Goal: Task Accomplishment & Management: Manage account settings

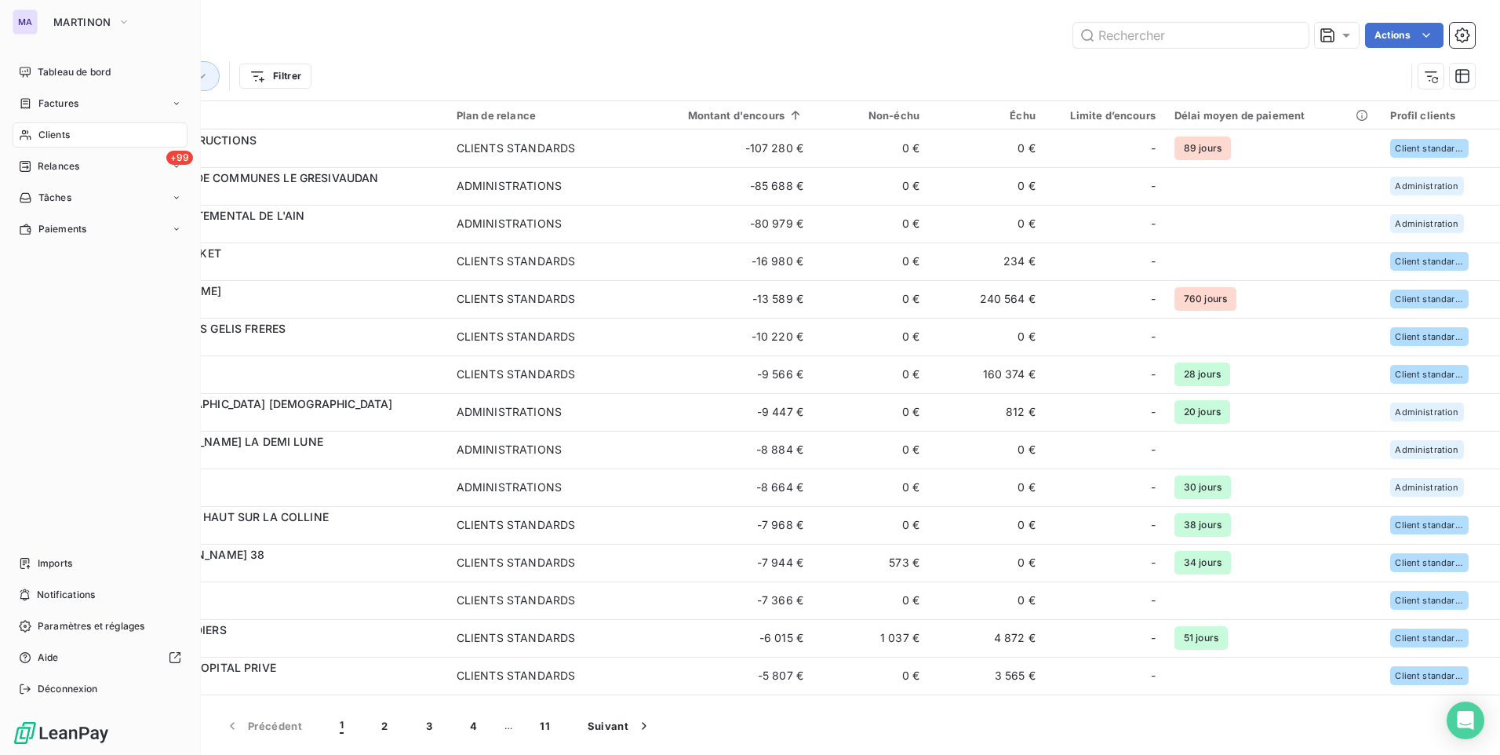
click at [75, 137] on div "Clients" at bounding box center [100, 134] width 175 height 25
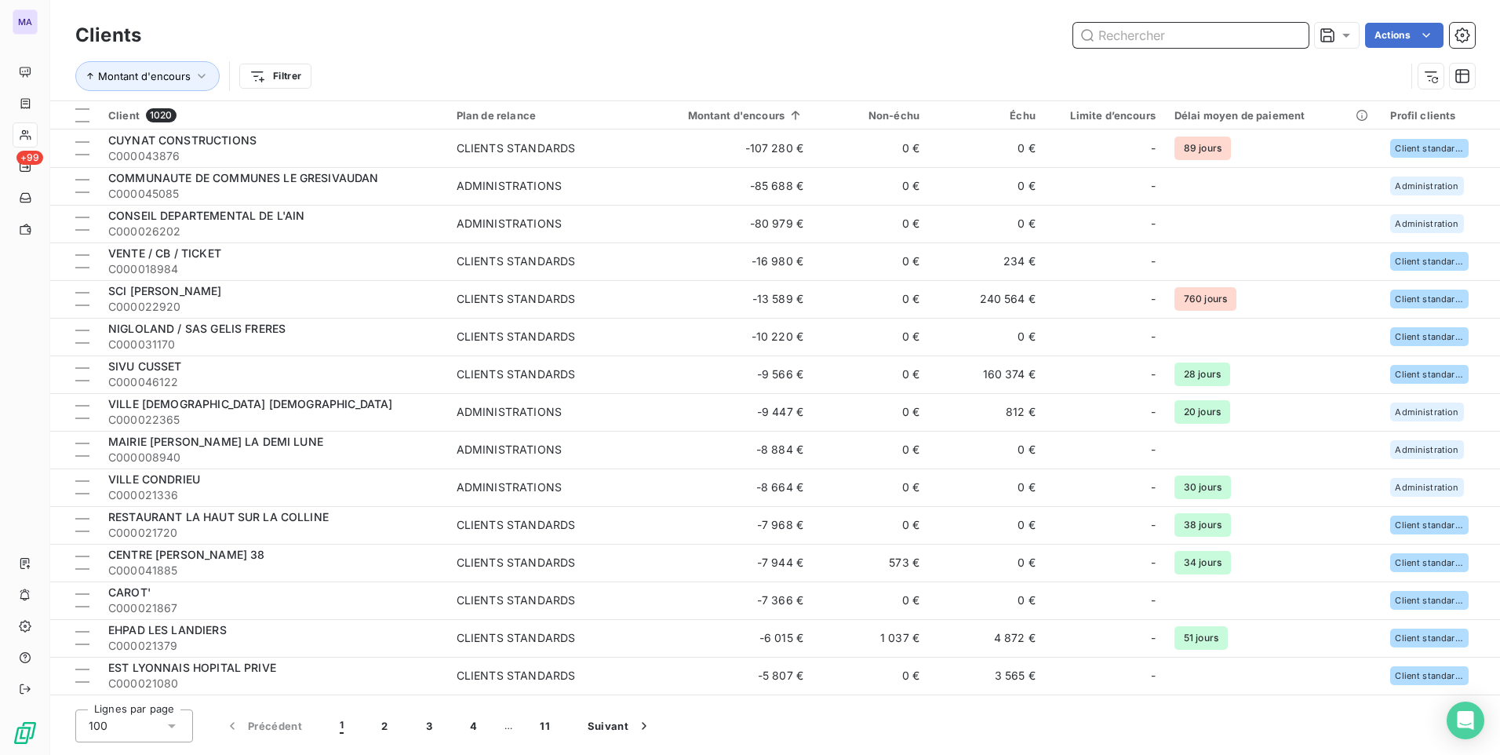
click at [1157, 26] on input "text" at bounding box center [1190, 35] width 235 height 25
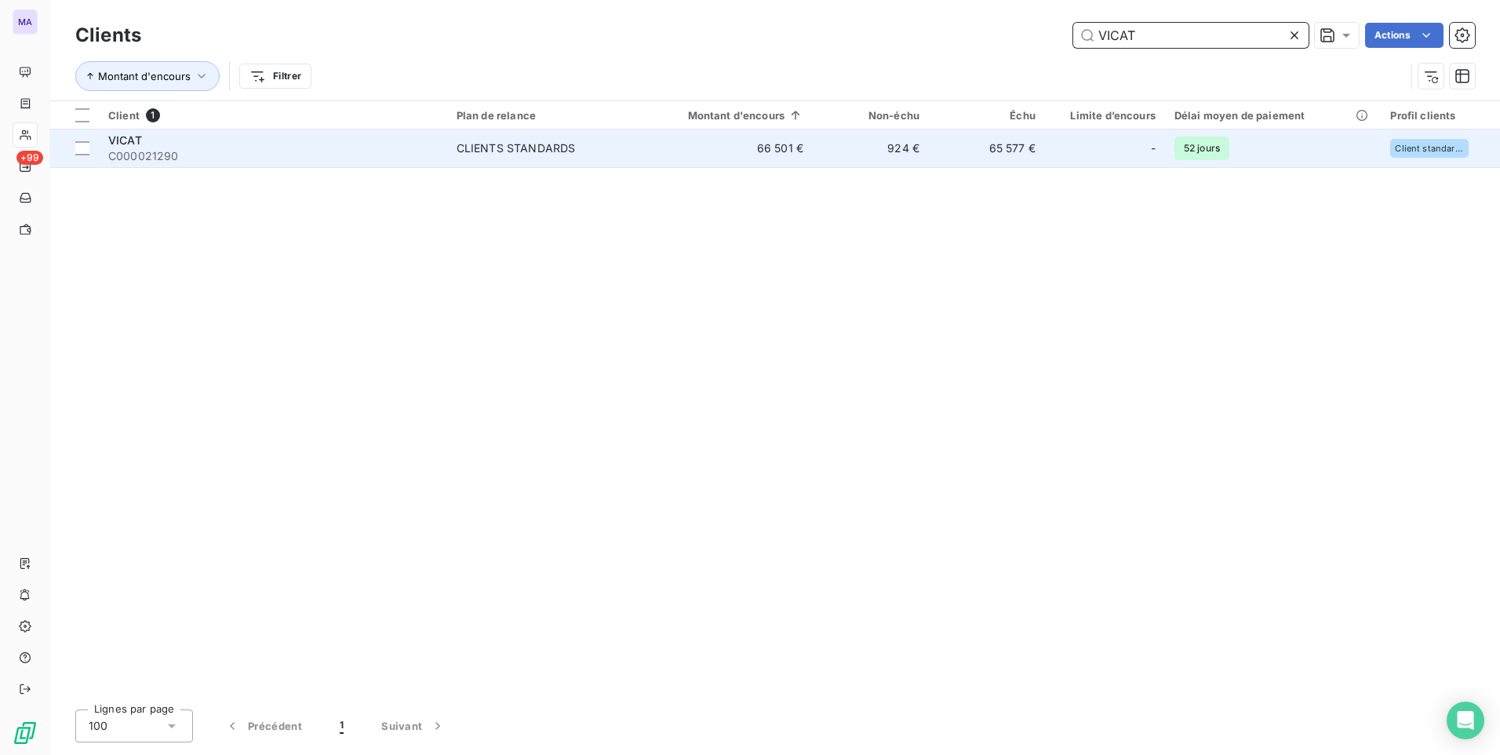
type input "VICAT"
click at [537, 144] on div "CLIENTS STANDARDS" at bounding box center [516, 148] width 119 height 16
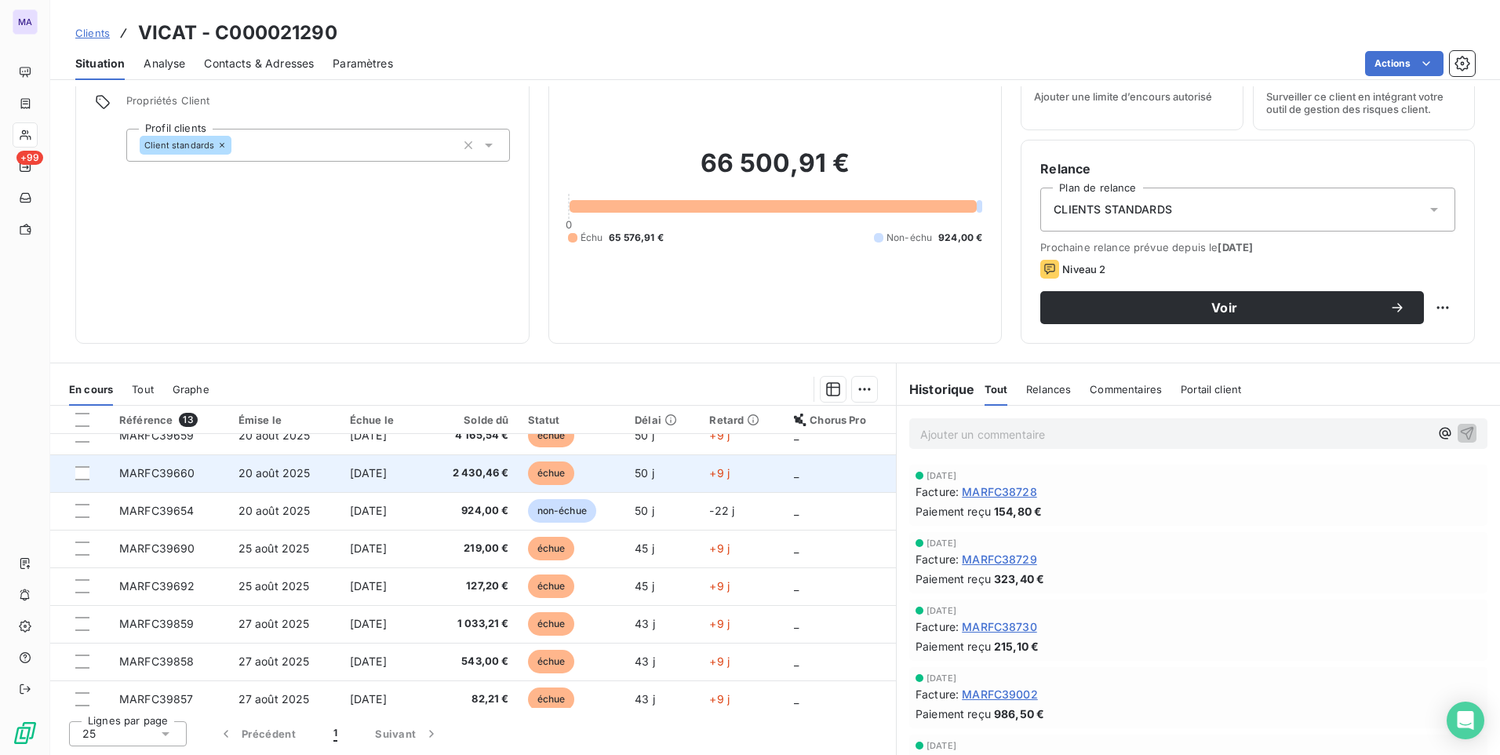
scroll to position [217, 0]
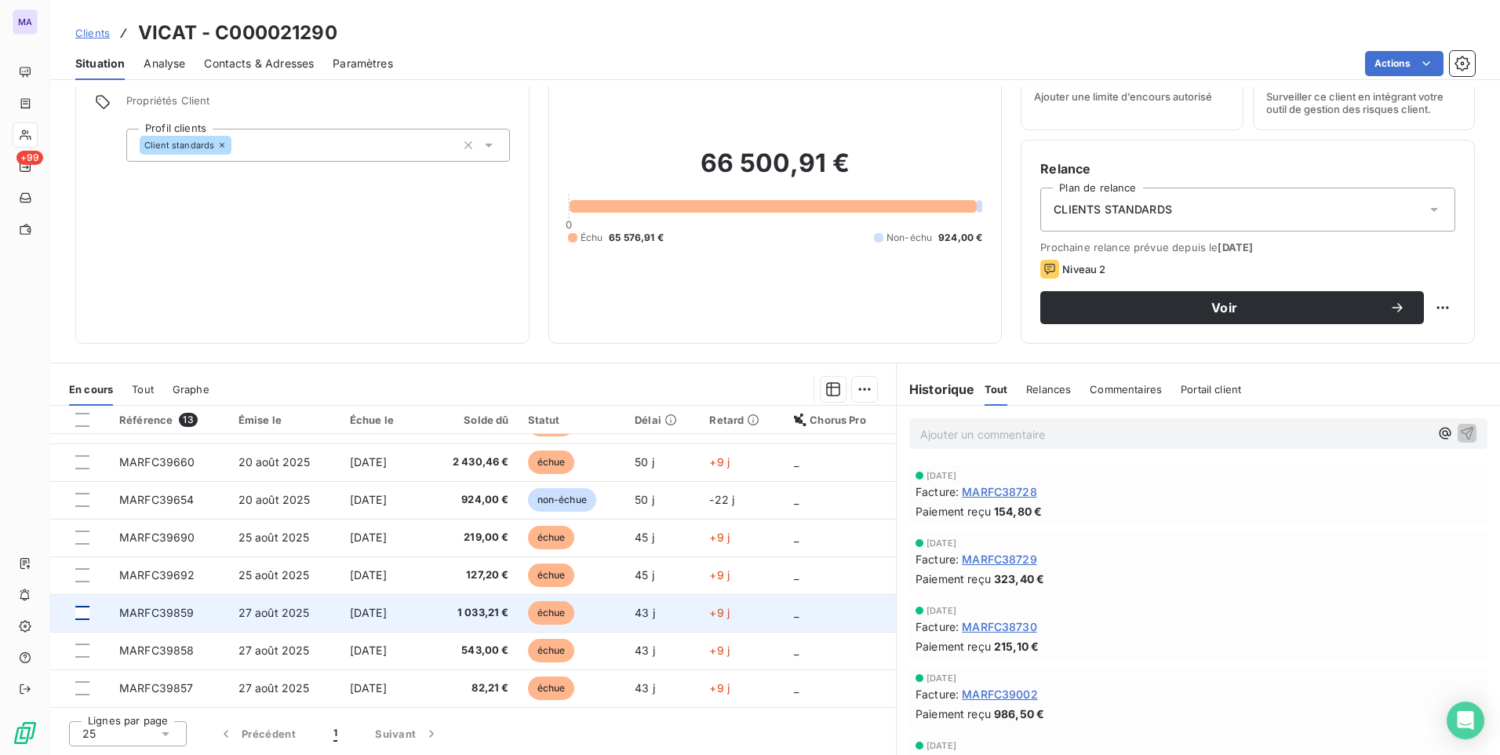
click at [85, 611] on div at bounding box center [82, 613] width 14 height 14
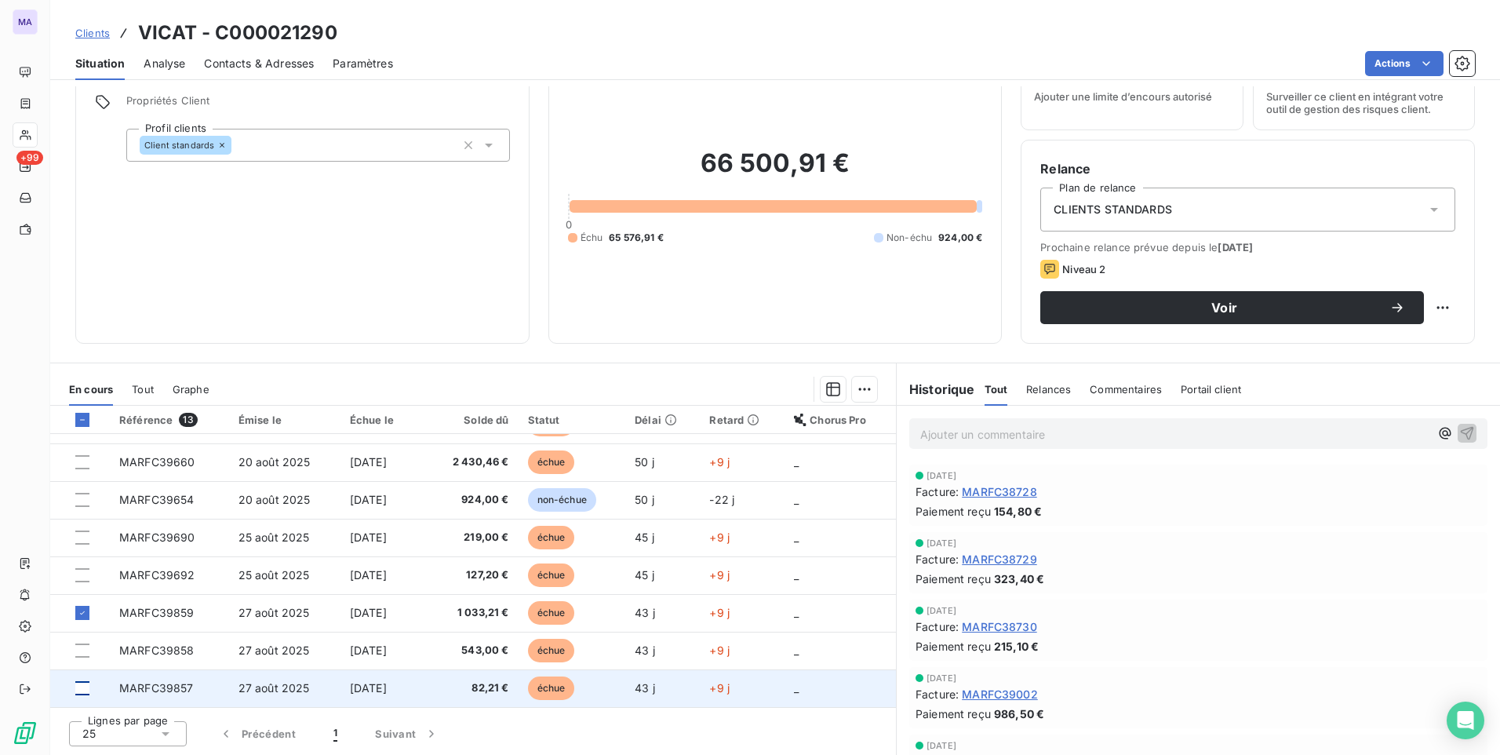
click at [89, 689] on div at bounding box center [82, 688] width 14 height 14
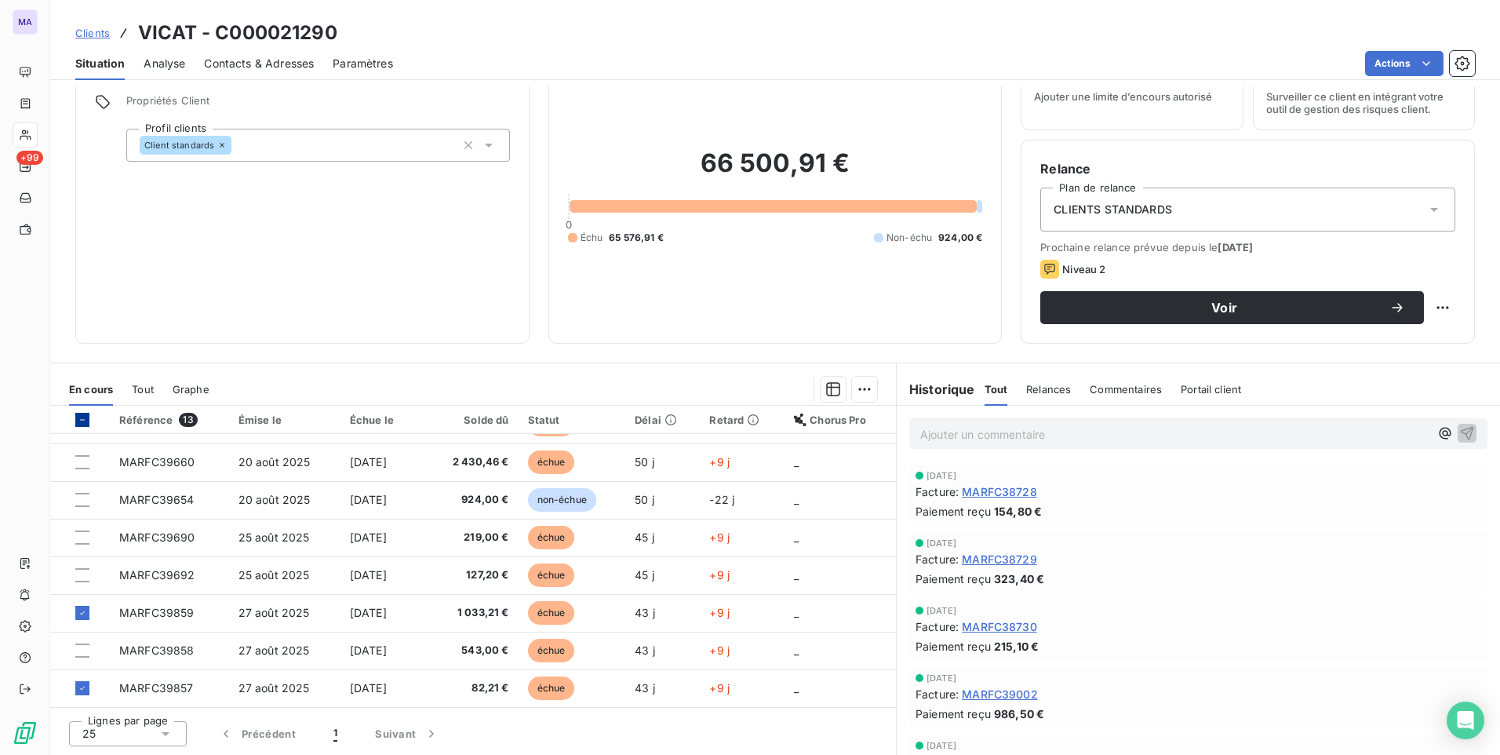
click at [86, 423] on icon at bounding box center [82, 419] width 9 height 9
click at [86, 424] on icon at bounding box center [82, 419] width 9 height 9
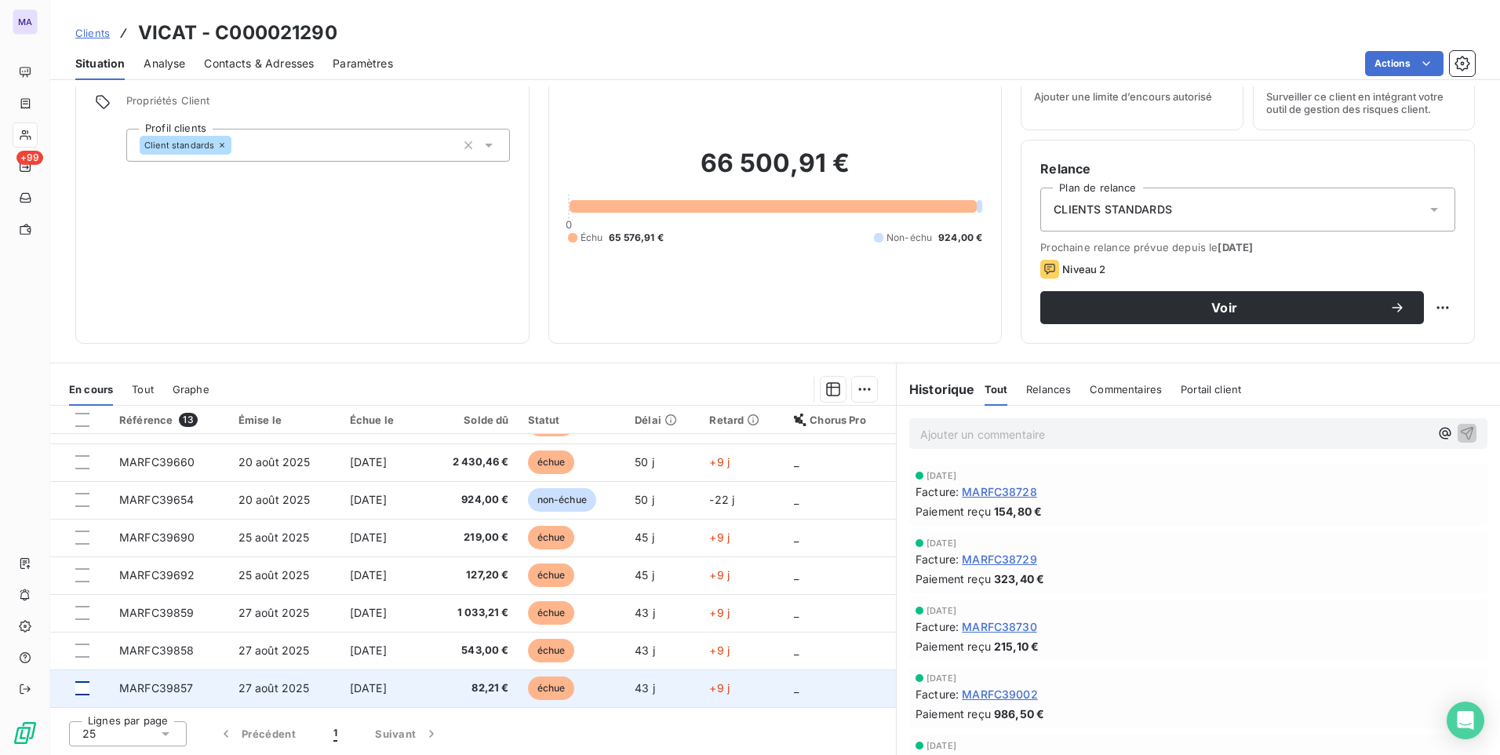
click at [83, 690] on div at bounding box center [82, 688] width 14 height 14
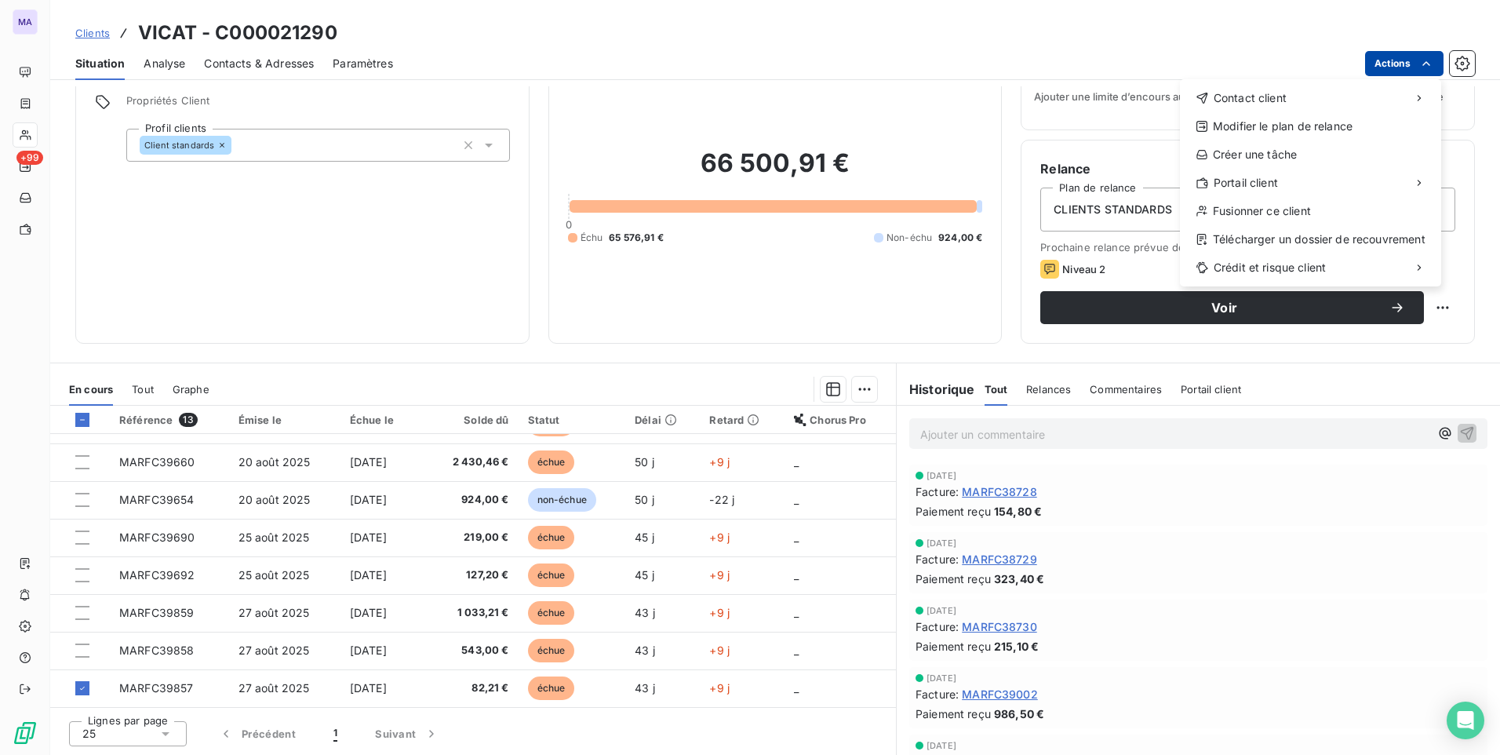
click at [1417, 64] on html "MA +99 Clients VICAT - C000021290 Situation Analyse Contacts & Adresses Paramèt…" at bounding box center [750, 377] width 1500 height 755
click at [803, 315] on html "MA +99 Clients VICAT - C000021290 Situation Analyse Contacts & Adresses Paramèt…" at bounding box center [750, 377] width 1500 height 755
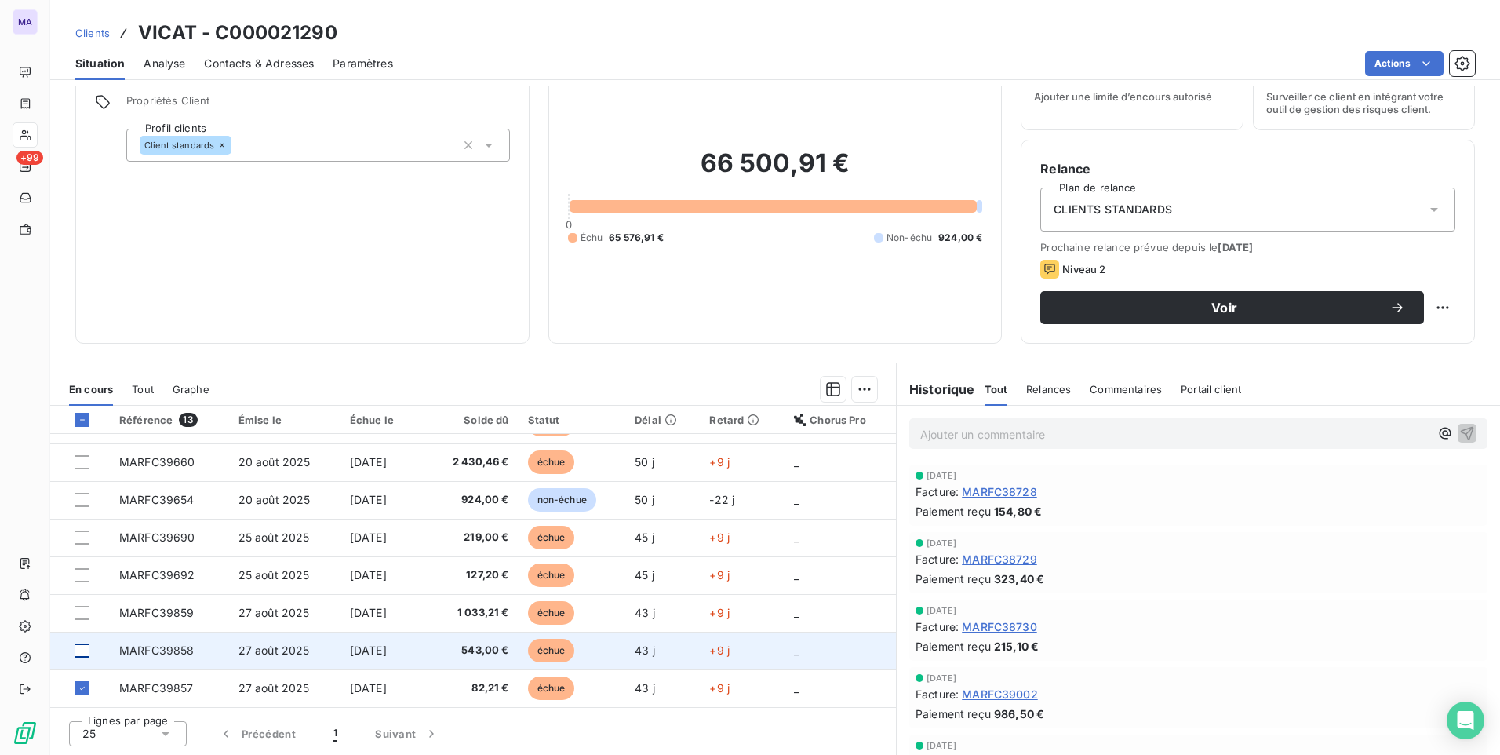
click at [80, 651] on div at bounding box center [82, 650] width 14 height 14
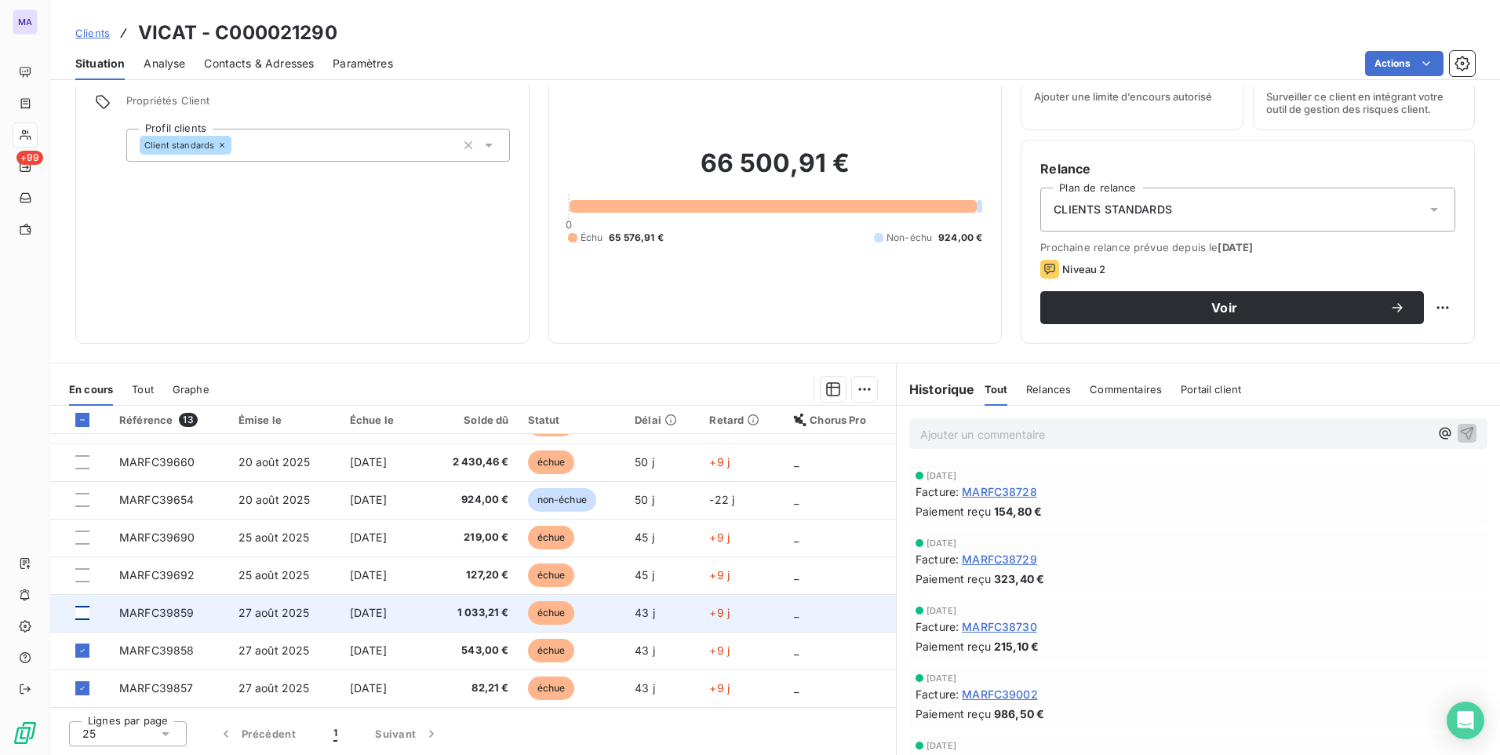
click at [87, 613] on div at bounding box center [82, 613] width 14 height 14
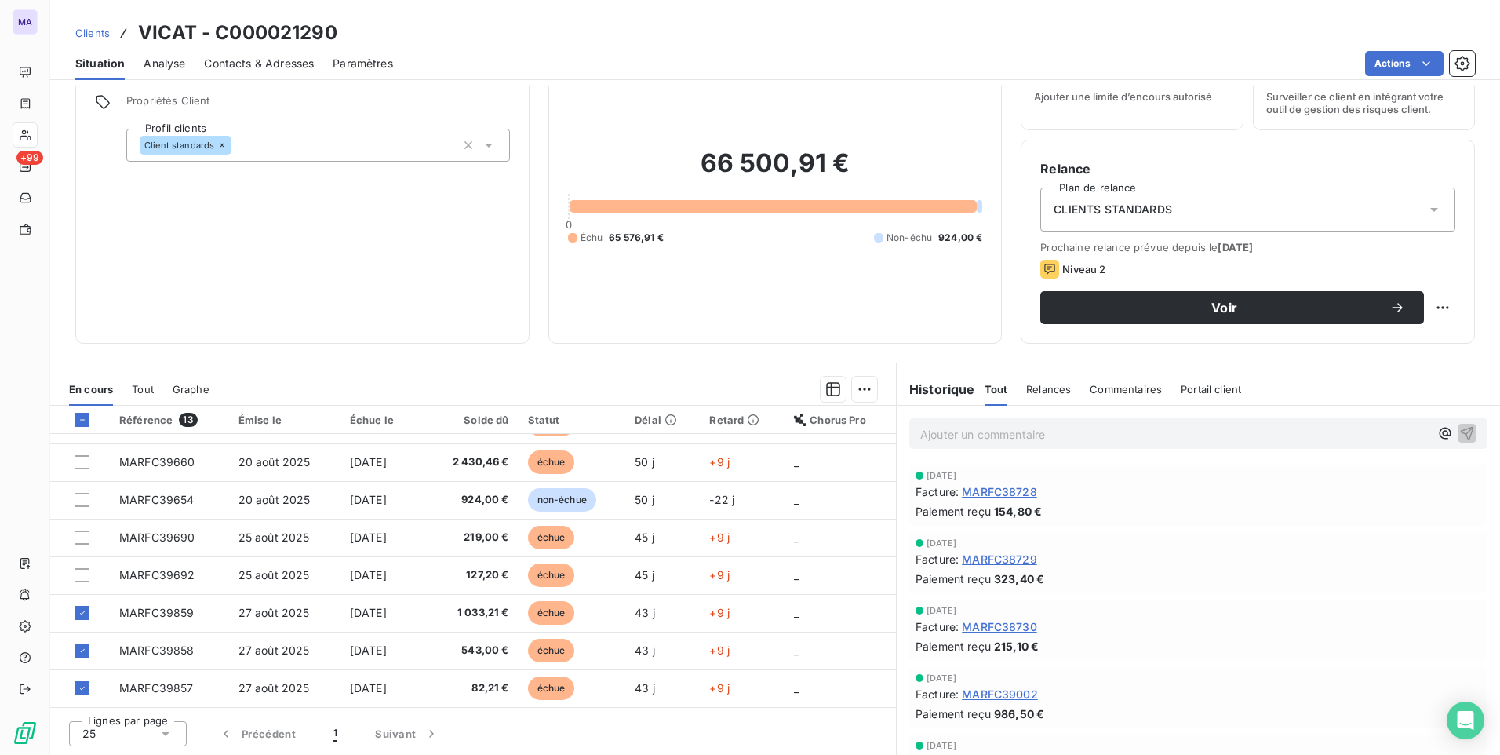
click at [85, 424] on icon at bounding box center [82, 419] width 9 height 9
click at [85, 423] on icon at bounding box center [82, 419] width 9 height 9
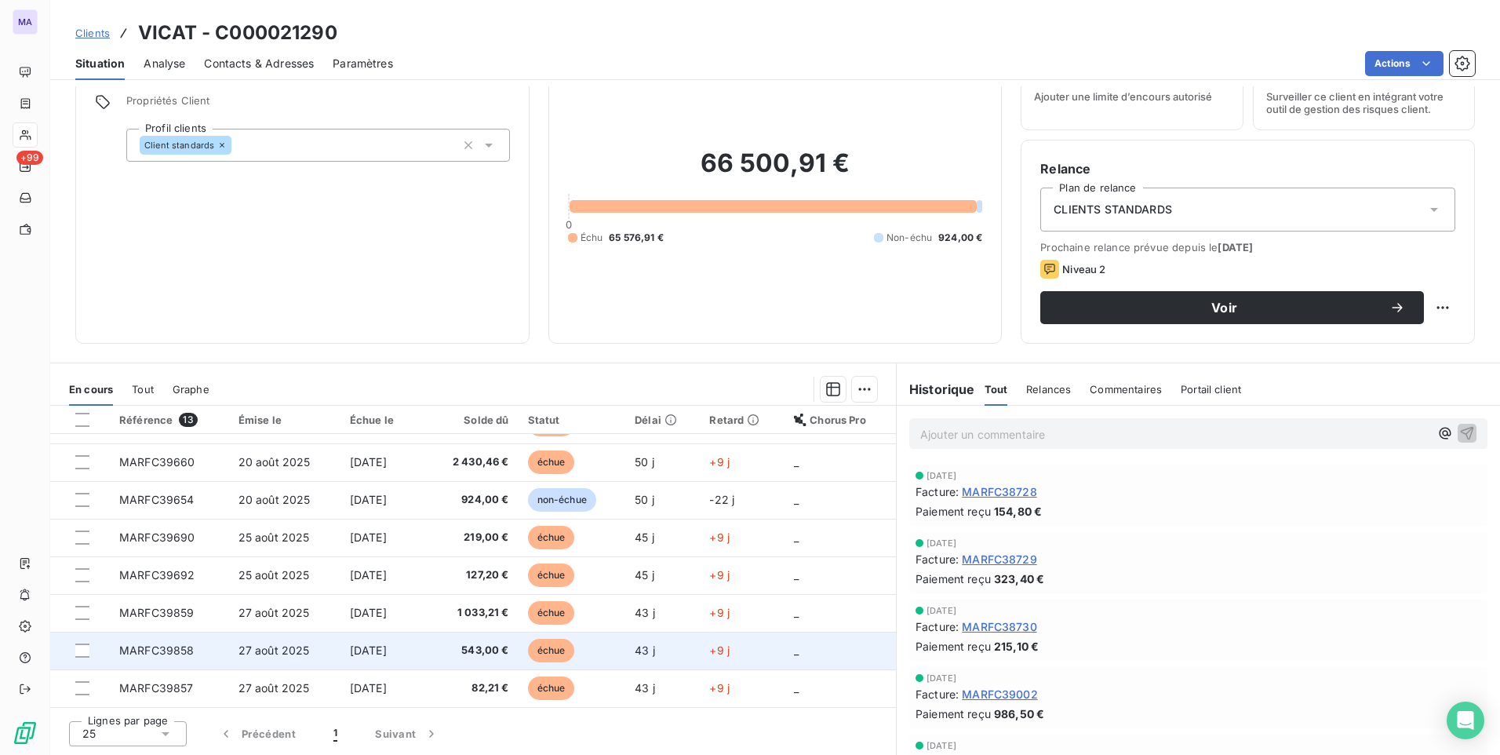
drag, startPoint x: 82, startPoint y: 687, endPoint x: 85, endPoint y: 665, distance: 22.1
click at [83, 681] on div at bounding box center [82, 688] width 14 height 14
click at [85, 646] on div at bounding box center [82, 650] width 14 height 14
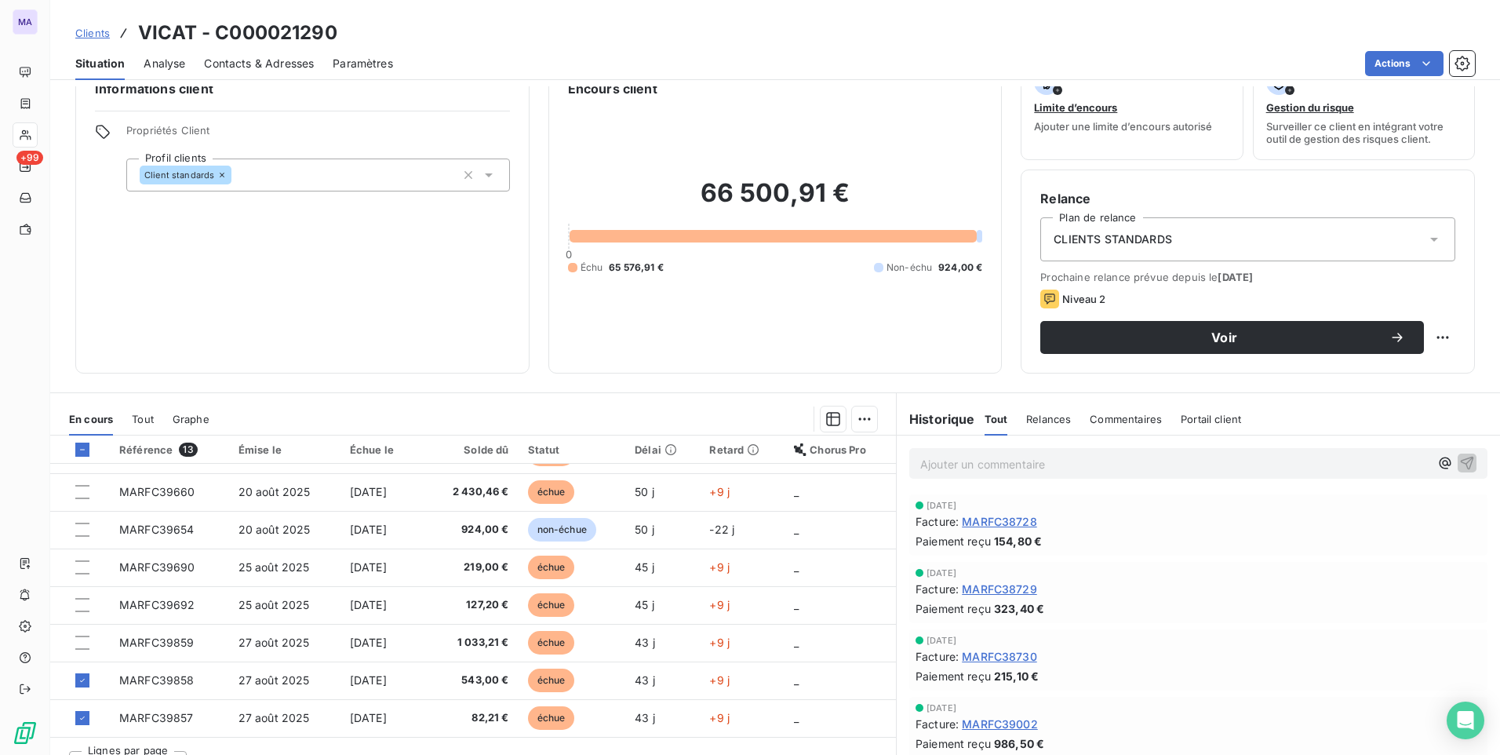
scroll to position [66, 0]
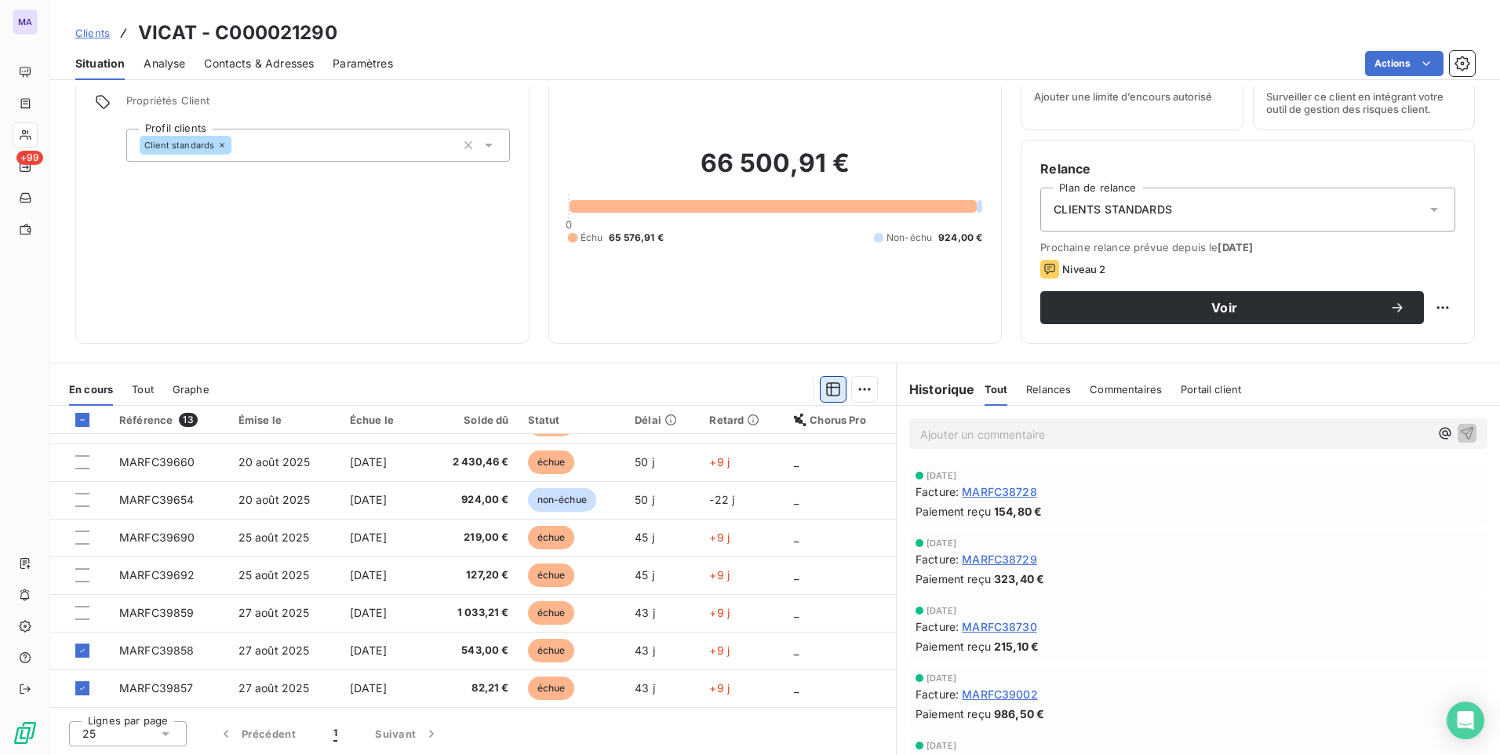
click at [828, 393] on icon "button" at bounding box center [833, 389] width 16 height 16
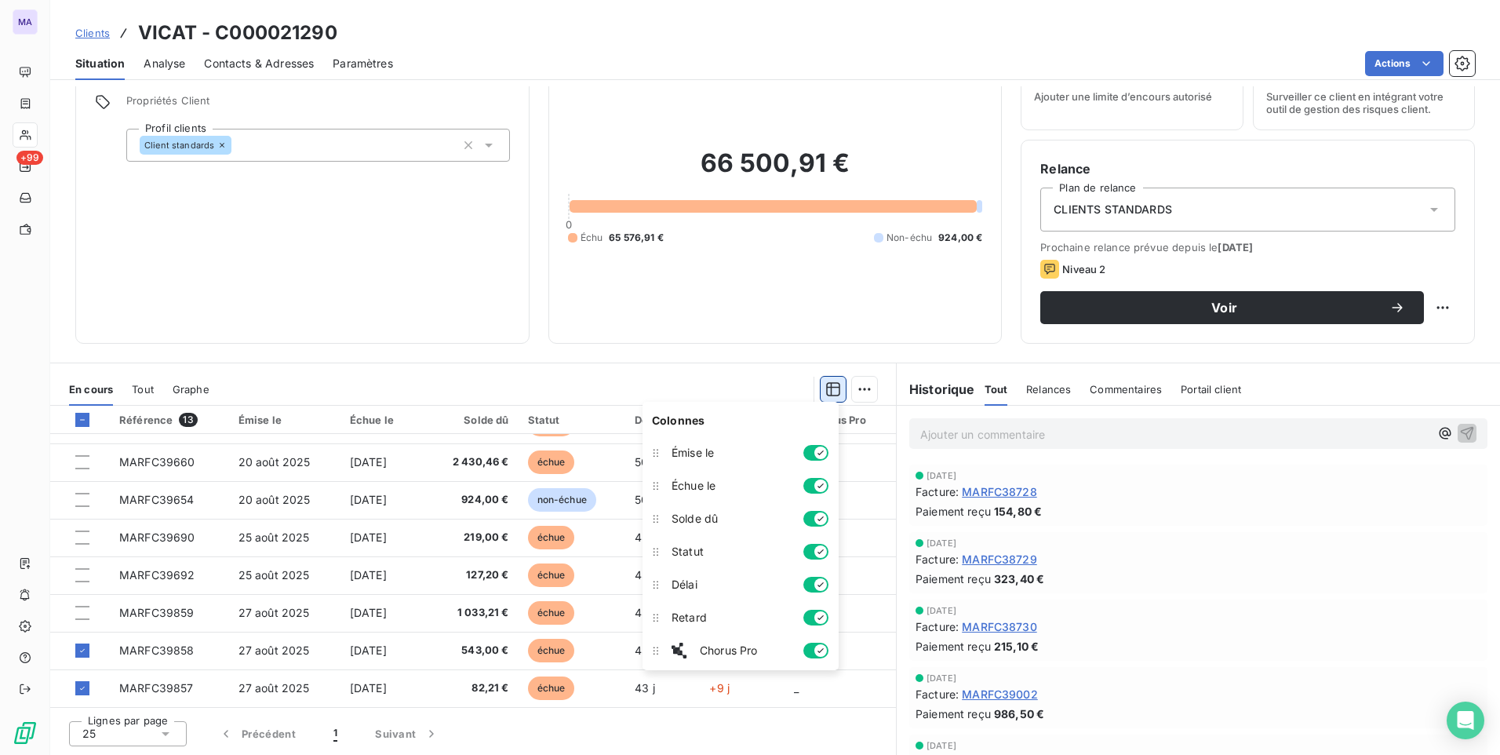
click at [828, 394] on icon "button" at bounding box center [833, 389] width 16 height 16
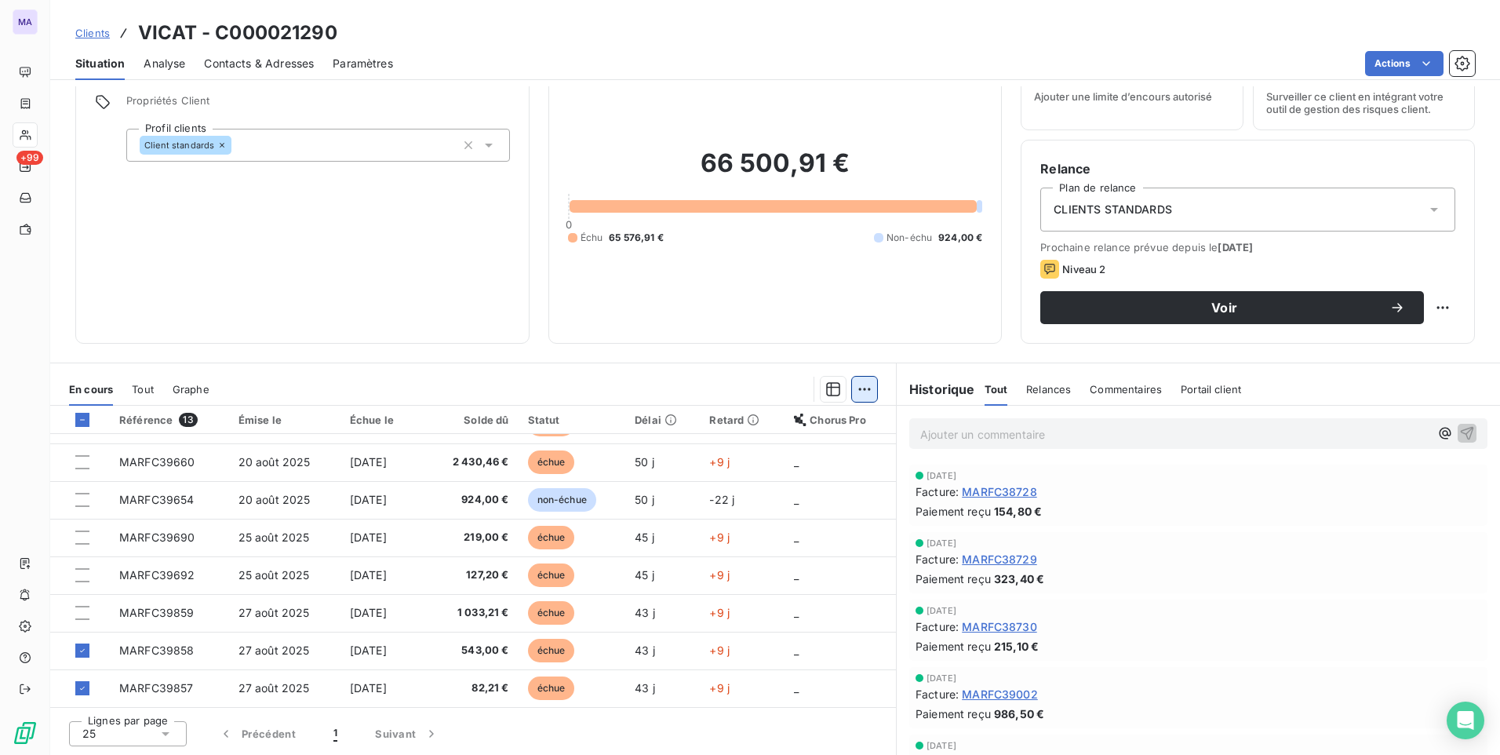
click at [851, 391] on html "MA +99 Clients VICAT - C000021290 Situation Analyse Contacts & Adresses Paramèt…" at bounding box center [750, 377] width 1500 height 755
click at [857, 398] on html "MA +99 Clients VICAT - C000021290 Situation Analyse Contacts & Adresses Paramèt…" at bounding box center [750, 377] width 1500 height 755
click at [683, 388] on div at bounding box center [552, 389] width 649 height 25
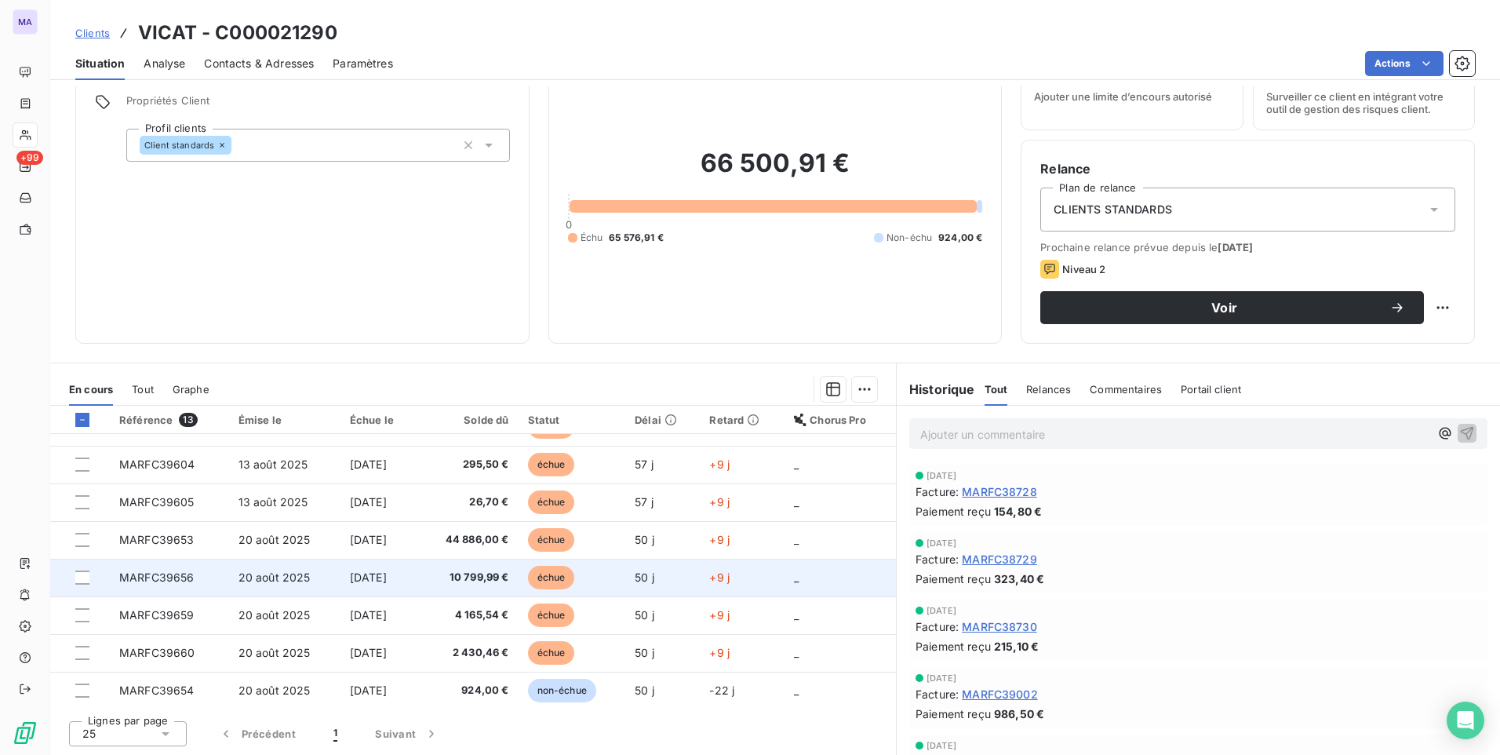
scroll to position [0, 0]
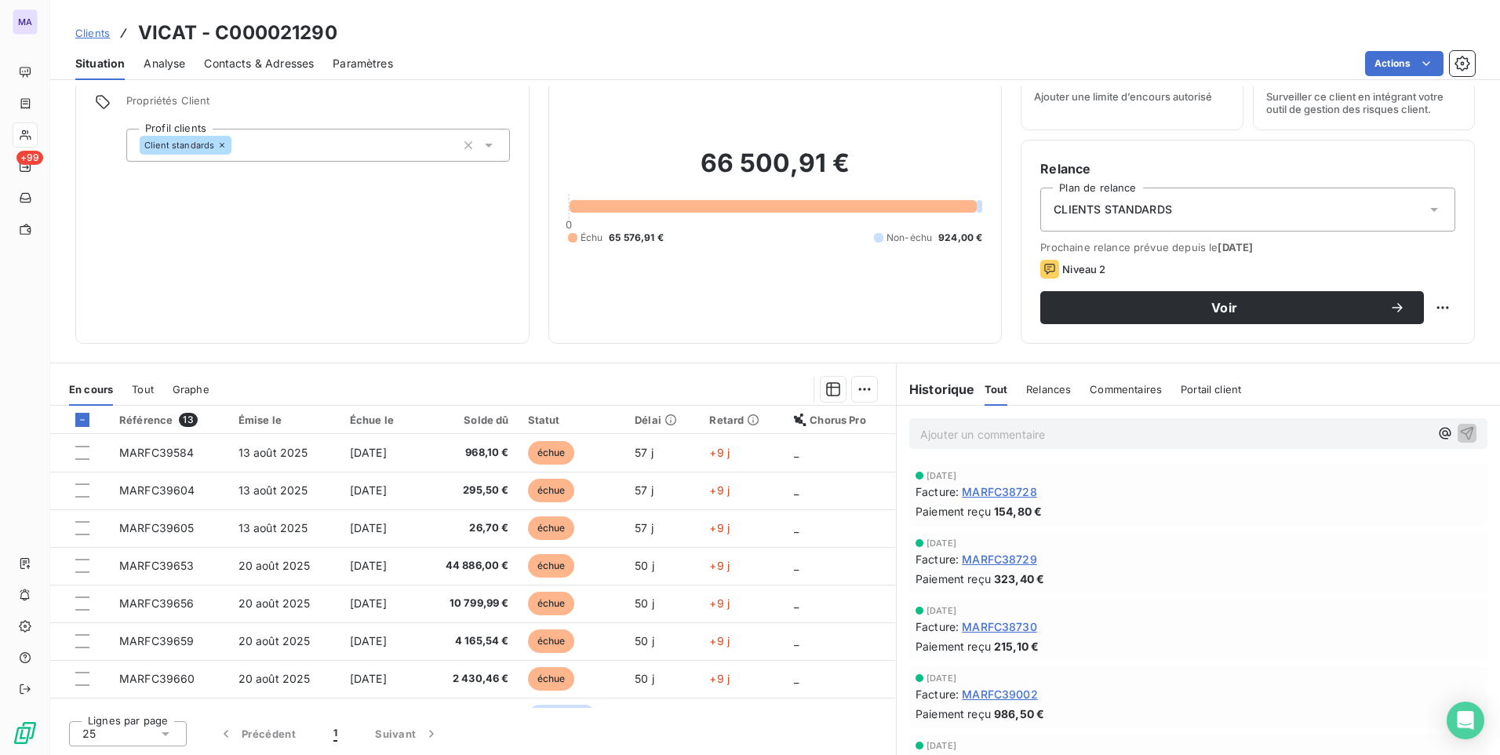
click at [82, 420] on icon at bounding box center [82, 419] width 9 height 9
click at [82, 420] on icon at bounding box center [82, 419] width 5 height 3
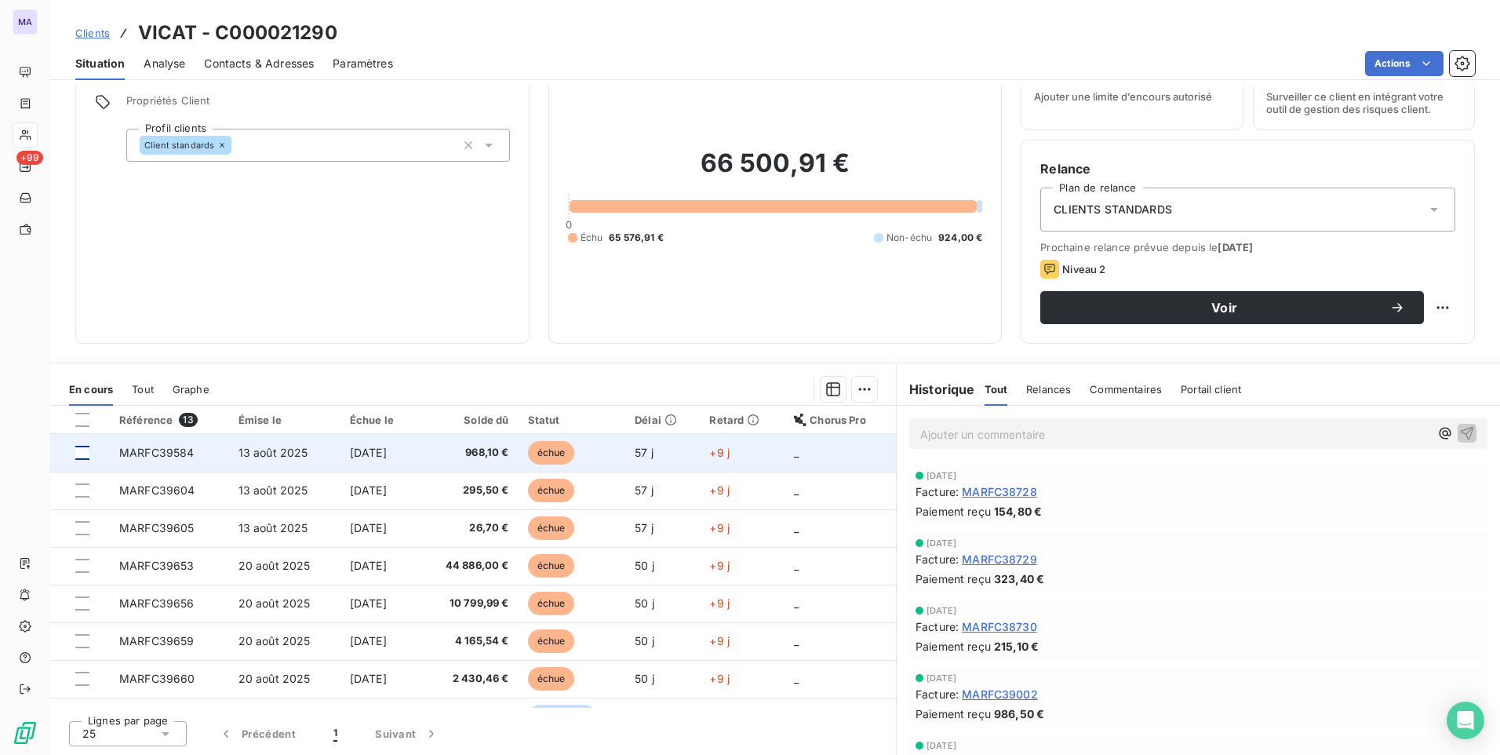
click at [82, 453] on div at bounding box center [82, 453] width 14 height 14
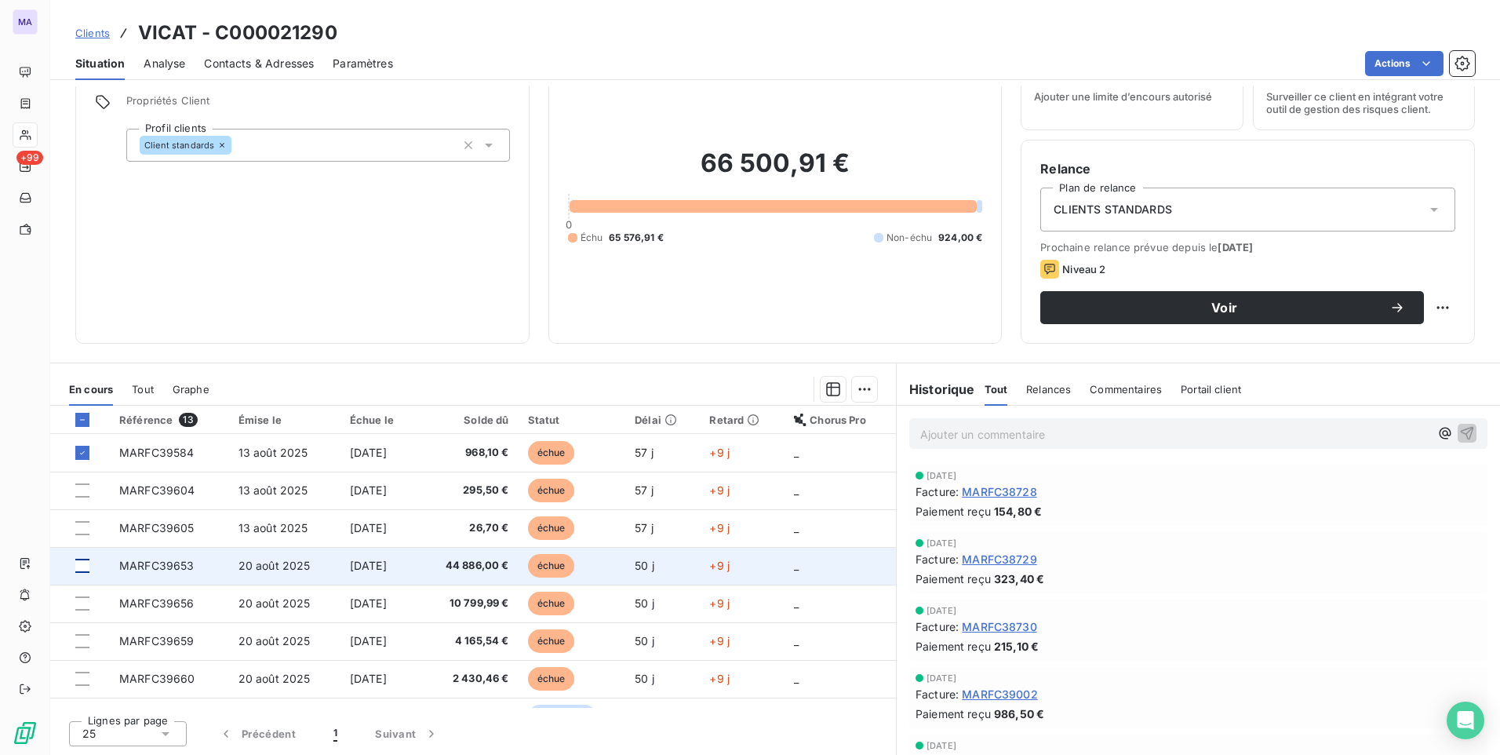
click at [81, 566] on div at bounding box center [82, 566] width 14 height 14
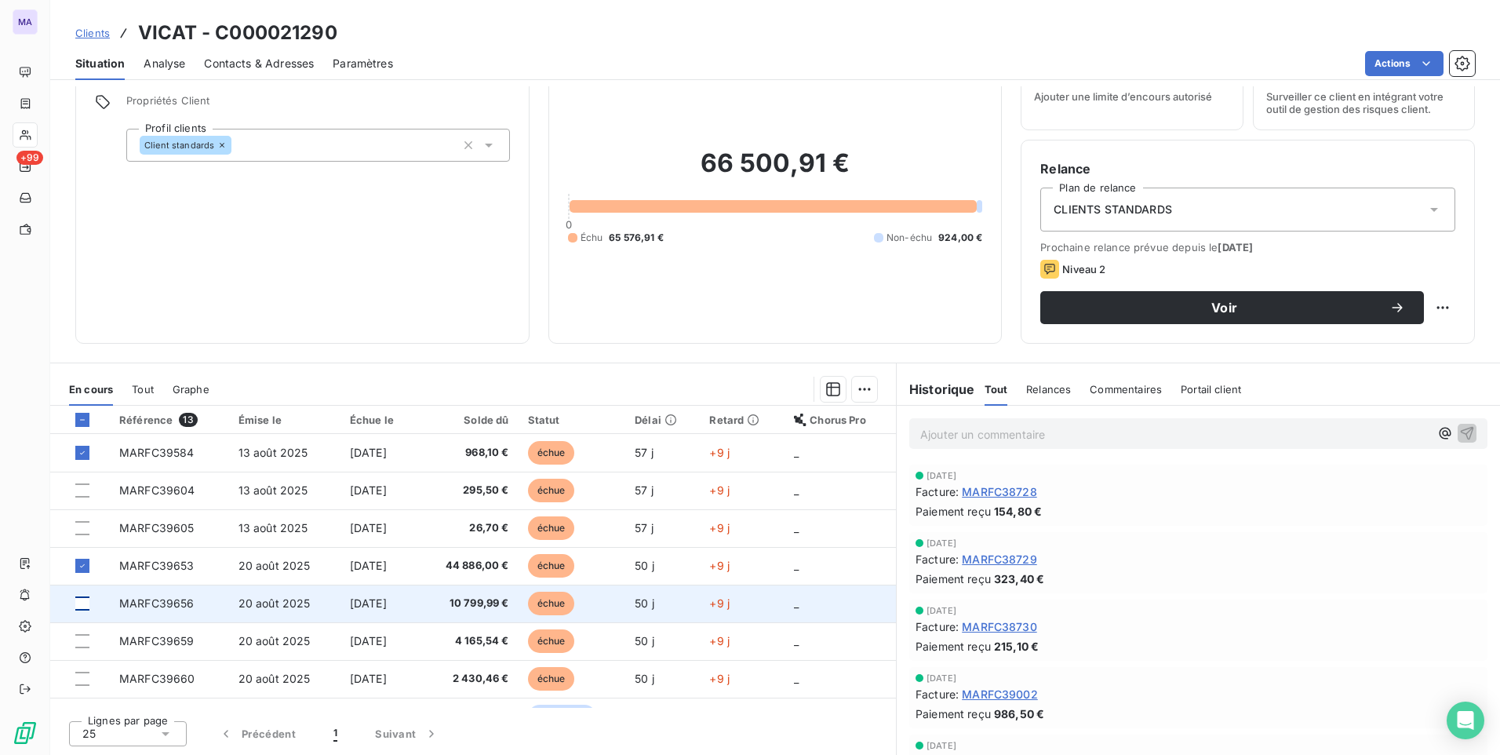
click at [85, 602] on div at bounding box center [82, 603] width 14 height 14
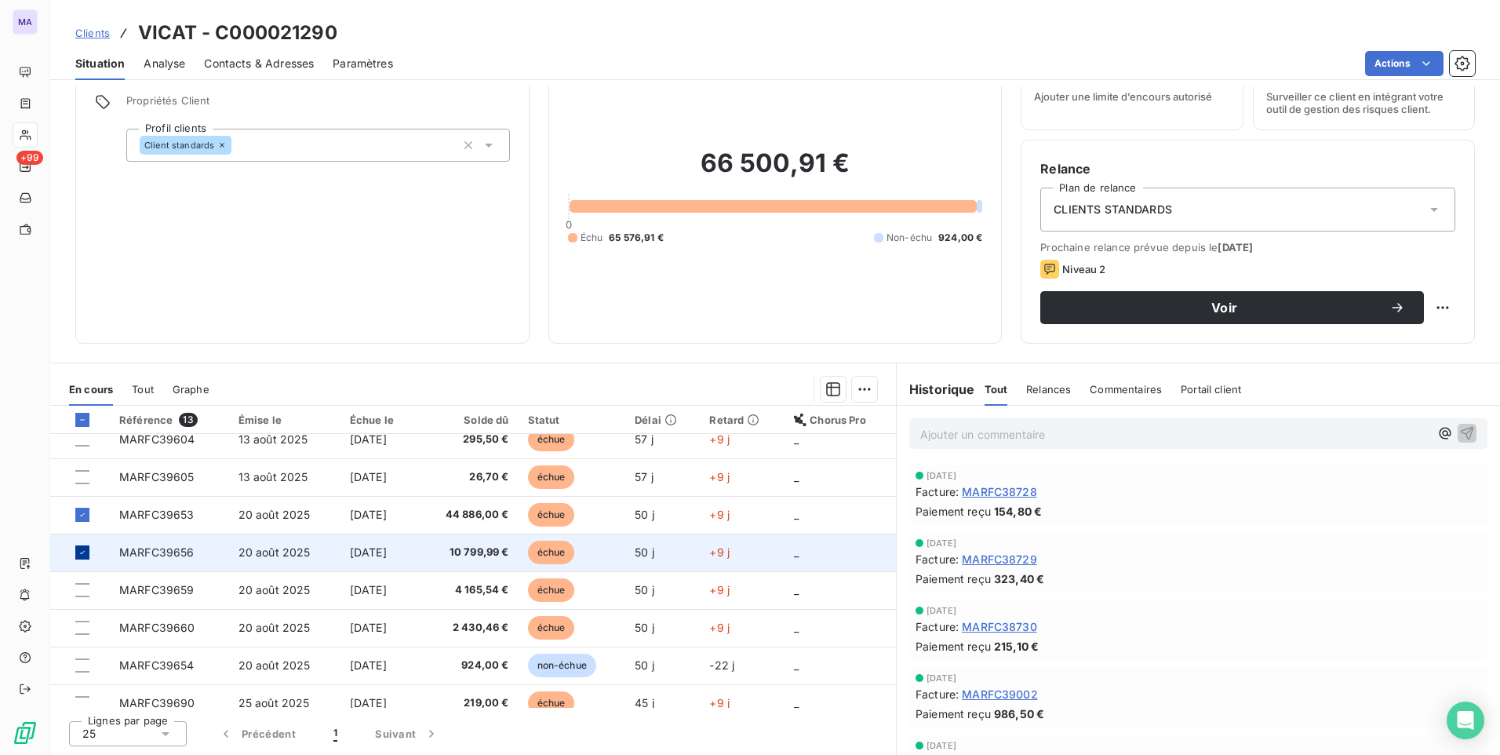
scroll to position [78, 0]
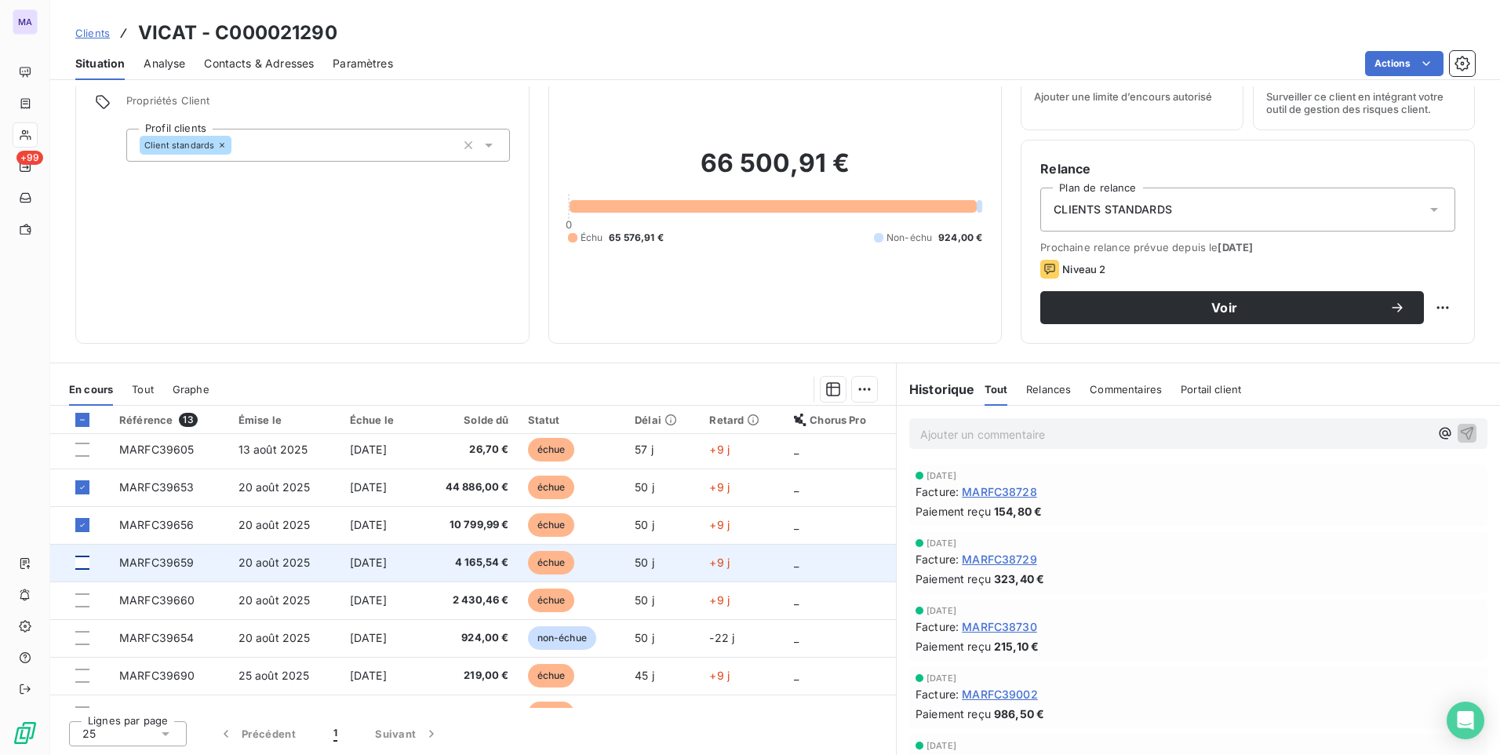
click at [79, 566] on div at bounding box center [82, 562] width 14 height 14
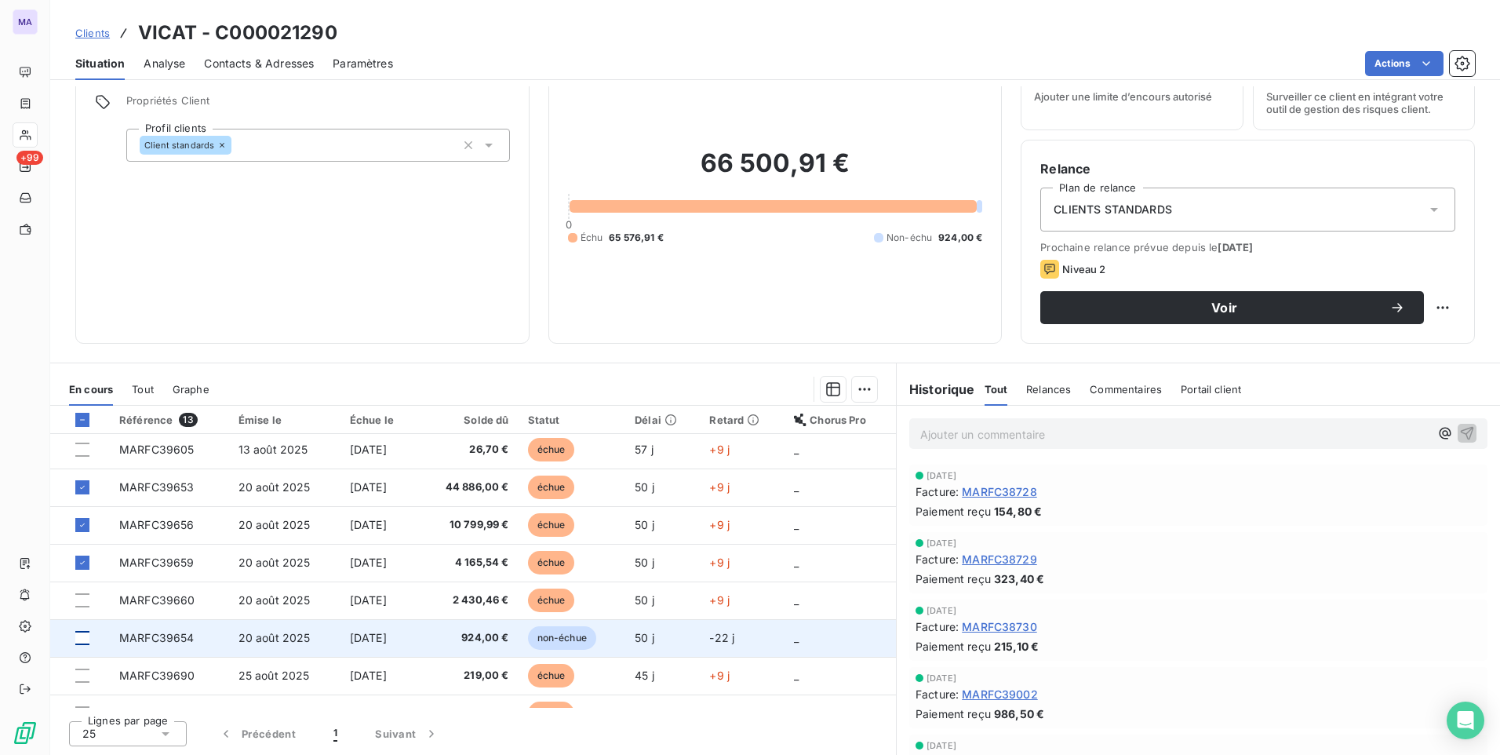
scroll to position [157, 0]
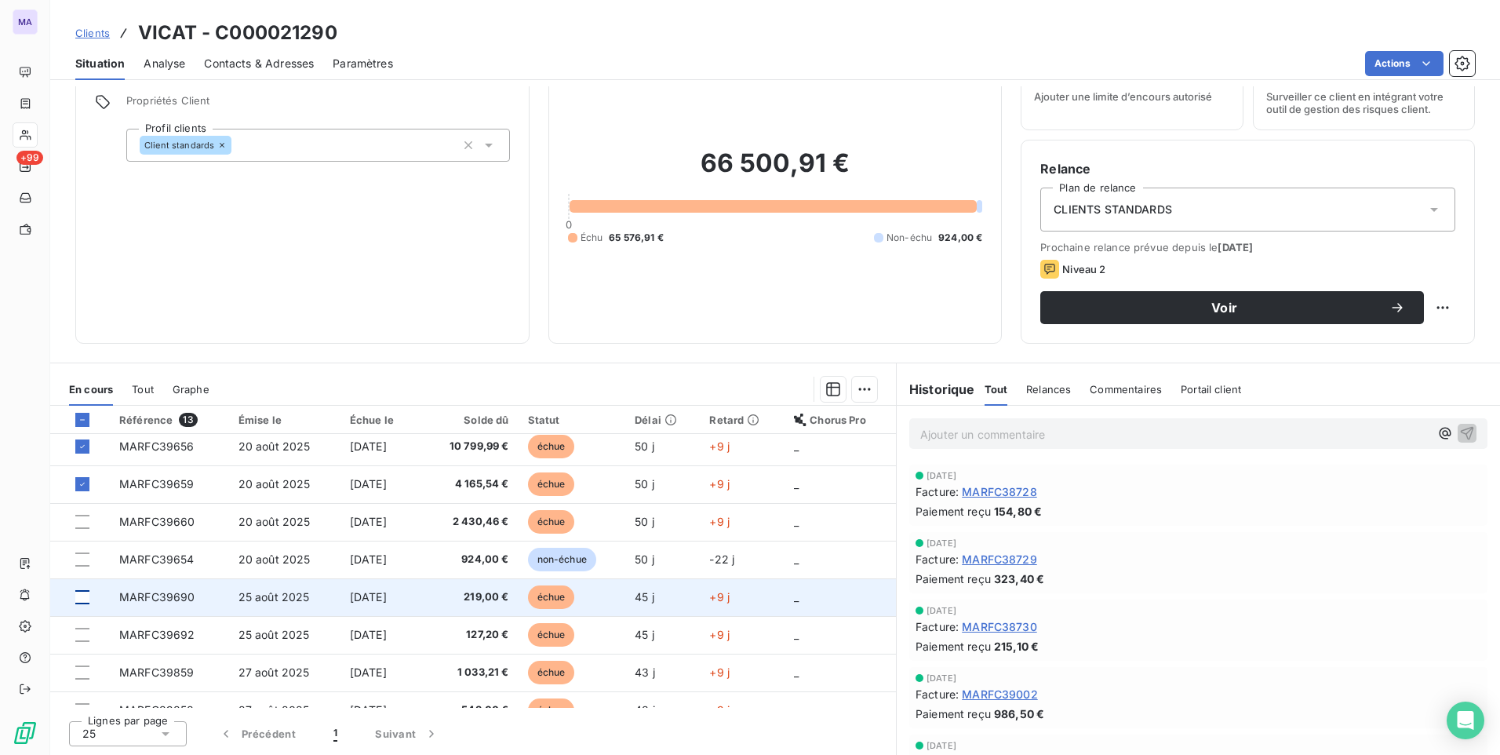
click at [81, 597] on div at bounding box center [82, 597] width 14 height 14
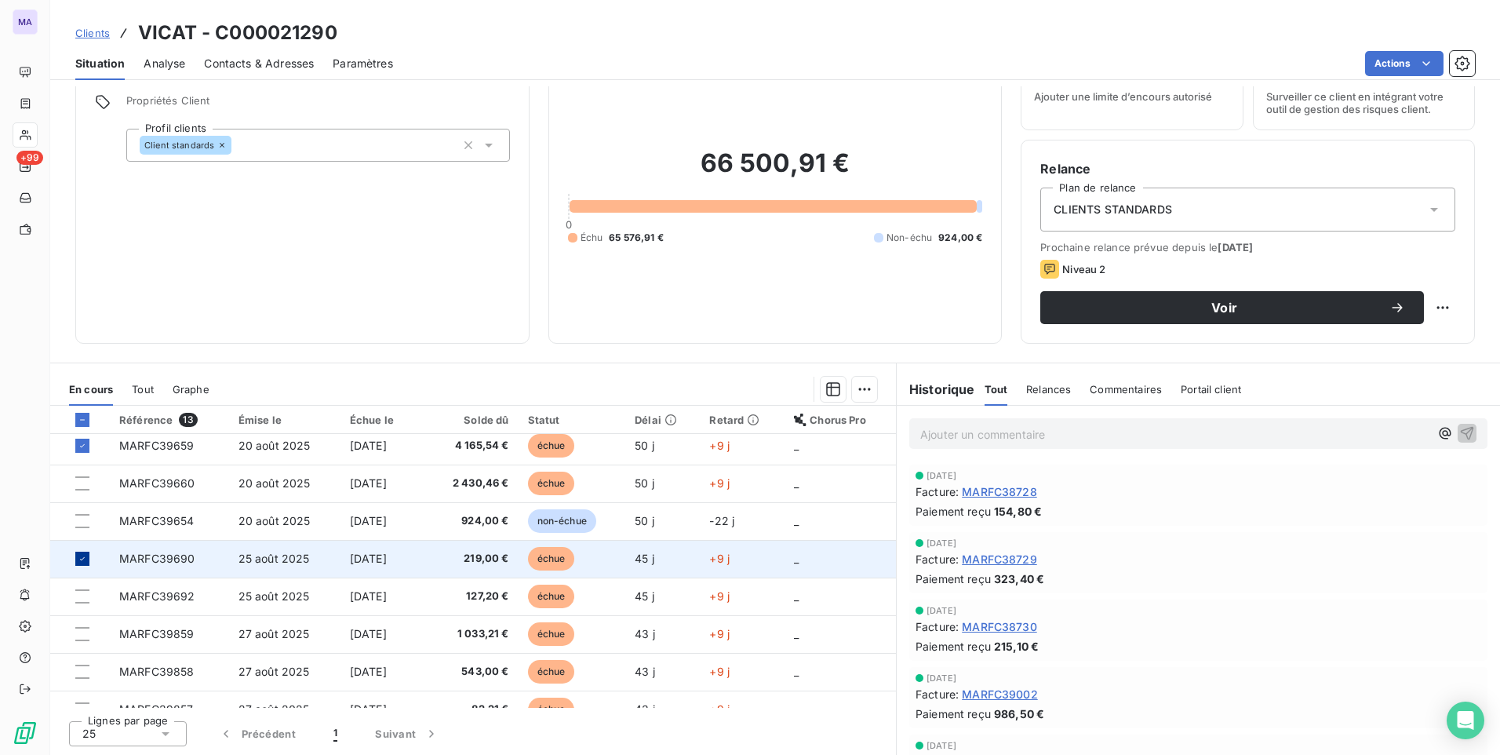
scroll to position [217, 0]
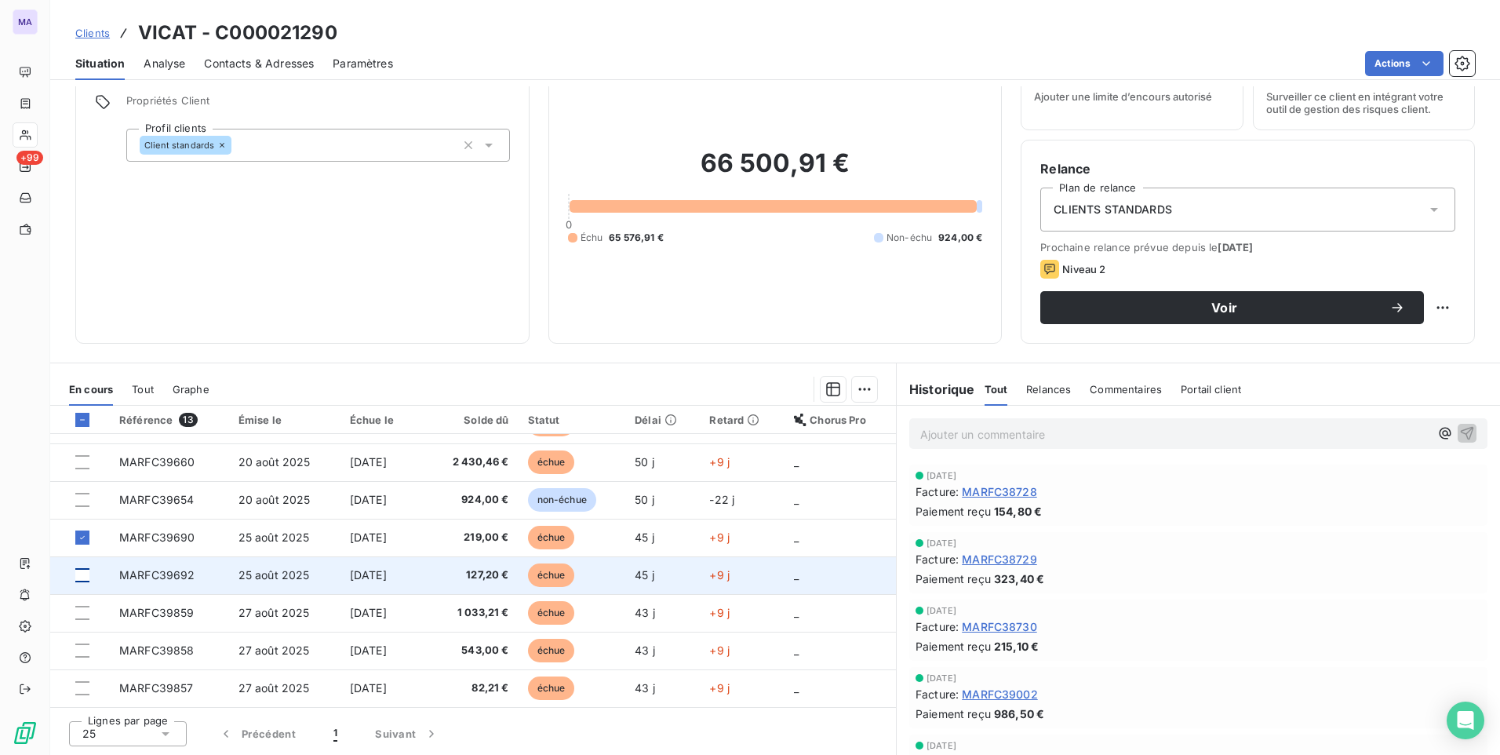
click at [83, 578] on div at bounding box center [82, 575] width 14 height 14
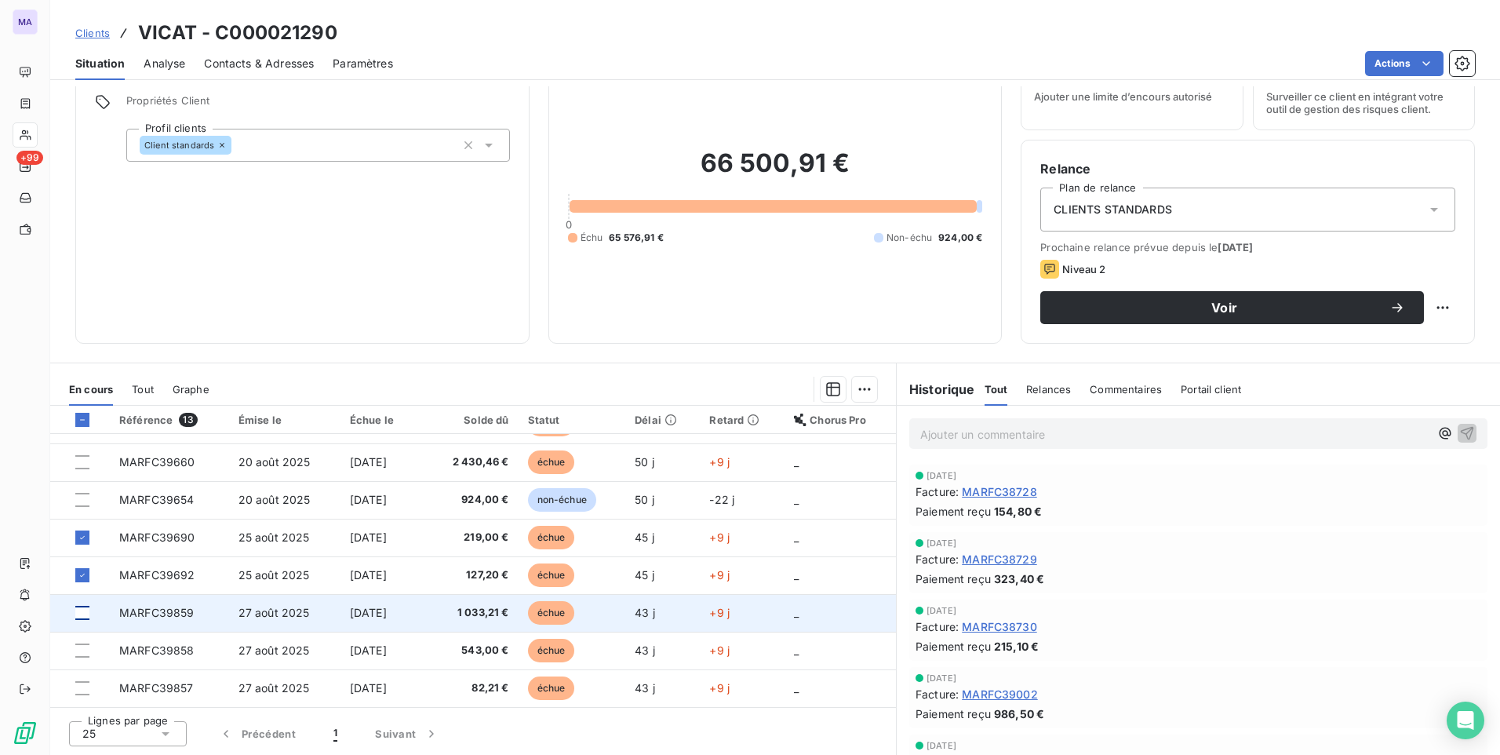
click at [81, 619] on div at bounding box center [82, 613] width 14 height 14
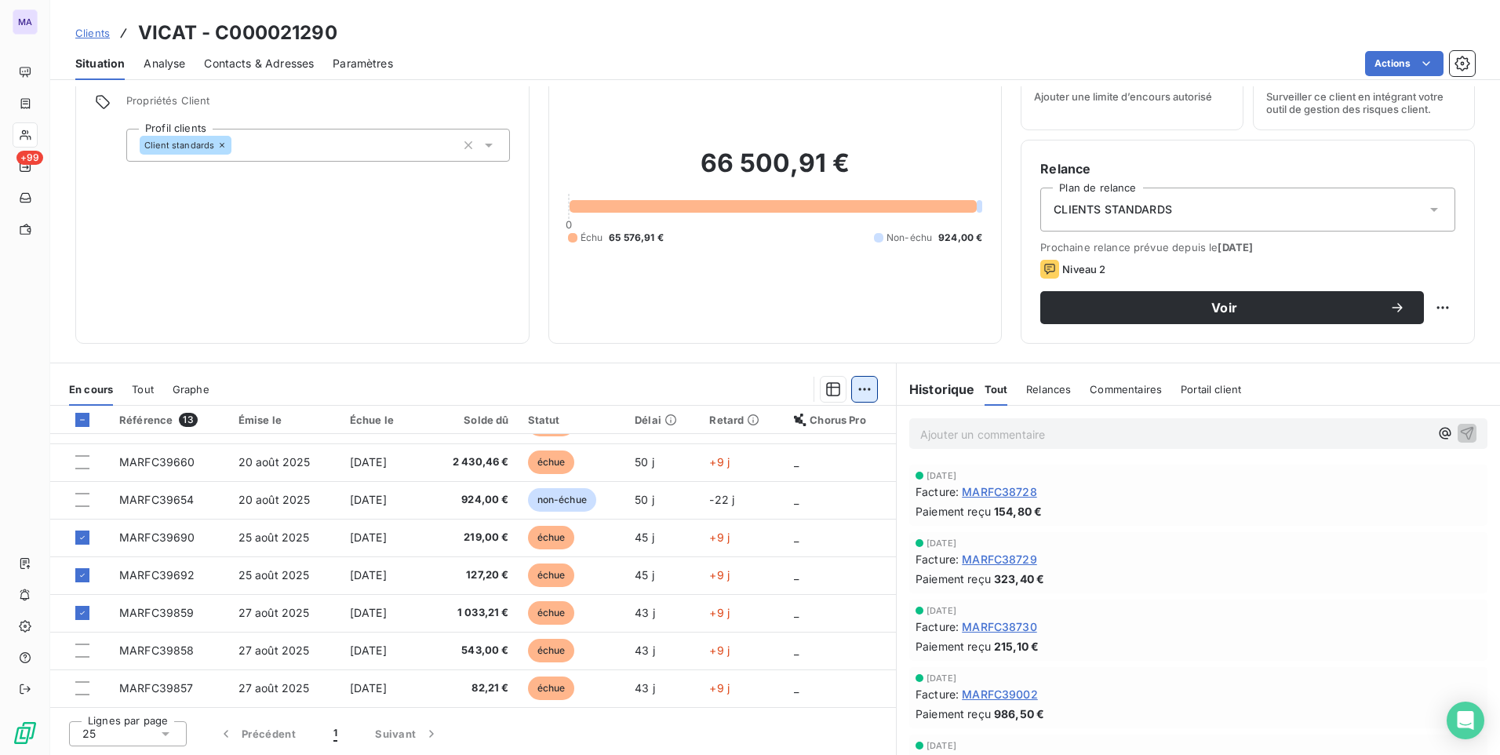
click at [861, 386] on html "MA +99 Clients VICAT - C000021290 Situation Analyse Contacts & Adresses Paramèt…" at bounding box center [750, 377] width 1500 height 755
click at [704, 461] on div "Ajouter une promesse de paiement (7 factures)" at bounding box center [720, 451] width 284 height 25
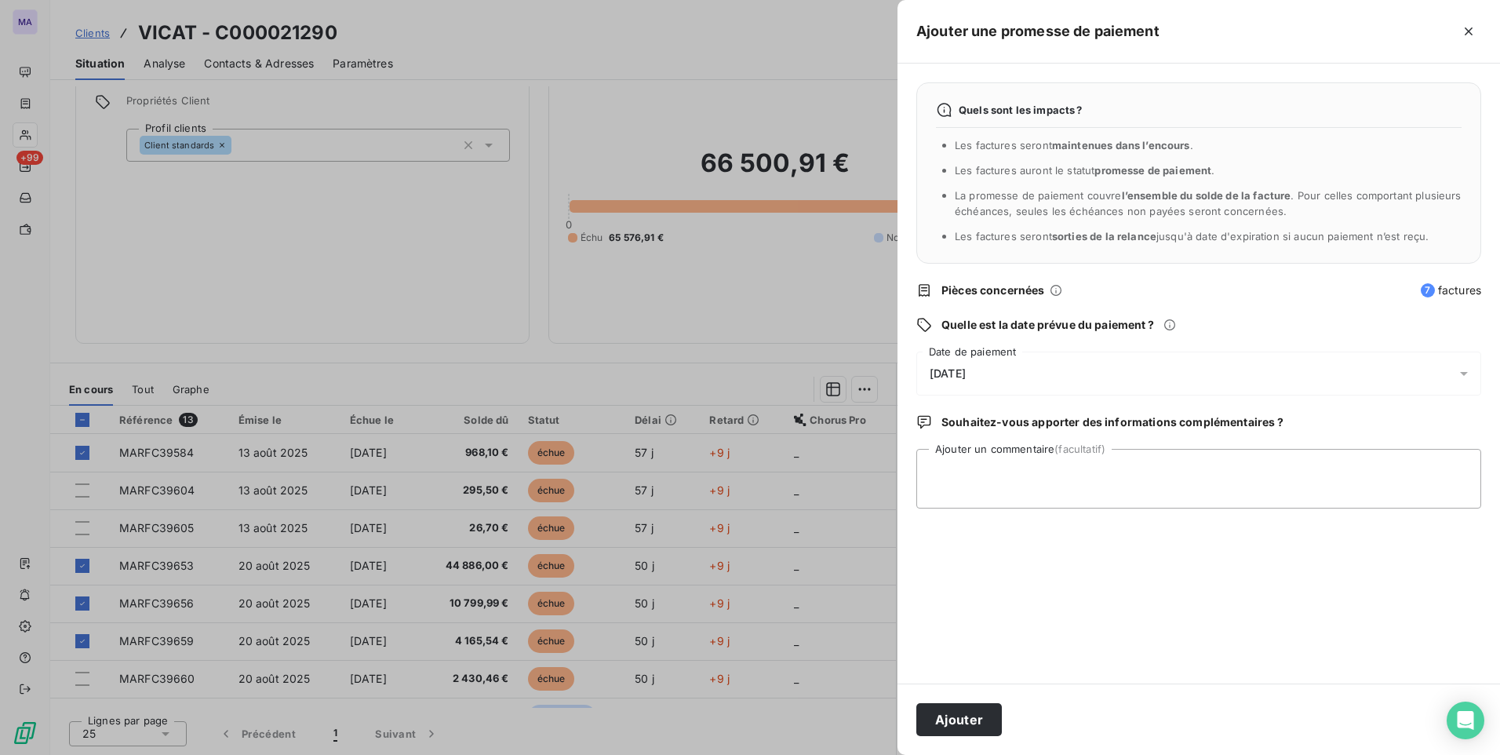
click at [1426, 376] on div "10/10/2025" at bounding box center [1198, 373] width 565 height 44
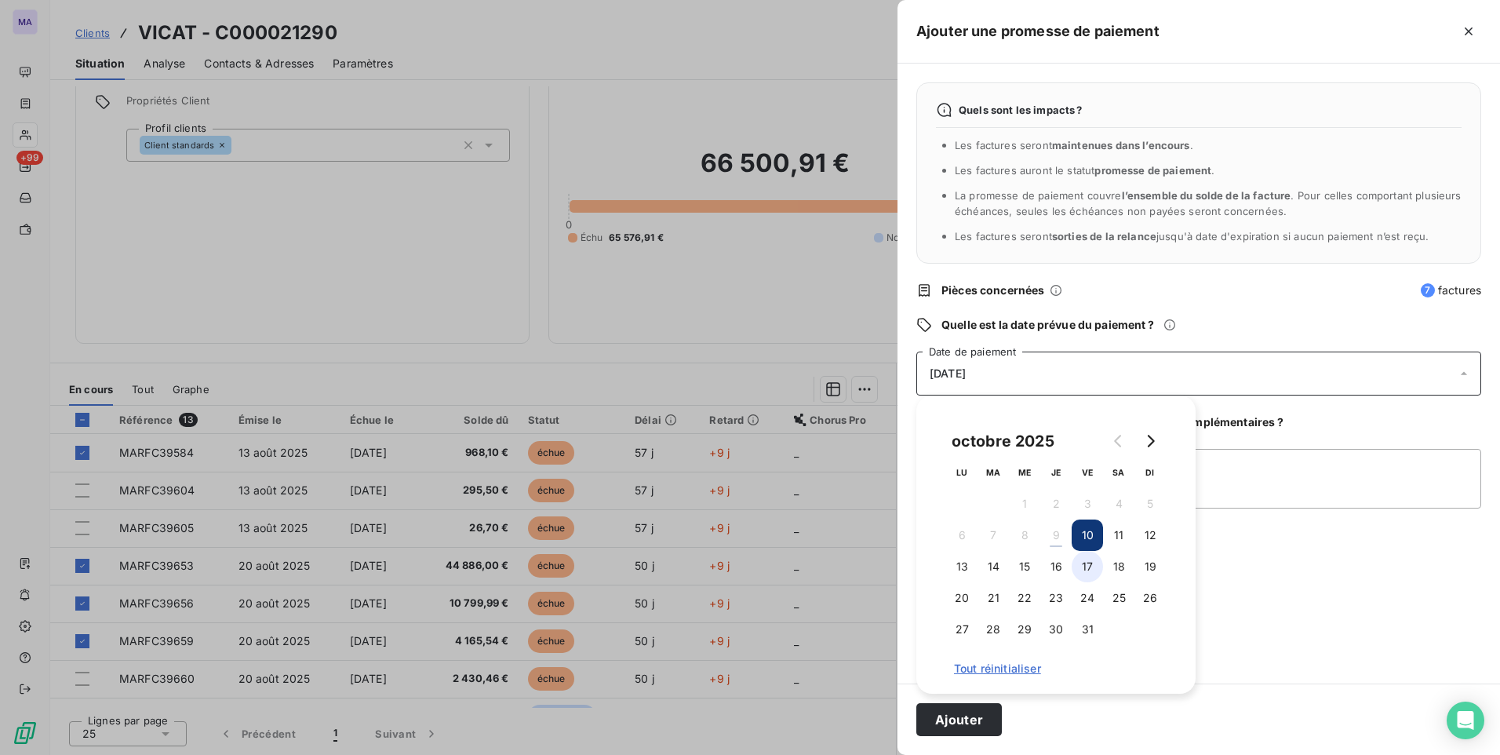
click at [1083, 569] on button "17" at bounding box center [1087, 566] width 31 height 31
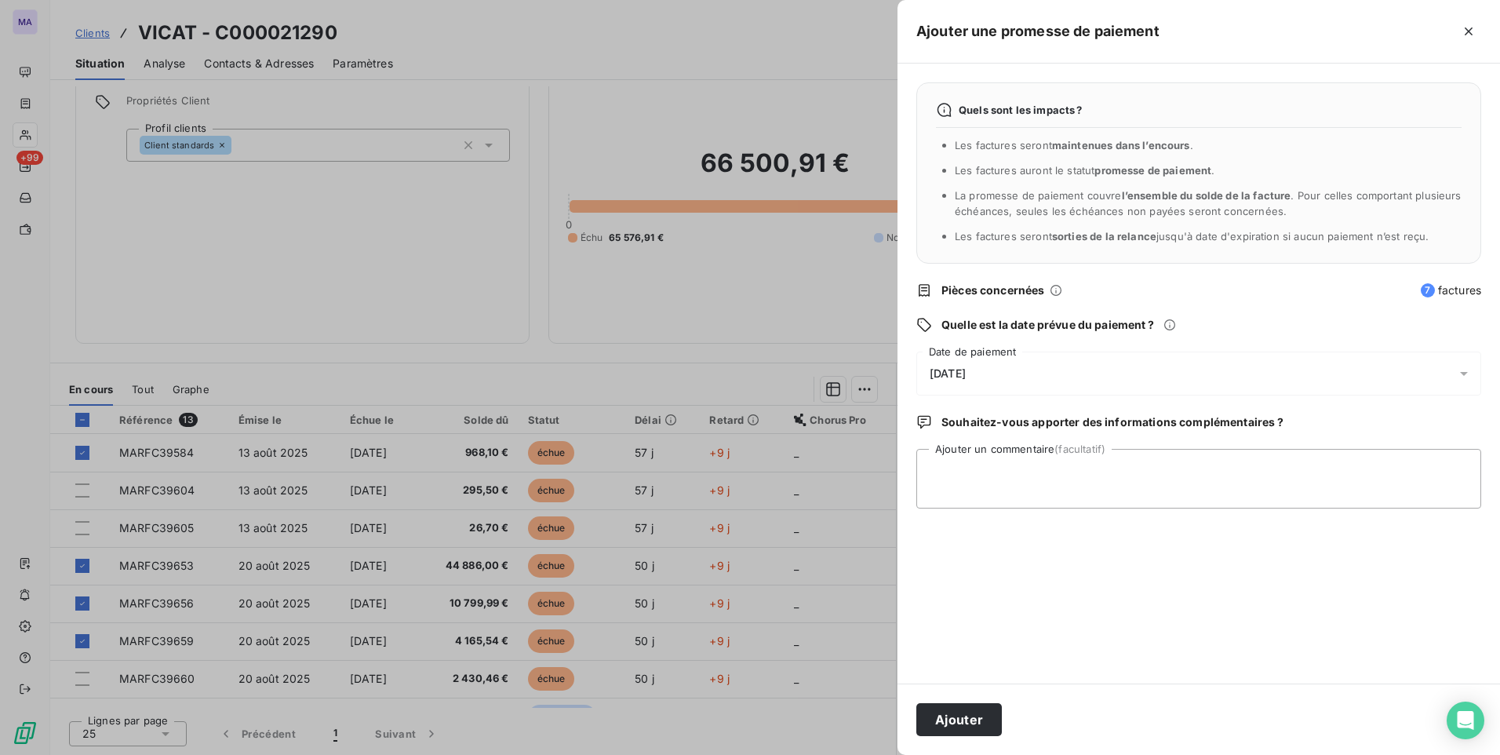
click at [1345, 610] on div "Quels sont les impacts ? Les factures seront maintenues dans l’encours . Les fa…" at bounding box center [1198, 374] width 602 height 620
click at [967, 727] on button "Ajouter" at bounding box center [959, 719] width 86 height 33
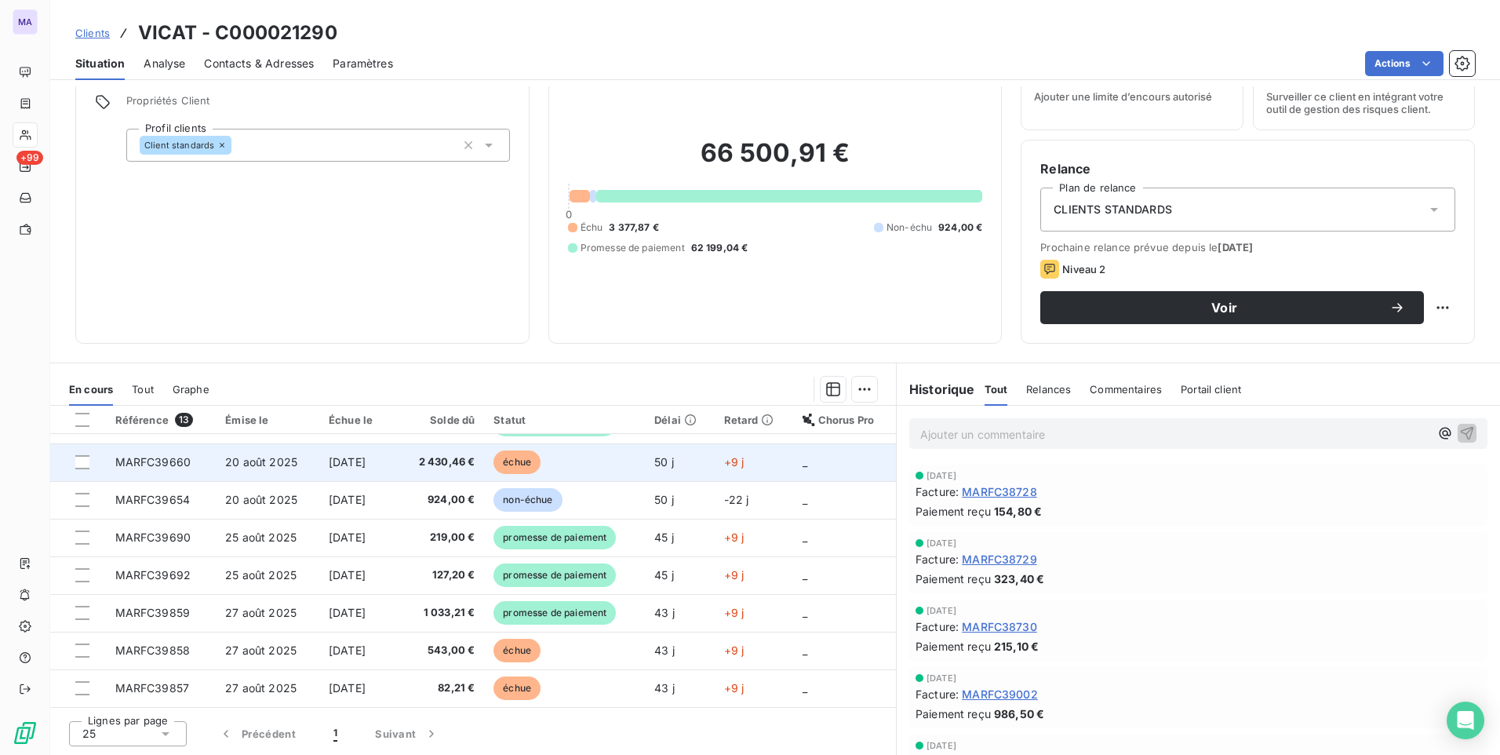
click at [77, 469] on td at bounding box center [78, 462] width 56 height 38
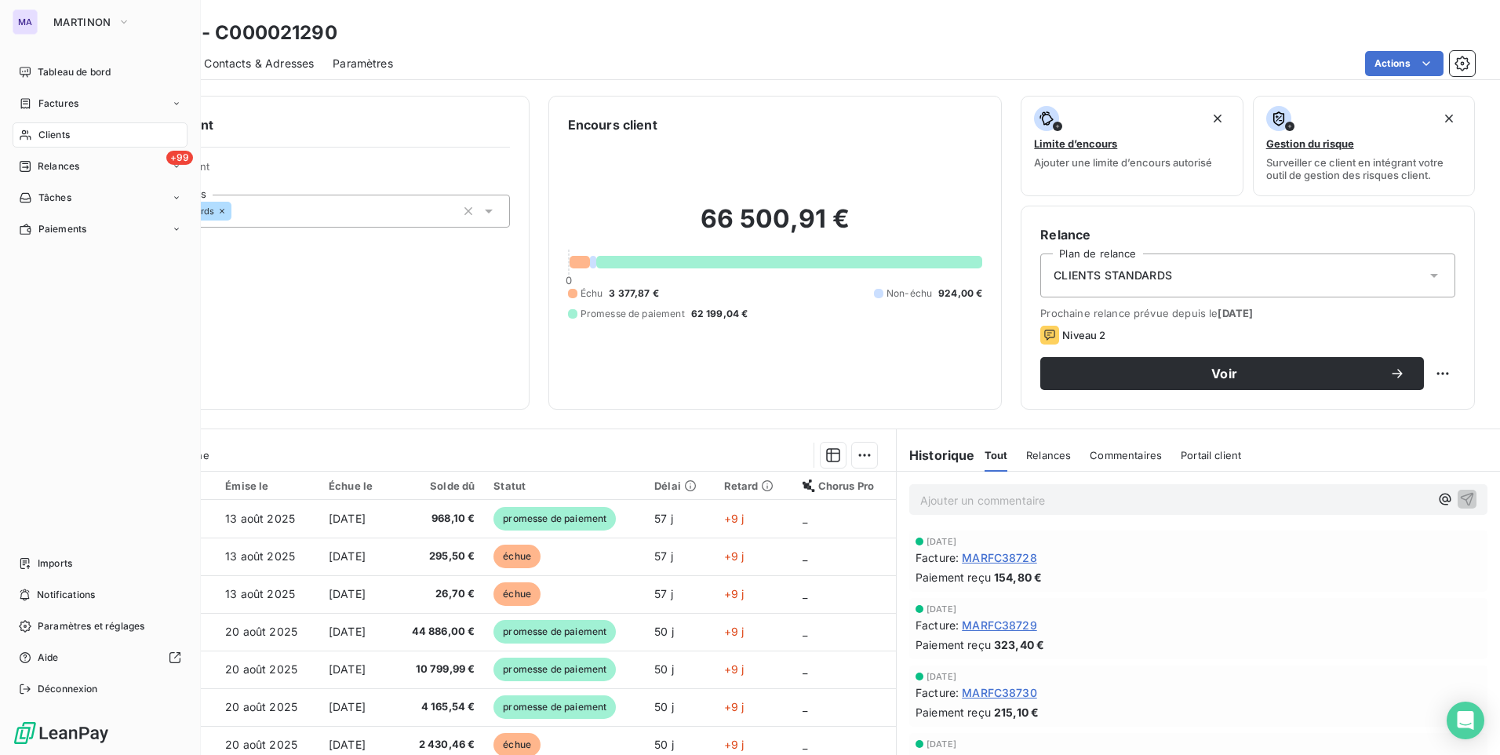
click at [37, 141] on div "Clients" at bounding box center [100, 134] width 175 height 25
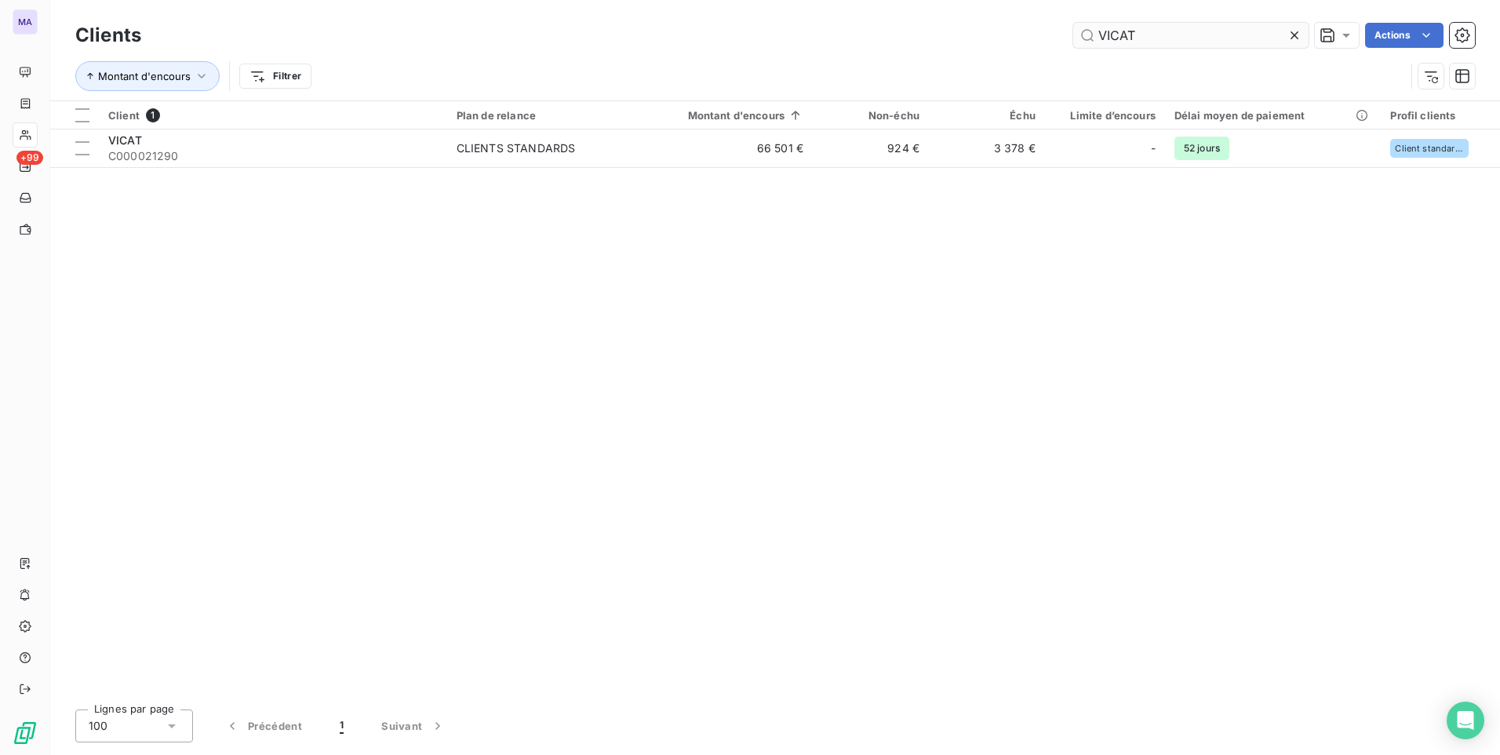
click at [1179, 36] on input "VICAT" at bounding box center [1190, 35] width 235 height 25
click at [1179, 35] on input "VICAT" at bounding box center [1190, 35] width 235 height 25
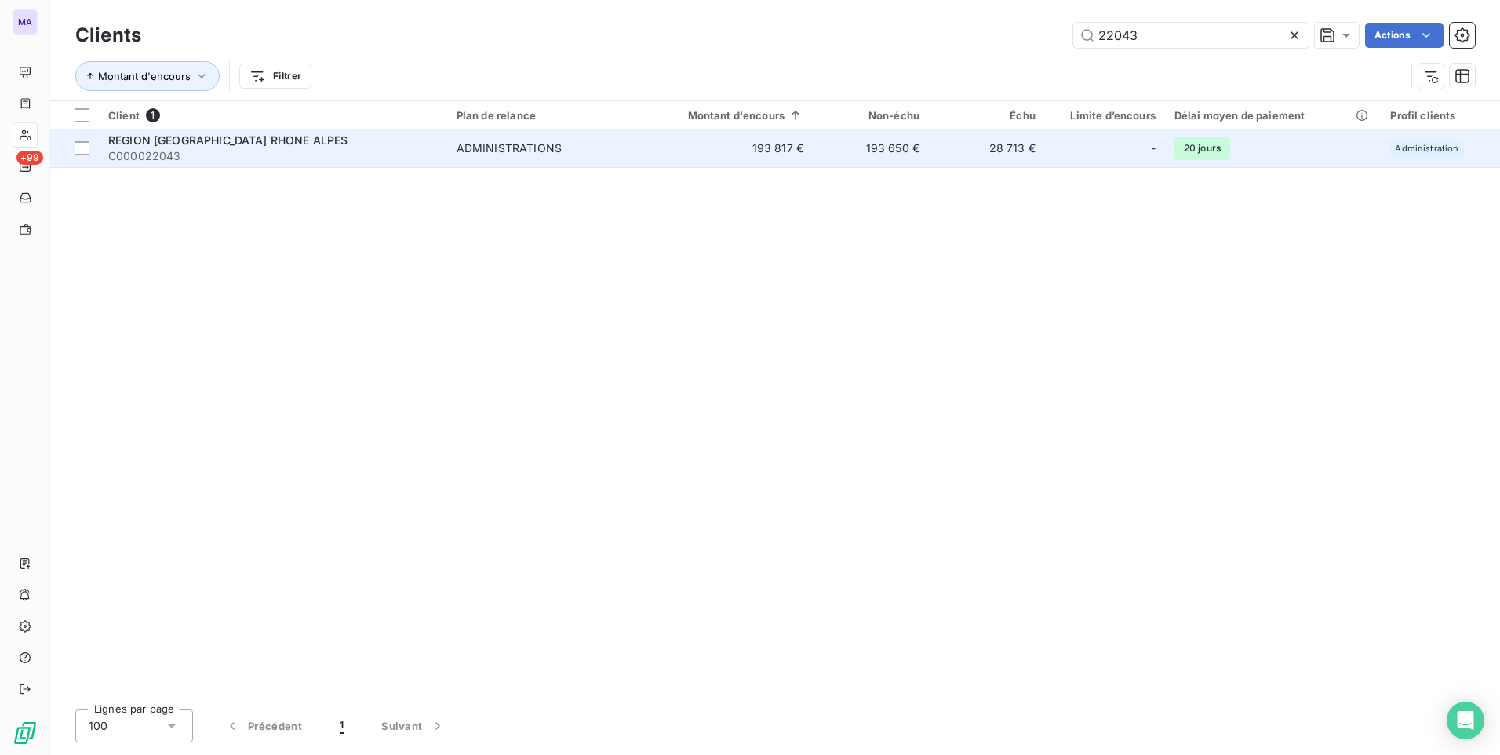
type input "22043"
click at [180, 148] on span "C000022043" at bounding box center [272, 156] width 329 height 16
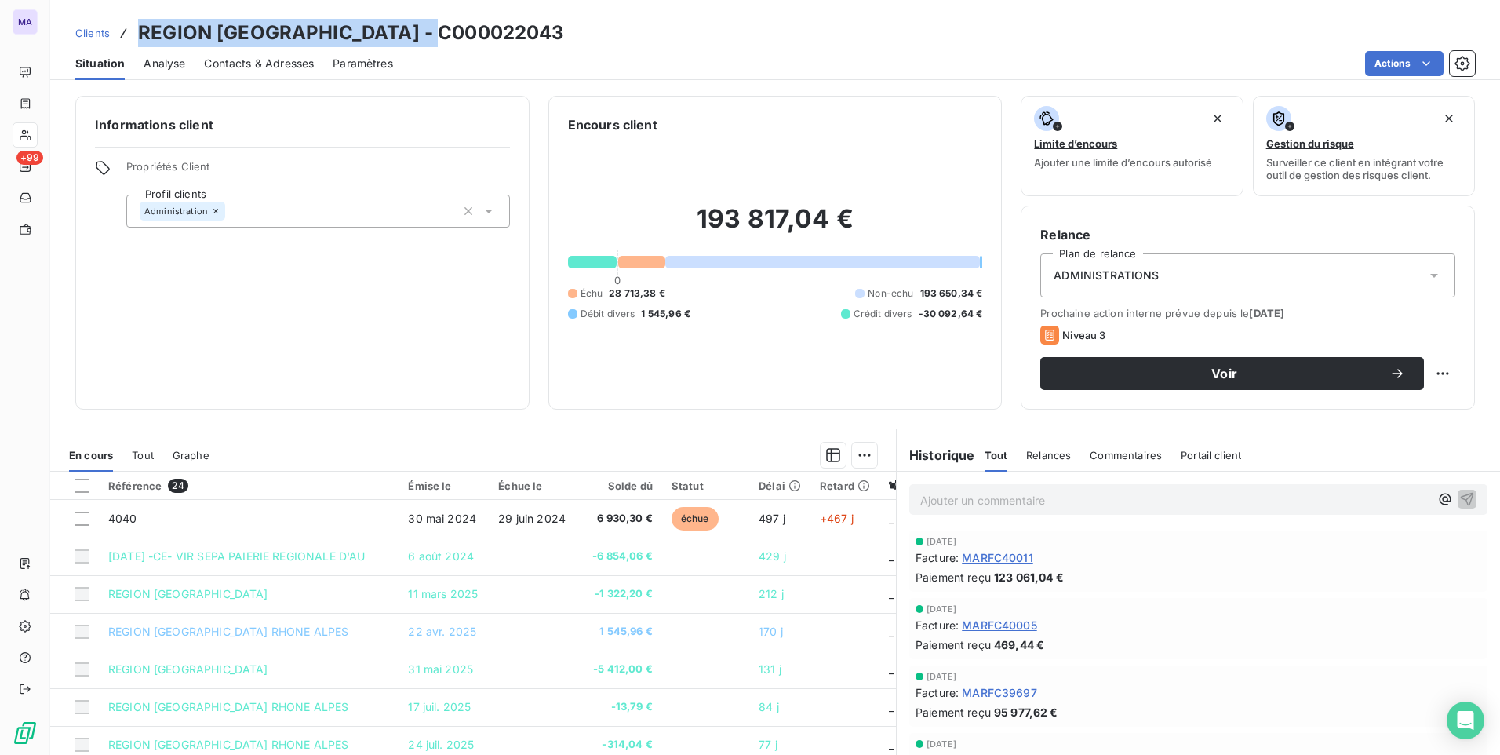
drag, startPoint x: 139, startPoint y: 38, endPoint x: 457, endPoint y: 24, distance: 318.8
click at [457, 24] on h3 "REGION AUVERGNE RHONE ALPES - C000022043" at bounding box center [351, 33] width 427 height 28
copy h3 "REGION AUVERGNE RHONE ALPES"
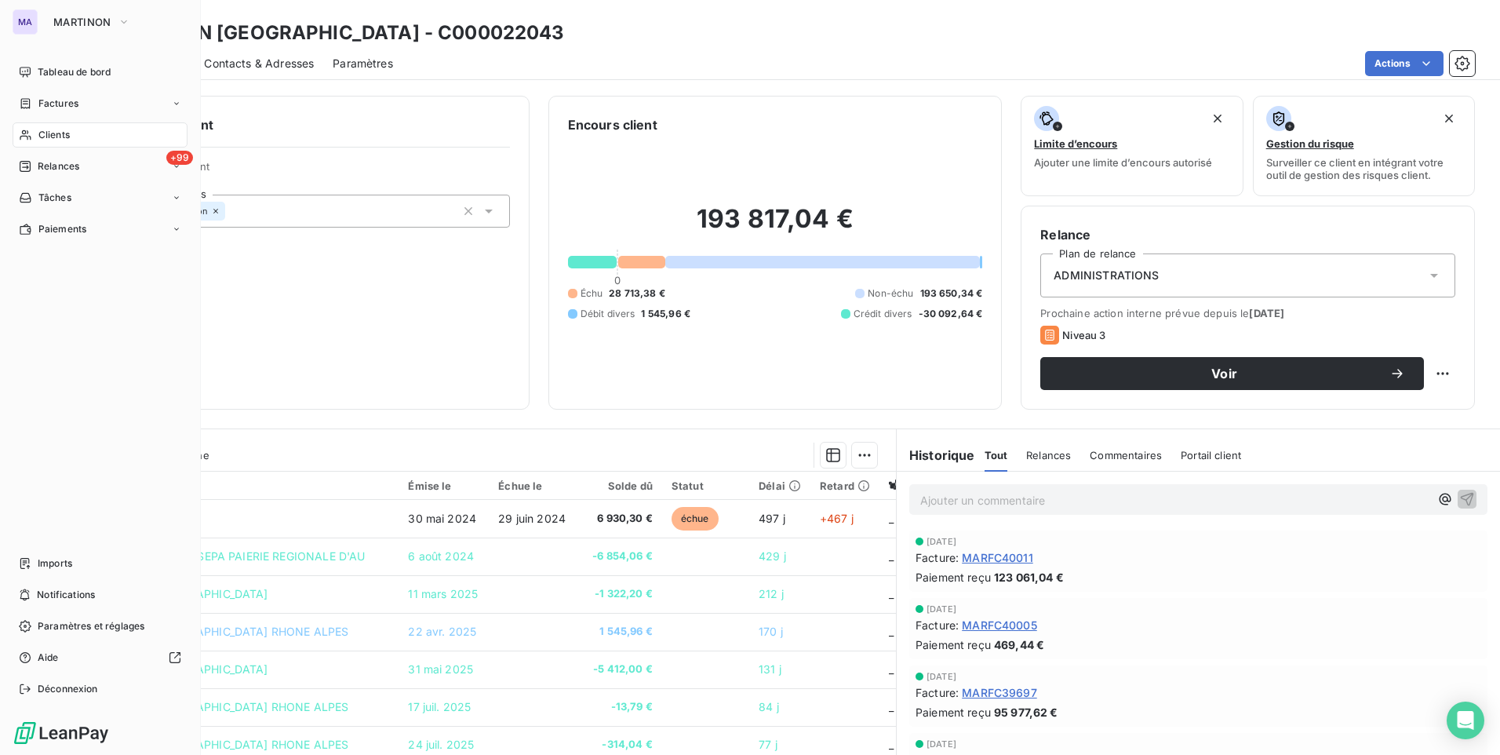
click at [65, 137] on span "Clients" at bounding box center [53, 135] width 31 height 14
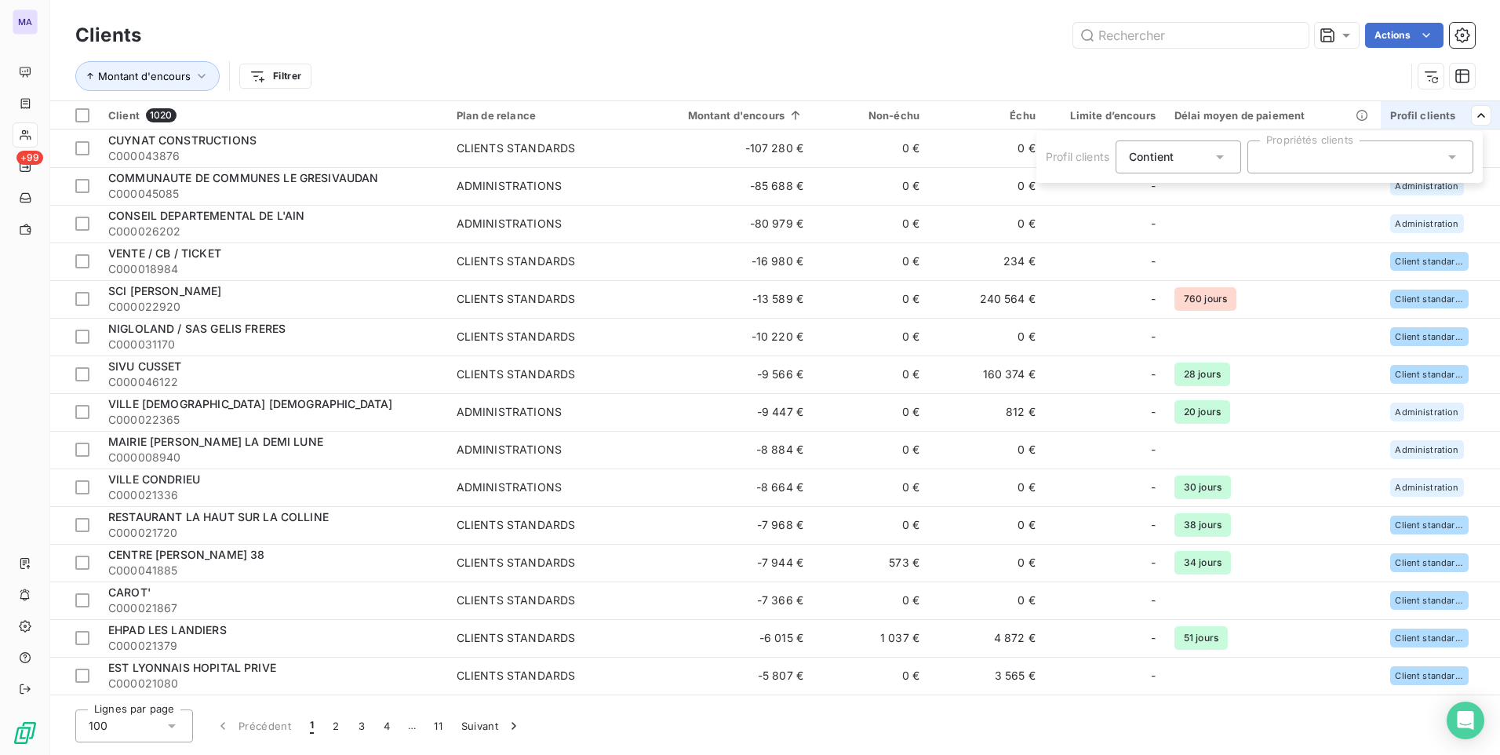
click at [1424, 147] on div at bounding box center [1360, 156] width 226 height 33
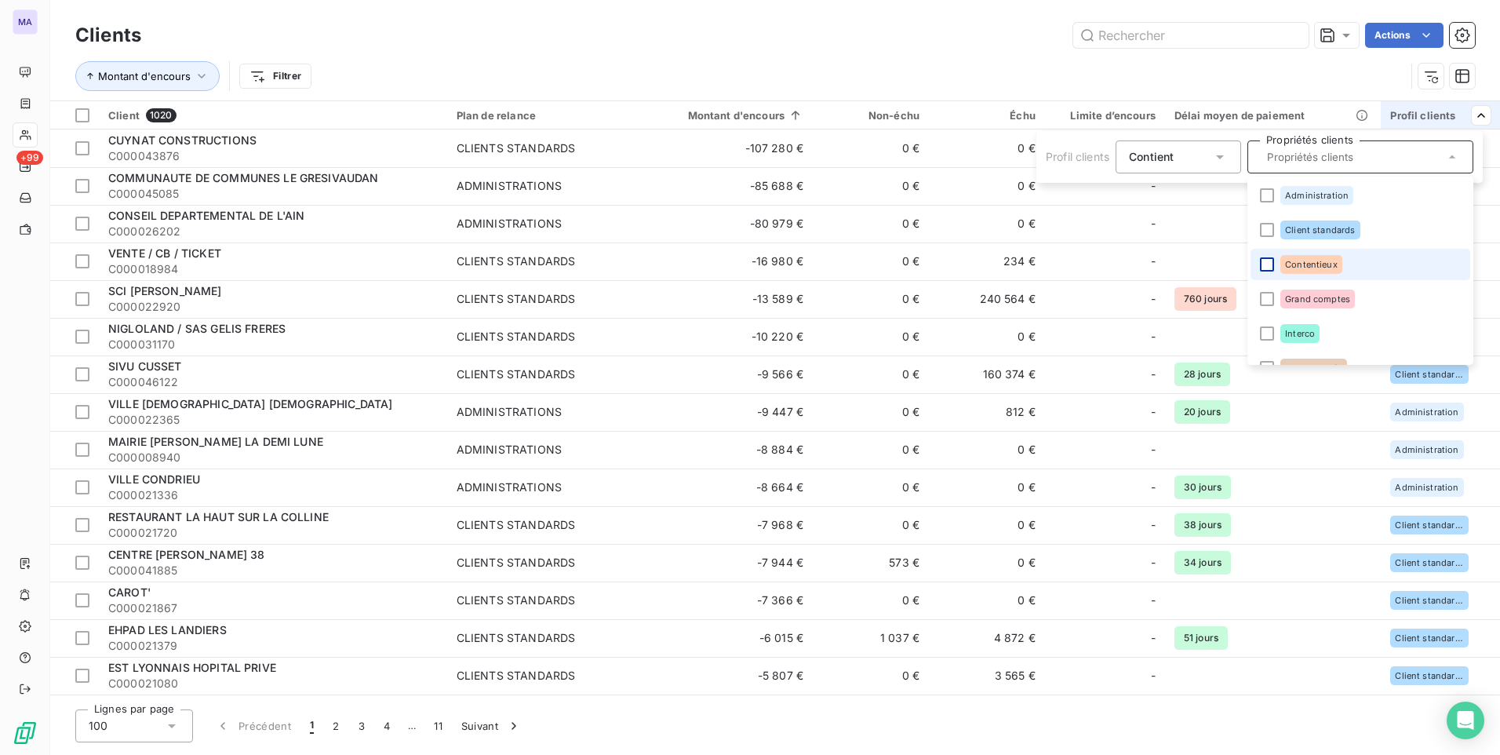
click at [1270, 266] on div at bounding box center [1267, 264] width 14 height 14
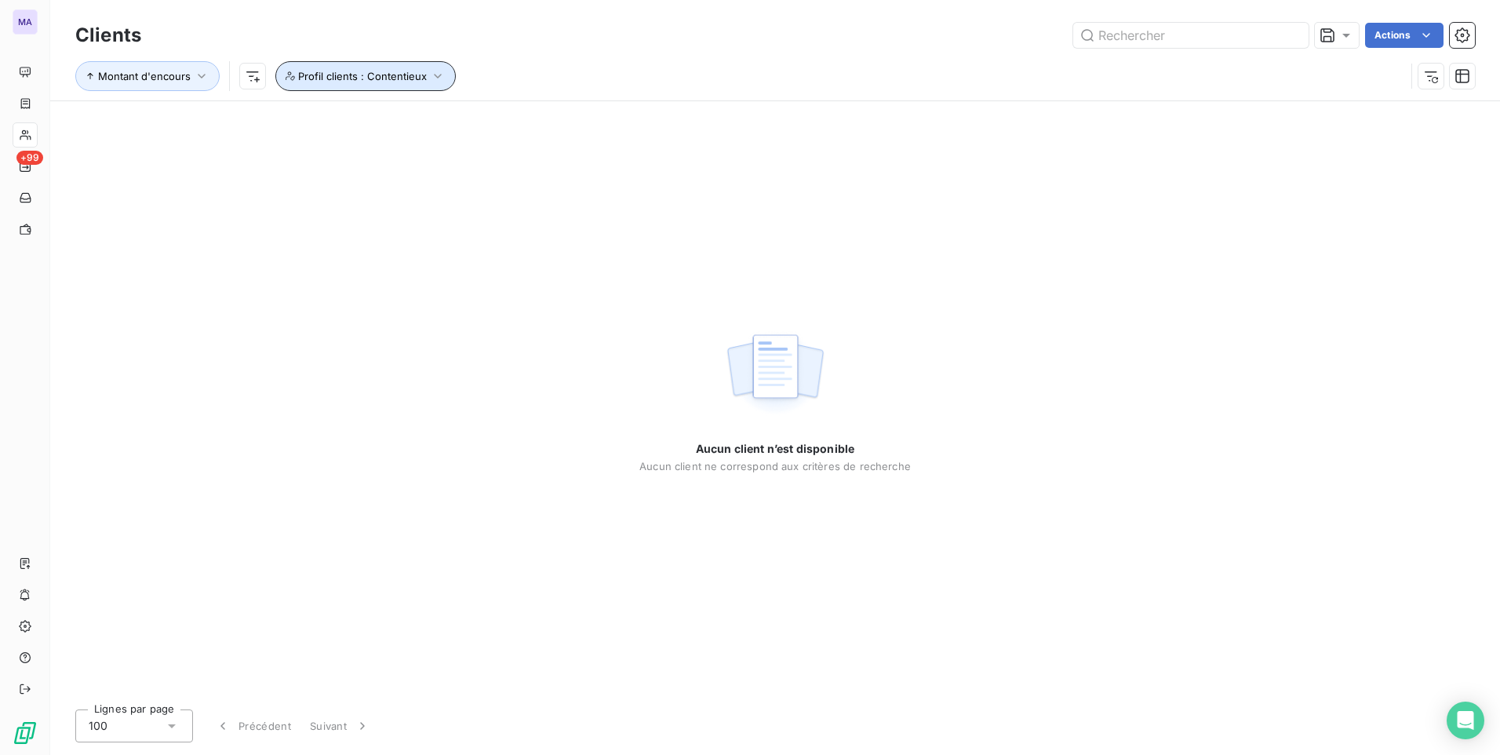
click at [439, 79] on icon "button" at bounding box center [438, 76] width 16 height 16
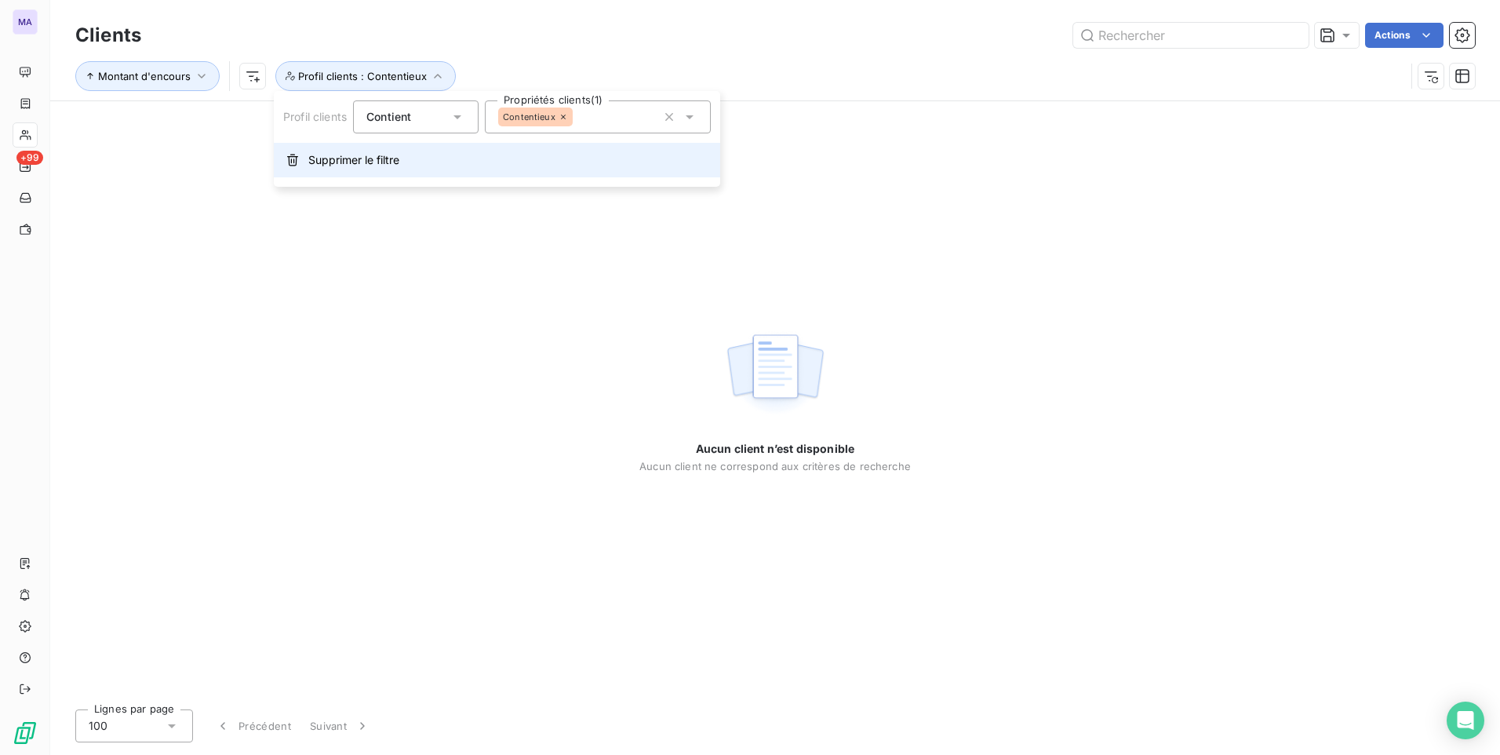
click at [360, 158] on span "Supprimer le filtre" at bounding box center [353, 160] width 91 height 16
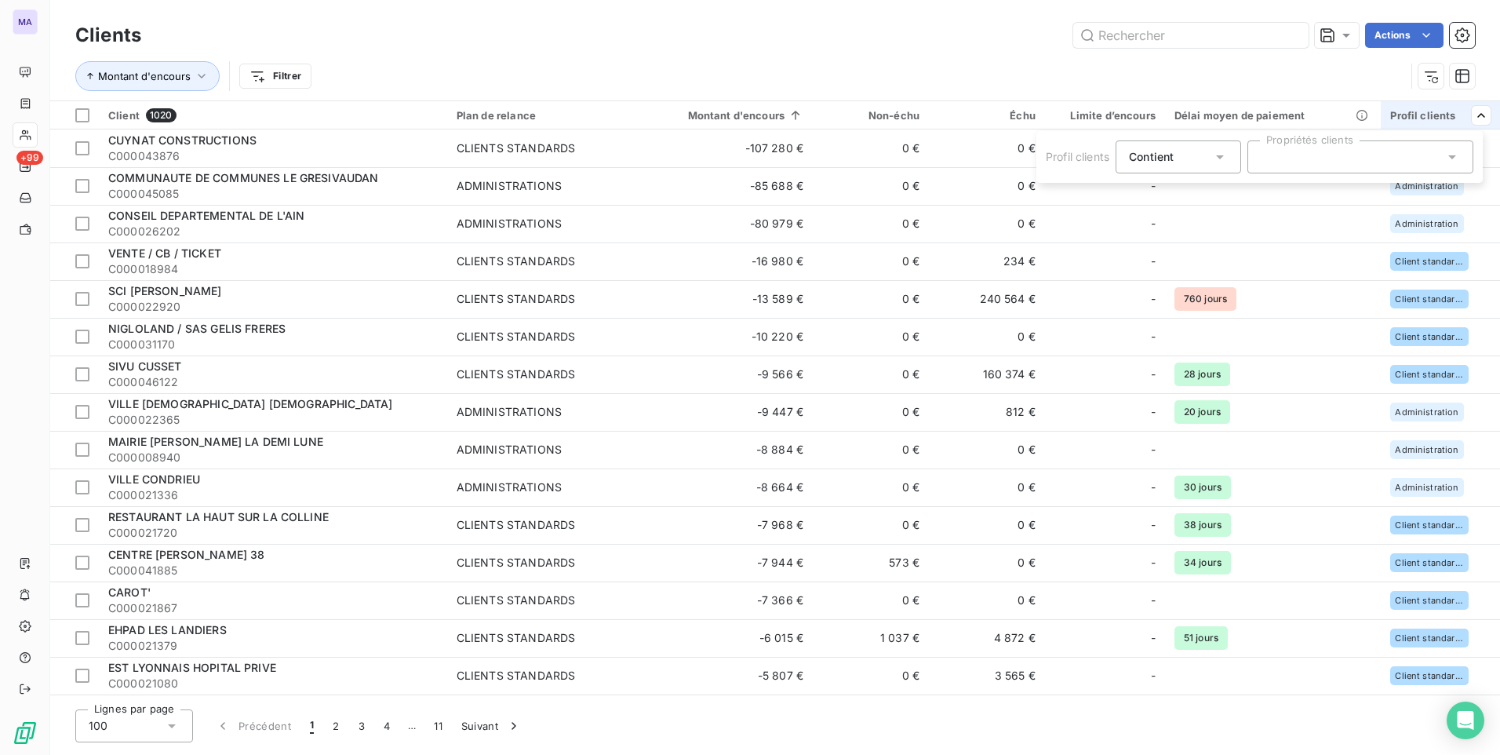
click at [1411, 162] on div at bounding box center [1360, 156] width 226 height 33
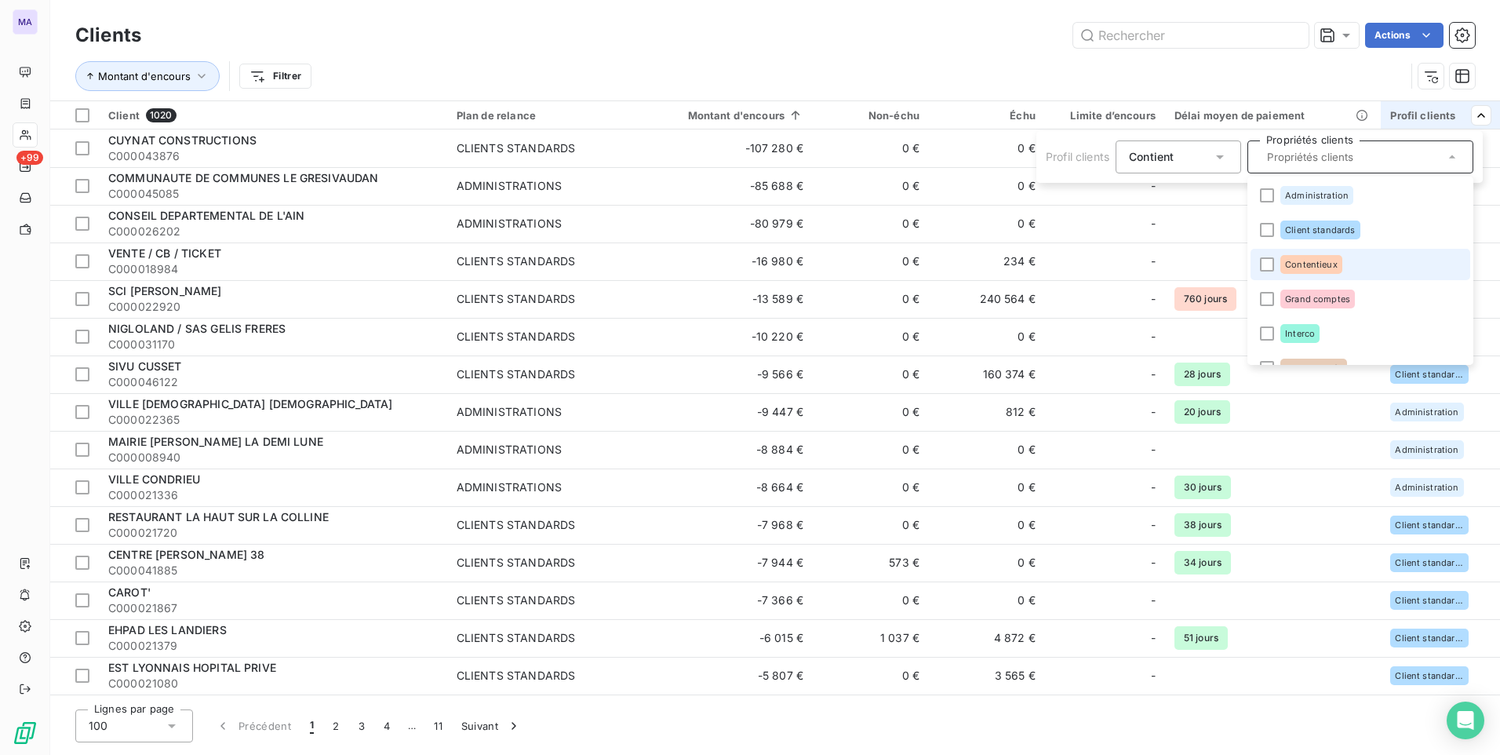
scroll to position [78, 0]
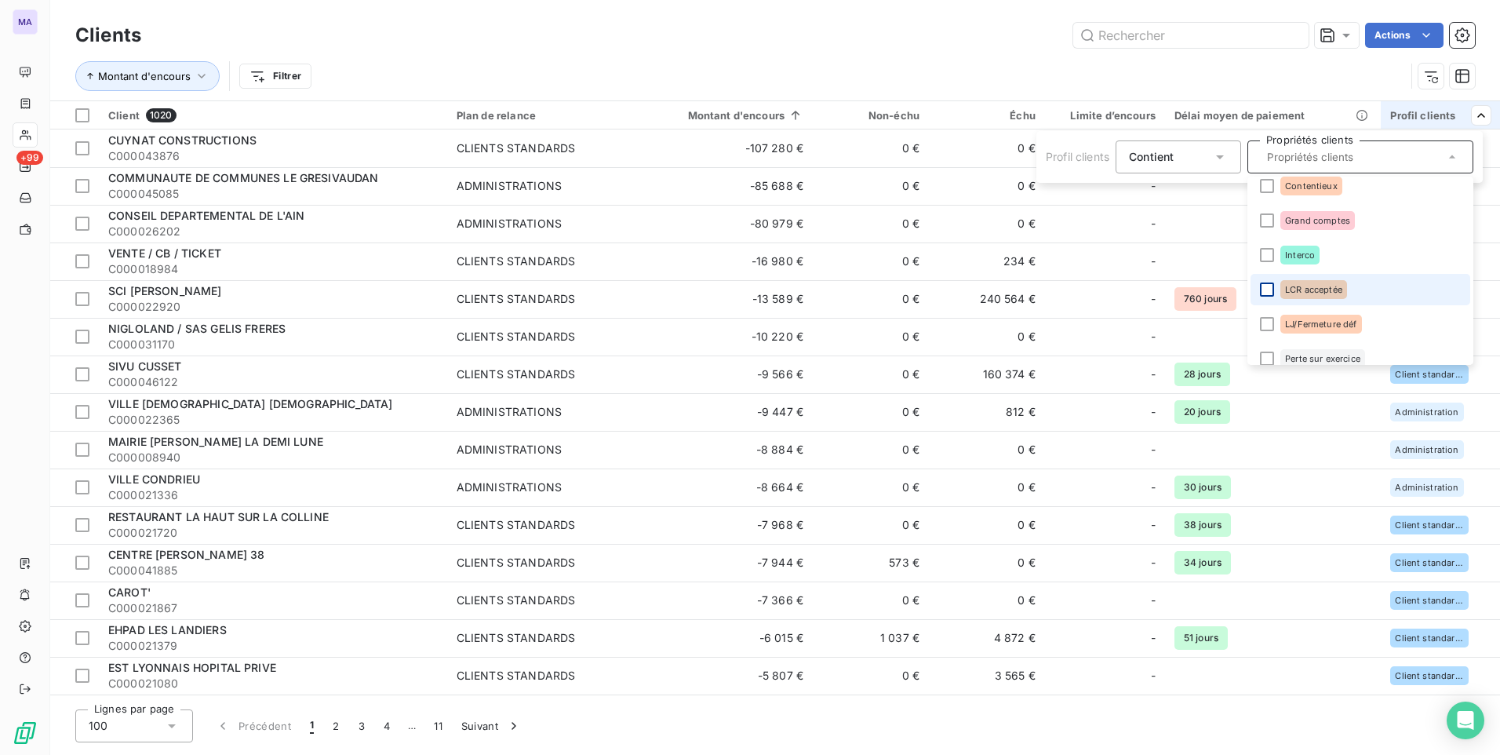
click at [1265, 293] on div at bounding box center [1267, 289] width 14 height 14
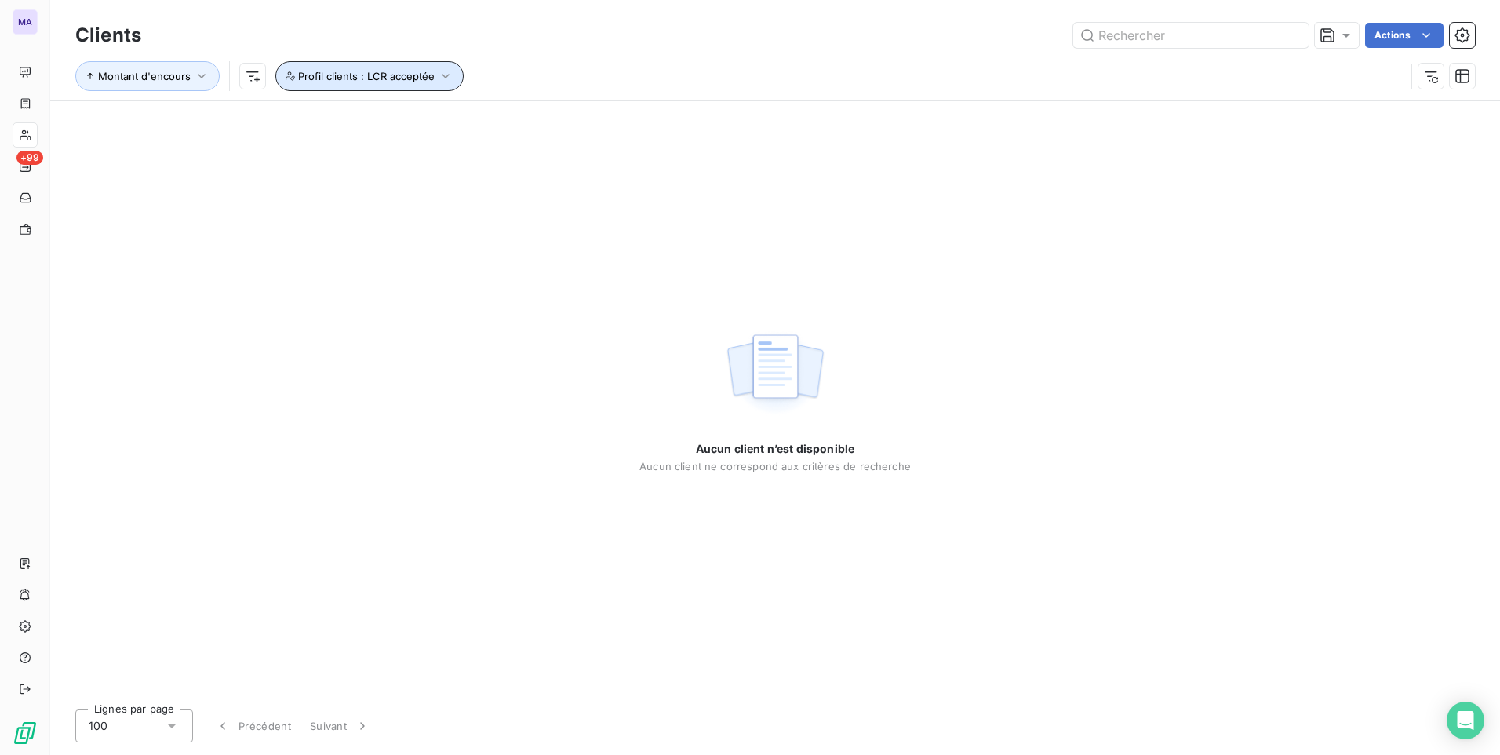
click at [410, 75] on span "Profil clients : LCR acceptée" at bounding box center [366, 76] width 137 height 13
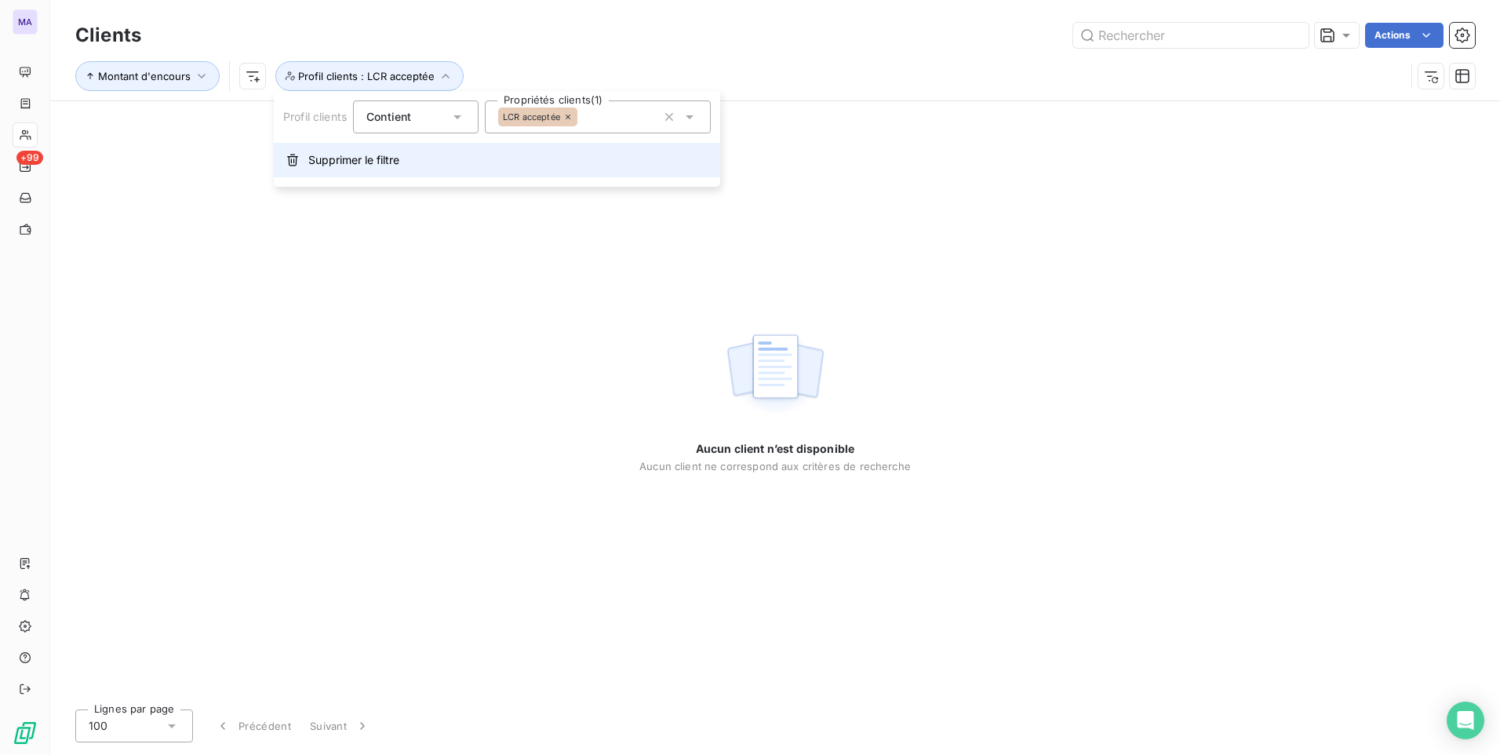
click at [380, 162] on span "Supprimer le filtre" at bounding box center [353, 160] width 91 height 16
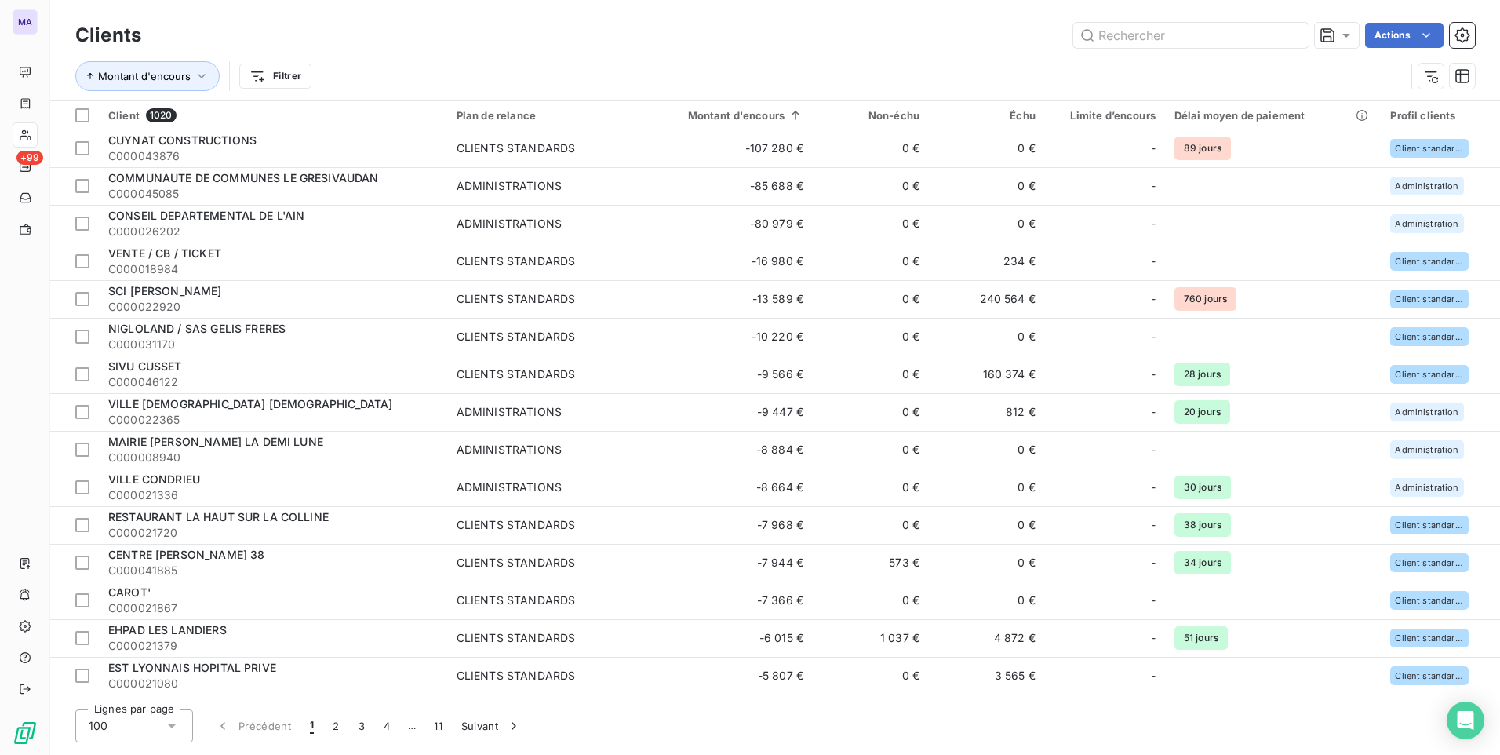
click at [522, 60] on div "Montant d'encours Filtrer" at bounding box center [775, 76] width 1400 height 49
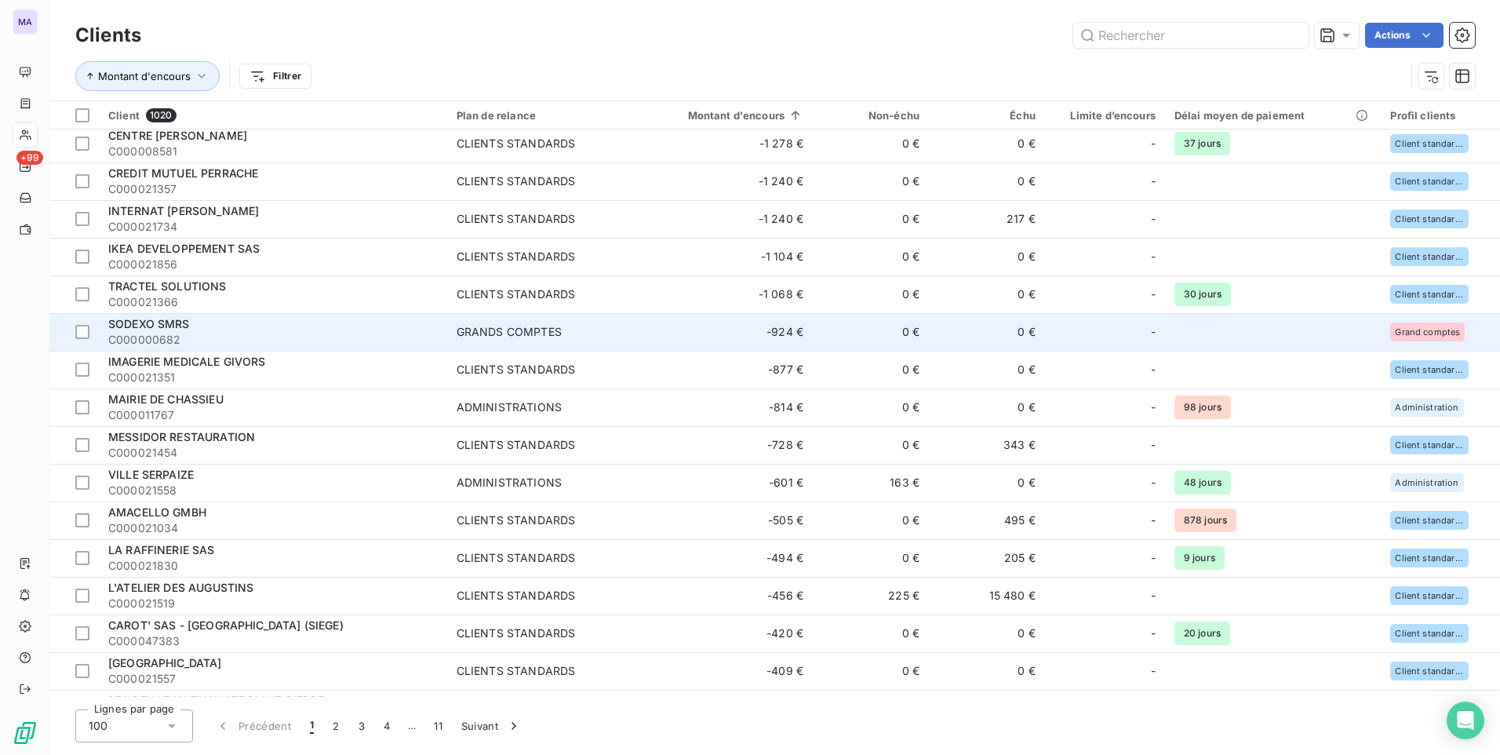
scroll to position [1098, 0]
click at [531, 335] on div "GRANDS COMPTES" at bounding box center [509, 330] width 105 height 16
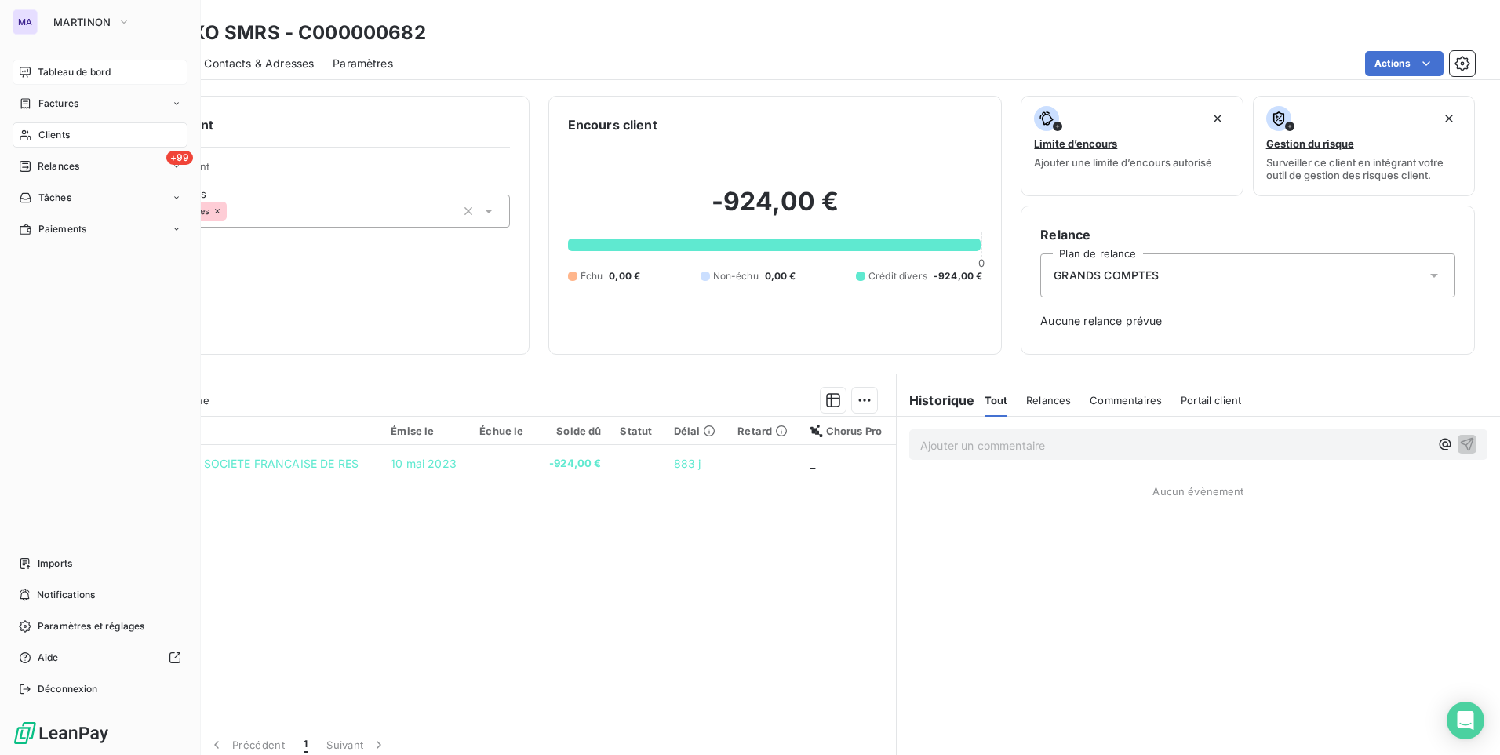
click at [64, 69] on span "Tableau de bord" at bounding box center [74, 72] width 73 height 14
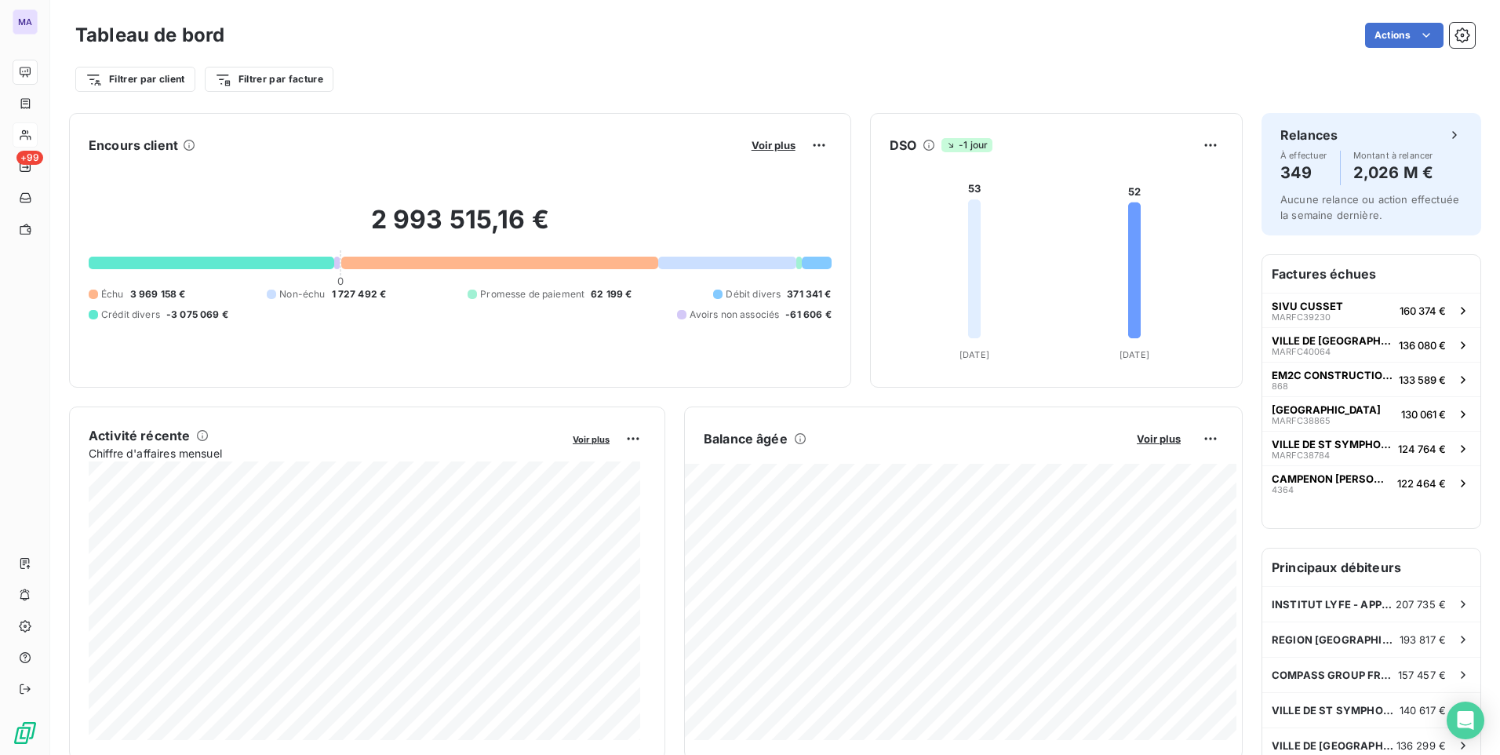
click at [213, 319] on span "-3 075 069 €" at bounding box center [197, 315] width 62 height 14
drag, startPoint x: 224, startPoint y: 319, endPoint x: 96, endPoint y: 343, distance: 130.0
click at [96, 343] on div "2 993 515,16 € 0 Échu 3 969 158 € Non-échu 1 727 492 € Promesse de paiement 62 …" at bounding box center [460, 263] width 743 height 210
click at [410, 348] on div "2 993 515,16 € 0 Échu 3 969 158 € Non-échu 1 727 492 € Promesse de paiement 62 …" at bounding box center [460, 263] width 743 height 210
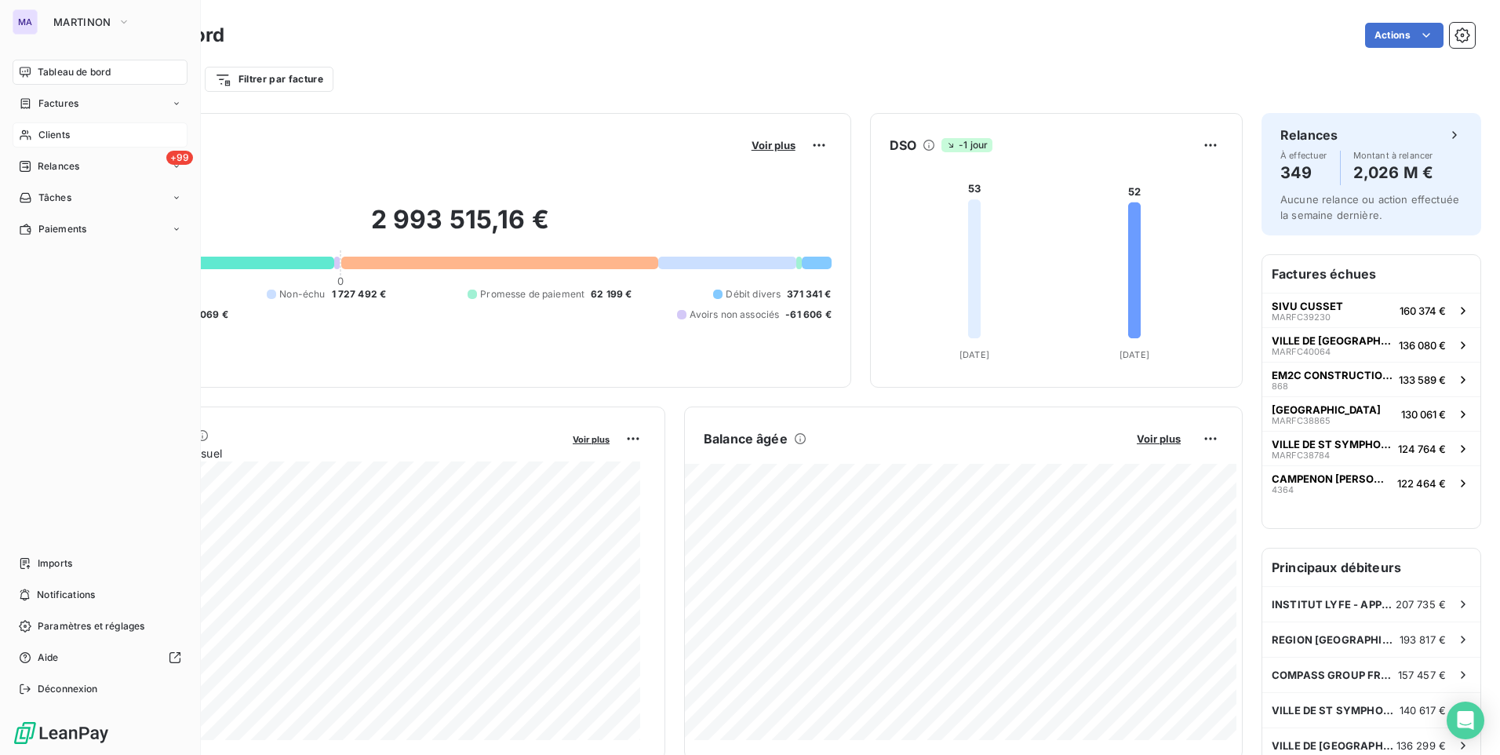
click at [35, 138] on div "Clients" at bounding box center [100, 134] width 175 height 25
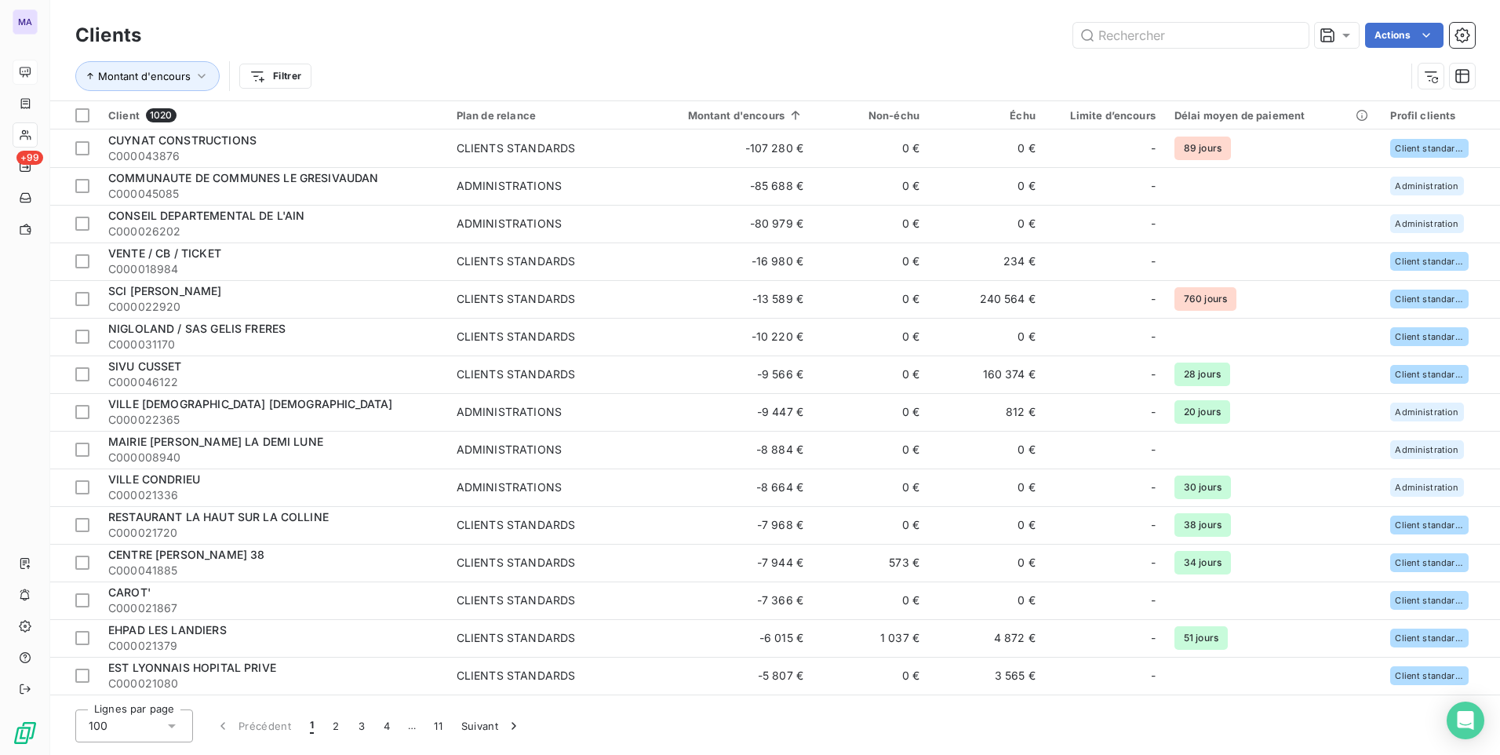
click at [557, 41] on div "Actions" at bounding box center [817, 35] width 1315 height 25
click at [1459, 118] on div at bounding box center [1474, 115] width 31 height 19
click at [1452, 162] on icon at bounding box center [1452, 157] width 16 height 16
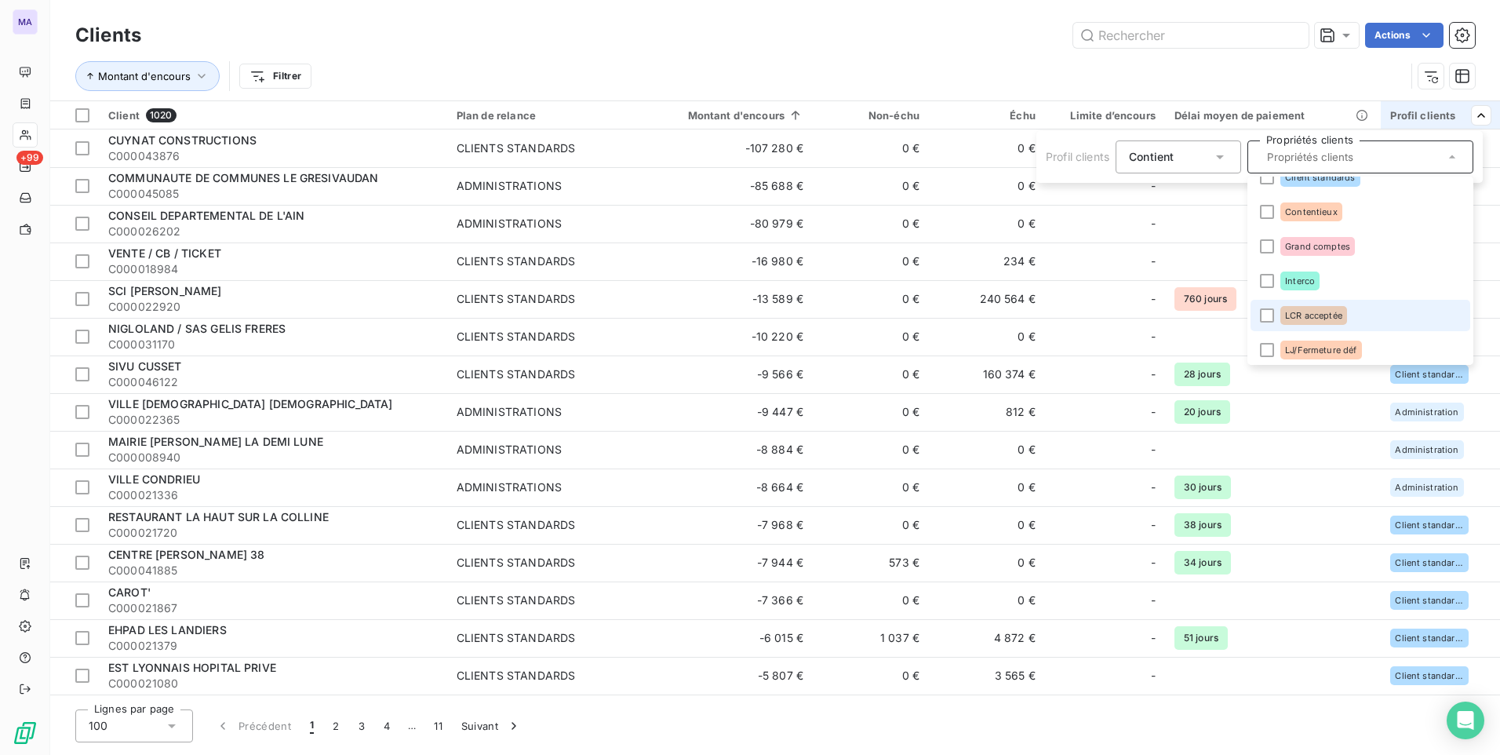
scroll to position [78, 0]
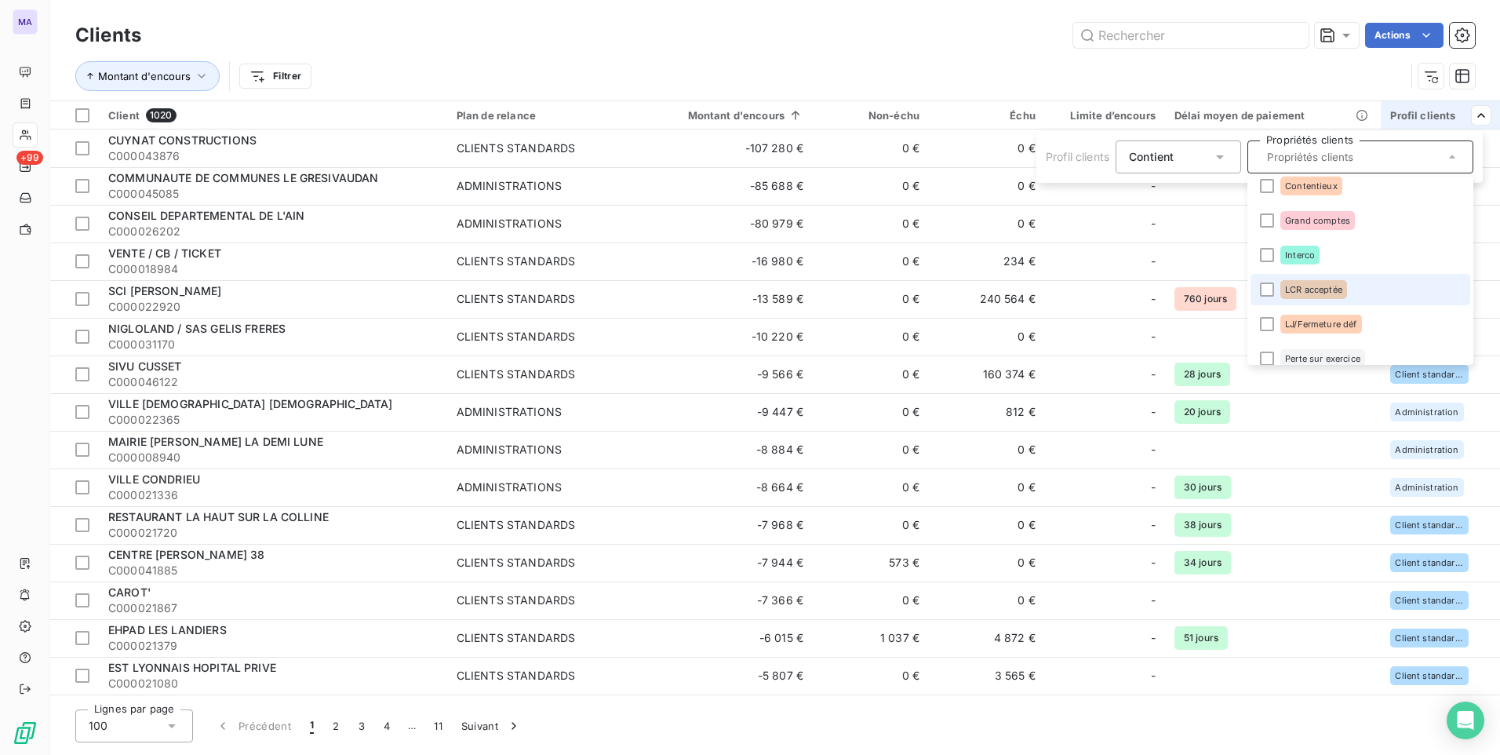
click at [1320, 294] on div "LCR acceptée" at bounding box center [1313, 289] width 67 height 19
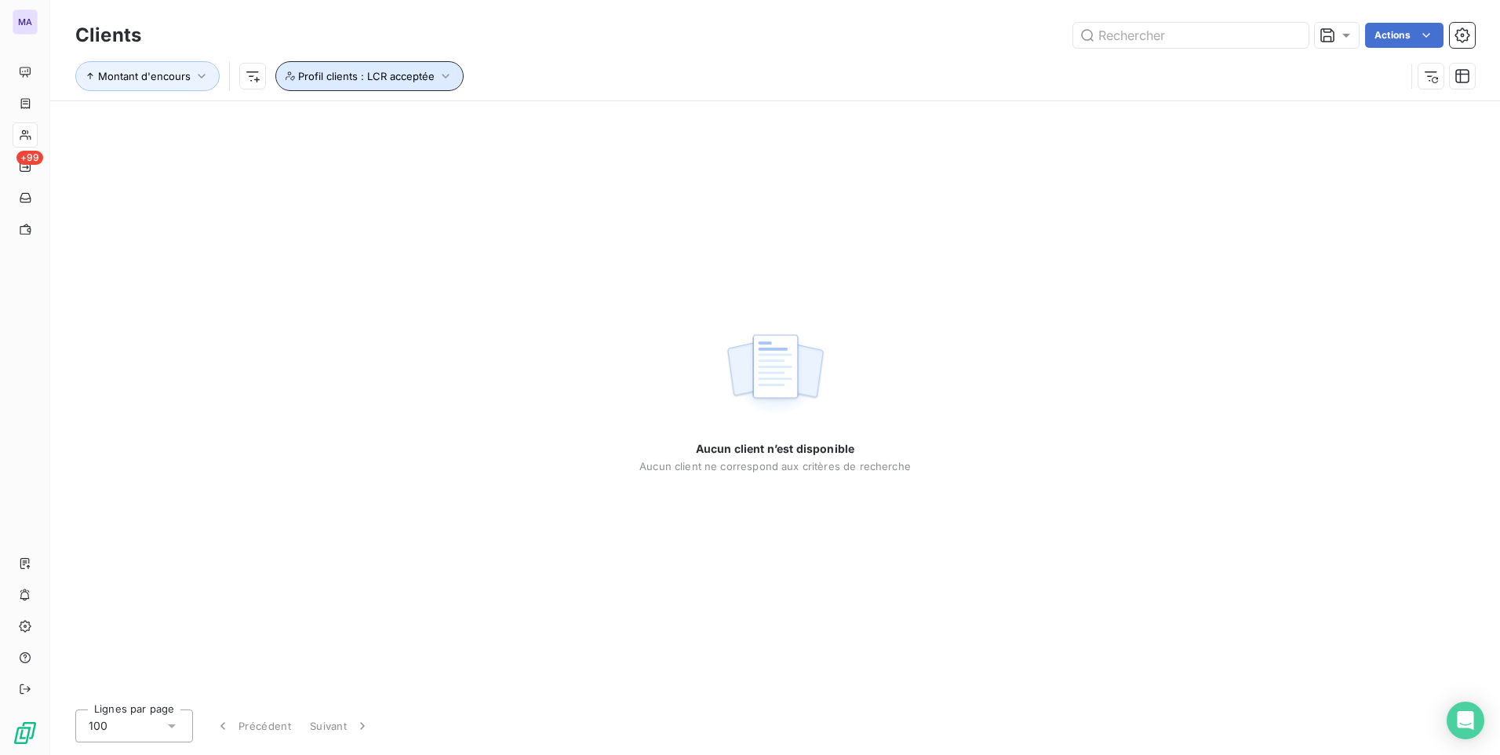
drag, startPoint x: 359, startPoint y: 76, endPoint x: 446, endPoint y: 19, distance: 104.2
click at [446, 19] on div "Clients Actions Montant d'encours Profil clients : LCR acceptée" at bounding box center [775, 60] width 1400 height 82
click at [413, 78] on span "Profil clients : LCR acceptée" at bounding box center [366, 76] width 137 height 13
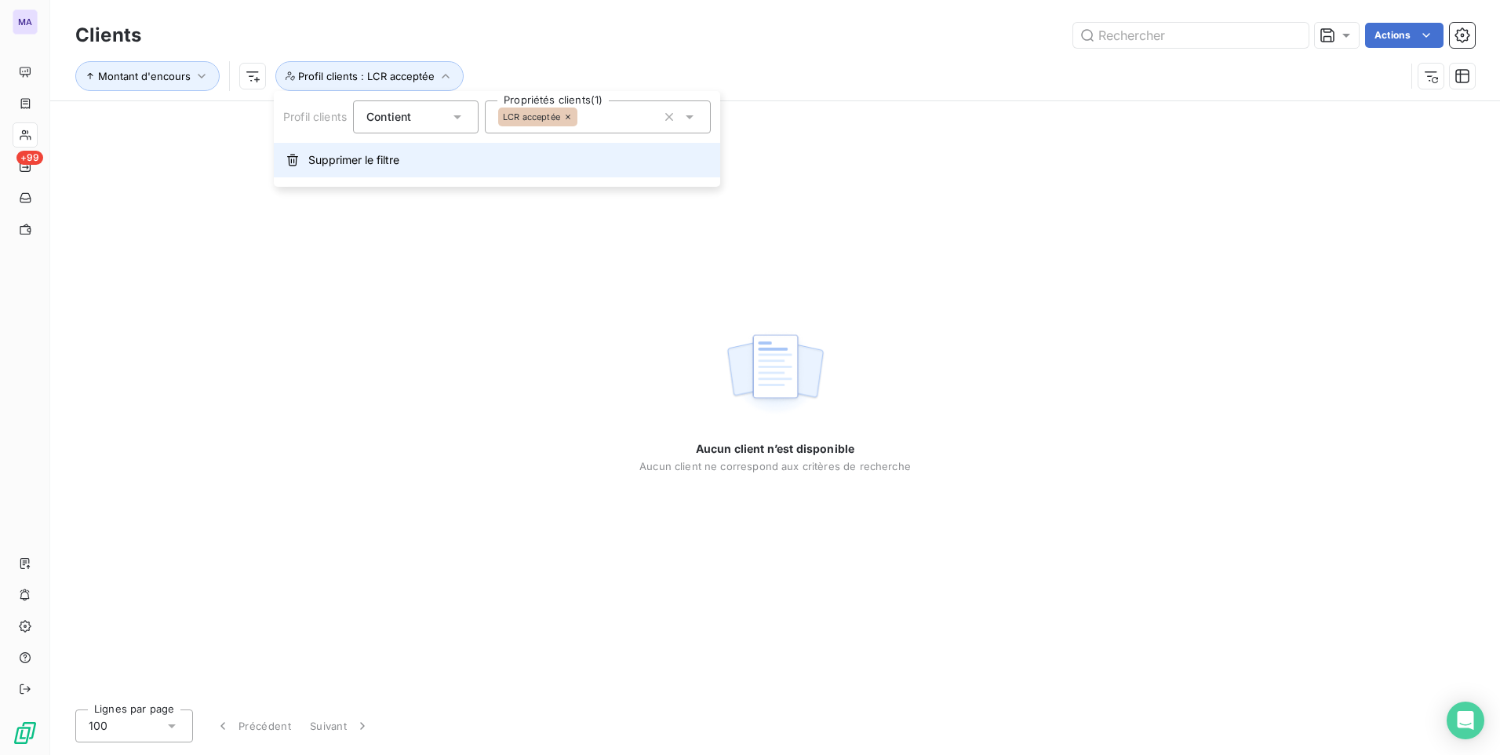
click at [393, 168] on button "Supprimer le filtre" at bounding box center [497, 160] width 446 height 35
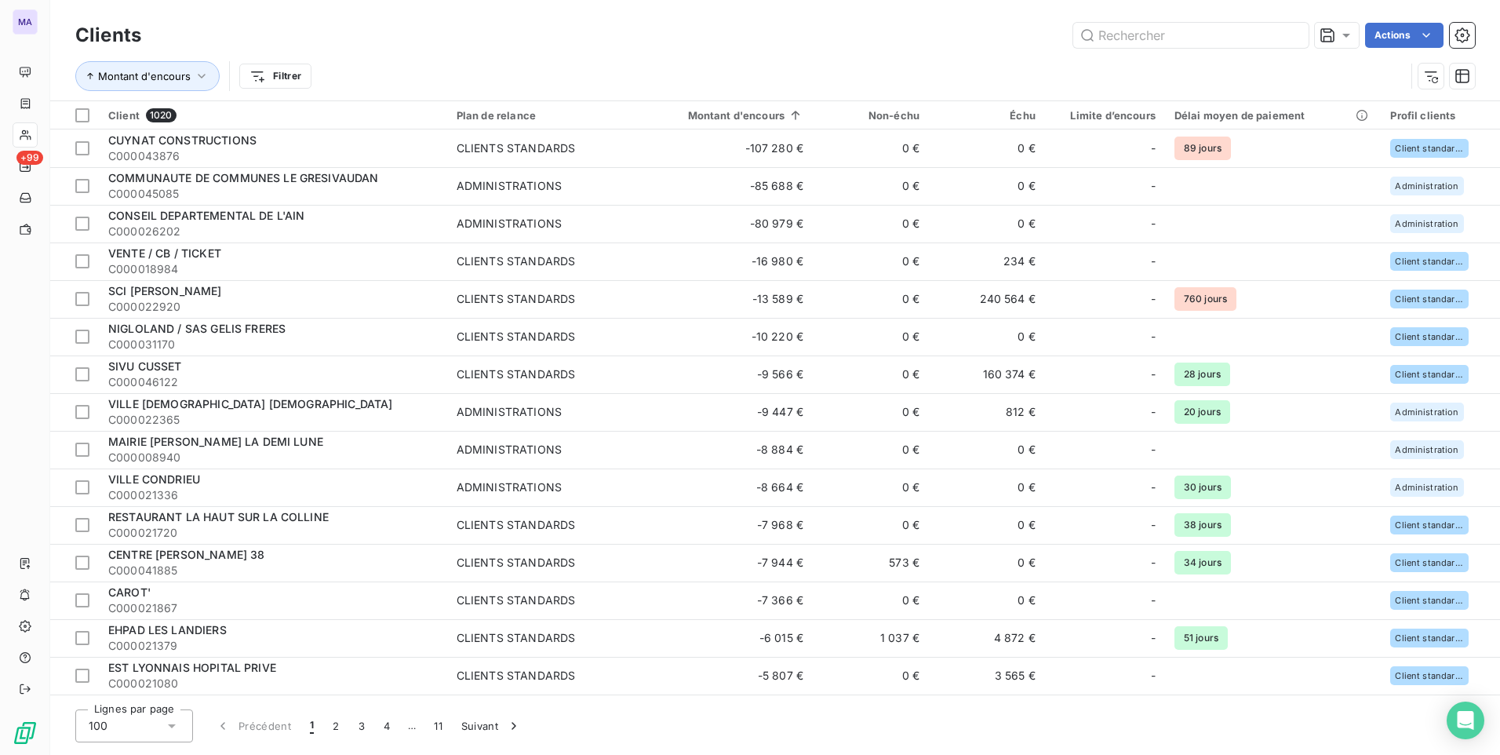
click at [406, 24] on div "Actions" at bounding box center [817, 35] width 1315 height 25
click at [1237, 40] on input "text" at bounding box center [1190, 35] width 235 height 25
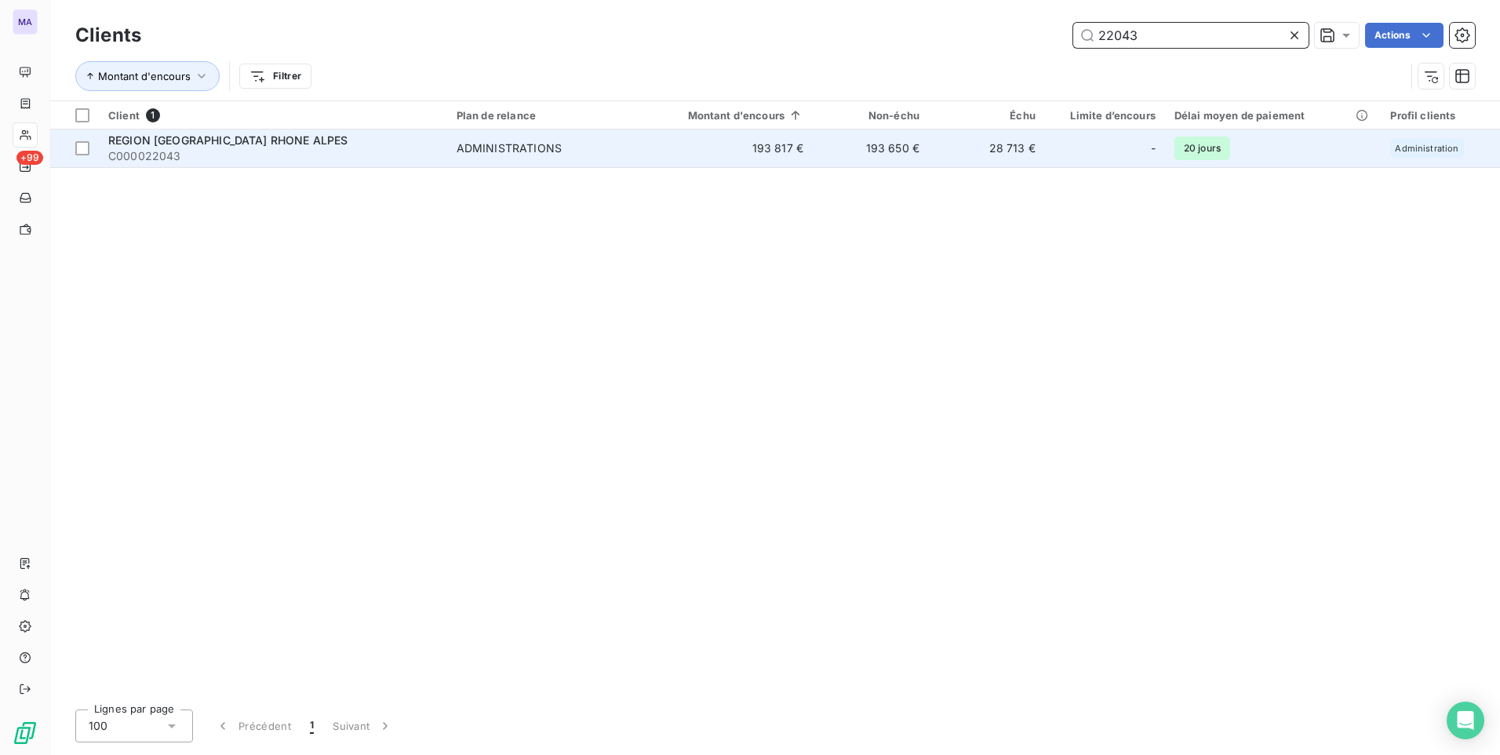
type input "22043"
click at [336, 150] on span "C000022043" at bounding box center [272, 156] width 329 height 16
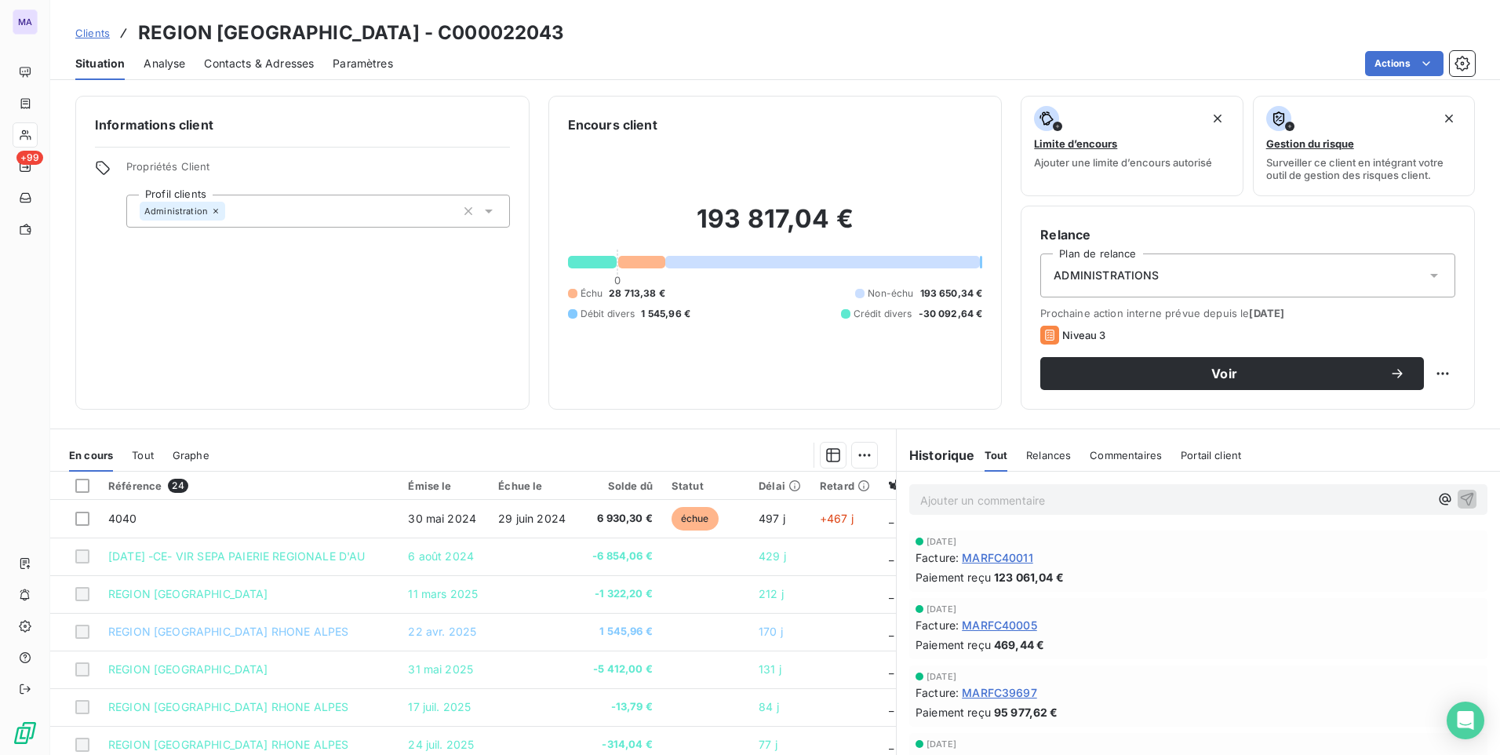
drag, startPoint x: 139, startPoint y: 33, endPoint x: 620, endPoint y: 35, distance: 480.9
click at [620, 35] on div "Clients REGION AUVERGNE RHONE ALPES - C000022043" at bounding box center [775, 33] width 1450 height 28
copy h3 "REGION [GEOGRAPHIC_DATA] - C000022043"
drag, startPoint x: 460, startPoint y: 431, endPoint x: 441, endPoint y: 408, distance: 30.1
click at [460, 431] on section "En cours Tout Graphe Référence 24 Émise le Échue le Solde dû Statut Délai Retar…" at bounding box center [473, 624] width 846 height 391
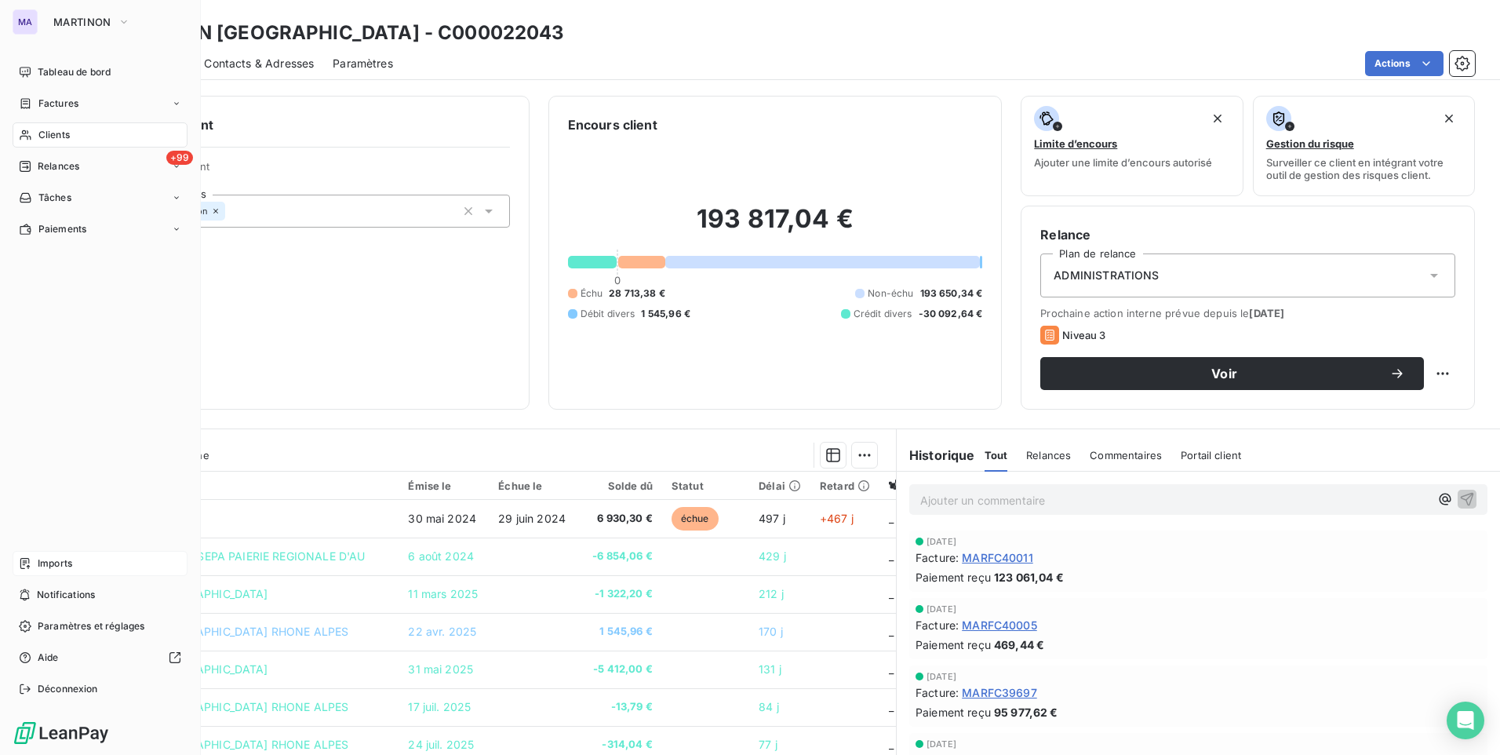
click at [86, 566] on div "Imports" at bounding box center [100, 563] width 175 height 25
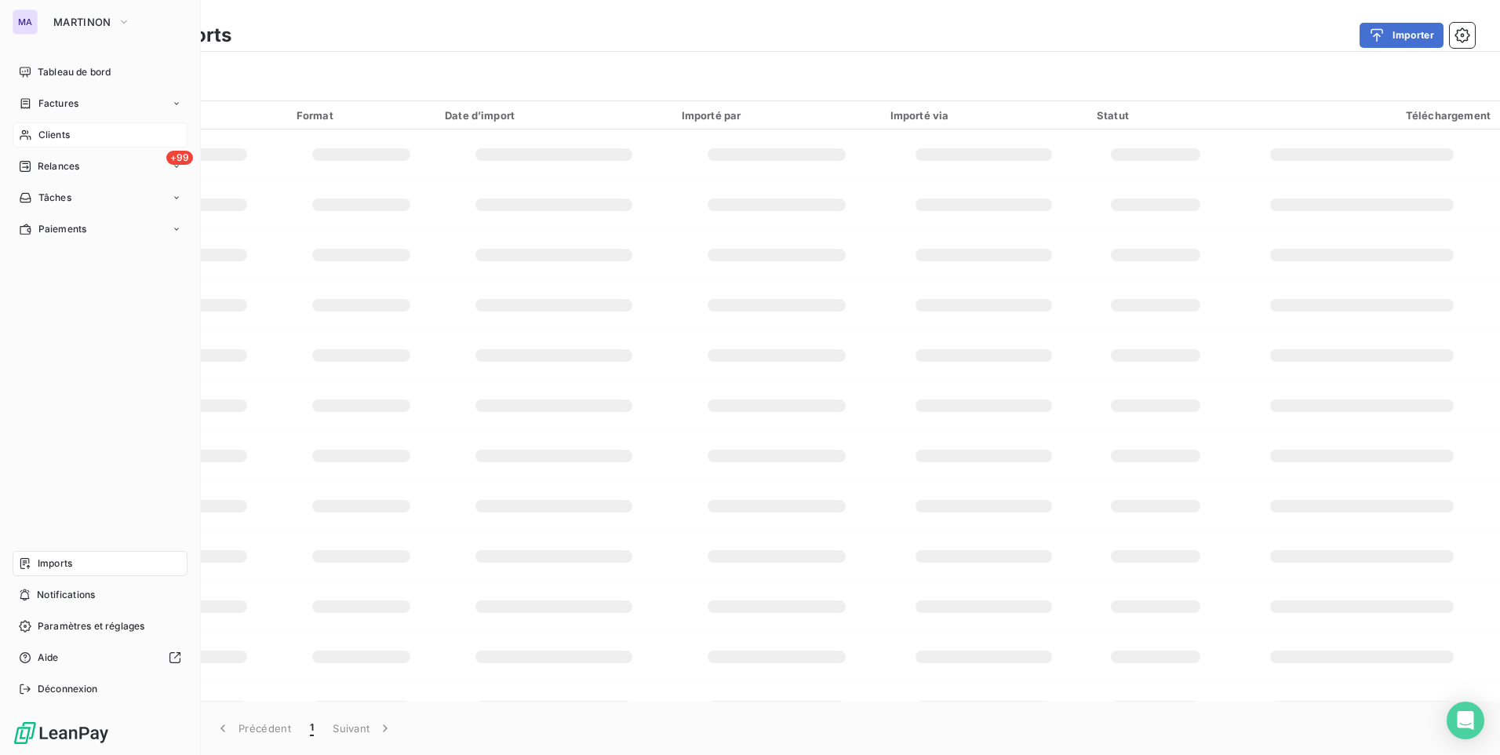
click at [92, 137] on div "Clients" at bounding box center [100, 134] width 175 height 25
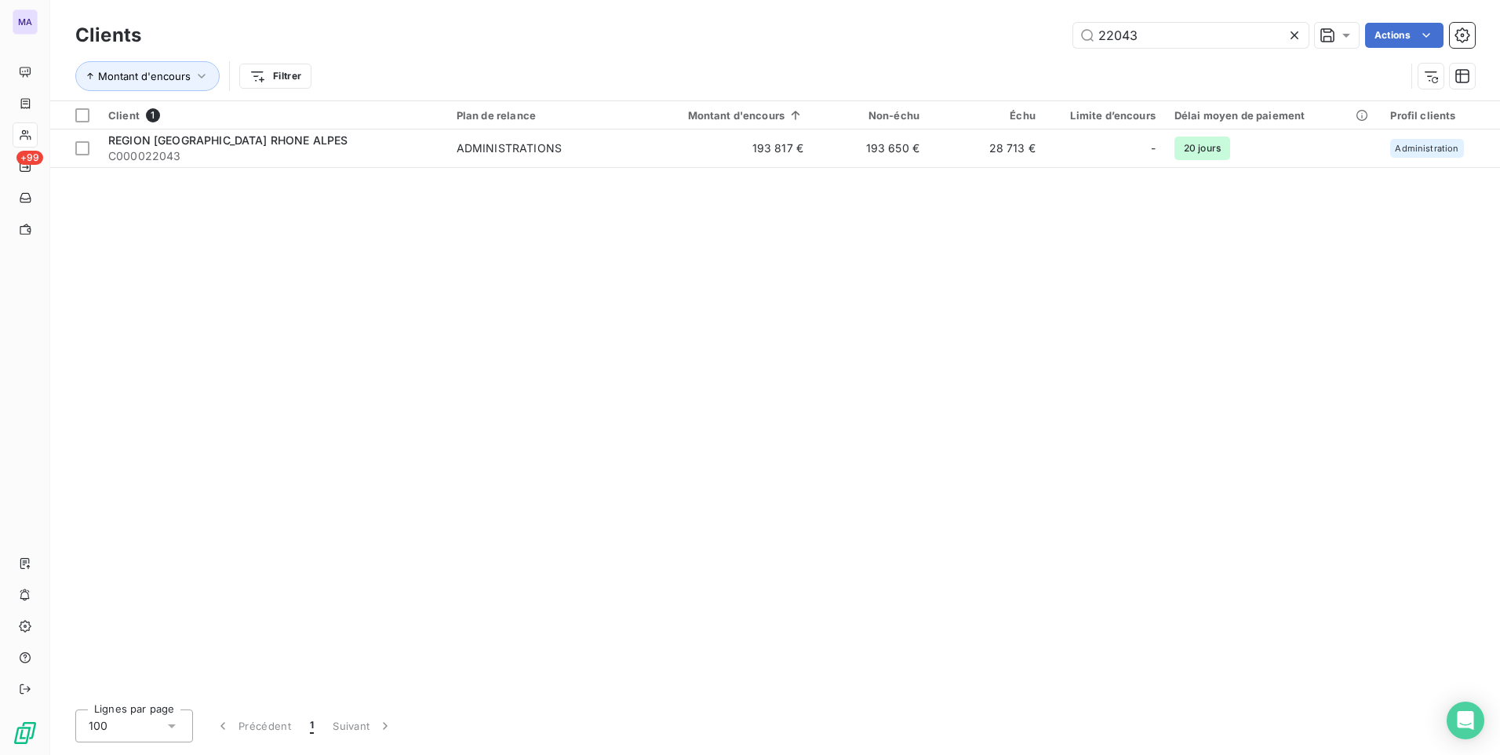
click at [1290, 32] on icon at bounding box center [1295, 35] width 16 height 16
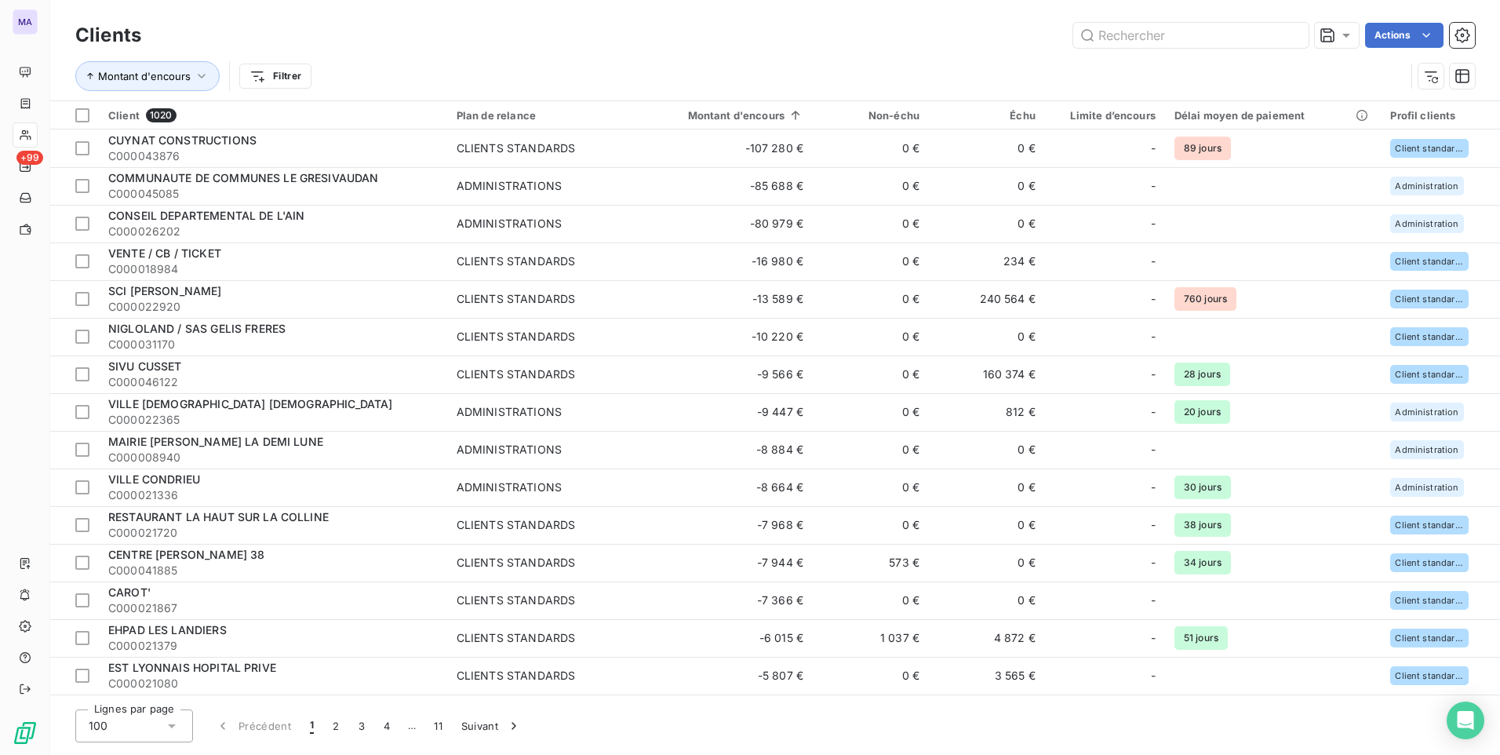
click at [426, 79] on div "Montant d'encours Filtrer" at bounding box center [740, 76] width 1330 height 30
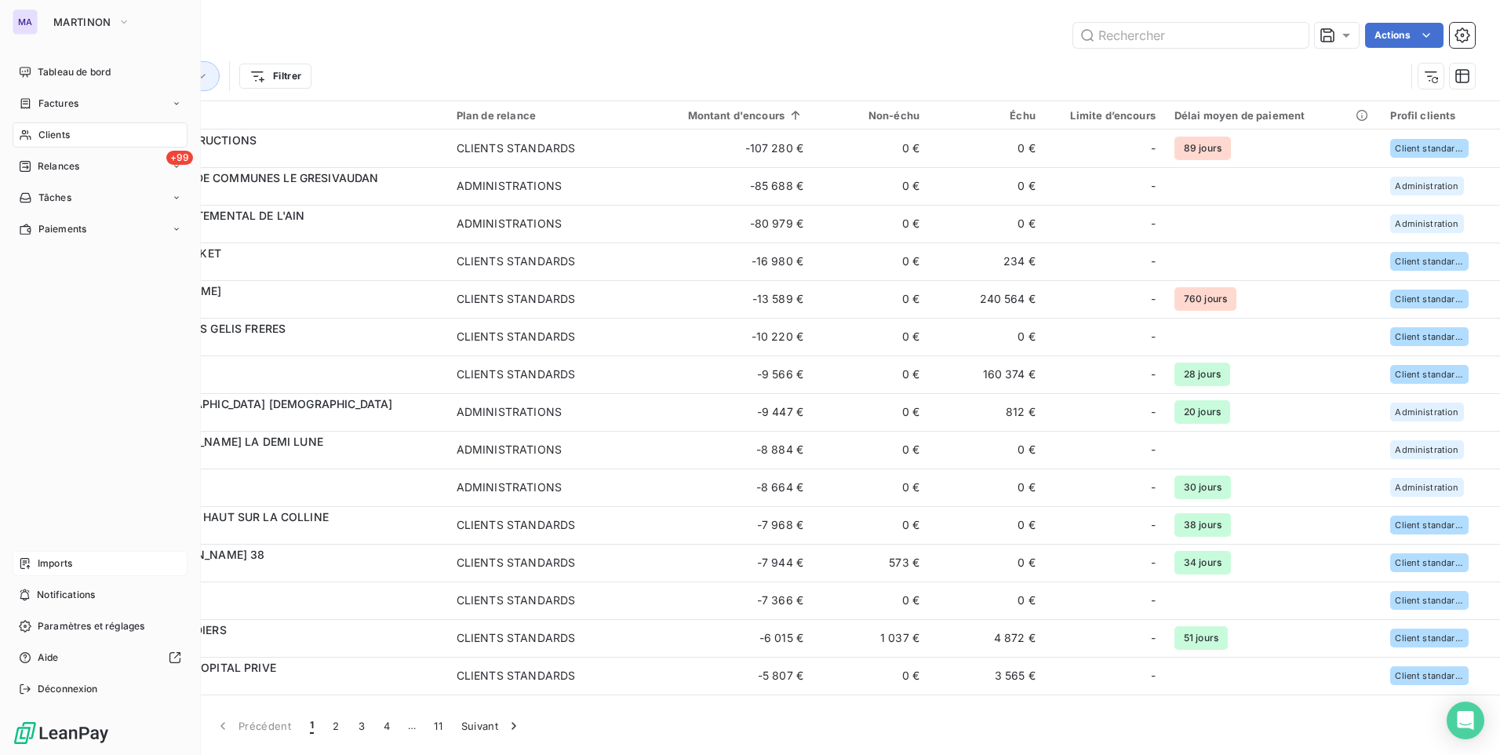
click at [53, 565] on span "Imports" at bounding box center [55, 563] width 35 height 14
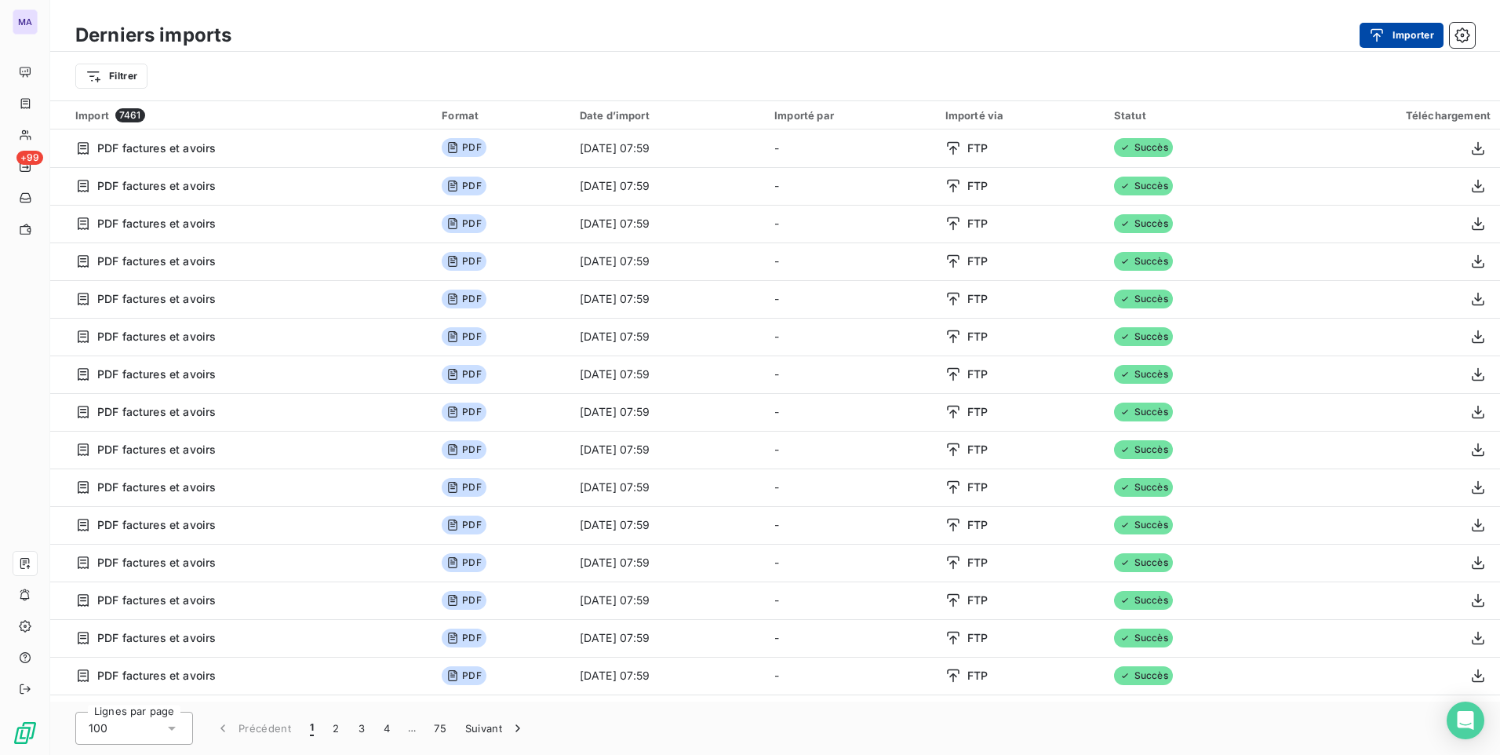
click at [1396, 32] on button "Importer" at bounding box center [1402, 35] width 84 height 25
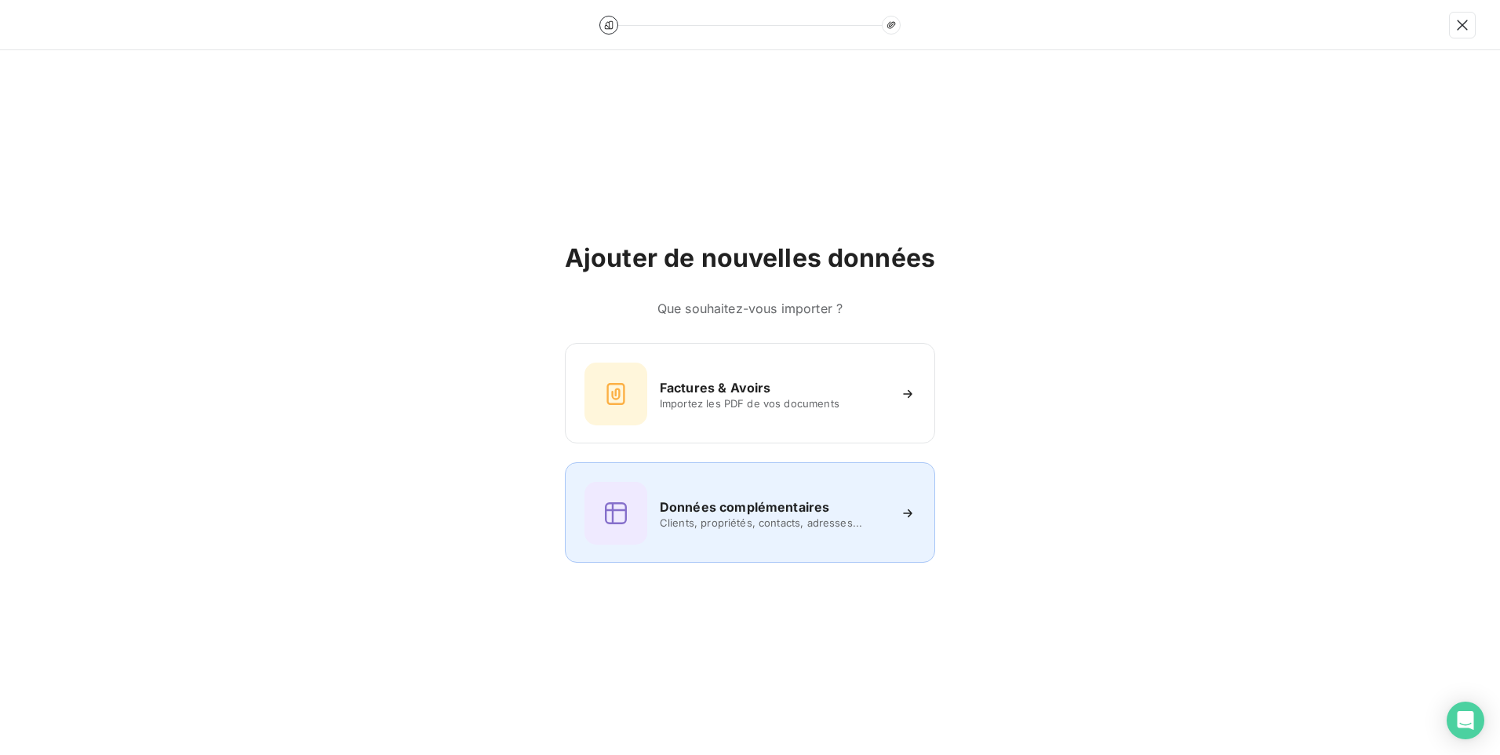
click at [790, 516] on span "Clients, propriétés, contacts, adresses..." at bounding box center [774, 522] width 228 height 13
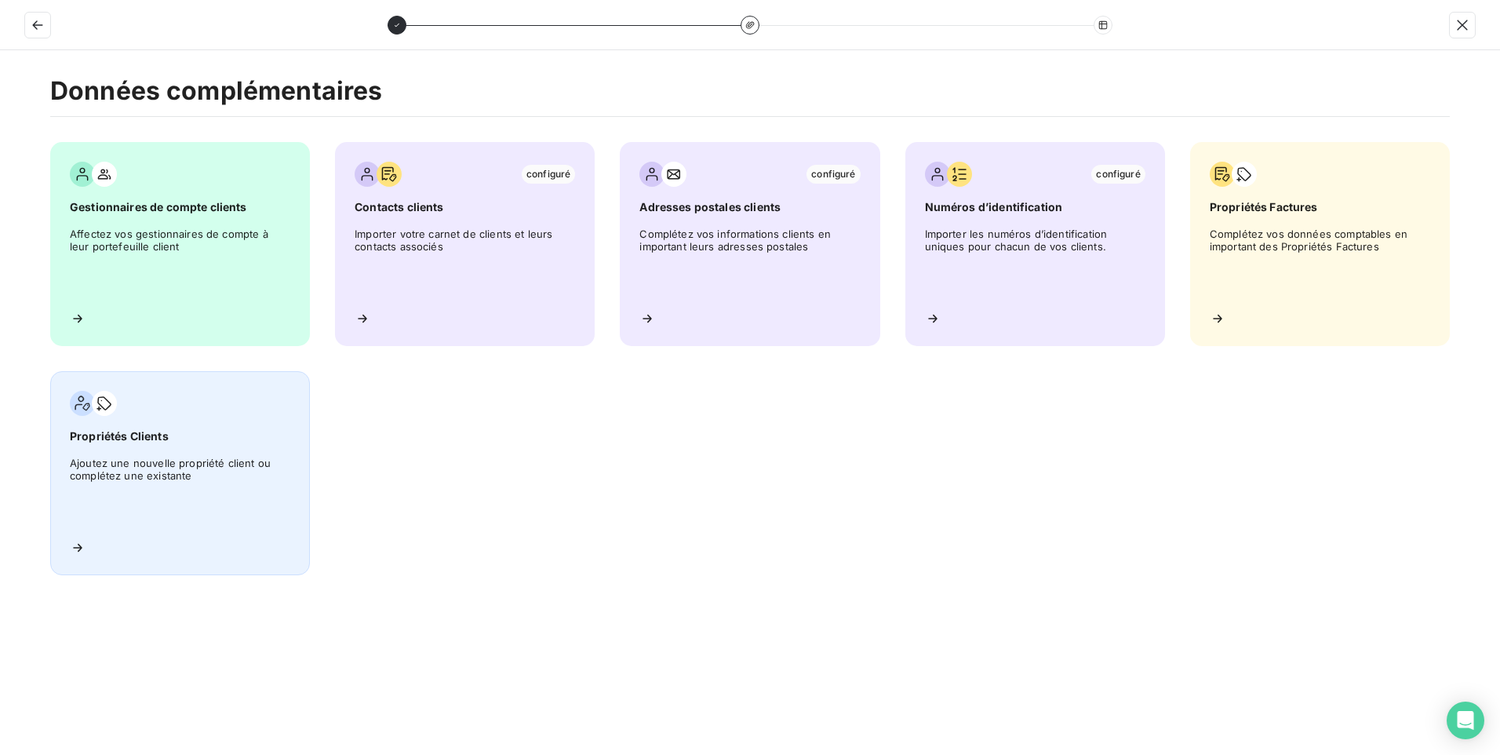
click at [132, 487] on span "Ajoutez une nouvelle propriété client ou complétez une existante" at bounding box center [180, 492] width 220 height 71
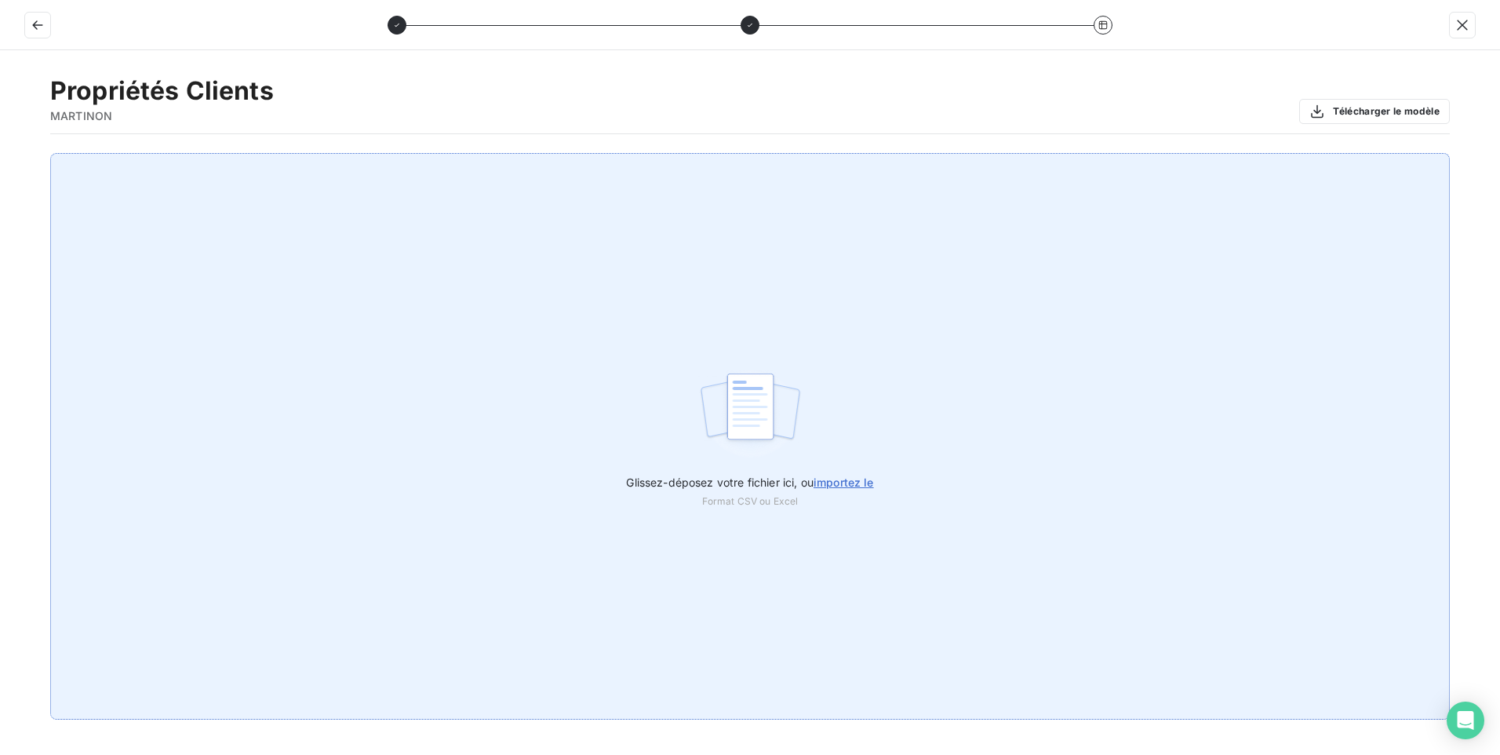
click at [843, 485] on span "importez le" at bounding box center [844, 481] width 60 height 13
click at [1, 154] on input "Glissez-déposez votre fichier ici, ou importez le" at bounding box center [0, 153] width 1 height 1
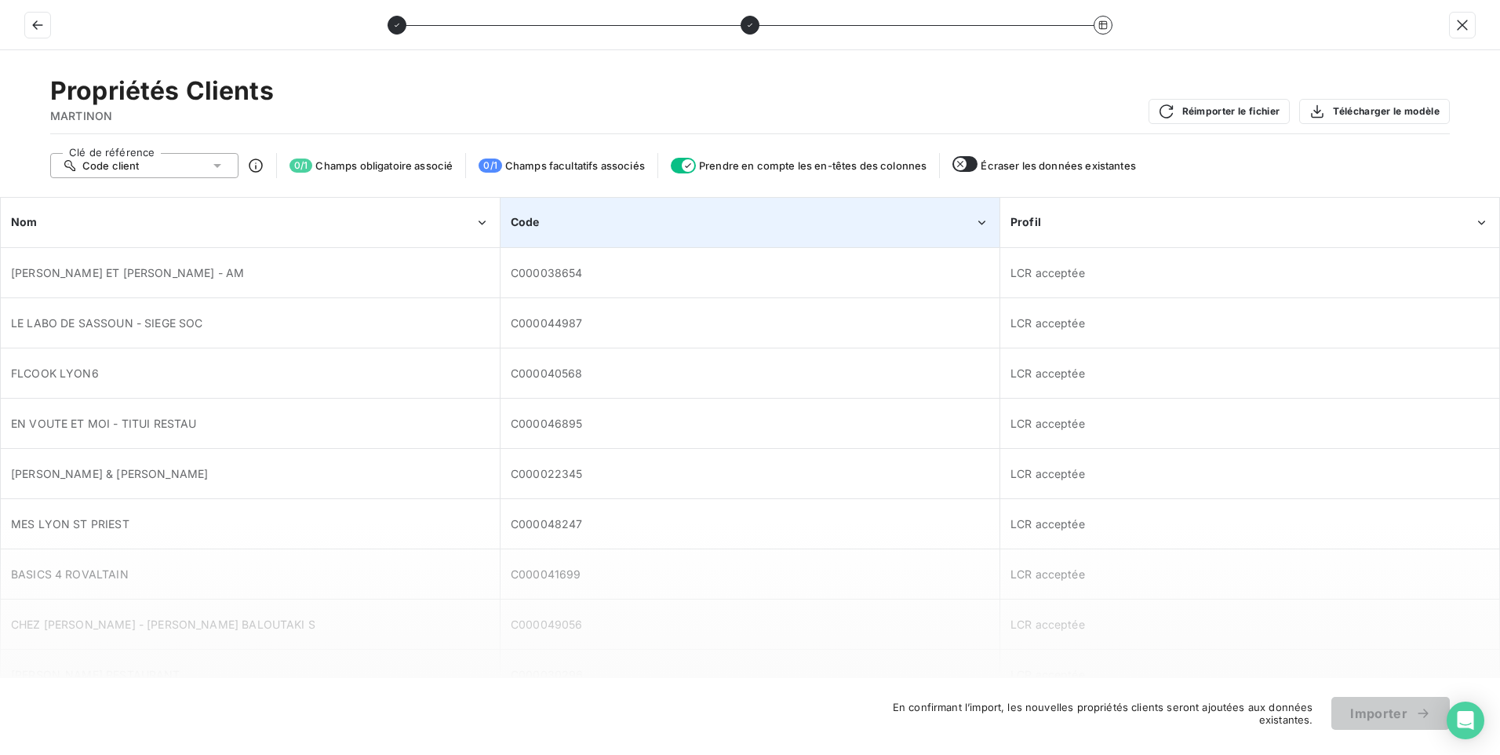
click at [945, 223] on div "Code" at bounding box center [743, 222] width 464 height 16
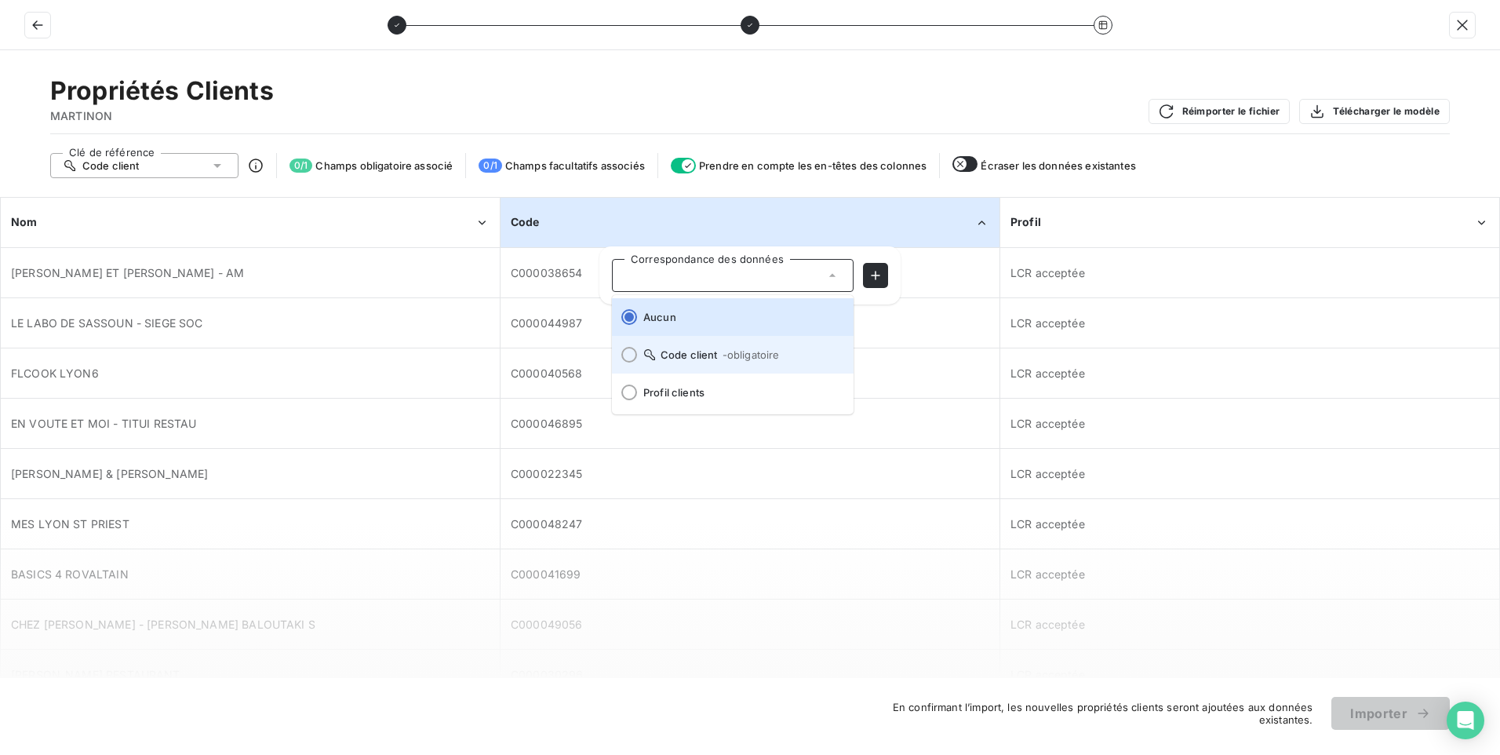
click at [672, 359] on span "Code client - obligatoire" at bounding box center [742, 354] width 198 height 13
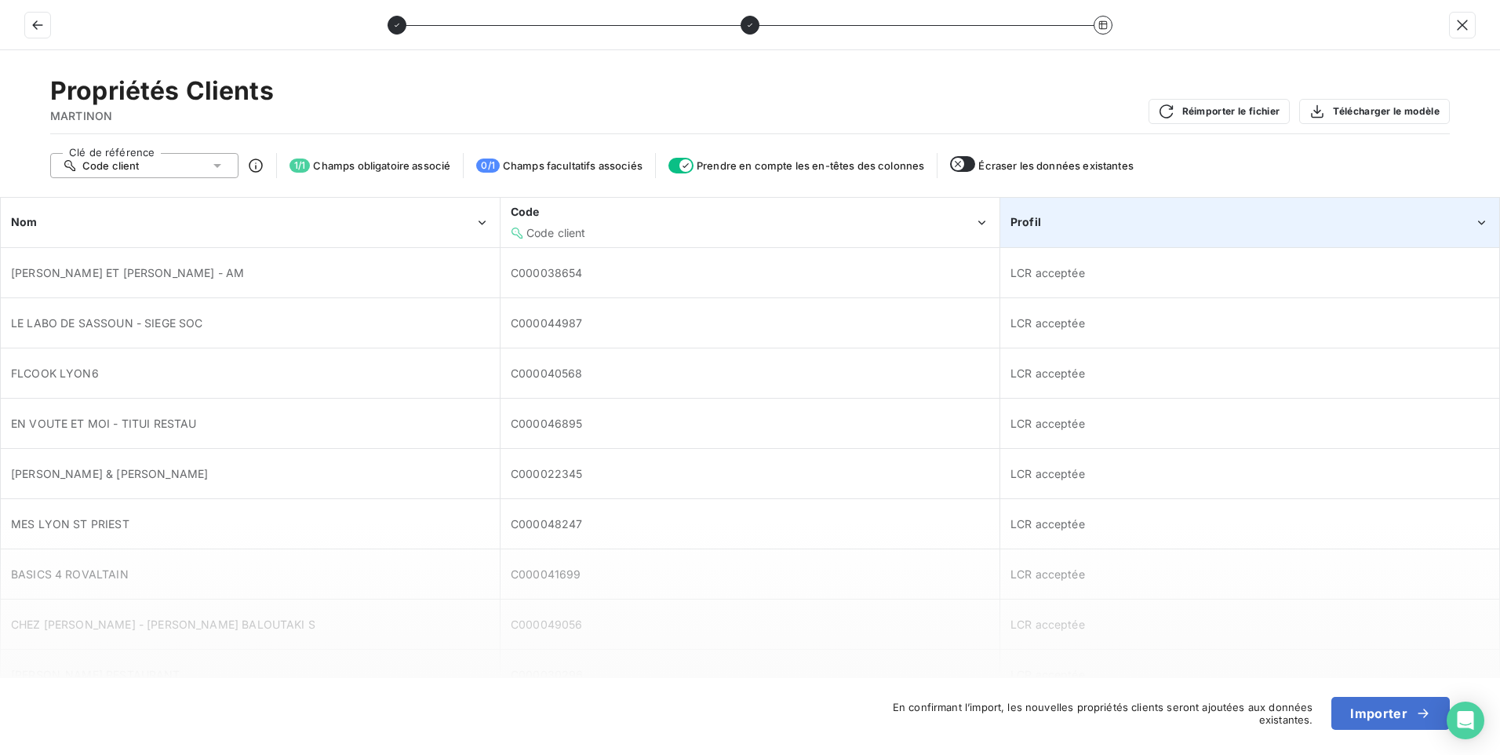
click at [1259, 213] on div "Profil" at bounding box center [1249, 222] width 497 height 48
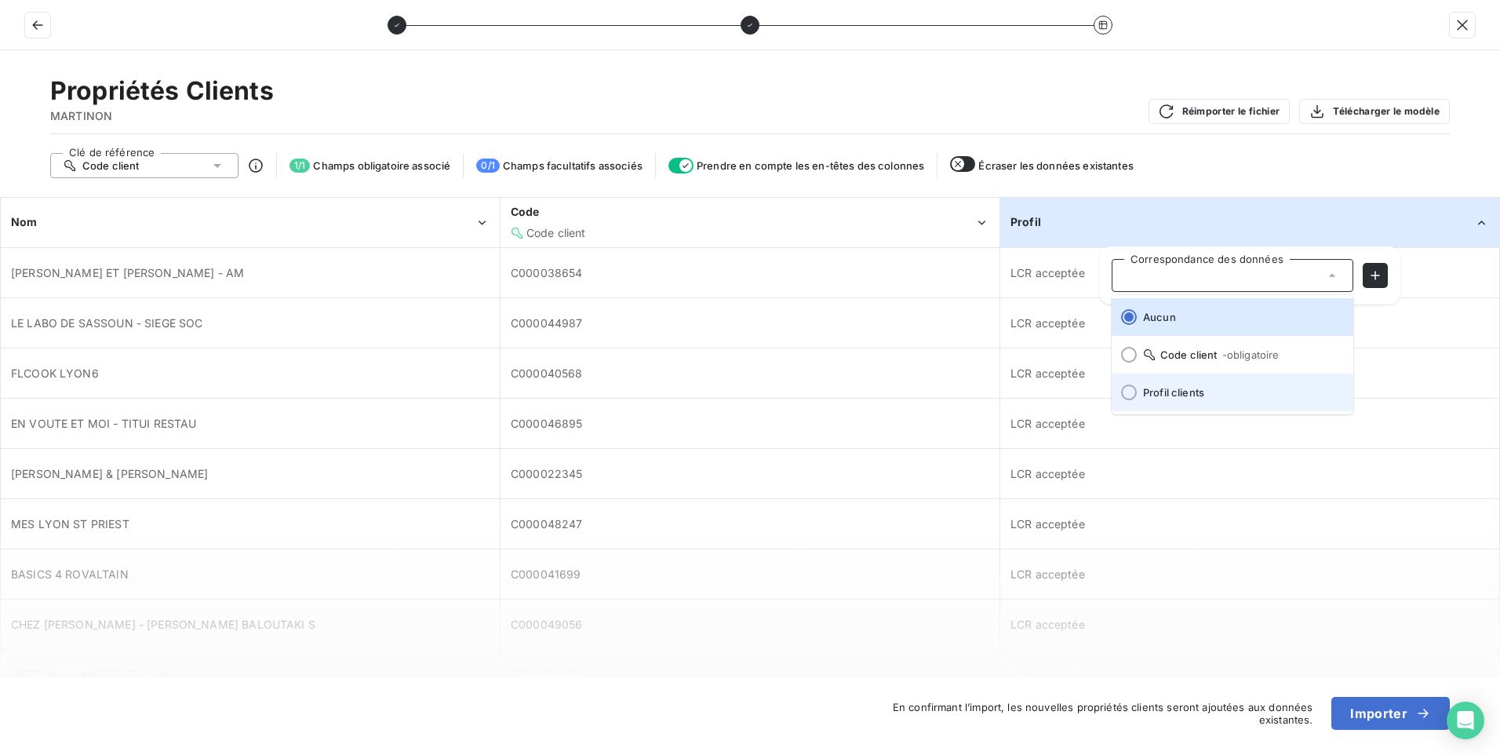
click at [1179, 388] on span "Profil clients" at bounding box center [1242, 392] width 198 height 13
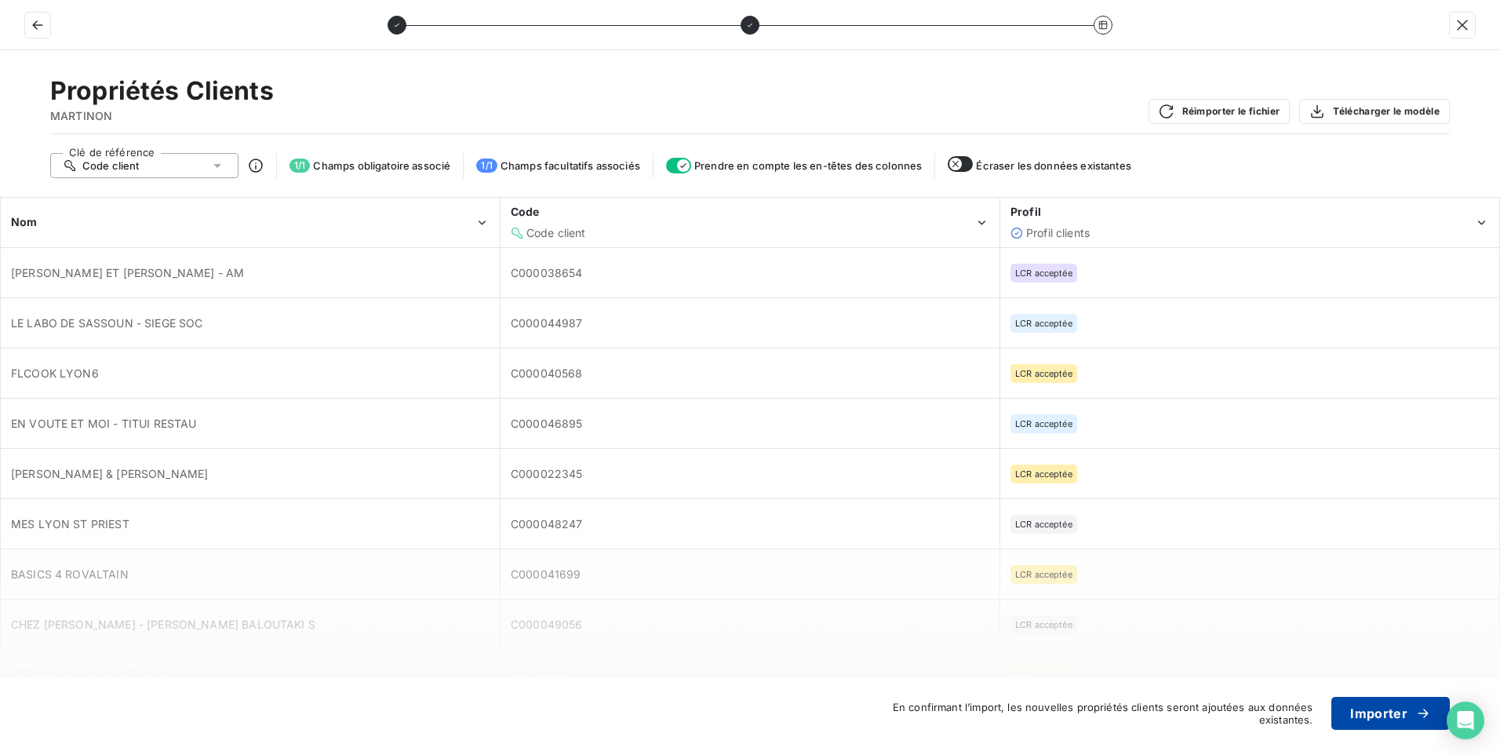
click at [1366, 717] on button "Importer" at bounding box center [1390, 713] width 118 height 33
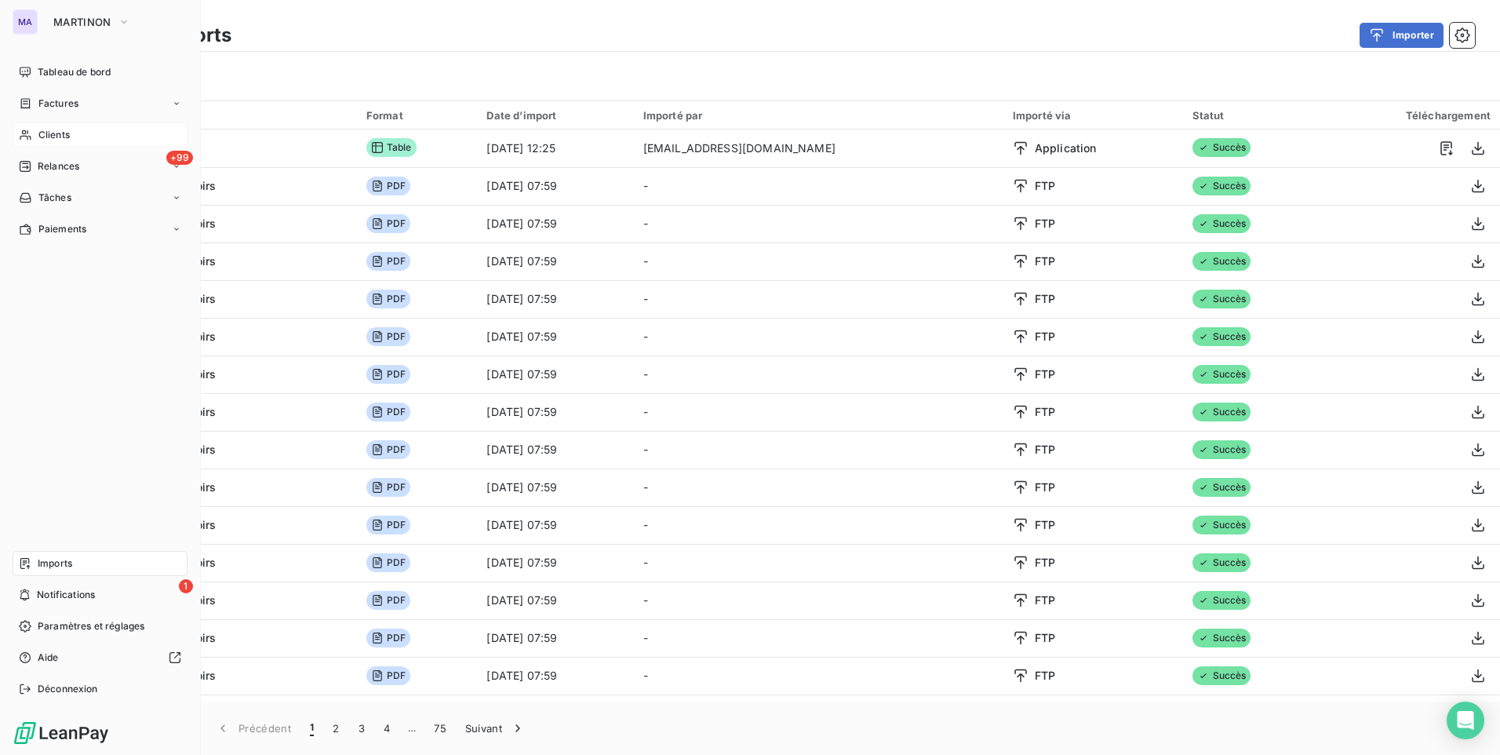
click at [60, 137] on span "Clients" at bounding box center [53, 135] width 31 height 14
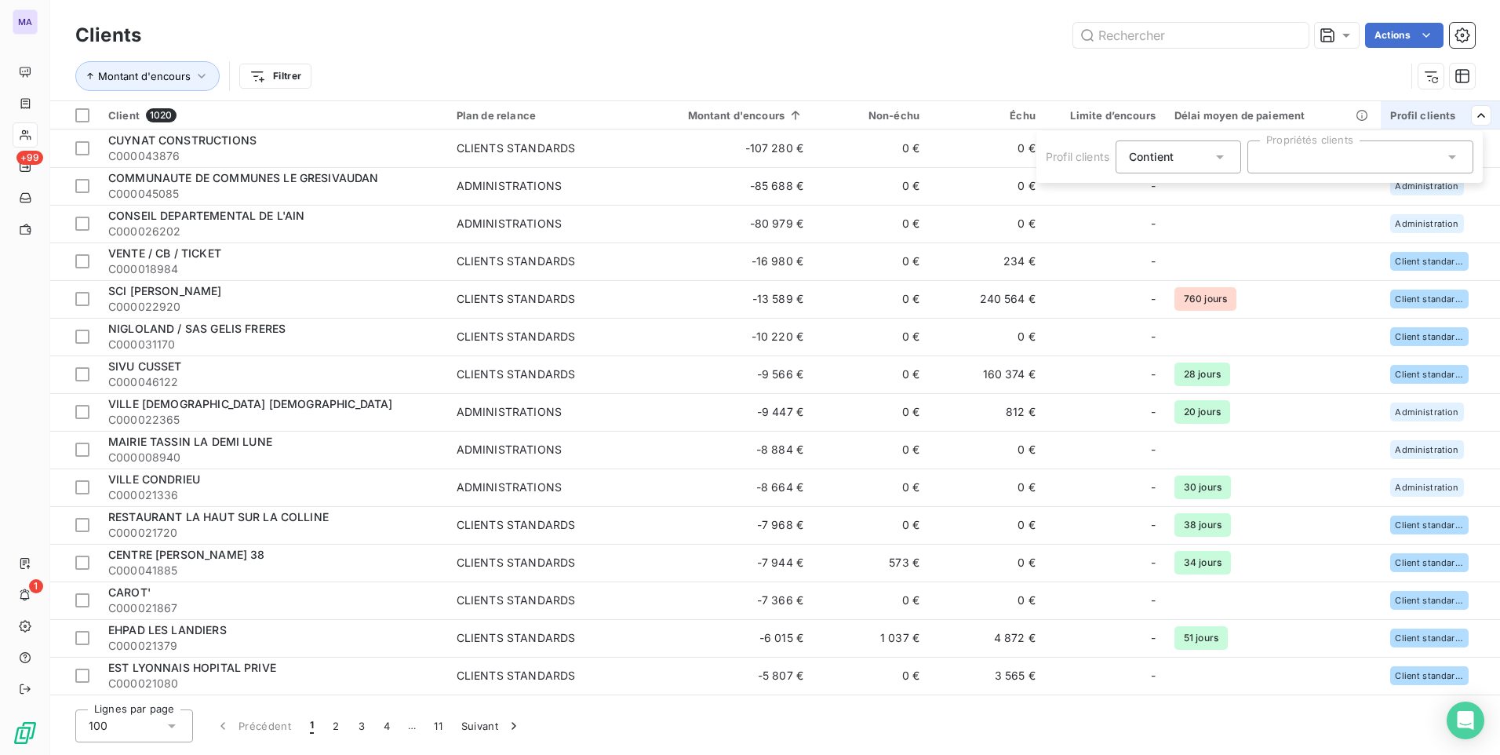
click at [1439, 152] on div at bounding box center [1360, 156] width 226 height 33
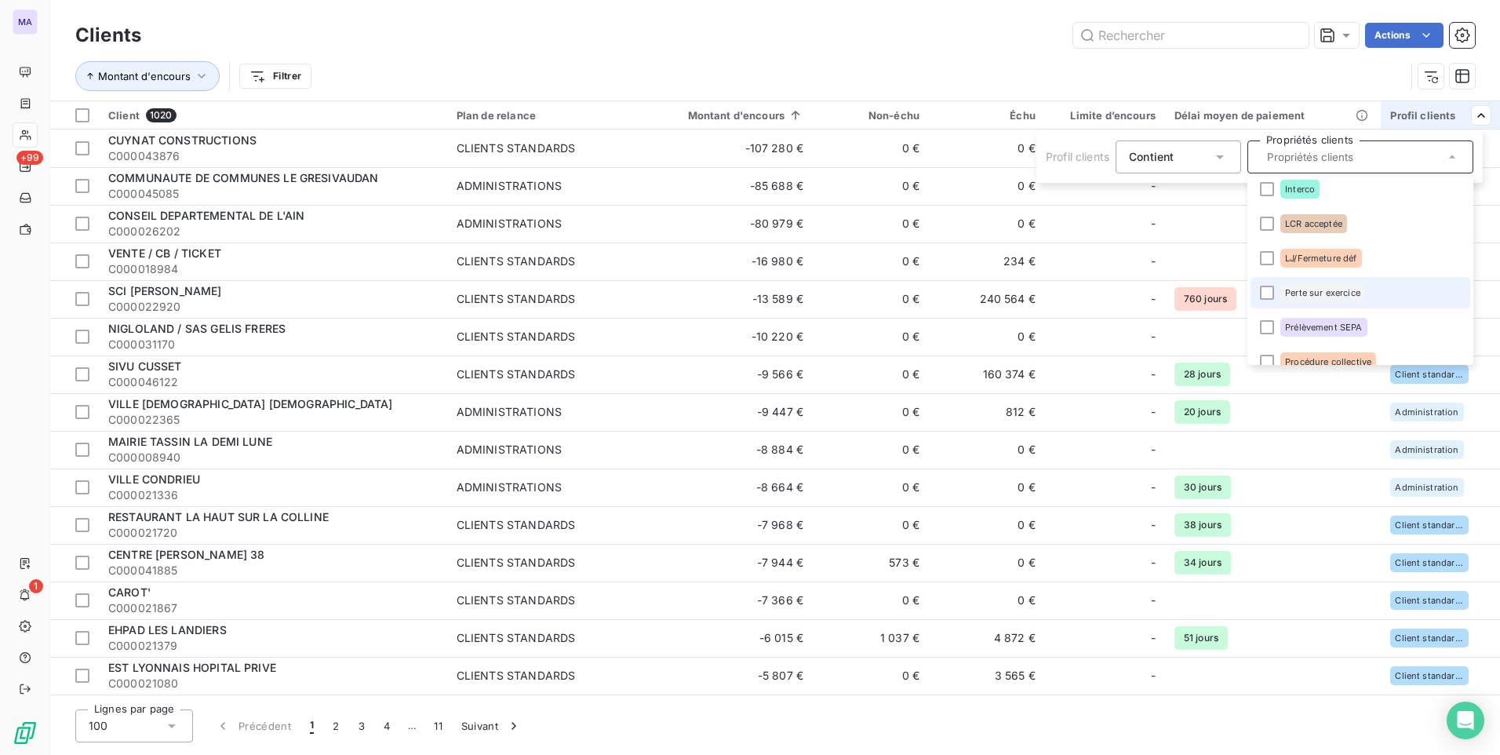
scroll to position [157, 0]
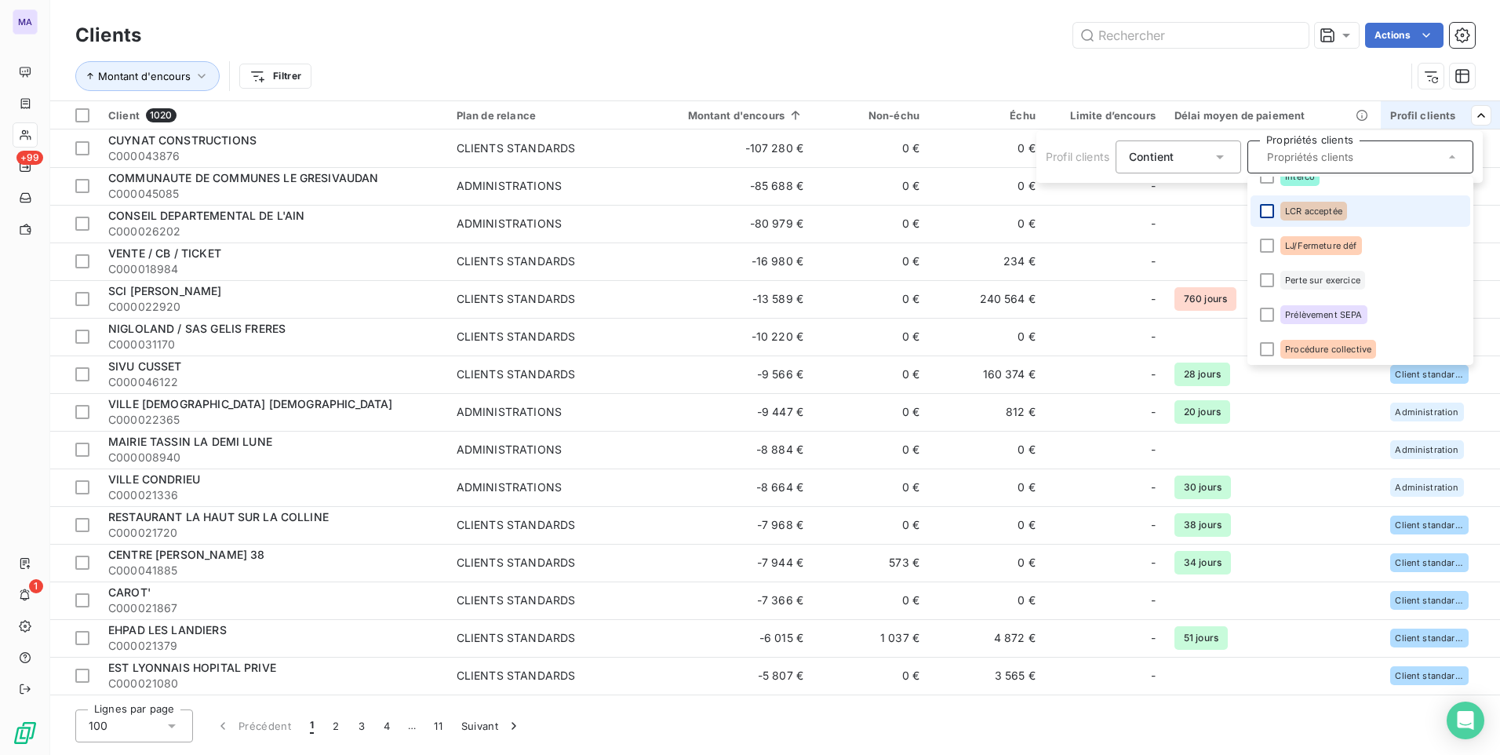
click at [1268, 212] on div at bounding box center [1267, 211] width 14 height 14
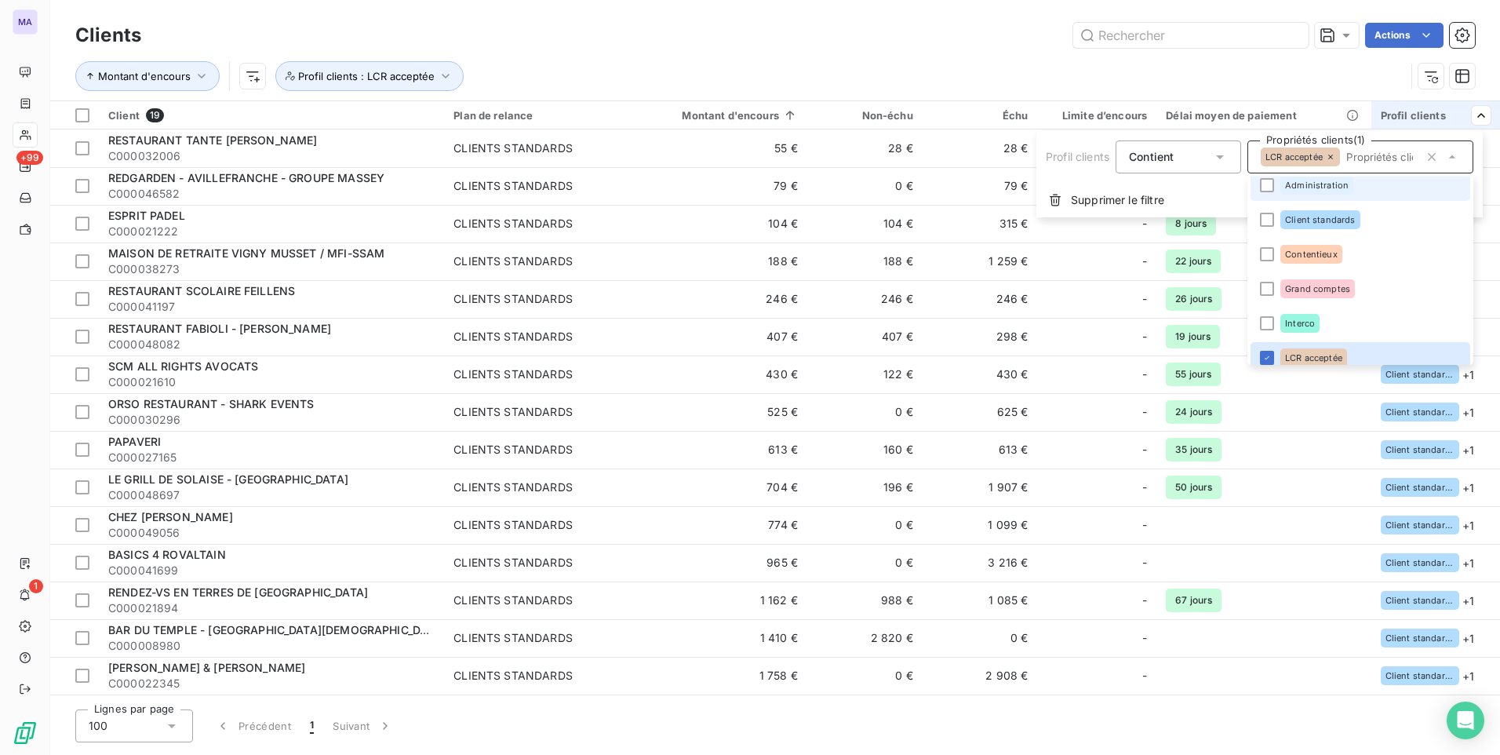
scroll to position [0, 0]
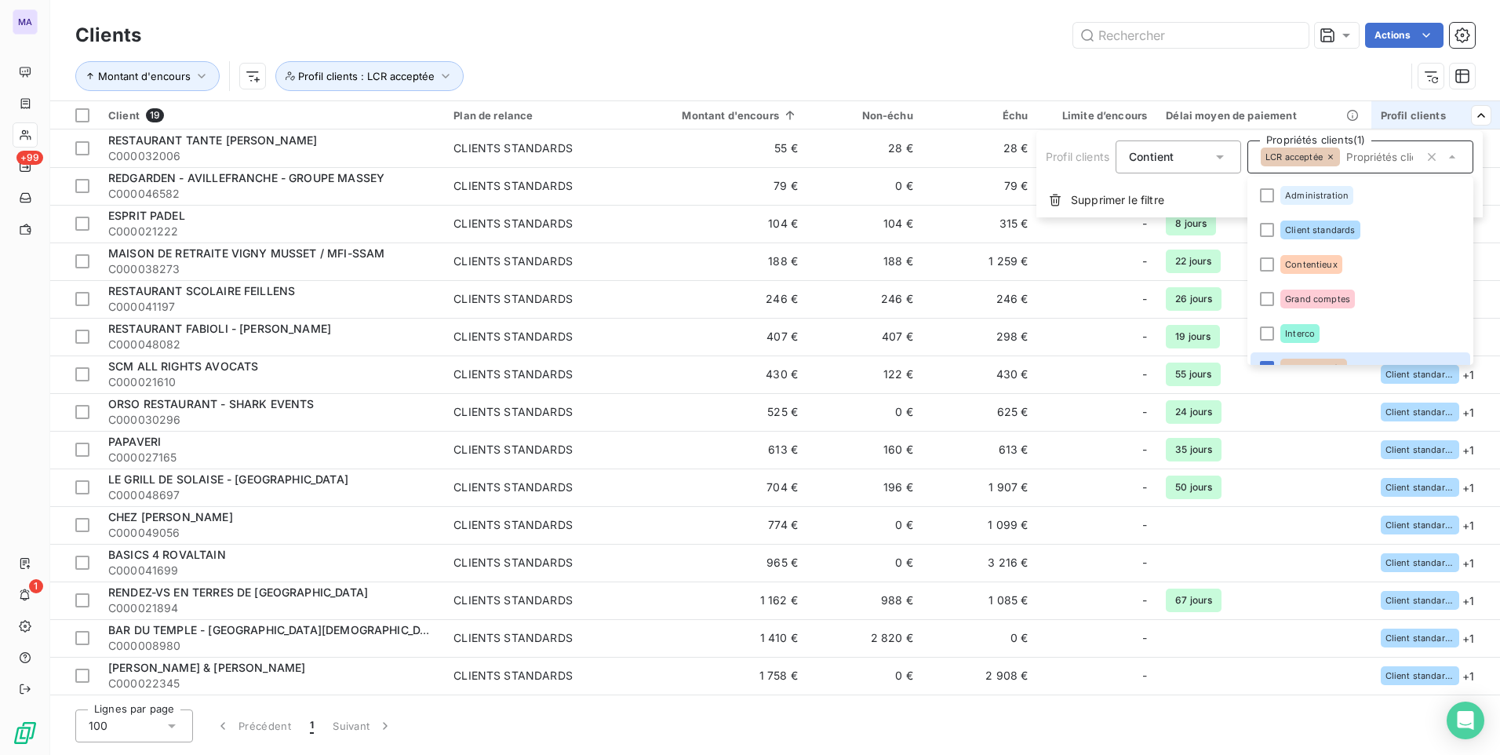
click at [1436, 155] on icon "button" at bounding box center [1432, 157] width 16 height 16
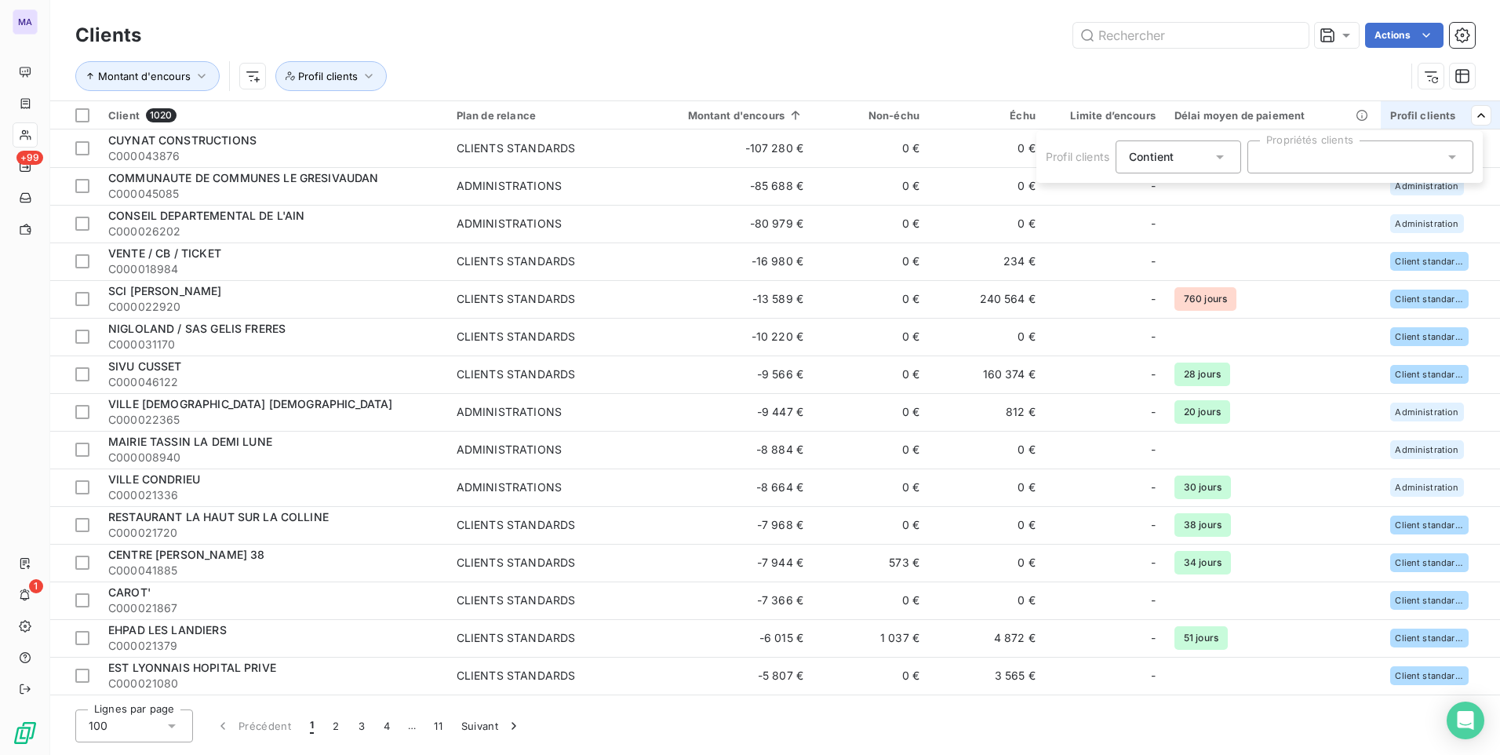
click at [1374, 161] on div at bounding box center [1360, 156] width 226 height 33
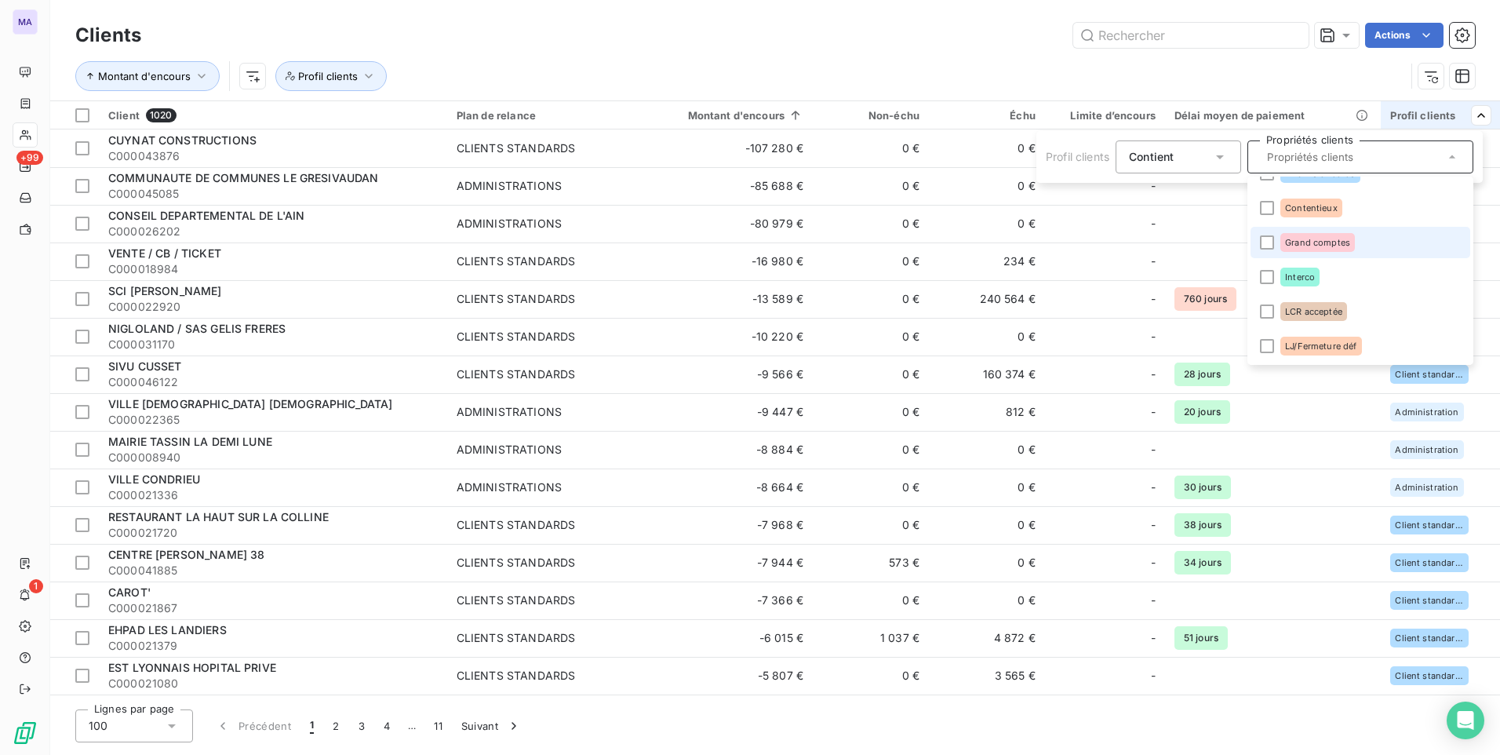
scroll to position [78, 0]
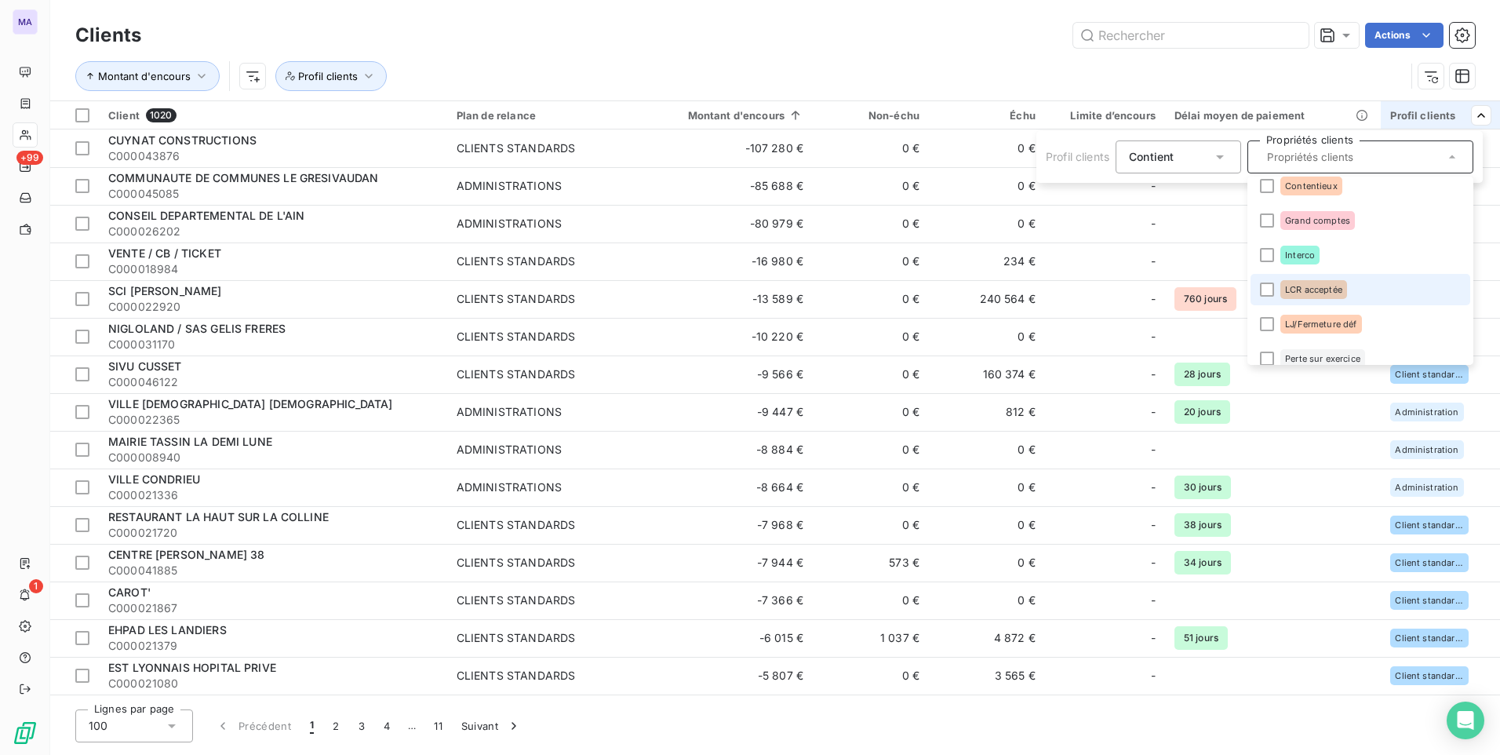
click at [1314, 288] on span "LCR acceptée" at bounding box center [1313, 289] width 57 height 9
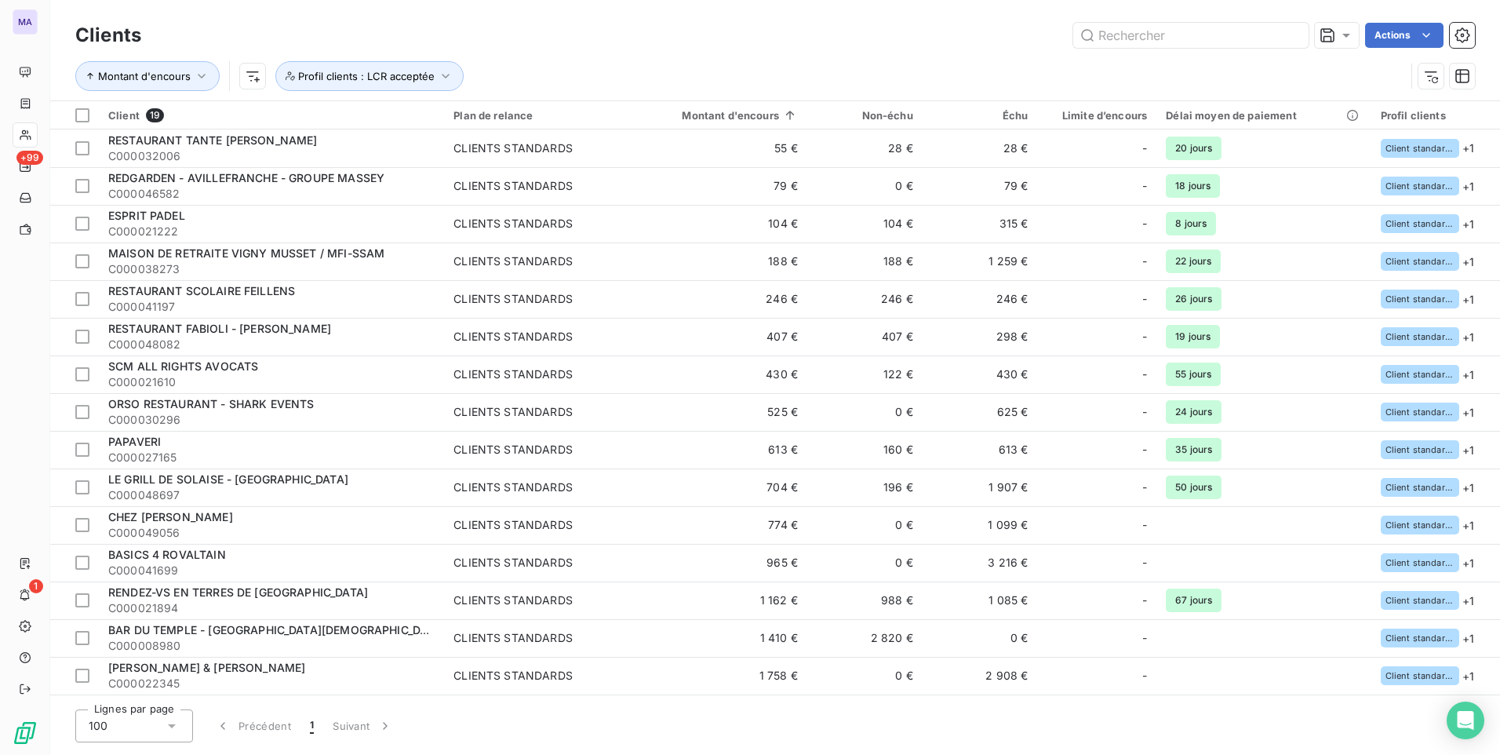
click at [871, 35] on html "MA +99 1 Clients Actions Montant d'encours Profil clients : LCR acceptée Client…" at bounding box center [750, 377] width 1500 height 755
click at [86, 111] on div at bounding box center [82, 115] width 14 height 14
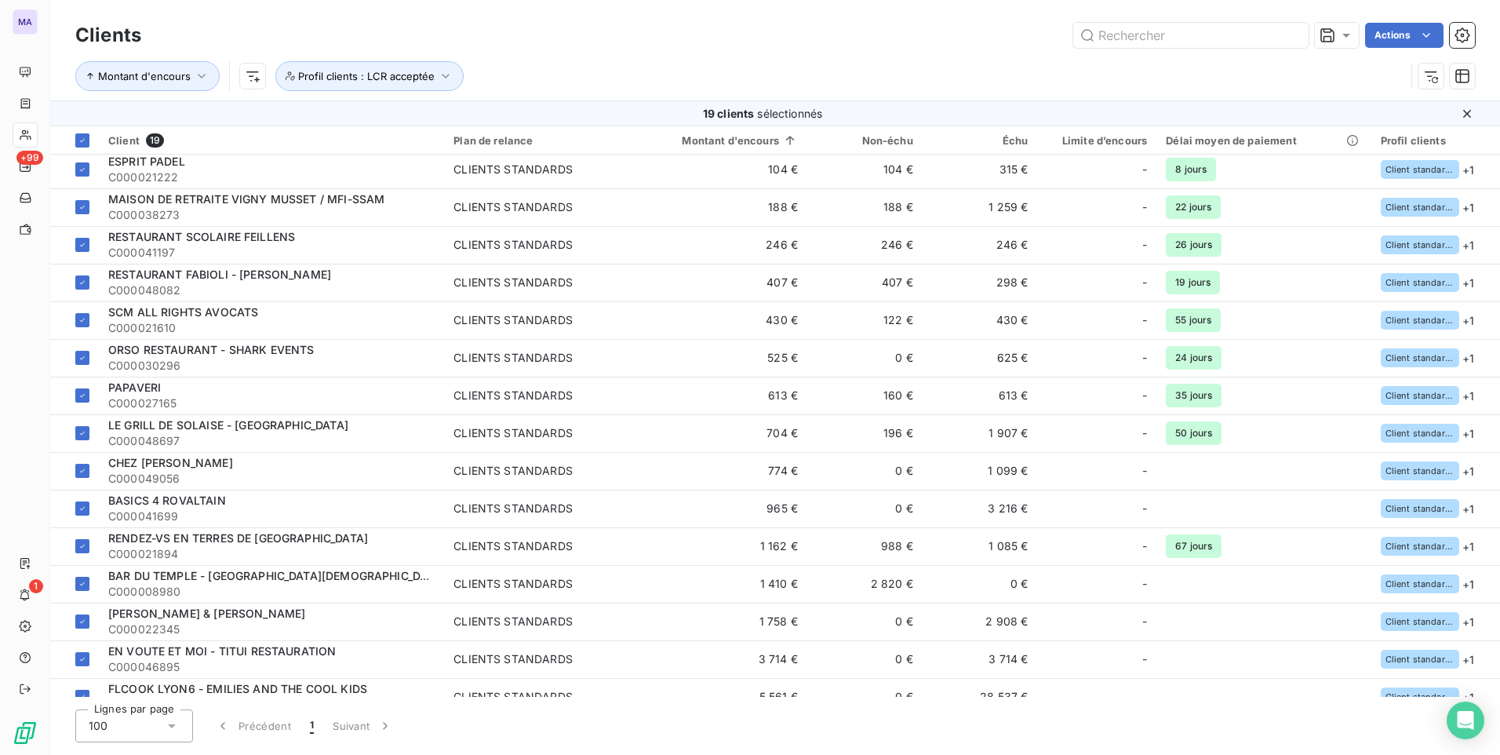
scroll to position [0, 0]
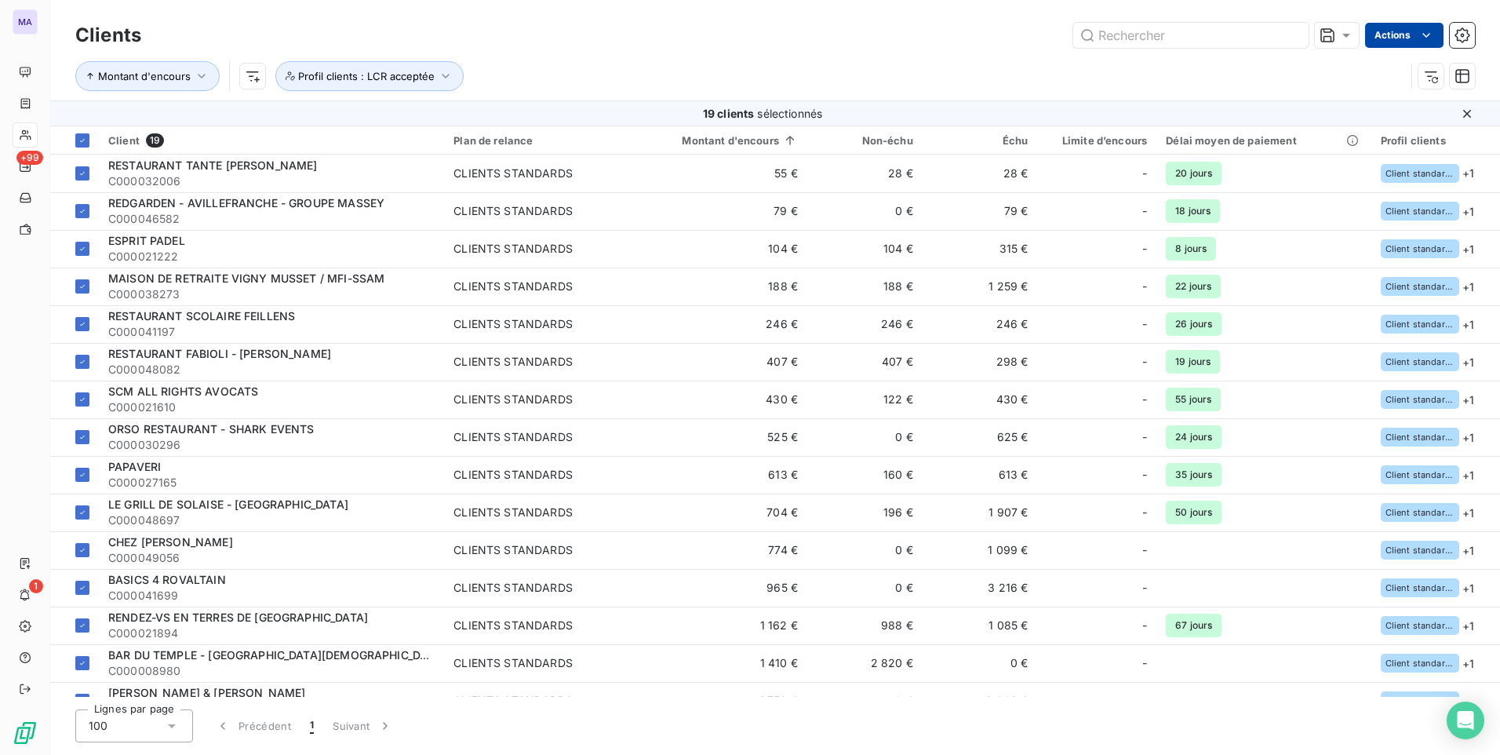
click at [1405, 38] on html "MA +99 1 Clients Actions Montant d'encours Profil clients : LCR acceptée 19 cli…" at bounding box center [750, 377] width 1500 height 755
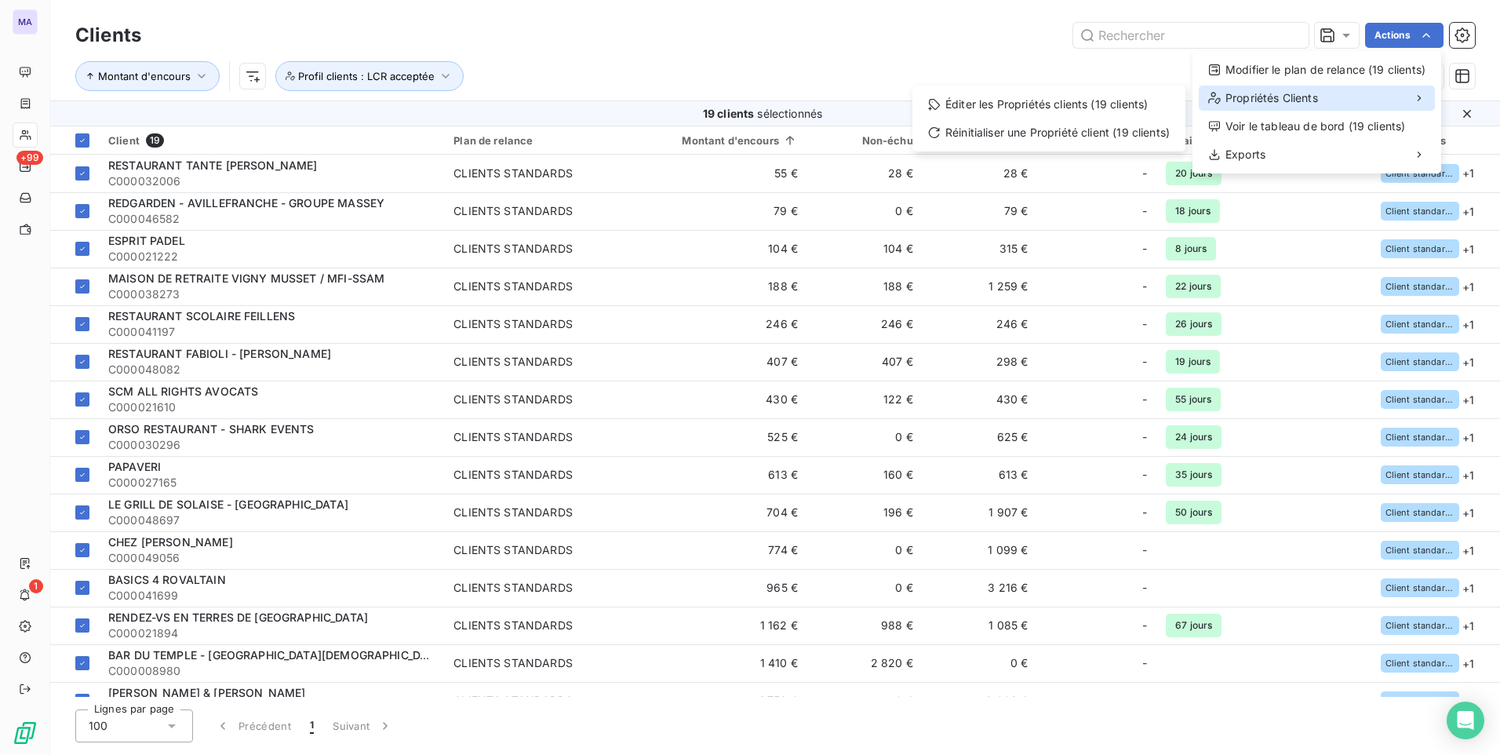
click at [1325, 96] on div "Propriétés Clients" at bounding box center [1317, 98] width 236 height 25
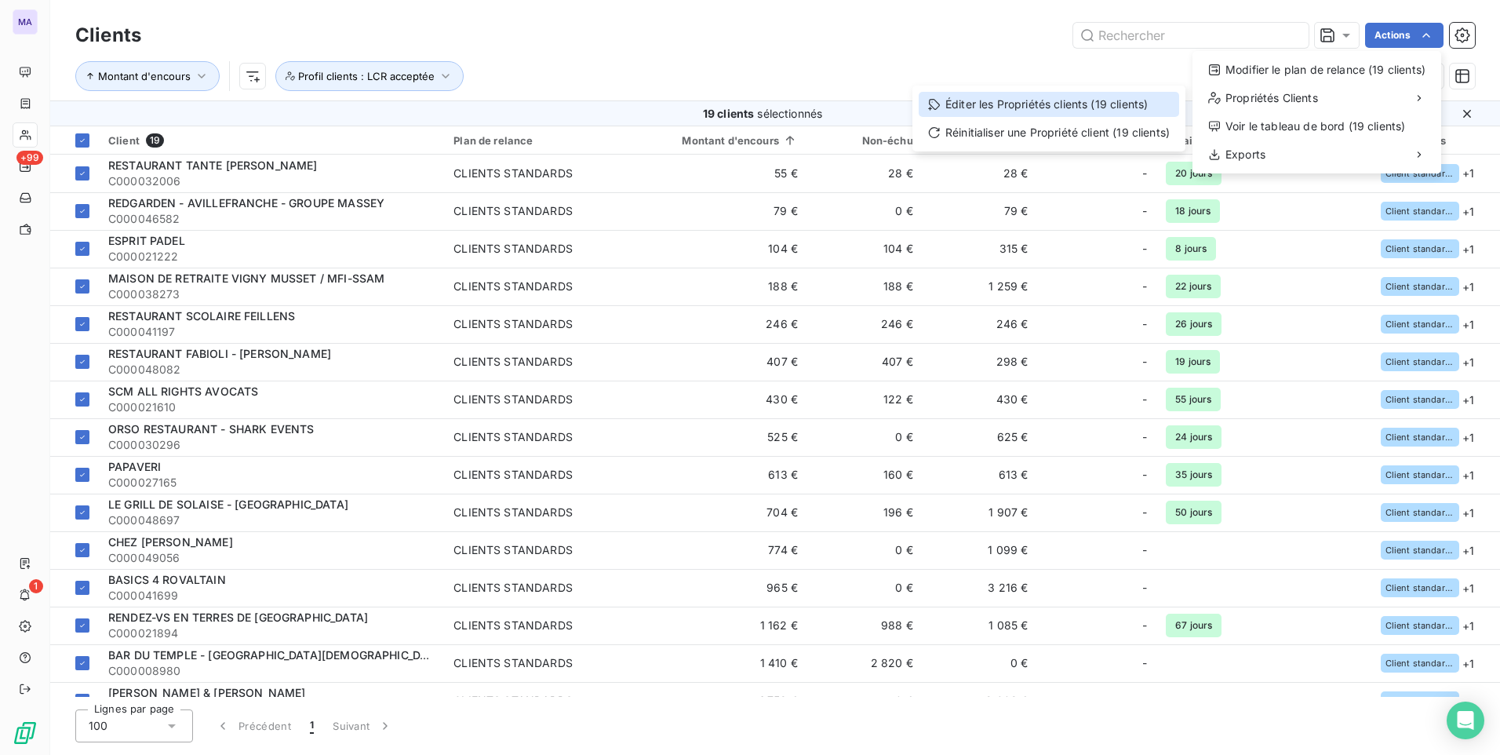
click at [1127, 107] on div "Éditer les Propriétés clients (19 clients)" at bounding box center [1049, 104] width 260 height 25
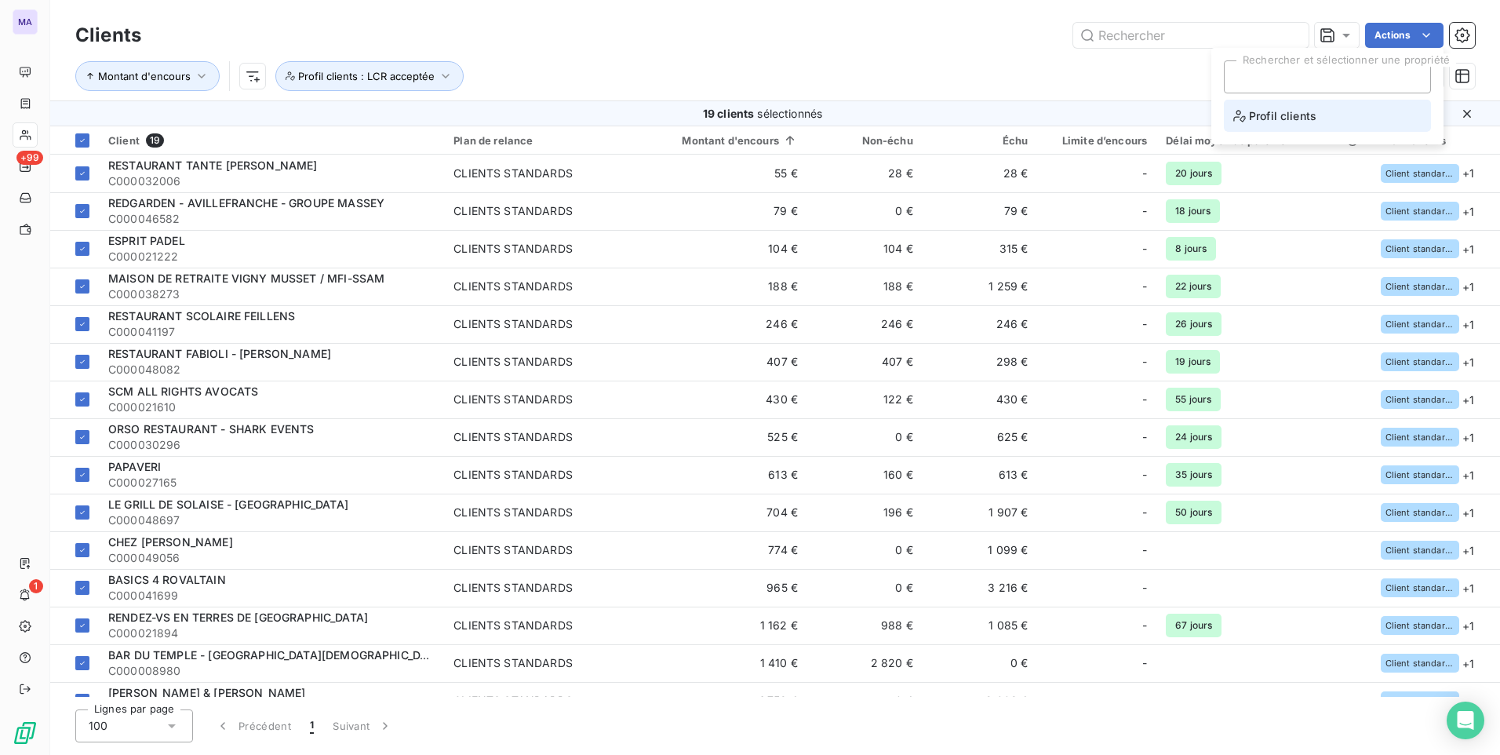
click at [1279, 118] on span "Profil clients" at bounding box center [1274, 116] width 83 height 20
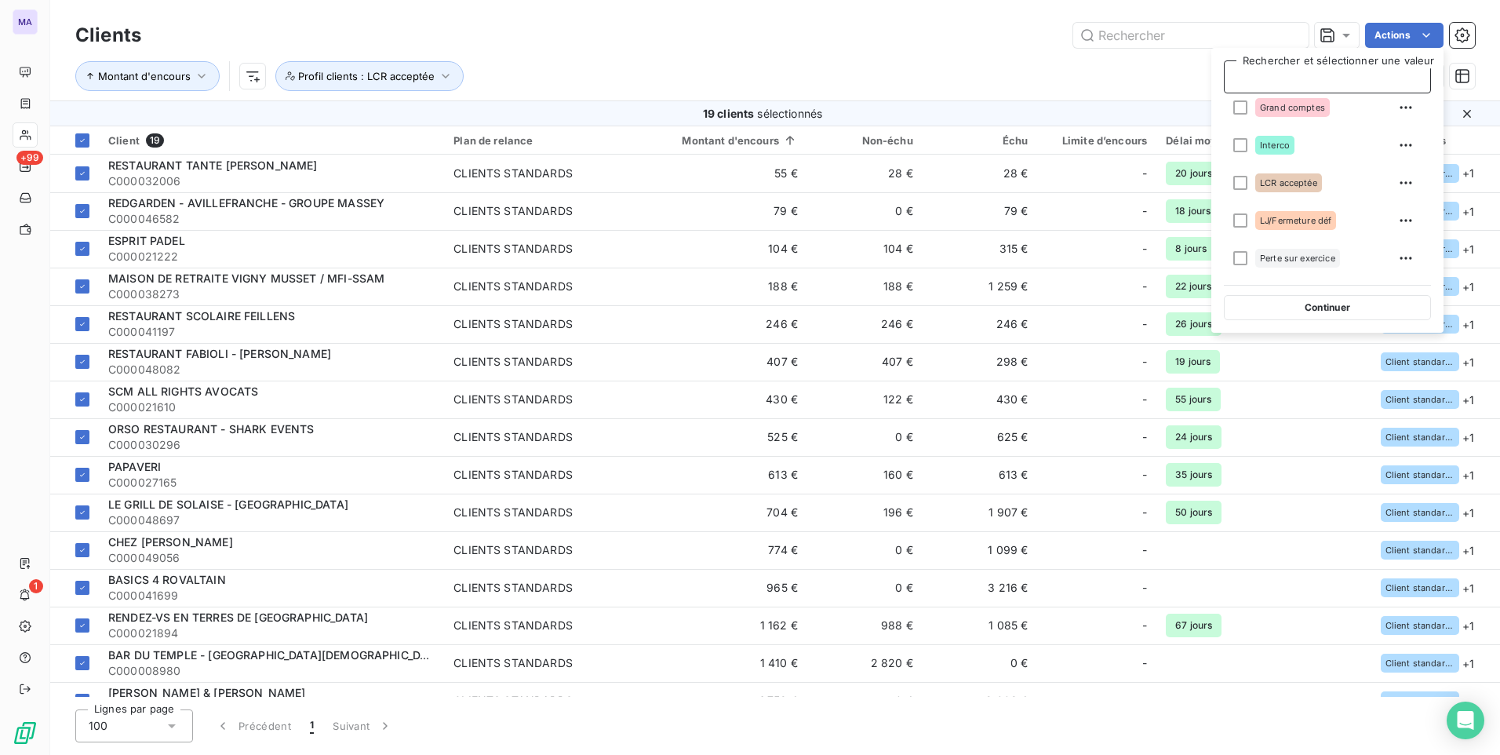
scroll to position [157, 0]
click at [1265, 182] on div "LCR acceptée" at bounding box center [1288, 176] width 67 height 19
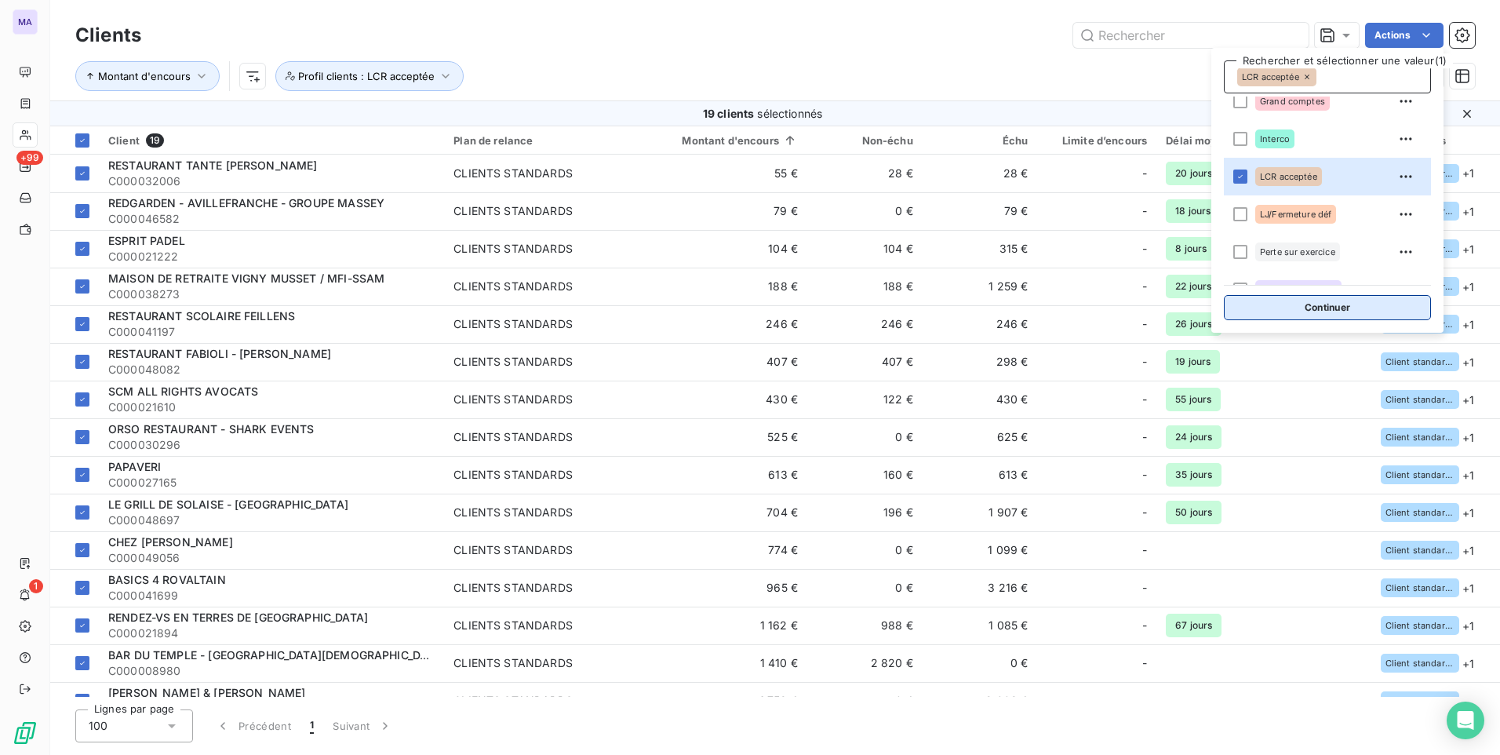
click at [1310, 302] on button "Continuer" at bounding box center [1327, 307] width 207 height 25
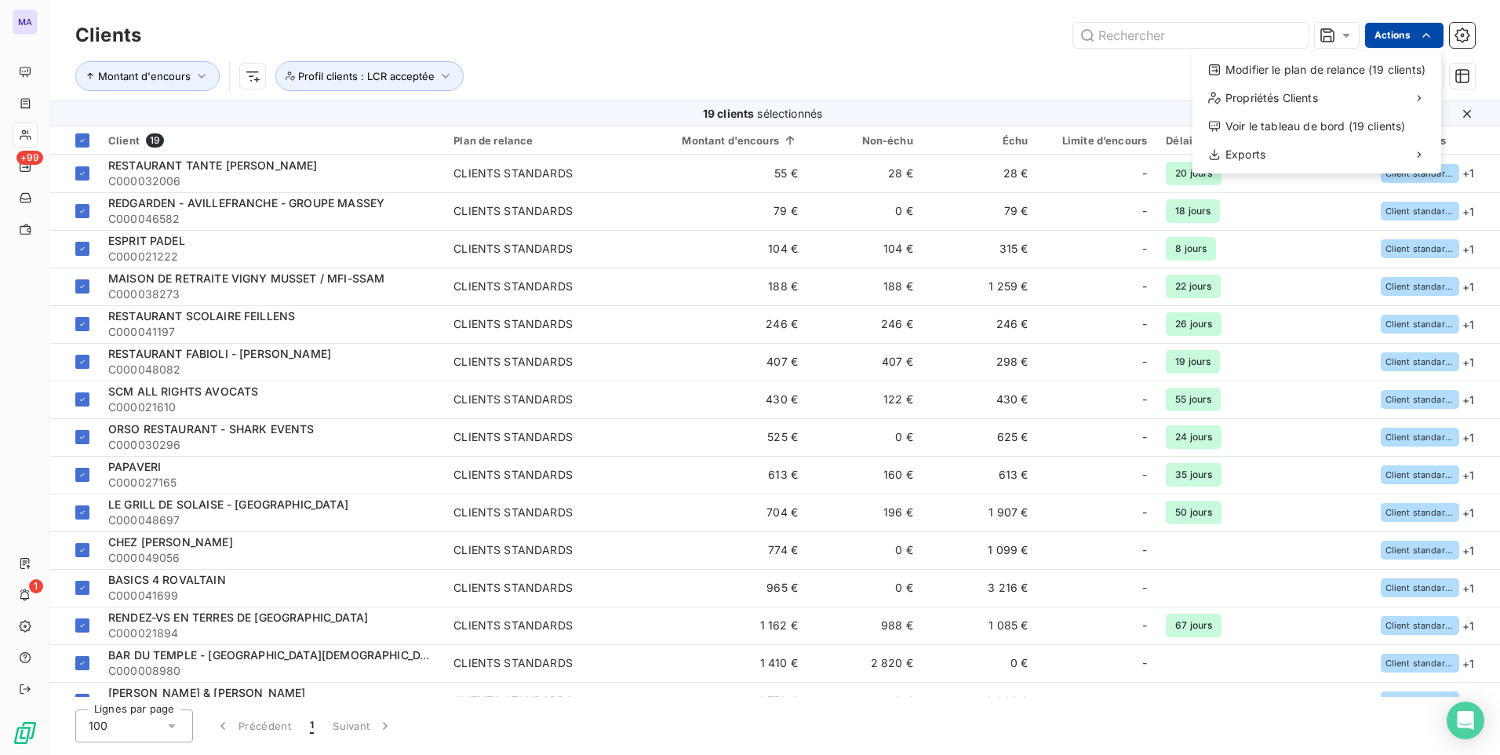
click at [1403, 31] on html "MA +99 1 Clients Actions Modifier le plan de relance (19 clients) Propriétés Cl…" at bounding box center [750, 377] width 1500 height 755
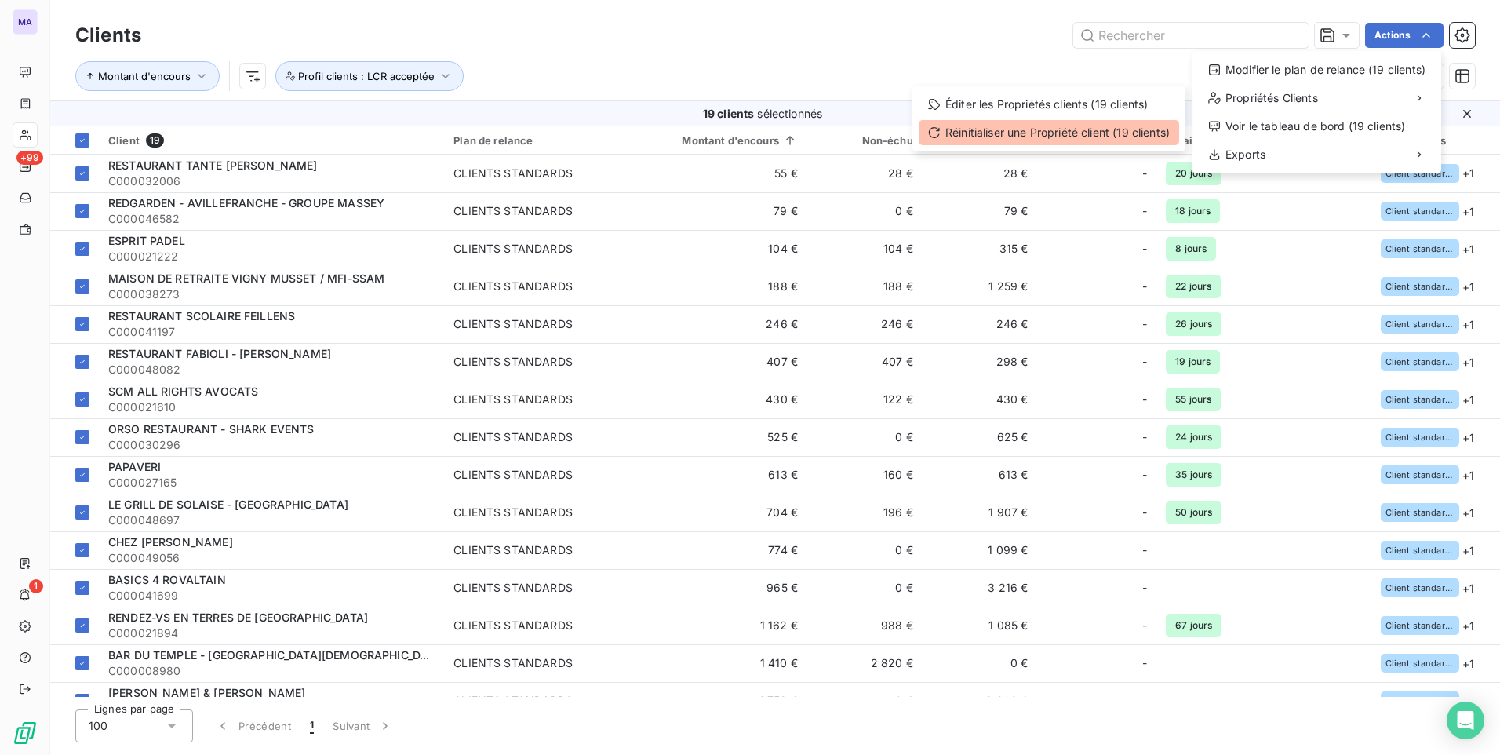
click at [1125, 135] on div "Réinitialiser une Propriété client (19 clients)" at bounding box center [1049, 132] width 260 height 25
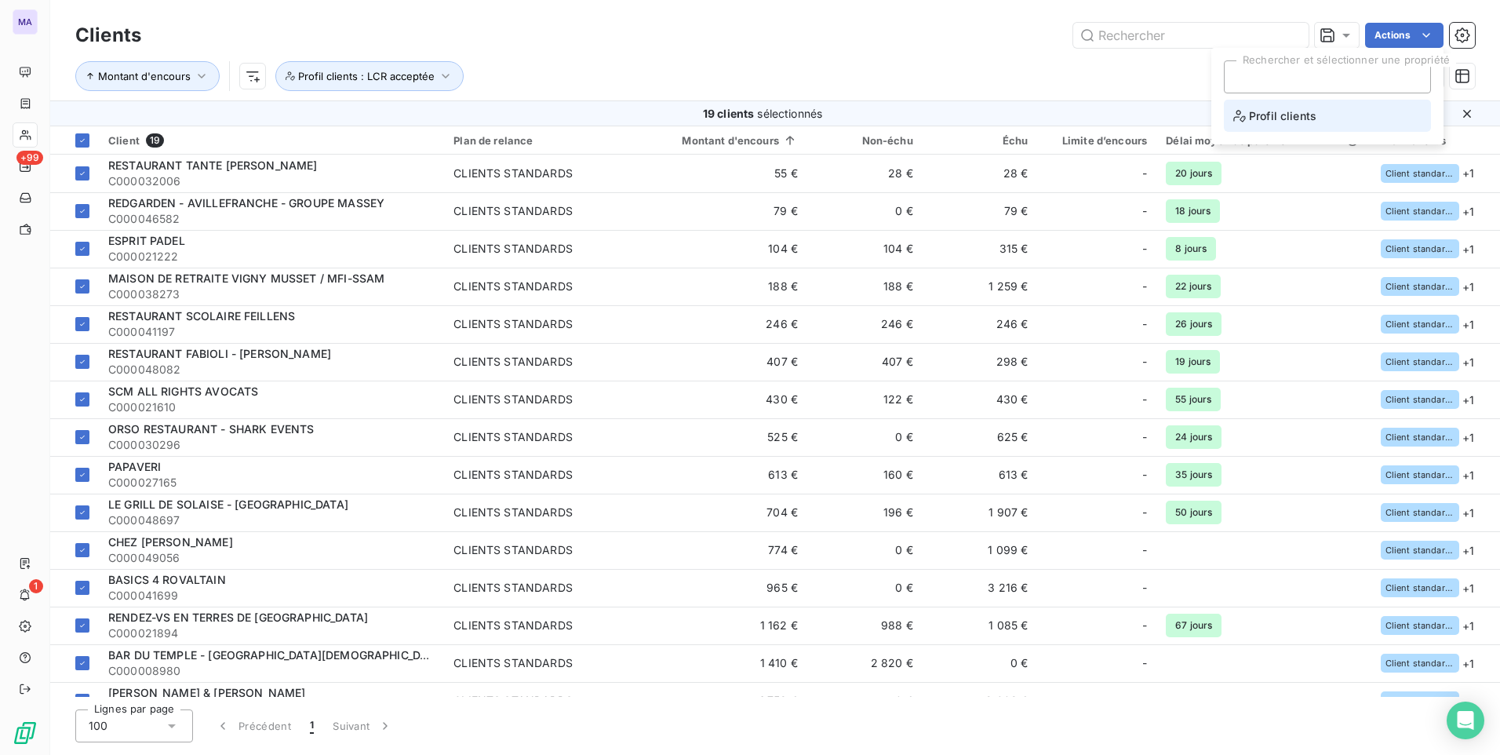
click at [1381, 115] on li "Profil clients" at bounding box center [1327, 116] width 207 height 32
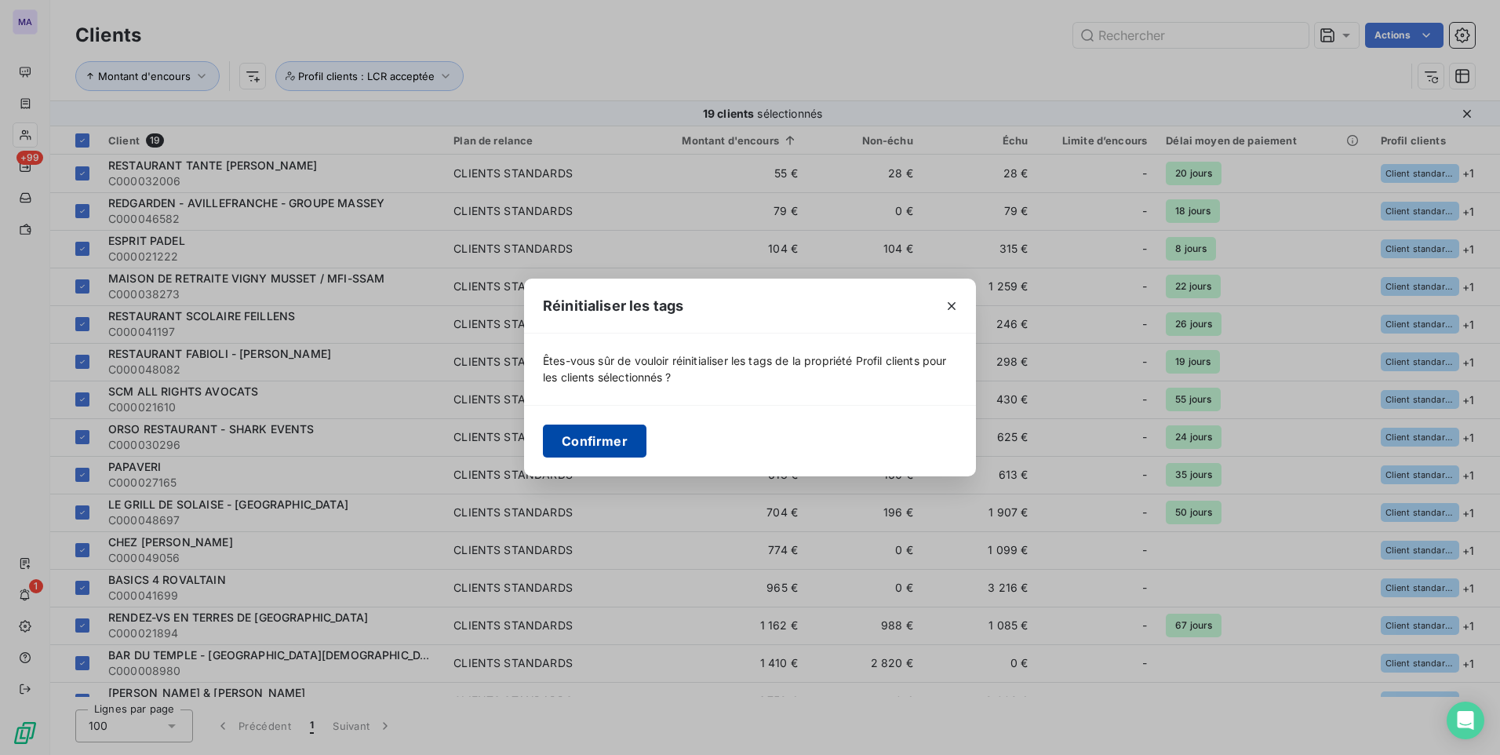
click at [602, 443] on button "Confirmer" at bounding box center [595, 440] width 104 height 33
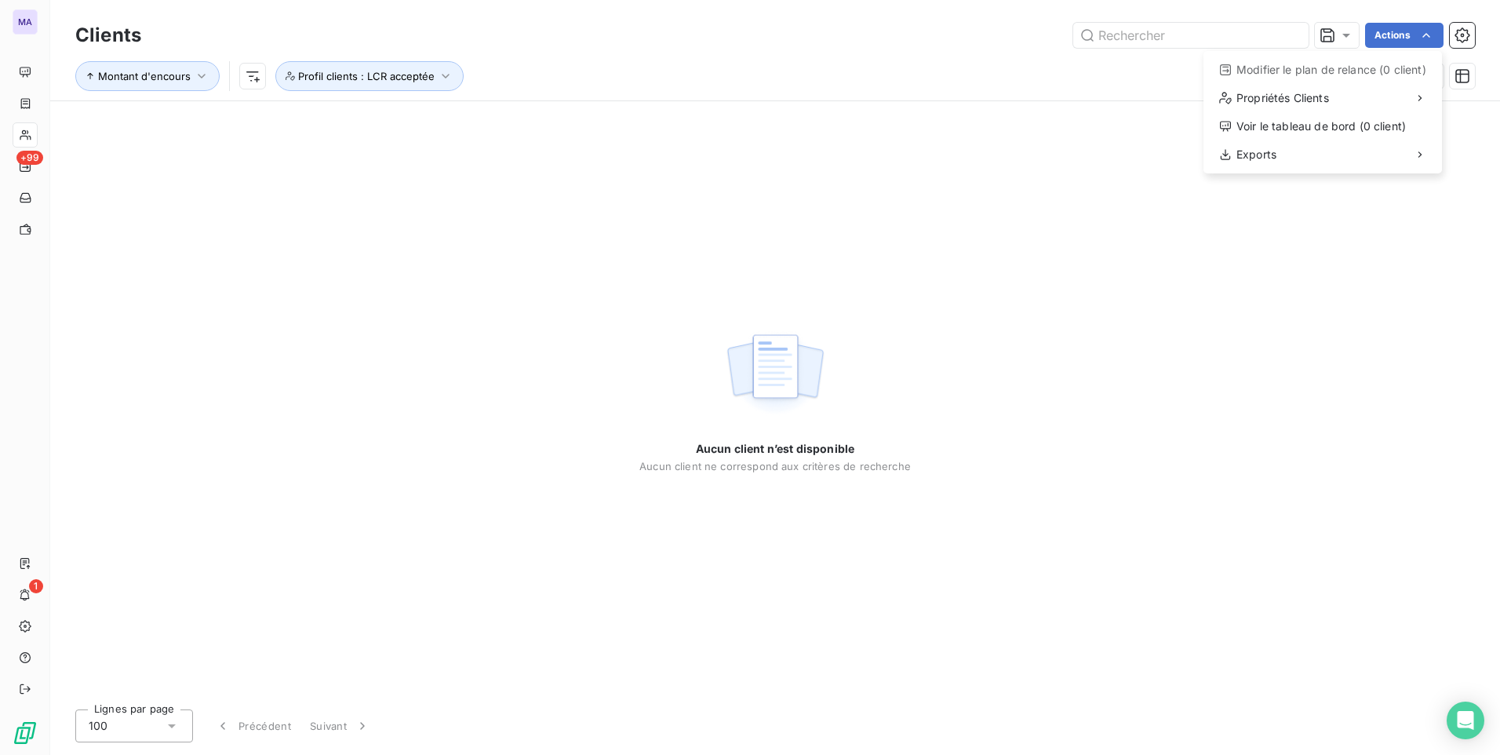
click at [569, 67] on html "MA +99 1 Clients Actions Modifier le plan de relance (0 client) Propriétés Clie…" at bounding box center [750, 377] width 1500 height 755
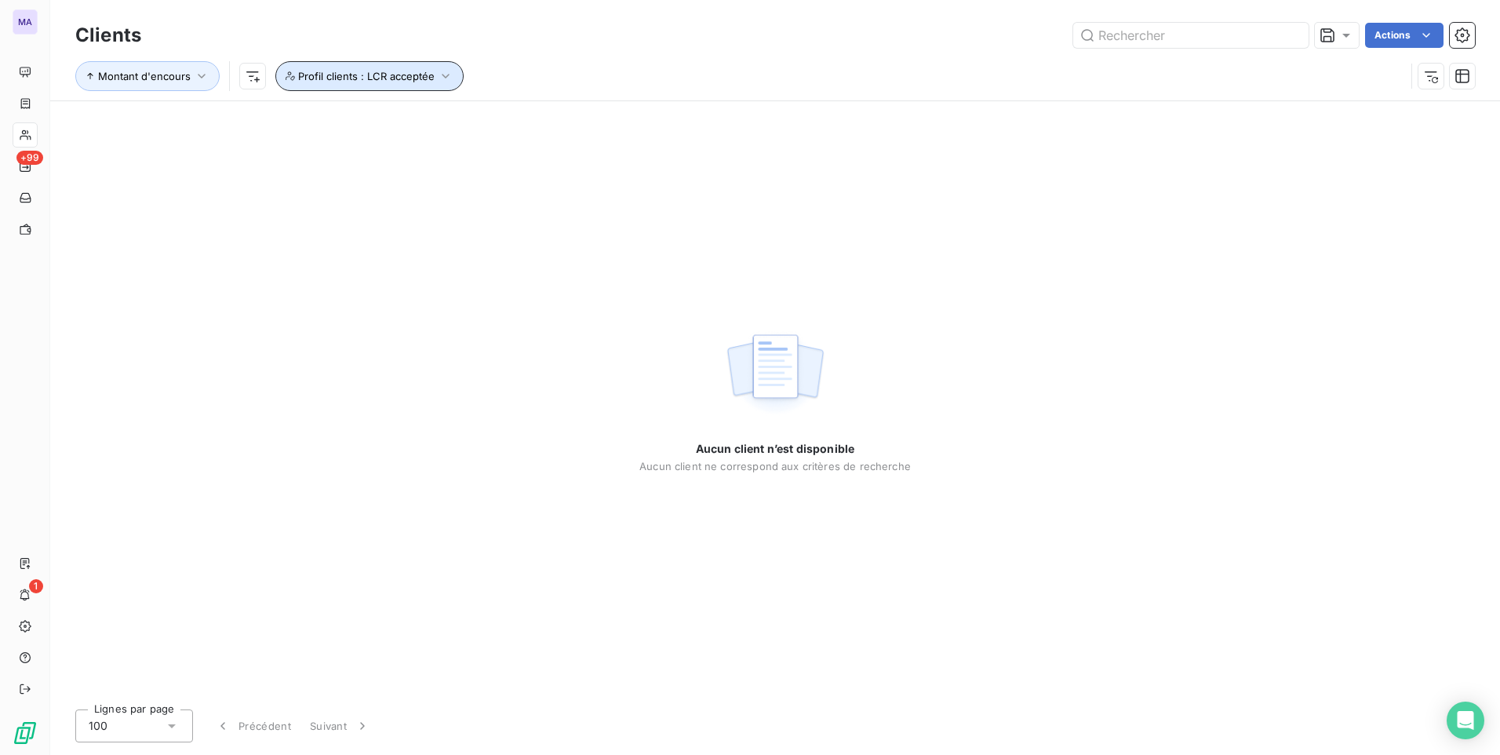
drag, startPoint x: 384, startPoint y: 75, endPoint x: 461, endPoint y: 36, distance: 86.7
click at [461, 36] on div "Clients Actions Montant d'encours Profil clients : LCR acceptée" at bounding box center [775, 60] width 1400 height 82
click at [568, 55] on div "Montant d'encours Profil clients : LCR acceptée" at bounding box center [775, 76] width 1400 height 49
click at [417, 81] on span "Profil clients : LCR acceptée" at bounding box center [366, 76] width 137 height 13
click at [672, 118] on icon "button" at bounding box center [669, 117] width 16 height 16
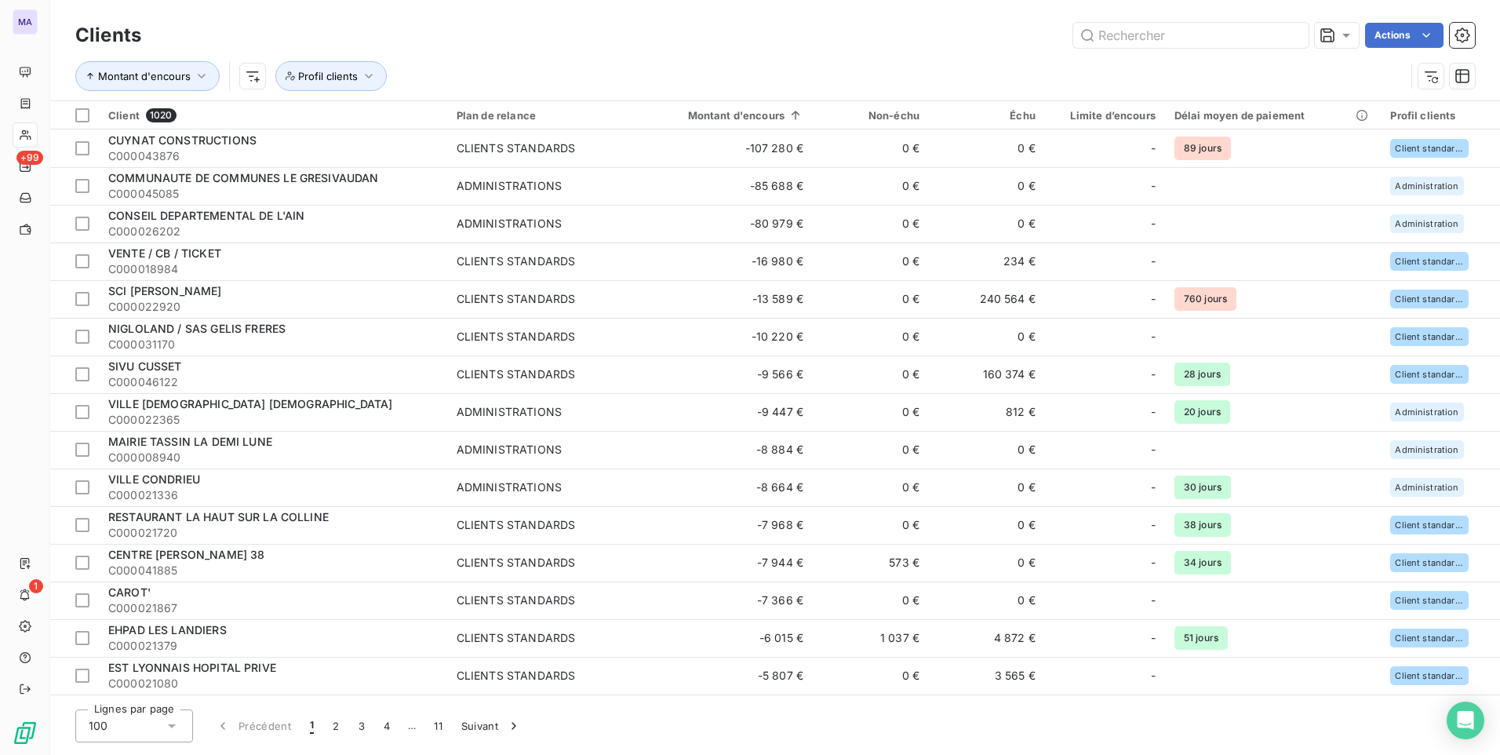
click at [702, 48] on div "Clients Actions" at bounding box center [775, 35] width 1400 height 33
drag, startPoint x: 327, startPoint y: 74, endPoint x: 457, endPoint y: 29, distance: 137.7
click at [455, 31] on div "Clients Actions Montant d'encours Profil clients" at bounding box center [775, 60] width 1400 height 82
click at [480, 45] on div "Actions" at bounding box center [817, 35] width 1315 height 25
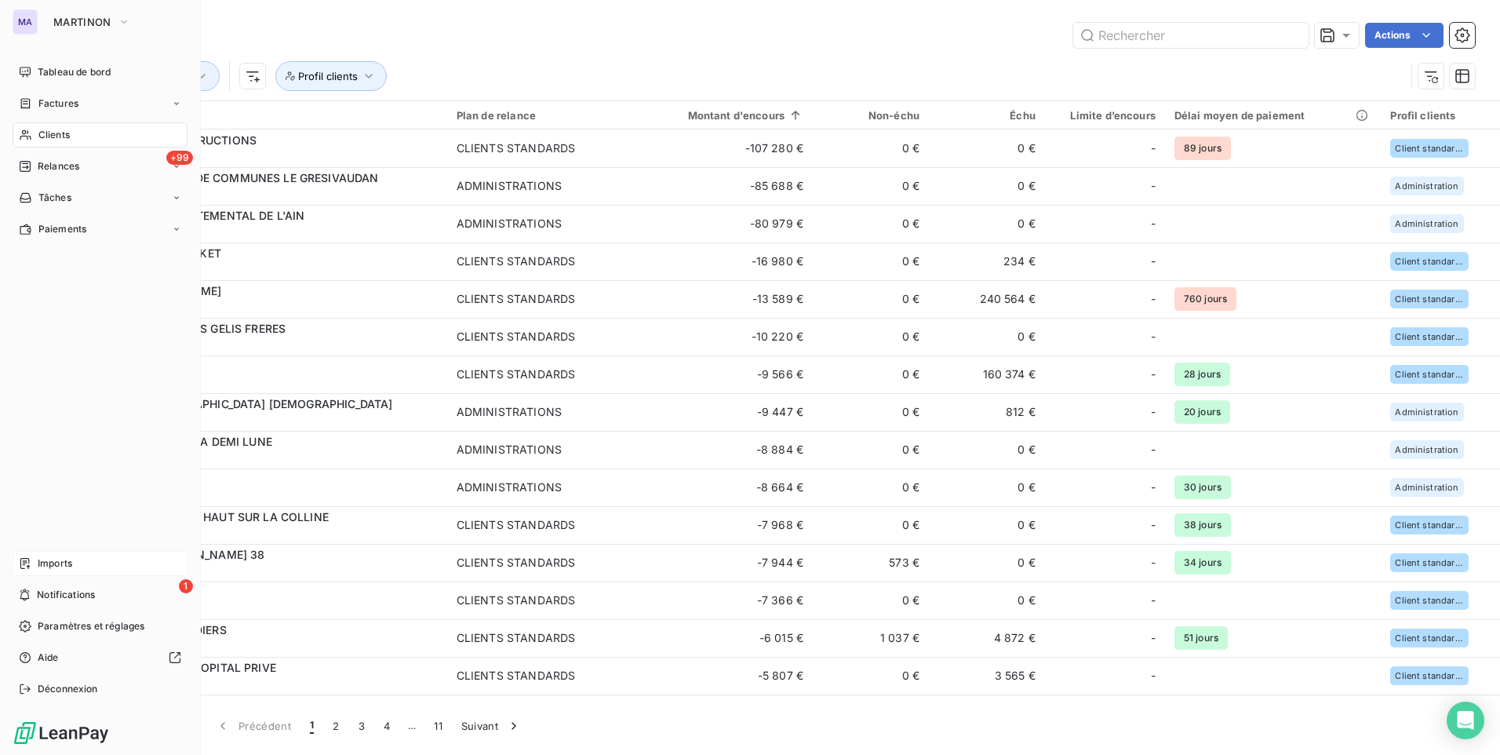
click at [38, 555] on div "Imports" at bounding box center [100, 563] width 175 height 25
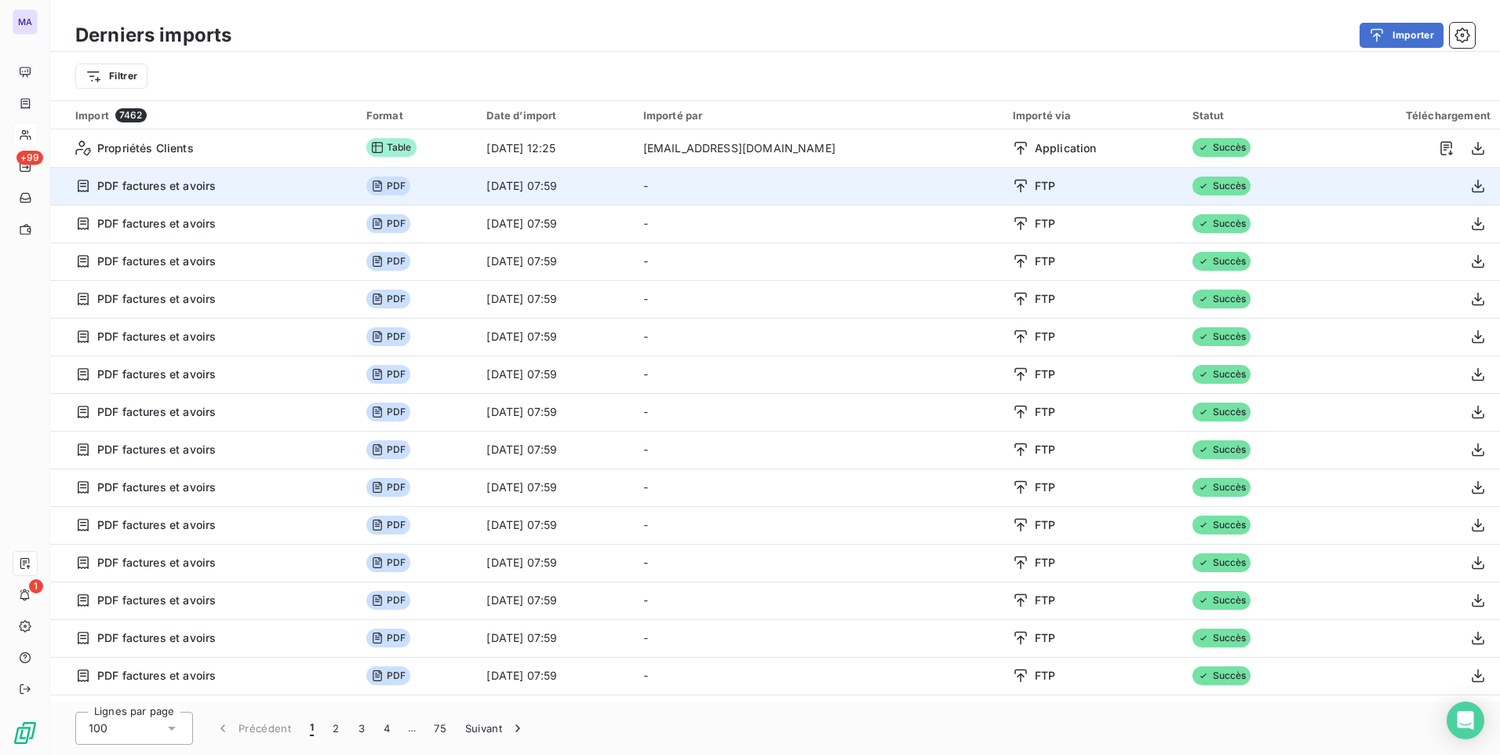
drag, startPoint x: 406, startPoint y: 142, endPoint x: 238, endPoint y: 173, distance: 171.4
click at [406, 144] on span "Table" at bounding box center [391, 147] width 50 height 19
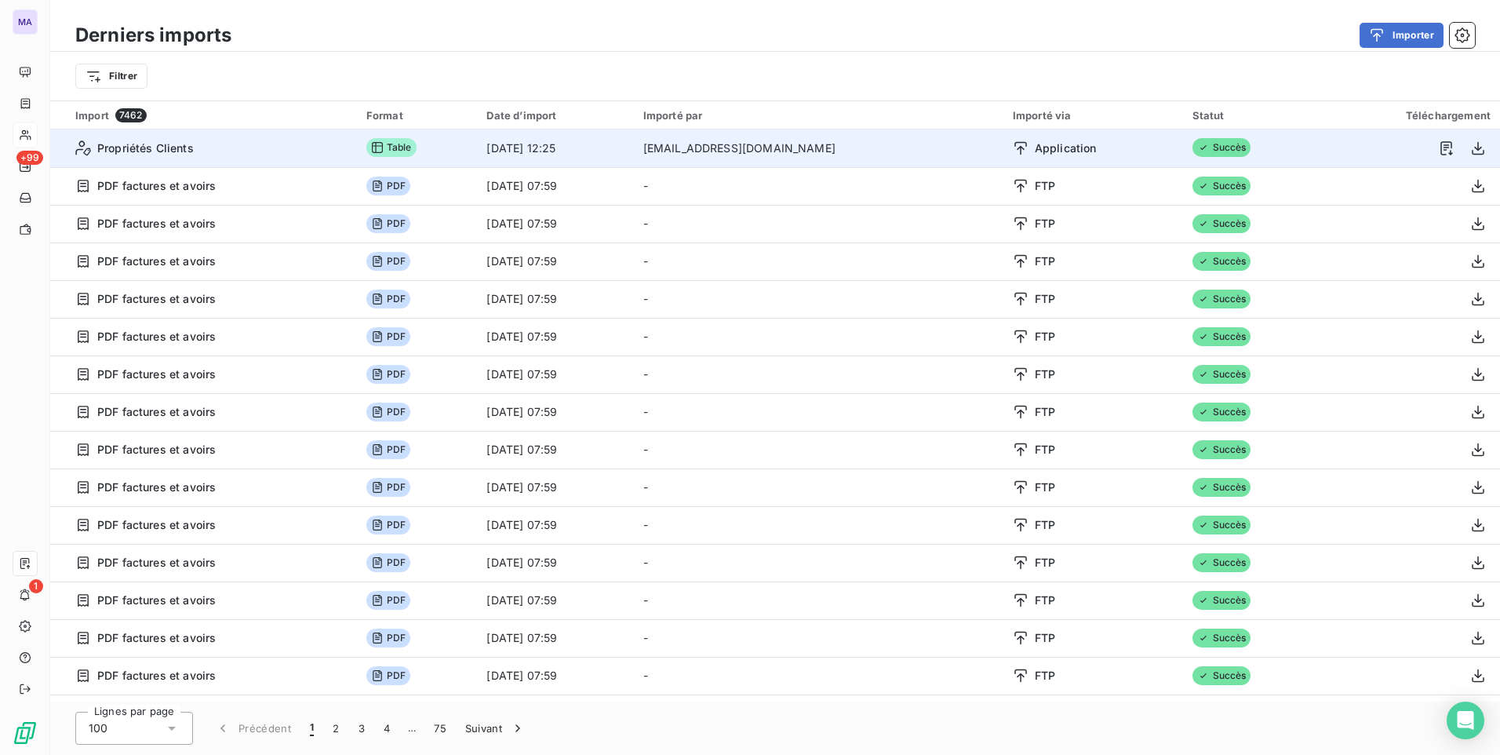
click at [183, 156] on td "Propriétés Clients" at bounding box center [203, 148] width 307 height 38
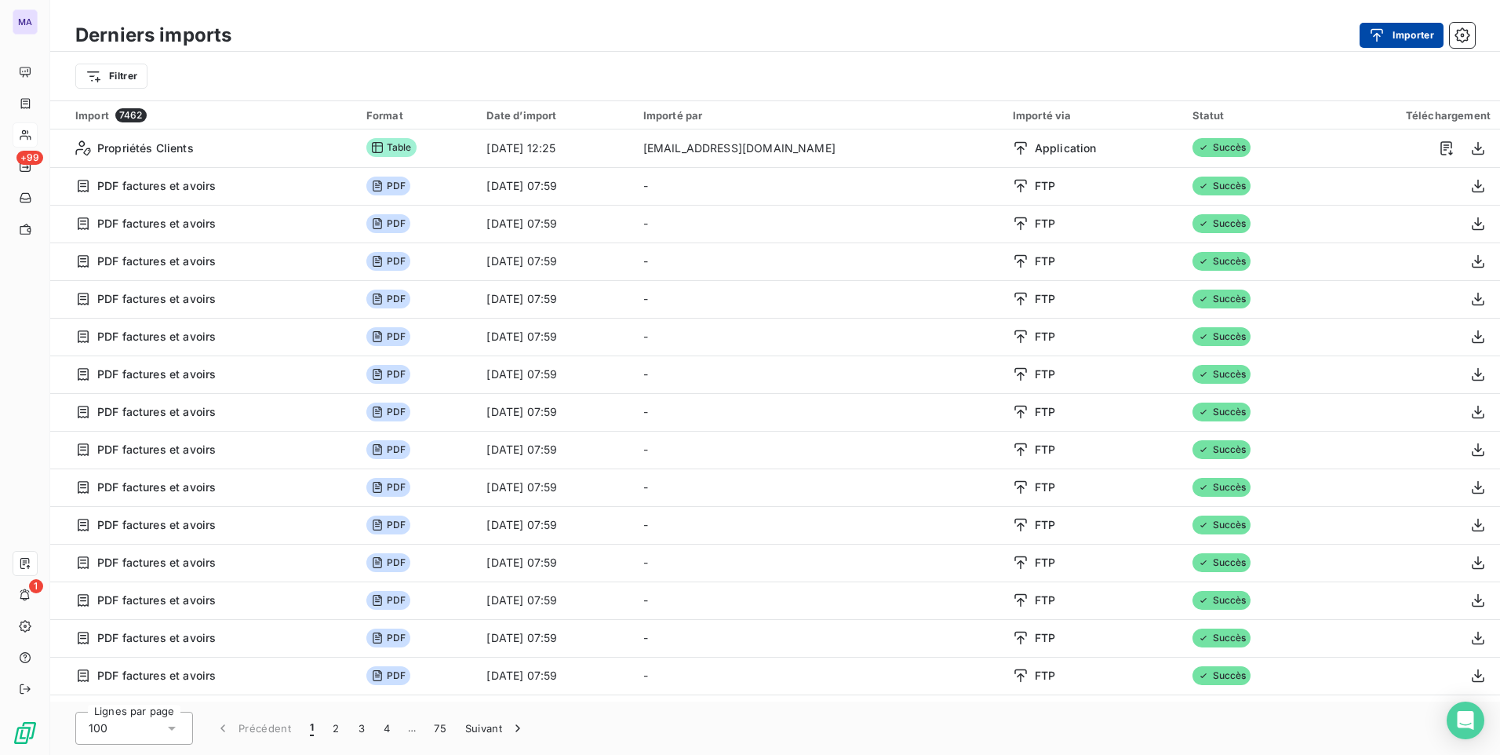
click at [1386, 25] on button "Importer" at bounding box center [1402, 35] width 84 height 25
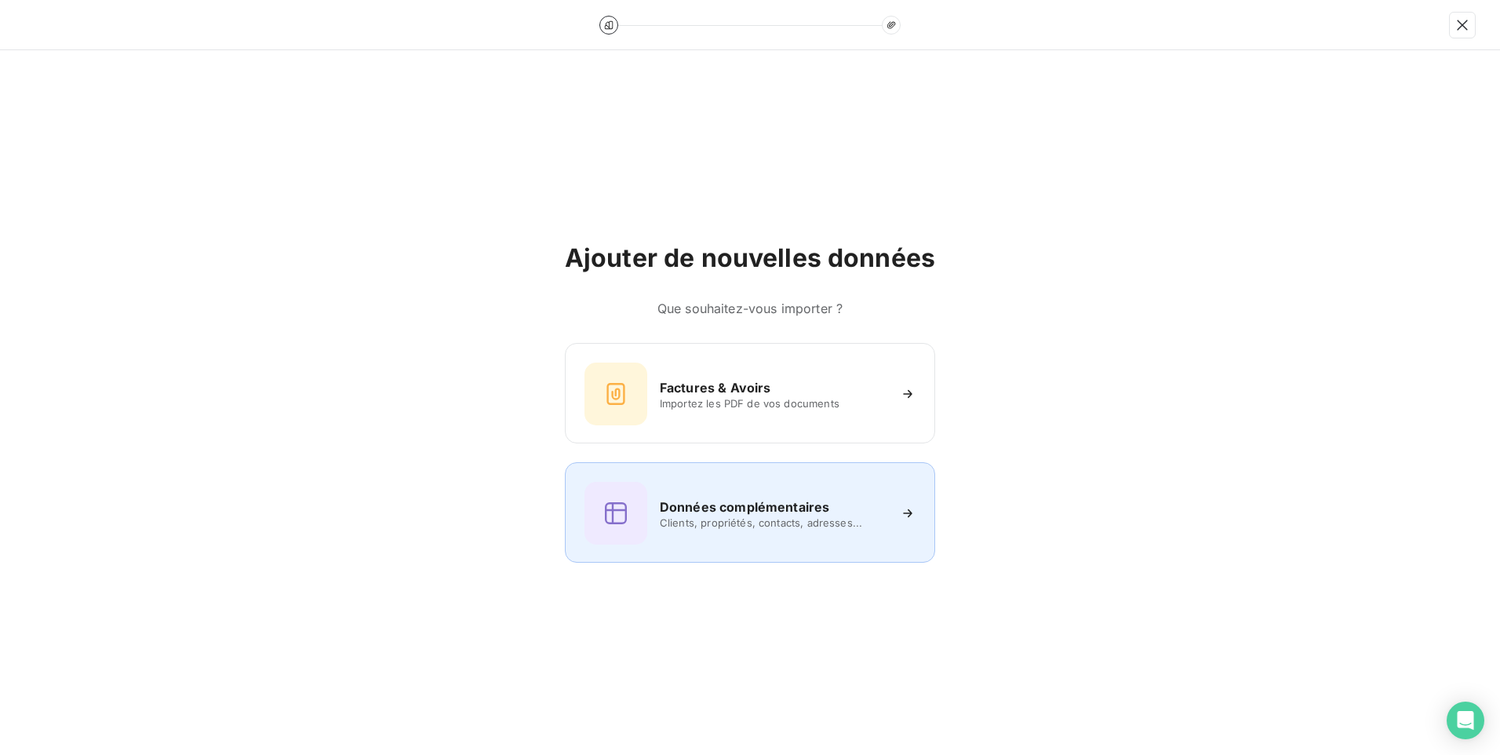
click at [770, 525] on span "Clients, propriétés, contacts, adresses..." at bounding box center [774, 522] width 228 height 13
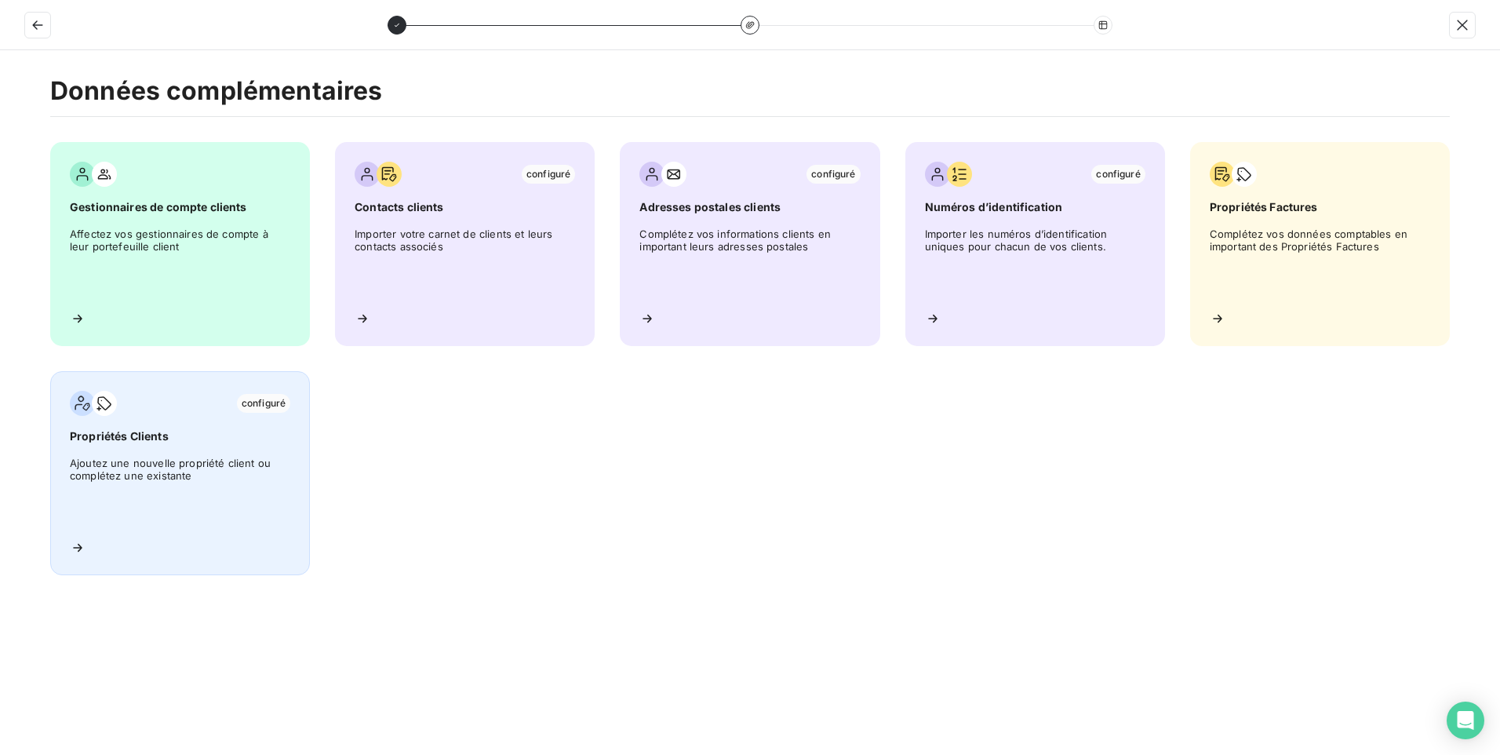
click at [188, 477] on span "Ajoutez une nouvelle propriété client ou complétez une existante" at bounding box center [180, 492] width 220 height 71
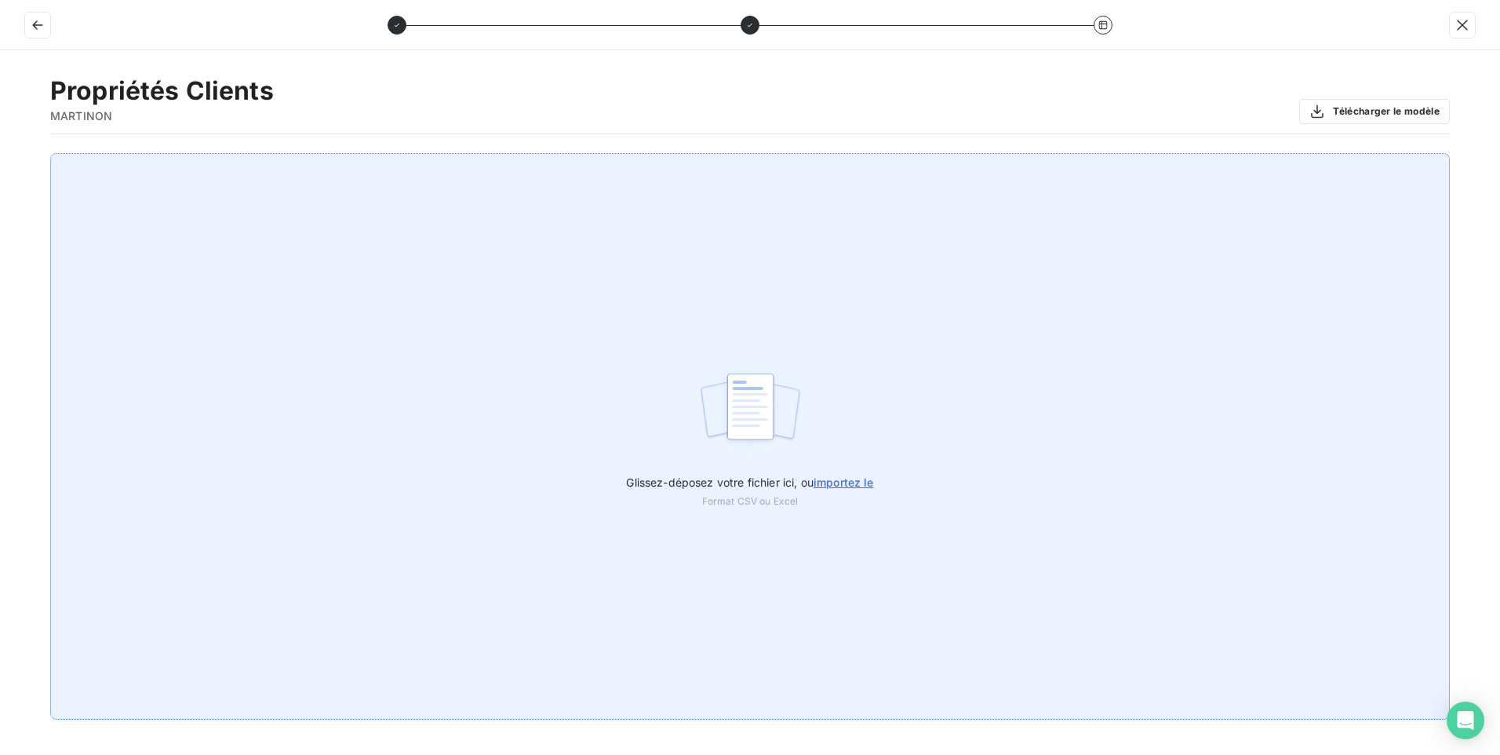
click at [863, 482] on span "importez le" at bounding box center [844, 481] width 60 height 13
click at [1, 154] on input "Glissez-déposez votre fichier ici, ou importez le" at bounding box center [0, 153] width 1 height 1
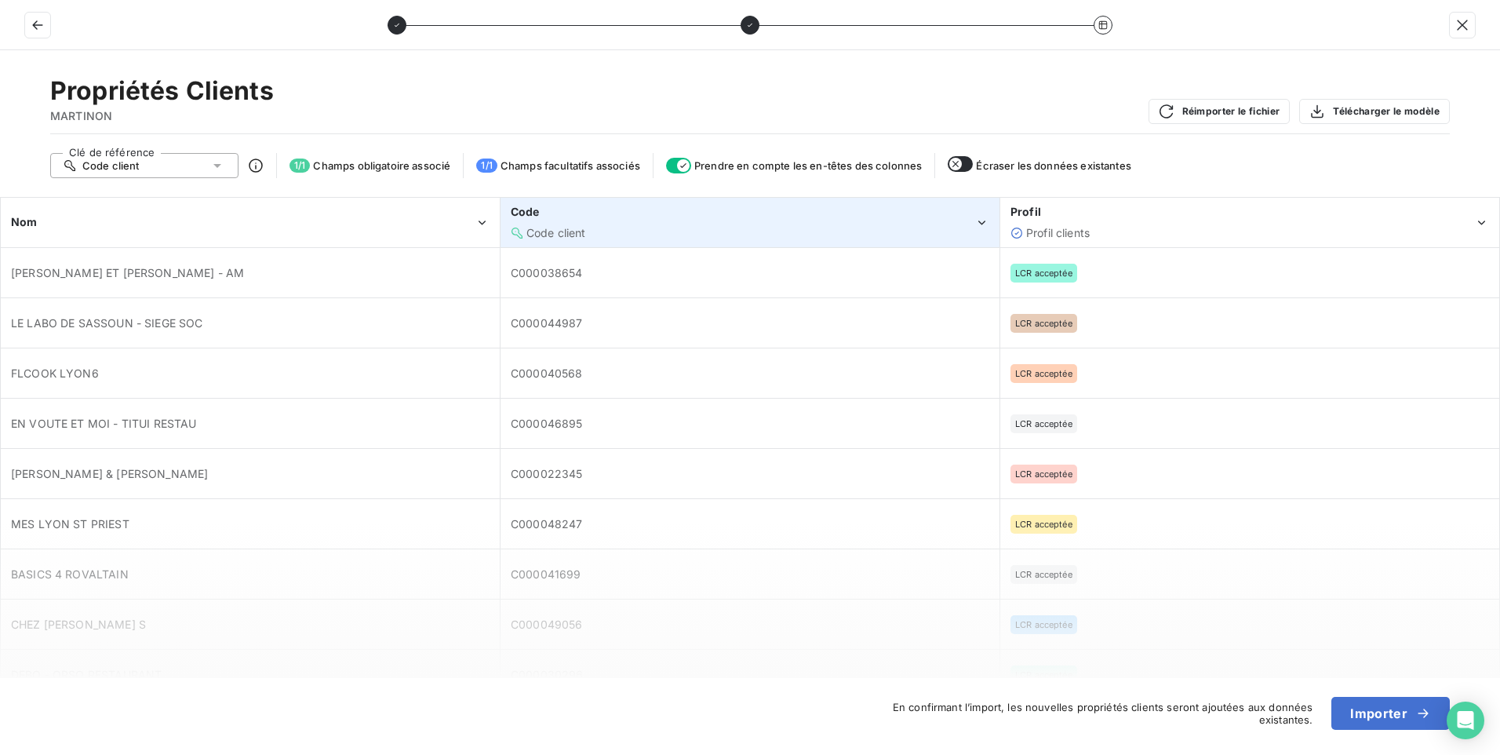
click at [686, 223] on div "Code Code client" at bounding box center [743, 222] width 464 height 36
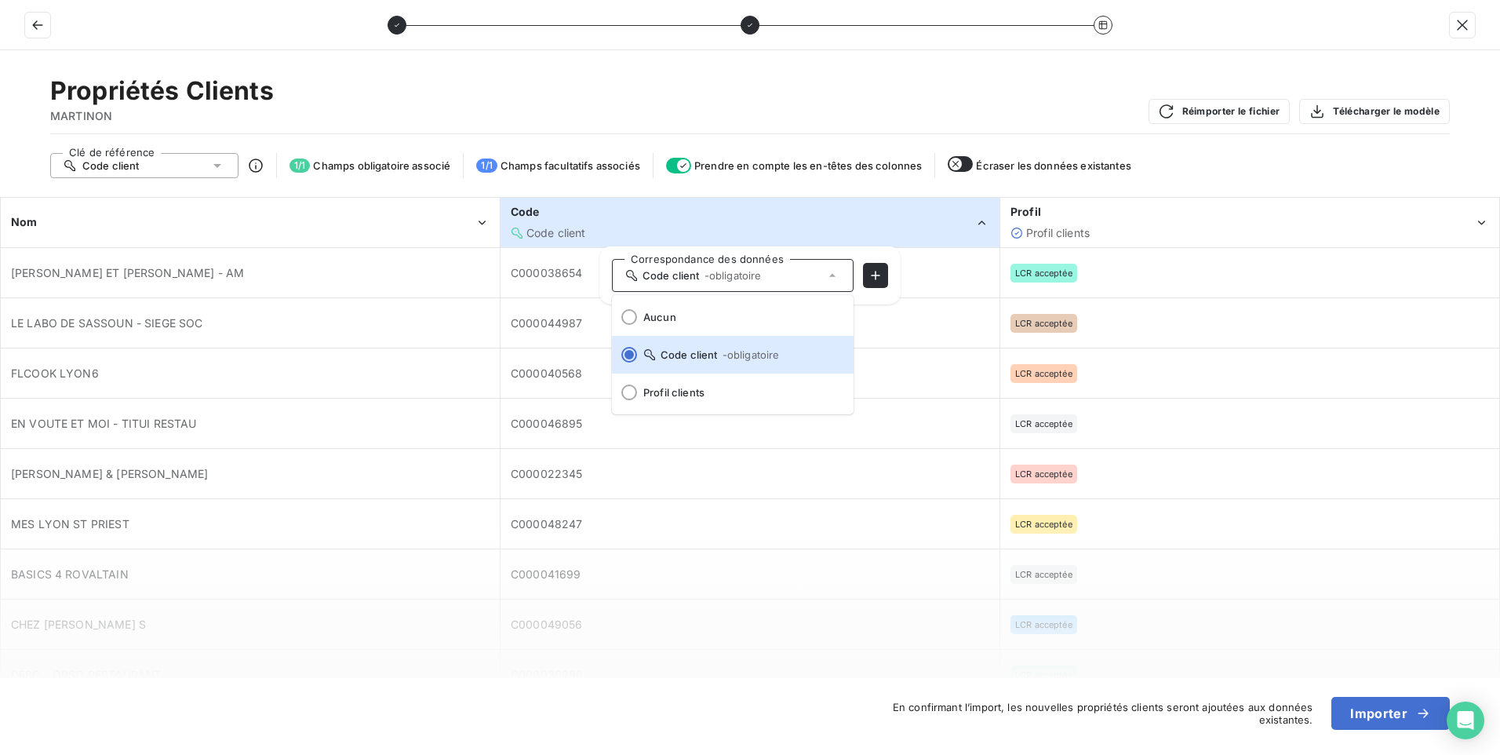
click at [907, 71] on div "Propriétés Clients MARTINON Réimporter le fichier Télécharger le modèle Clé de …" at bounding box center [750, 402] width 1500 height 704
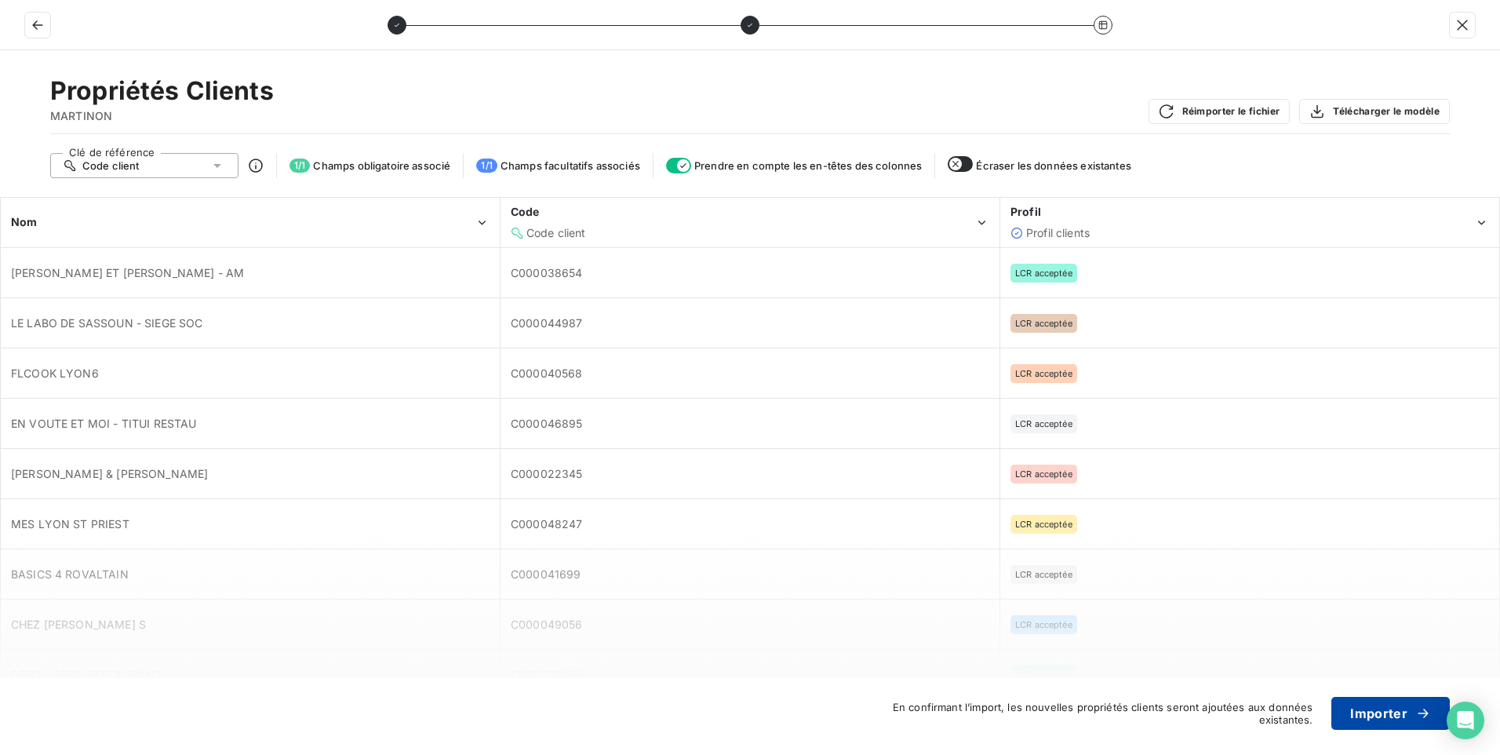
click at [1393, 706] on button "Importer" at bounding box center [1390, 713] width 118 height 33
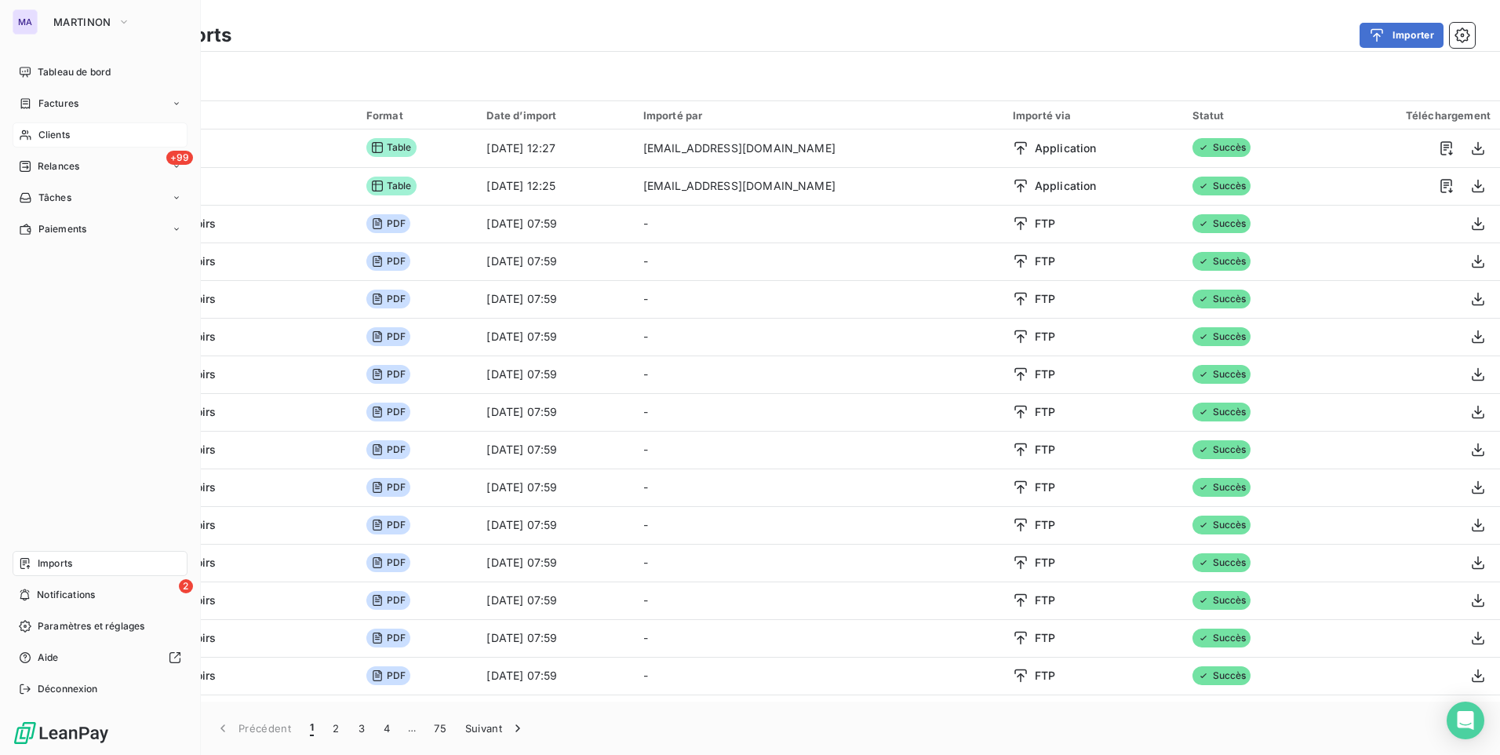
click at [61, 143] on div "Clients" at bounding box center [100, 134] width 175 height 25
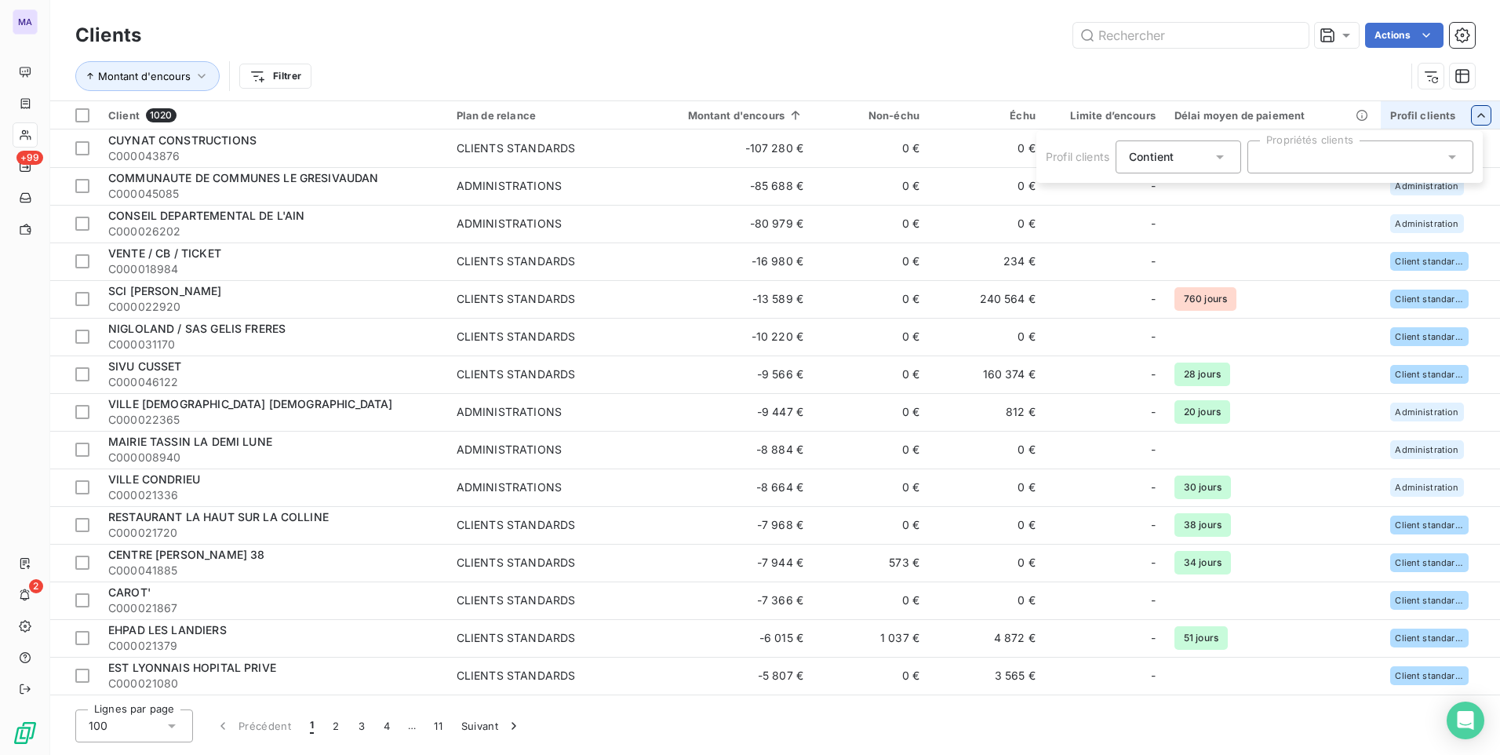
click at [1467, 112] on html "MA +99 2 Clients Actions Montant d'encours Filtrer Client 1020 Plan de relance …" at bounding box center [750, 377] width 1500 height 755
click at [1447, 153] on icon at bounding box center [1452, 157] width 16 height 16
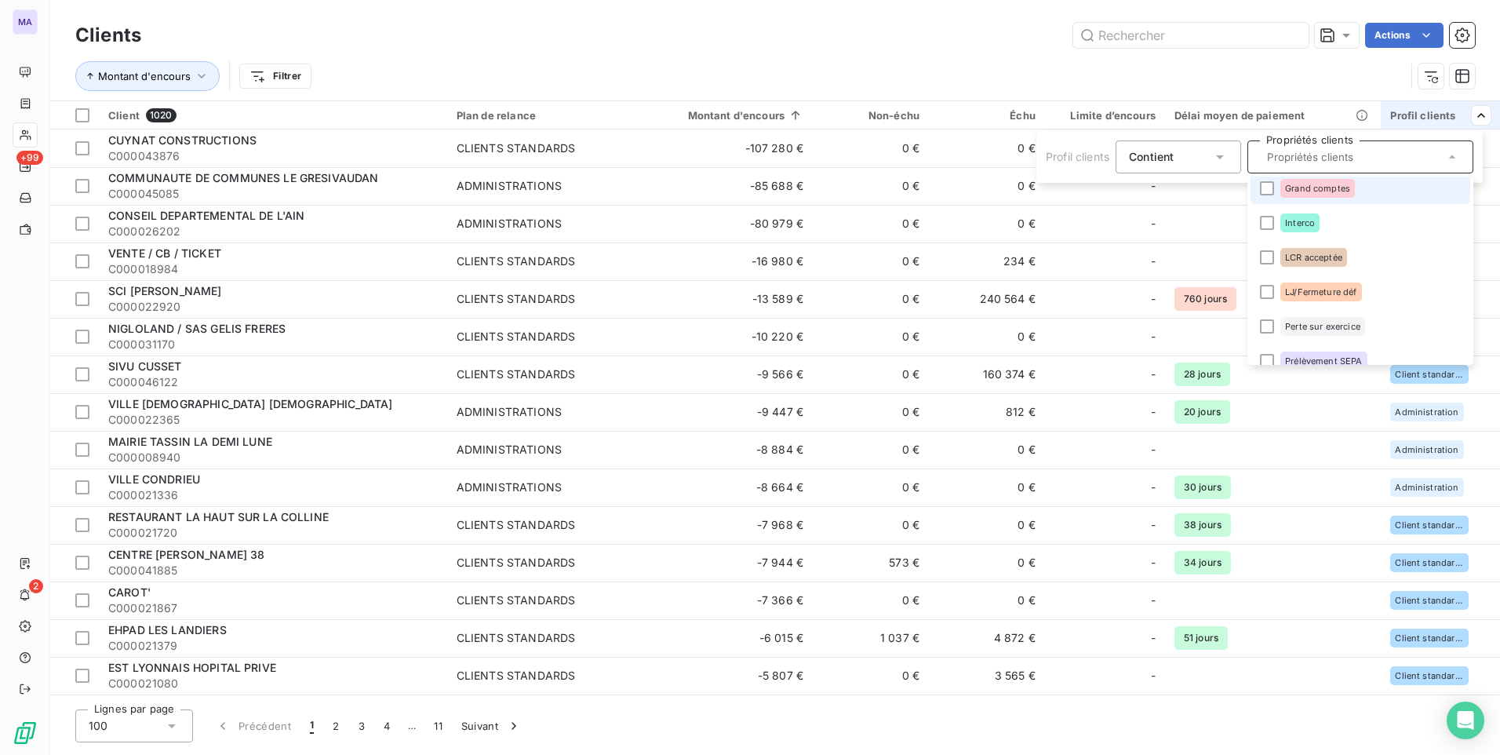
scroll to position [157, 0]
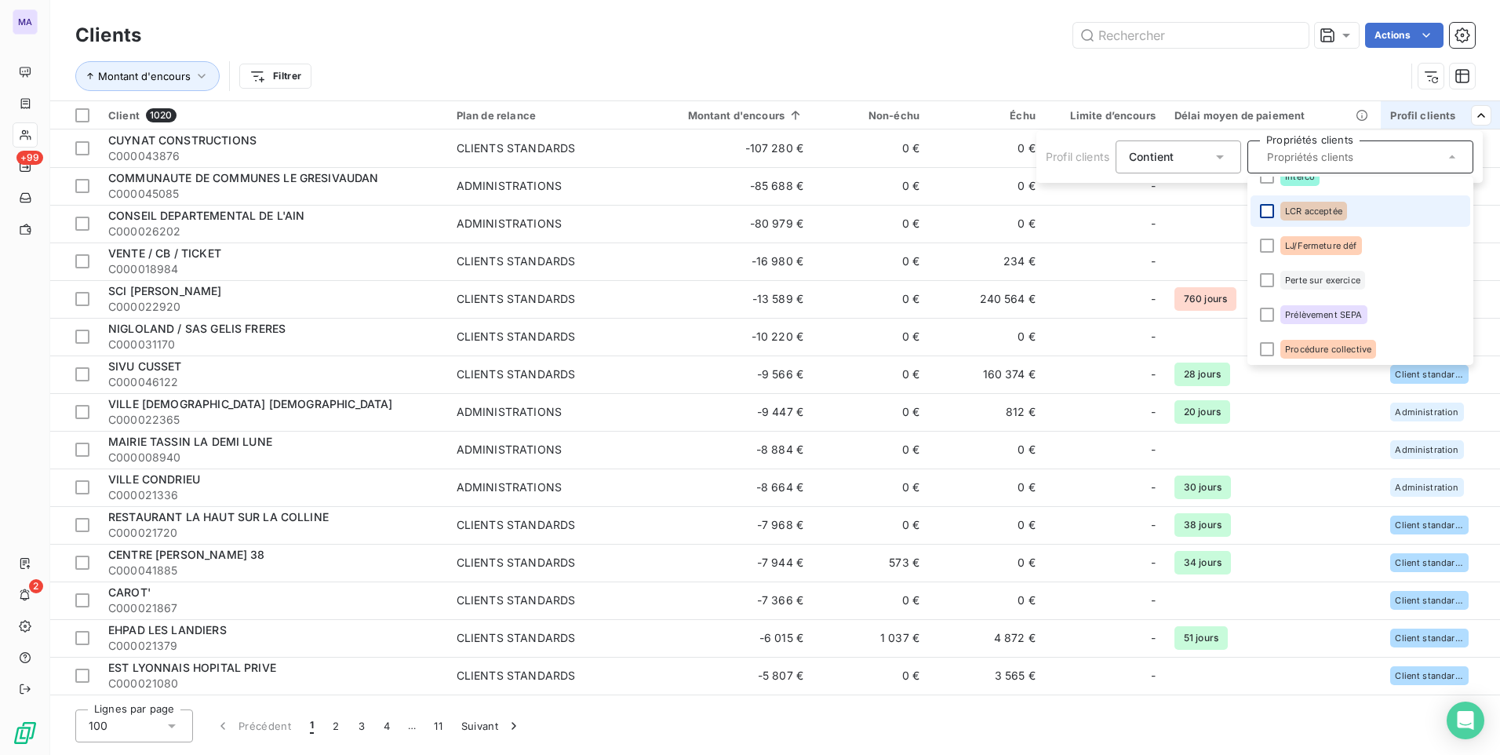
click at [1270, 209] on div at bounding box center [1267, 211] width 14 height 14
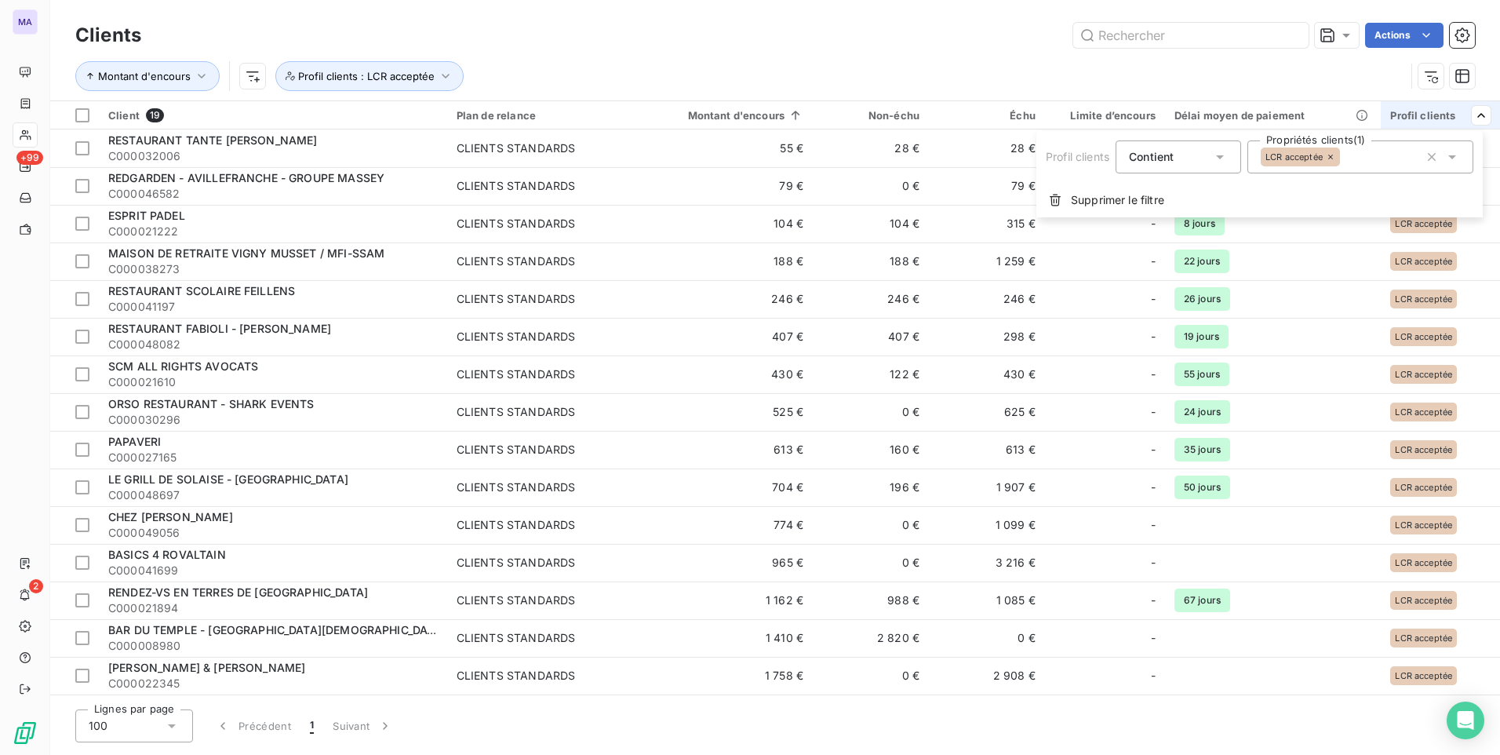
click at [1143, 75] on html "MA +99 2 Clients Actions Montant d'encours Profil clients : LCR acceptée Client…" at bounding box center [750, 377] width 1500 height 755
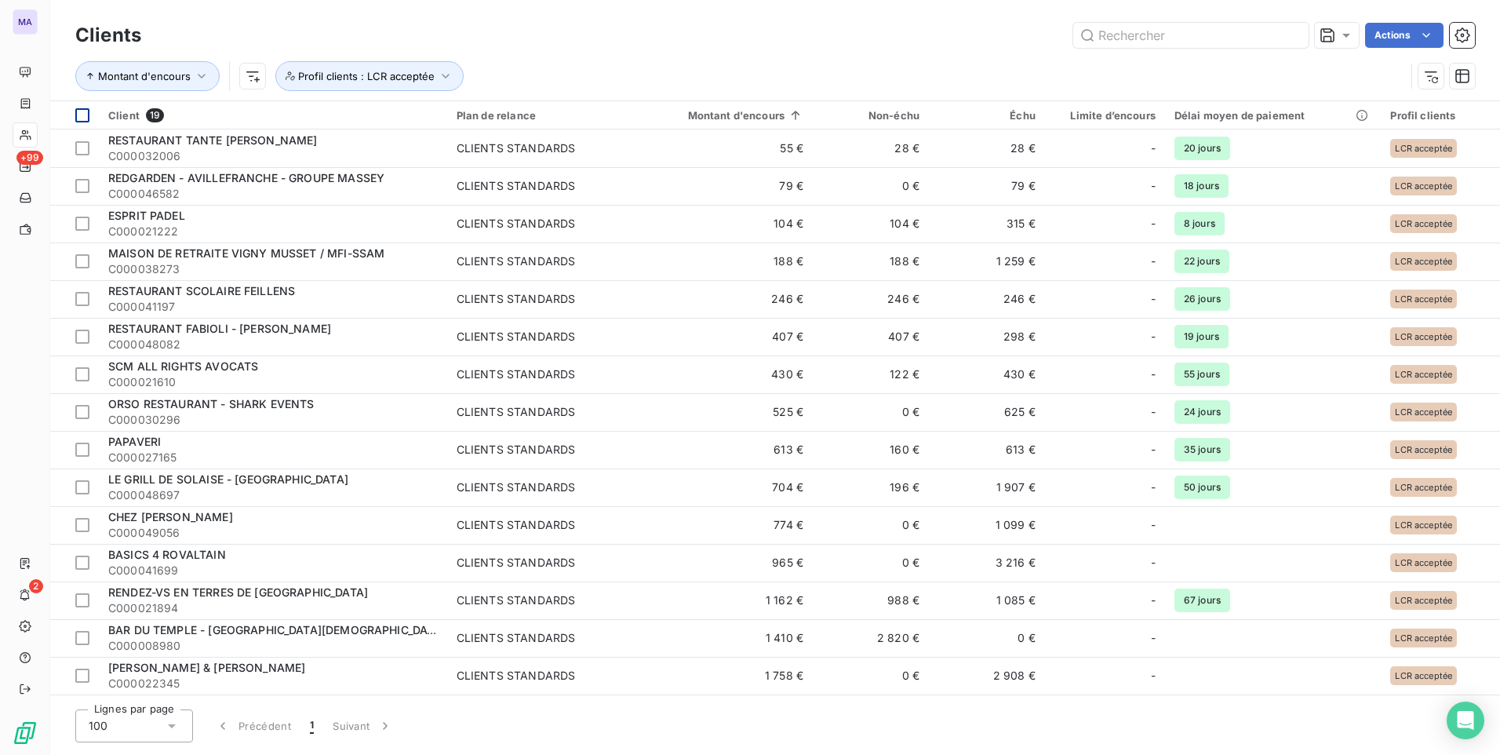
click at [81, 119] on div at bounding box center [82, 115] width 14 height 14
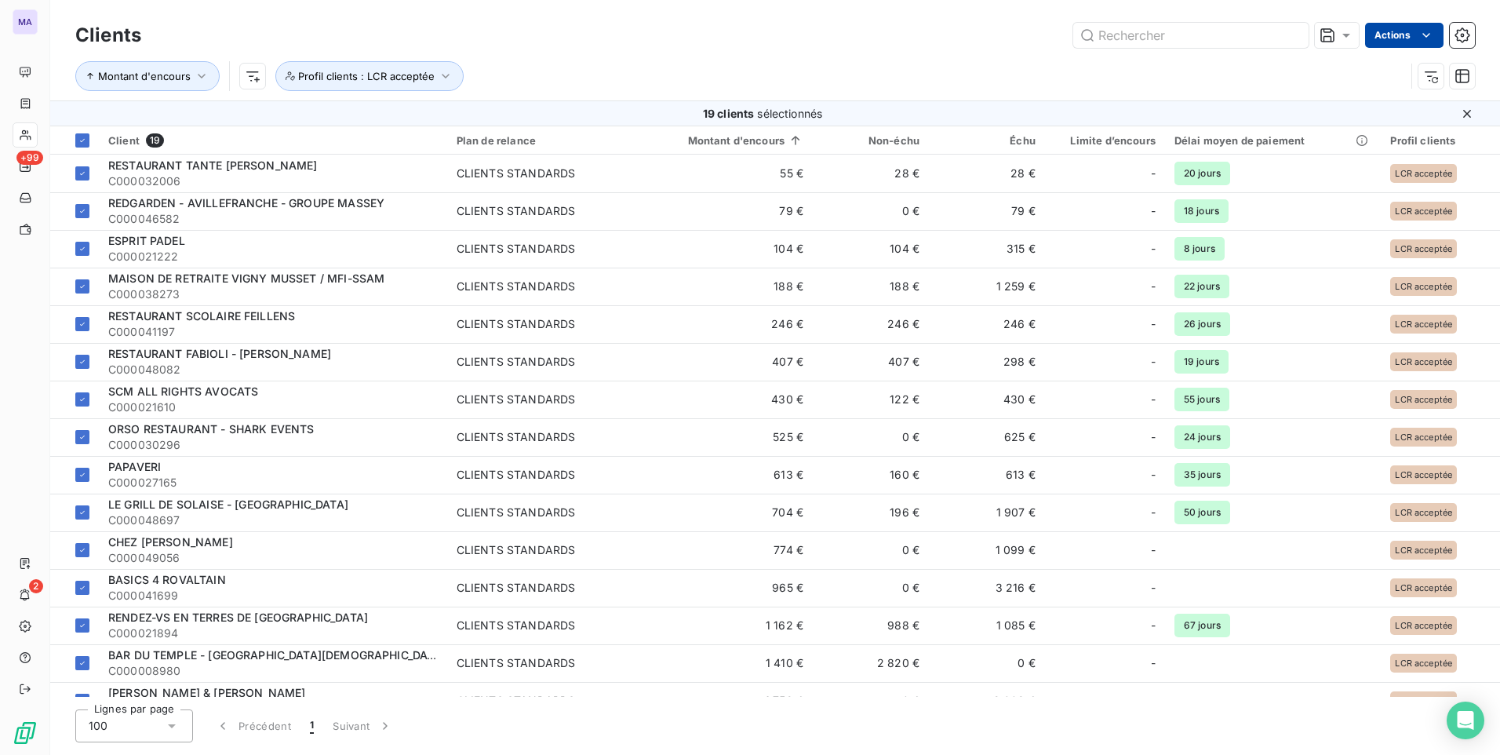
click at [1413, 27] on html "MA +99 2 Clients Actions Montant d'encours Profil clients : LCR acceptée 19 cli…" at bounding box center [750, 377] width 1500 height 755
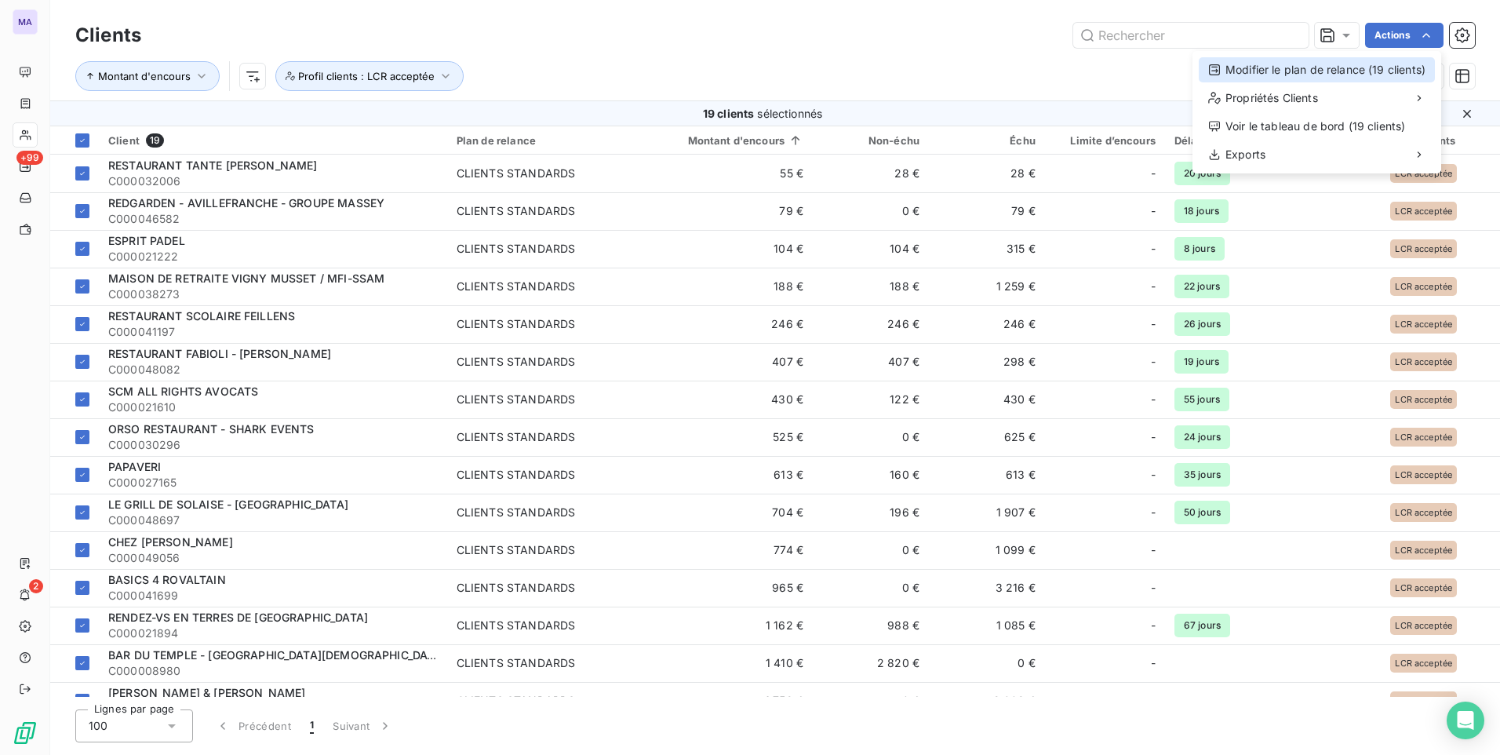
click at [1391, 71] on div "Modifier le plan de relance (19 clients)" at bounding box center [1317, 69] width 236 height 25
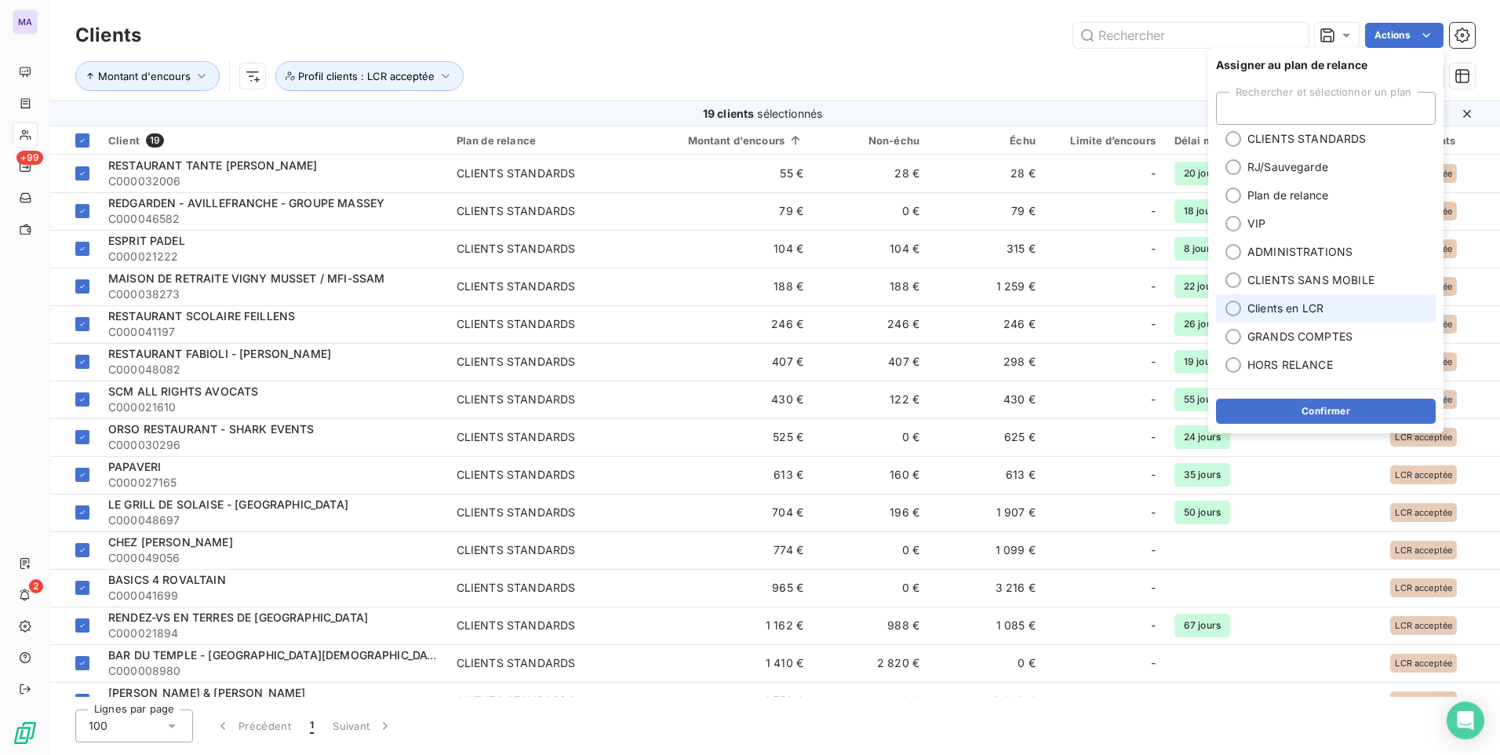
click at [1281, 307] on span "Clients en LCR" at bounding box center [1285, 308] width 76 height 16
click at [1276, 412] on button "Confirmer" at bounding box center [1326, 411] width 220 height 25
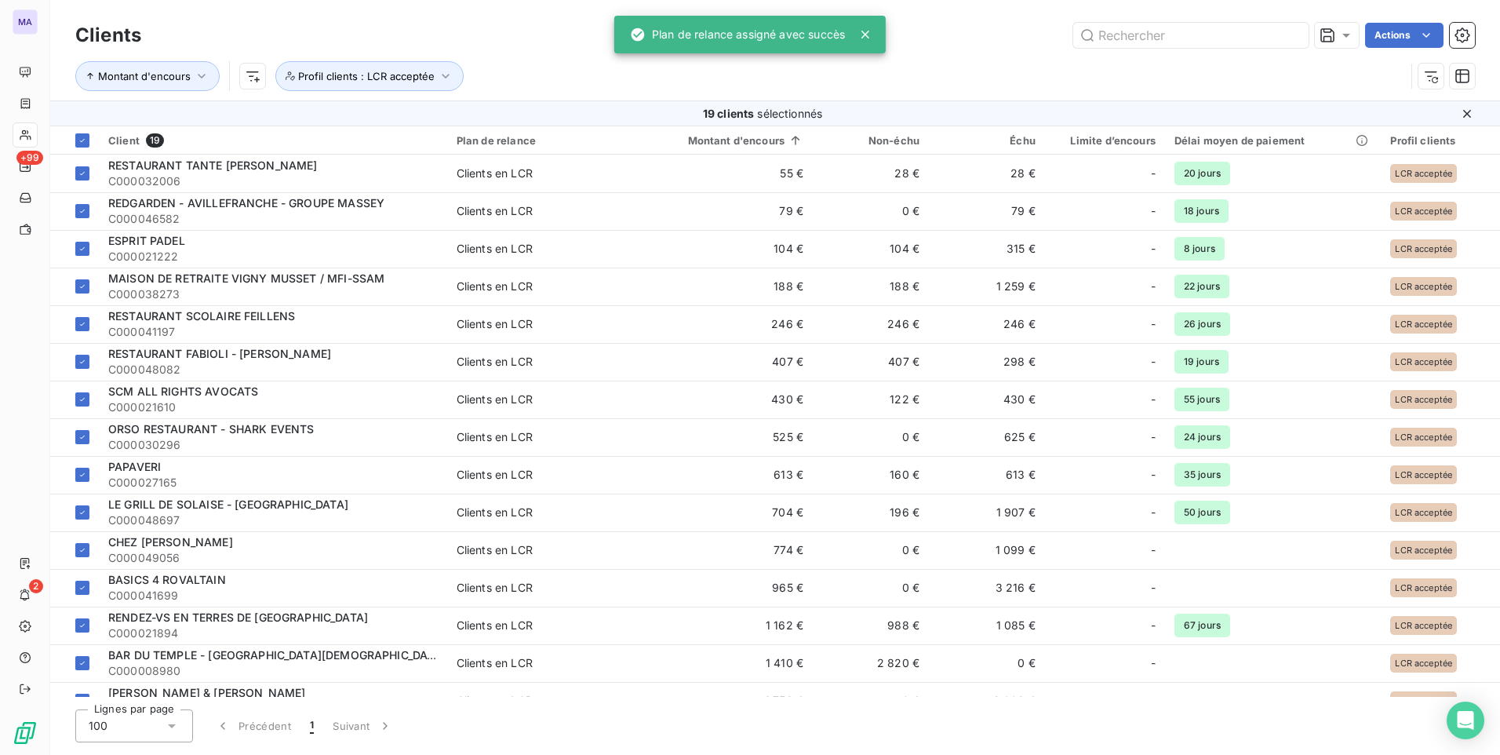
click at [970, 53] on div "Montant d'encours Profil clients : LCR acceptée" at bounding box center [775, 76] width 1400 height 49
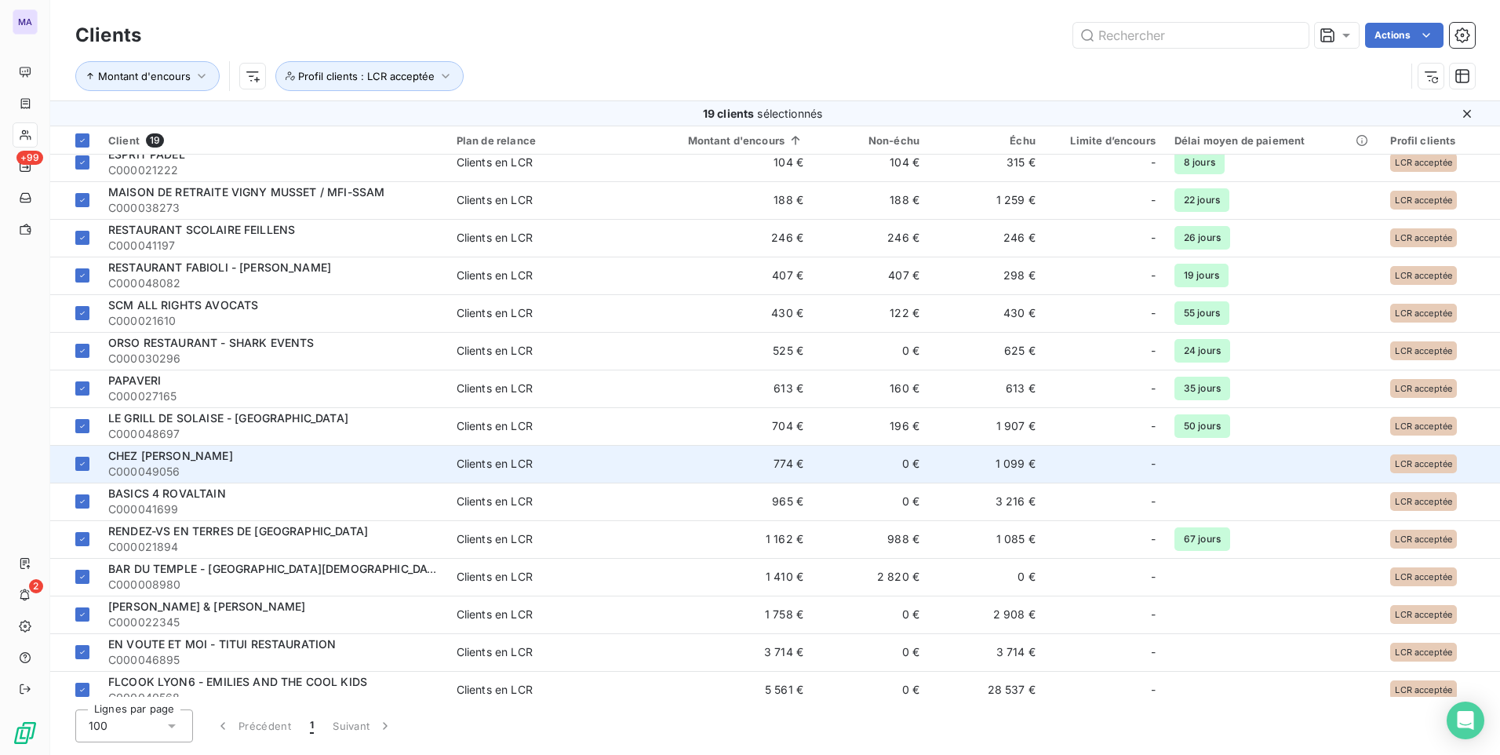
scroll to position [0, 0]
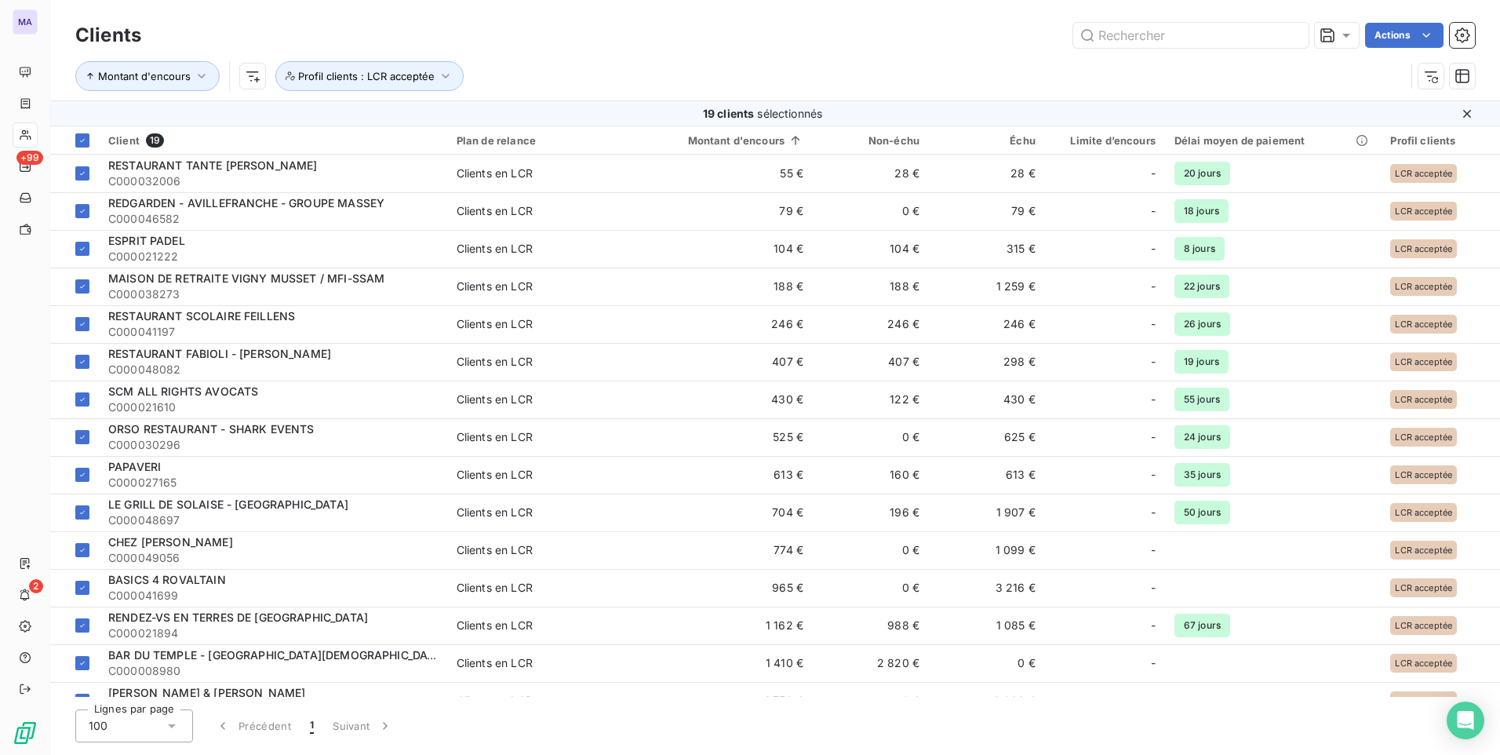
click at [661, 57] on div "Montant d'encours Profil clients : LCR acceptée" at bounding box center [775, 76] width 1400 height 49
drag, startPoint x: 728, startPoint y: 45, endPoint x: 613, endPoint y: 50, distance: 114.7
click at [715, 45] on div "Actions" at bounding box center [817, 35] width 1315 height 25
click at [318, 83] on button "Profil clients : LCR acceptée" at bounding box center [369, 76] width 188 height 30
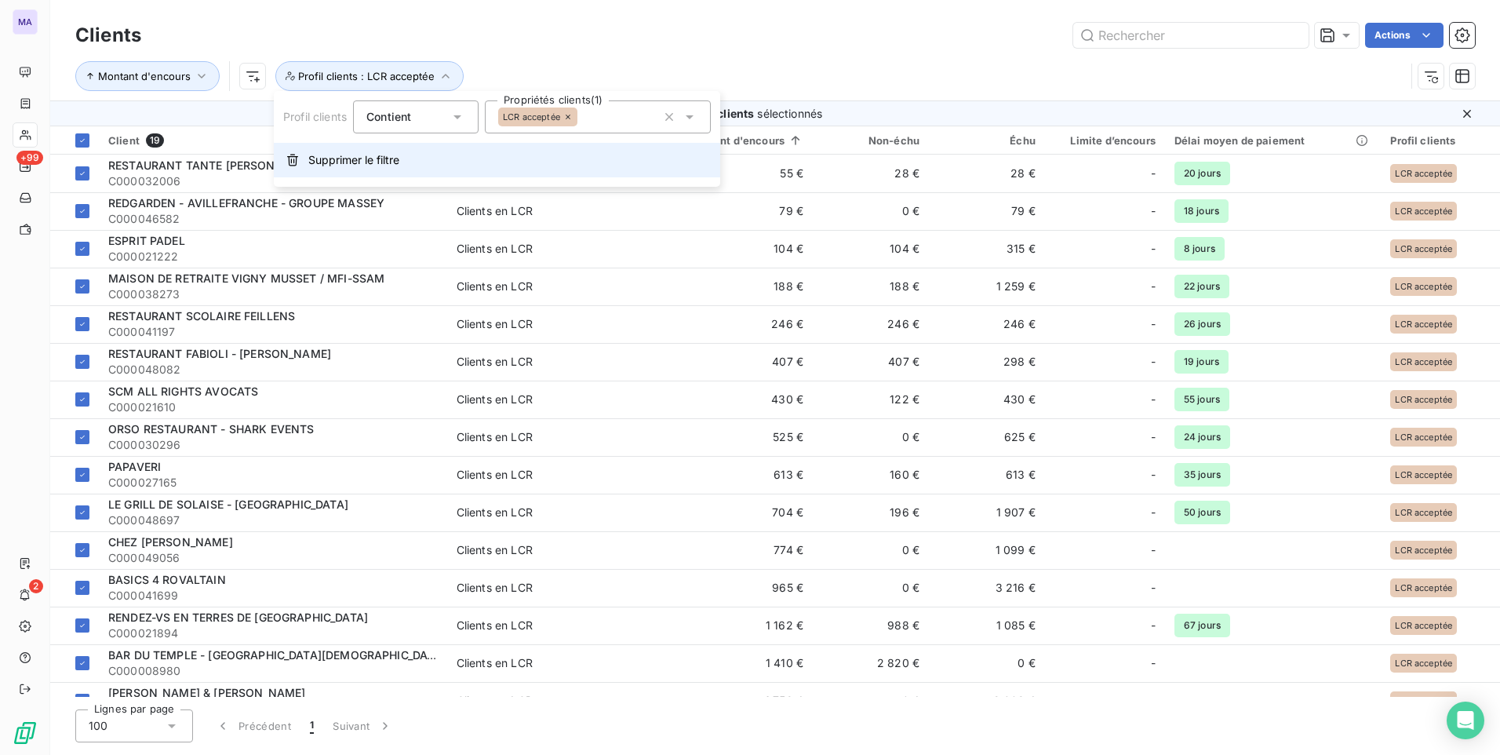
click at [381, 162] on span "Supprimer le filtre" at bounding box center [353, 160] width 91 height 16
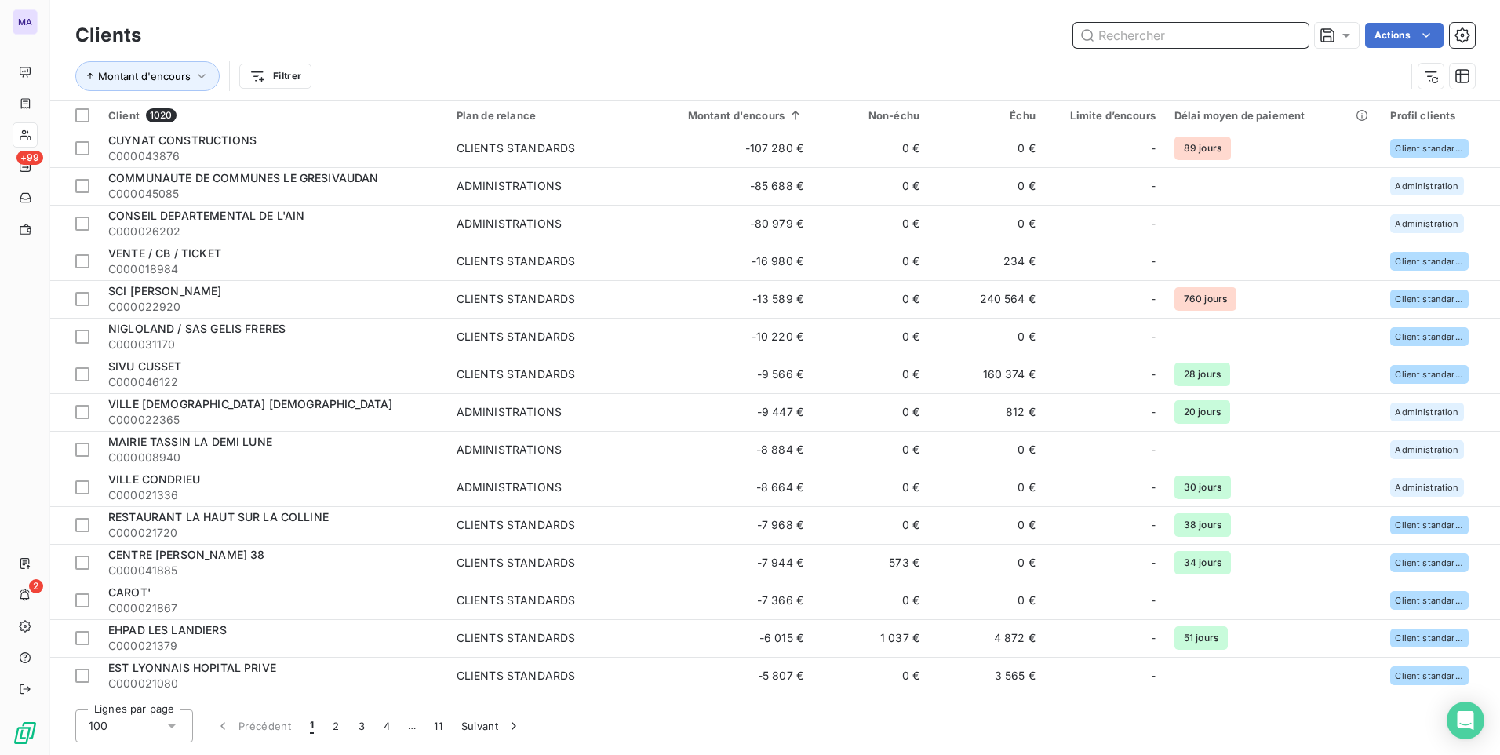
click at [1146, 33] on input "text" at bounding box center [1190, 35] width 235 height 25
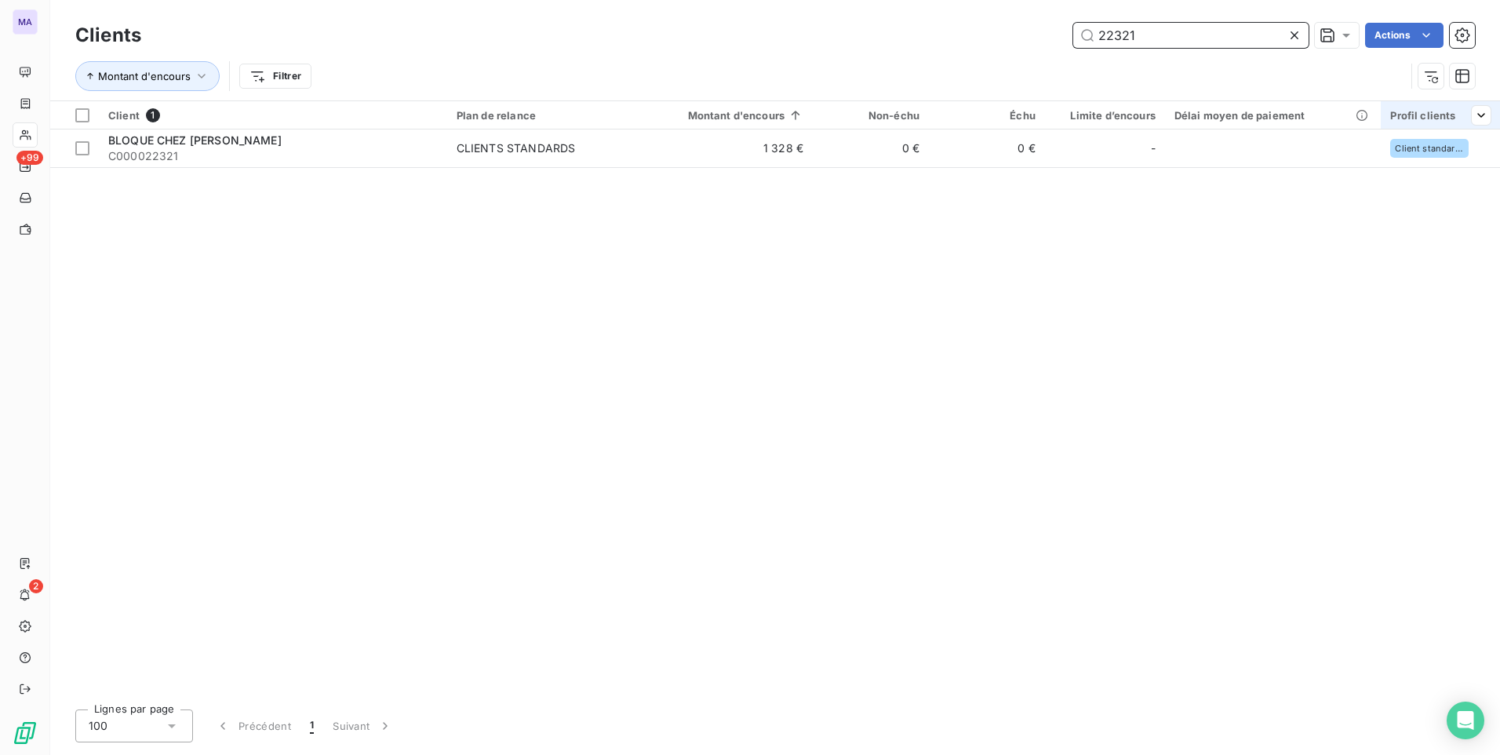
type input "22321"
click at [1462, 111] on div at bounding box center [1474, 115] width 31 height 19
click at [1454, 162] on icon at bounding box center [1459, 157] width 16 height 16
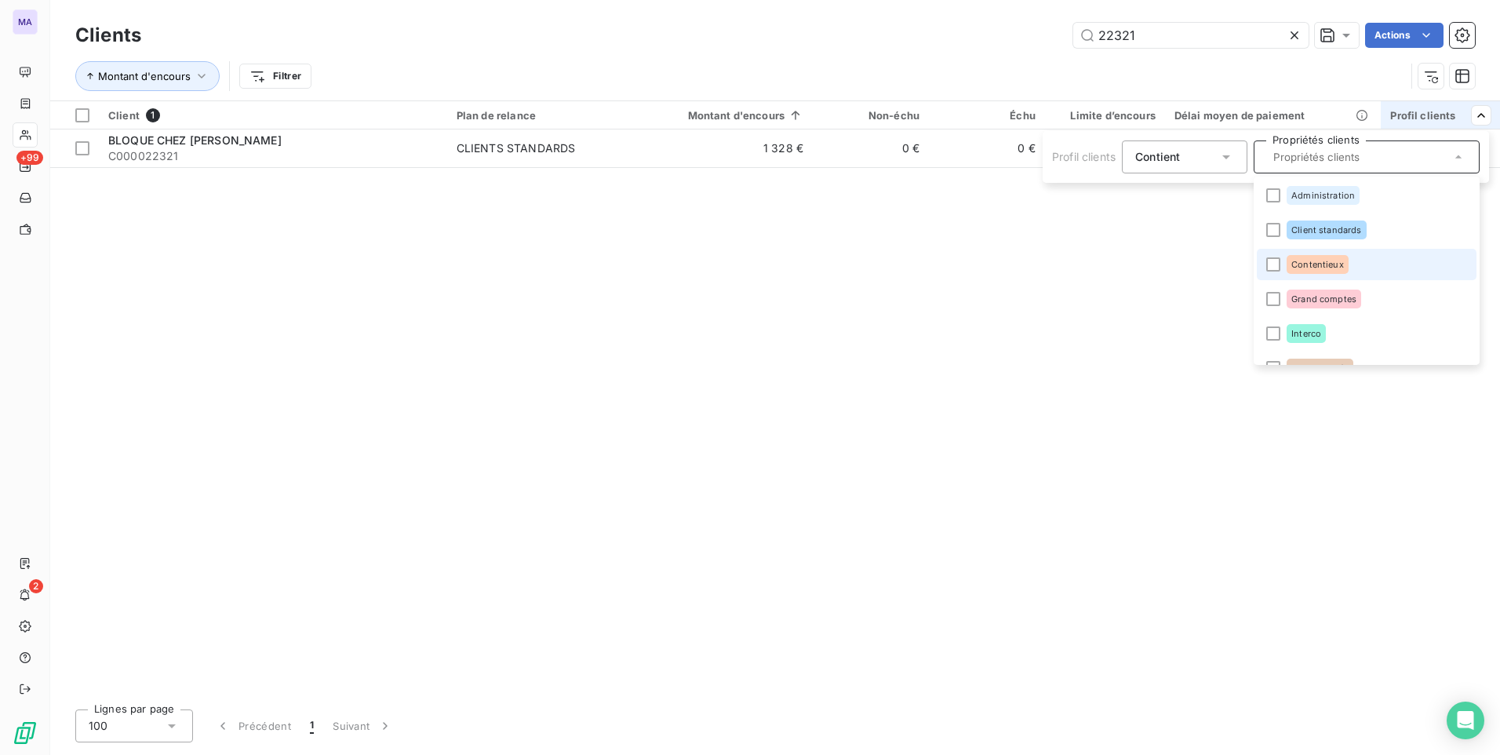
click at [1349, 268] on li "Contentieux" at bounding box center [1367, 264] width 220 height 31
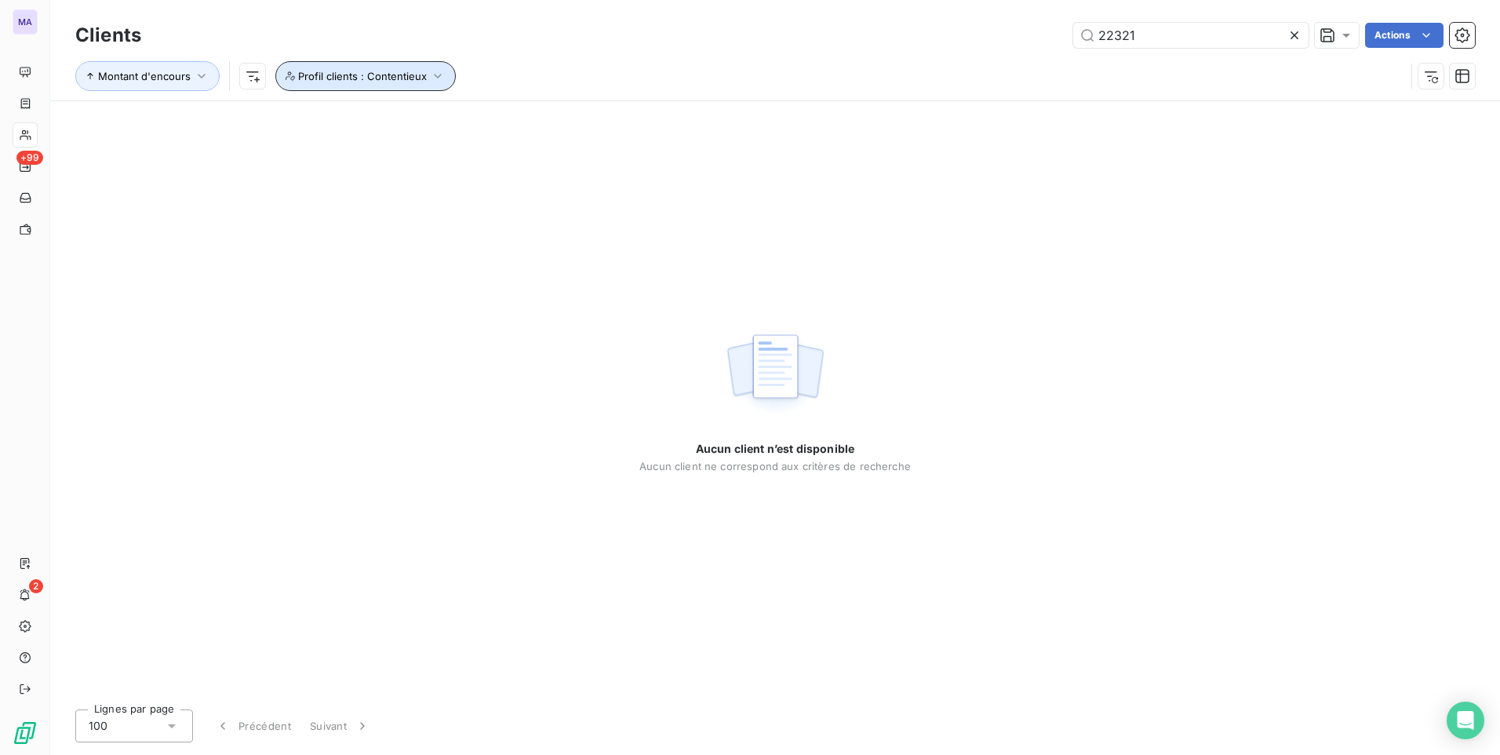
click at [317, 83] on button "Profil clients : Contentieux" at bounding box center [365, 76] width 180 height 30
drag, startPoint x: 675, startPoint y: 114, endPoint x: 647, endPoint y: 111, distance: 27.6
click at [673, 115] on icon "button" at bounding box center [669, 117] width 8 height 8
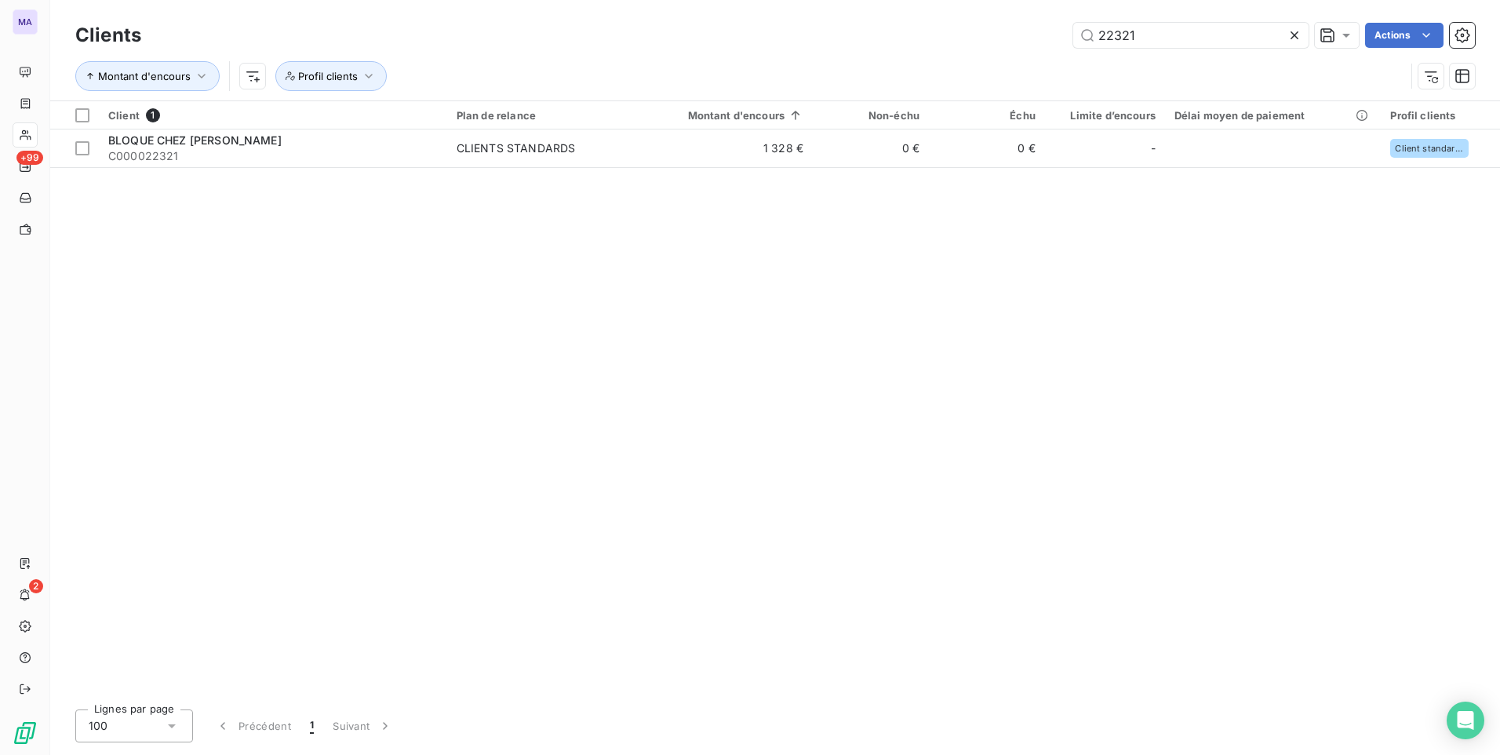
drag, startPoint x: 781, startPoint y: 28, endPoint x: 619, endPoint y: 78, distance: 169.2
click at [781, 29] on div "22321 Actions" at bounding box center [817, 35] width 1315 height 25
drag, startPoint x: 86, startPoint y: 147, endPoint x: 561, endPoint y: 64, distance: 482.5
click at [89, 147] on div at bounding box center [82, 148] width 14 height 14
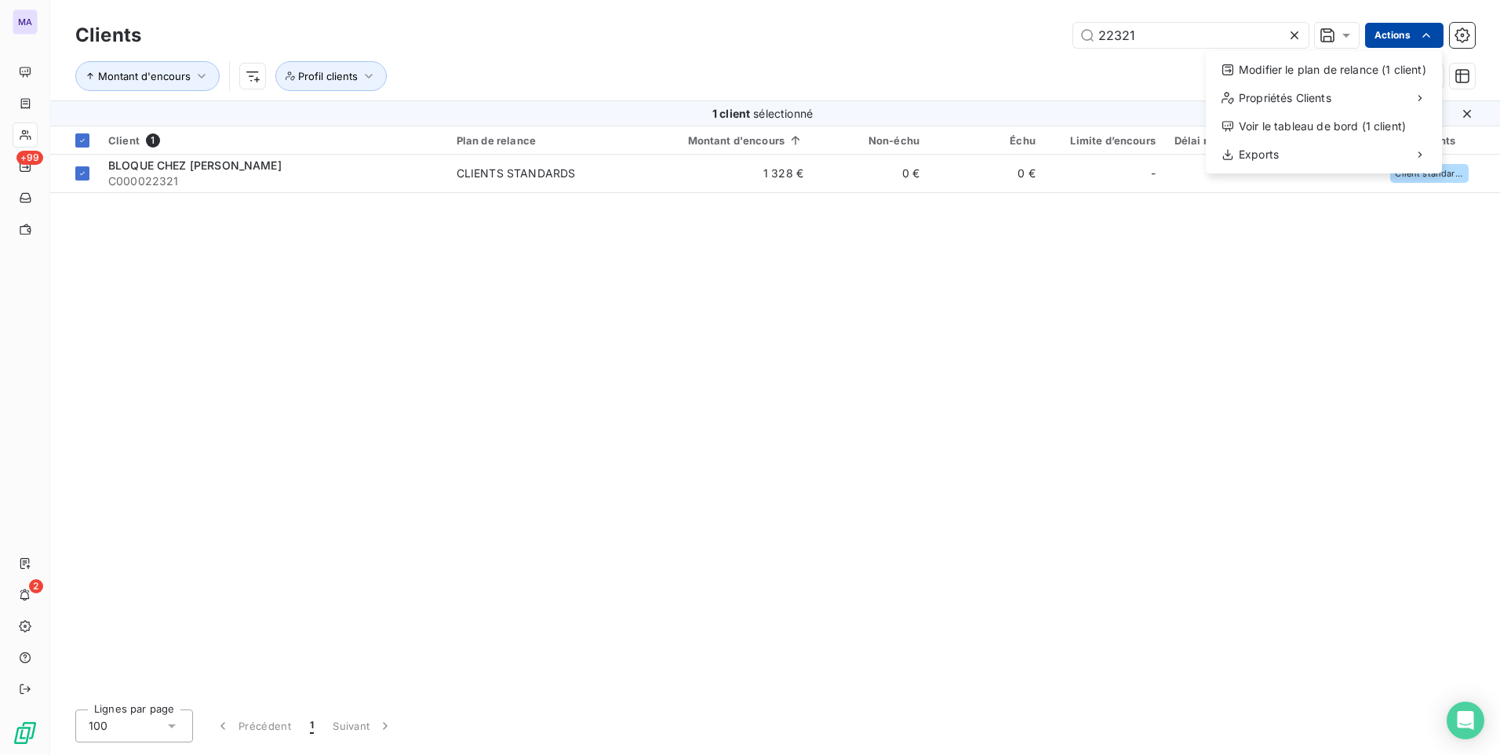
click at [1418, 46] on html "MA +99 2 Clients 22321 Actions Modifier le plan de relance (1 client) Propriété…" at bounding box center [750, 377] width 1500 height 755
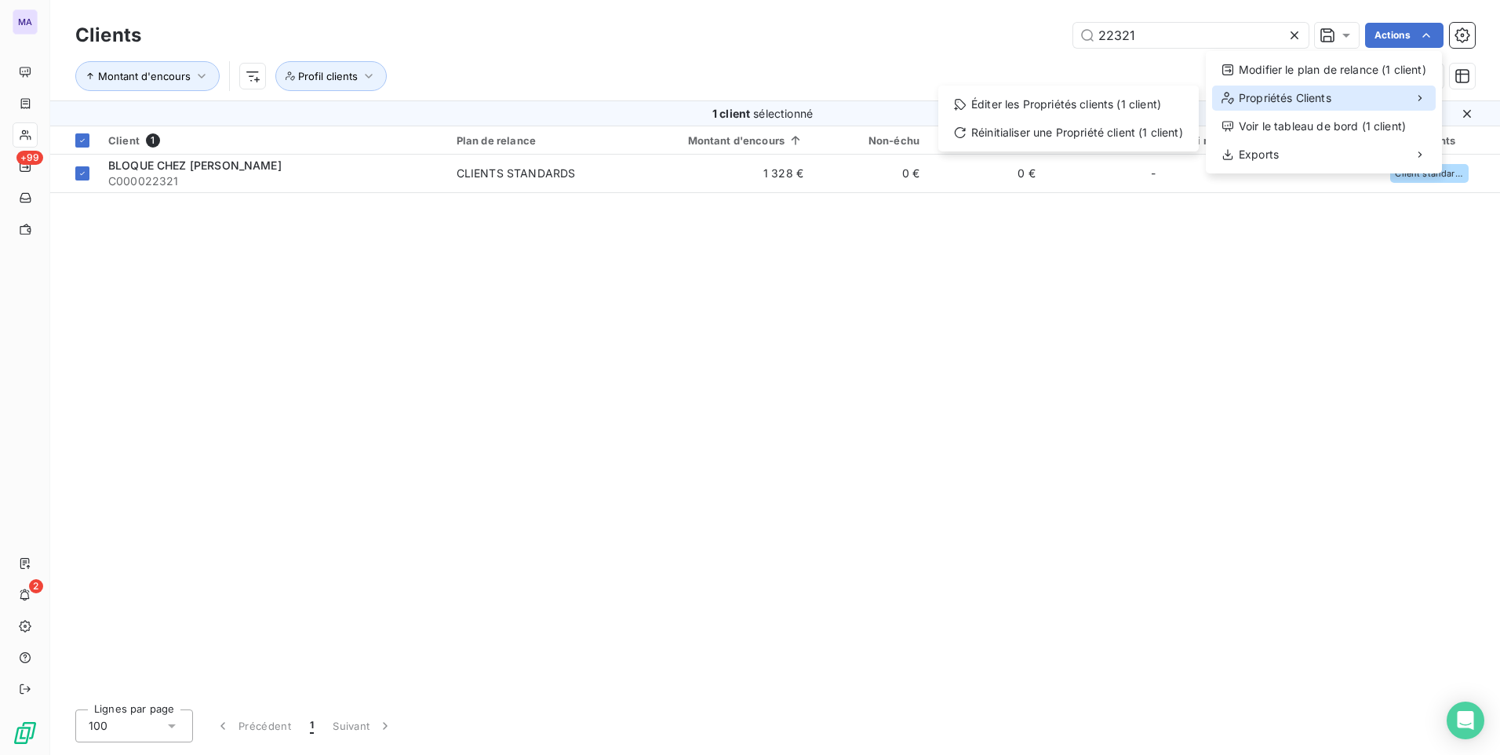
click at [1394, 96] on div "Propriétés Clients" at bounding box center [1324, 98] width 224 height 25
drag, startPoint x: 1385, startPoint y: 303, endPoint x: 1401, endPoint y: 281, distance: 27.5
click at [1385, 304] on html "MA +99 2 Clients 22321 Actions Modifier le plan de relance (1 client) Propriété…" at bounding box center [750, 377] width 1500 height 755
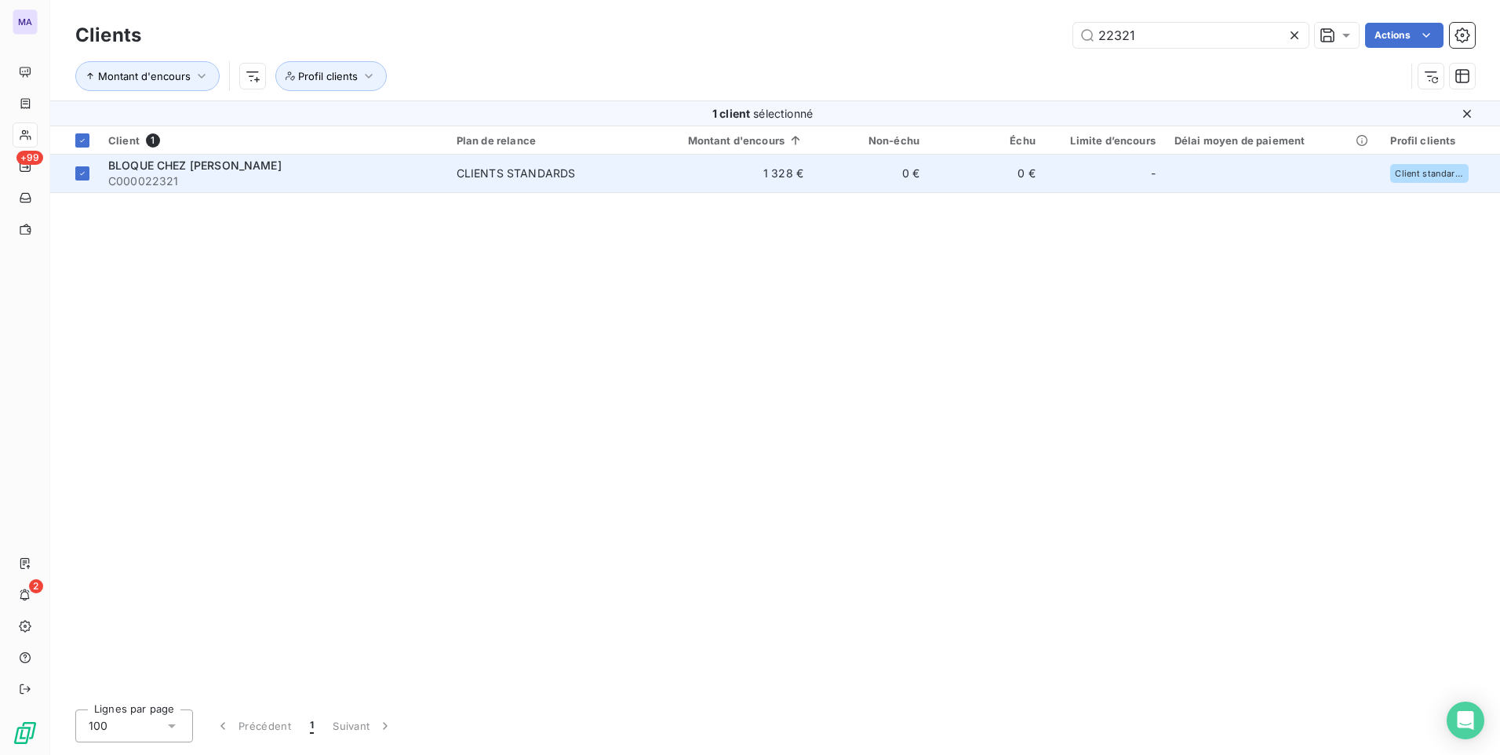
click at [176, 162] on span "BLOQUE CHEZ [PERSON_NAME]" at bounding box center [194, 164] width 173 height 13
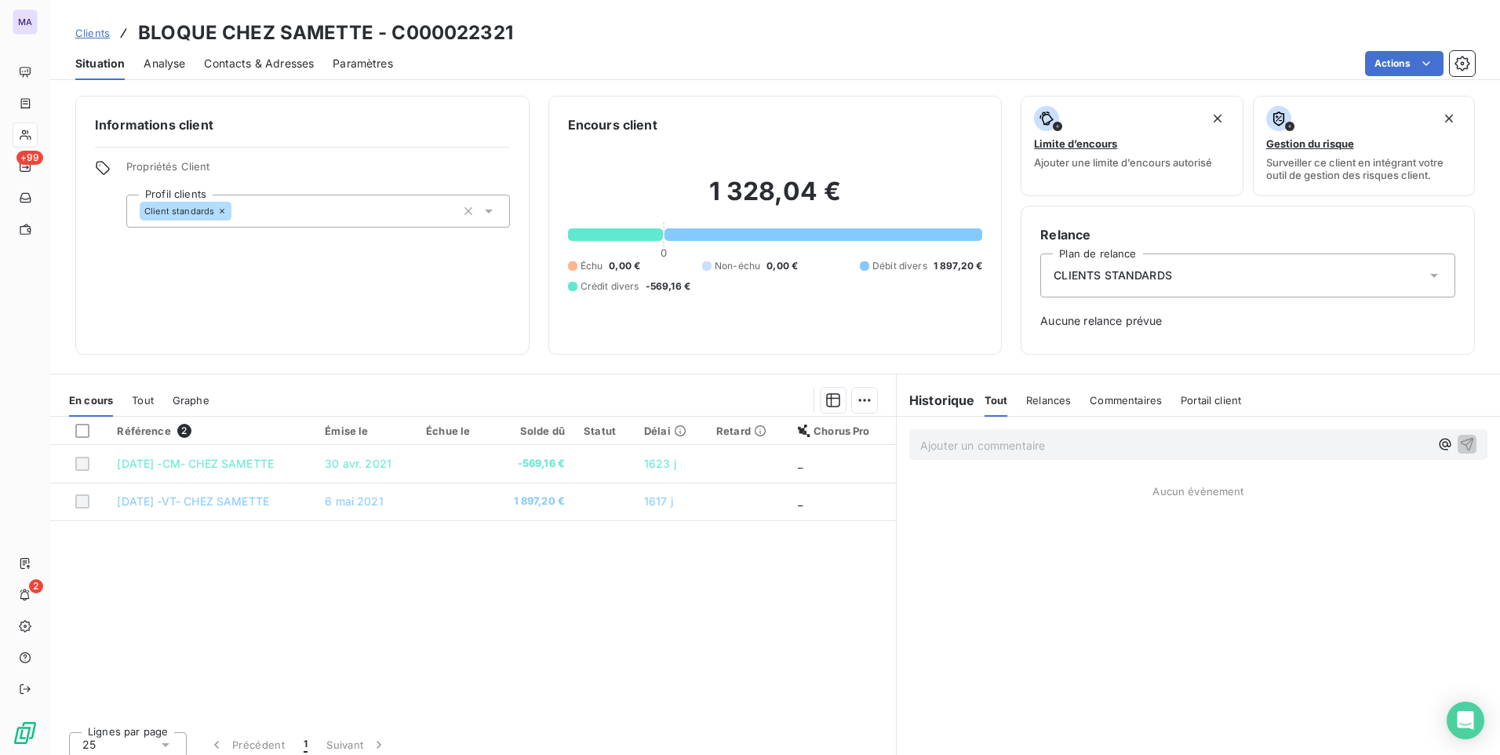
click at [1213, 288] on div "CLIENTS STANDARDS" at bounding box center [1247, 275] width 415 height 44
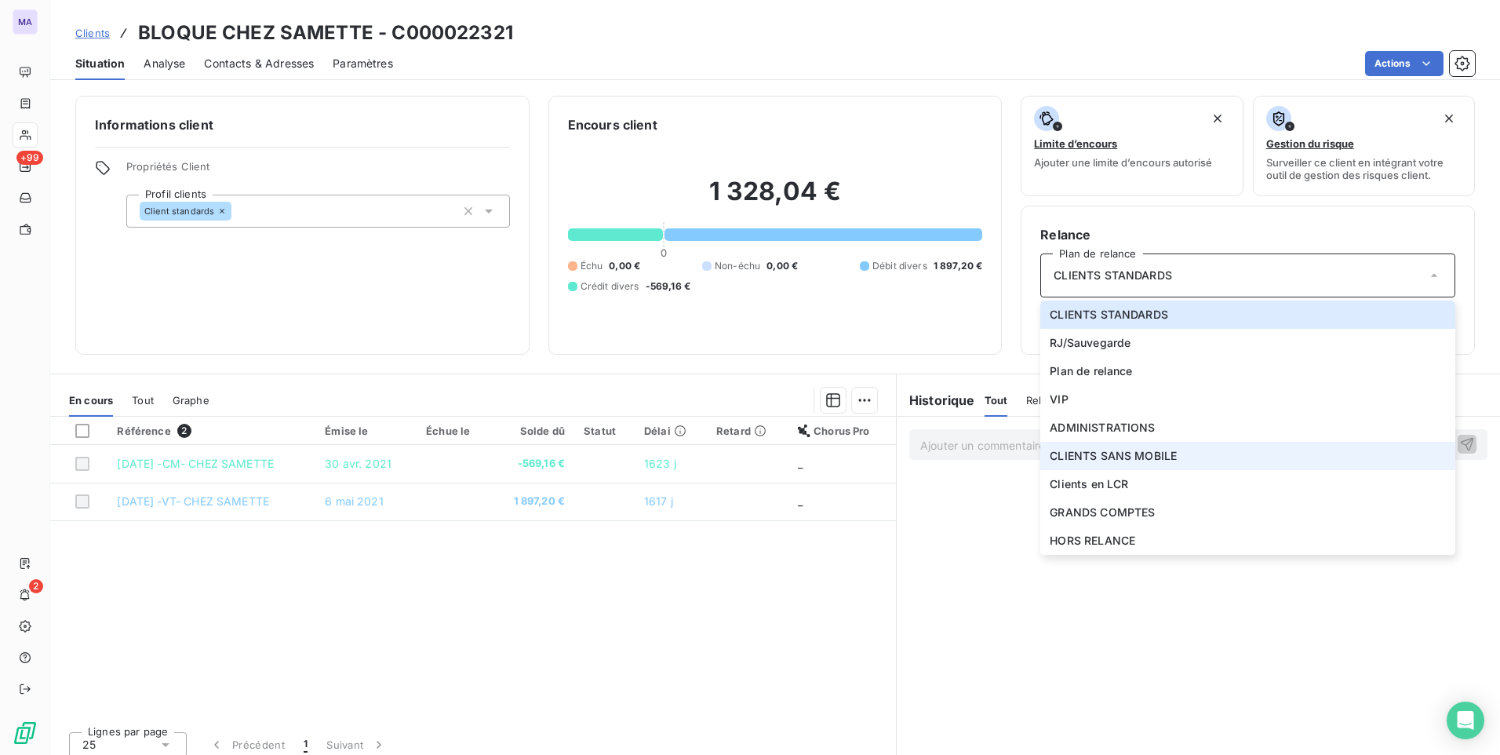
scroll to position [11, 0]
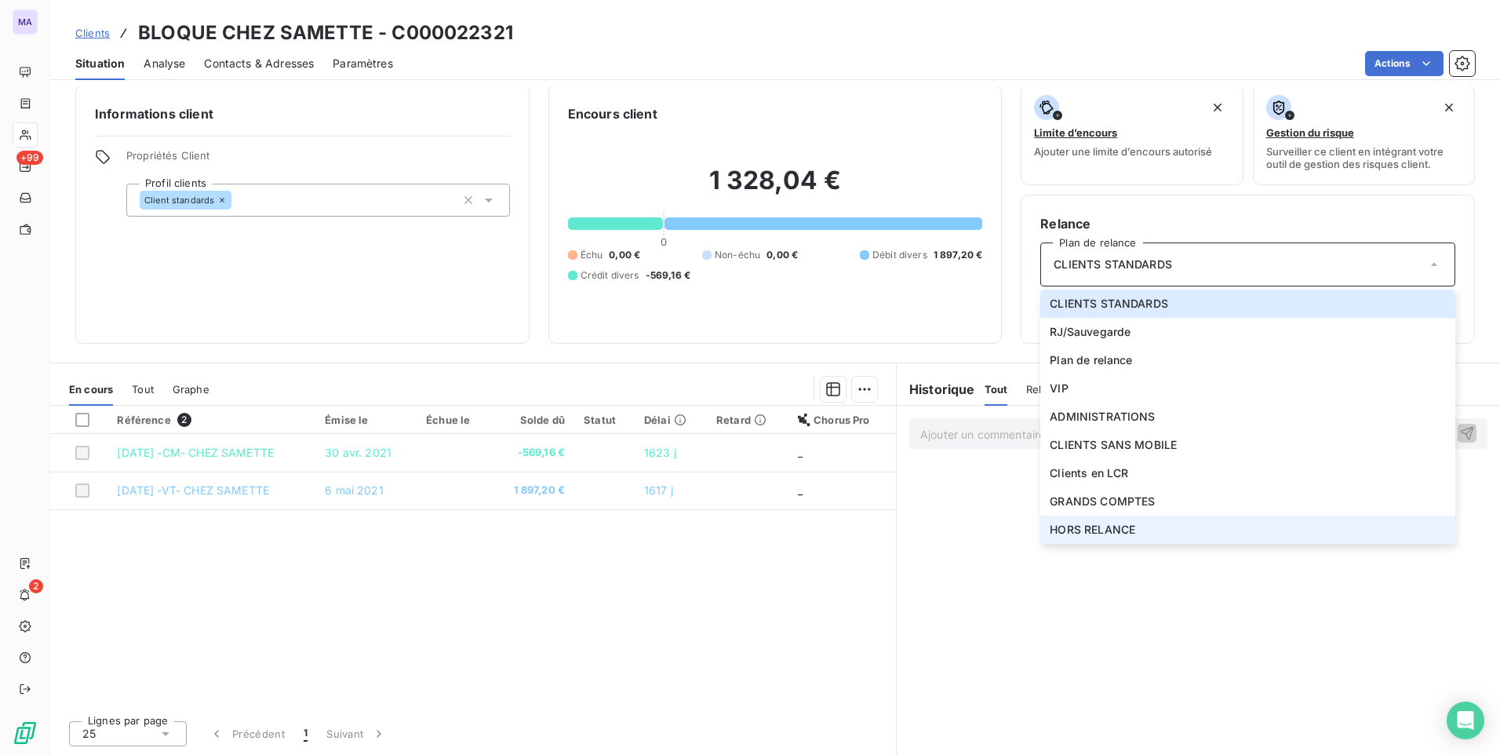
click at [1087, 530] on span "HORS RELANCE" at bounding box center [1093, 530] width 86 height 16
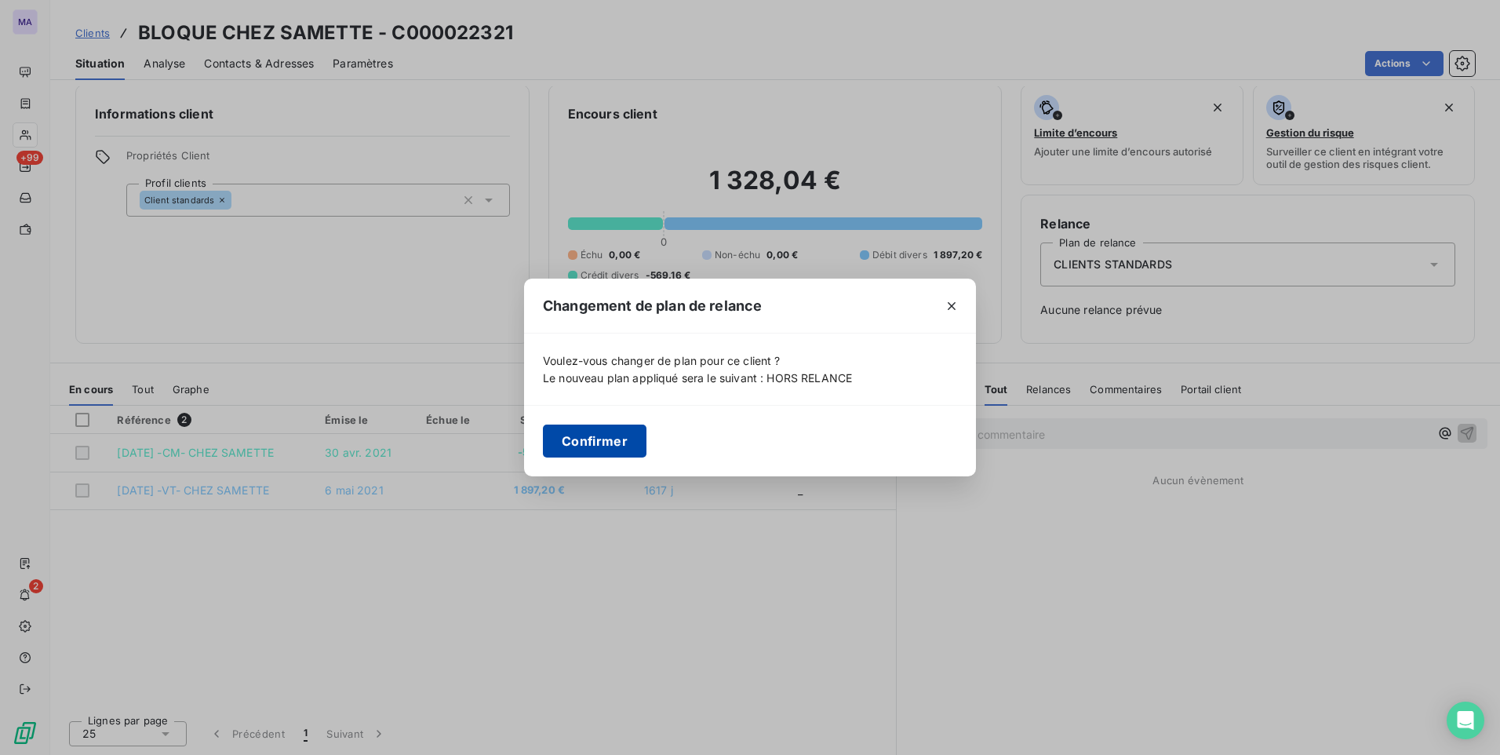
click at [613, 430] on button "Confirmer" at bounding box center [595, 440] width 104 height 33
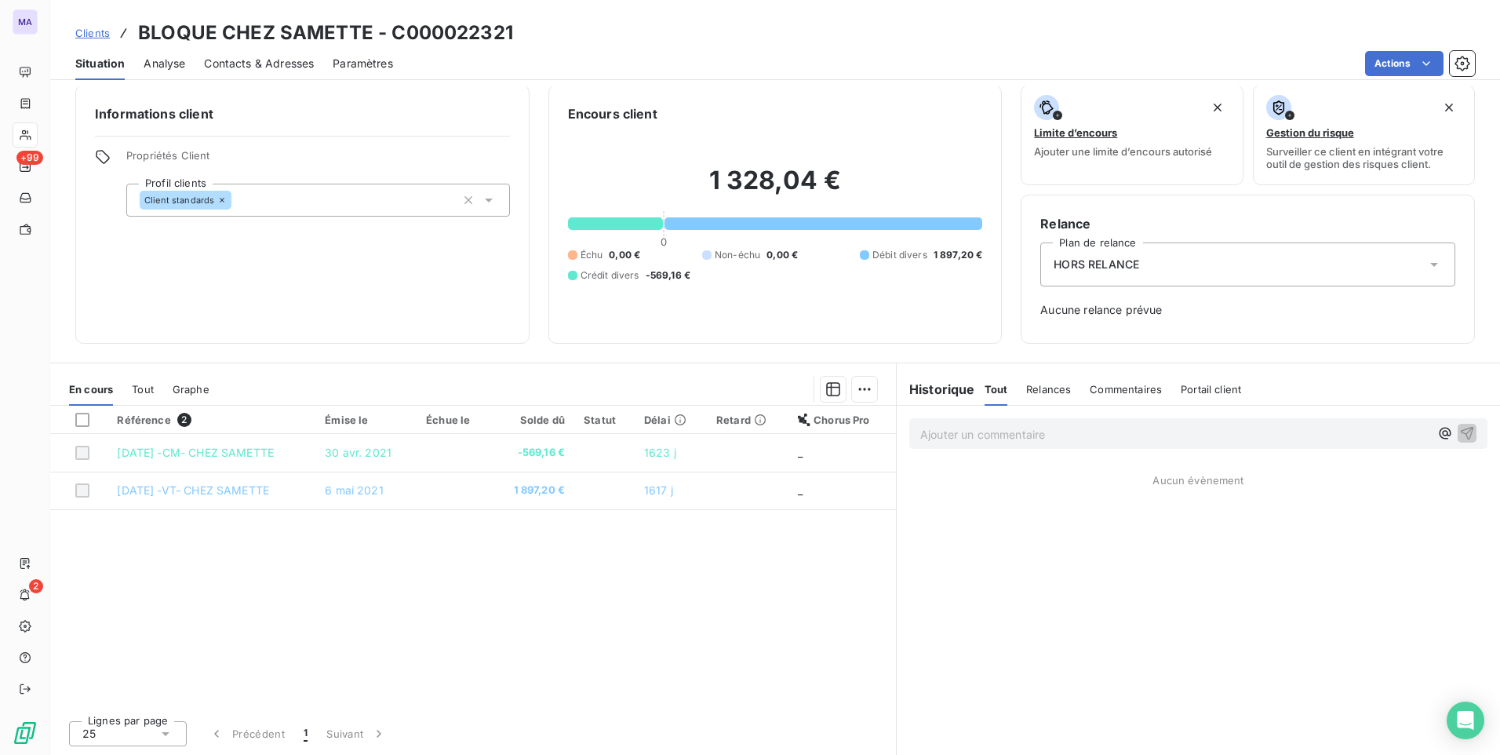
click at [481, 200] on icon at bounding box center [489, 200] width 16 height 16
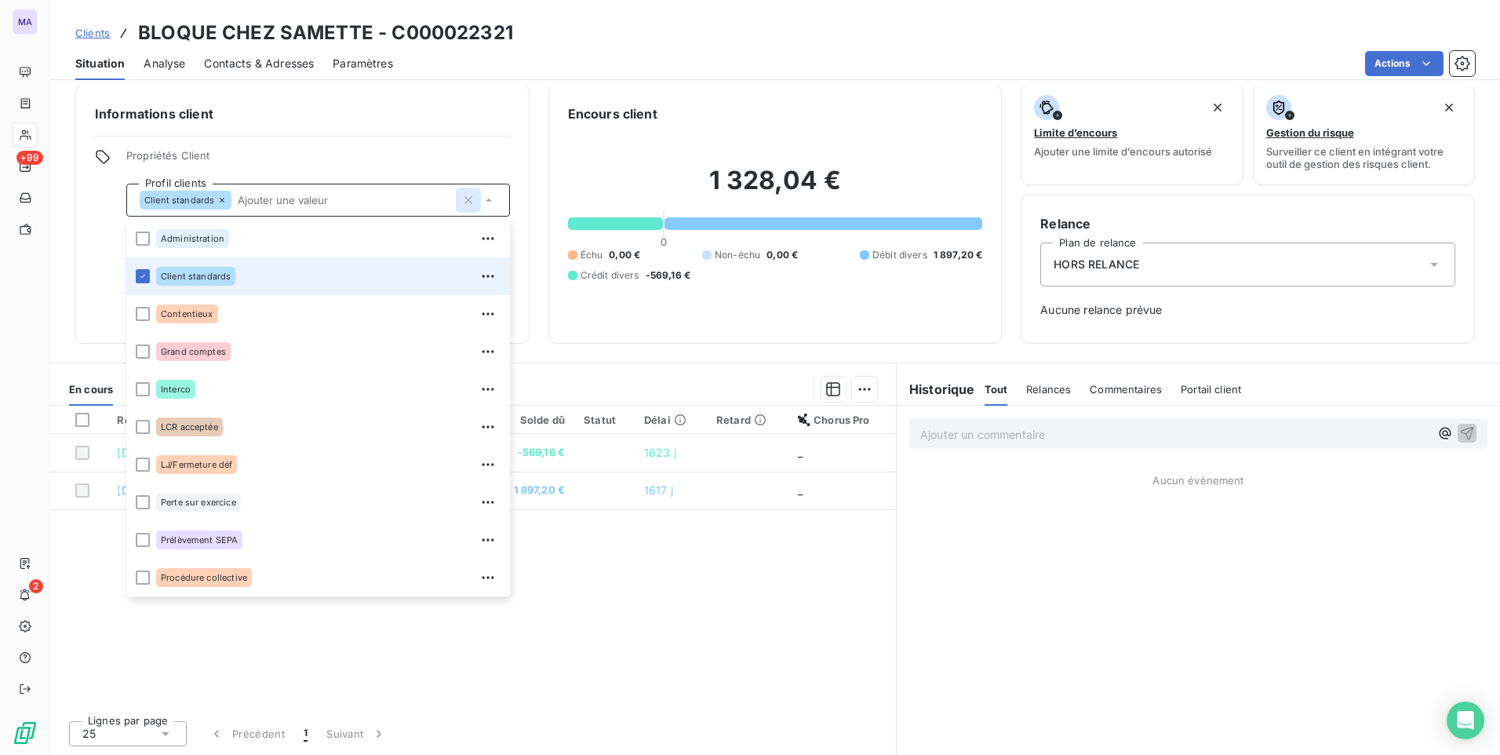
click at [464, 202] on icon "button" at bounding box center [468, 200] width 16 height 16
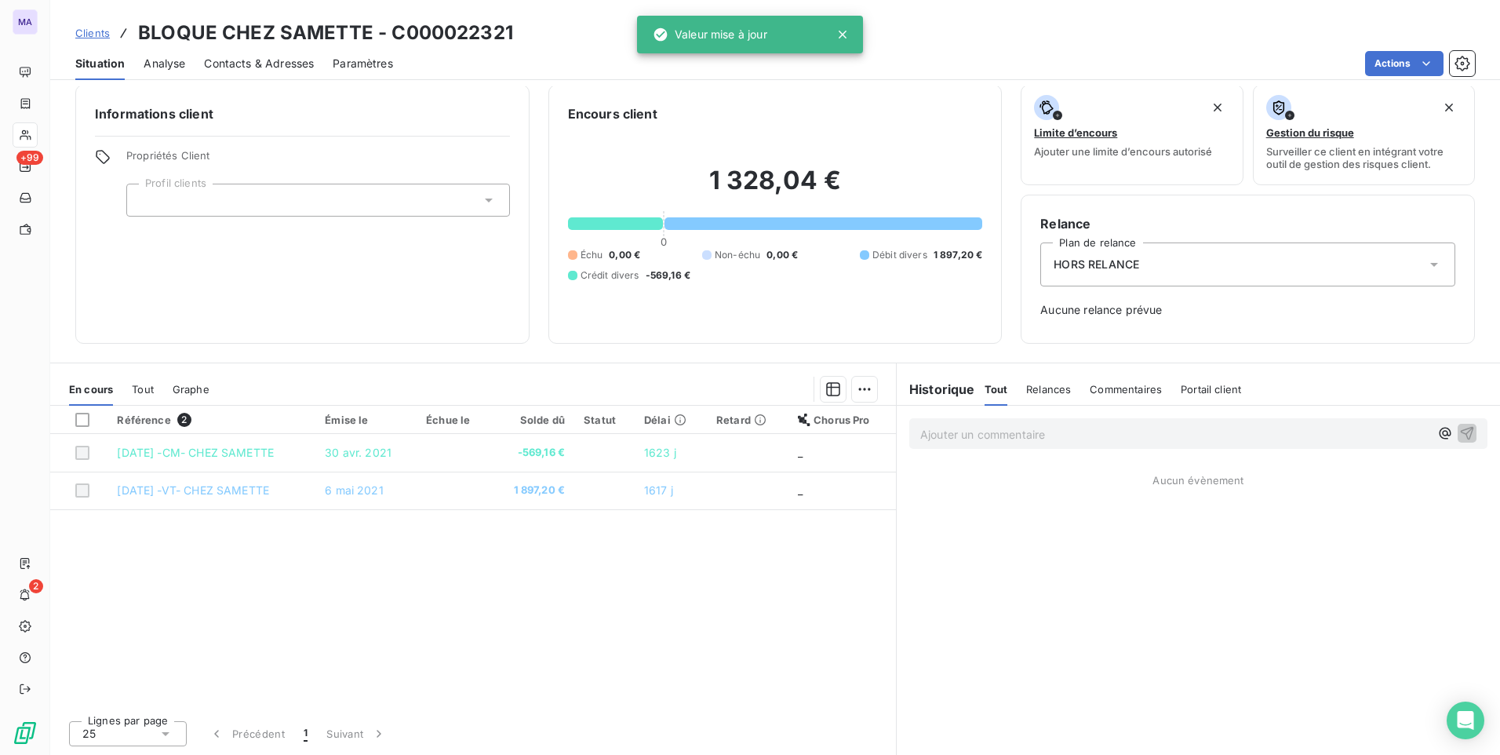
click at [455, 202] on div at bounding box center [318, 200] width 384 height 33
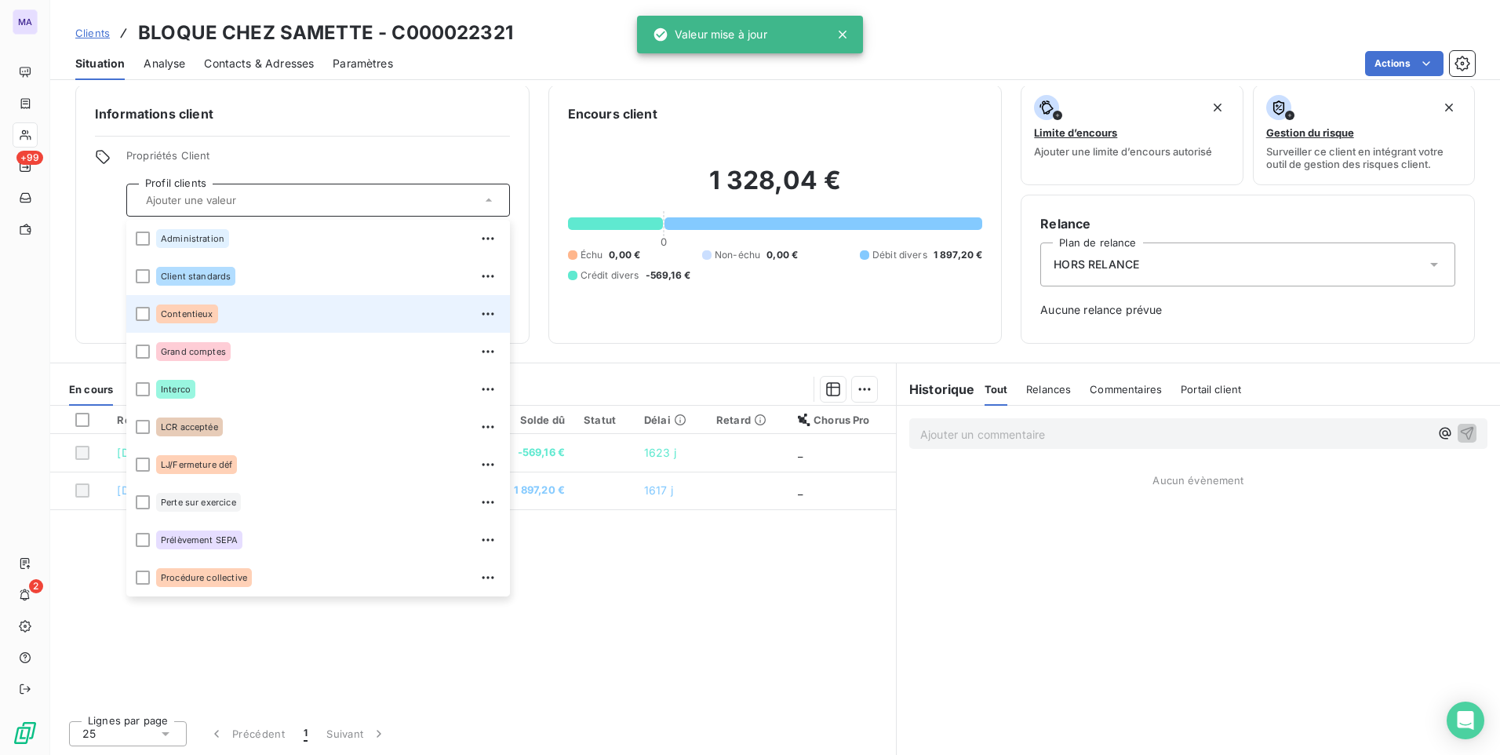
click at [297, 316] on div "Contentieux" at bounding box center [328, 313] width 344 height 25
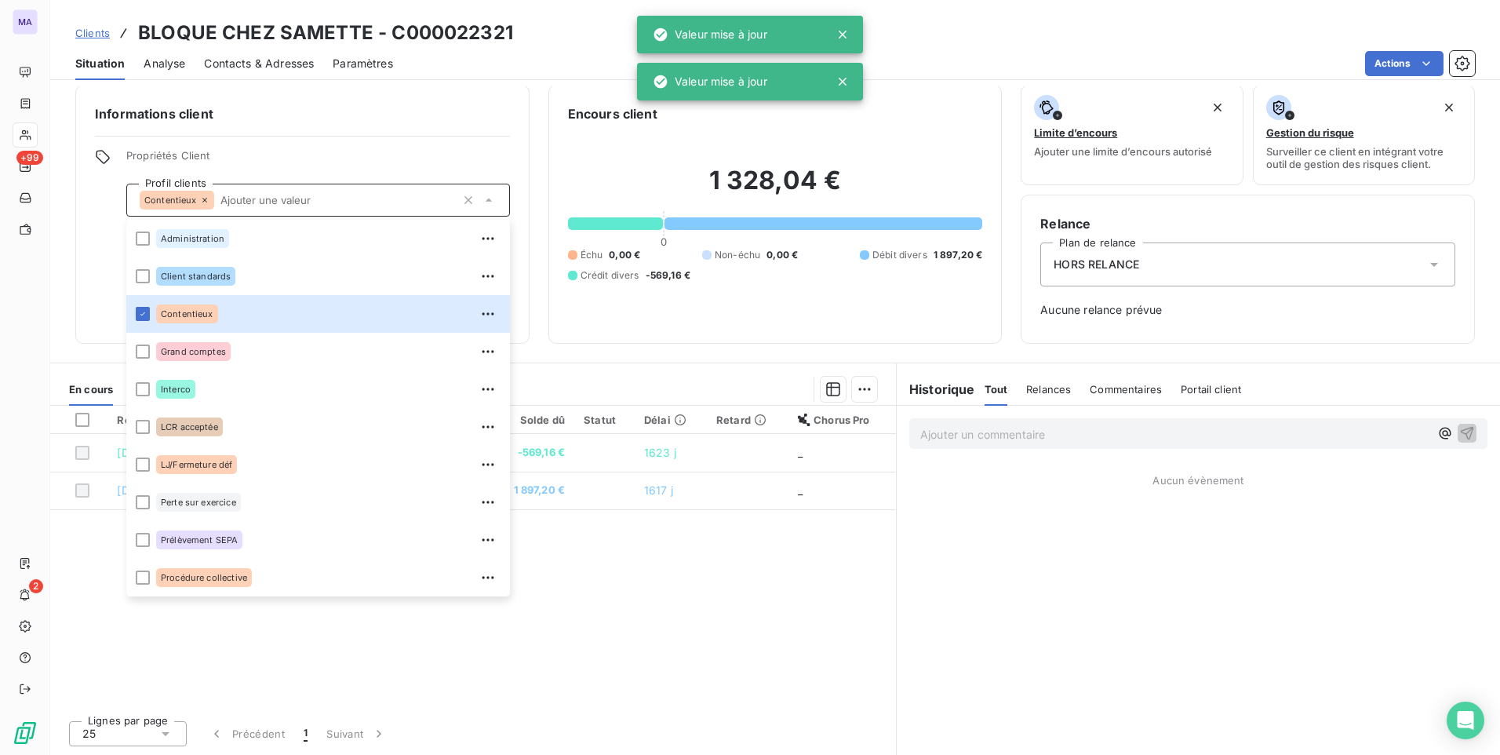
click at [81, 275] on div "Informations client Propriétés Client Profil clients Contentieux Administration…" at bounding box center [302, 214] width 454 height 259
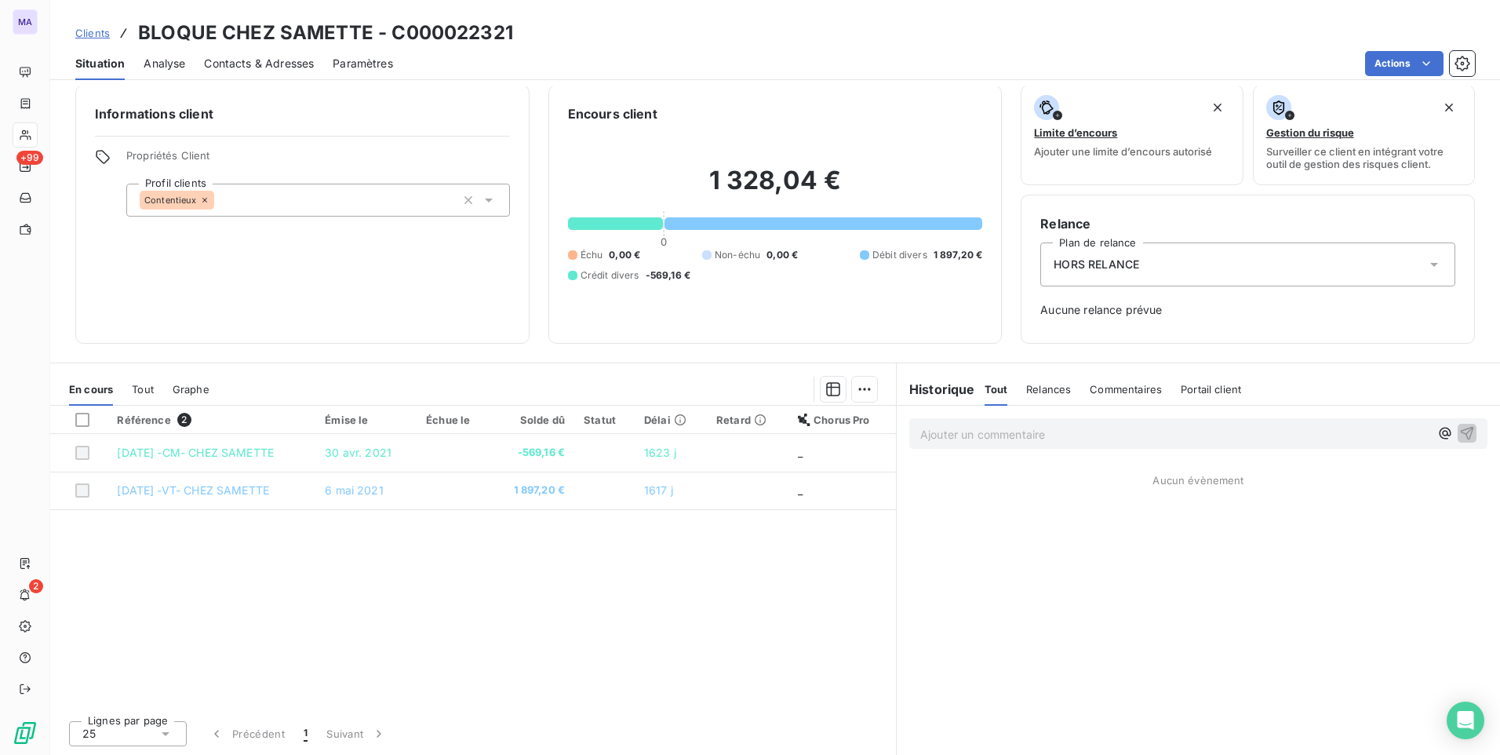
click at [315, 280] on div "Informations client Propriétés Client Profil clients Contentieux" at bounding box center [302, 214] width 454 height 259
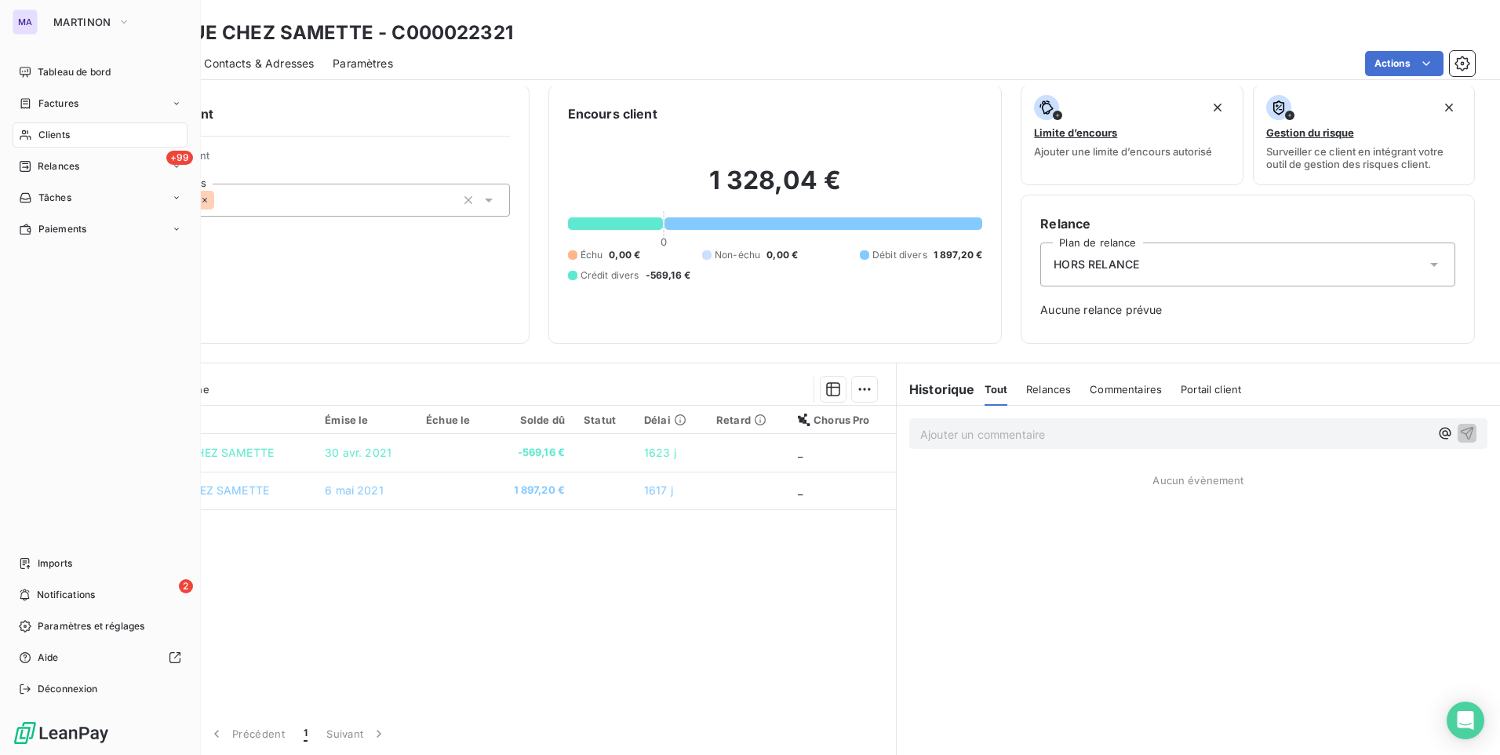
click at [62, 134] on span "Clients" at bounding box center [53, 135] width 31 height 14
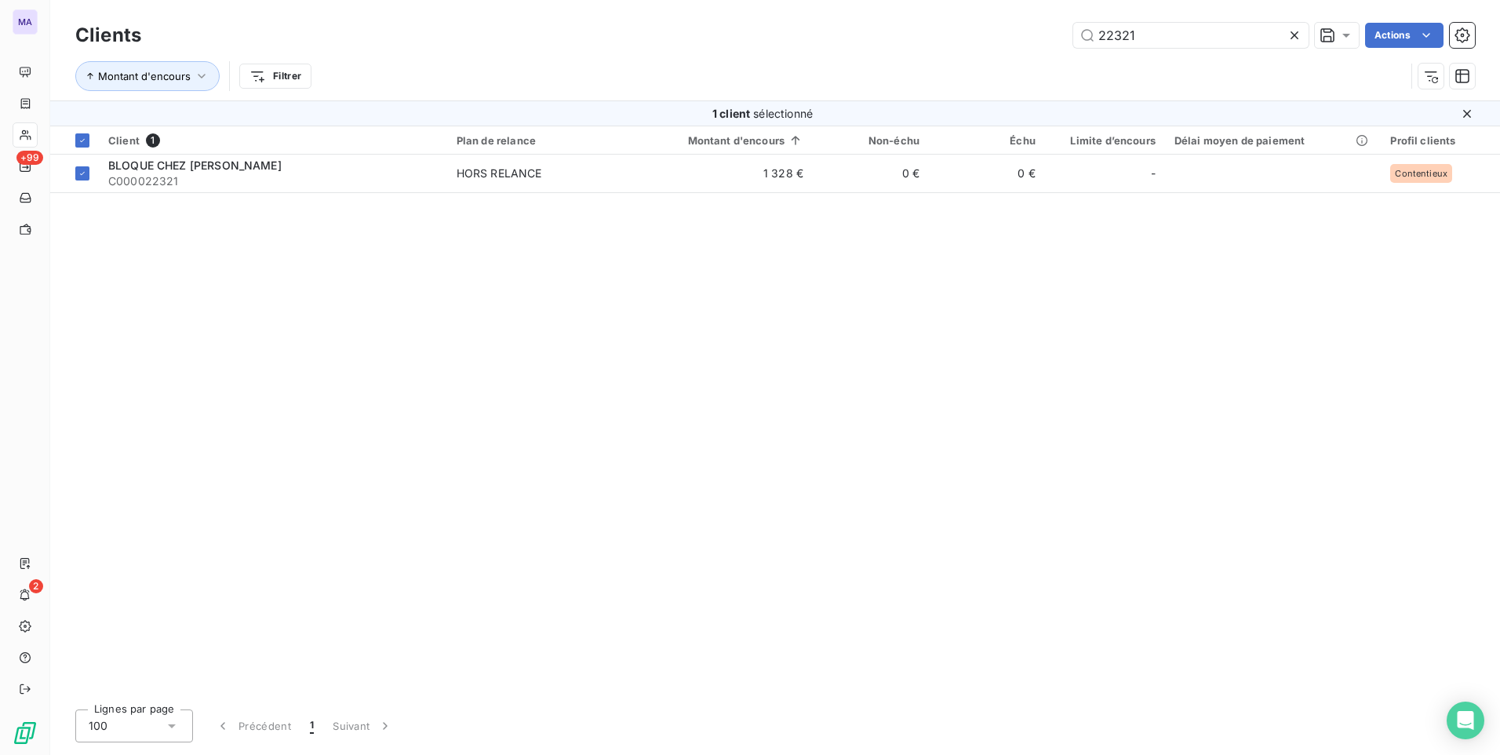
click at [284, 359] on div "Client 1 Plan de relance Montant d'encours Non-échu Échu Limite d’encours Délai…" at bounding box center [775, 411] width 1450 height 570
click at [1295, 35] on icon at bounding box center [1295, 35] width 16 height 16
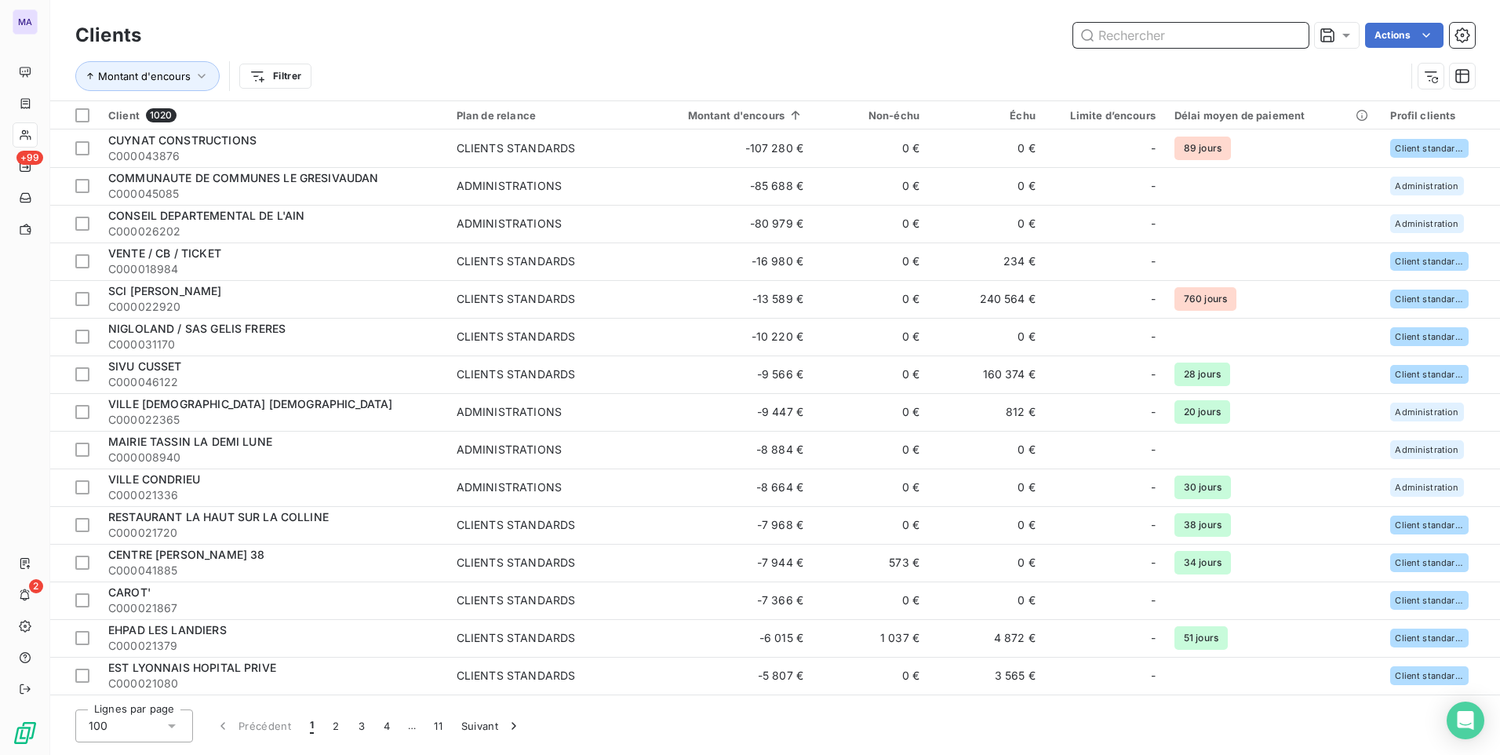
click at [1180, 34] on input "text" at bounding box center [1190, 35] width 235 height 25
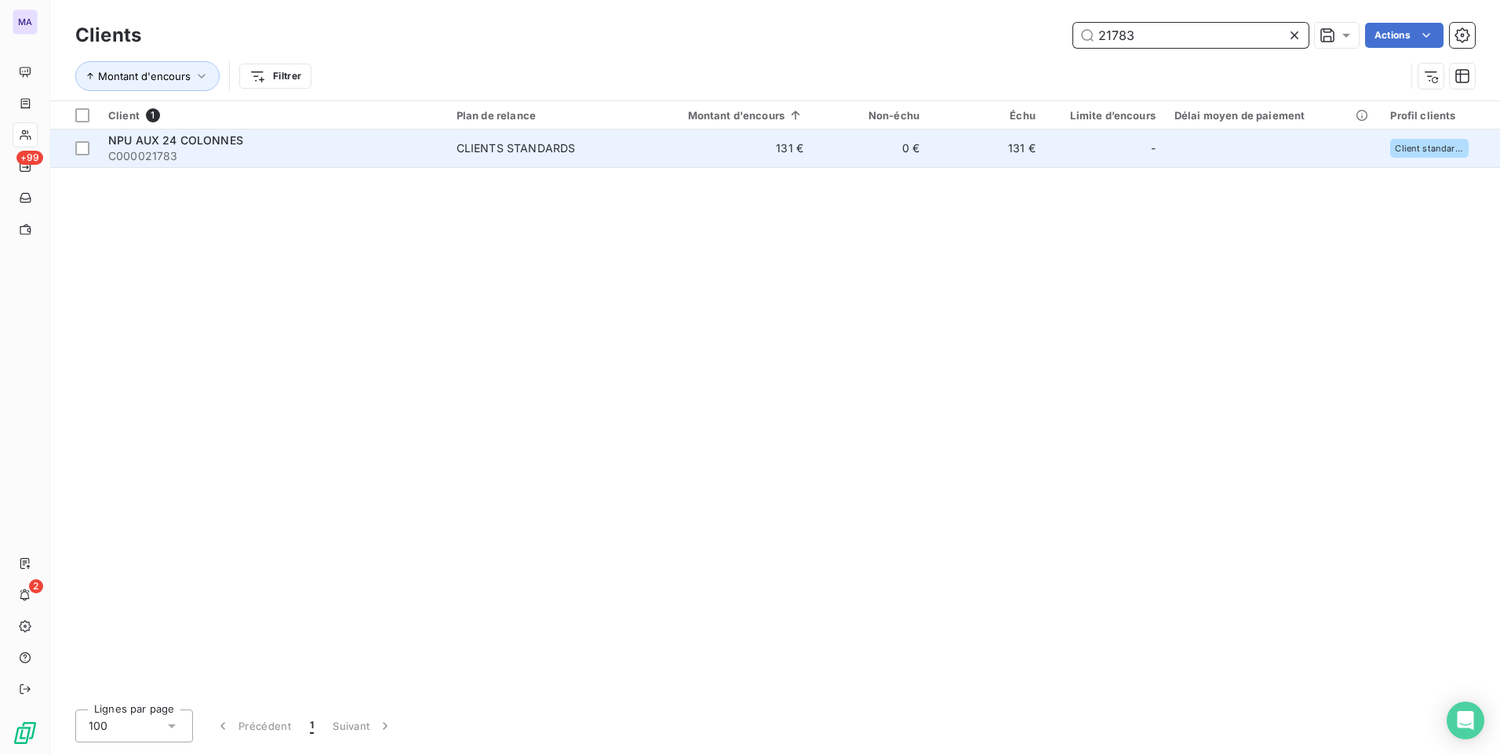
type input "21783"
click at [220, 145] on span "NPU AUX 24 COLONNES" at bounding box center [175, 139] width 135 height 13
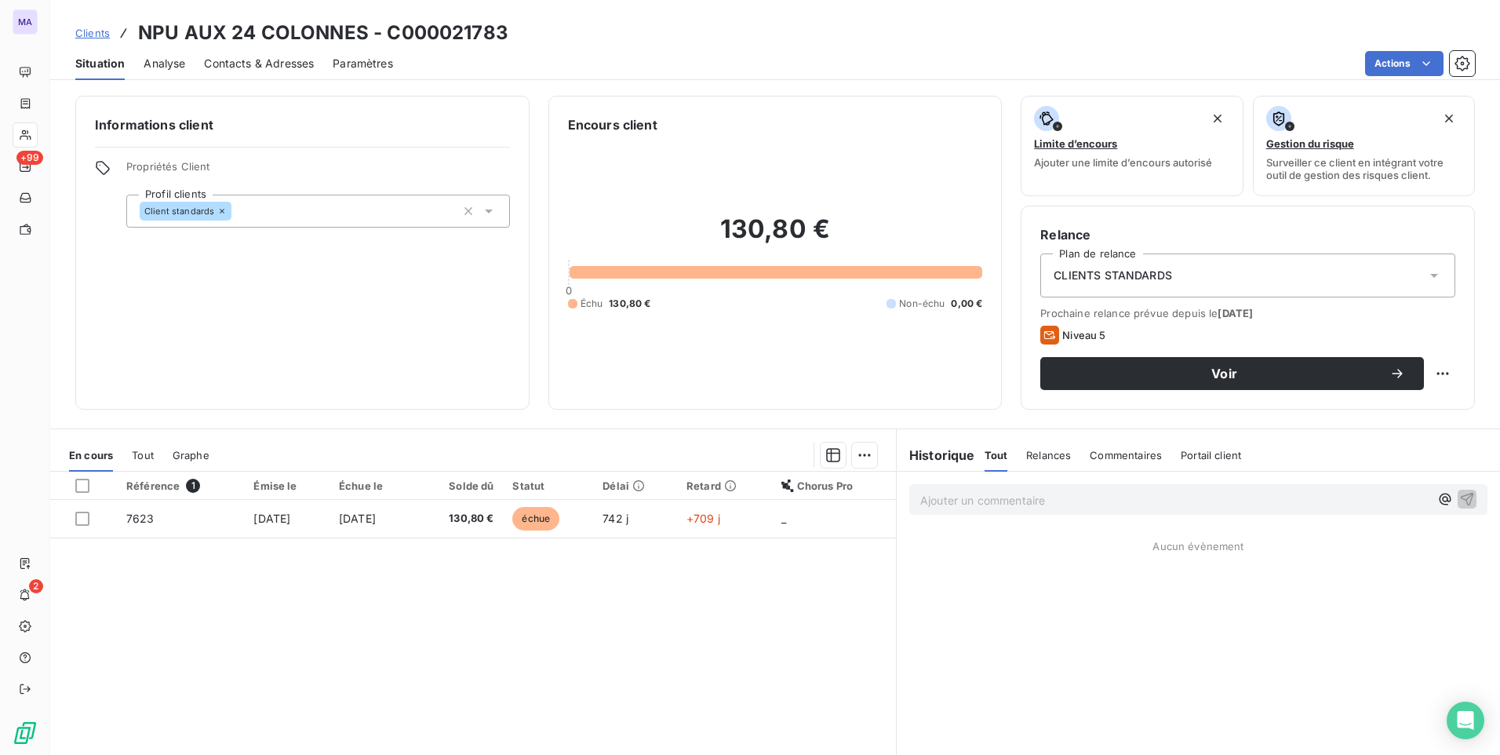
click at [400, 214] on div "Client standards" at bounding box center [318, 211] width 384 height 33
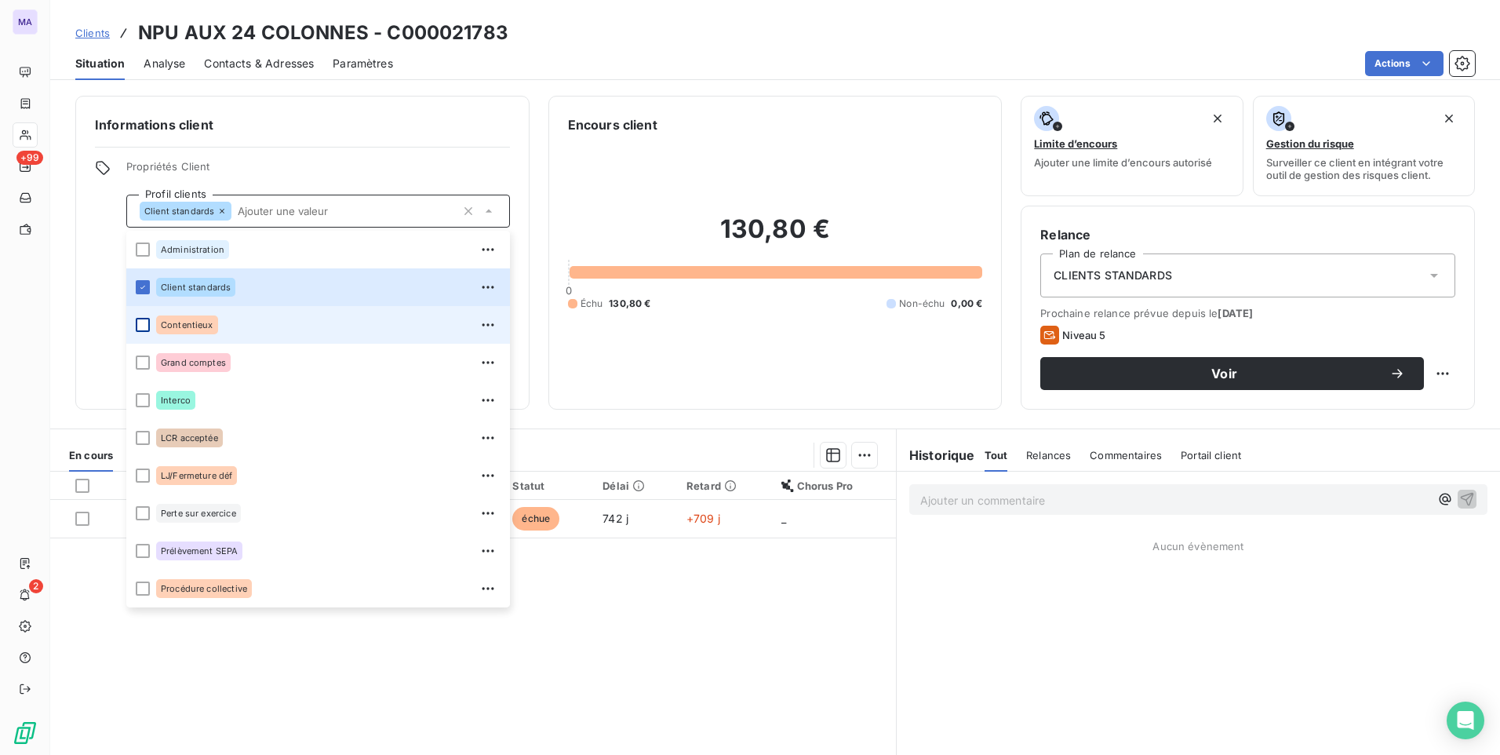
click at [143, 328] on div at bounding box center [143, 325] width 14 height 14
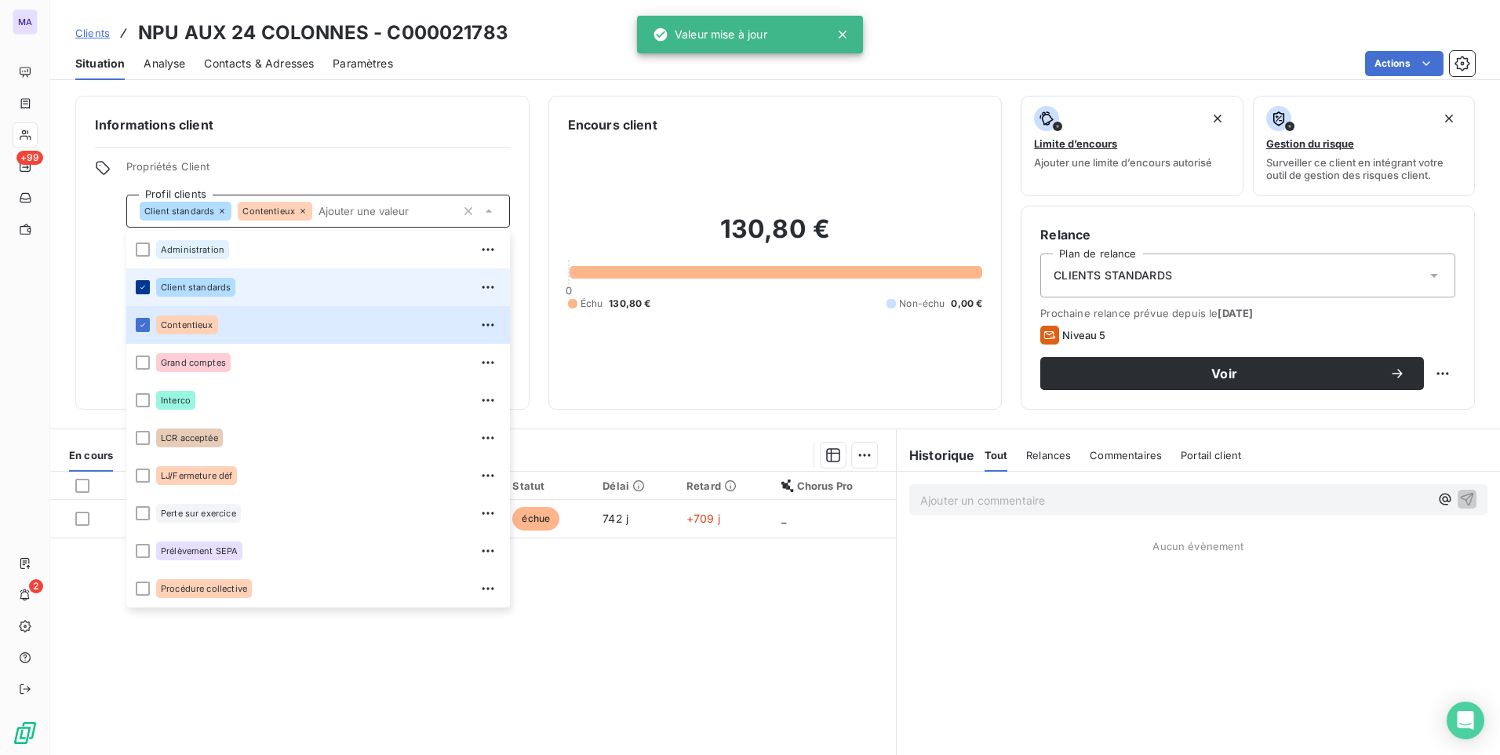
click at [142, 287] on icon at bounding box center [142, 286] width 9 height 9
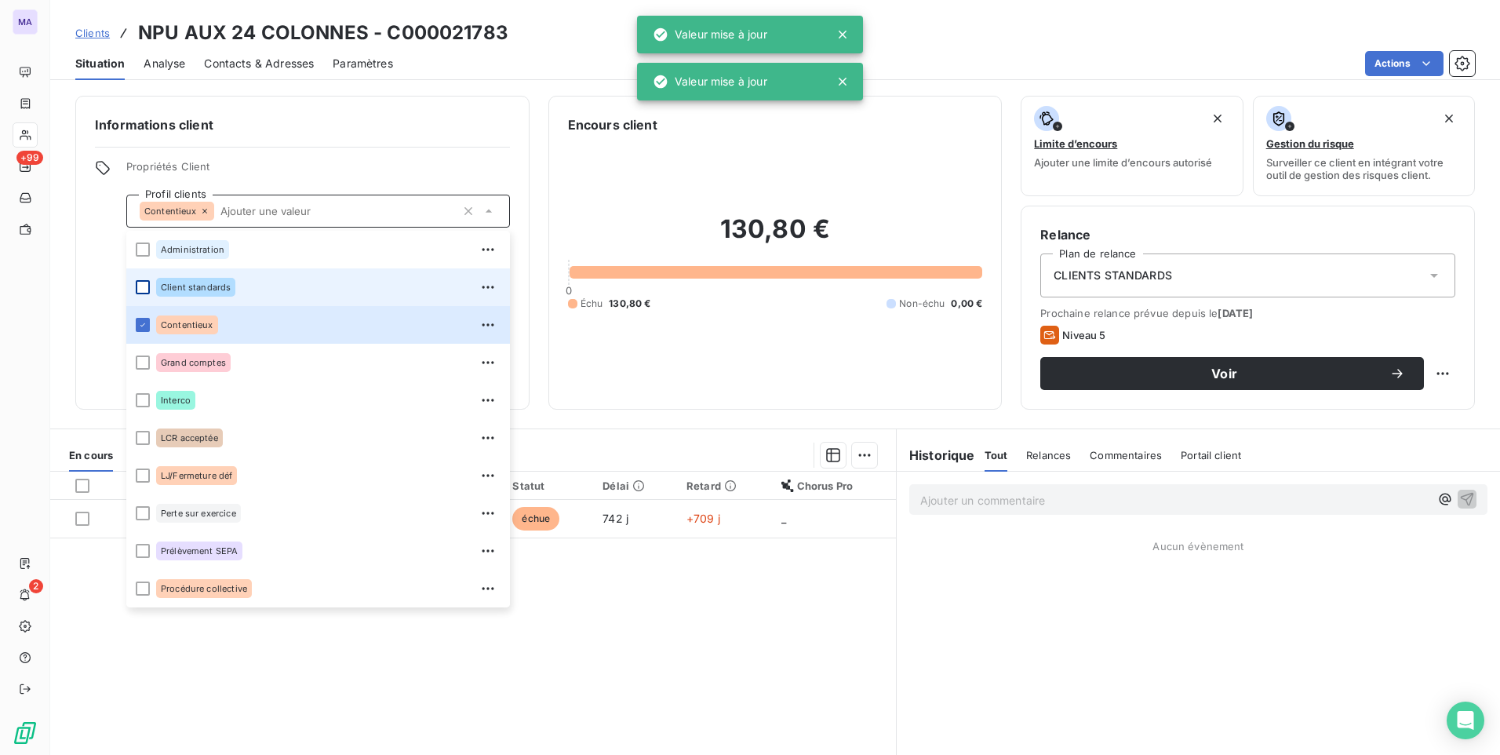
drag, startPoint x: 348, startPoint y: 171, endPoint x: 367, endPoint y: 158, distance: 23.1
click at [354, 167] on span "Propriétés Client" at bounding box center [318, 171] width 384 height 22
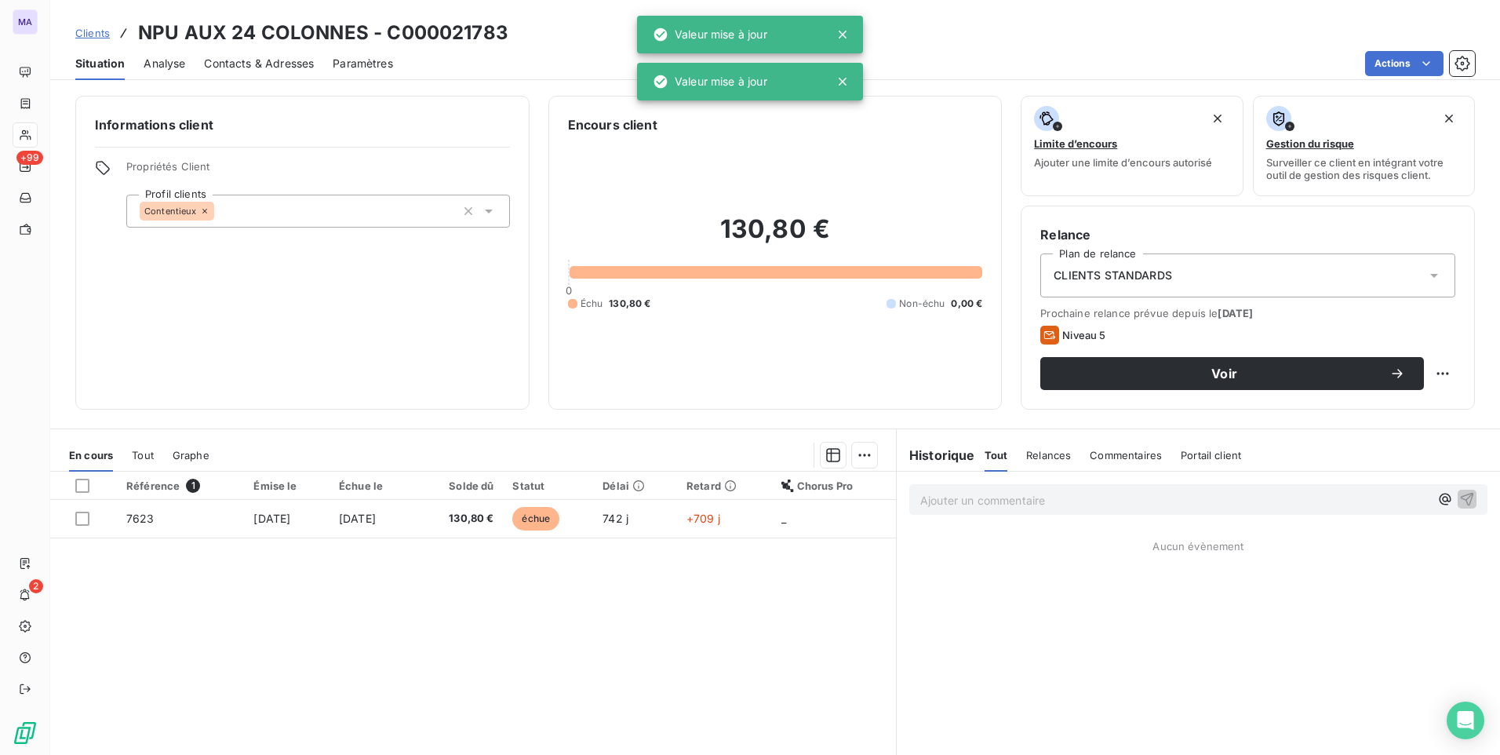
click at [1231, 288] on div "CLIENTS STANDARDS" at bounding box center [1247, 275] width 415 height 44
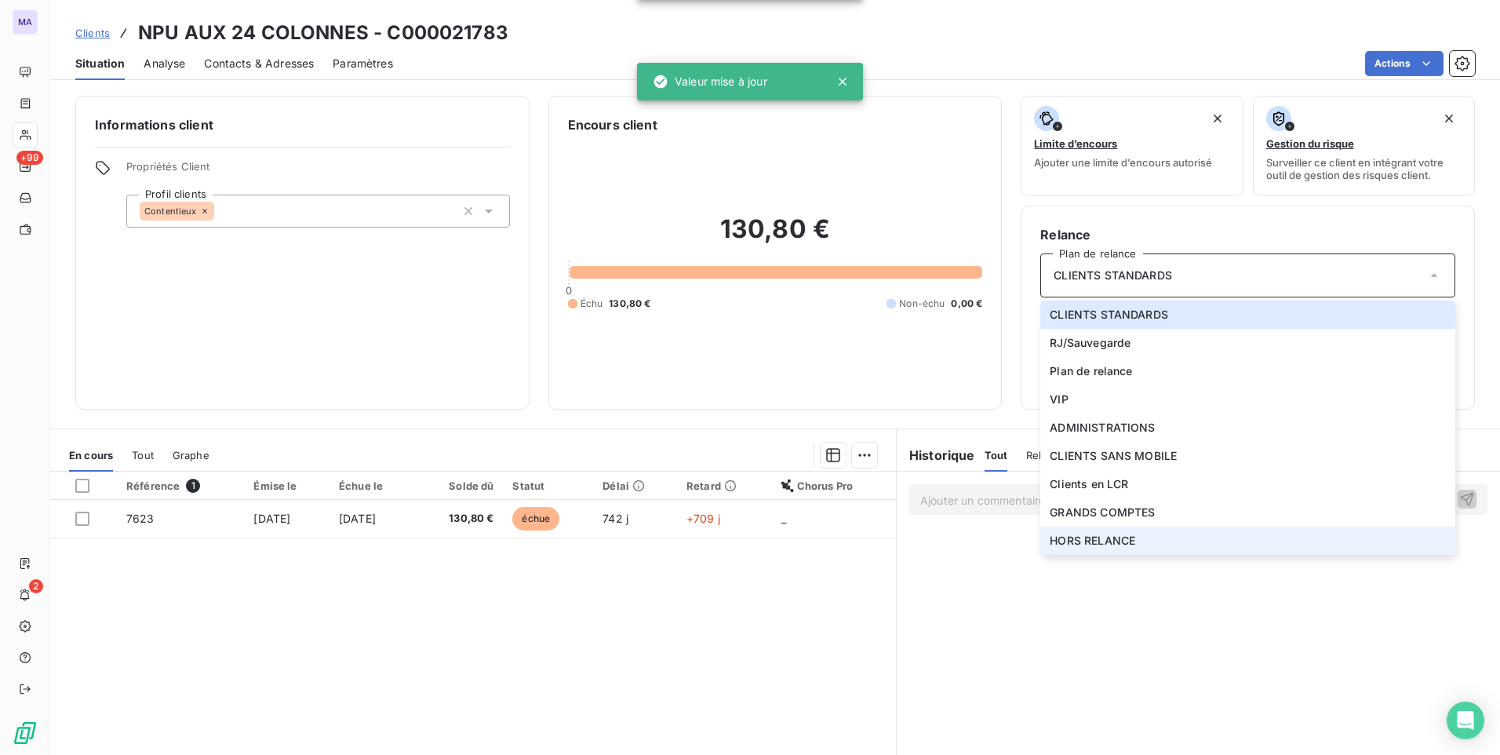
click at [1137, 544] on li "HORS RELANCE" at bounding box center [1247, 540] width 415 height 28
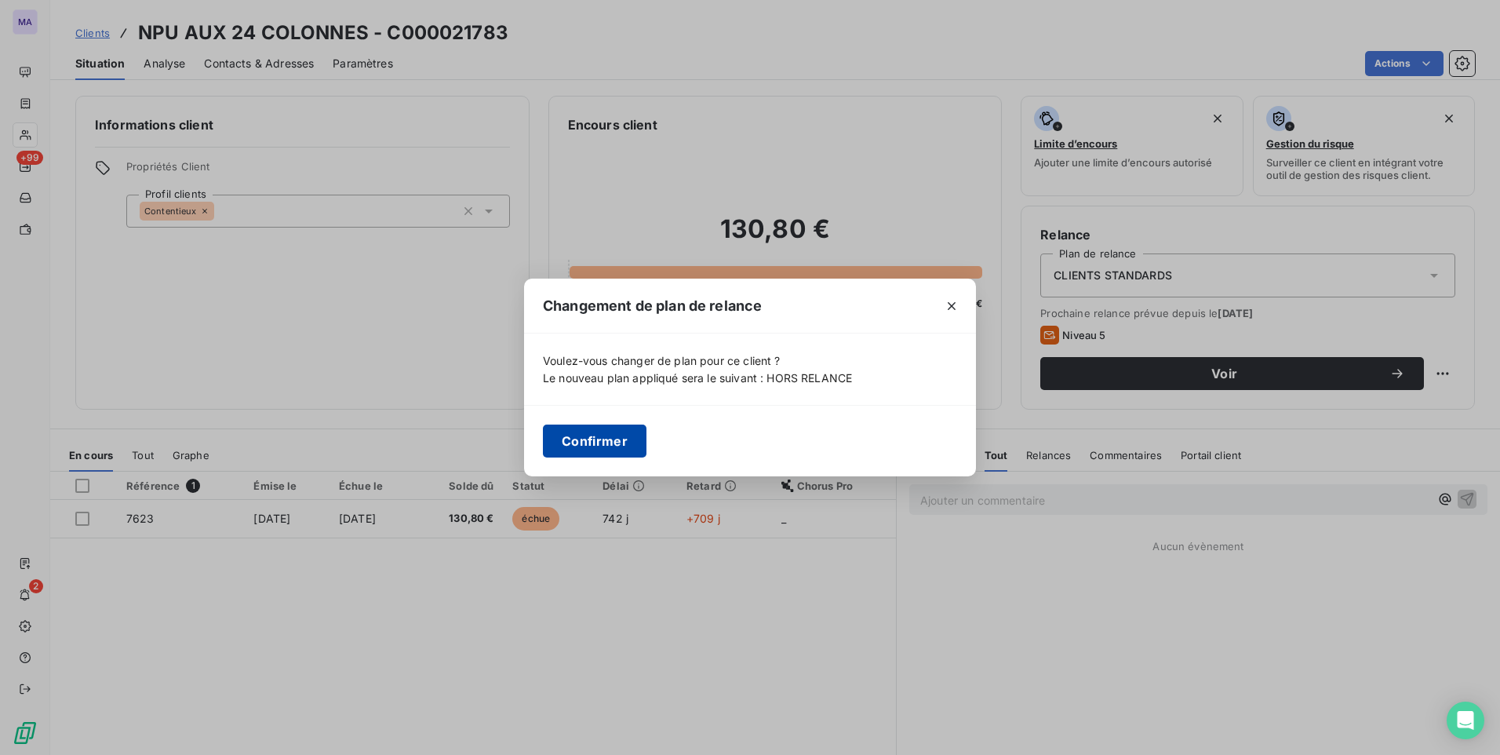
click at [617, 444] on button "Confirmer" at bounding box center [595, 440] width 104 height 33
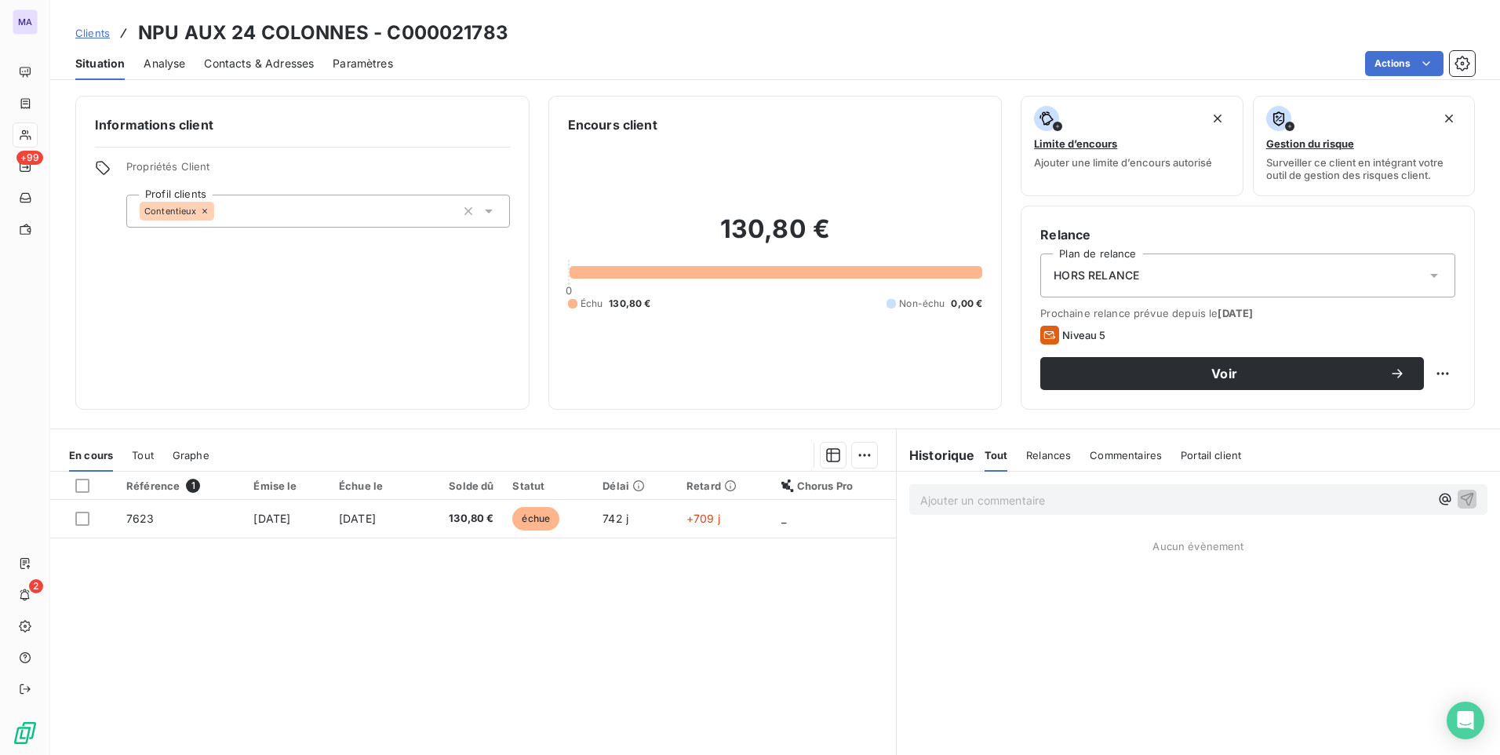
click at [79, 33] on span "Clients" at bounding box center [92, 33] width 35 height 13
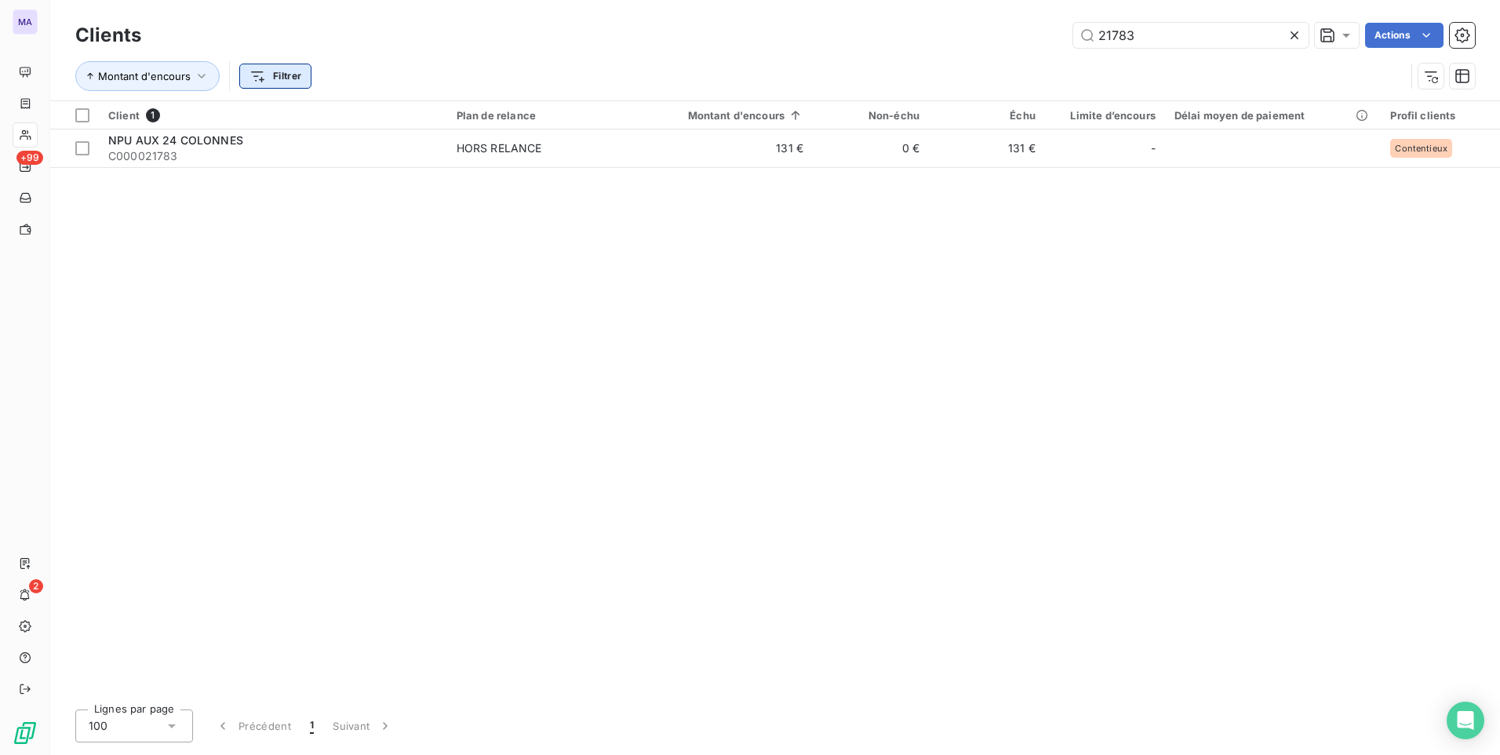
click at [281, 81] on html "MA +99 2 Clients 21783 Actions Montant d'encours Filtrer Client 1 Plan de relan…" at bounding box center [750, 377] width 1500 height 755
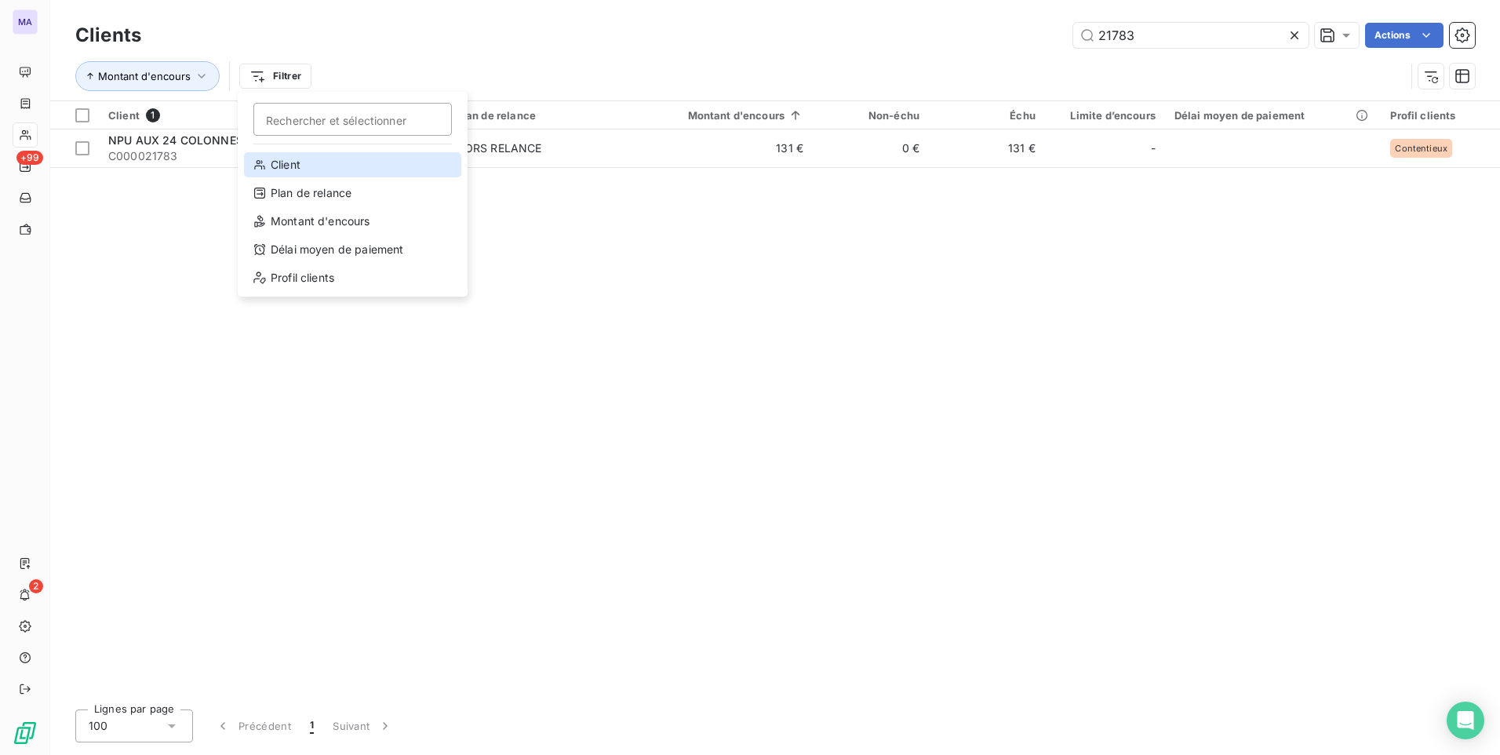
click at [338, 169] on div "Client" at bounding box center [352, 164] width 217 height 25
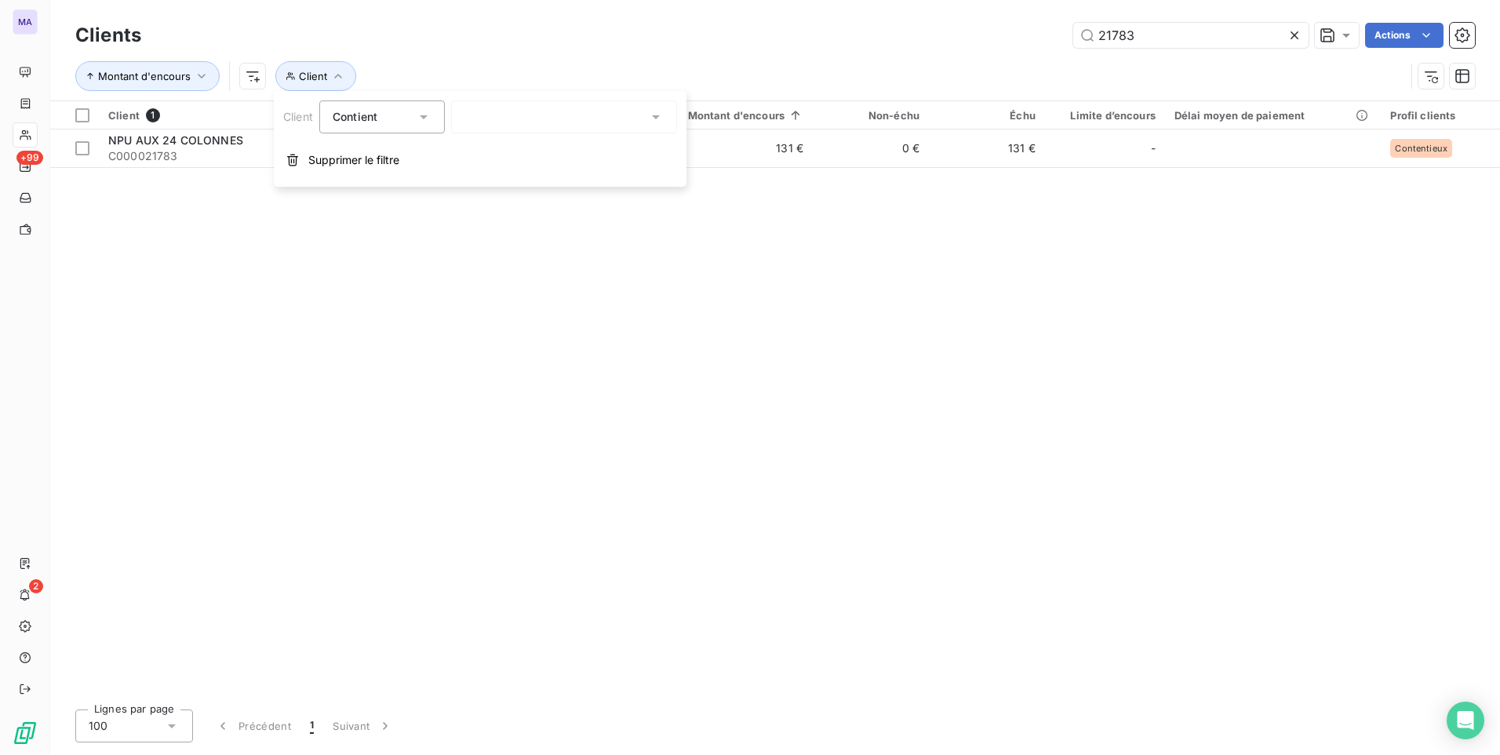
drag, startPoint x: 503, startPoint y: 119, endPoint x: 512, endPoint y: 116, distance: 9.9
click at [504, 119] on div at bounding box center [564, 116] width 226 height 33
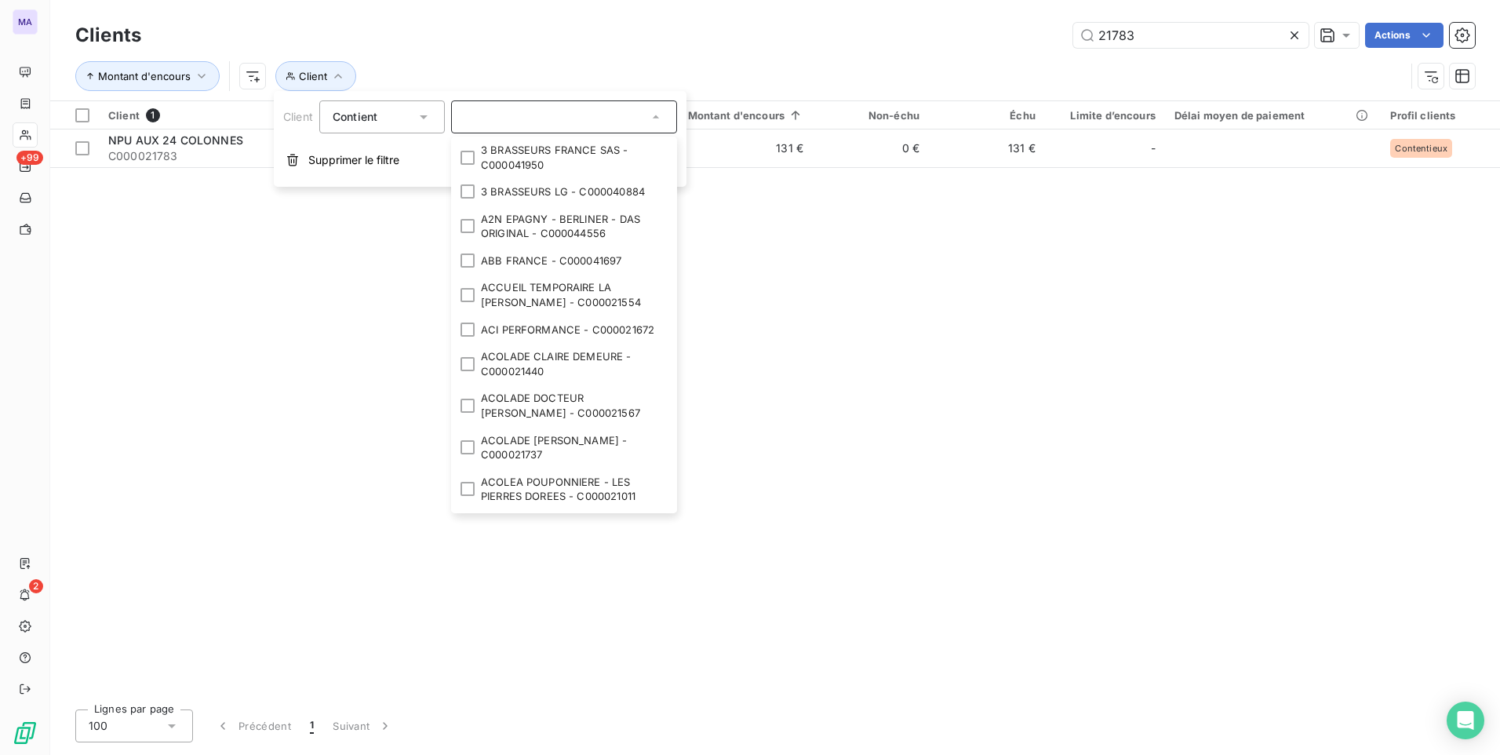
click at [278, 378] on div "Client 1 Plan de relance Montant d'encours Non-échu Échu Limite d’encours Délai…" at bounding box center [775, 398] width 1450 height 595
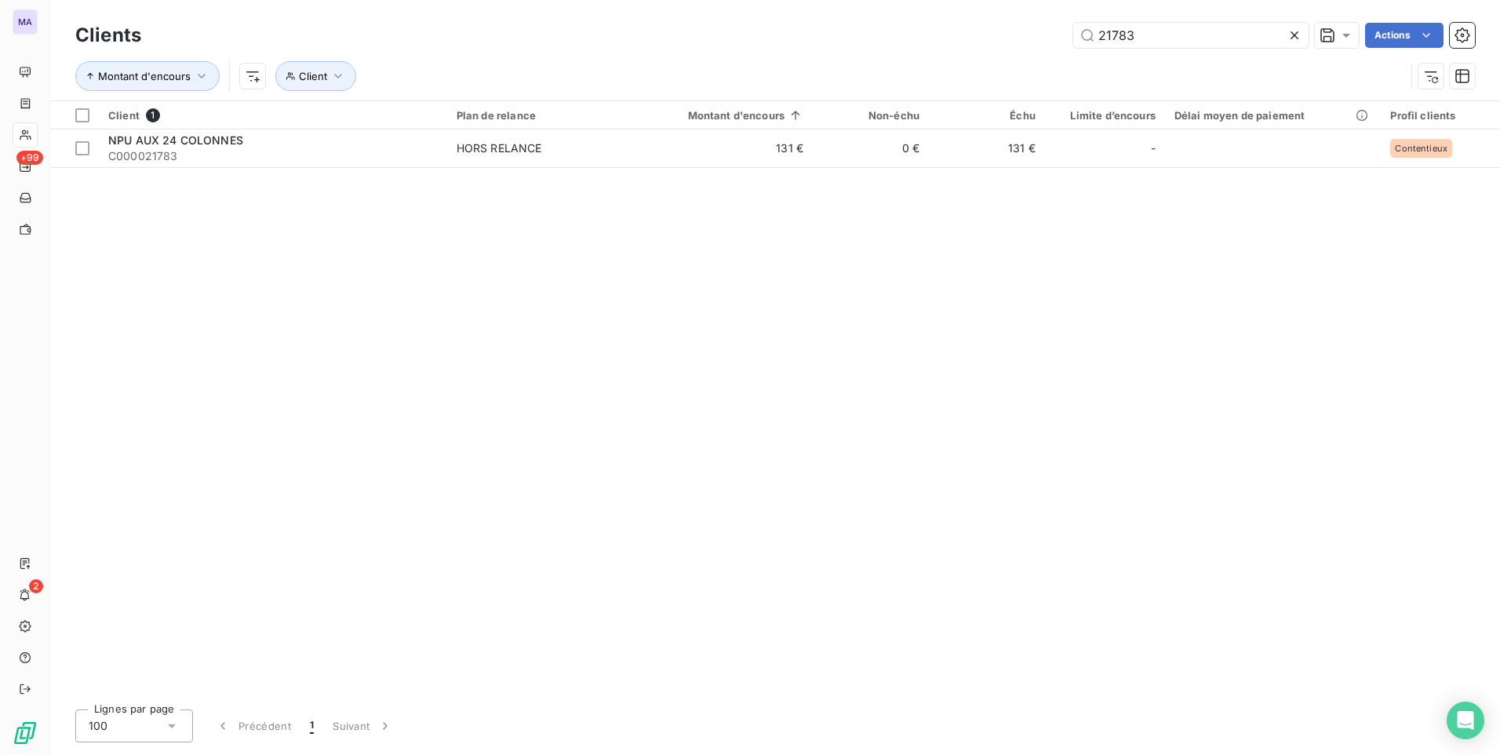
click at [1298, 39] on icon at bounding box center [1295, 35] width 16 height 16
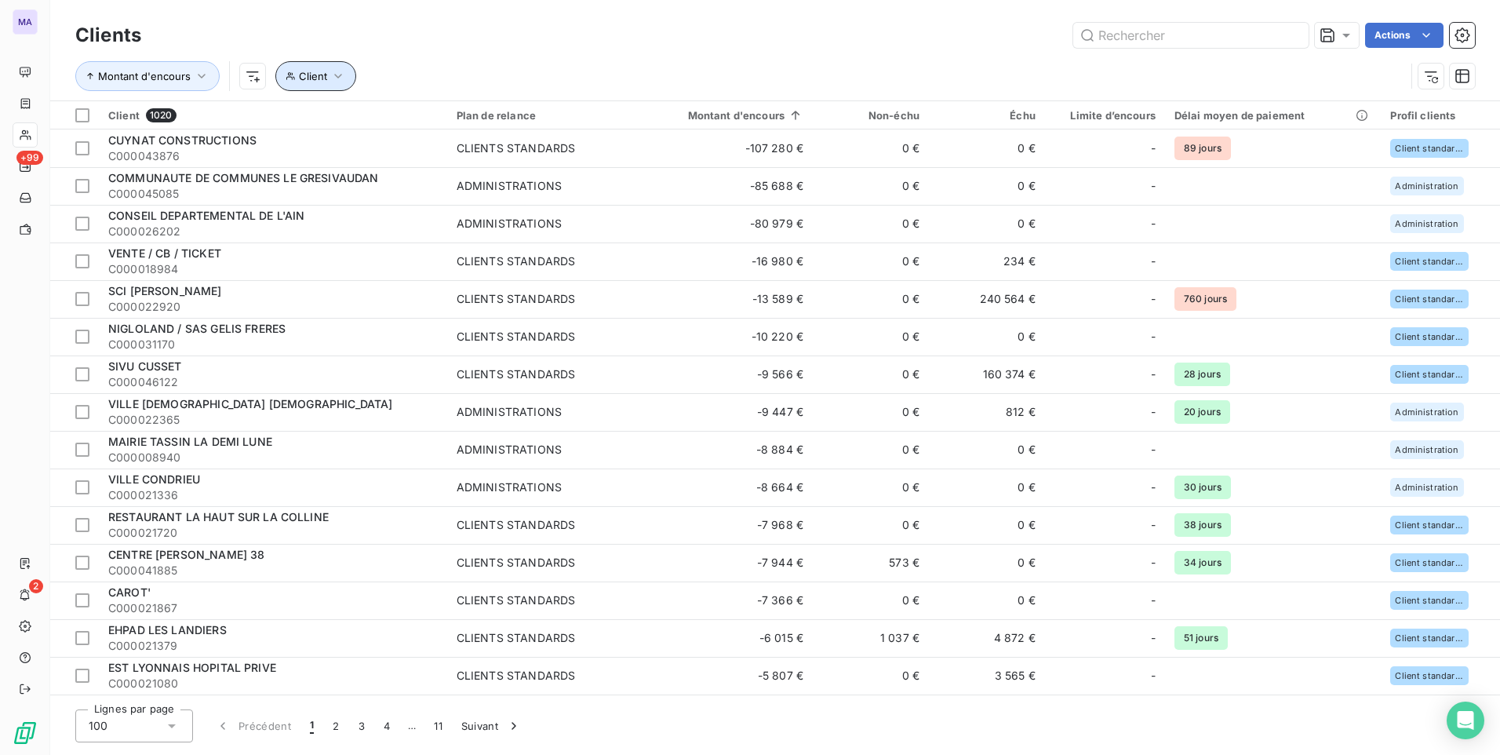
click at [339, 82] on icon "button" at bounding box center [338, 76] width 16 height 16
click at [406, 116] on div "Contient is" at bounding box center [374, 117] width 83 height 22
click at [442, 41] on div "Actions" at bounding box center [817, 35] width 1315 height 25
click at [315, 86] on button "Client" at bounding box center [315, 76] width 81 height 30
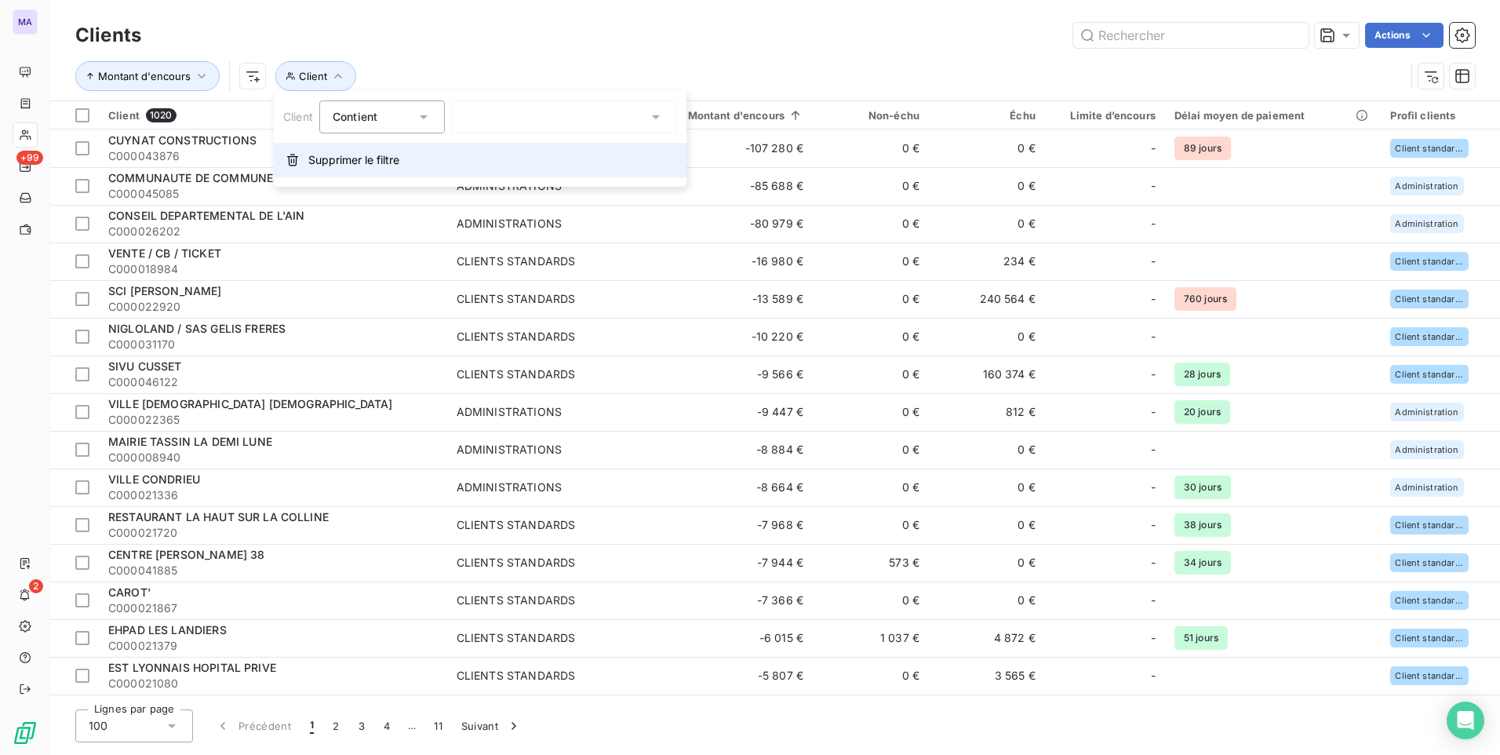
click at [321, 160] on span "Supprimer le filtre" at bounding box center [353, 160] width 91 height 16
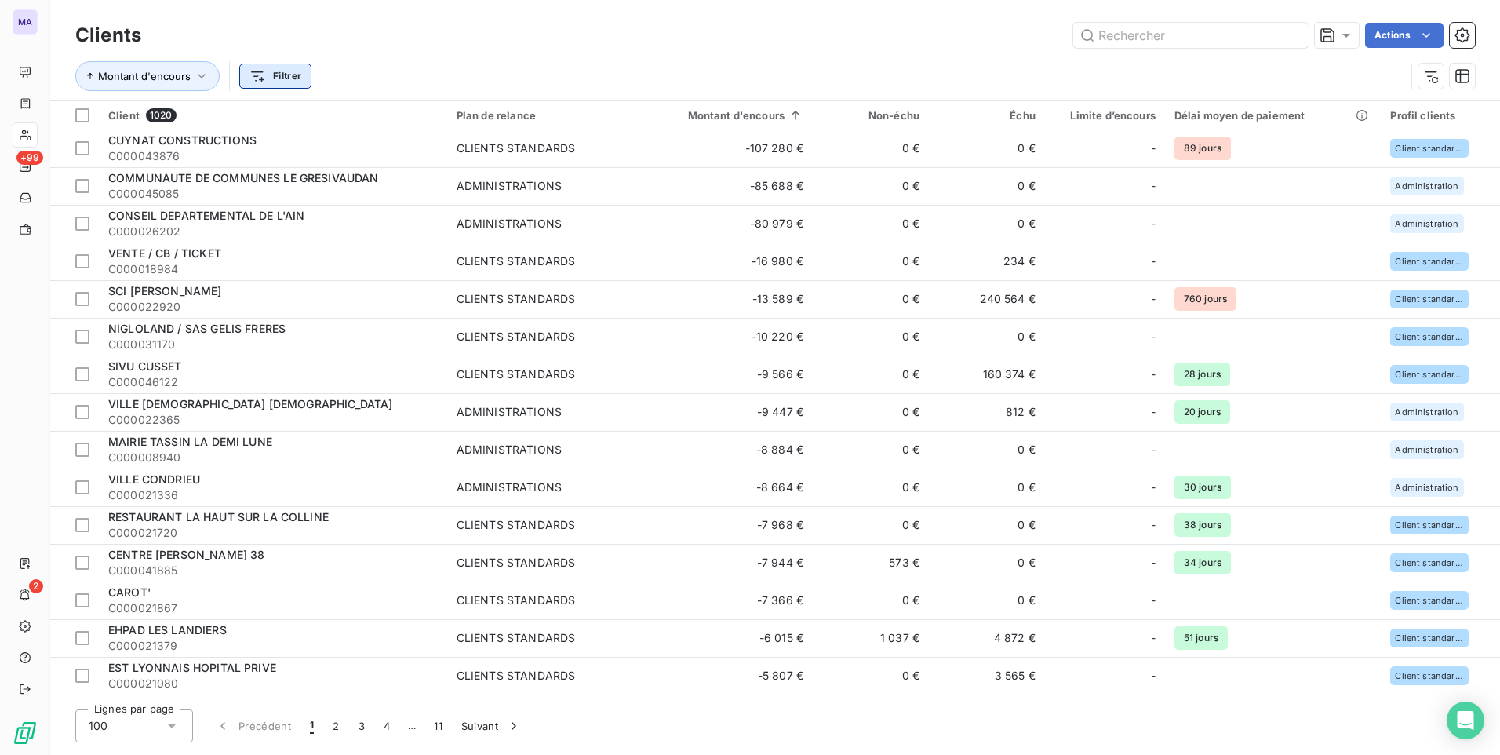
click at [289, 71] on html "MA +99 2 Clients Actions Montant d'encours Filtrer Client 1020 Plan de relance …" at bounding box center [750, 377] width 1500 height 755
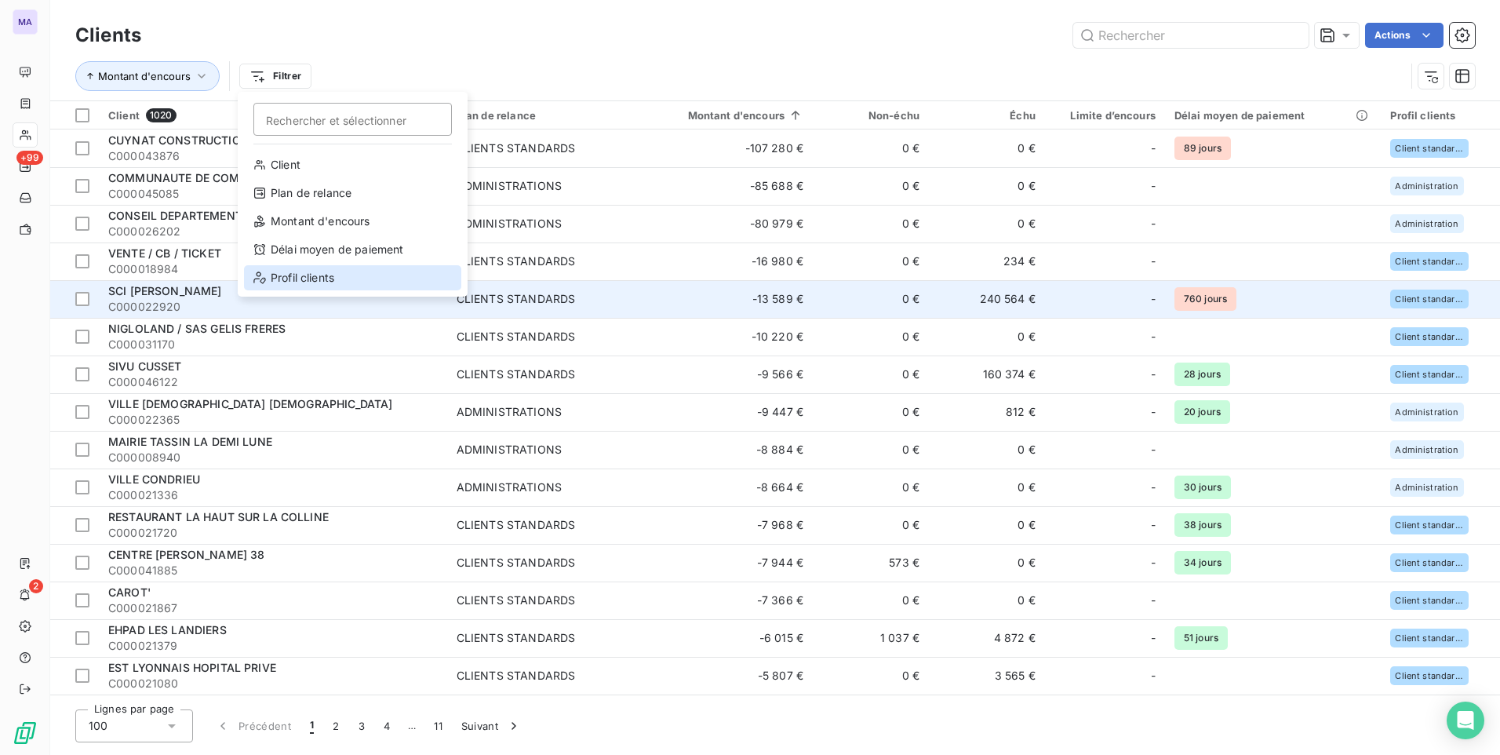
click at [297, 280] on div "Profil clients" at bounding box center [352, 277] width 217 height 25
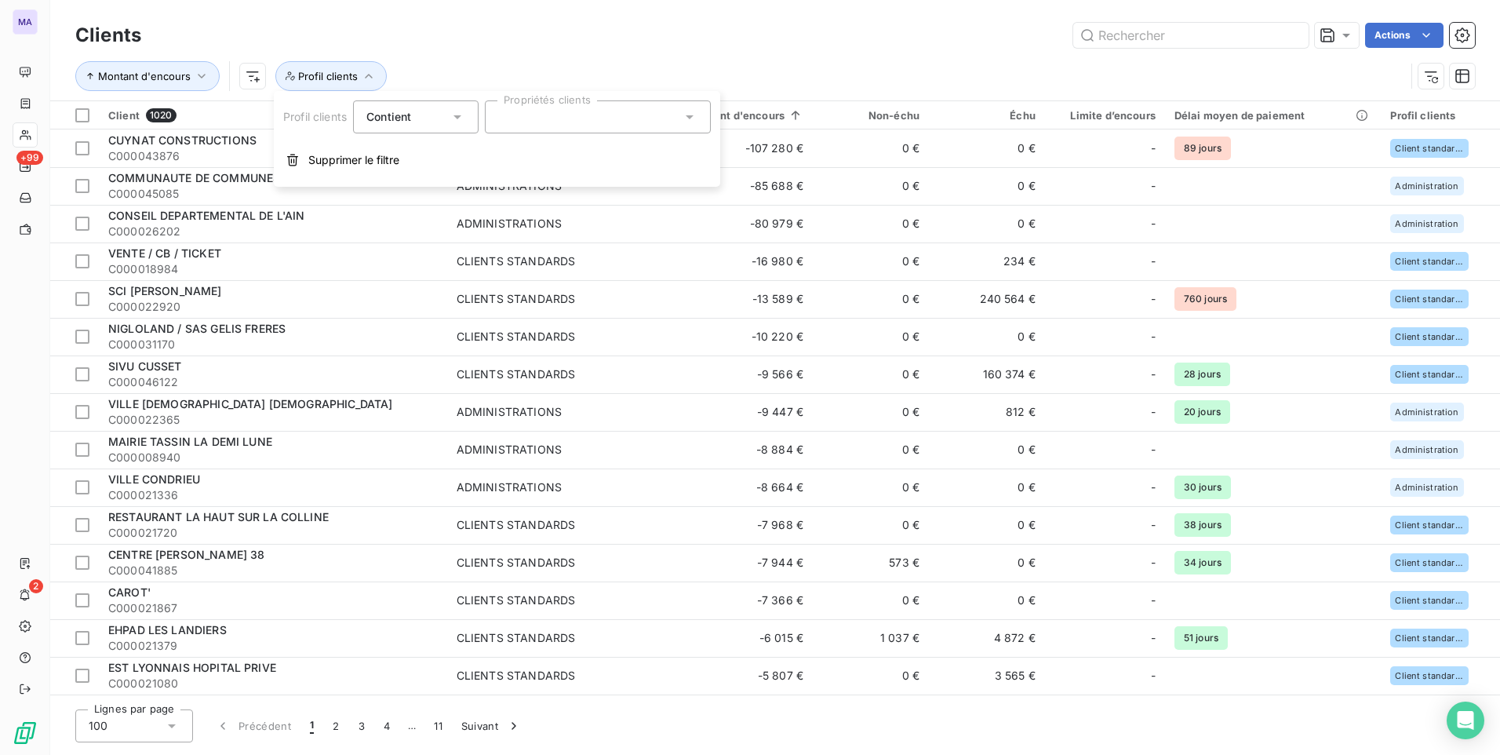
click at [530, 111] on div at bounding box center [598, 116] width 226 height 33
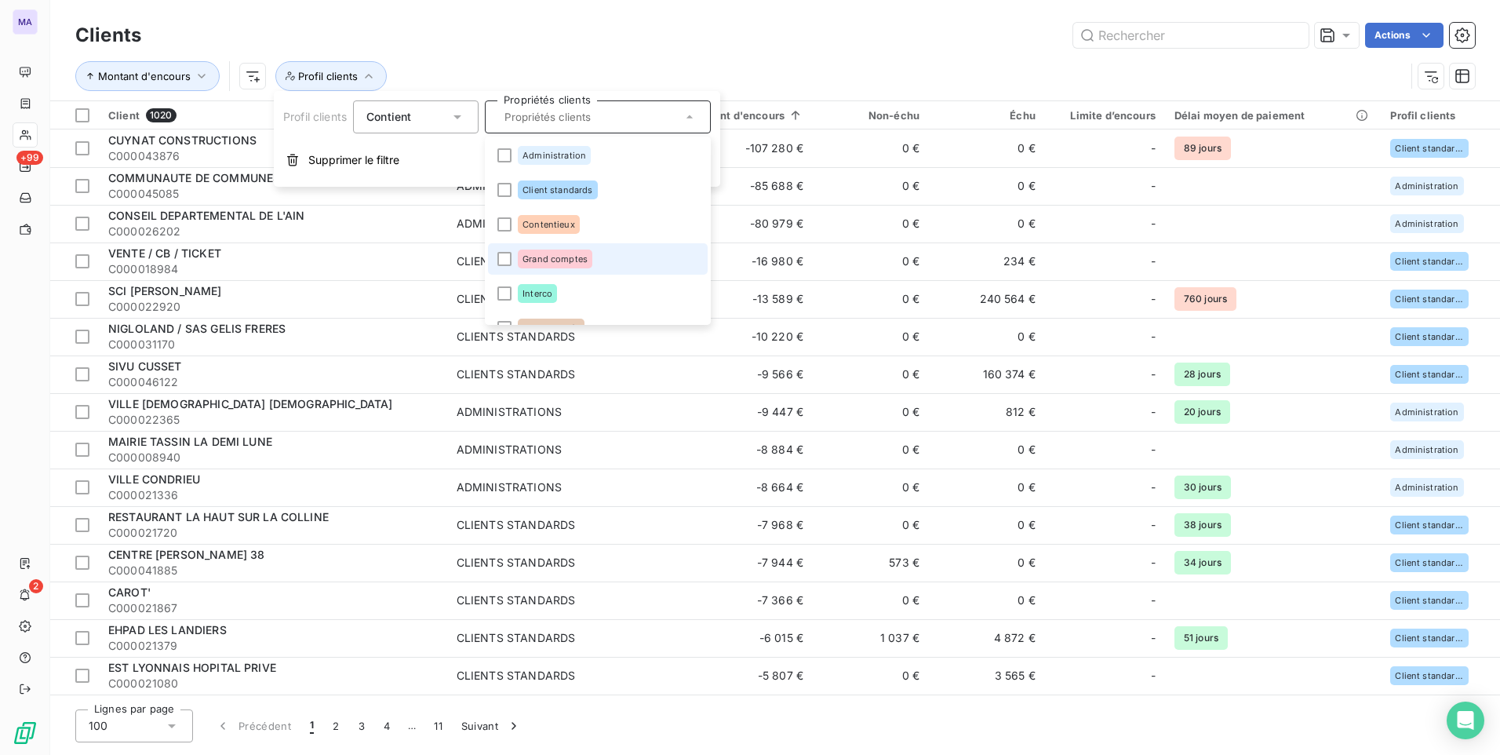
click at [565, 262] on span "Grand comptes" at bounding box center [554, 258] width 65 height 9
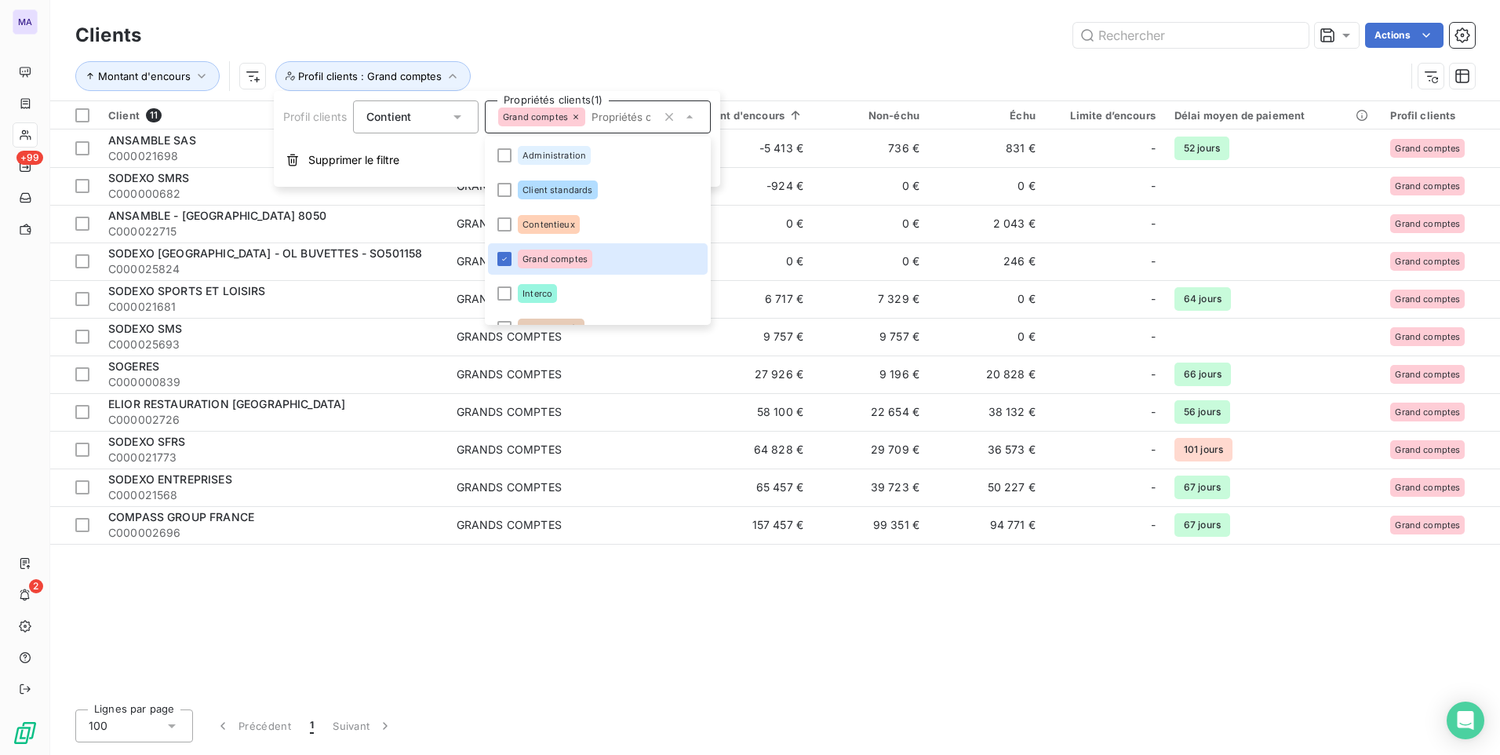
click at [667, 63] on div "Montant d'encours Profil clients : Grand comptes" at bounding box center [740, 76] width 1330 height 30
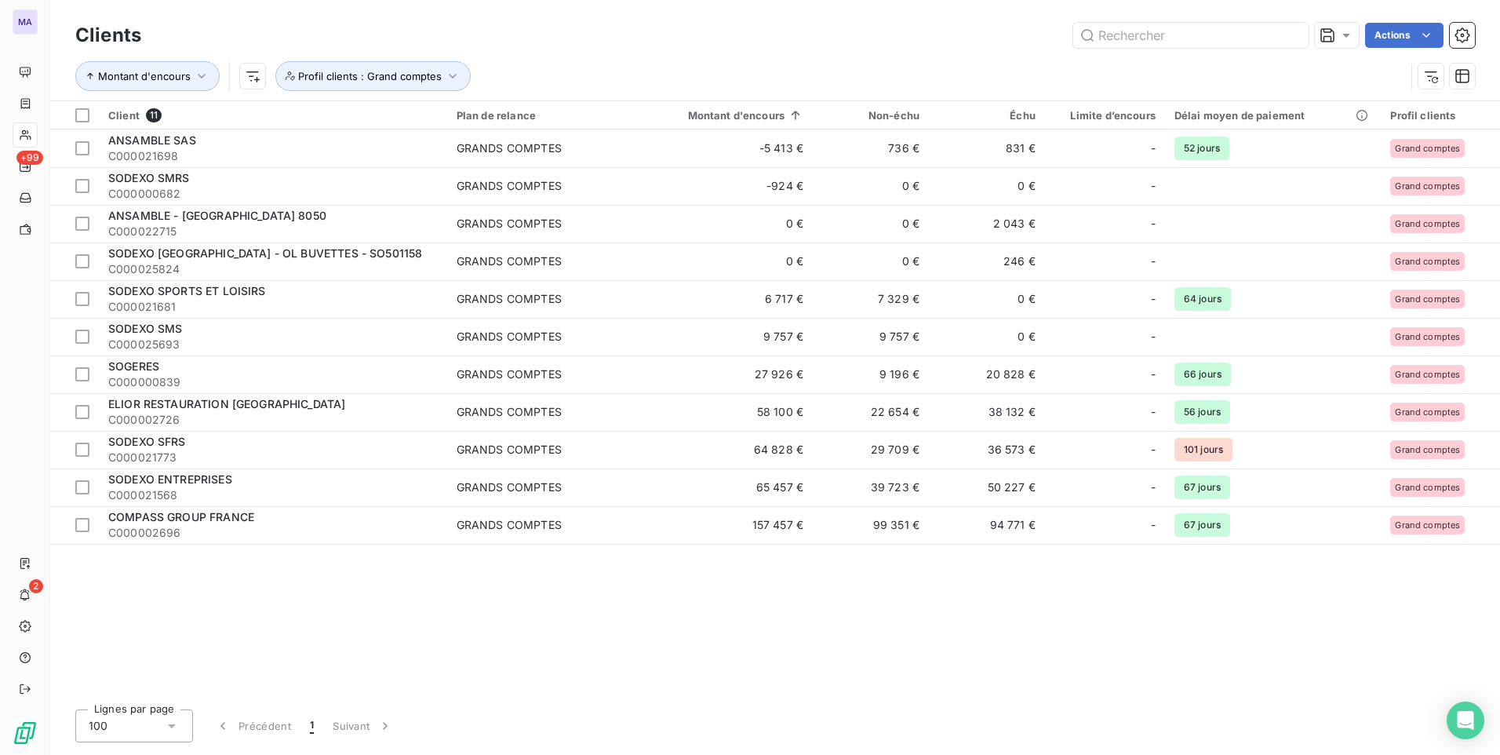
click at [318, 647] on div "Client 11 Plan de relance Montant d'encours Non-échu Échu Limite d’encours Déla…" at bounding box center [775, 398] width 1450 height 595
click at [431, 80] on span "Profil clients : Grand comptes" at bounding box center [370, 76] width 144 height 13
click at [676, 115] on icon "button" at bounding box center [669, 117] width 16 height 16
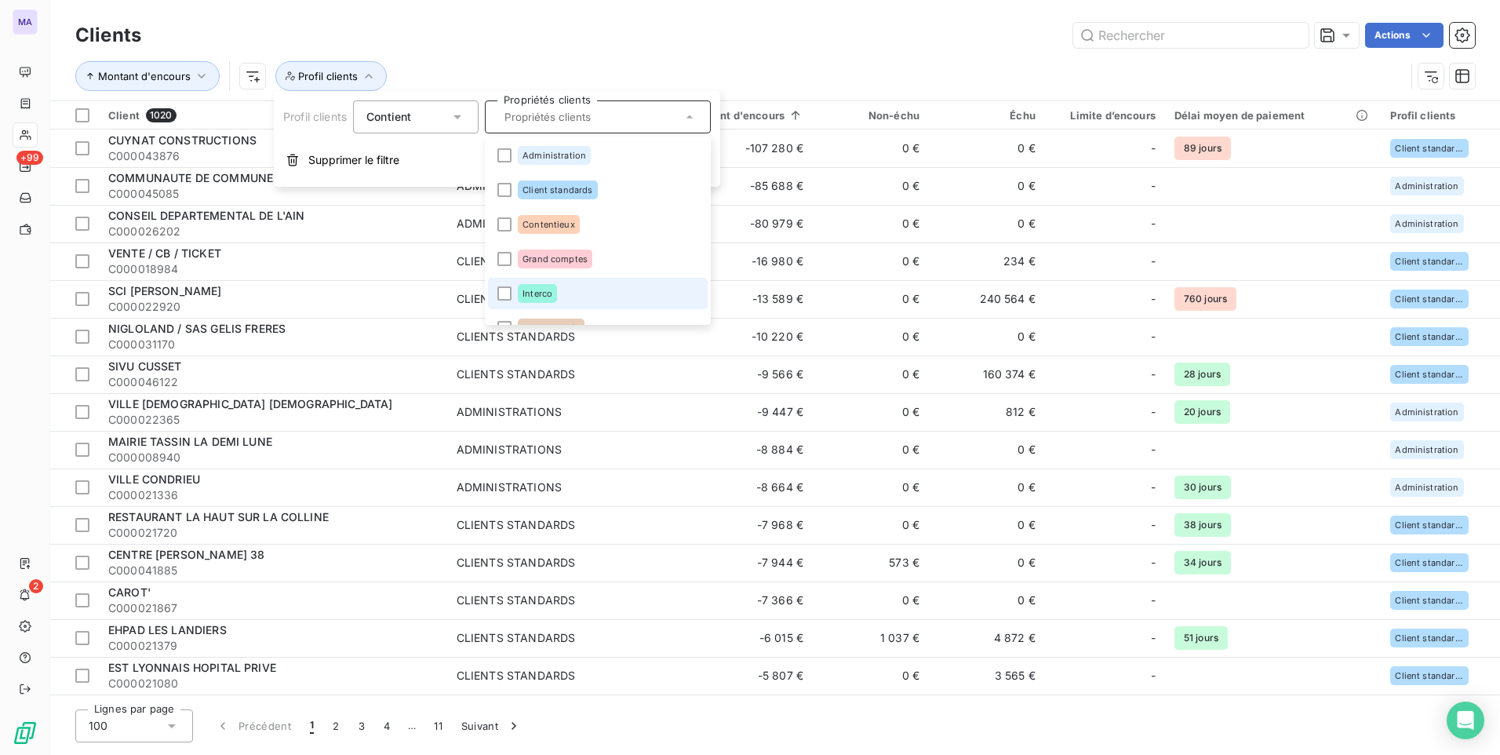
click at [539, 293] on span "Interco" at bounding box center [537, 293] width 30 height 9
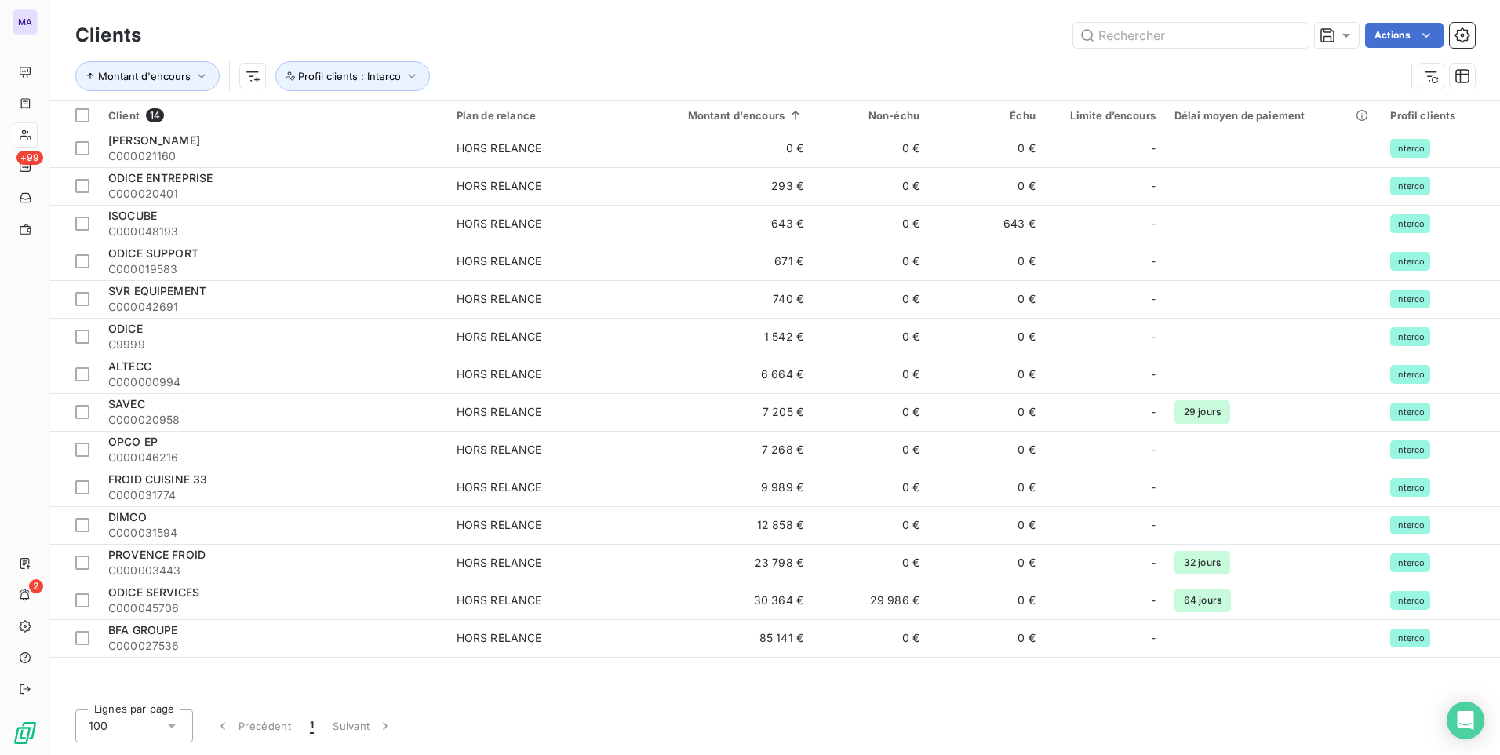
click at [586, 70] on div "Montant d'encours Profil clients : Interco" at bounding box center [740, 76] width 1330 height 30
click at [379, 76] on span "Profil clients : Interco" at bounding box center [349, 76] width 103 height 13
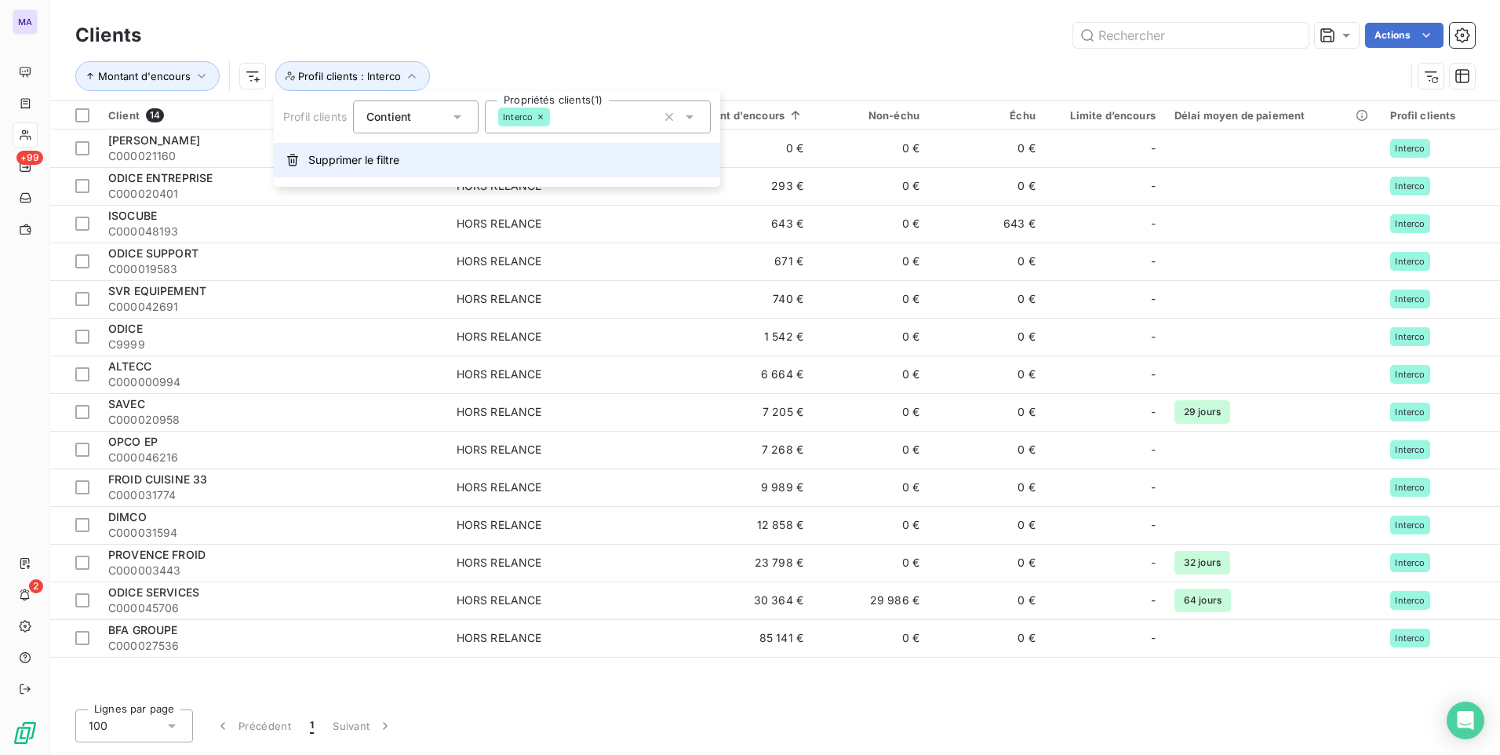
click at [380, 167] on span "Supprimer le filtre" at bounding box center [353, 160] width 91 height 16
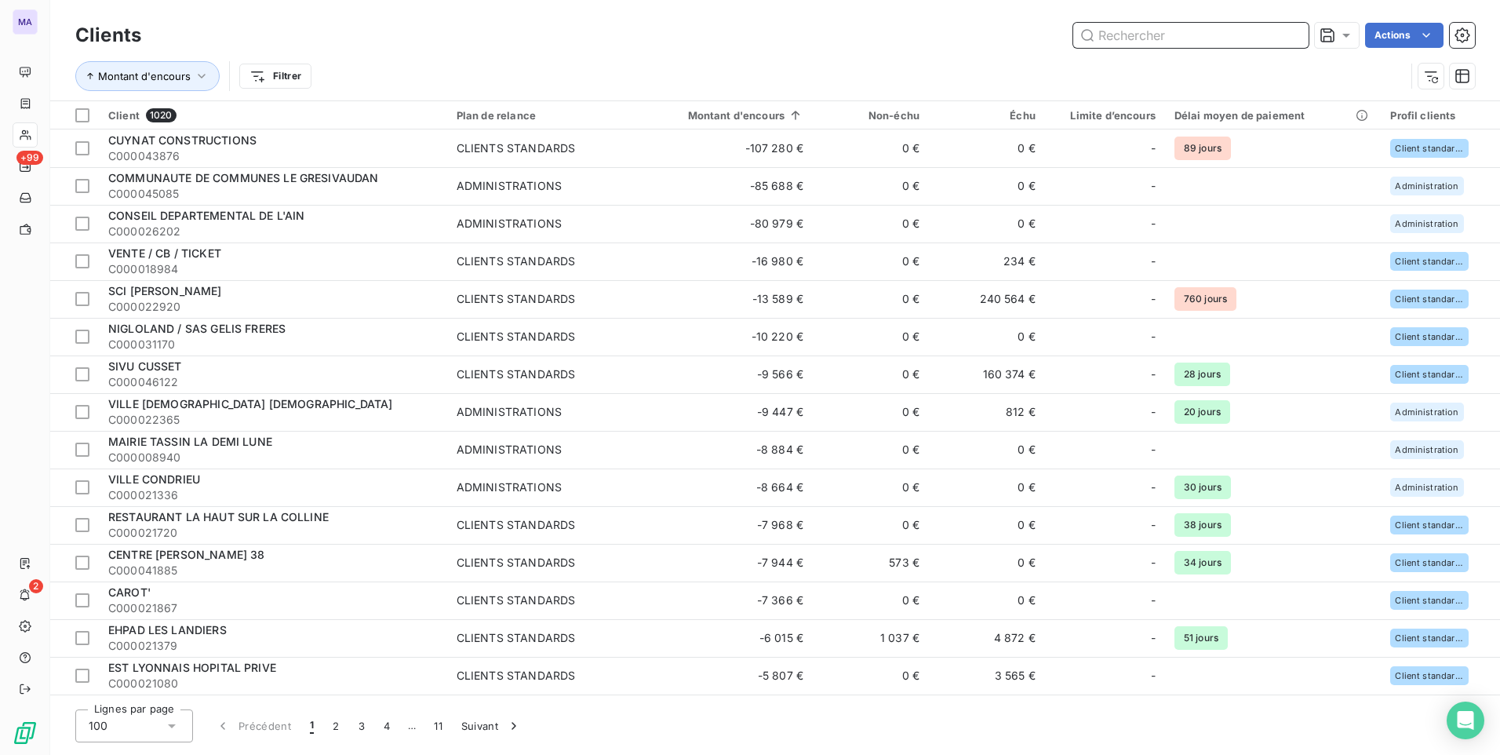
click at [1229, 34] on input "text" at bounding box center [1190, 35] width 235 height 25
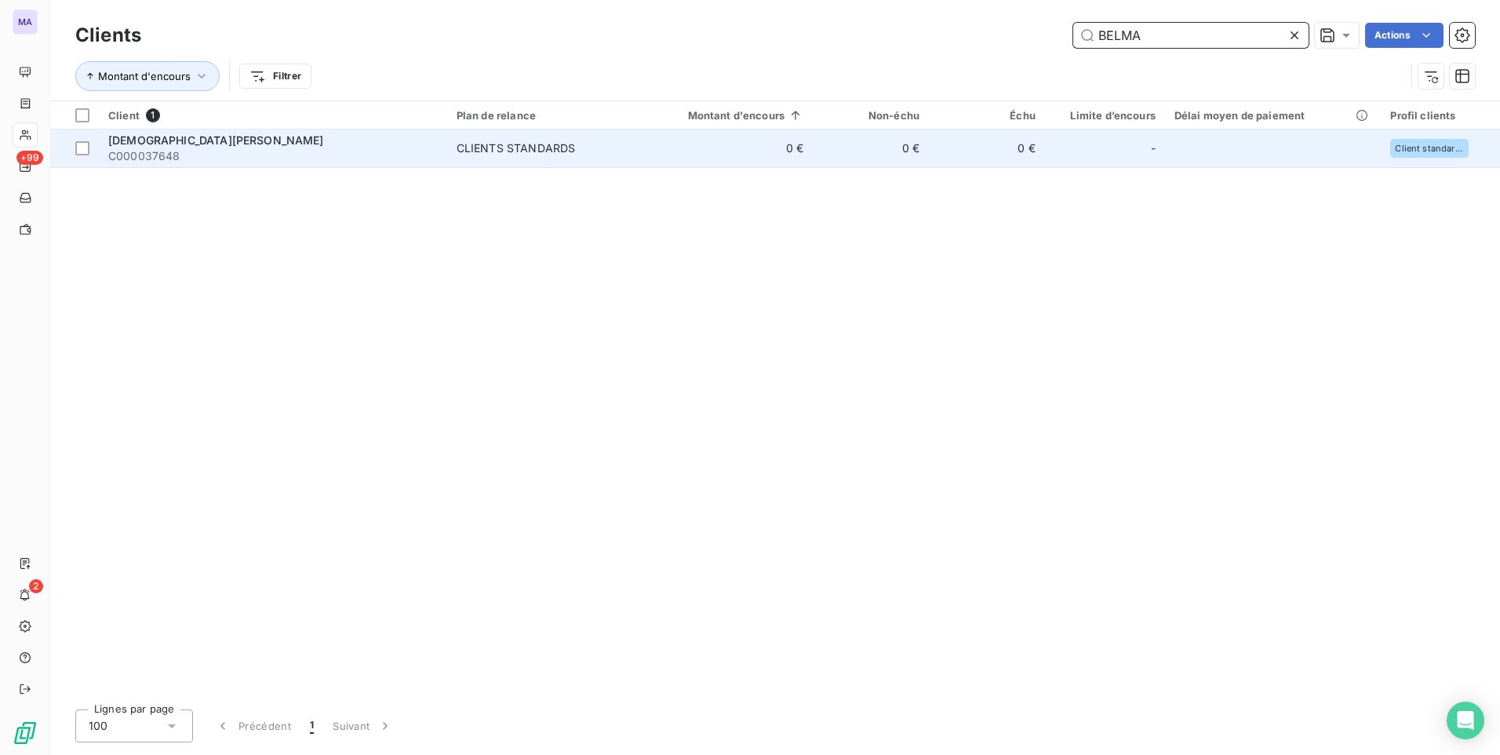
type input "BELMA"
click at [202, 137] on span "[DEMOGRAPHIC_DATA][PERSON_NAME]" at bounding box center [216, 139] width 216 height 13
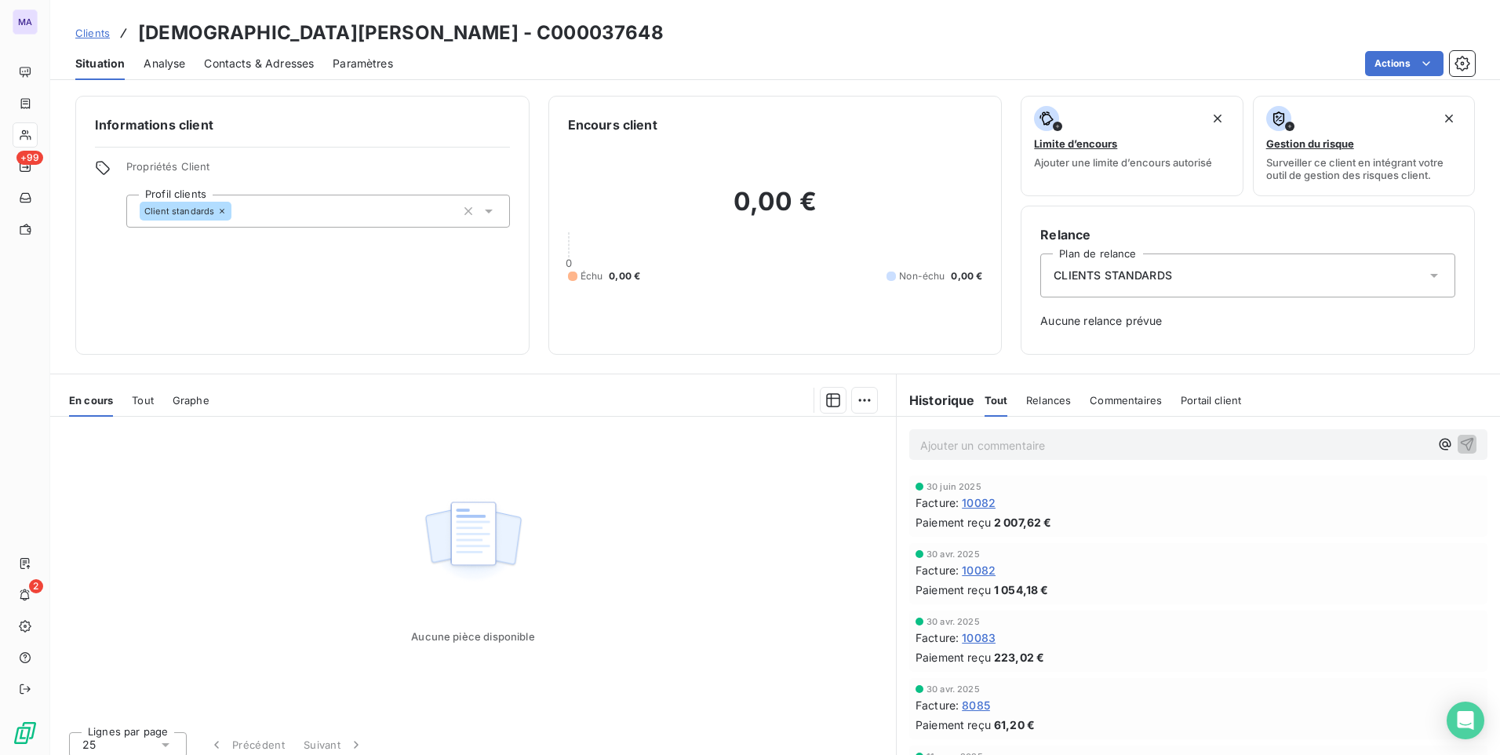
click at [1195, 271] on div "CLIENTS STANDARDS" at bounding box center [1247, 275] width 415 height 44
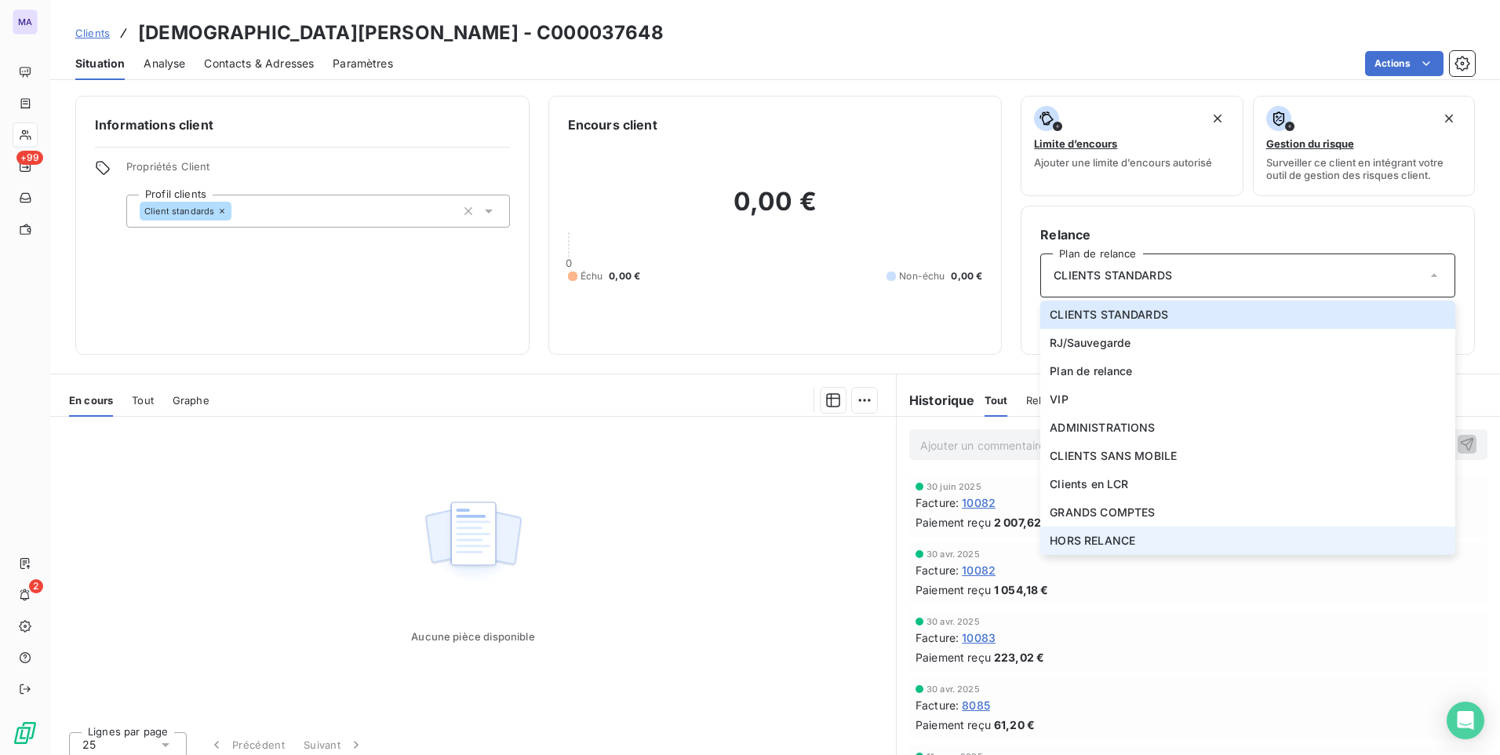
click at [1086, 543] on span "HORS RELANCE" at bounding box center [1093, 541] width 86 height 16
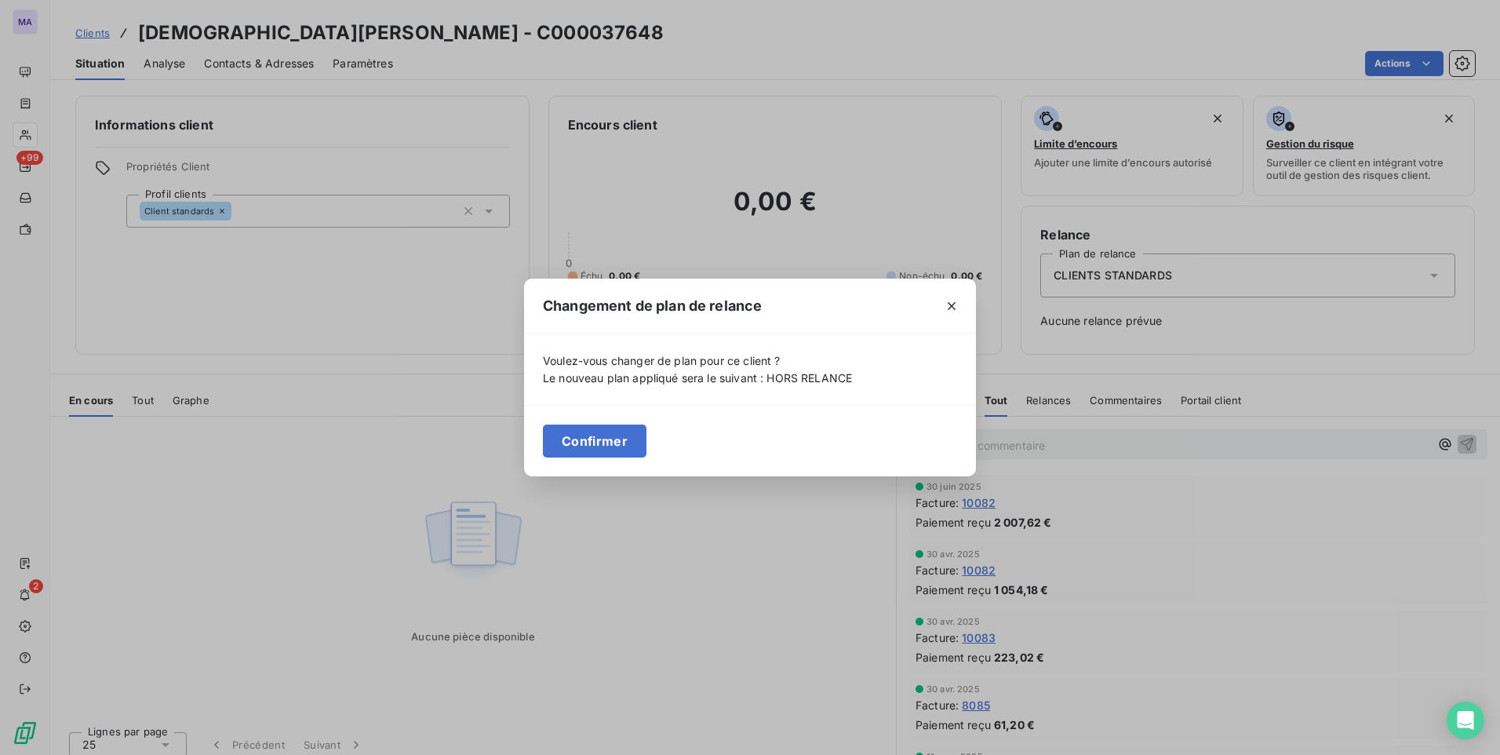
click at [599, 450] on button "Confirmer" at bounding box center [595, 440] width 104 height 33
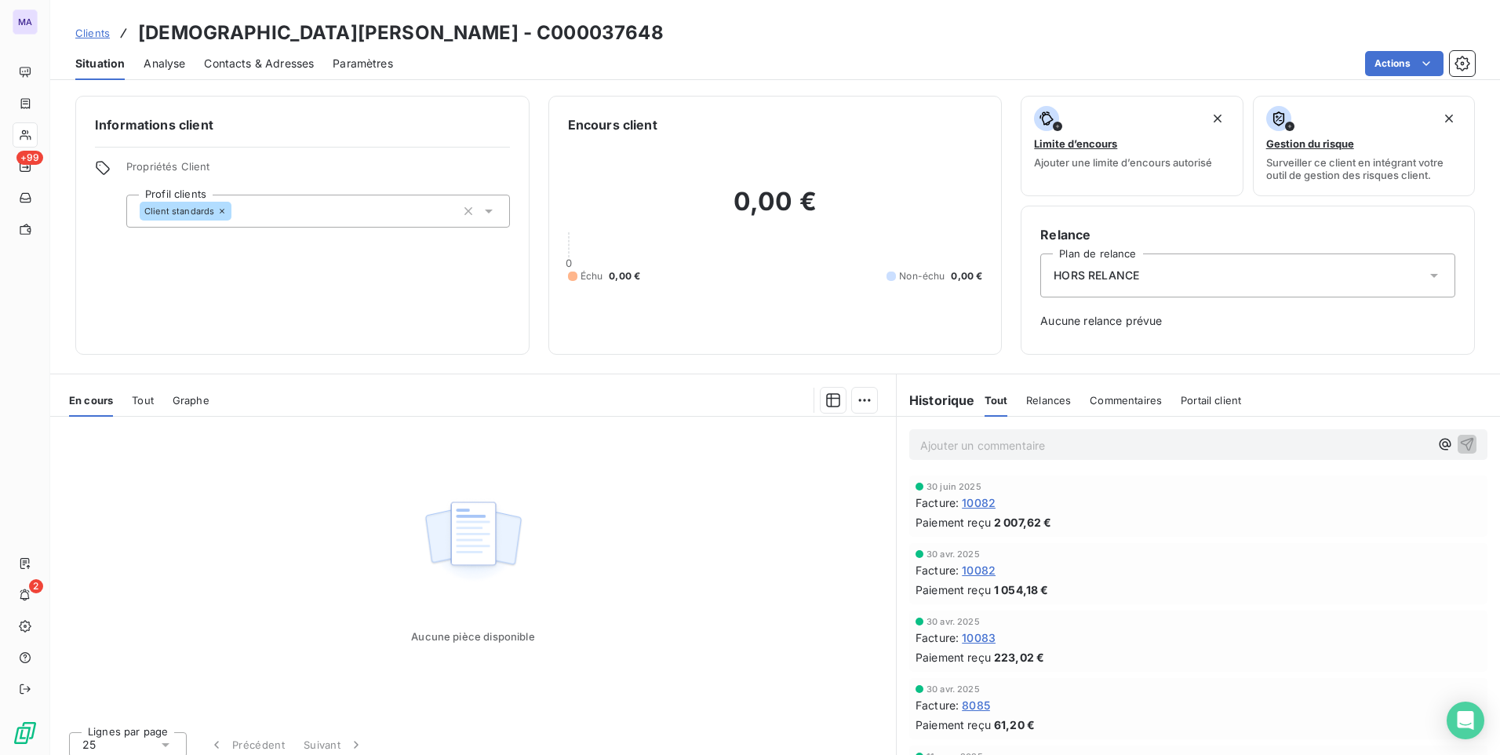
click at [394, 216] on div "Client standards" at bounding box center [318, 211] width 384 height 33
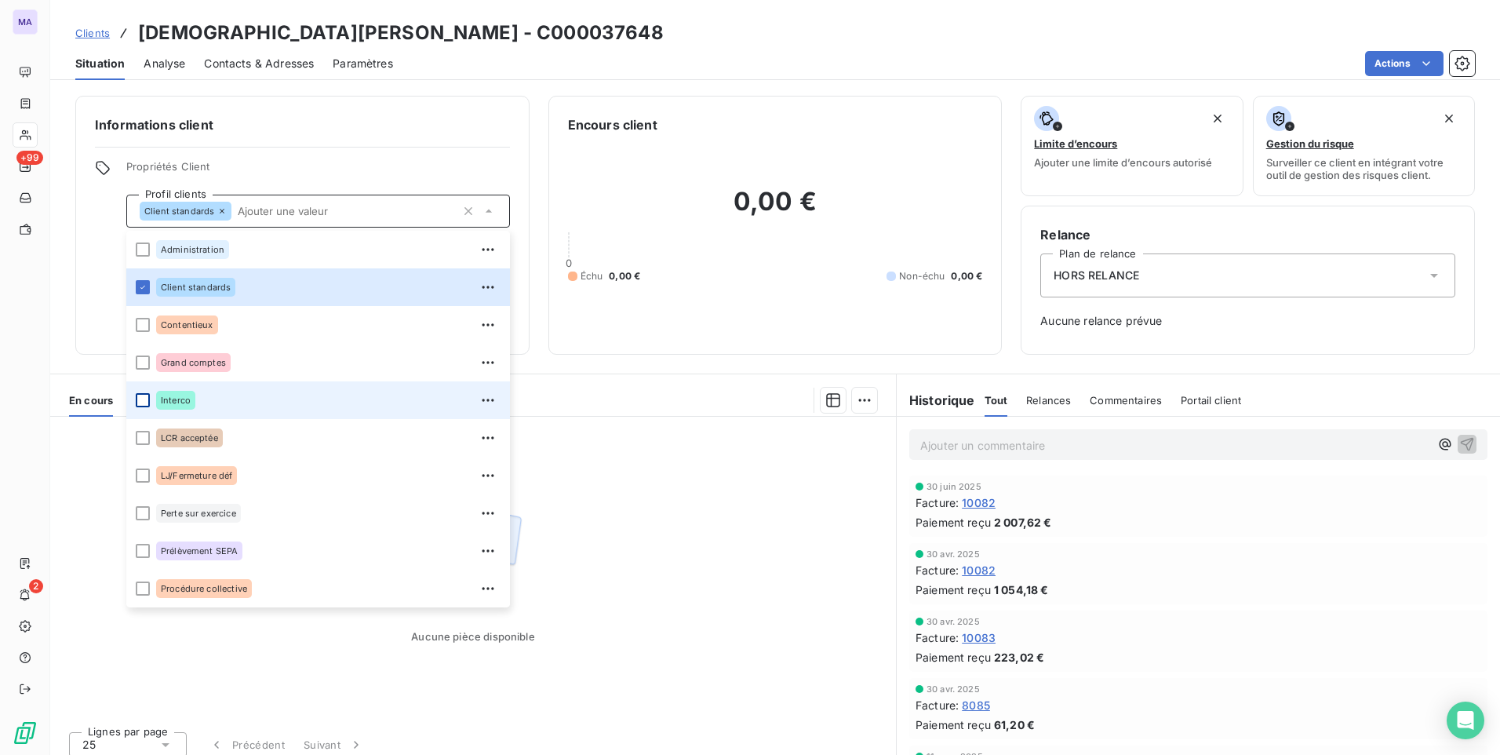
click at [144, 400] on div at bounding box center [143, 400] width 14 height 14
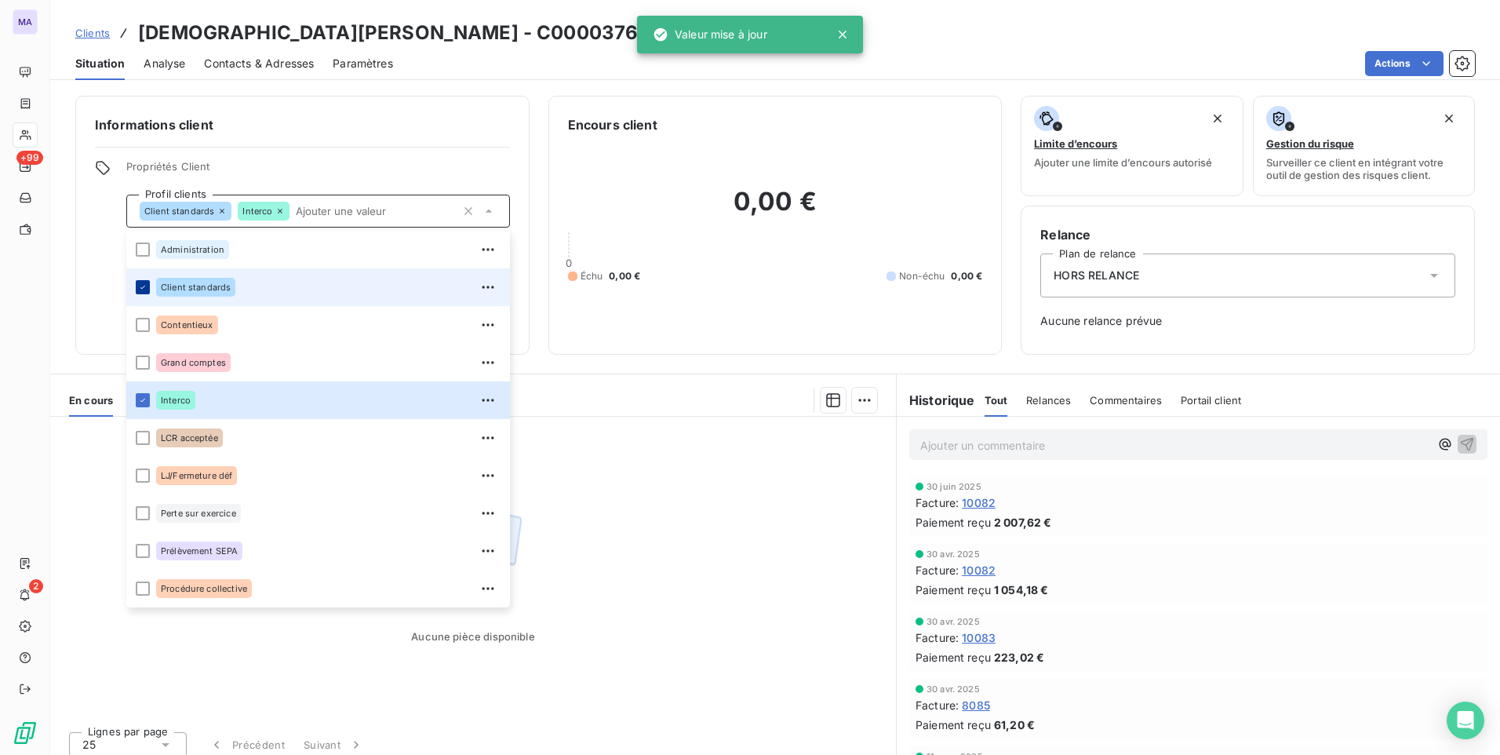
click at [138, 286] on icon at bounding box center [142, 286] width 9 height 9
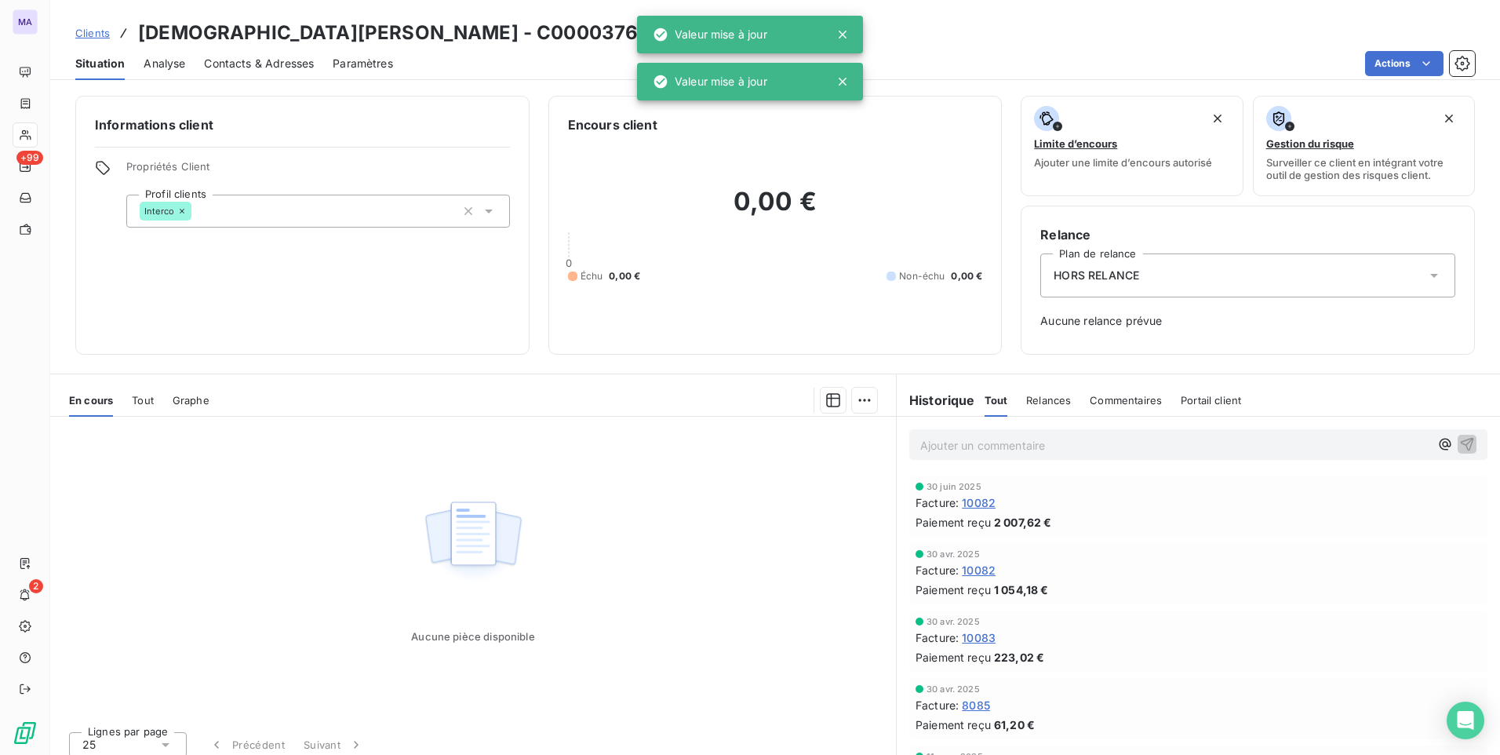
click at [362, 156] on div "Informations client Propriétés Client Profil clients Interco" at bounding box center [302, 225] width 454 height 259
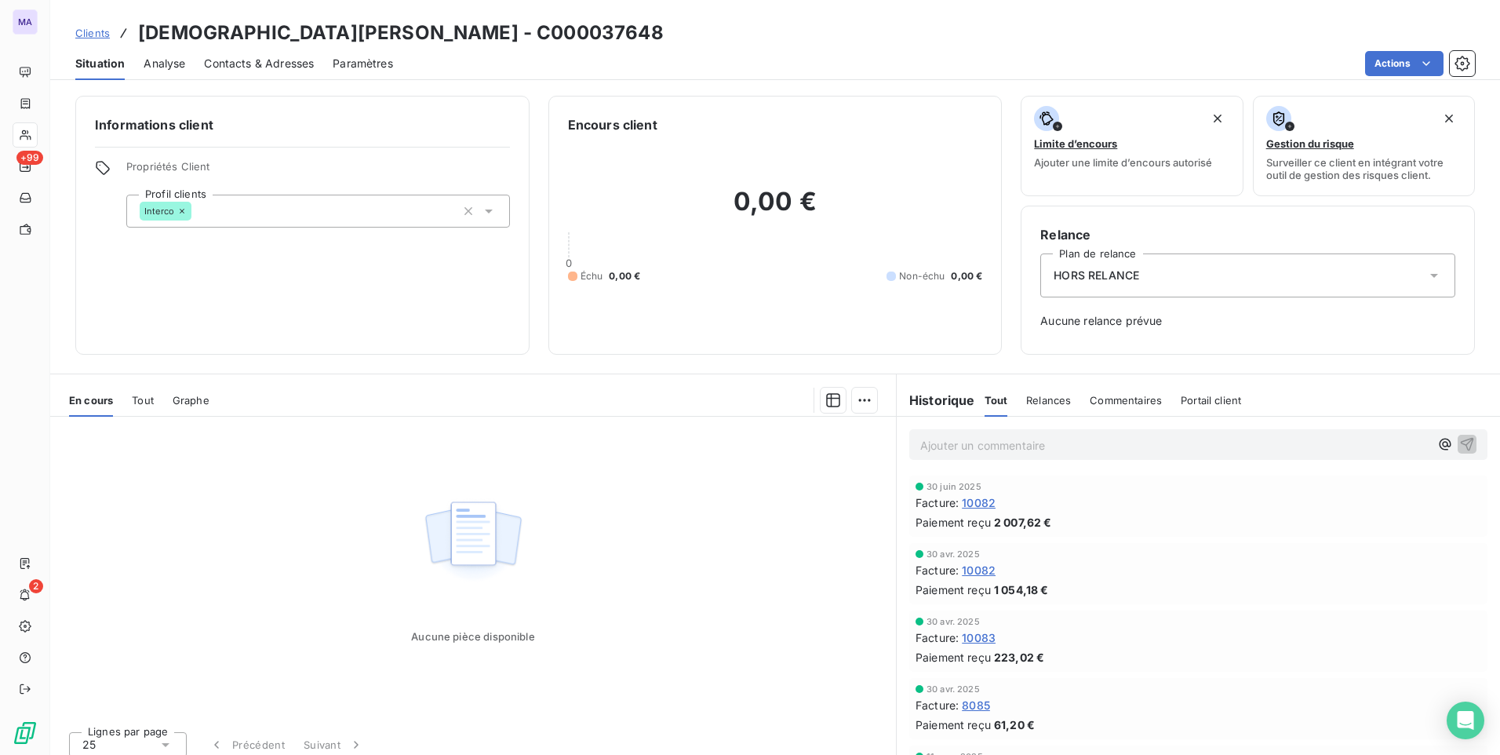
click at [82, 31] on span "Clients" at bounding box center [92, 33] width 35 height 13
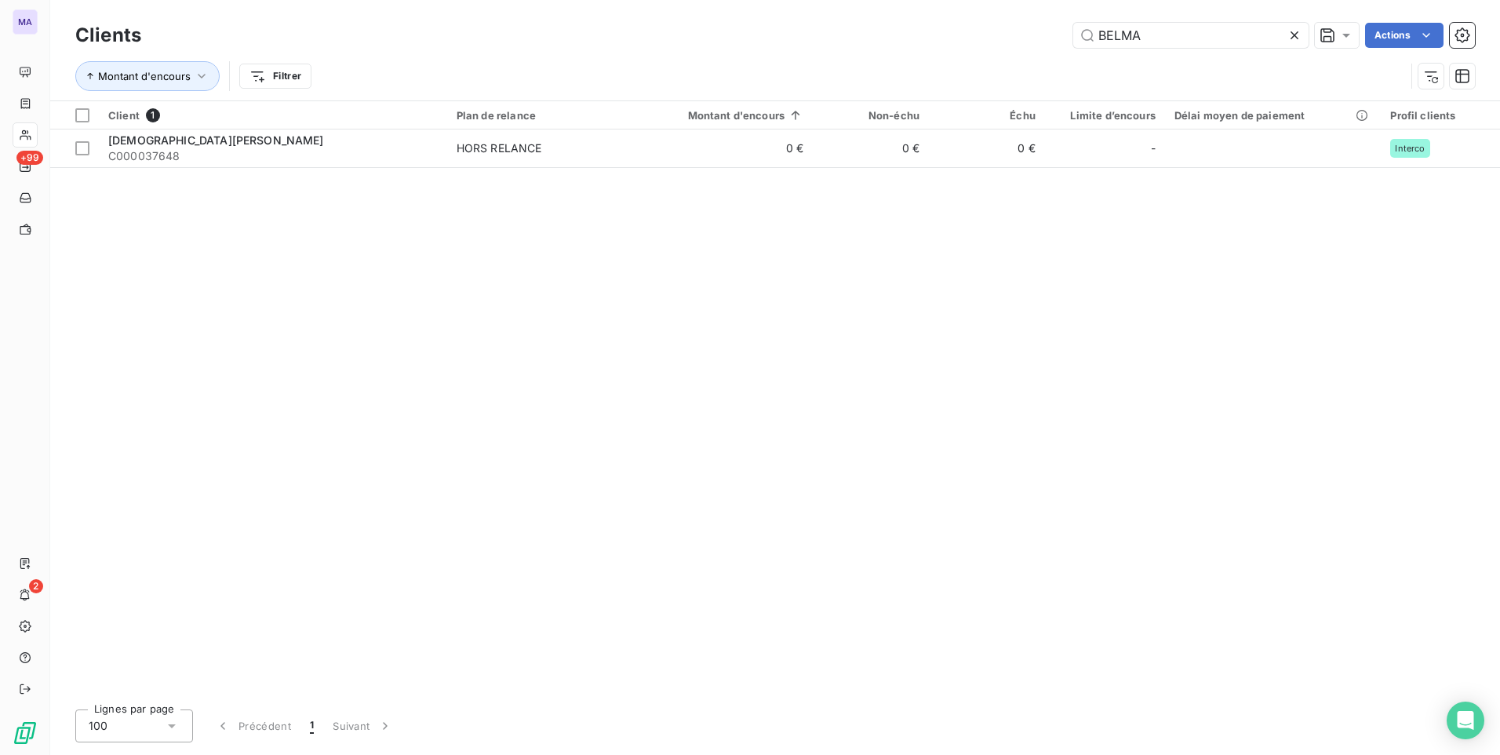
click at [1294, 41] on icon at bounding box center [1295, 35] width 16 height 16
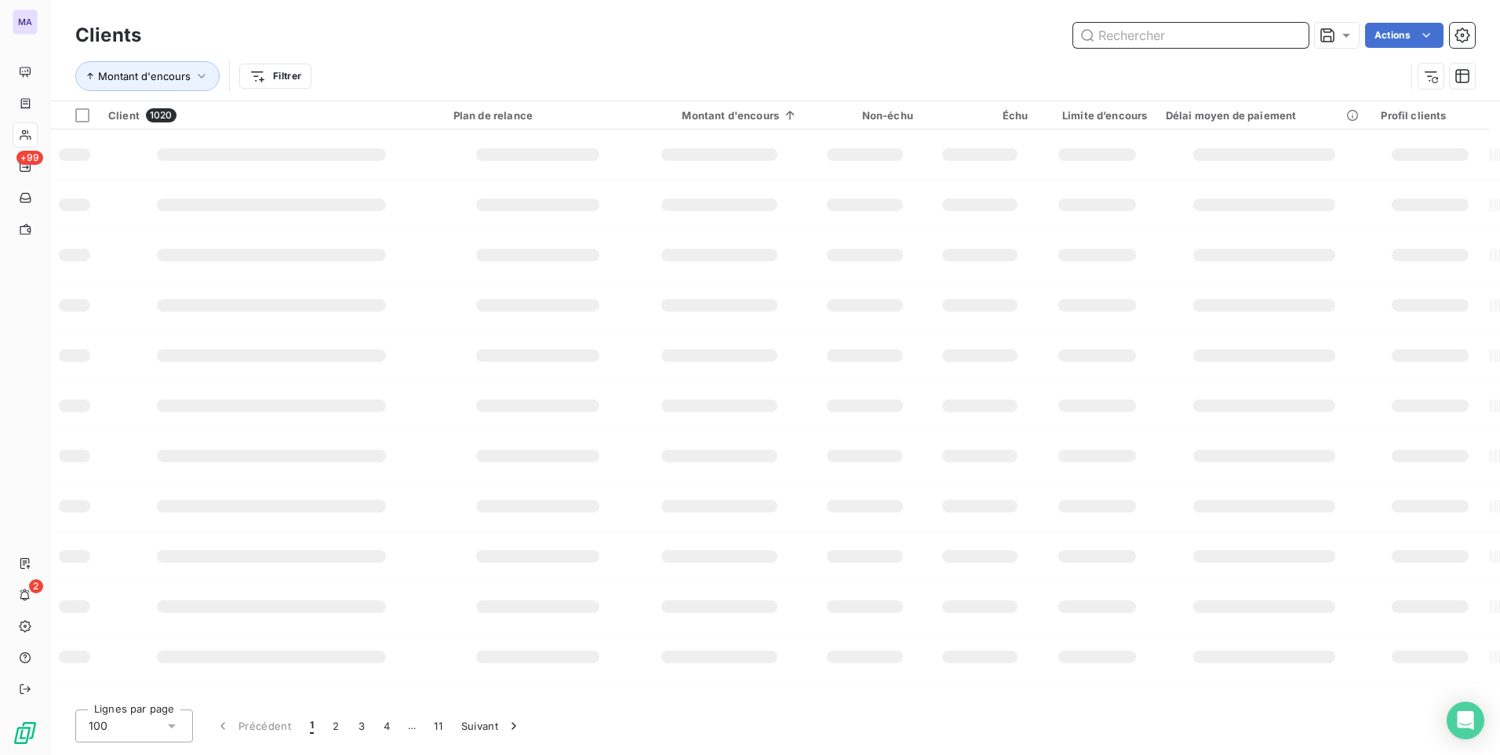
click at [1204, 42] on input "text" at bounding box center [1190, 35] width 235 height 25
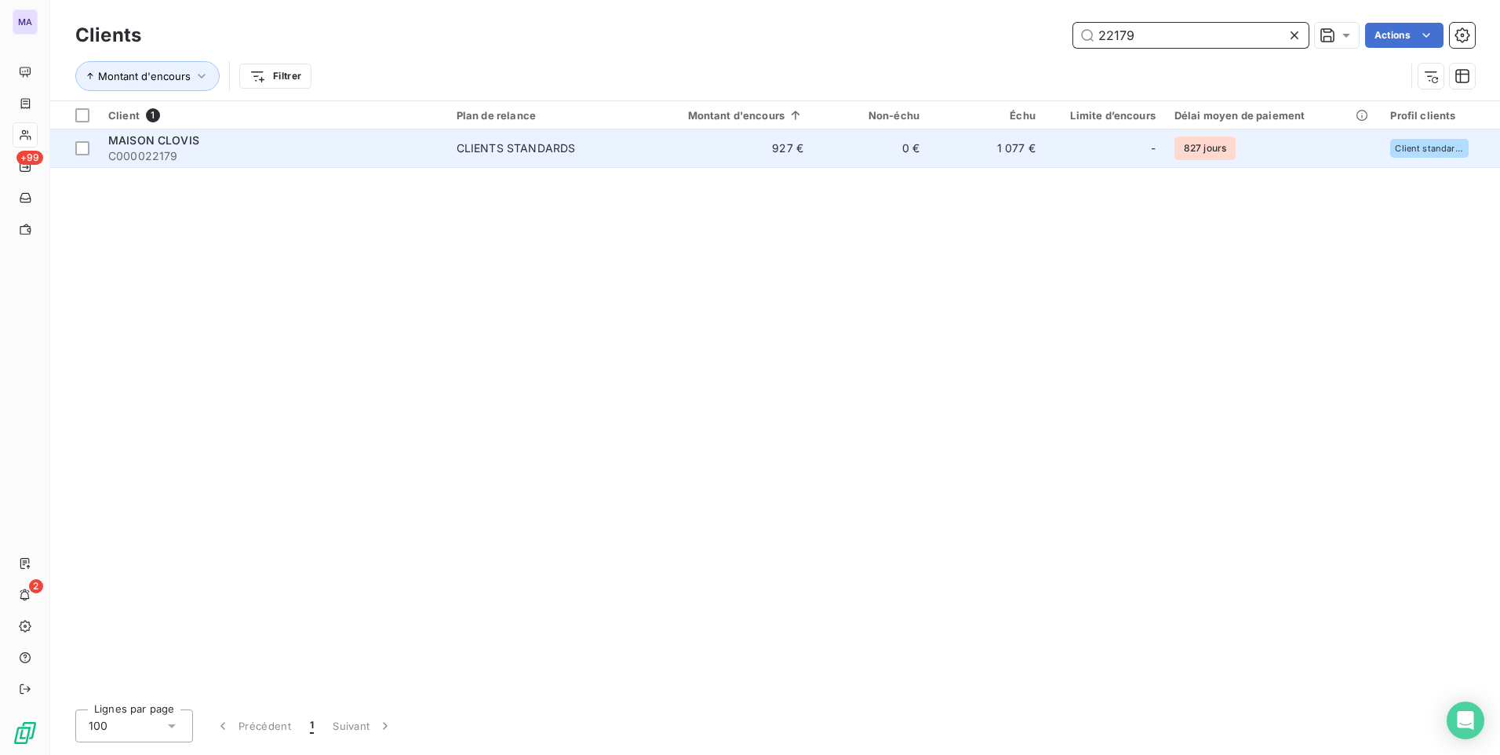
type input "22179"
click at [481, 151] on div "CLIENTS STANDARDS" at bounding box center [516, 148] width 119 height 16
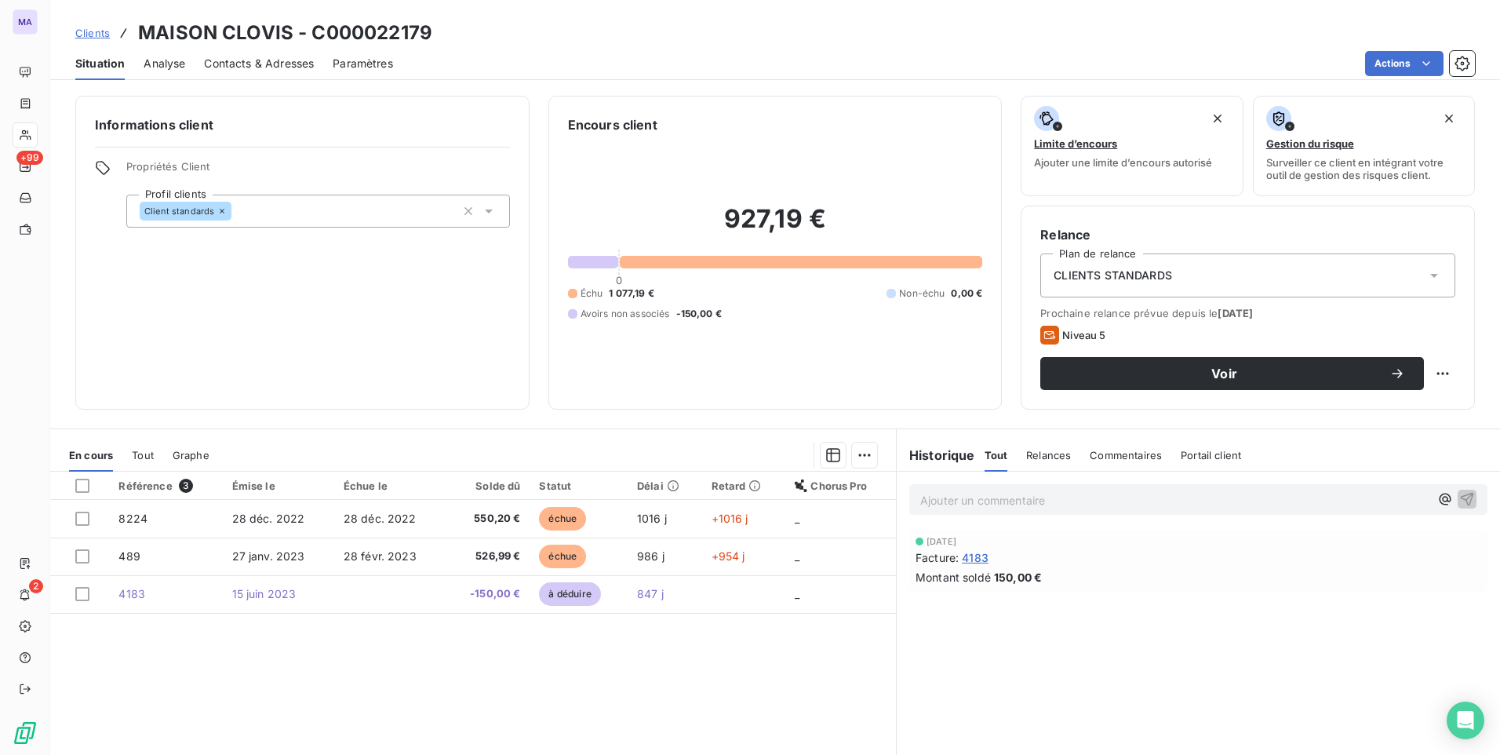
click at [1102, 279] on span "CLIENTS STANDARDS" at bounding box center [1113, 276] width 118 height 16
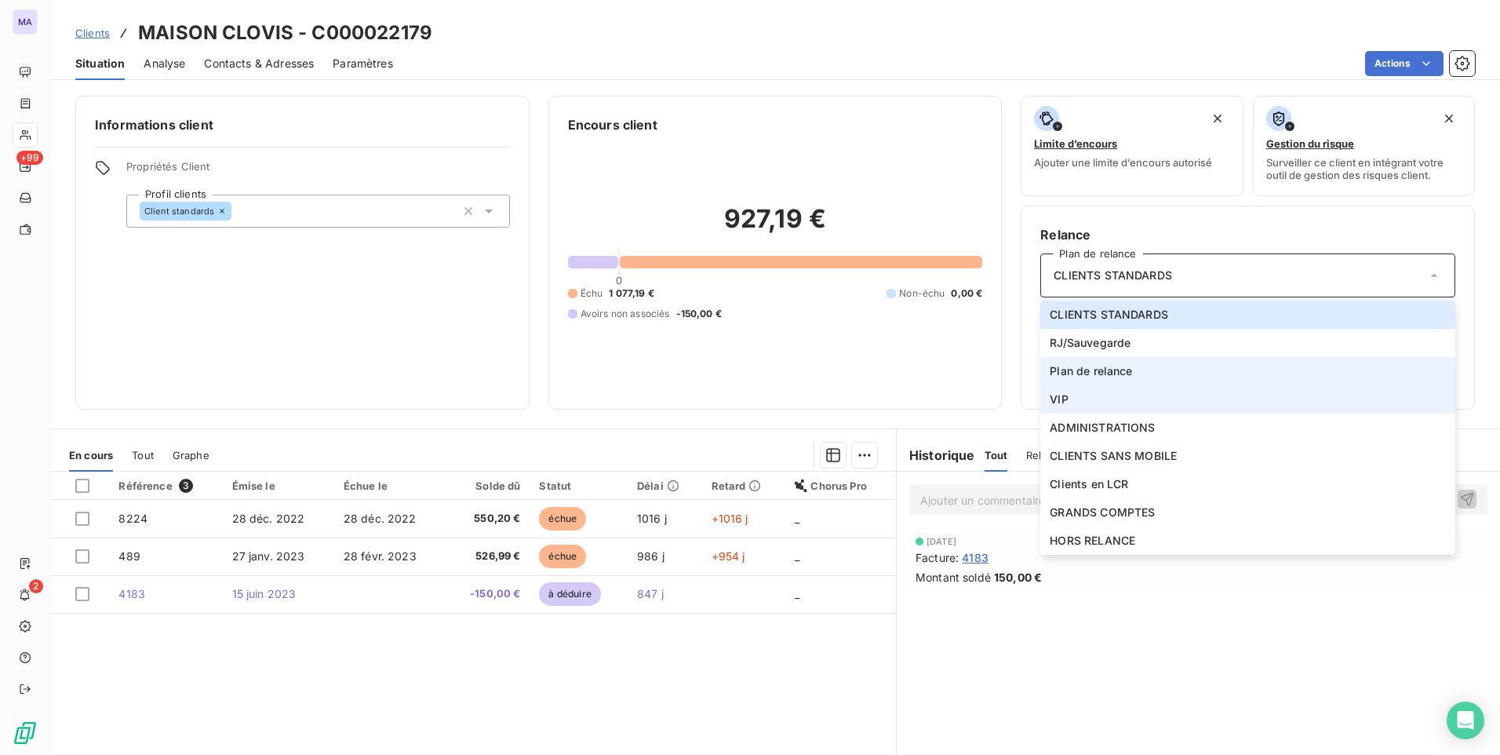
scroll to position [66, 0]
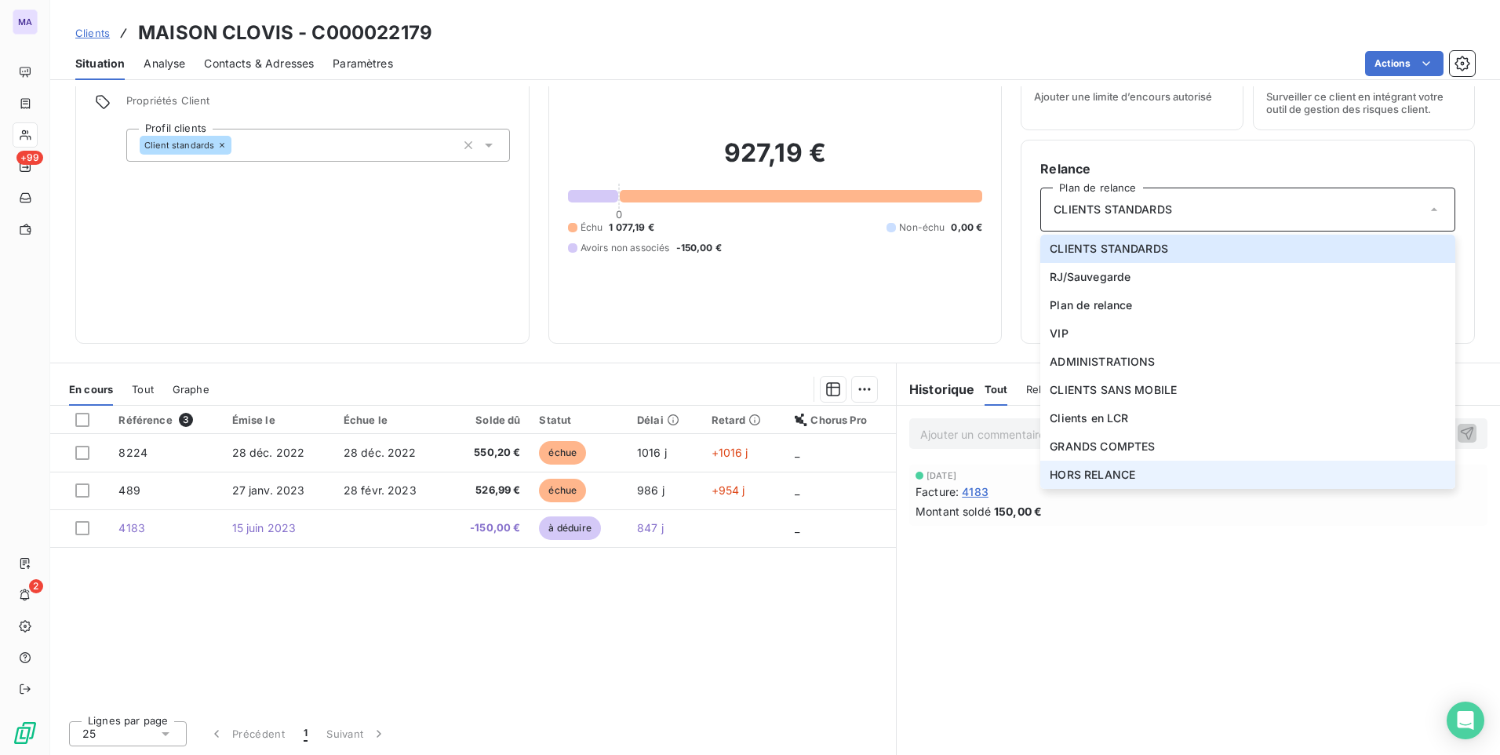
click at [1131, 471] on li "HORS RELANCE" at bounding box center [1247, 474] width 415 height 28
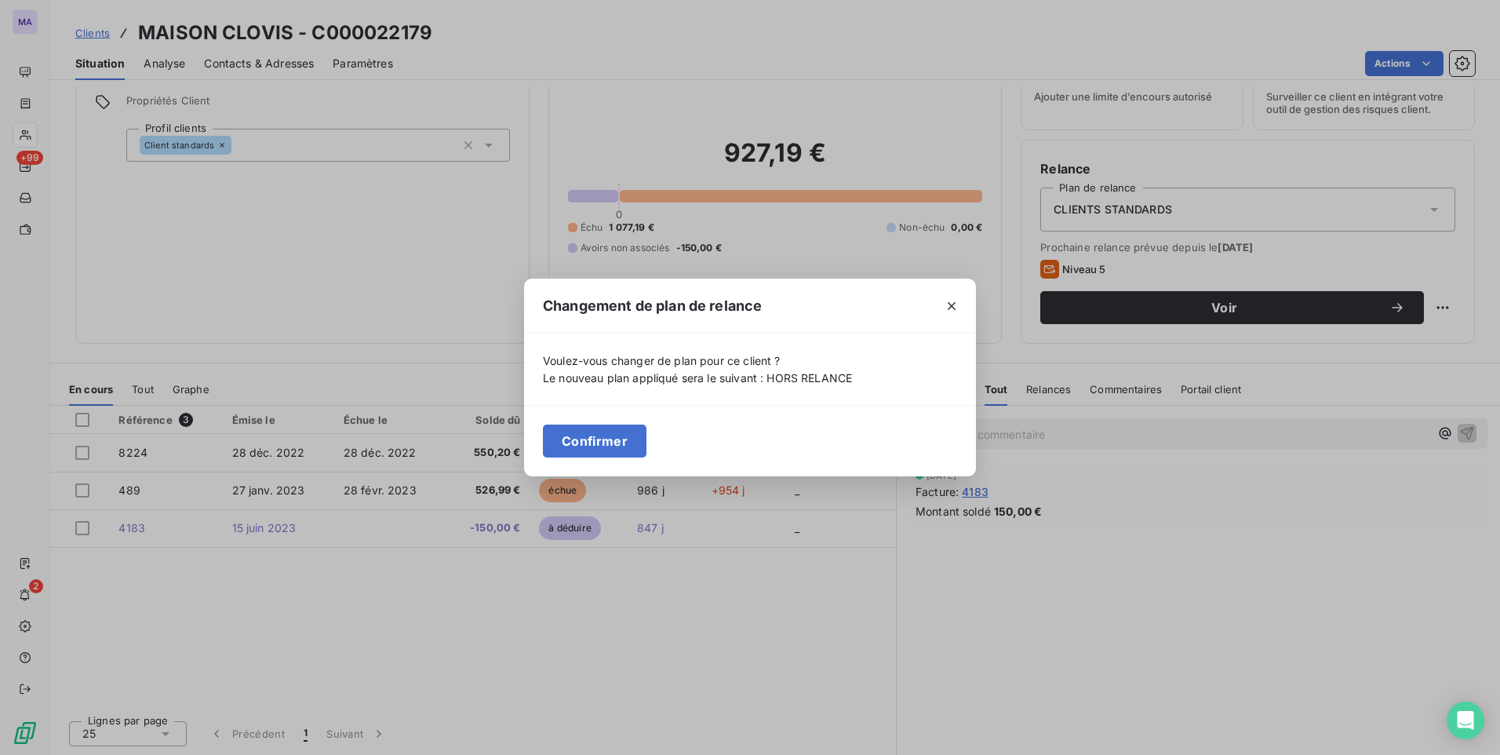
drag, startPoint x: 621, startPoint y: 439, endPoint x: 603, endPoint y: 396, distance: 45.7
click at [619, 435] on button "Confirmer" at bounding box center [595, 440] width 104 height 33
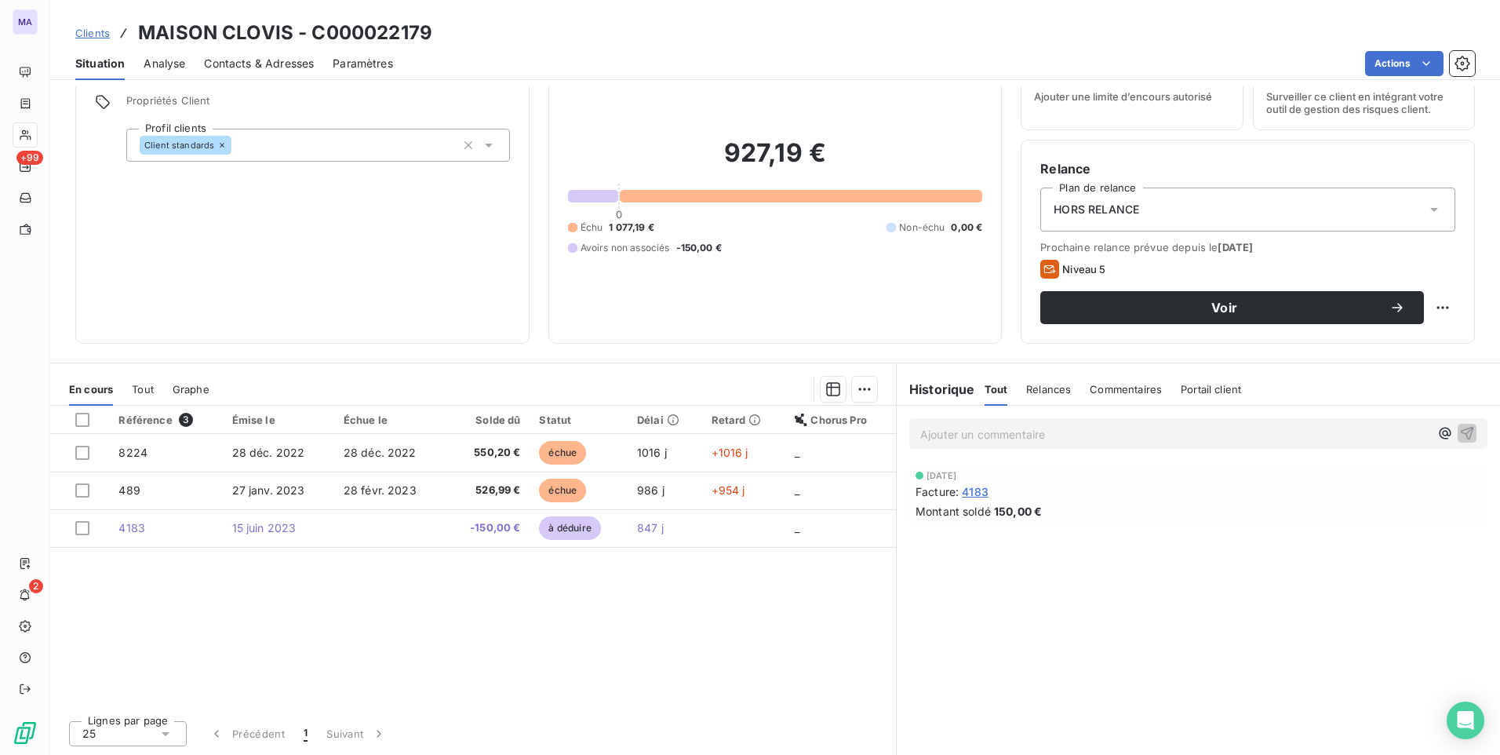
click at [406, 131] on div "Client standards" at bounding box center [318, 145] width 384 height 33
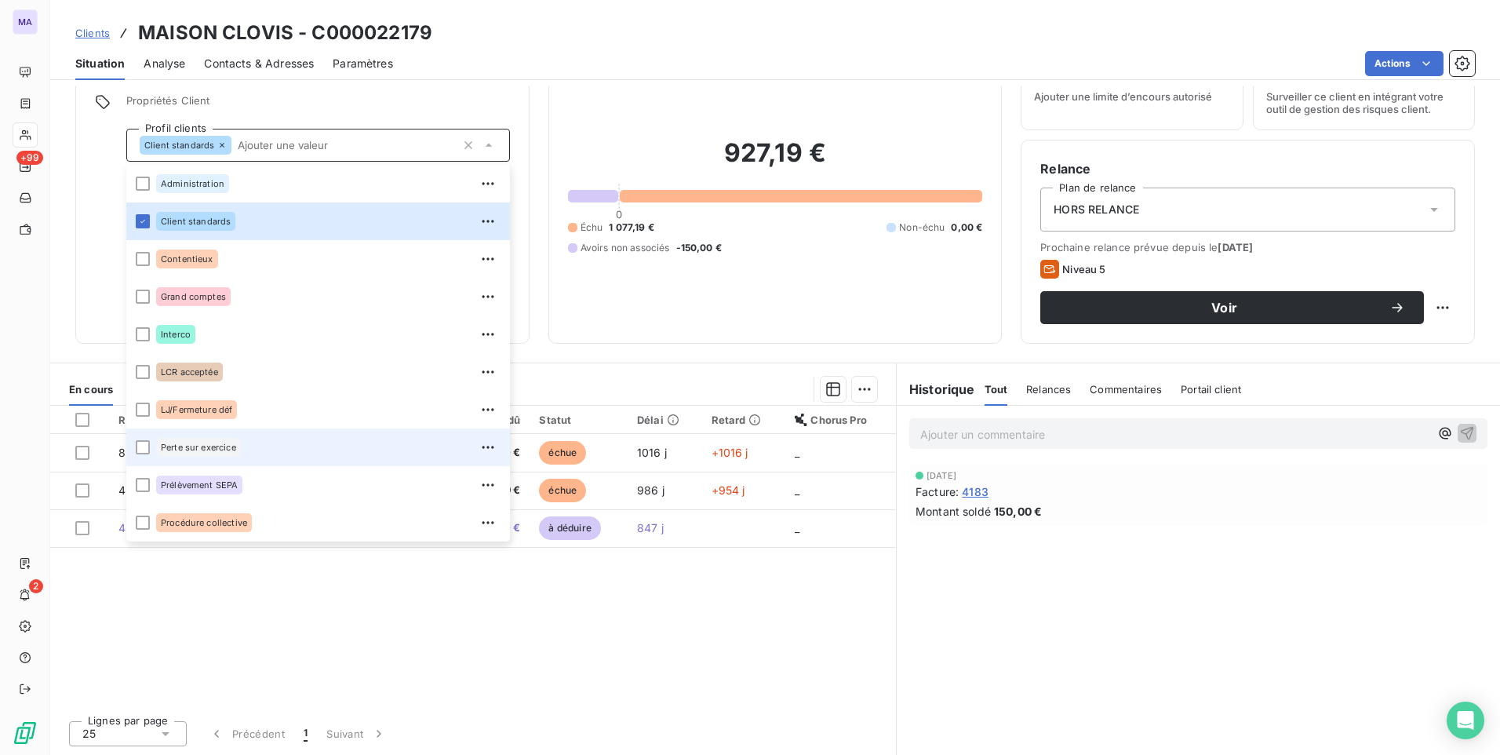
click at [170, 445] on span "Perte sur exercice" at bounding box center [198, 446] width 75 height 9
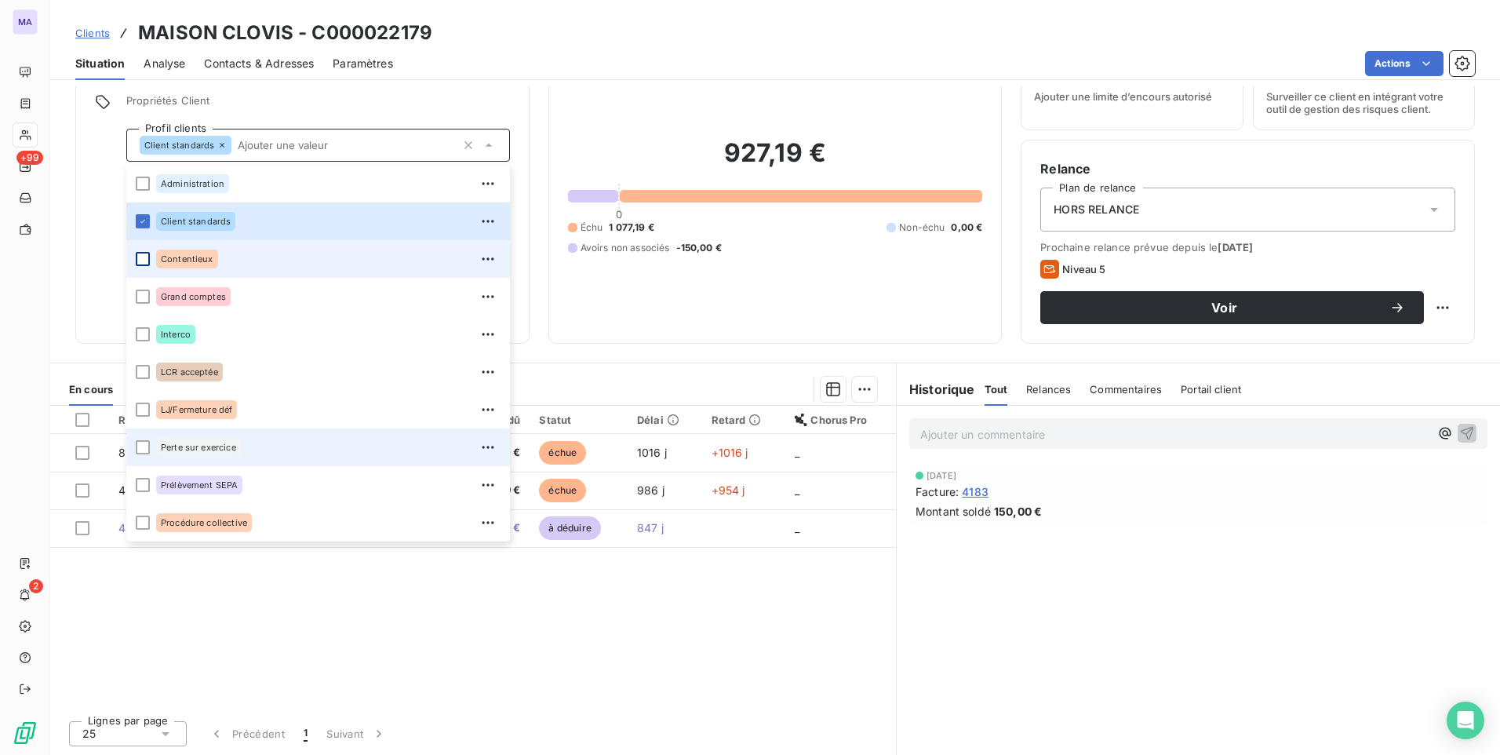
scroll to position [11, 0]
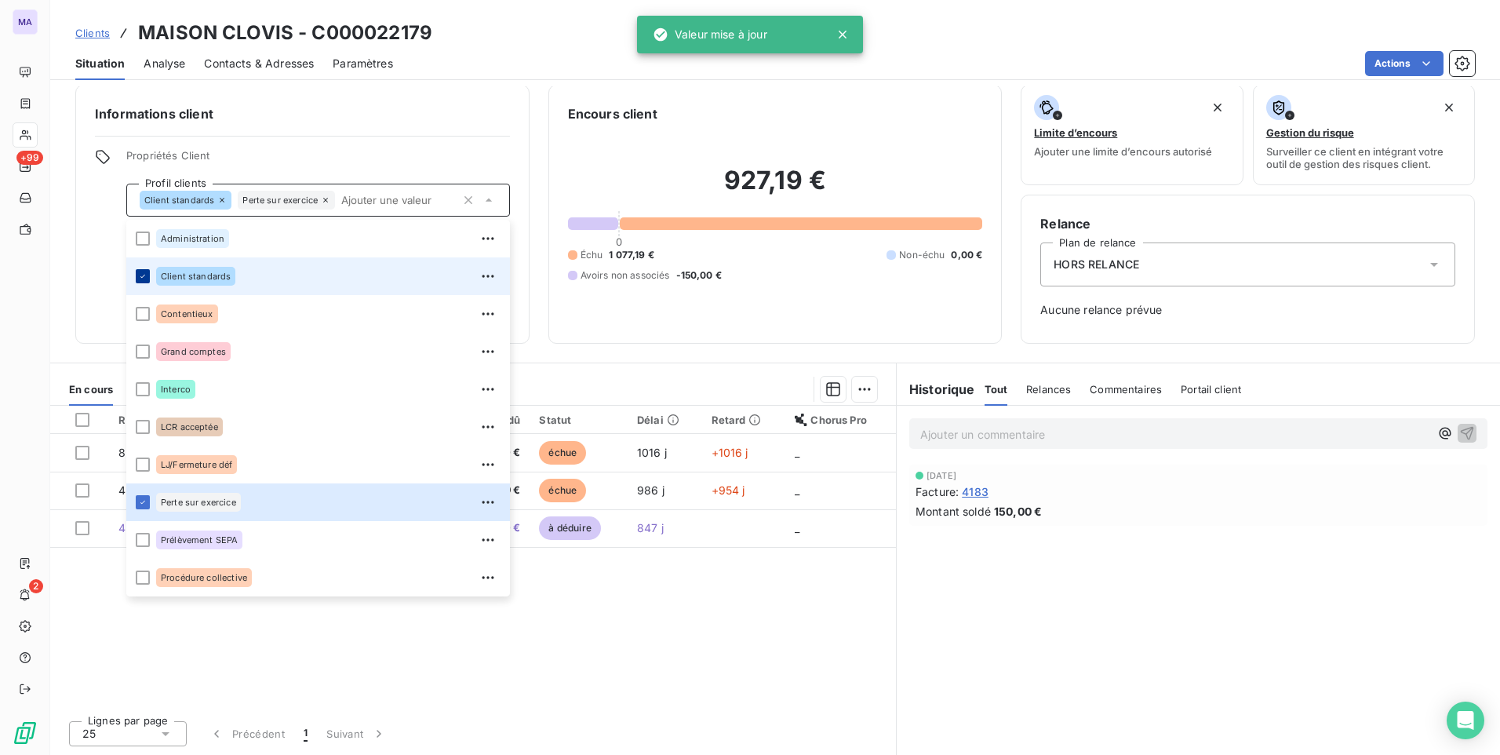
click at [140, 278] on icon at bounding box center [142, 275] width 9 height 9
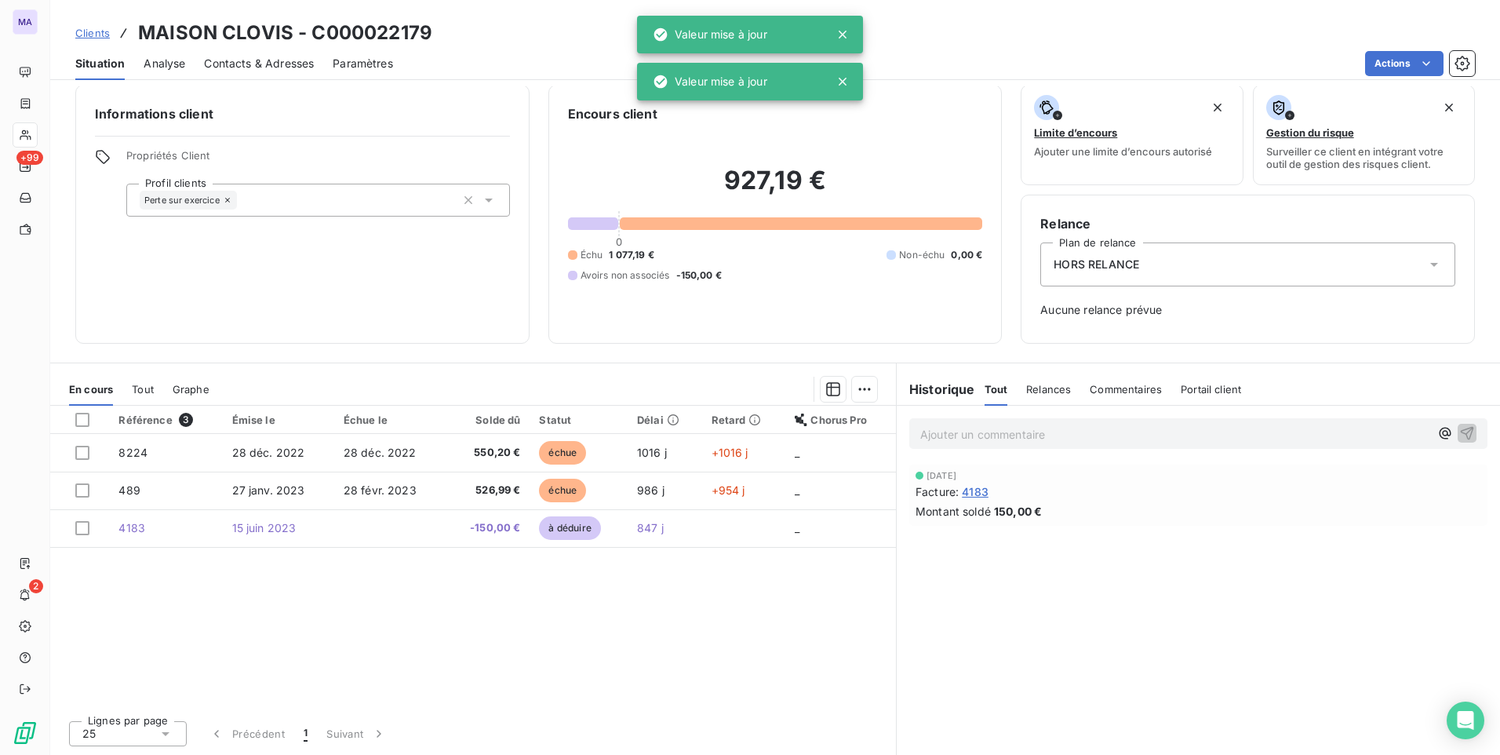
click at [397, 147] on div "Informations client Propriétés Client Profil clients Perte sur exercice" at bounding box center [302, 214] width 454 height 259
click at [300, 277] on div "Informations client Propriétés Client Profil clients Perte sur exercice" at bounding box center [302, 214] width 454 height 259
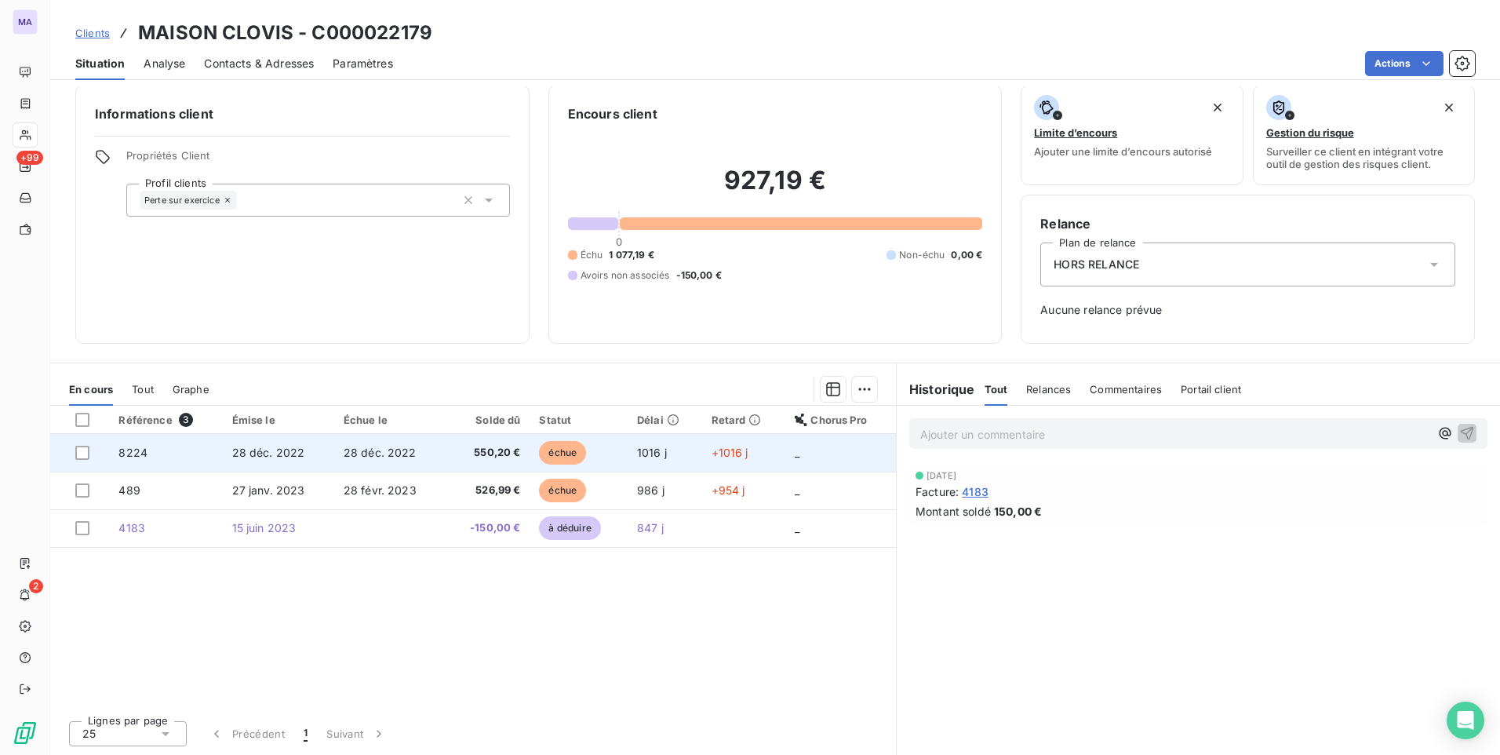
click at [90, 459] on div at bounding box center [87, 453] width 24 height 14
click at [82, 459] on div at bounding box center [82, 453] width 14 height 14
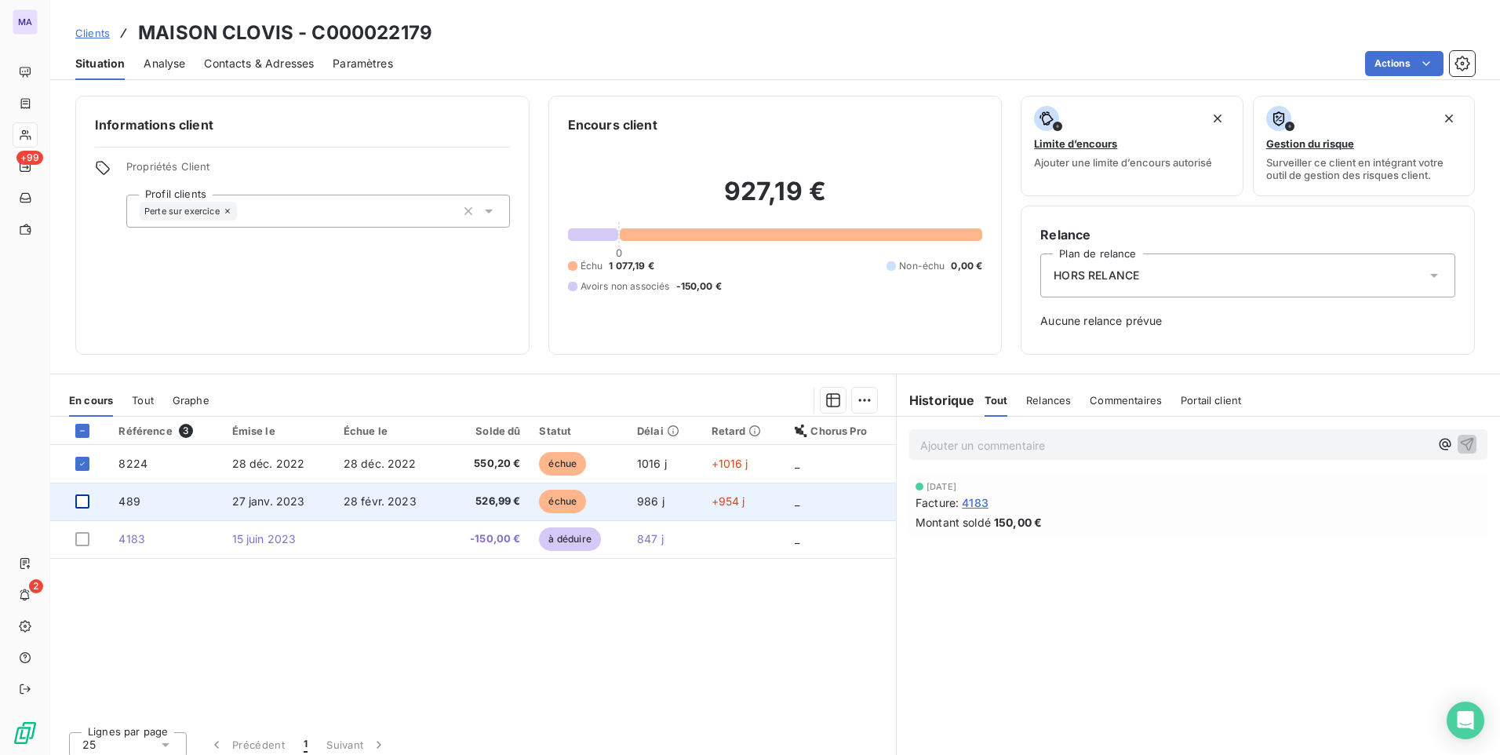
click at [78, 498] on div at bounding box center [82, 501] width 14 height 14
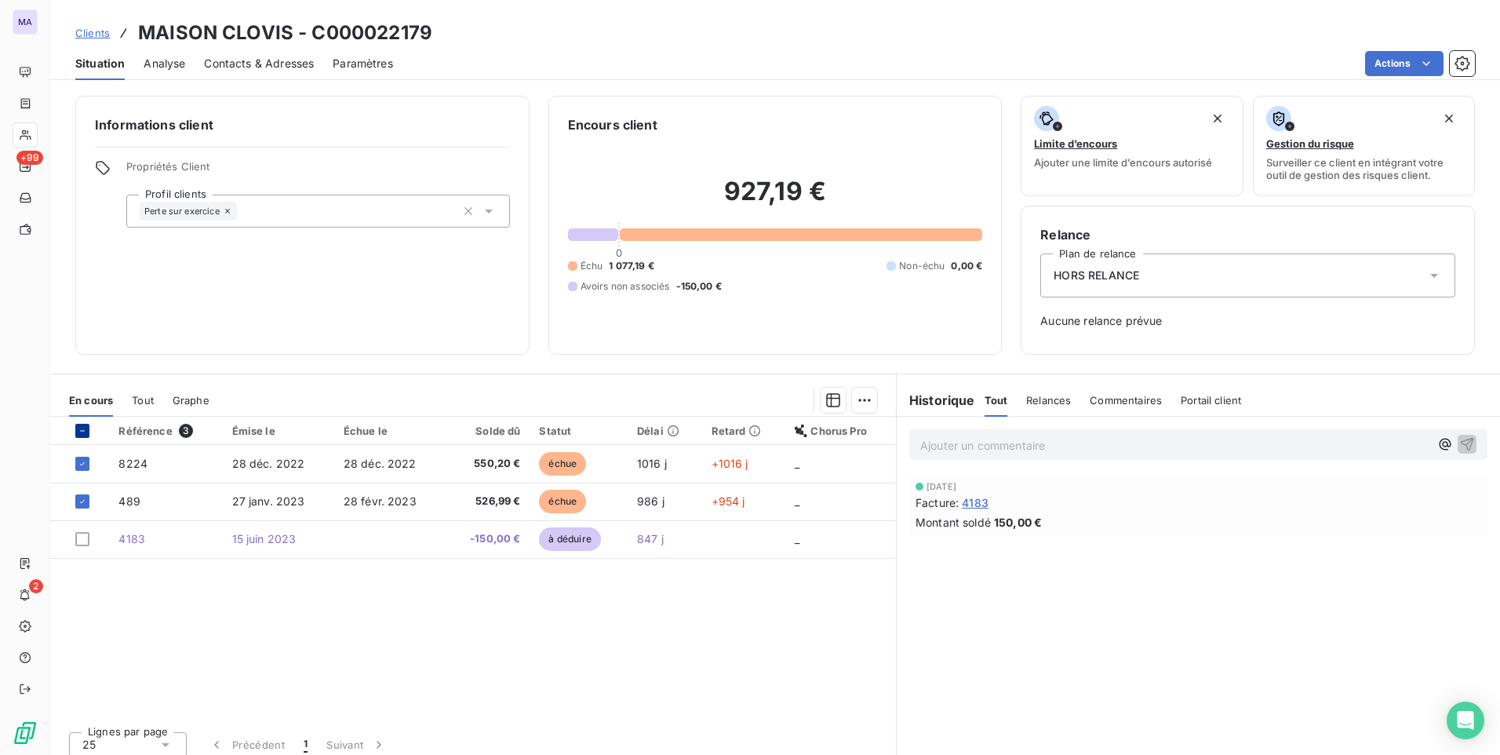
click at [88, 428] on div at bounding box center [82, 431] width 14 height 14
click at [83, 426] on div at bounding box center [82, 431] width 14 height 14
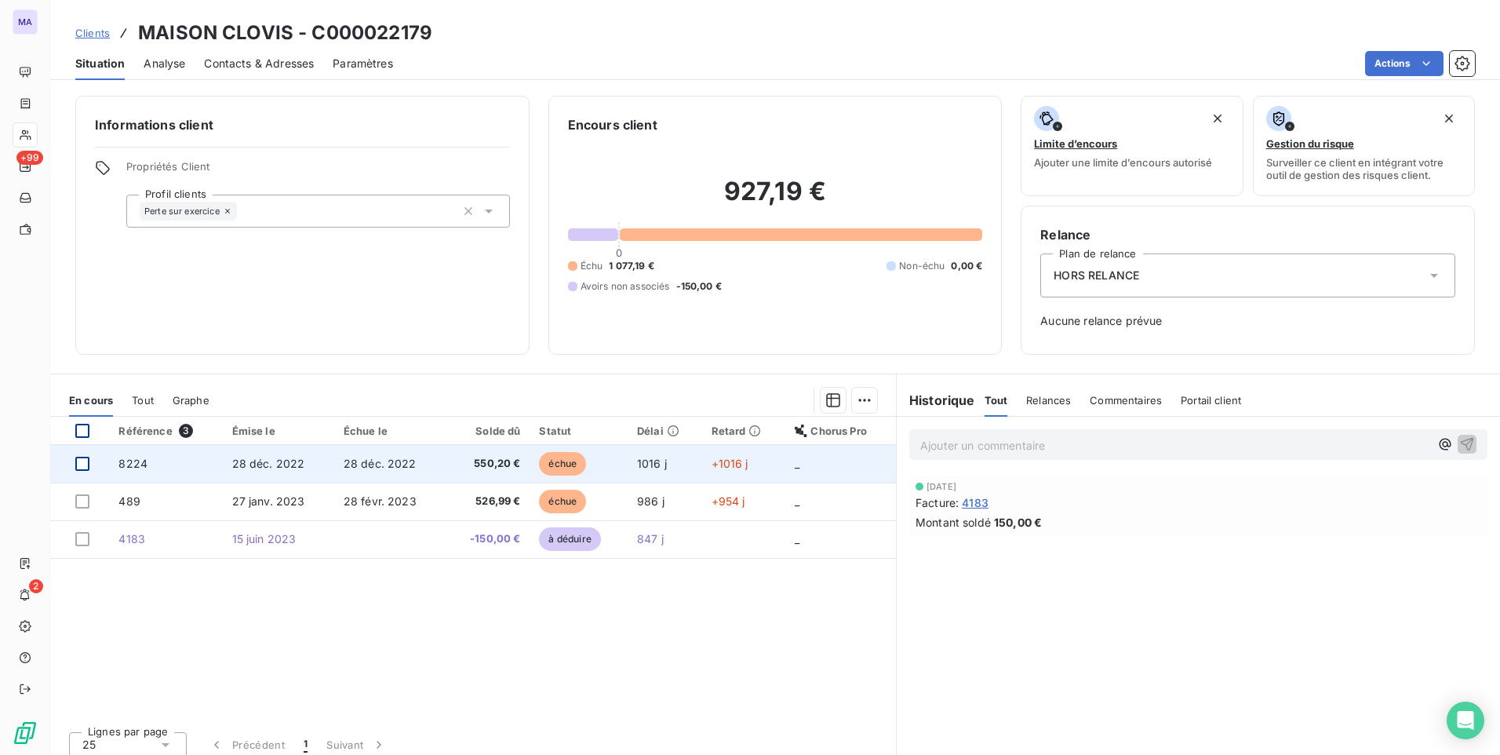
click at [85, 460] on div at bounding box center [82, 464] width 14 height 14
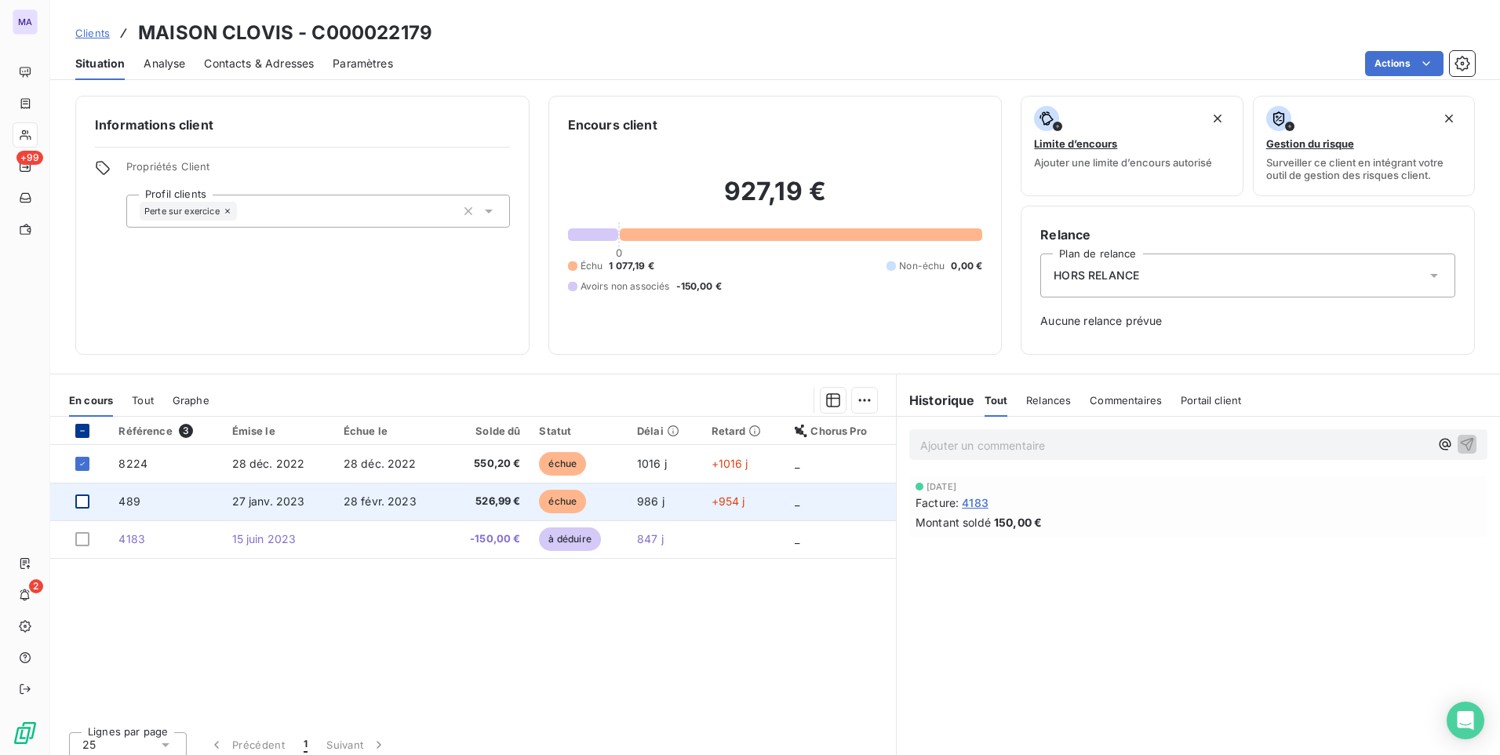
click at [88, 502] on div at bounding box center [82, 501] width 14 height 14
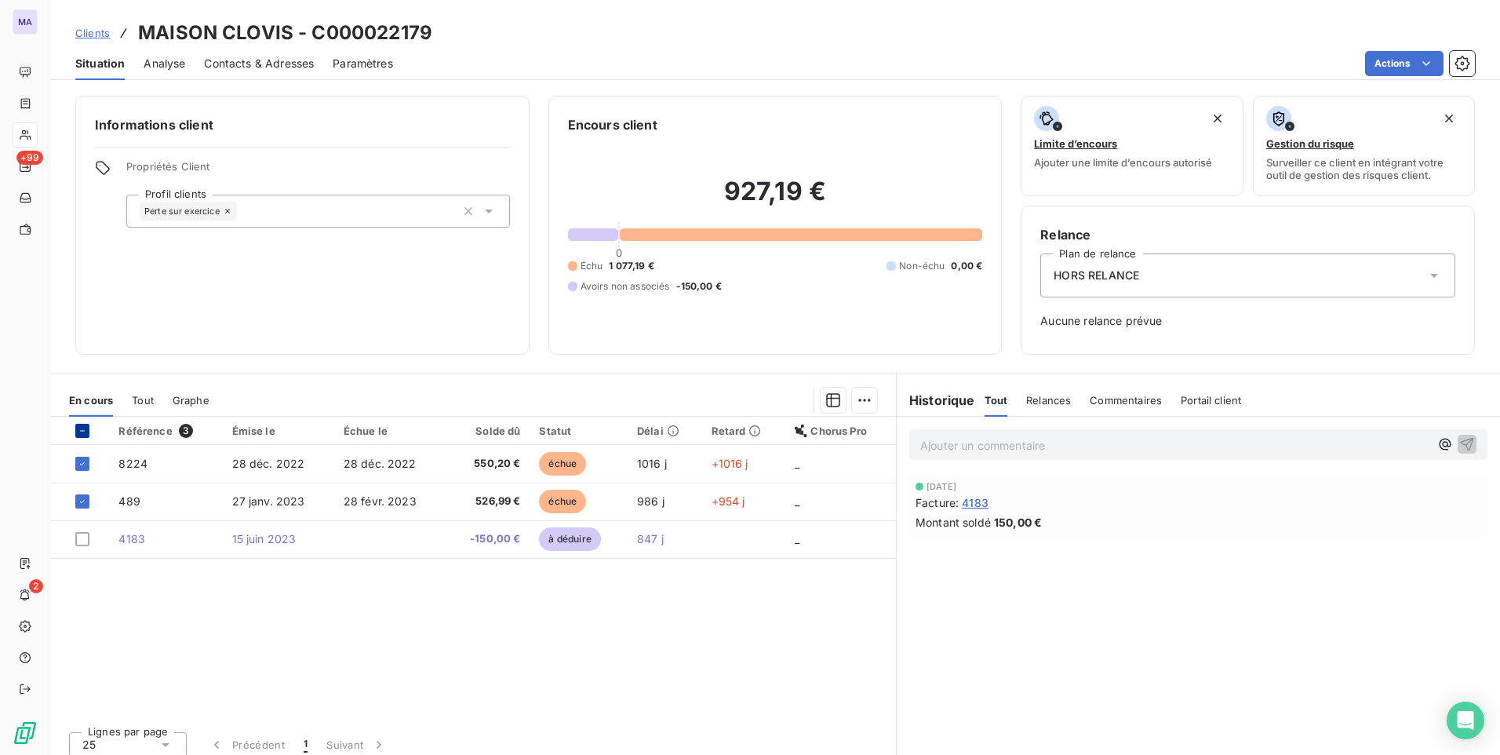
click at [348, 608] on div "Référence 3 Émise le Échue le Solde dû Statut Délai Retard Chorus Pro 8224 [DAT…" at bounding box center [473, 568] width 846 height 302
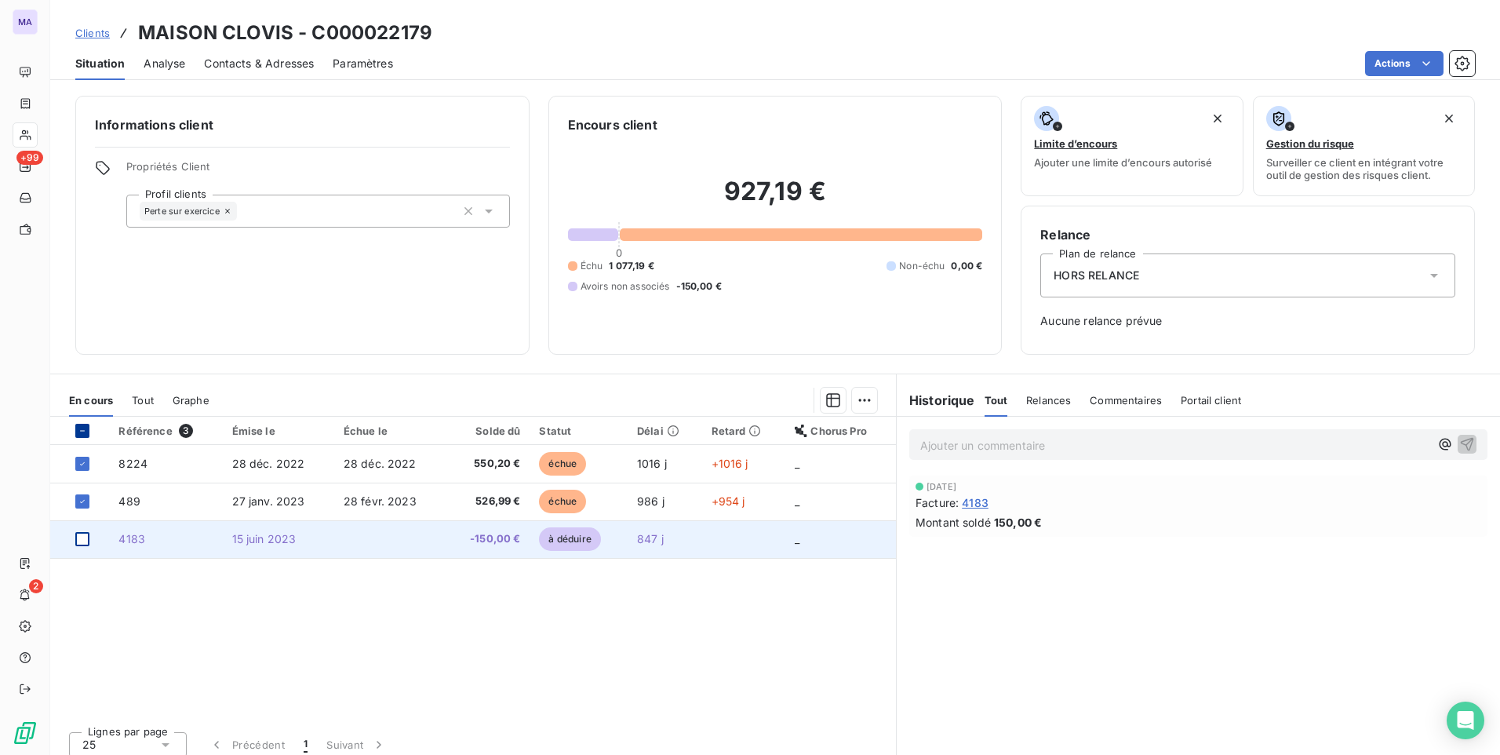
click at [87, 540] on div at bounding box center [82, 539] width 14 height 14
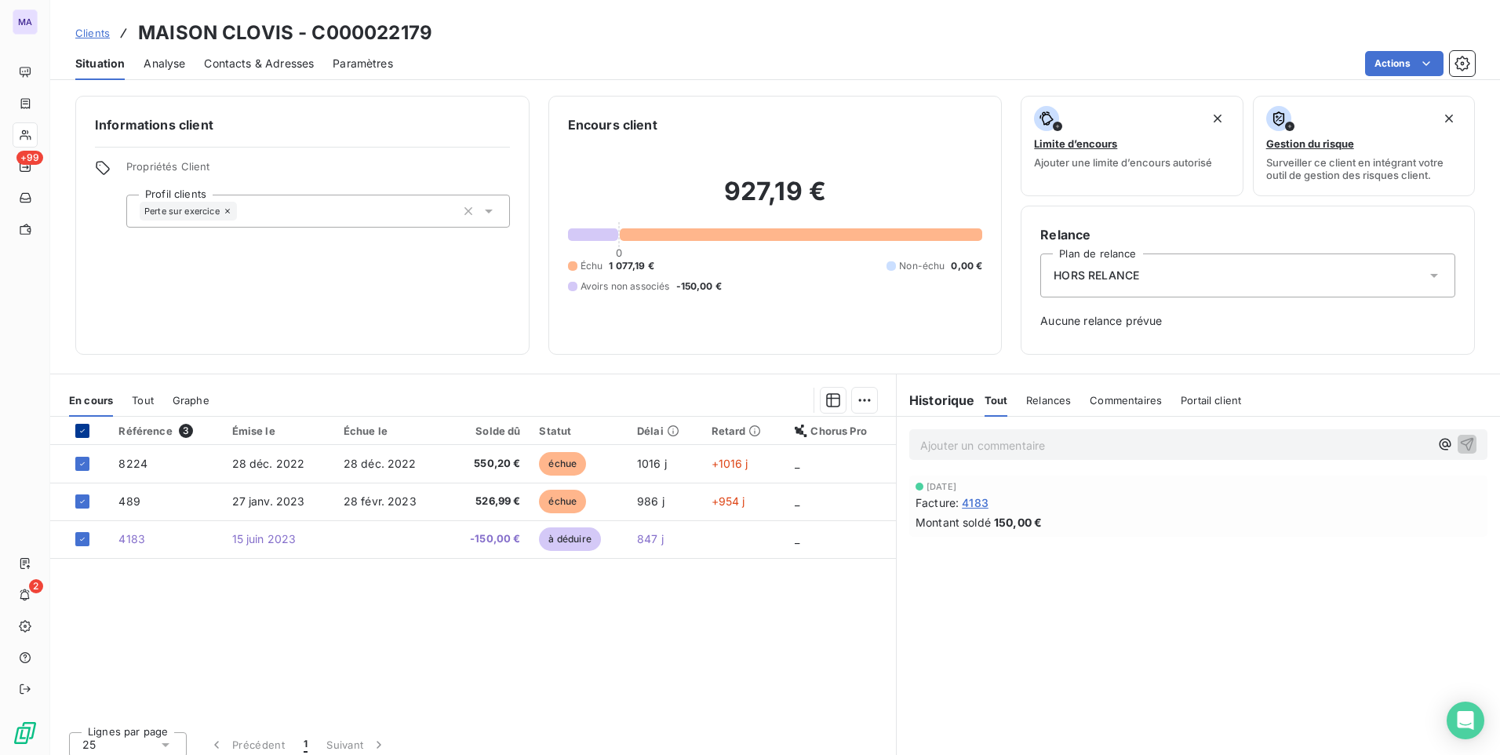
click at [353, 657] on div "Référence 3 Émise le Échue le Solde dû Statut Délai Retard Chorus Pro 8224 [DAT…" at bounding box center [473, 568] width 846 height 302
click at [82, 434] on icon at bounding box center [82, 430] width 9 height 9
click at [228, 657] on div "Référence 3 Émise le Échue le Solde dû Statut Délai Retard Chorus Pro 8224 [DAT…" at bounding box center [473, 568] width 846 height 302
drag, startPoint x: 295, startPoint y: 613, endPoint x: 300, endPoint y: 595, distance: 18.6
click at [297, 609] on div "Référence 3 Émise le Échue le Solde dû Statut Délai Retard Chorus Pro 8224 [DAT…" at bounding box center [473, 568] width 846 height 302
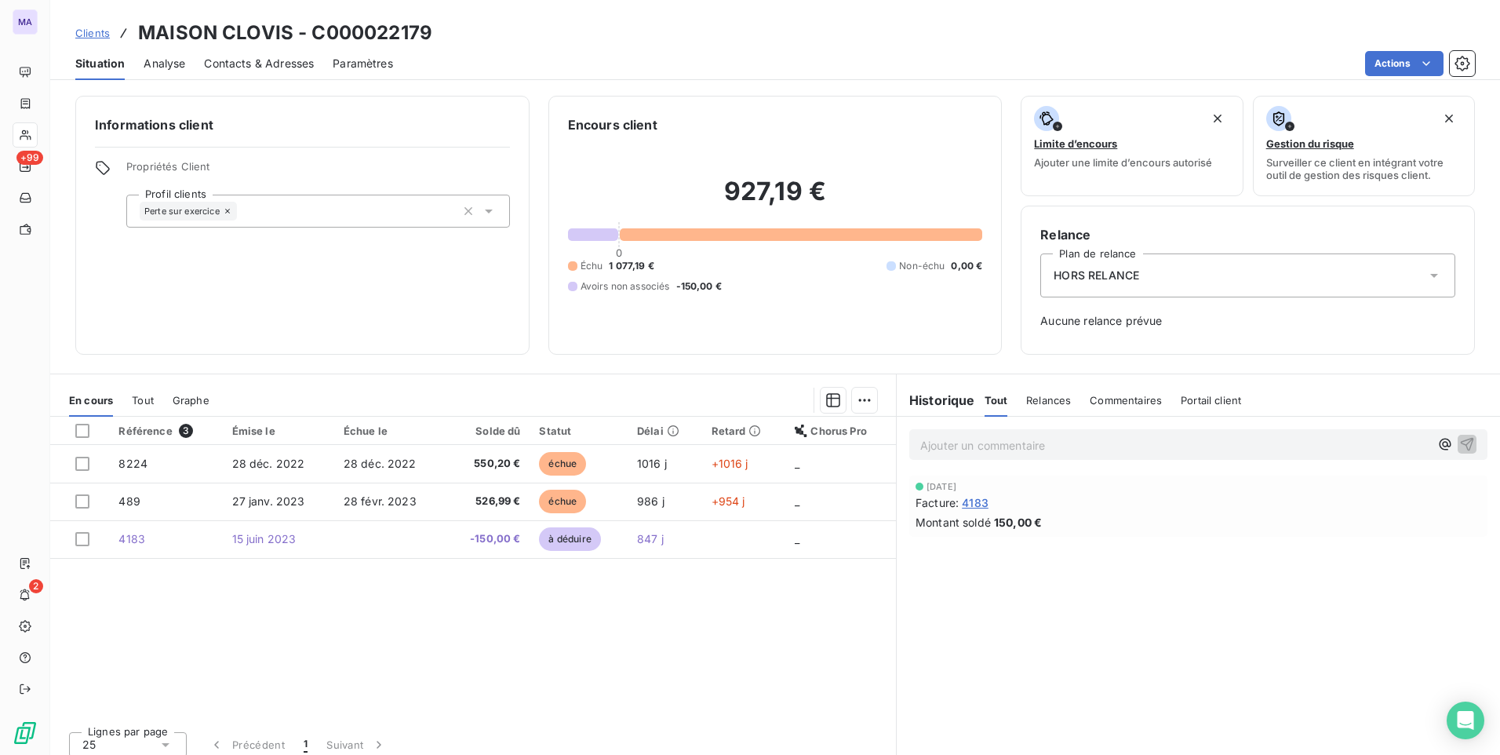
click at [253, 671] on div "Référence 3 Émise le Échue le Solde dû Statut Délai Retard Chorus Pro 8224 [DAT…" at bounding box center [473, 568] width 846 height 302
click at [86, 35] on span "Clients" at bounding box center [92, 33] width 35 height 13
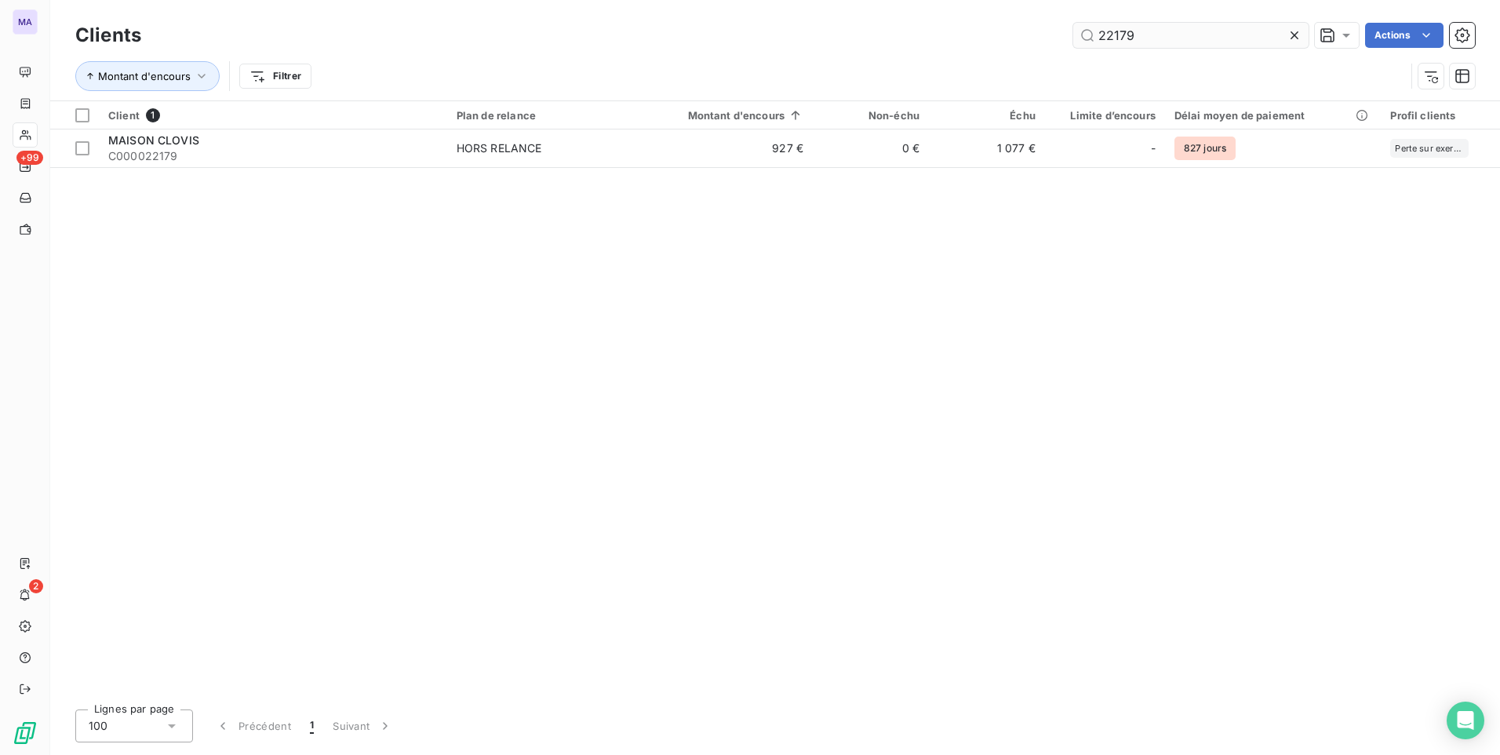
click at [1153, 37] on input "22179" at bounding box center [1190, 35] width 235 height 25
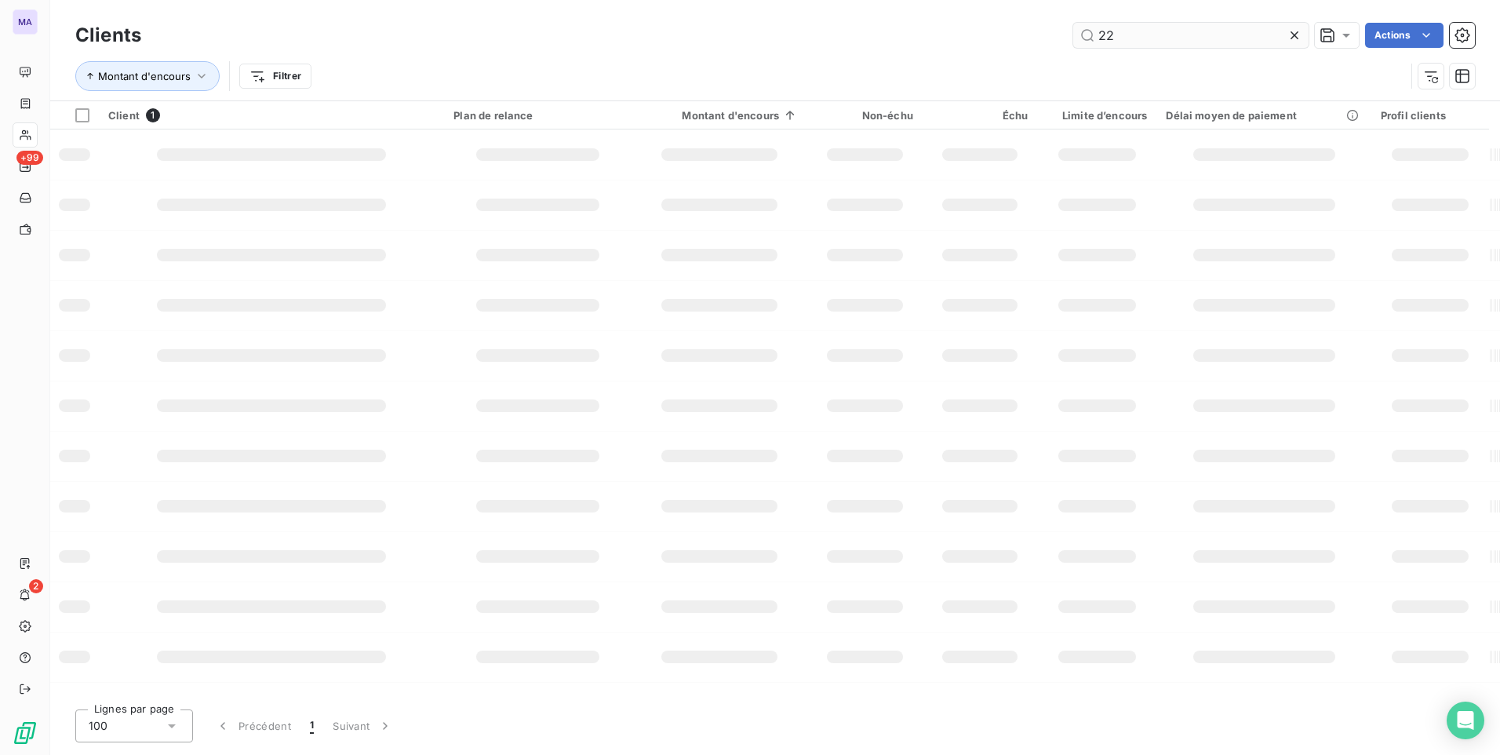
type input "2"
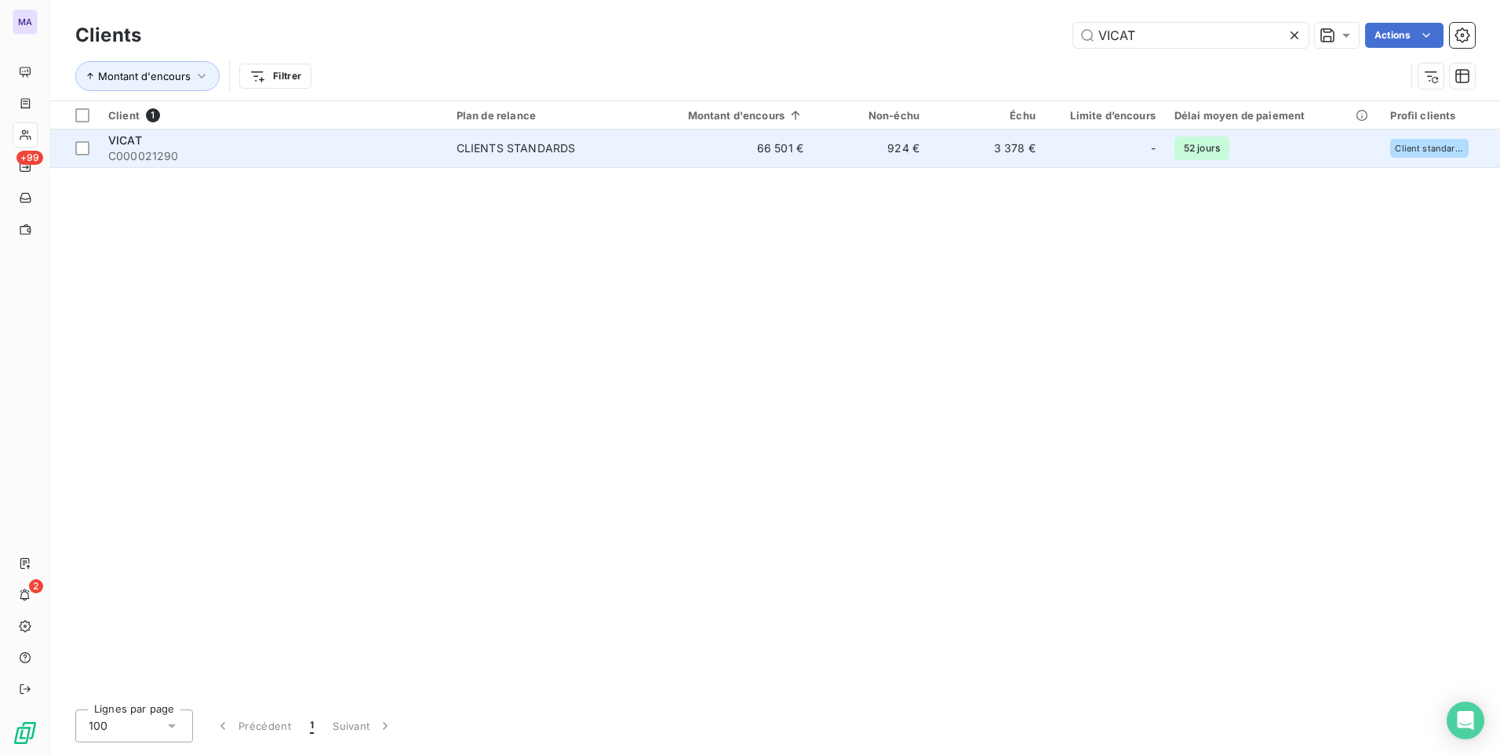
type input "VICAT"
click at [475, 147] on div "CLIENTS STANDARDS" at bounding box center [516, 148] width 119 height 16
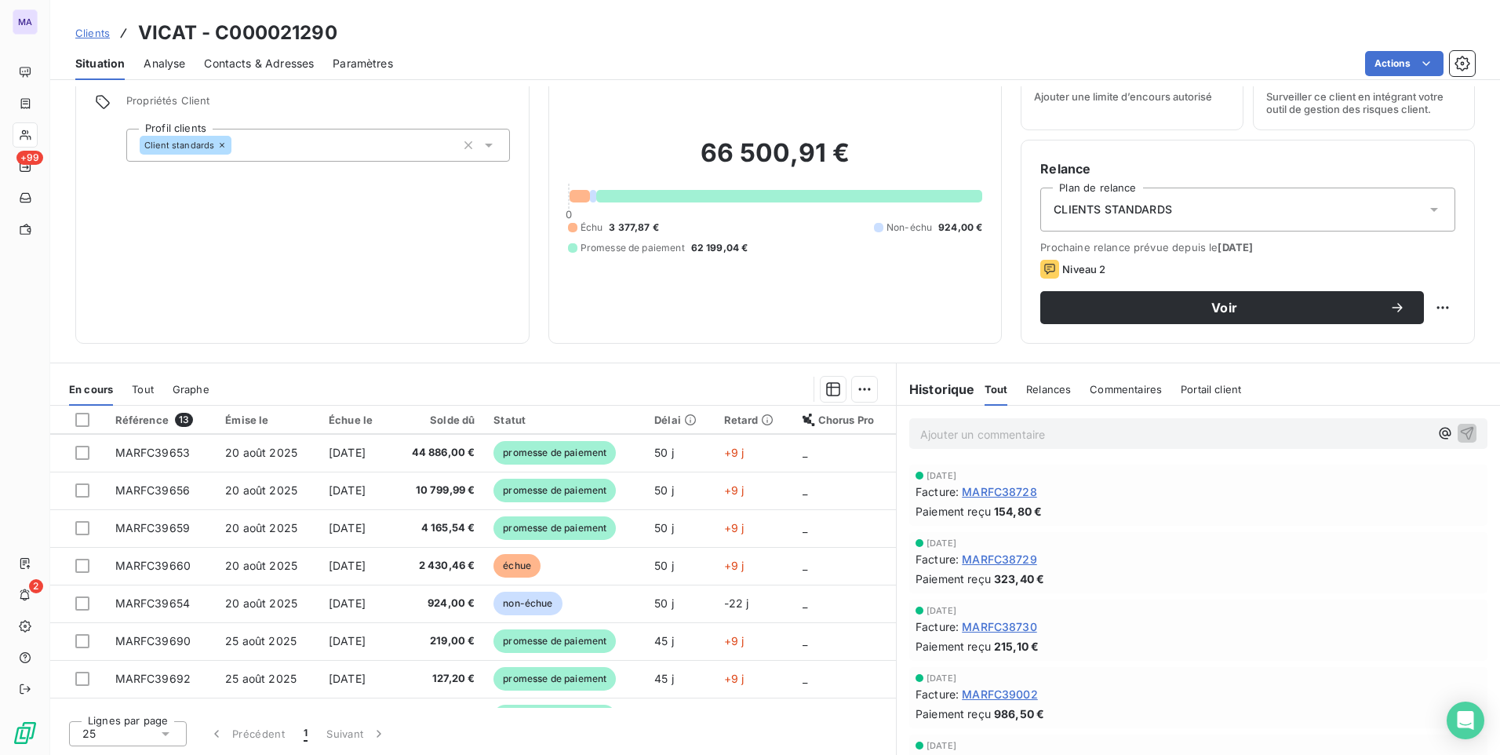
scroll to position [217, 0]
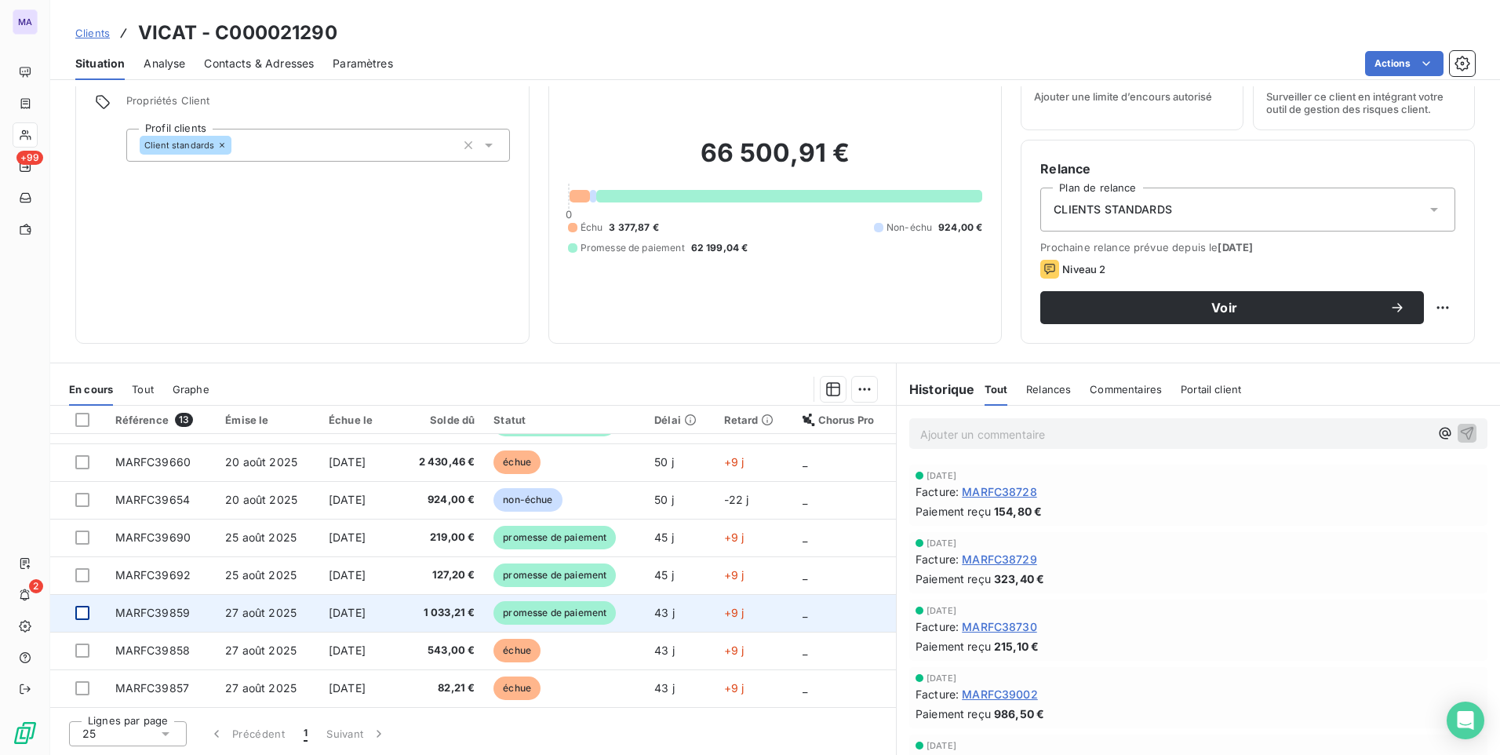
click at [86, 612] on div at bounding box center [82, 613] width 14 height 14
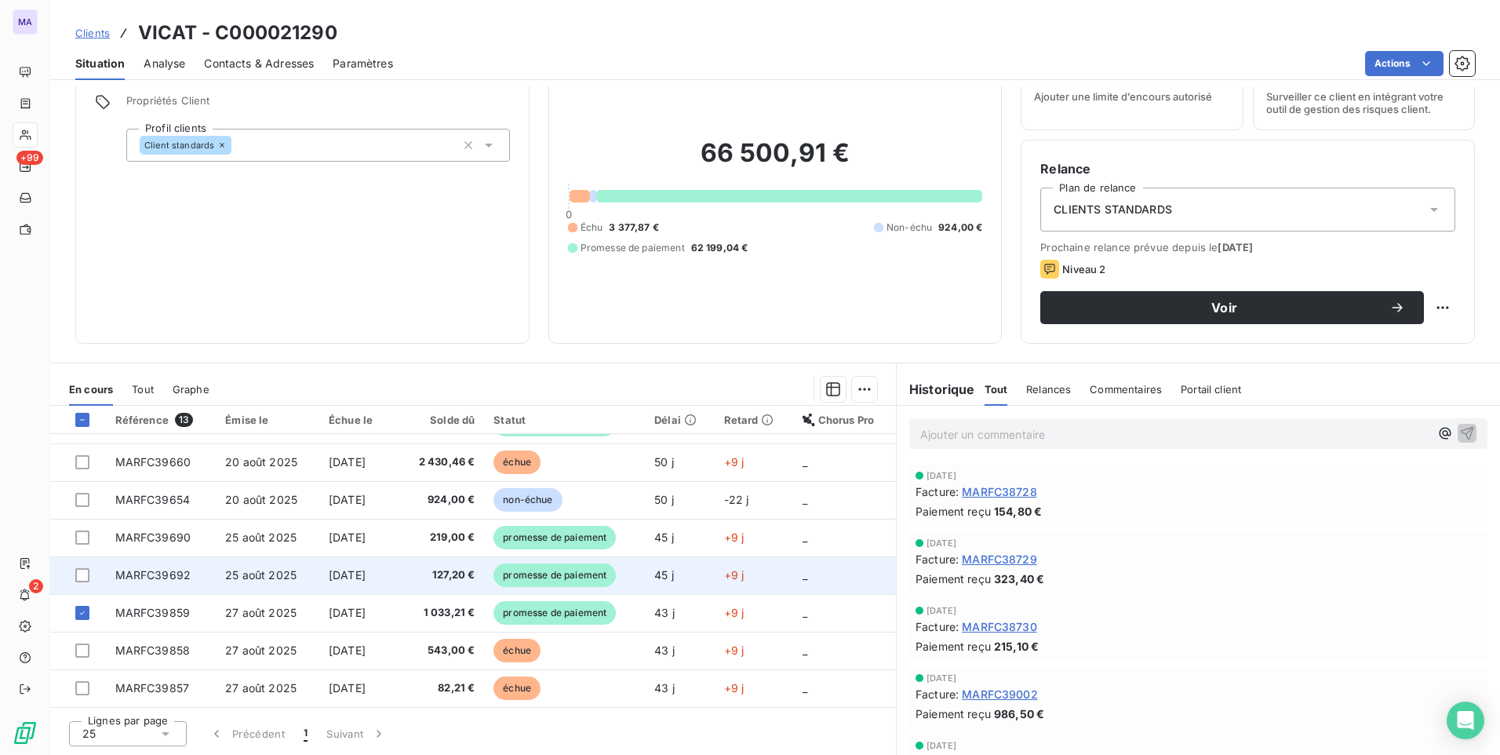
drag, startPoint x: 79, startPoint y: 613, endPoint x: 96, endPoint y: 593, distance: 26.1
click at [82, 607] on div at bounding box center [82, 613] width 14 height 14
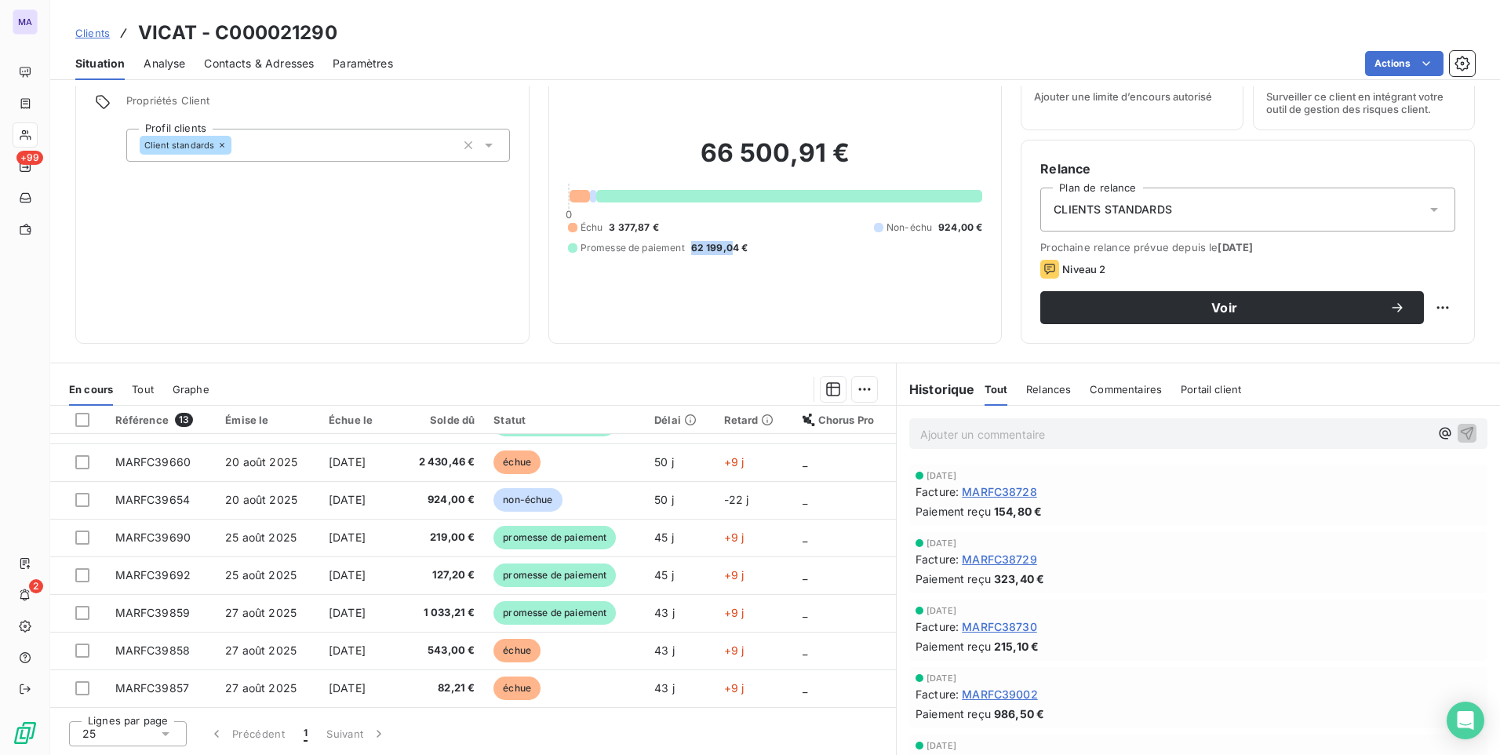
drag, startPoint x: 686, startPoint y: 248, endPoint x: 730, endPoint y: 243, distance: 44.2
click at [730, 243] on div "Promesse de paiement 62 199,04 €" at bounding box center [658, 248] width 180 height 14
click at [533, 334] on div "Informations client Propriétés Client Profil clients Client standards Encours c…" at bounding box center [775, 187] width 1450 height 314
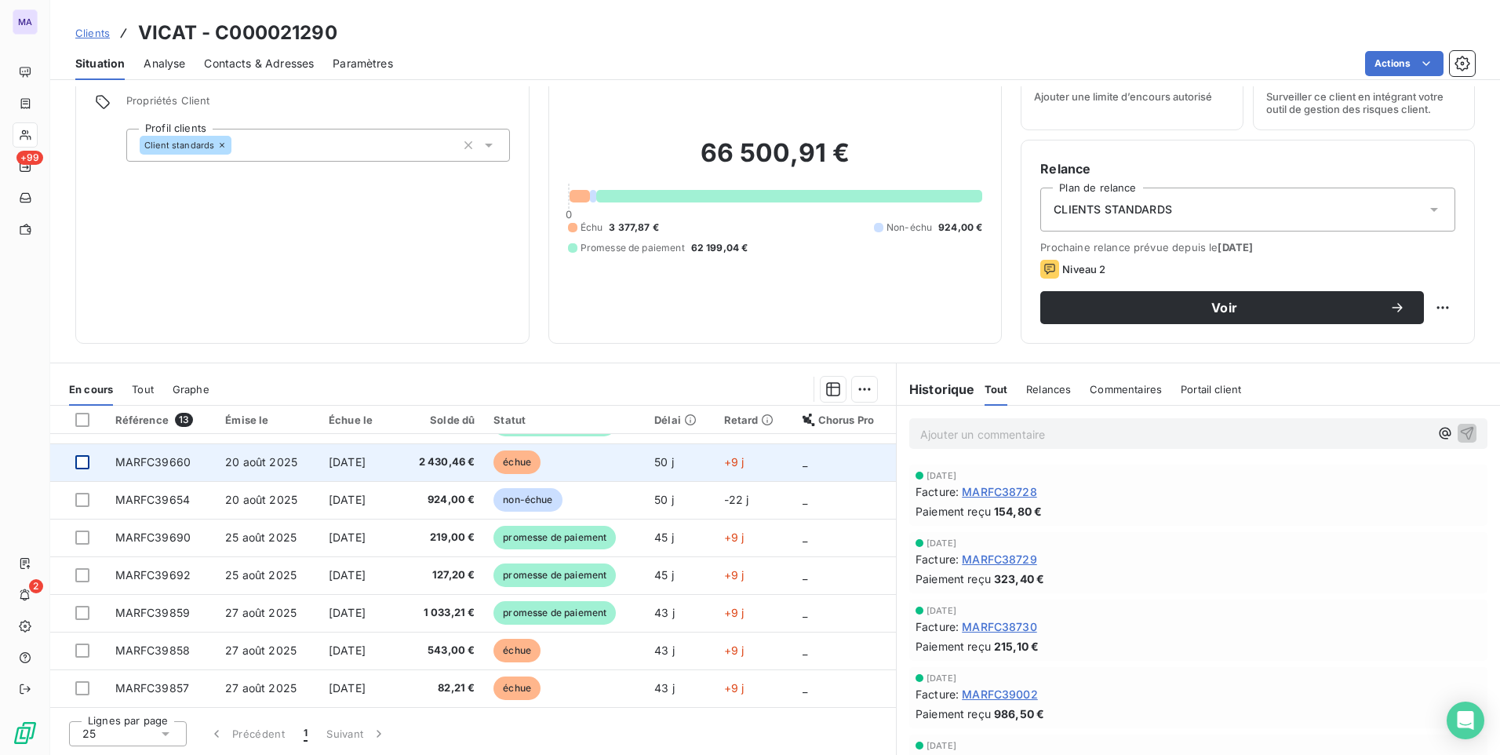
click at [82, 463] on div at bounding box center [82, 462] width 14 height 14
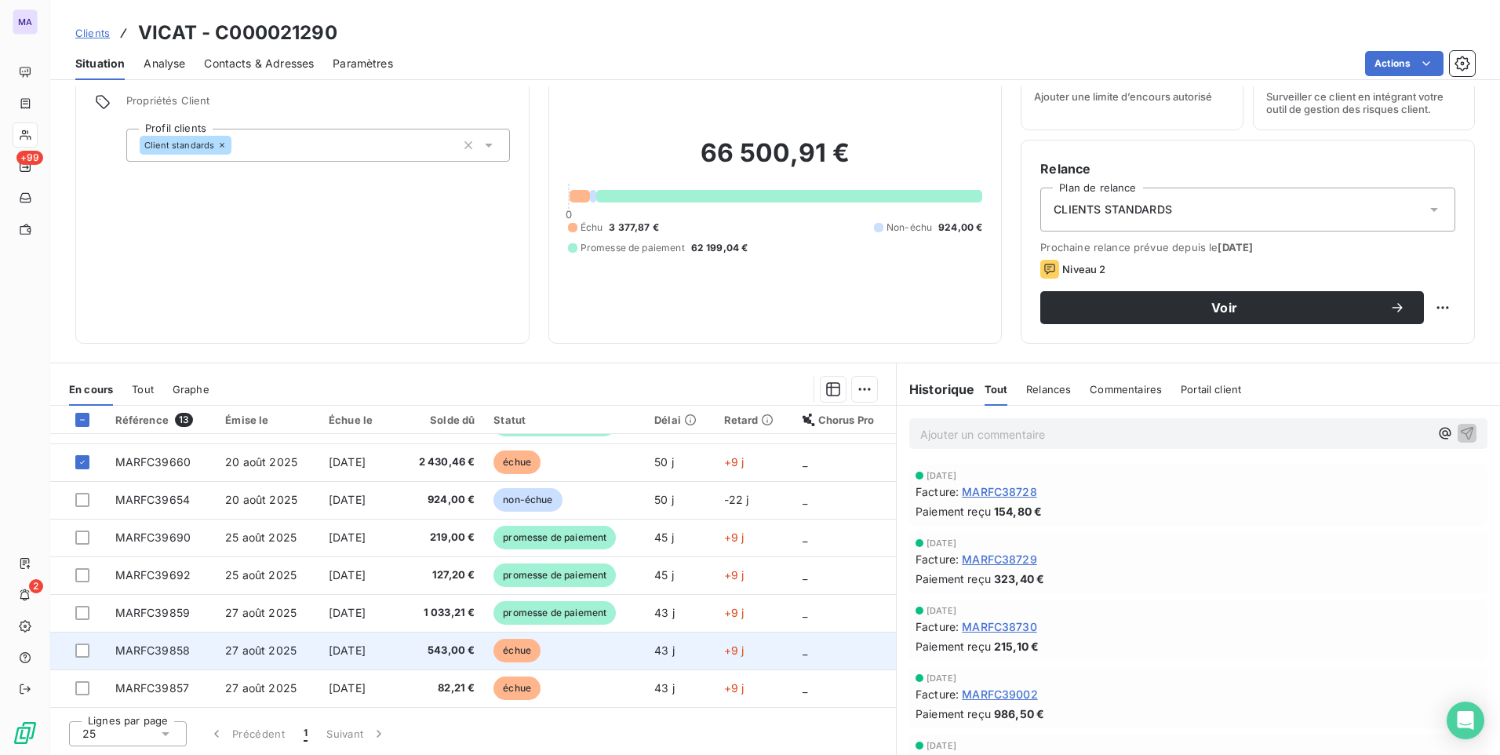
click at [89, 653] on div at bounding box center [85, 650] width 21 height 14
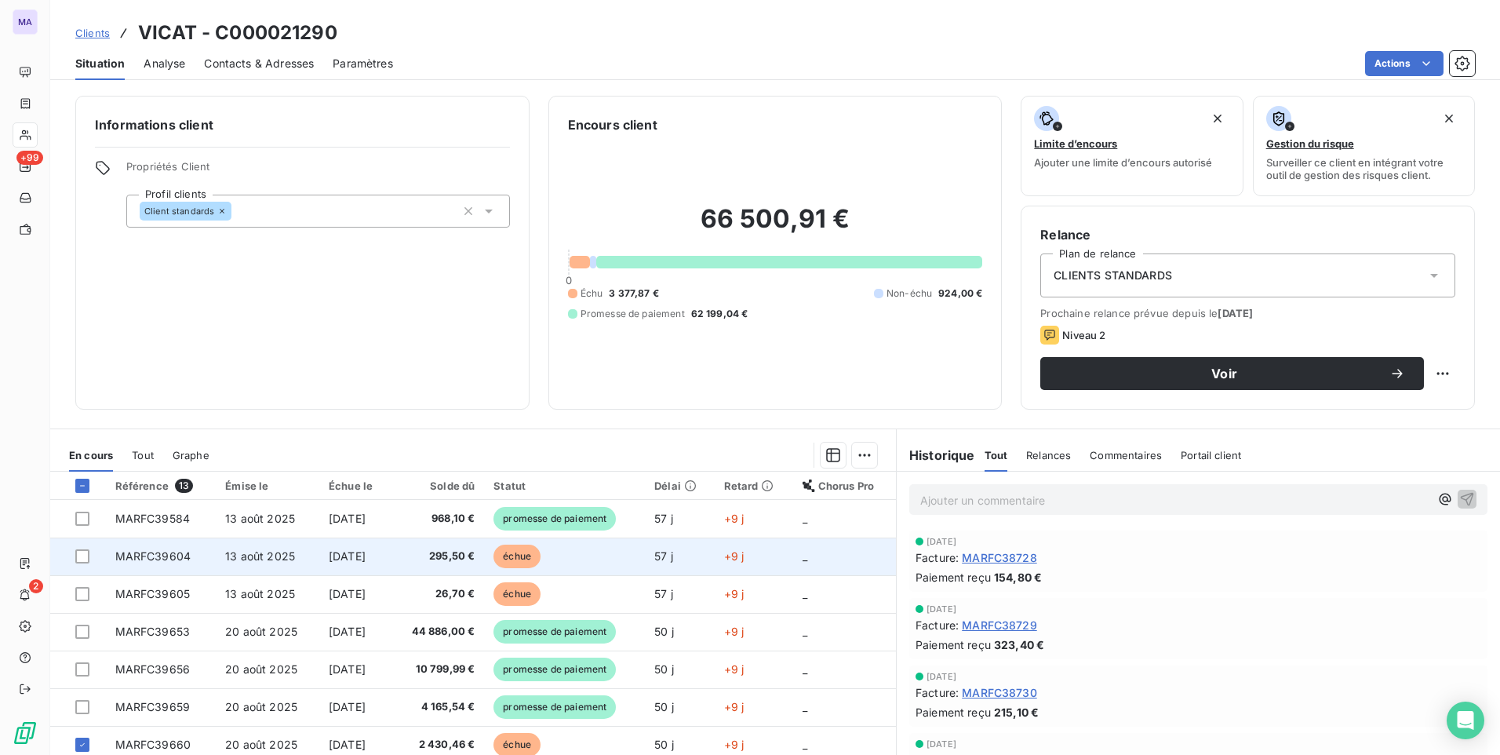
click at [78, 549] on td at bounding box center [78, 556] width 56 height 38
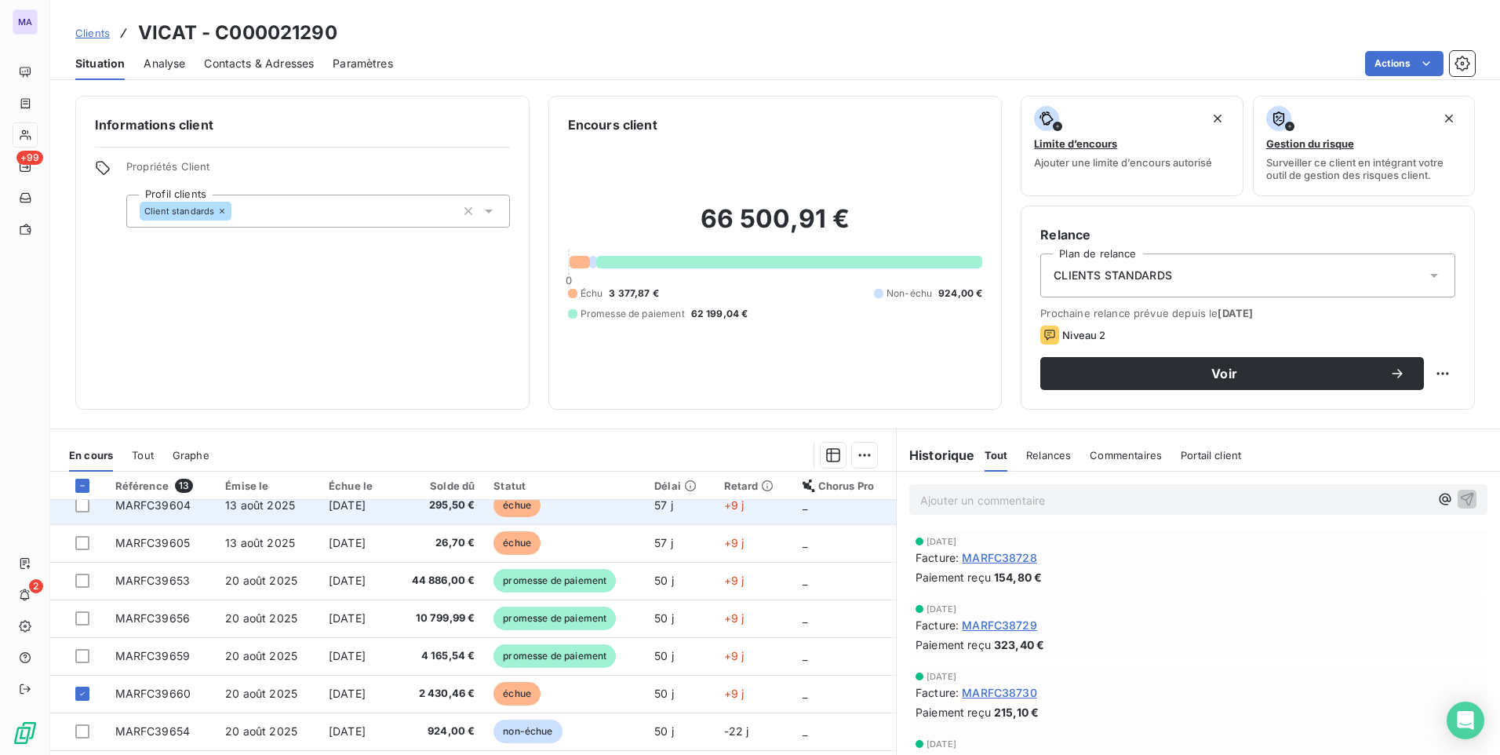
scroll to position [78, 0]
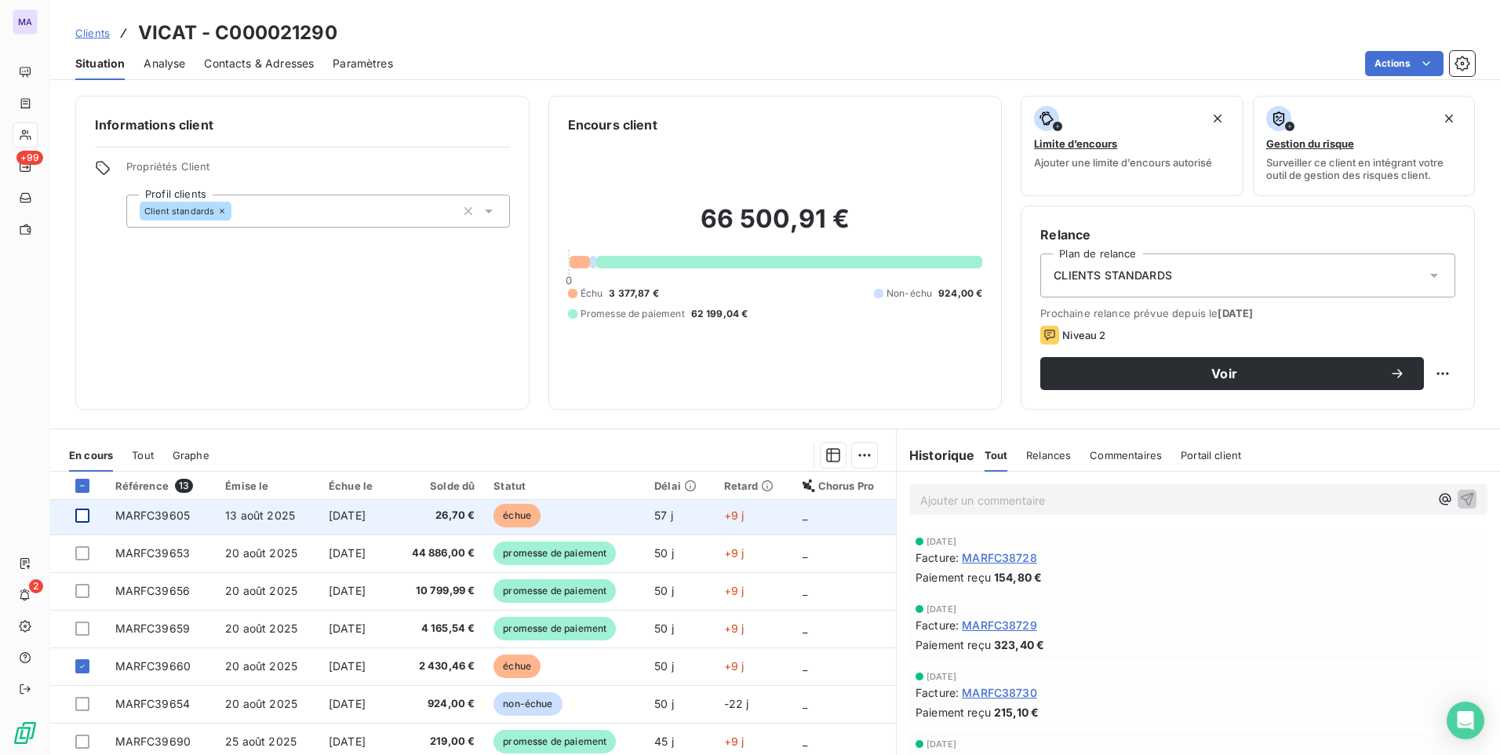
click at [82, 519] on div at bounding box center [82, 515] width 14 height 14
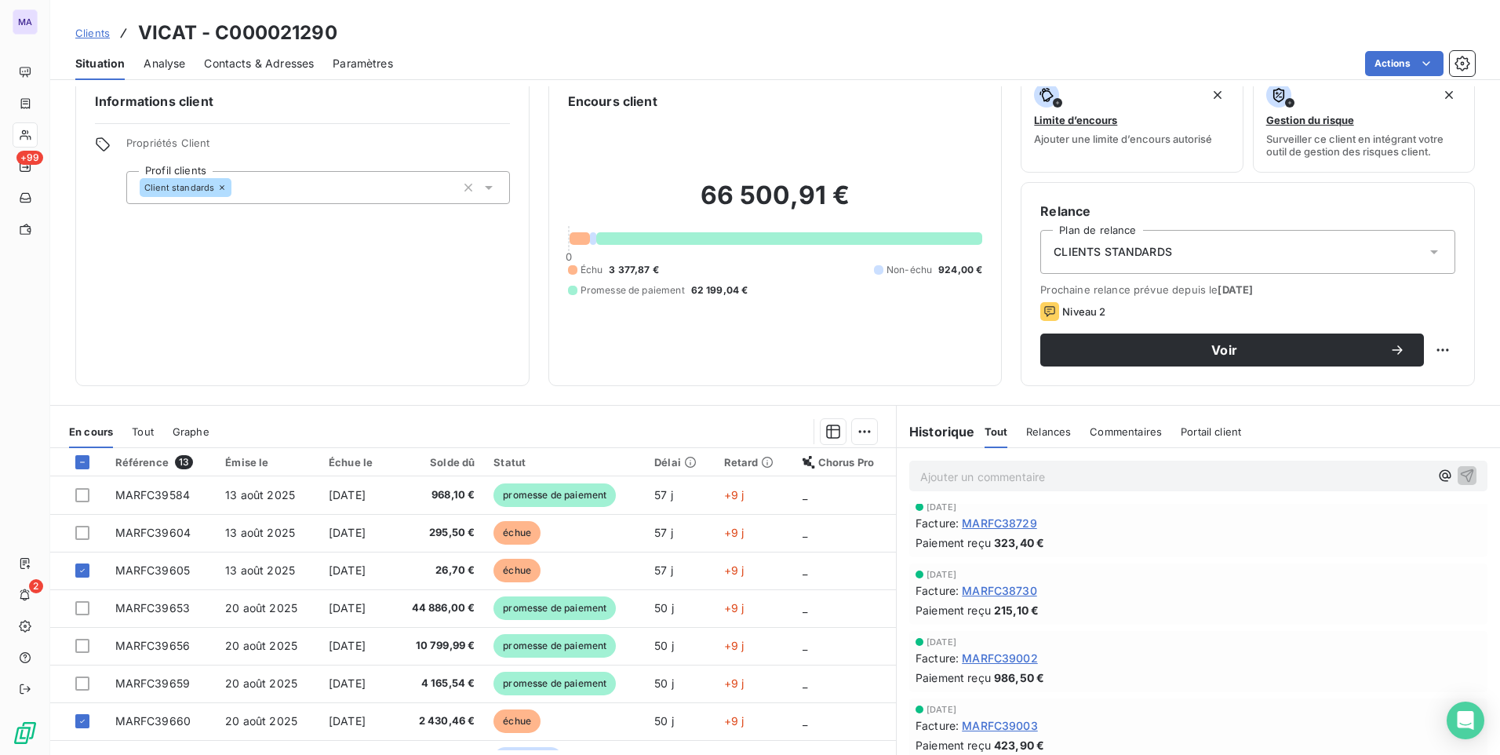
scroll to position [66, 0]
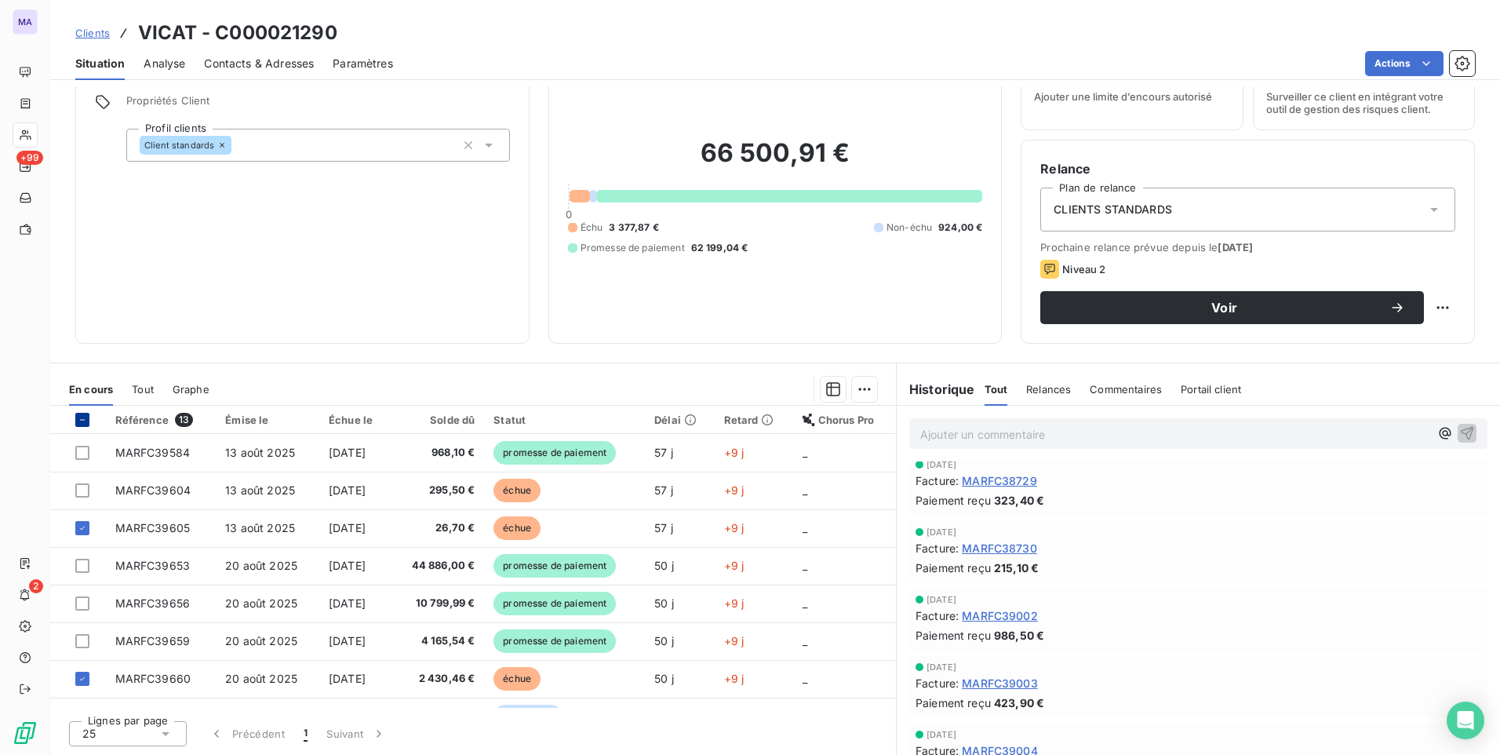
click at [78, 420] on icon at bounding box center [82, 419] width 9 height 9
click at [78, 423] on icon at bounding box center [82, 419] width 9 height 9
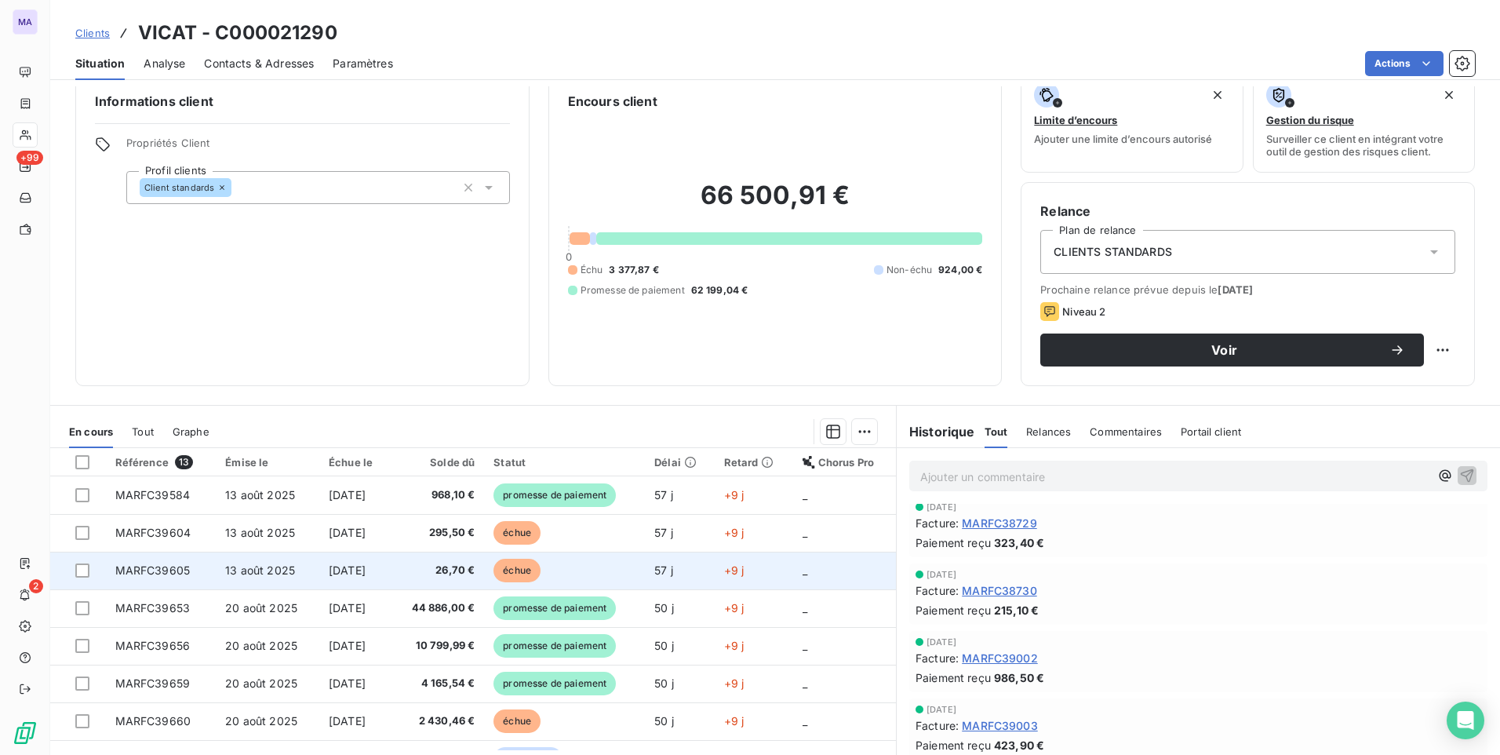
scroll to position [0, 0]
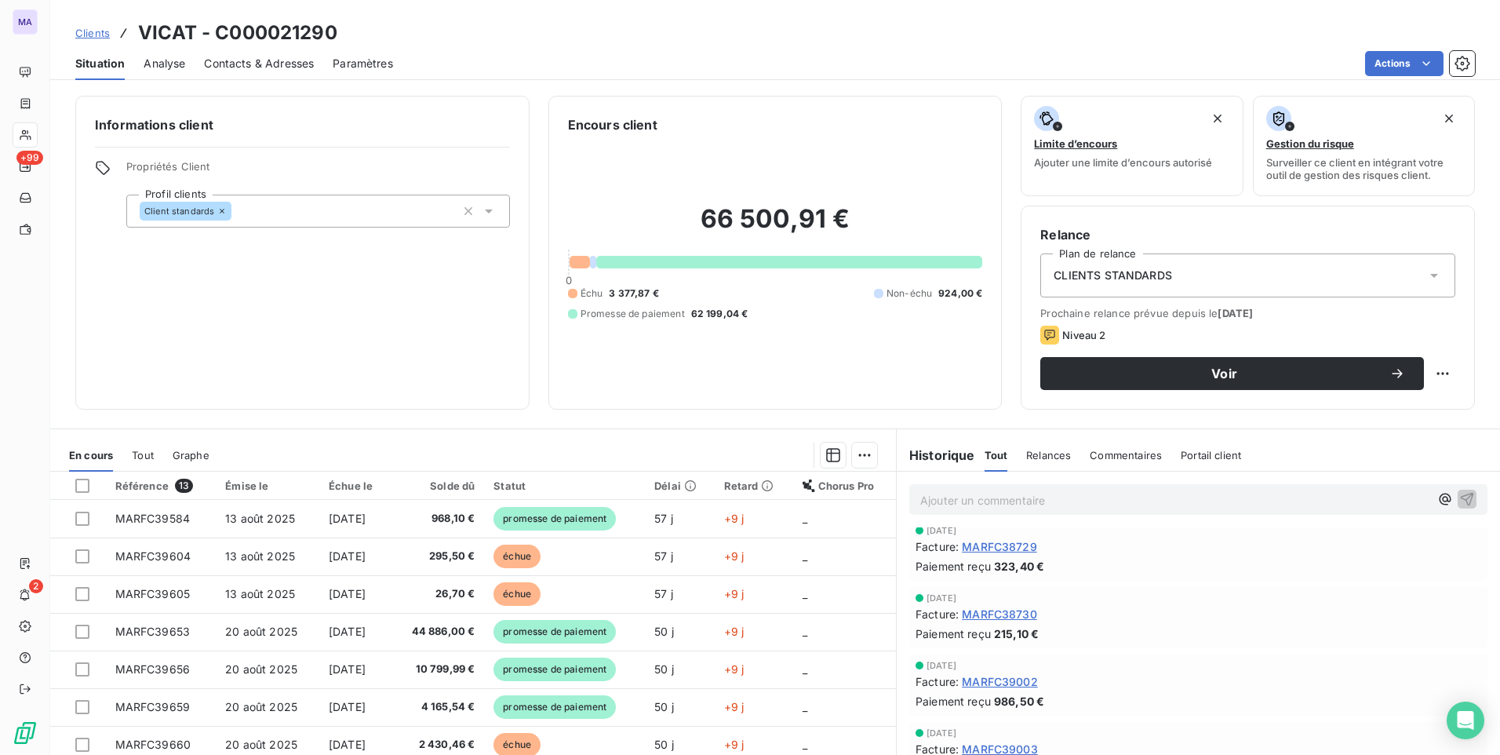
click at [96, 38] on span "Clients" at bounding box center [92, 33] width 35 height 13
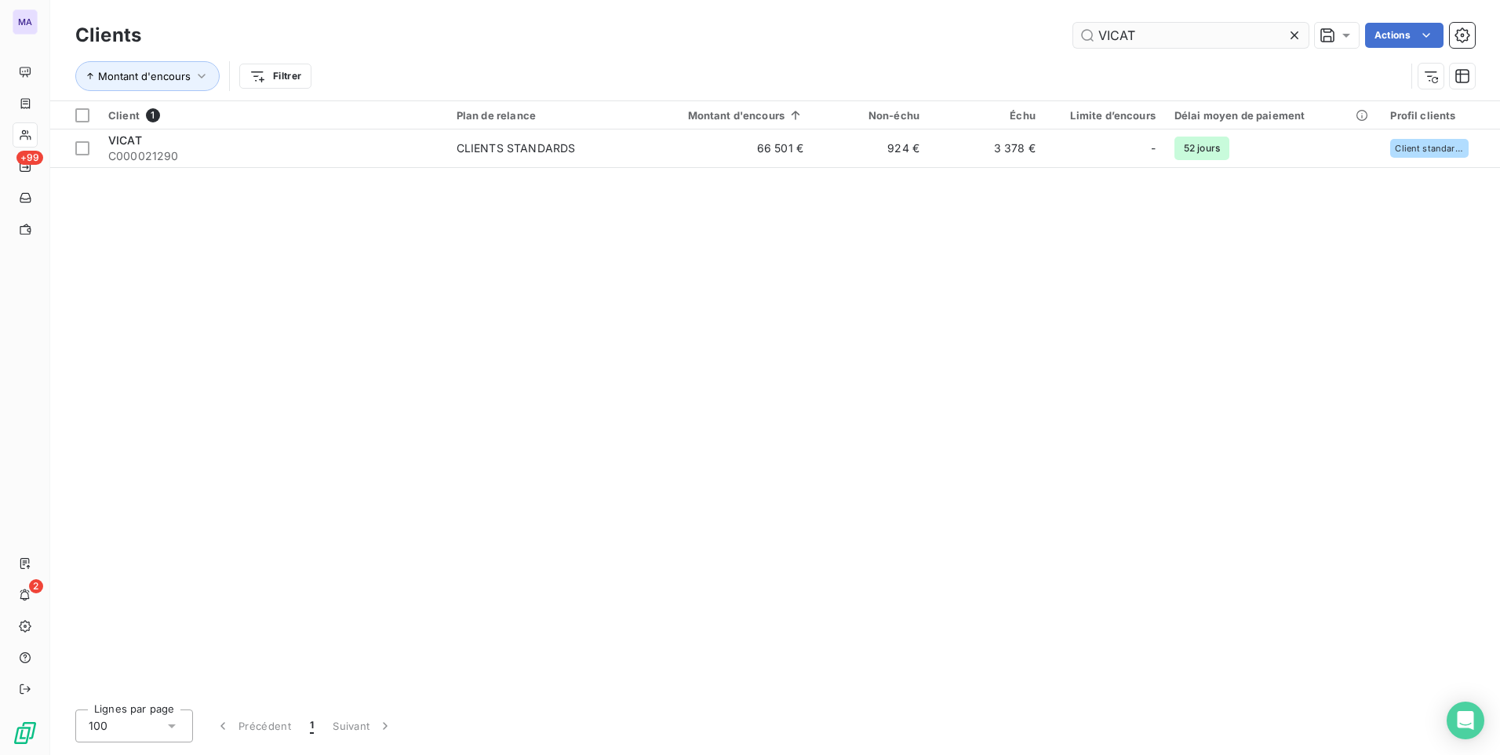
drag, startPoint x: 1290, startPoint y: 35, endPoint x: 1273, endPoint y: 35, distance: 16.5
click at [1289, 35] on icon at bounding box center [1295, 35] width 16 height 16
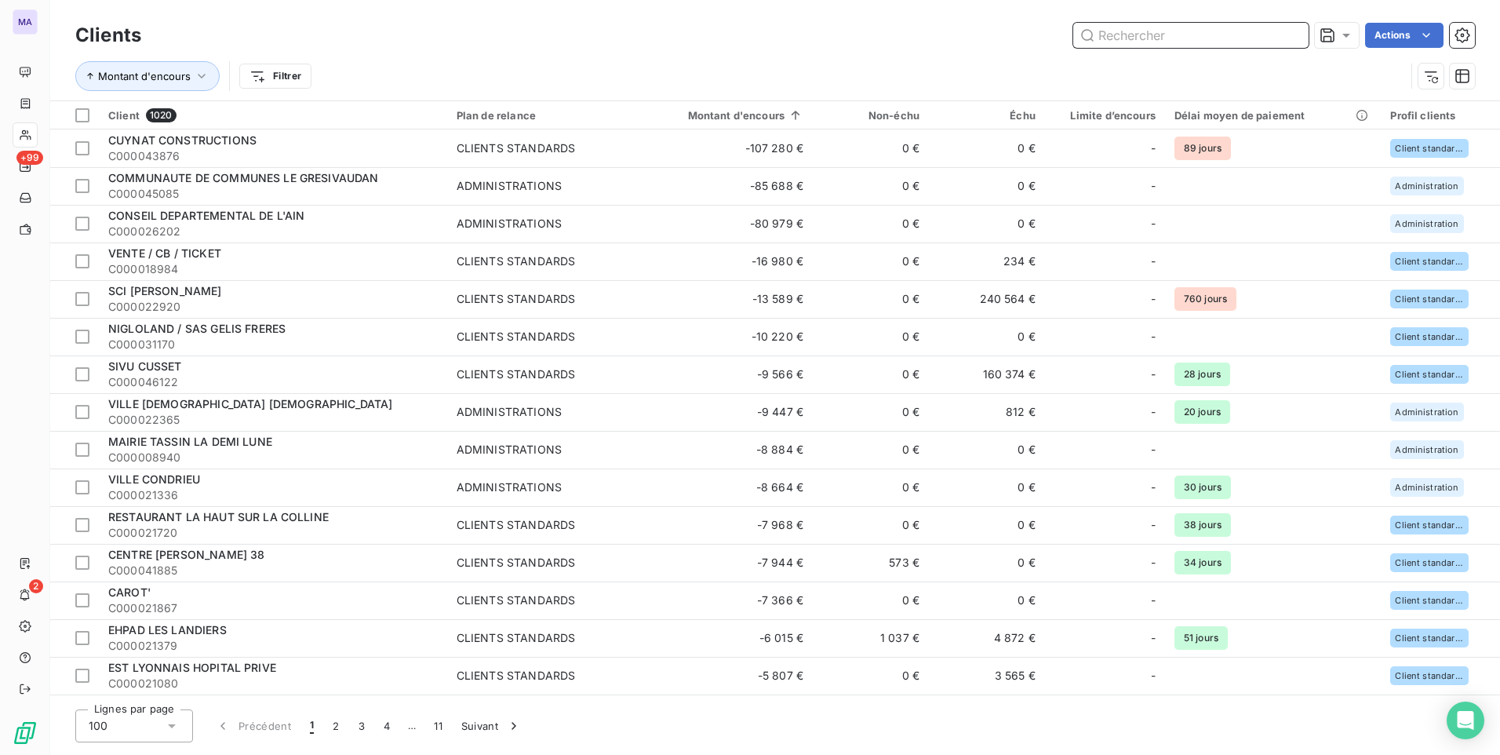
click at [1190, 40] on input "text" at bounding box center [1190, 35] width 235 height 25
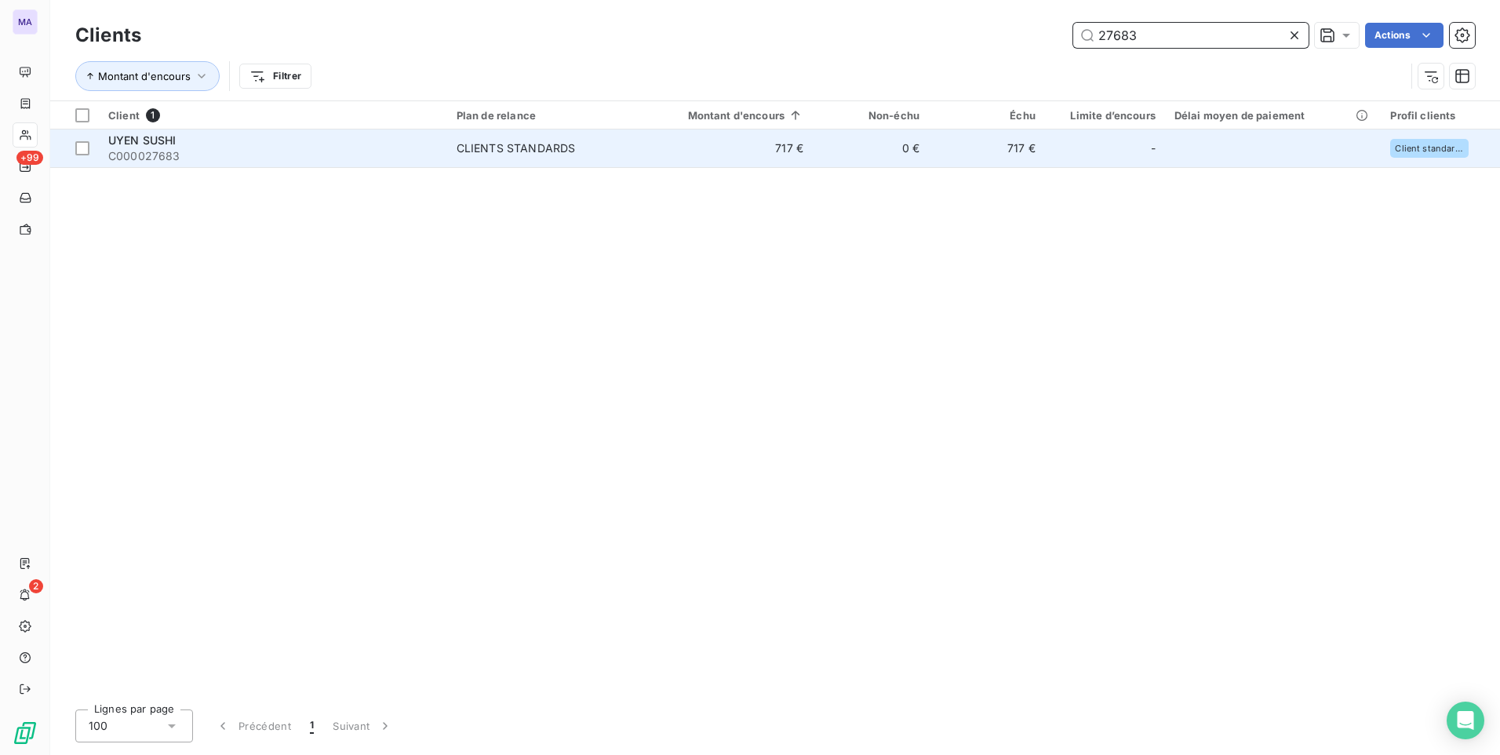
type input "27683"
click at [492, 147] on div "CLIENTS STANDARDS" at bounding box center [516, 148] width 119 height 16
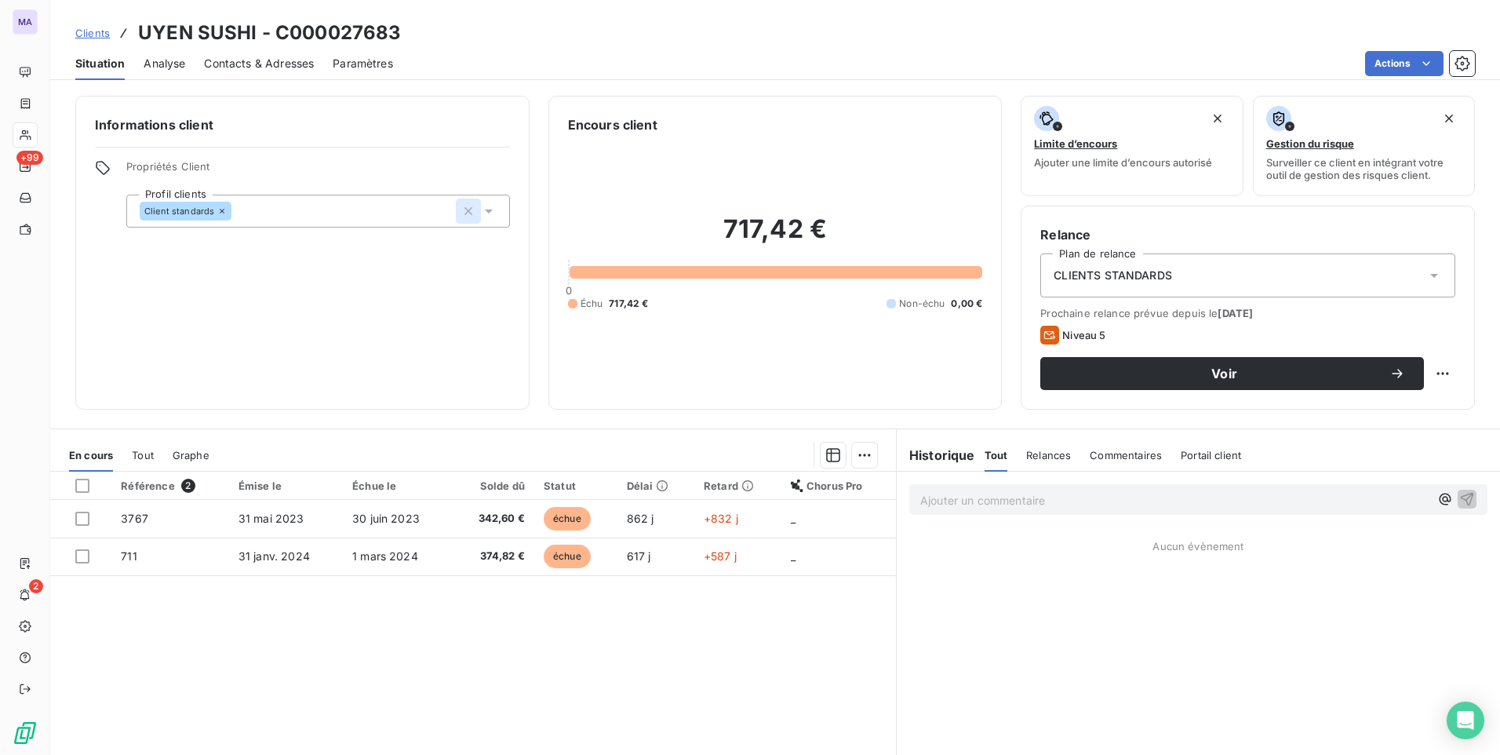
click at [460, 208] on icon "button" at bounding box center [468, 211] width 16 height 16
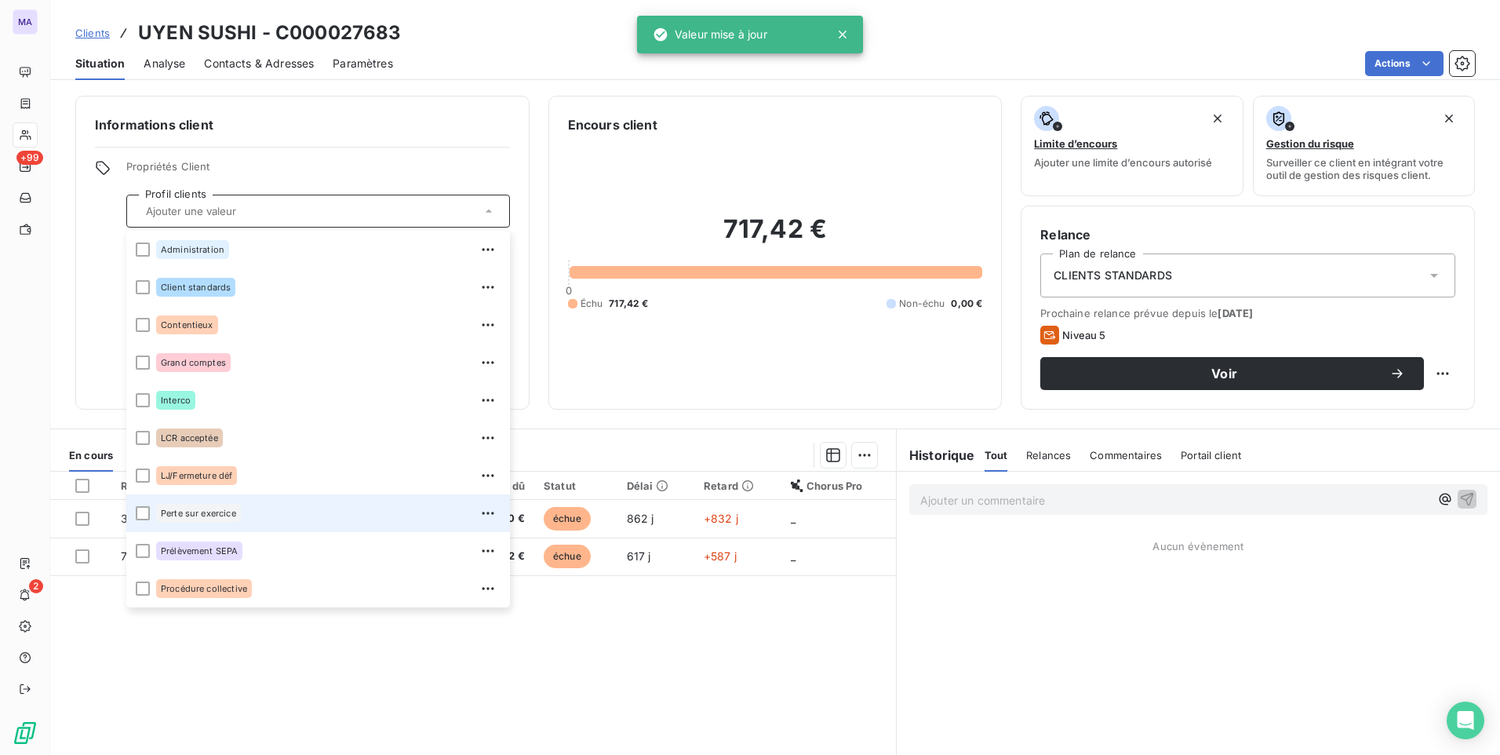
drag, startPoint x: 144, startPoint y: 511, endPoint x: 141, endPoint y: 501, distance: 10.7
click at [144, 512] on div at bounding box center [143, 513] width 14 height 14
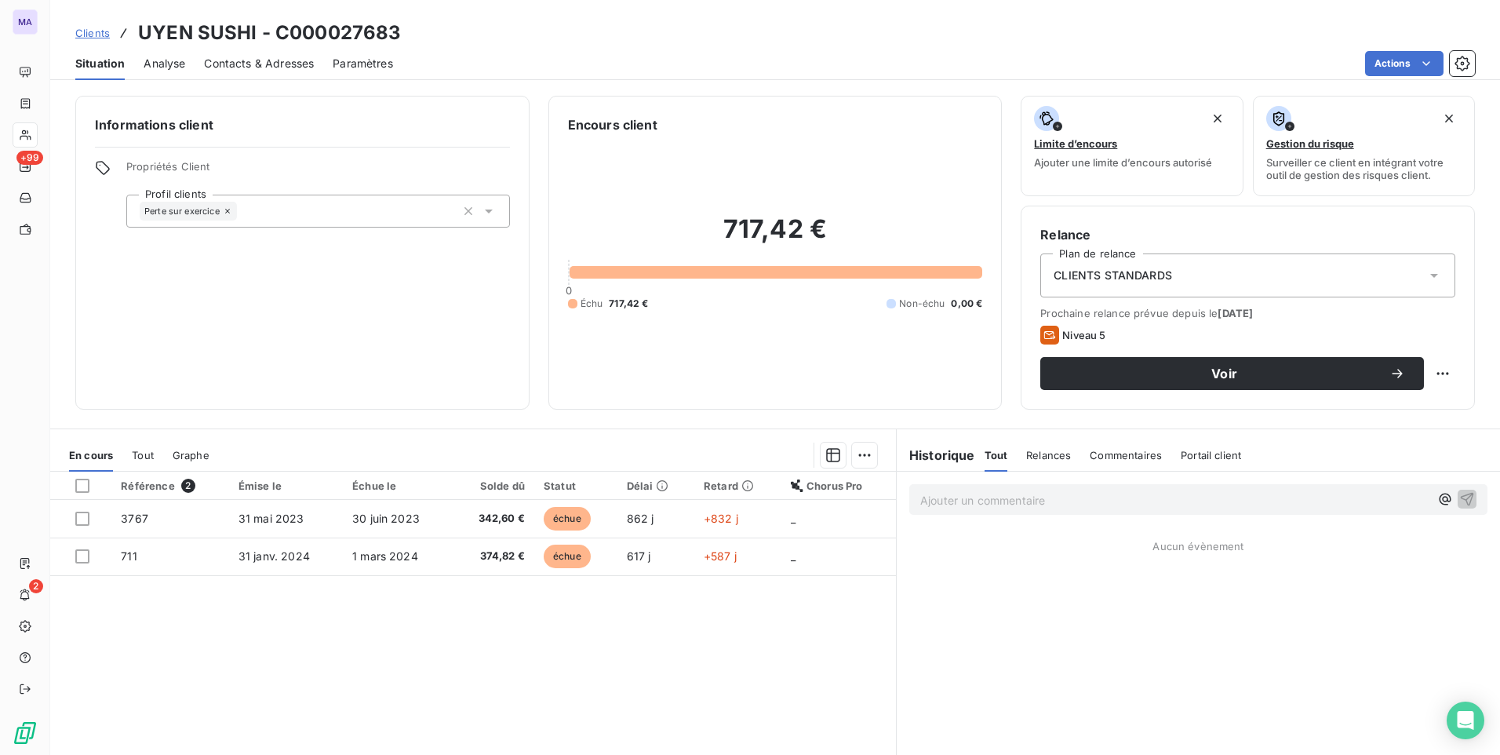
click at [379, 158] on div "Informations client Propriétés Client Profil clients Perte sur exercice" at bounding box center [302, 253] width 454 height 314
click at [1267, 284] on div "CLIENTS STANDARDS" at bounding box center [1247, 275] width 415 height 44
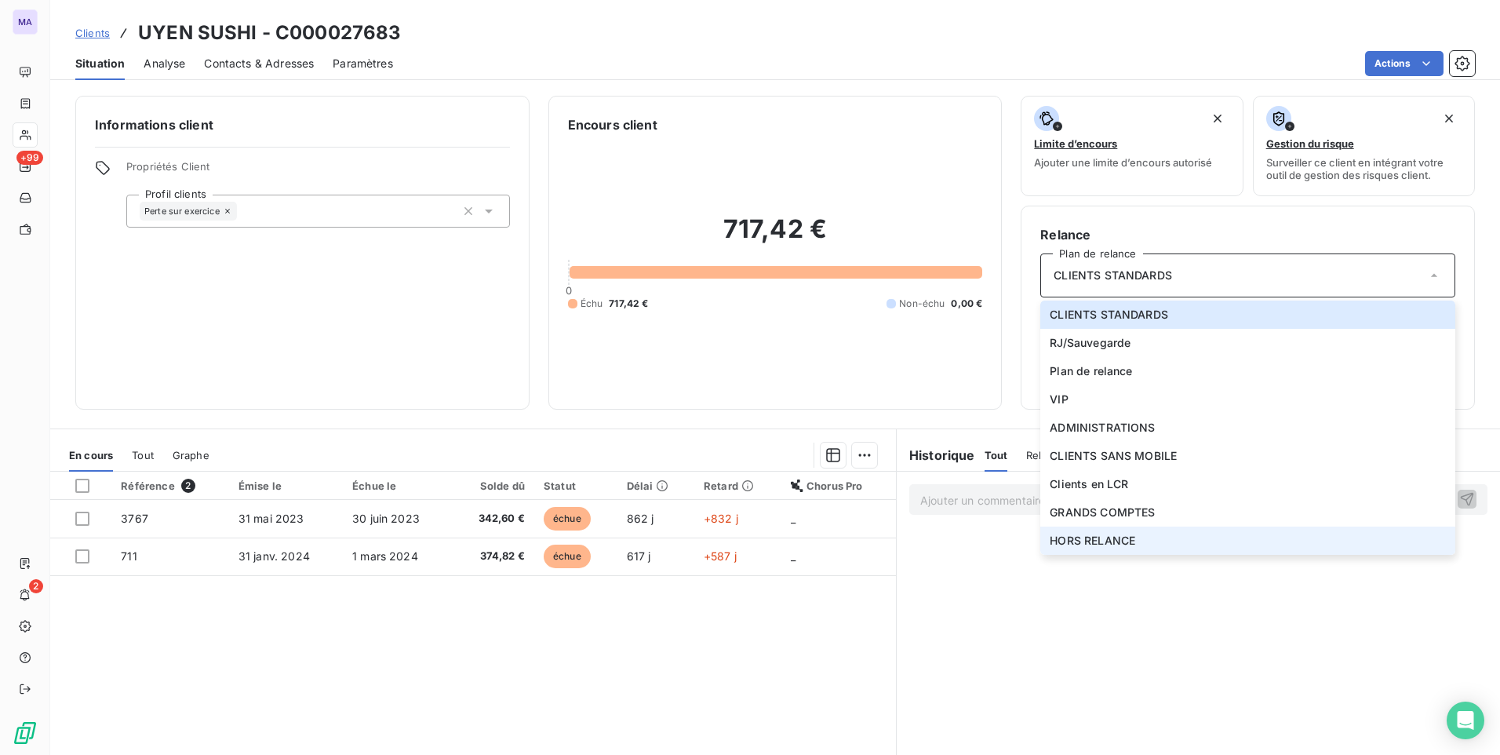
click at [1081, 547] on span "HORS RELANCE" at bounding box center [1093, 541] width 86 height 16
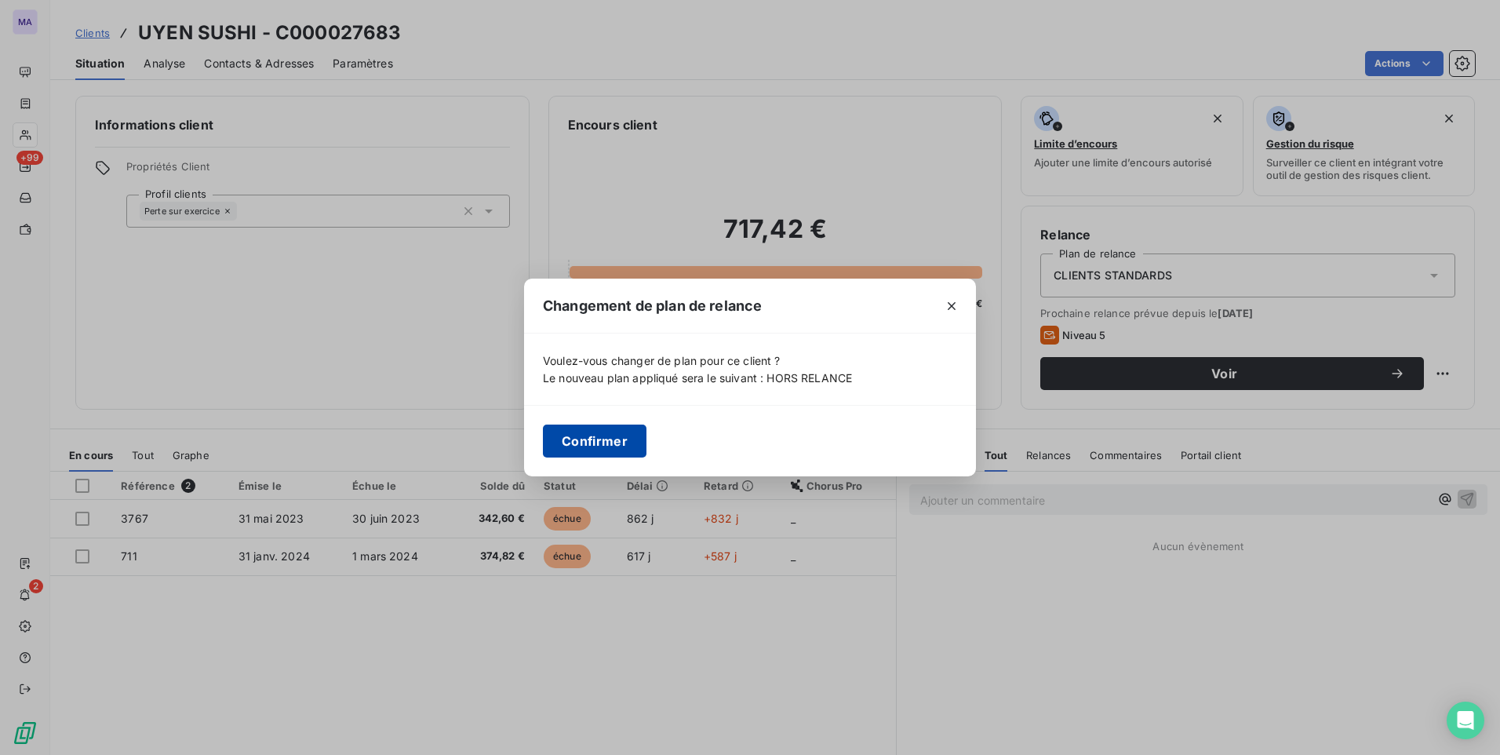
click at [595, 436] on button "Confirmer" at bounding box center [595, 440] width 104 height 33
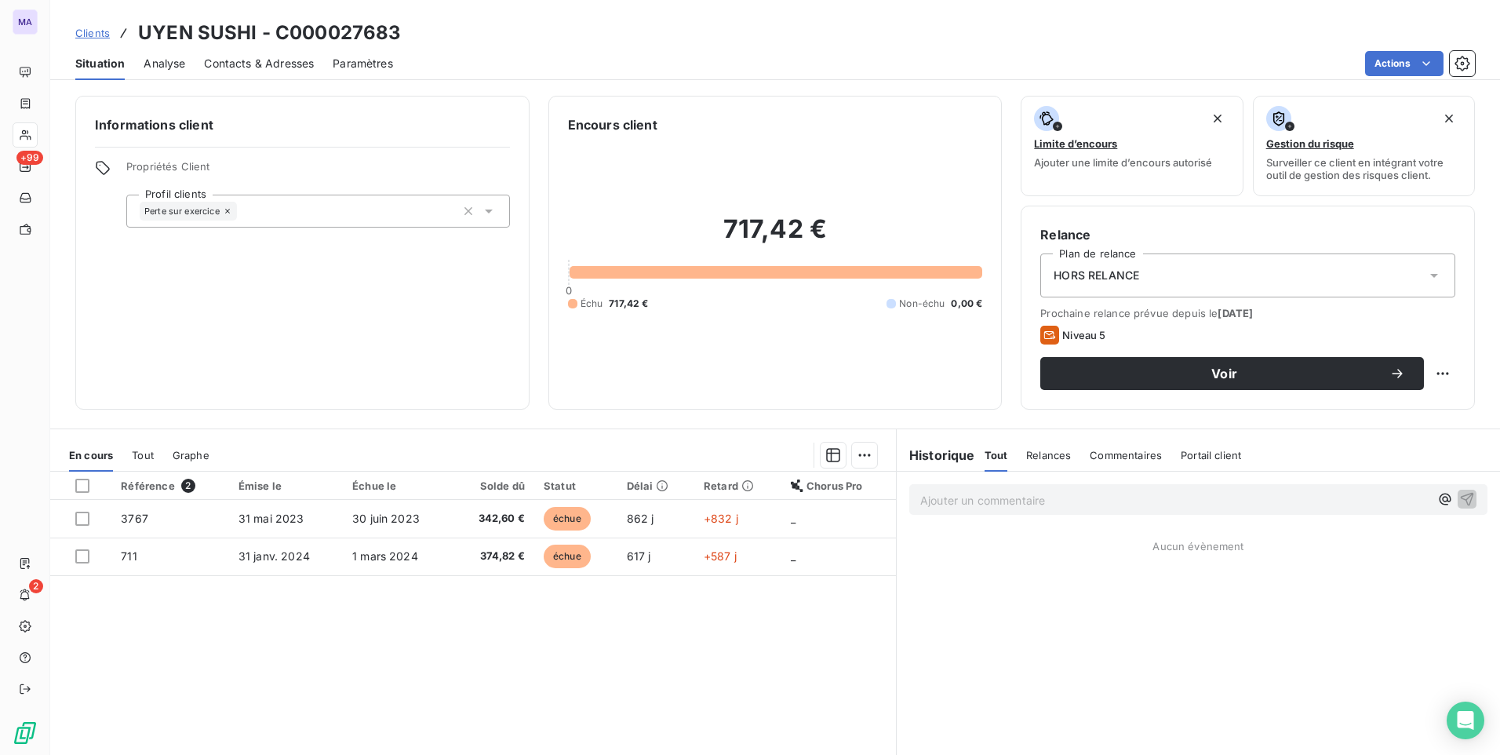
click at [438, 661] on div "Référence 2 Émise le Échue le Solde dû Statut Délai Retard Chorus Pro 3767 [DAT…" at bounding box center [473, 622] width 846 height 302
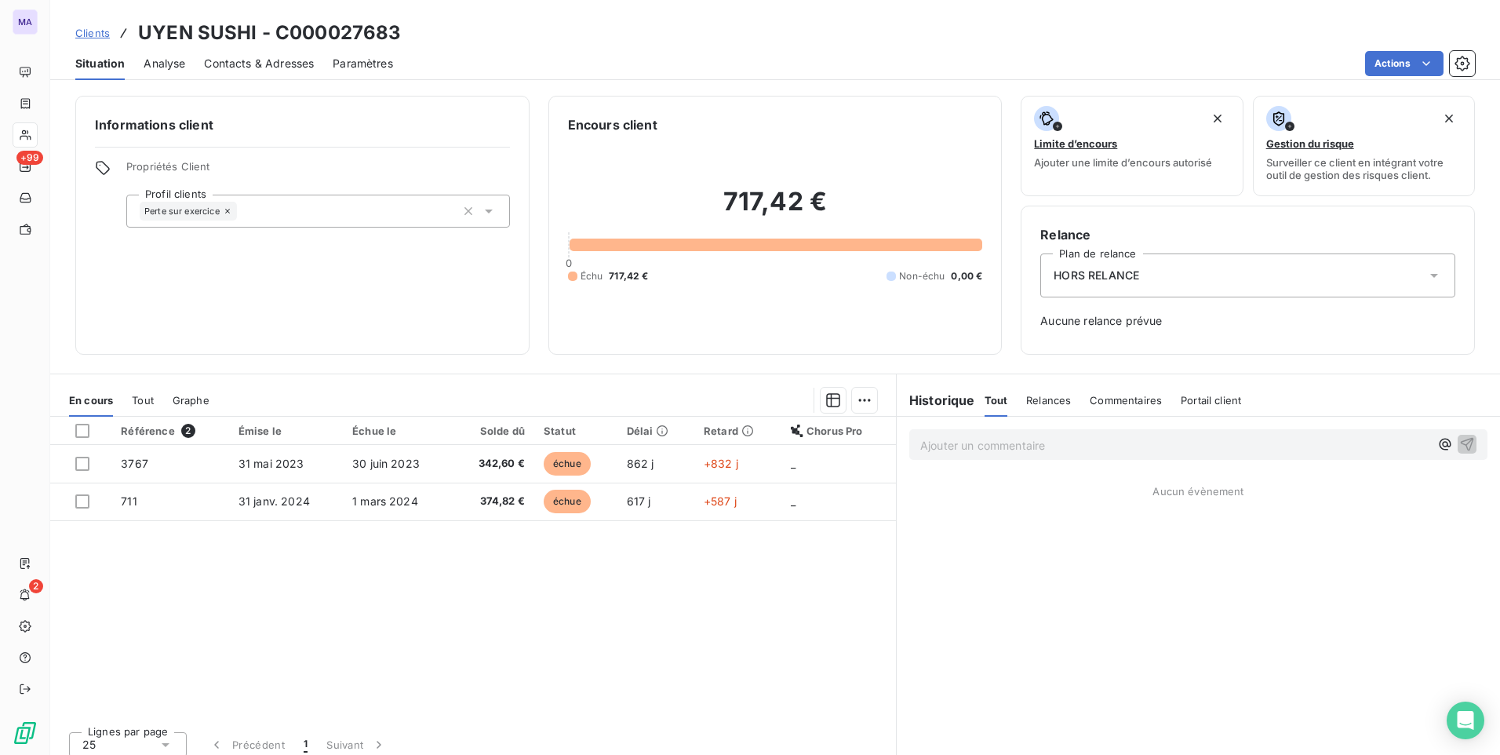
click at [105, 34] on span "Clients" at bounding box center [92, 33] width 35 height 13
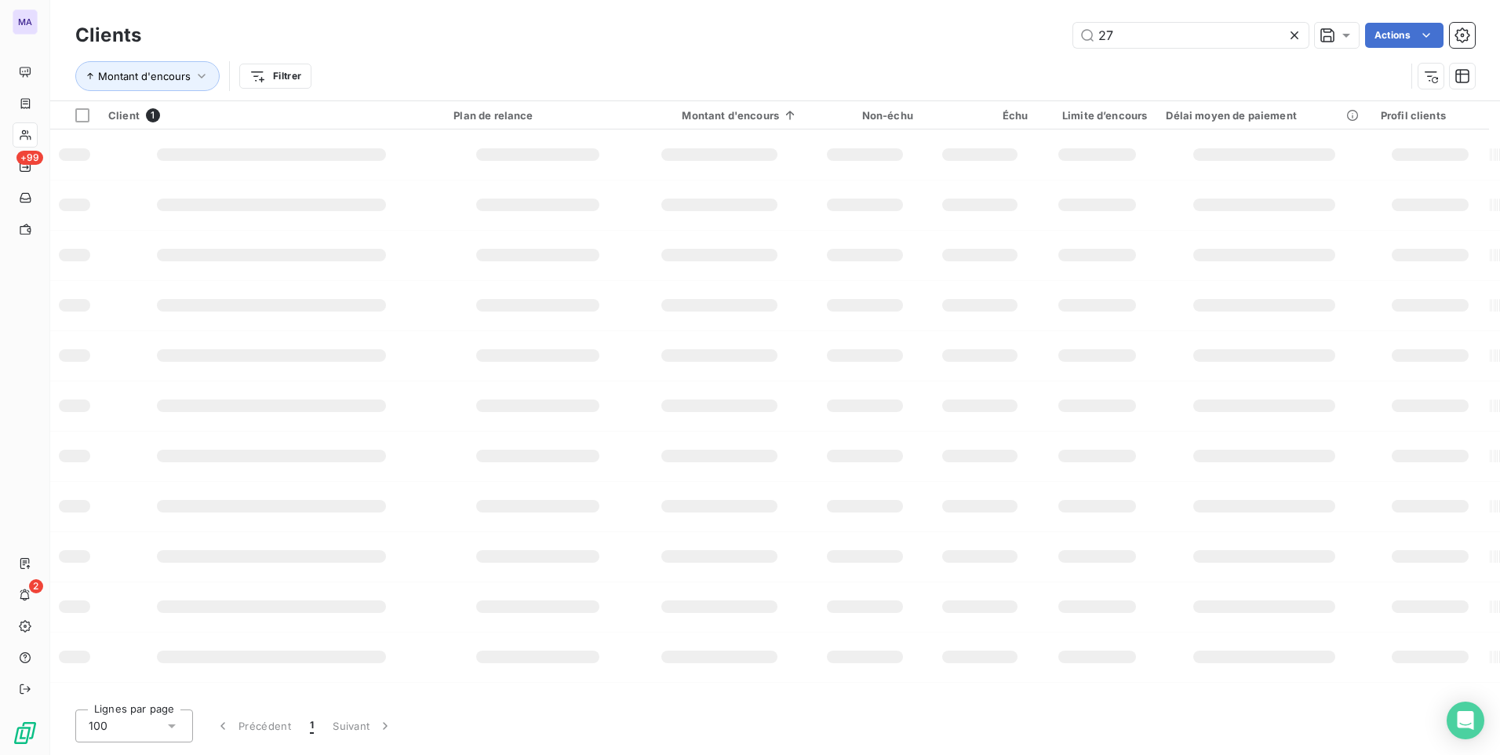
type input "2"
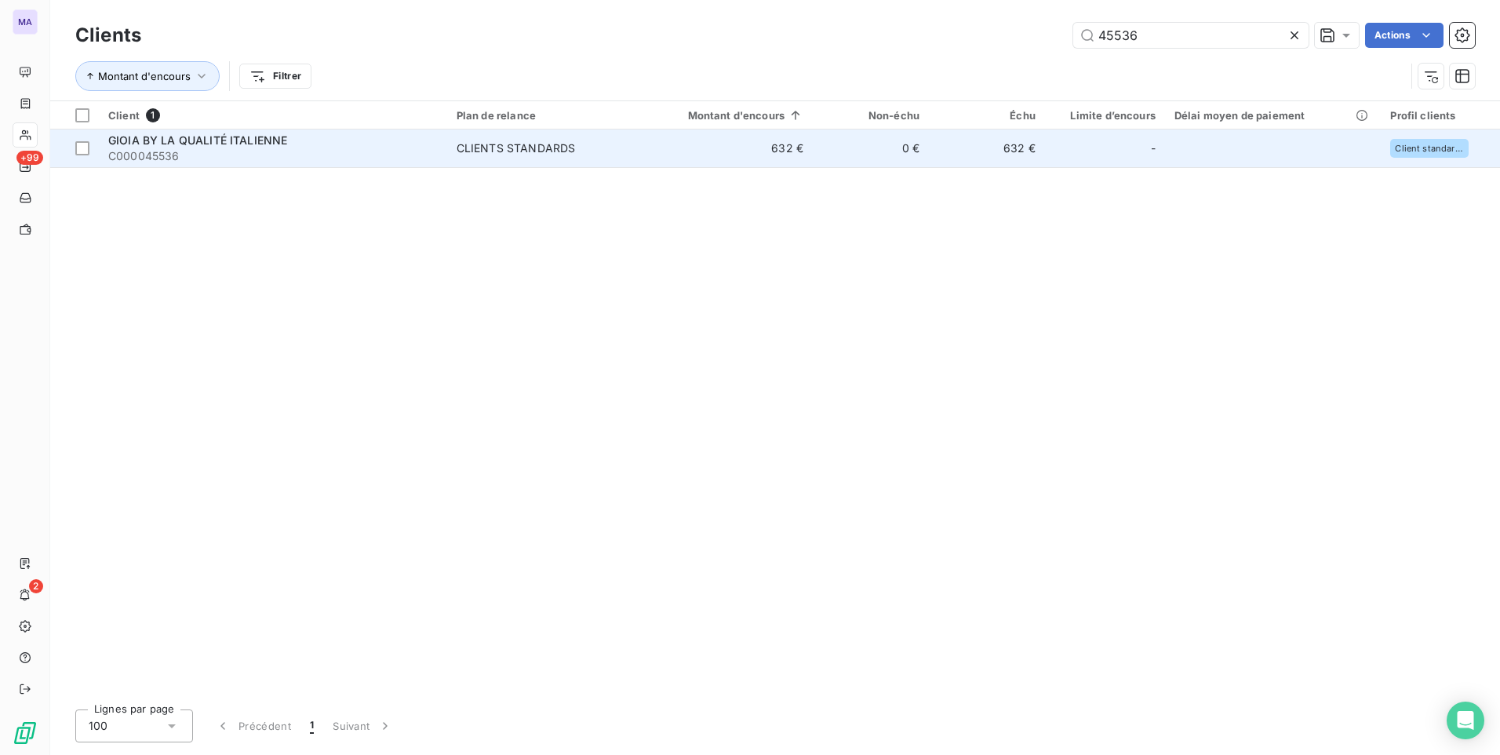
type input "45536"
click at [480, 142] on div "CLIENTS STANDARDS" at bounding box center [516, 148] width 119 height 16
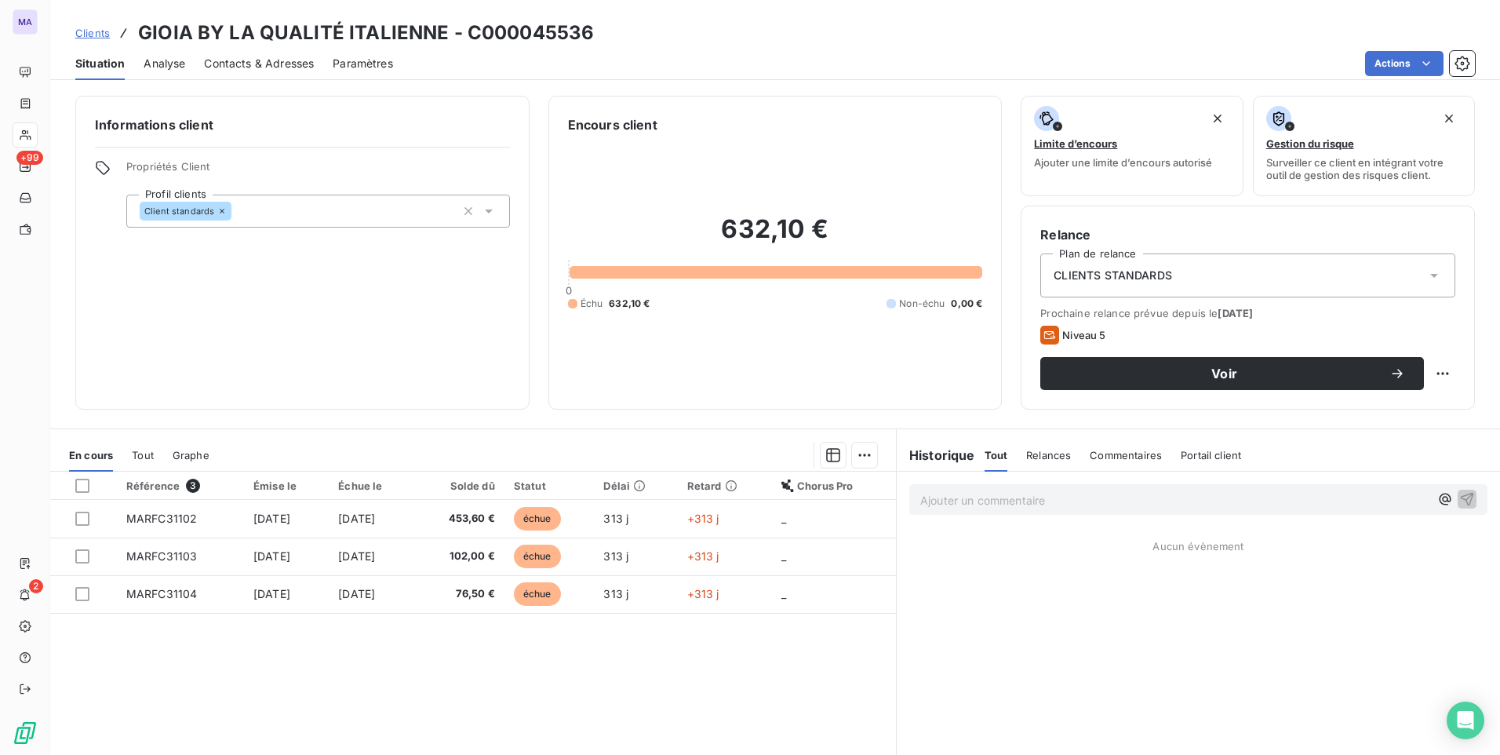
click at [1126, 282] on span "CLIENTS STANDARDS" at bounding box center [1113, 276] width 118 height 16
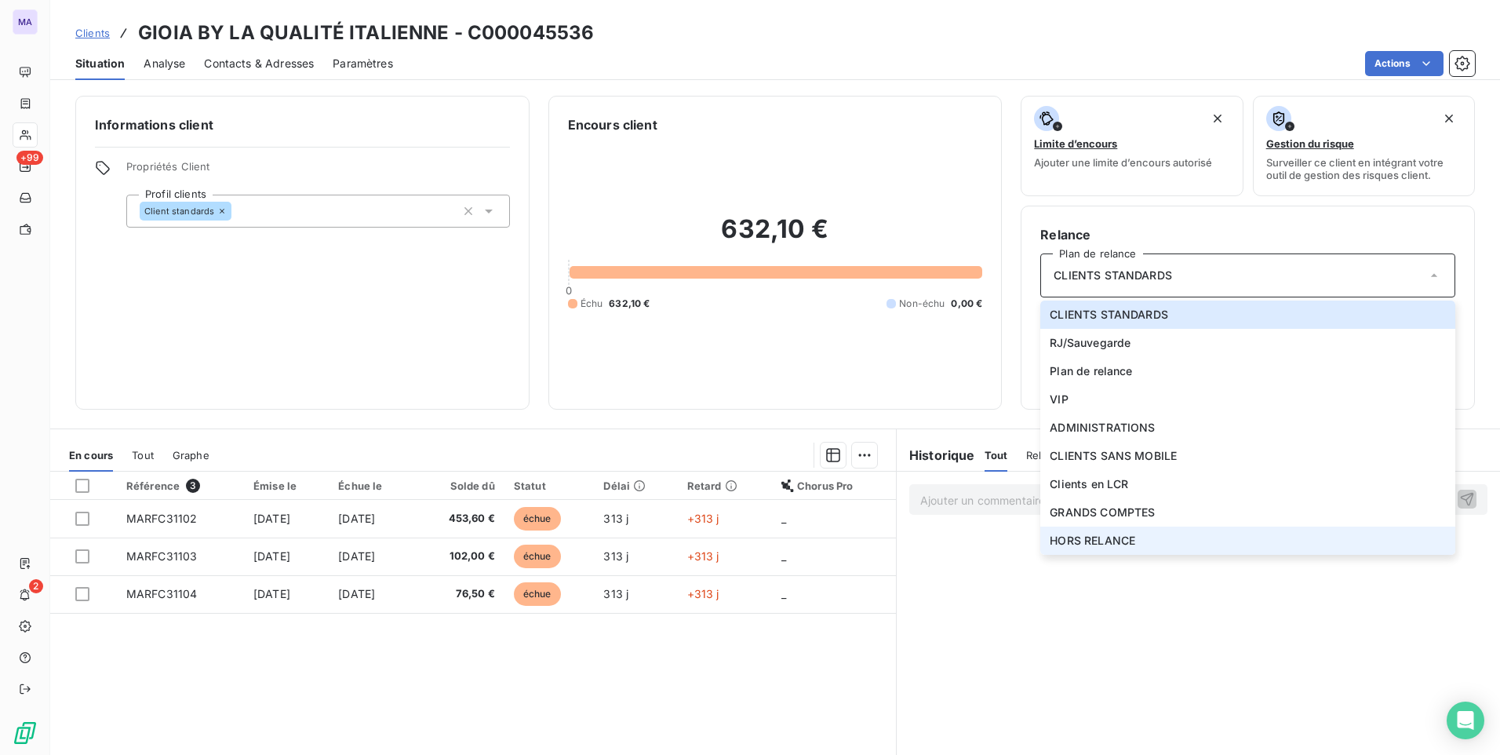
click at [1061, 548] on span "HORS RELANCE" at bounding box center [1093, 541] width 86 height 16
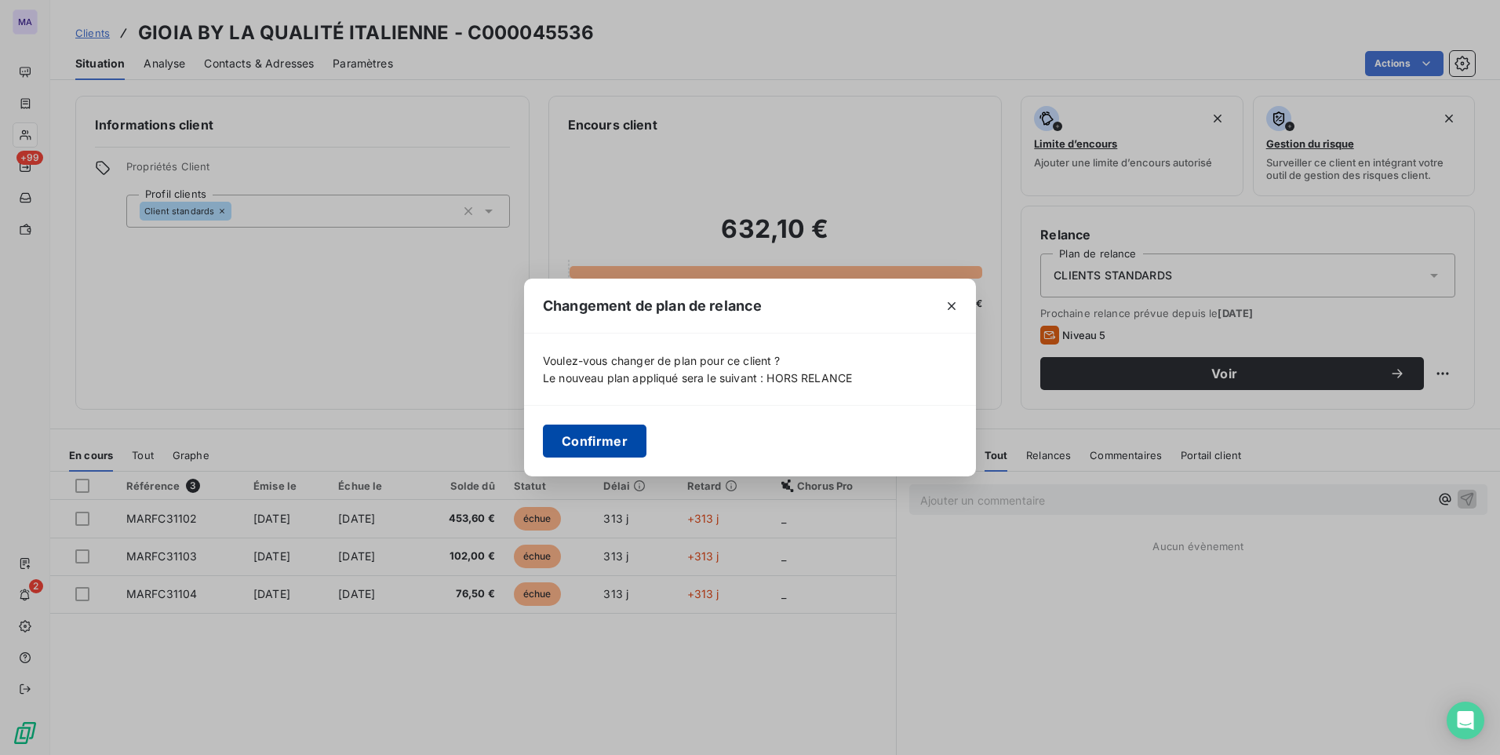
click at [612, 445] on button "Confirmer" at bounding box center [595, 440] width 104 height 33
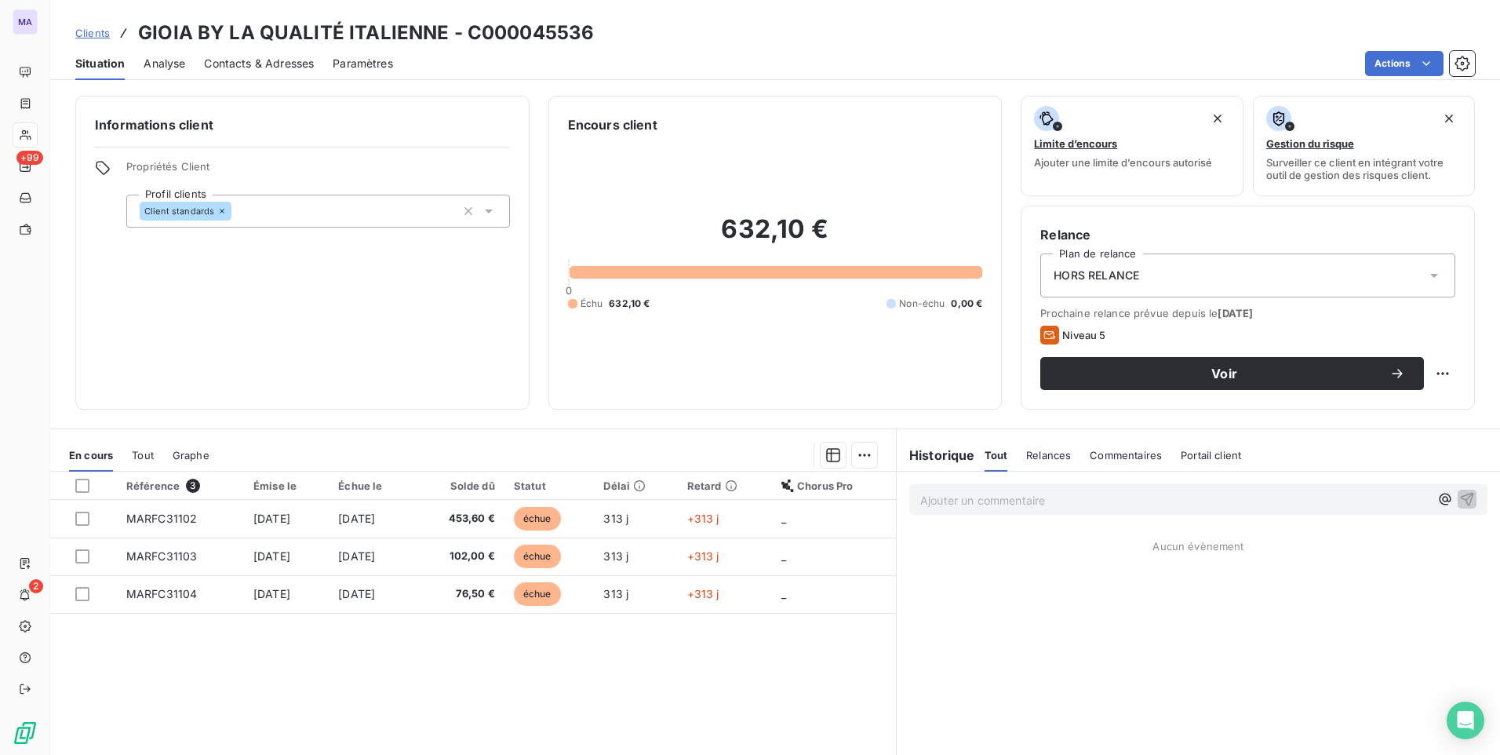
click at [310, 210] on div "Client standards" at bounding box center [318, 211] width 384 height 33
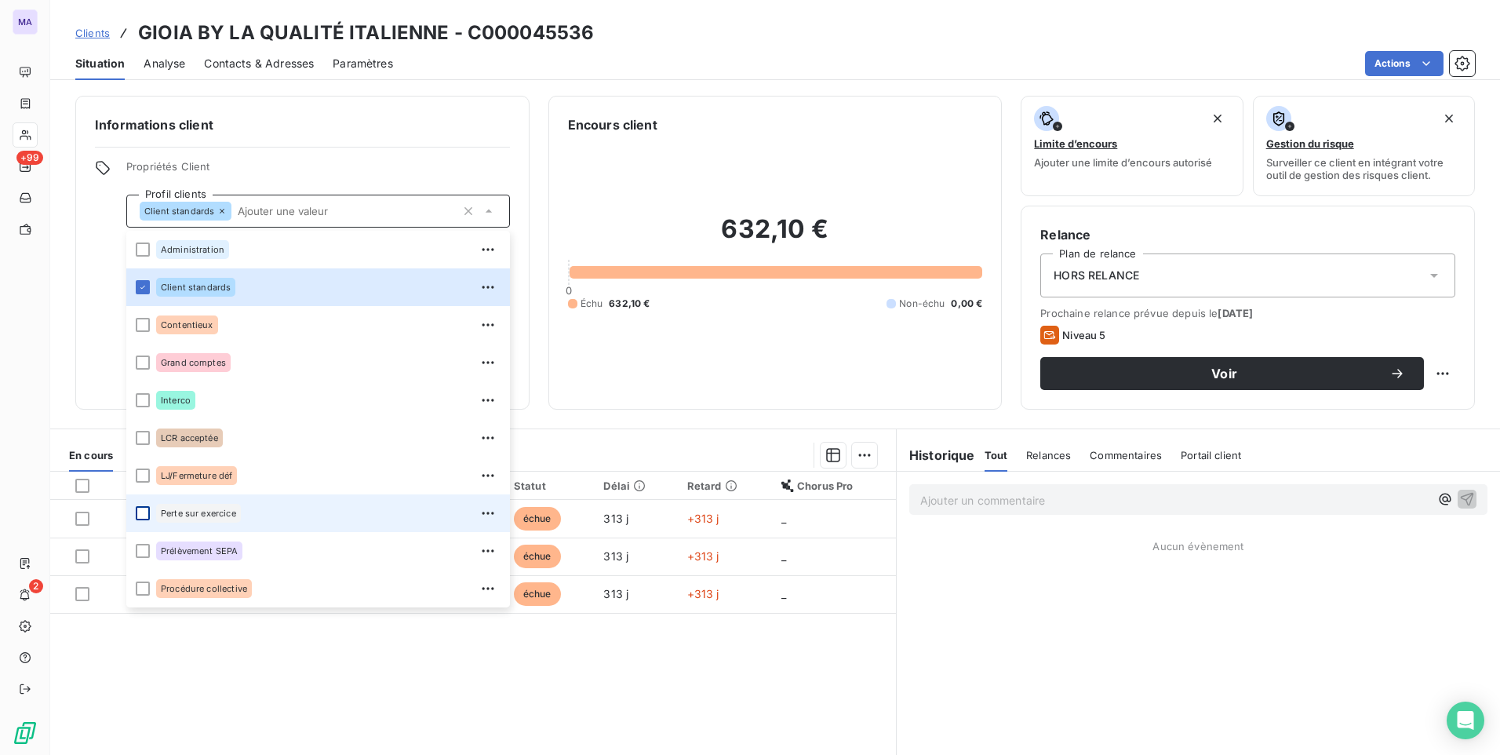
click at [142, 514] on div at bounding box center [143, 513] width 14 height 14
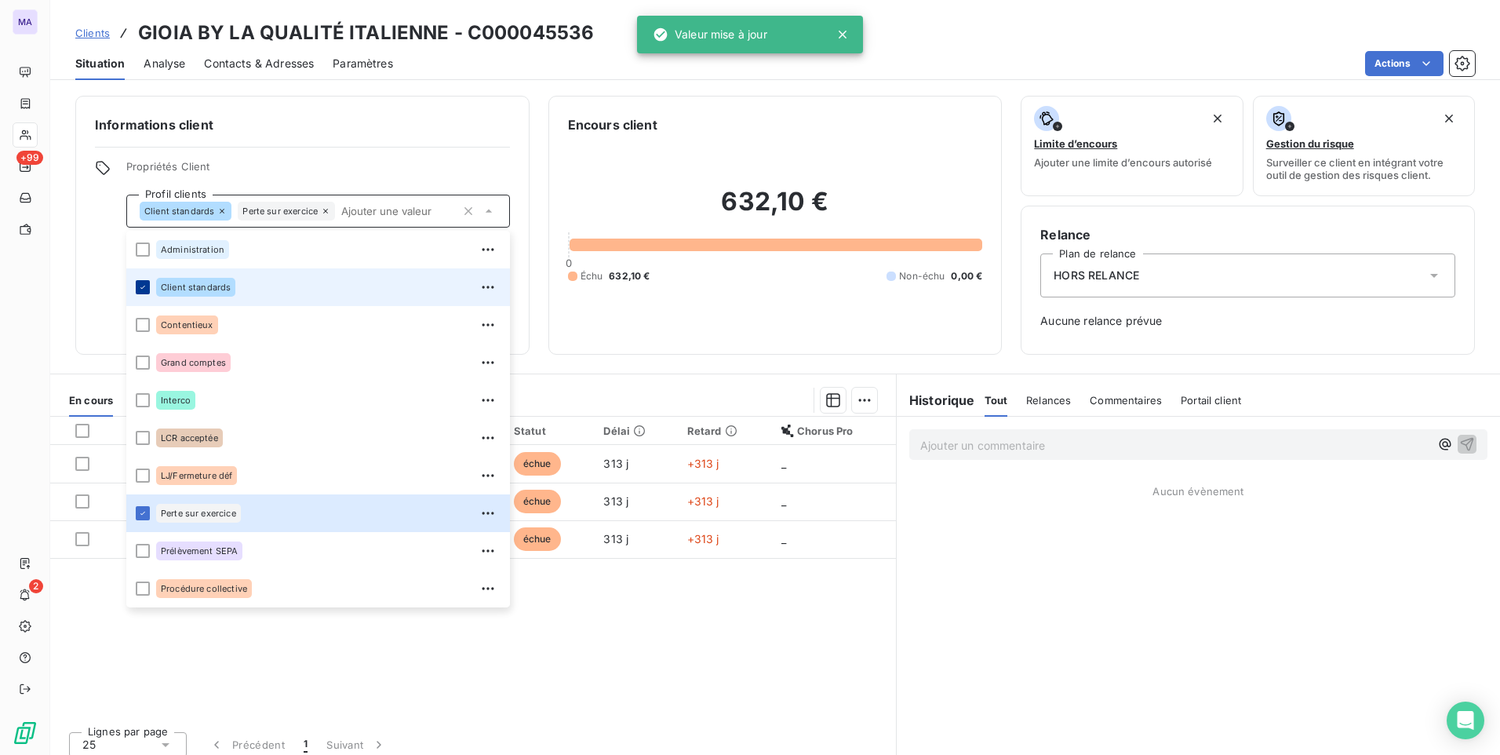
click at [144, 289] on icon at bounding box center [142, 286] width 9 height 9
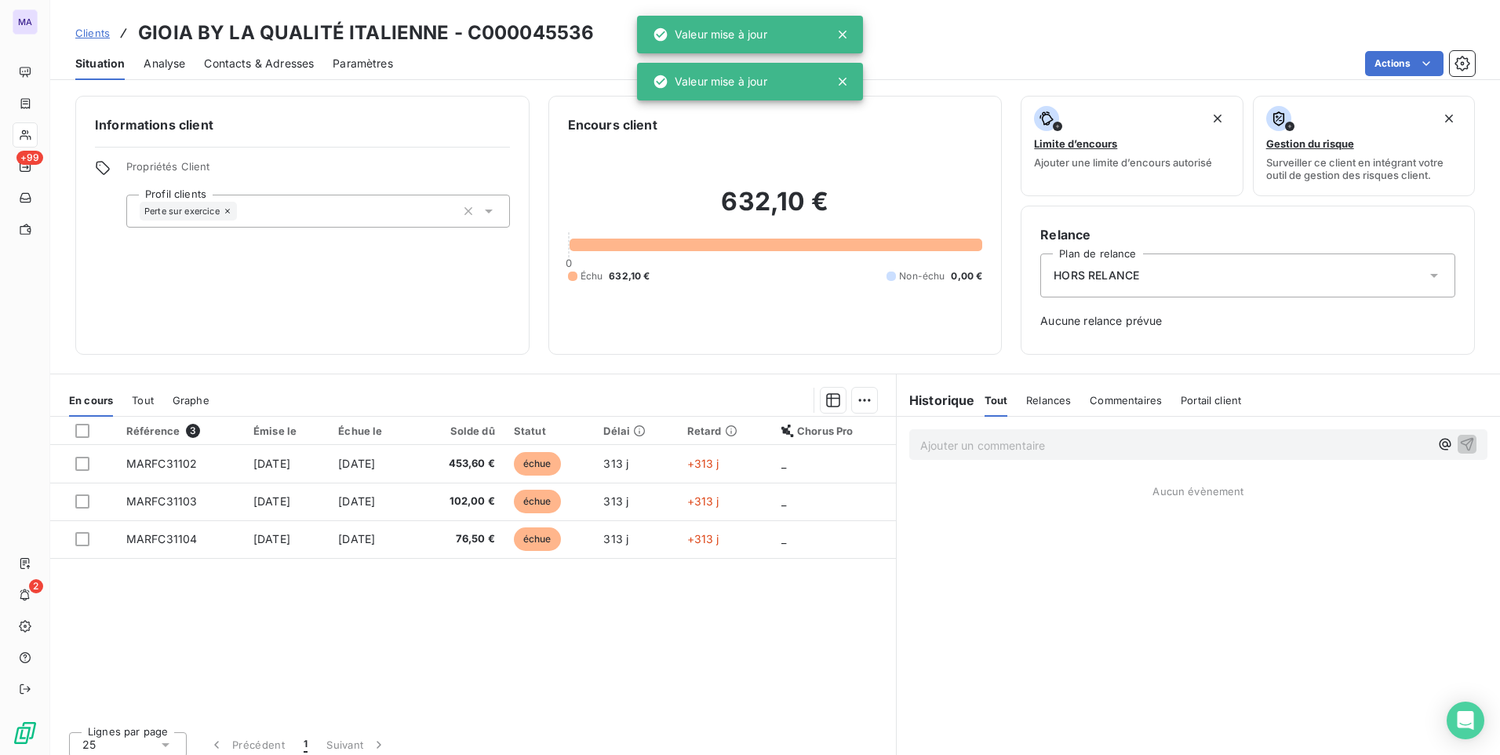
click at [113, 300] on div "Informations client Propriétés Client Profil clients Perte sur exercice" at bounding box center [302, 225] width 454 height 259
click at [86, 28] on span "Clients" at bounding box center [92, 33] width 35 height 13
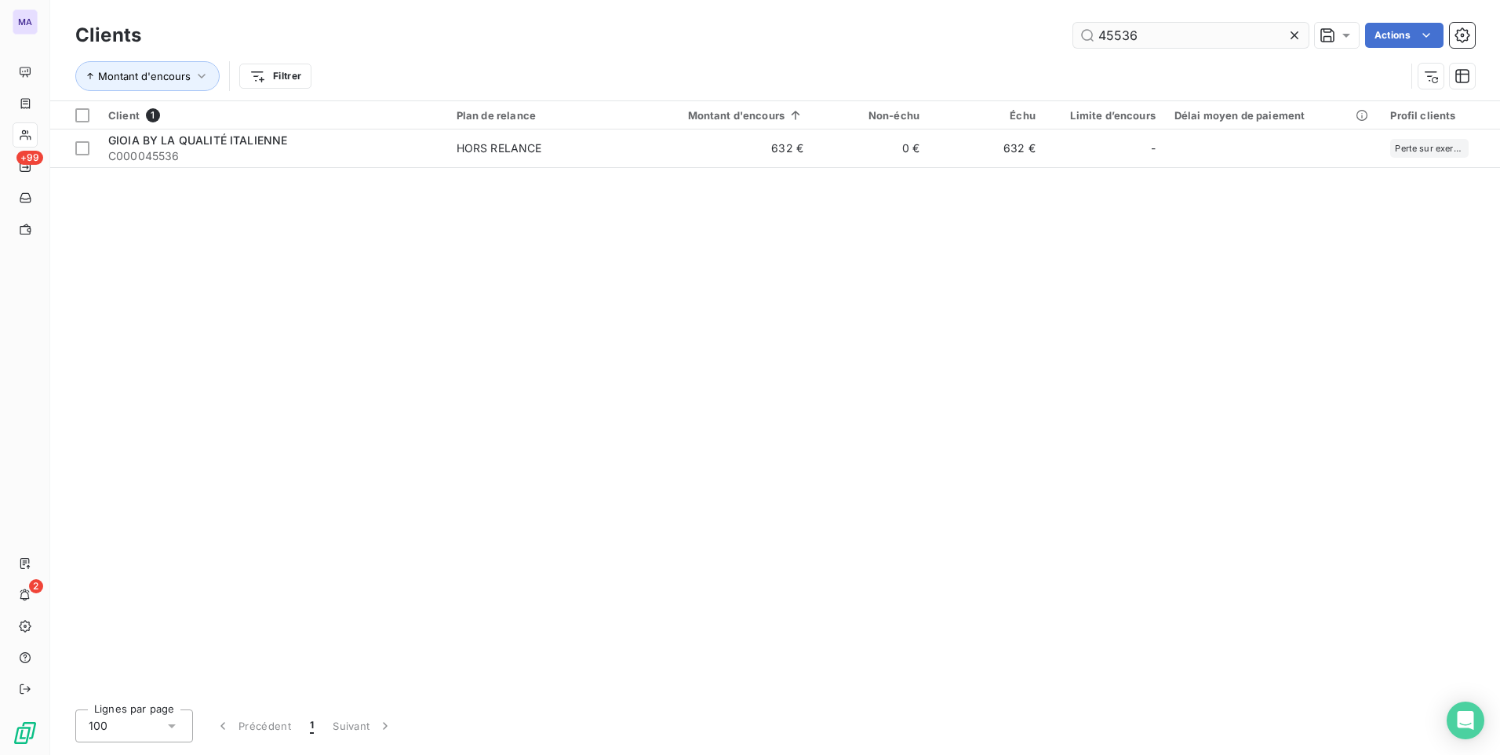
click at [1178, 38] on input "45536" at bounding box center [1190, 35] width 235 height 25
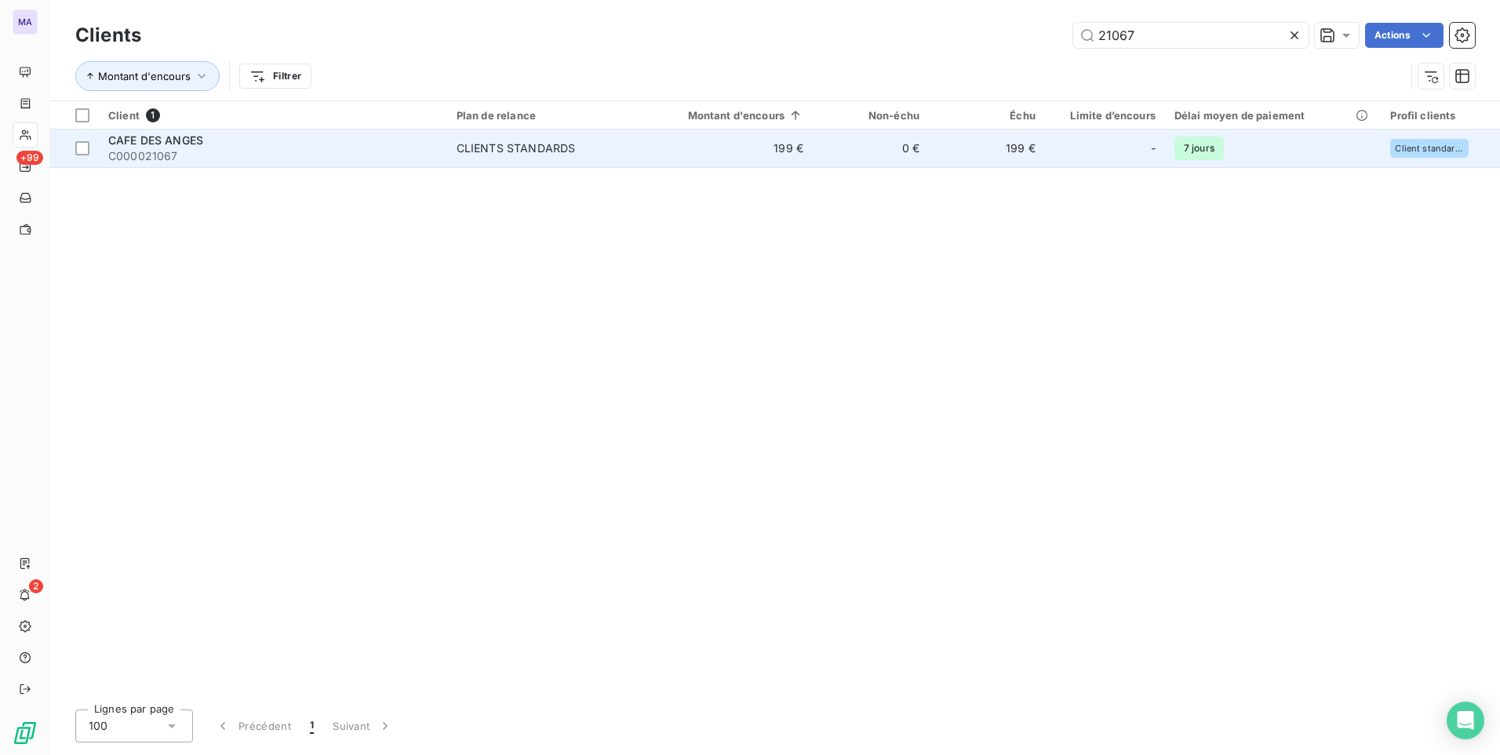
type input "21067"
click at [464, 151] on div "CLIENTS STANDARDS" at bounding box center [516, 148] width 119 height 16
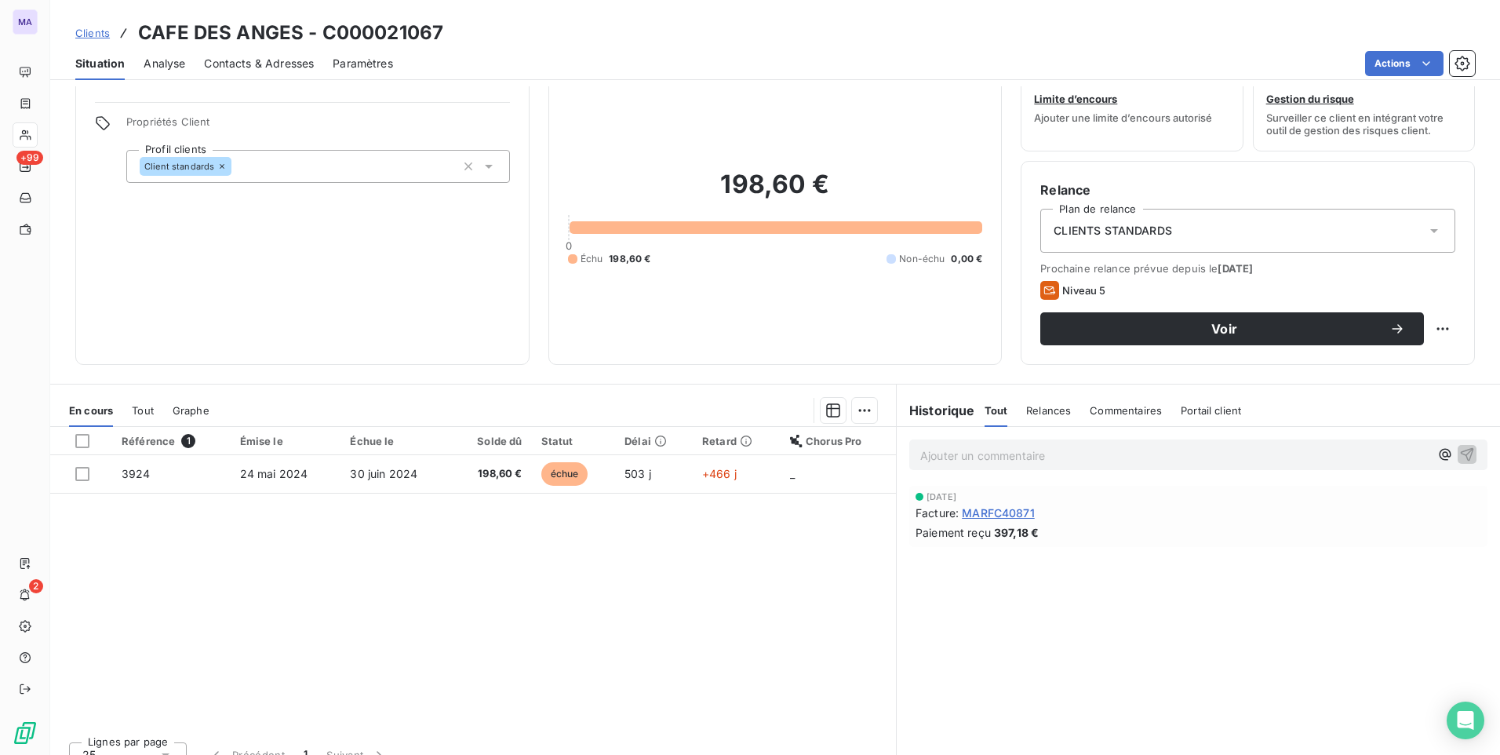
scroll to position [66, 0]
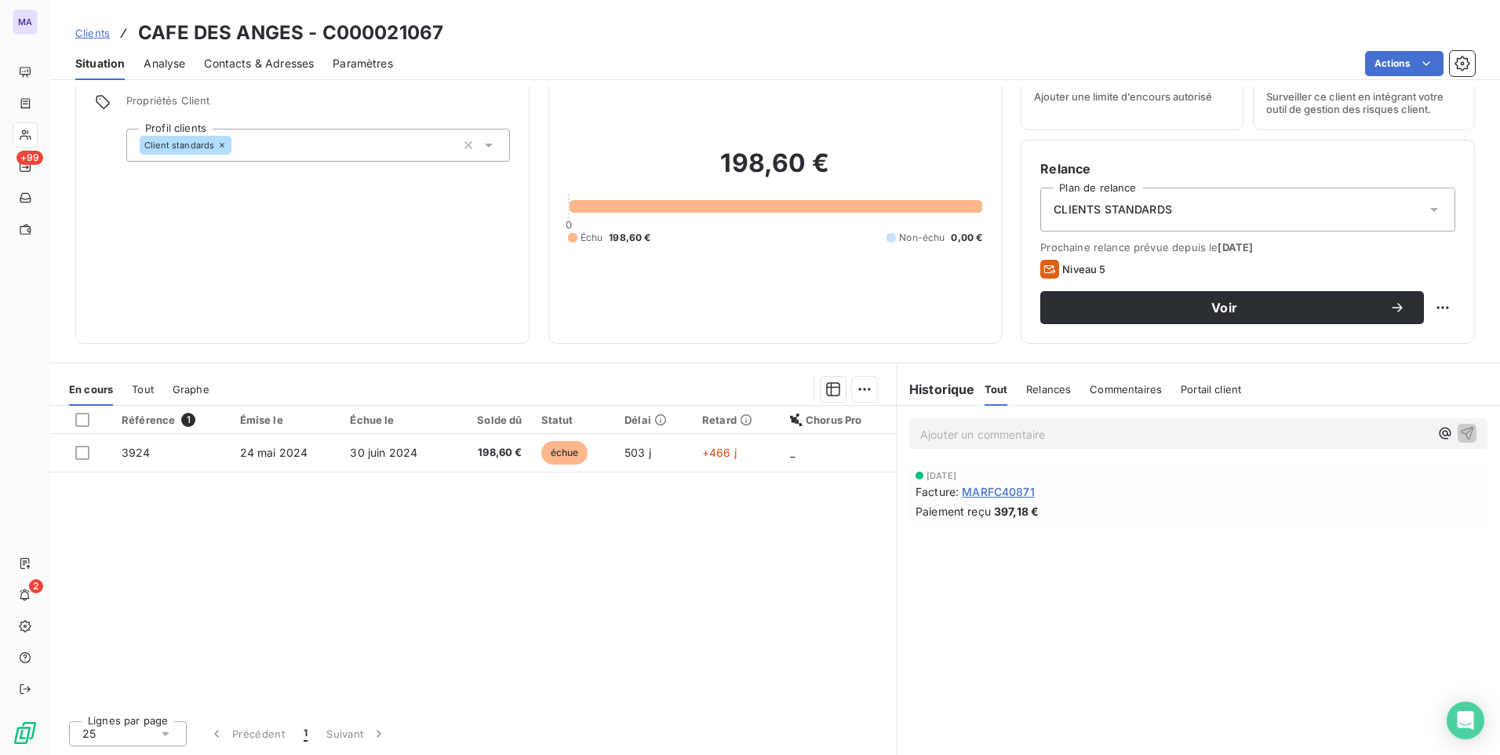
click at [1172, 200] on div "CLIENTS STANDARDS" at bounding box center [1247, 209] width 415 height 44
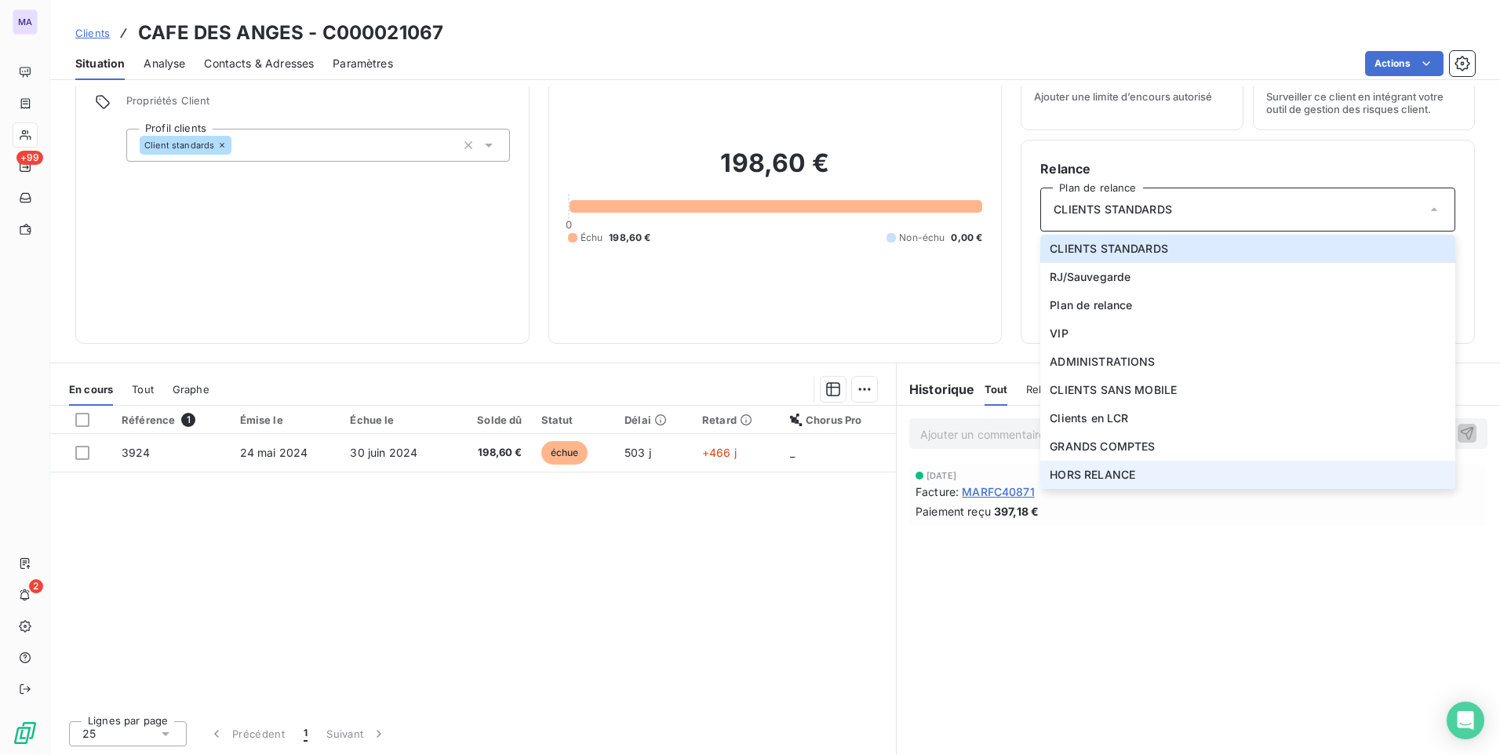
click at [1083, 479] on span "HORS RELANCE" at bounding box center [1093, 475] width 86 height 16
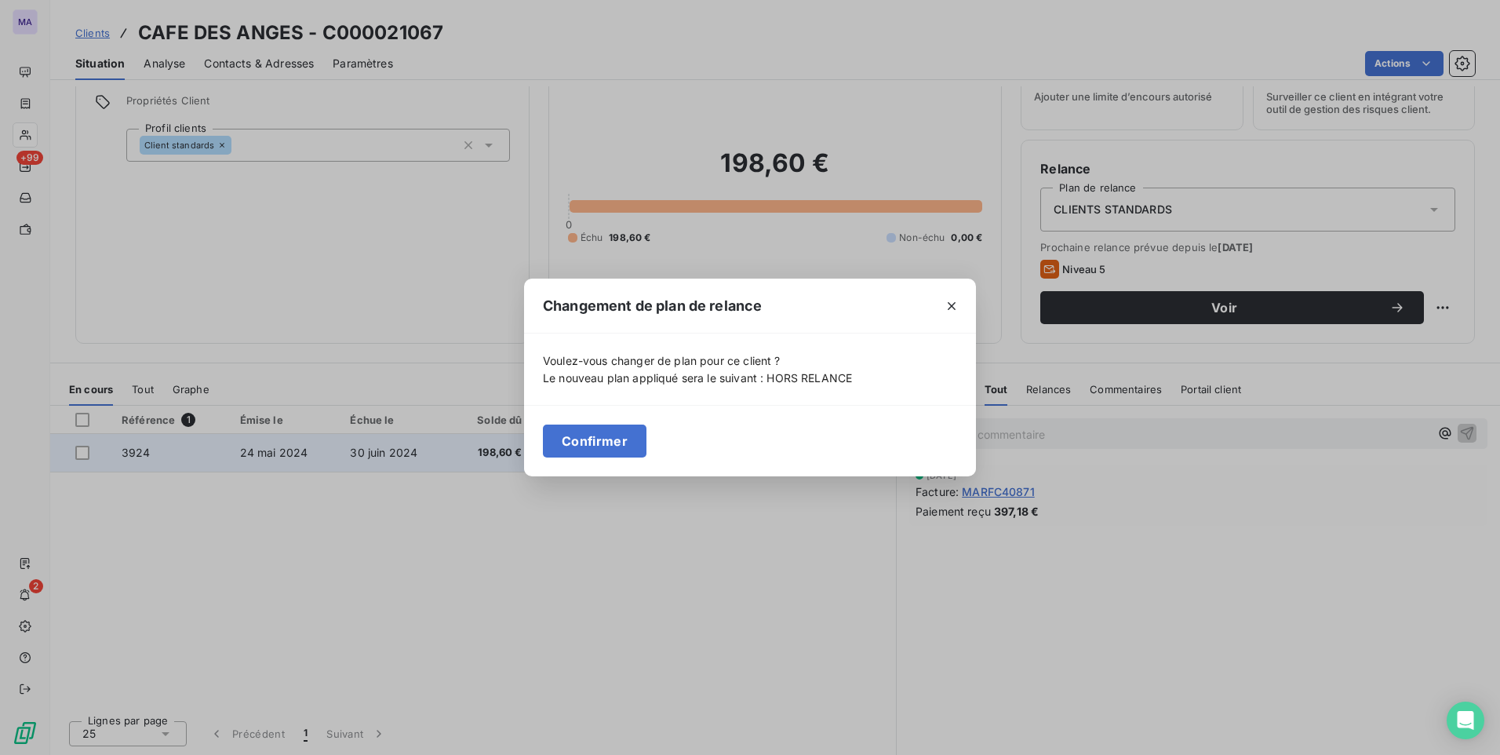
click at [602, 444] on button "Confirmer" at bounding box center [595, 440] width 104 height 33
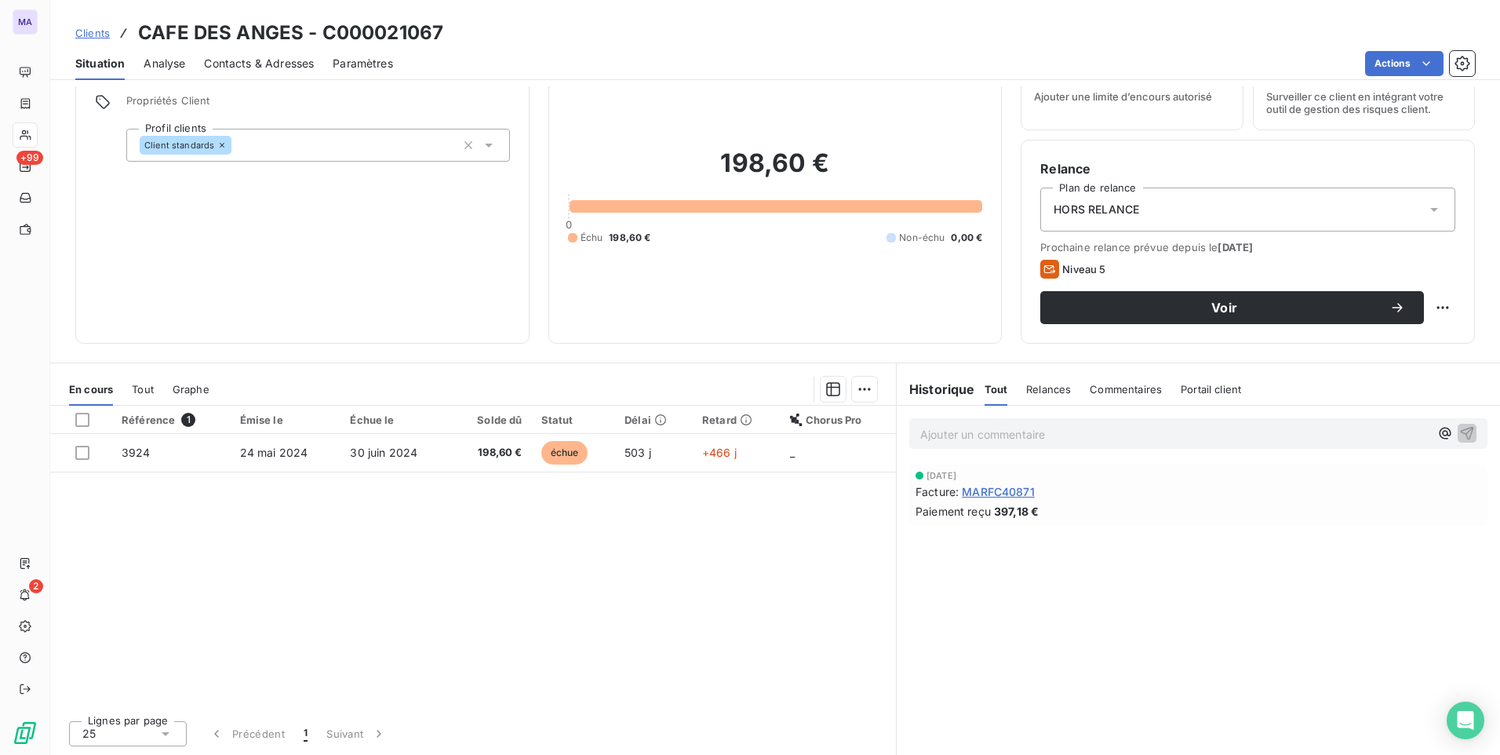
click at [418, 144] on div "Client standards" at bounding box center [318, 145] width 384 height 33
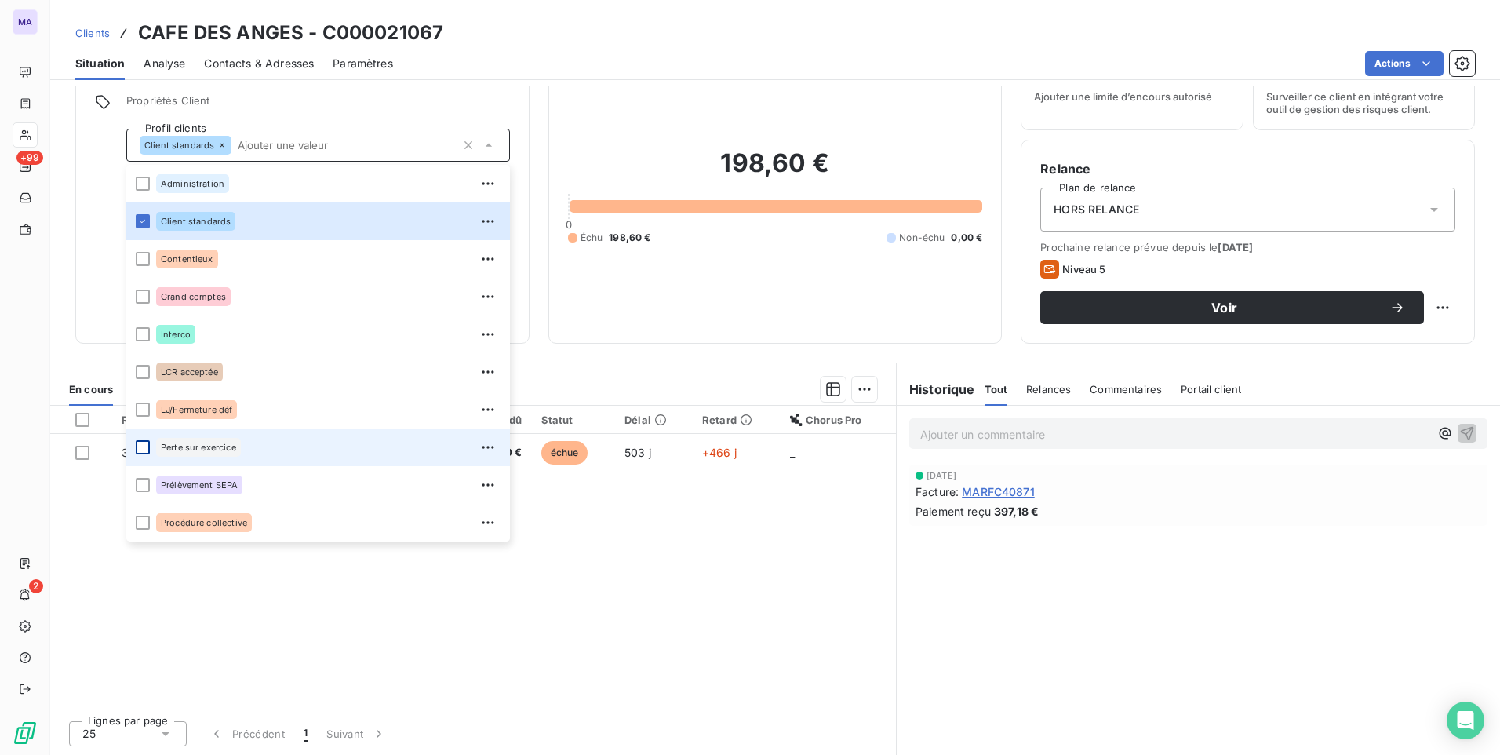
click at [146, 448] on div at bounding box center [143, 447] width 14 height 14
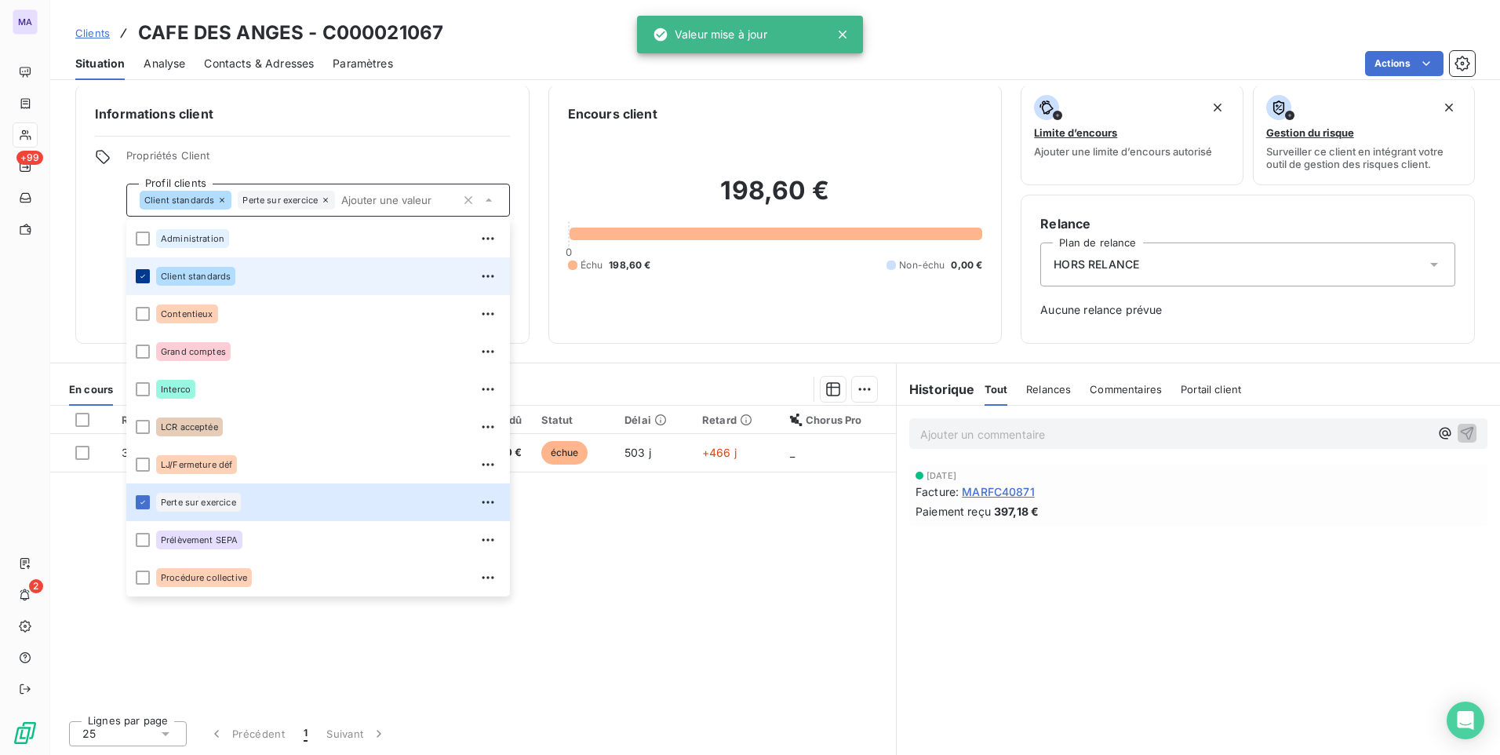
click at [146, 282] on div at bounding box center [143, 276] width 14 height 14
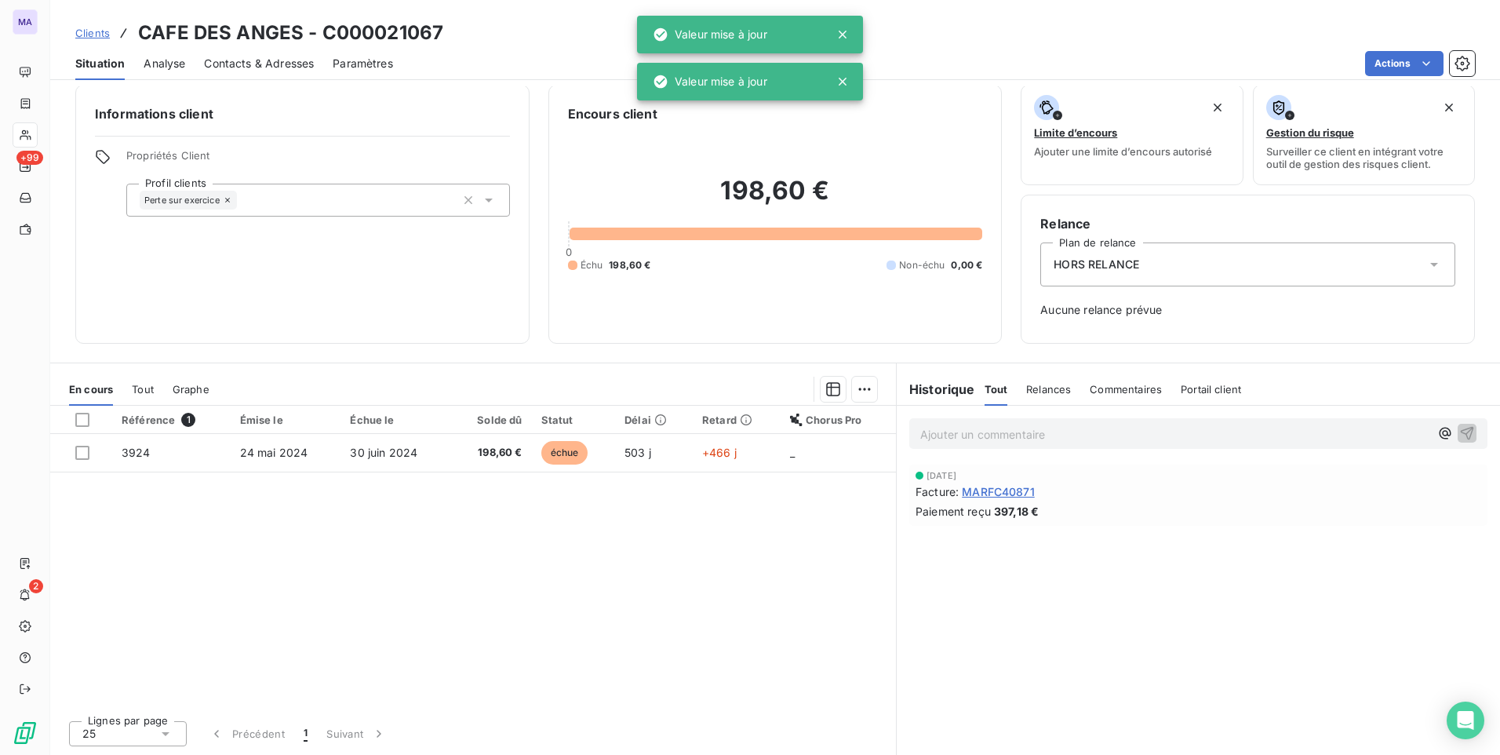
click at [111, 280] on div "Informations client Propriétés Client Profil clients Perte sur exercice" at bounding box center [302, 214] width 454 height 259
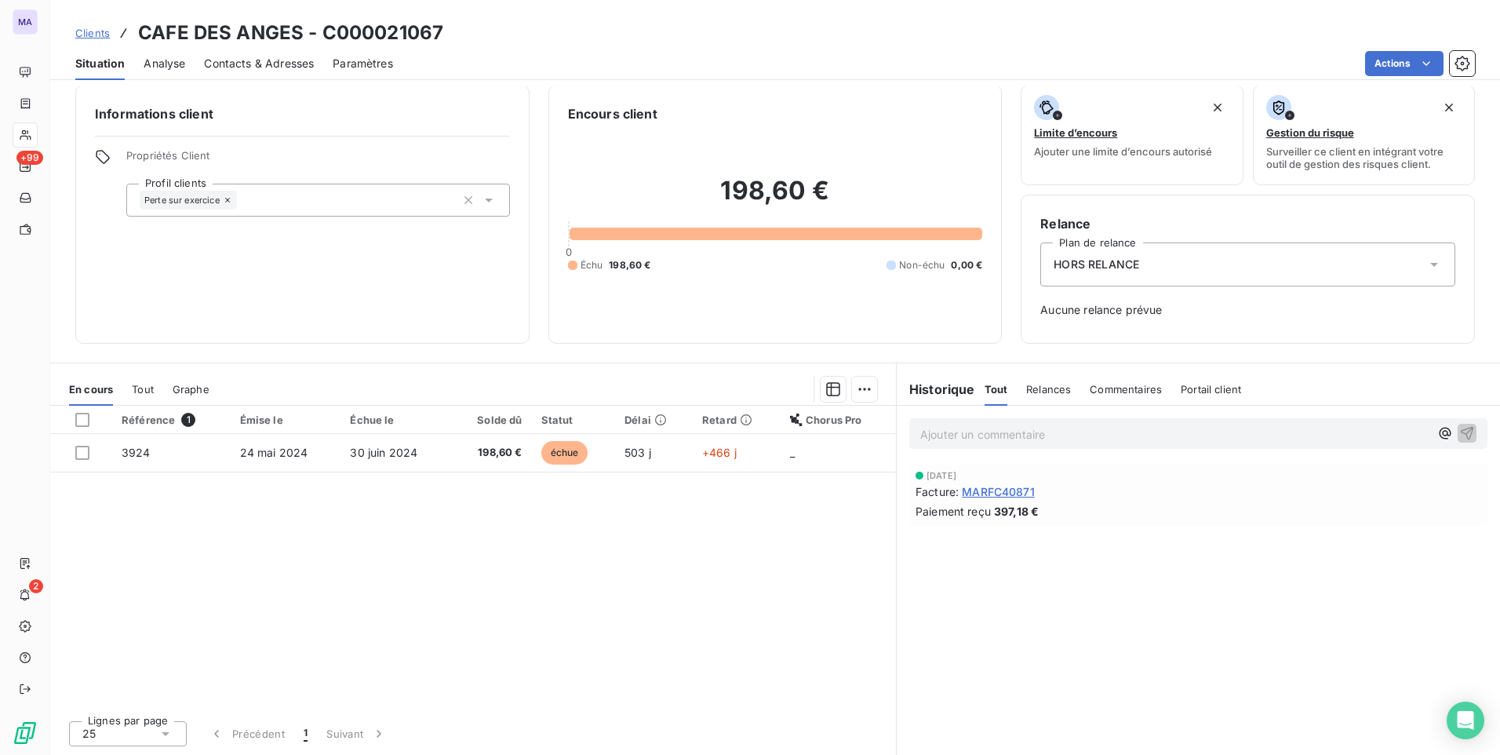
drag, startPoint x: 370, startPoint y: 296, endPoint x: 371, endPoint y: 282, distance: 13.4
click at [370, 295] on div "Informations client Propriétés Client Profil clients Perte sur exercice" at bounding box center [302, 214] width 454 height 259
click at [81, 31] on span "Clients" at bounding box center [92, 33] width 35 height 13
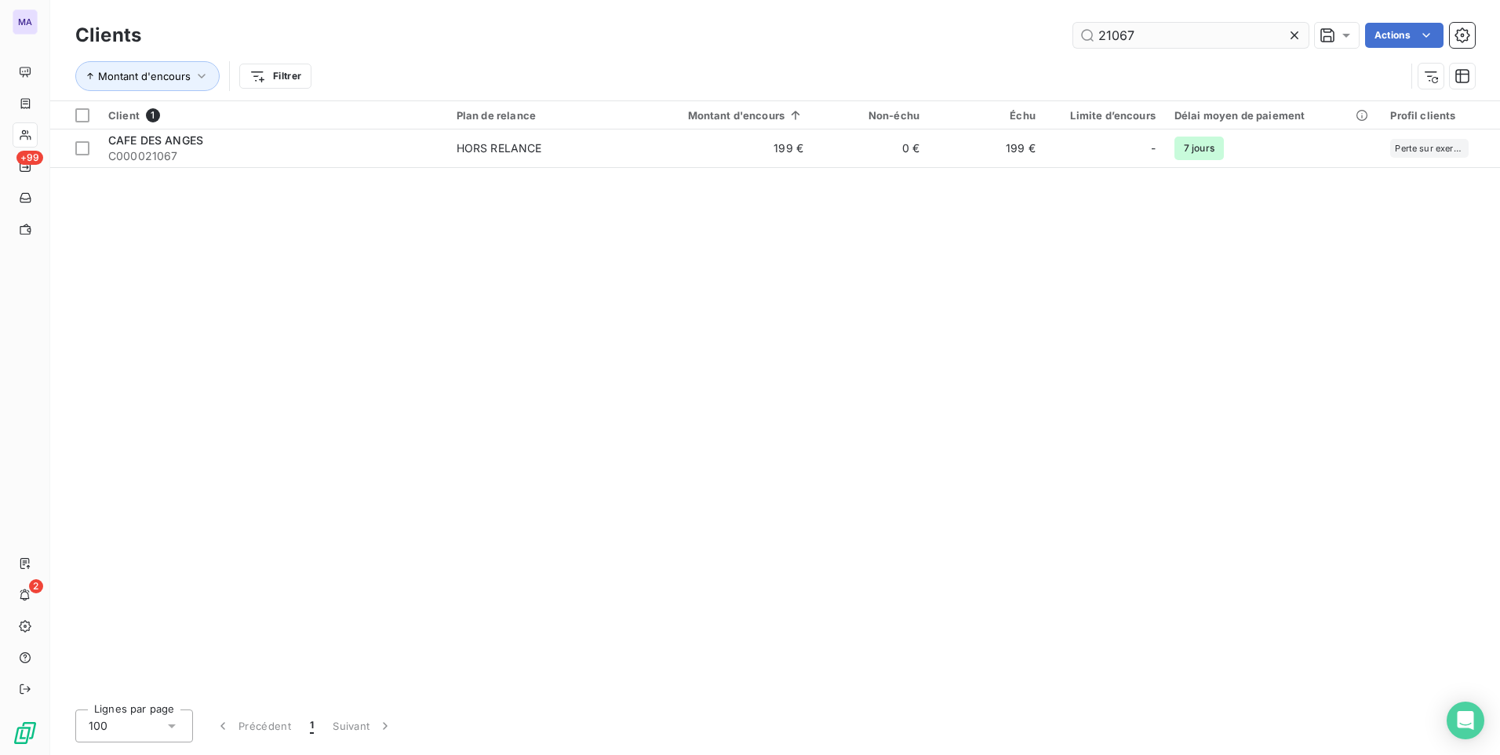
click at [1229, 33] on input "21067" at bounding box center [1190, 35] width 235 height 25
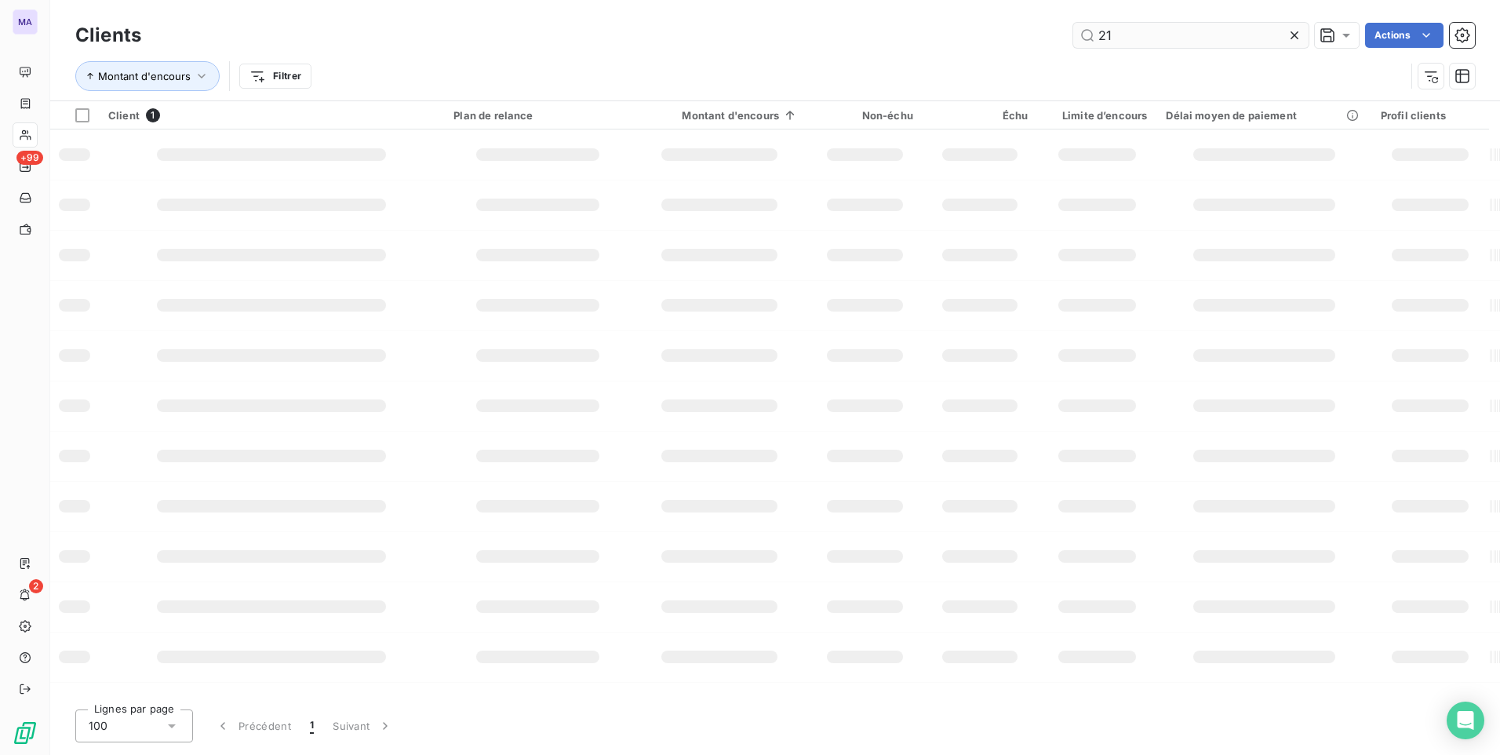
type input "2"
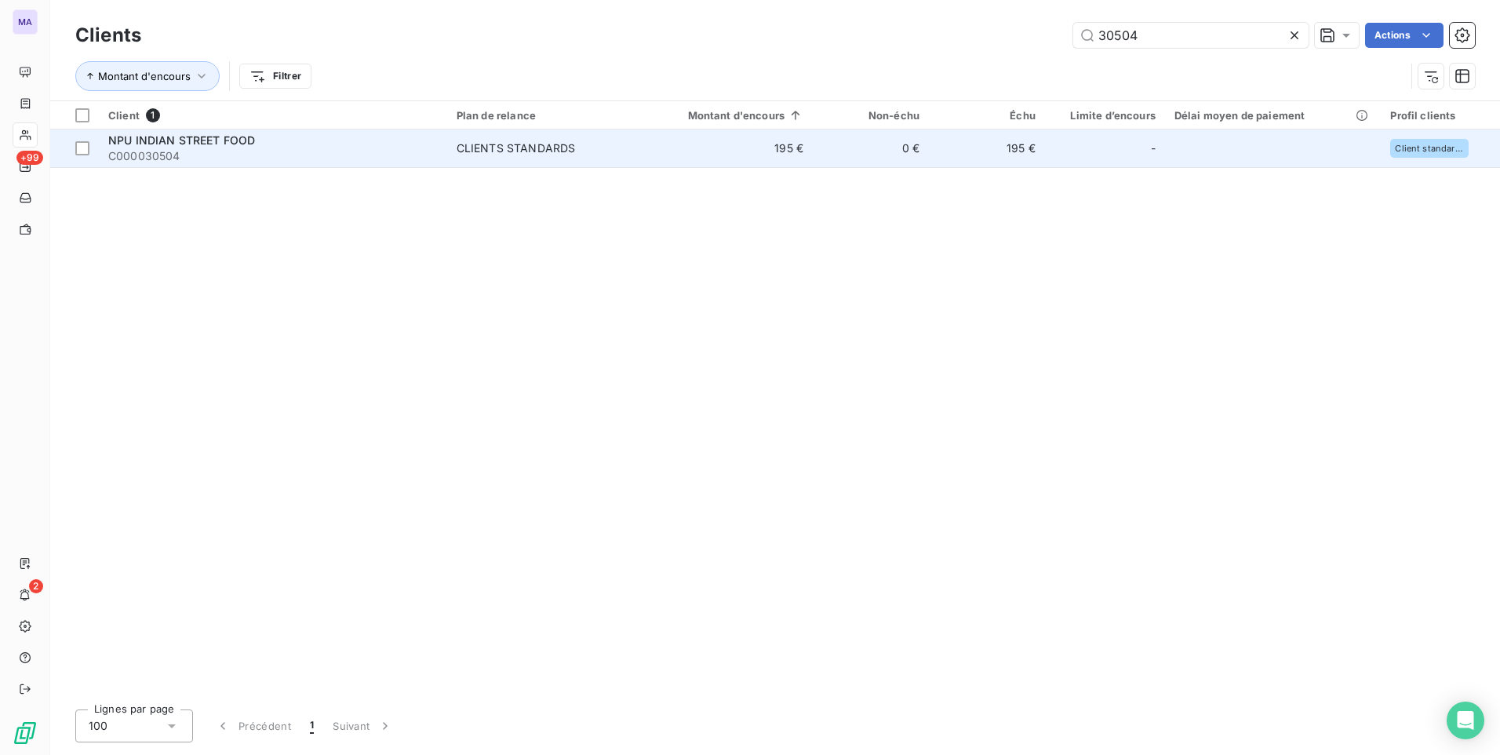
type input "30504"
click at [477, 158] on td "CLIENTS STANDARDS" at bounding box center [541, 148] width 188 height 38
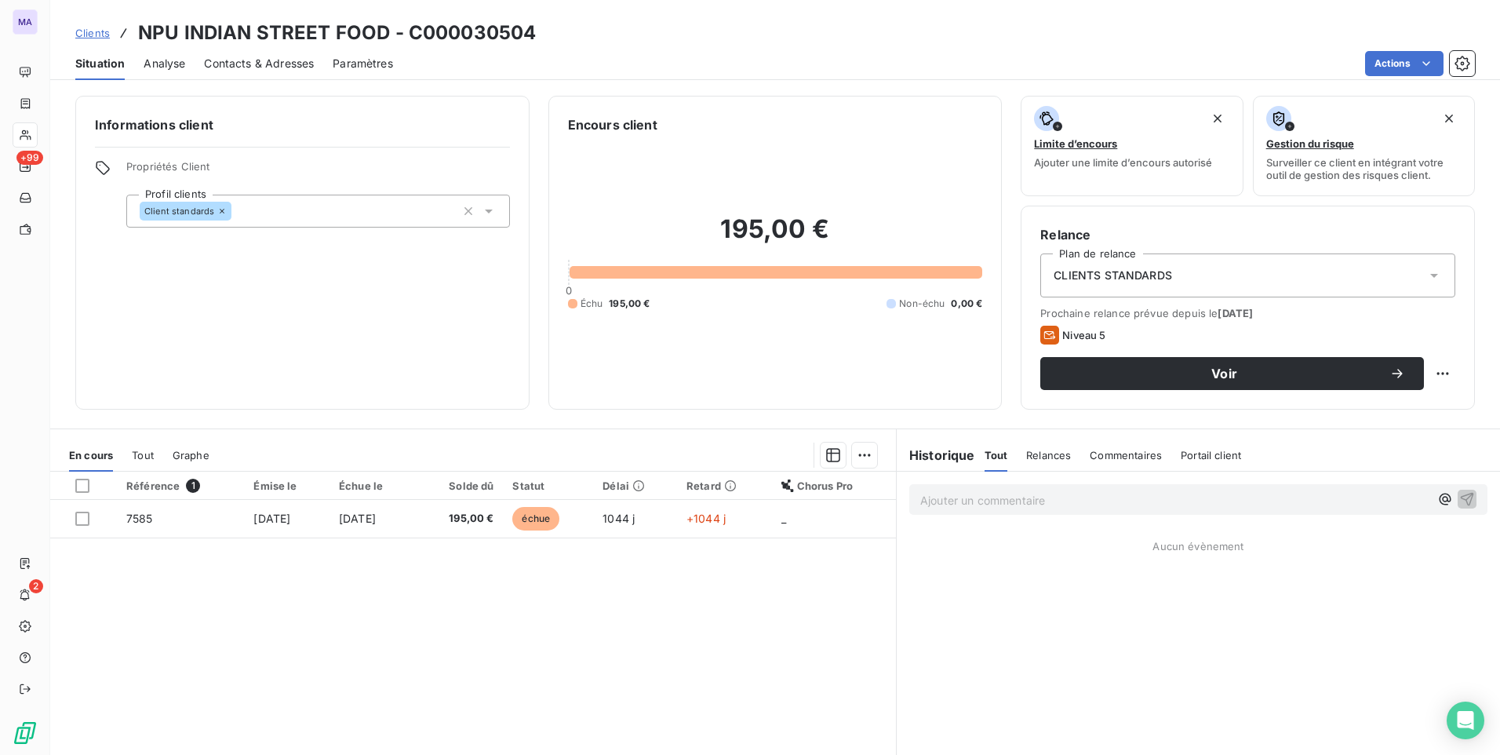
click at [390, 217] on div "Client standards" at bounding box center [318, 211] width 384 height 33
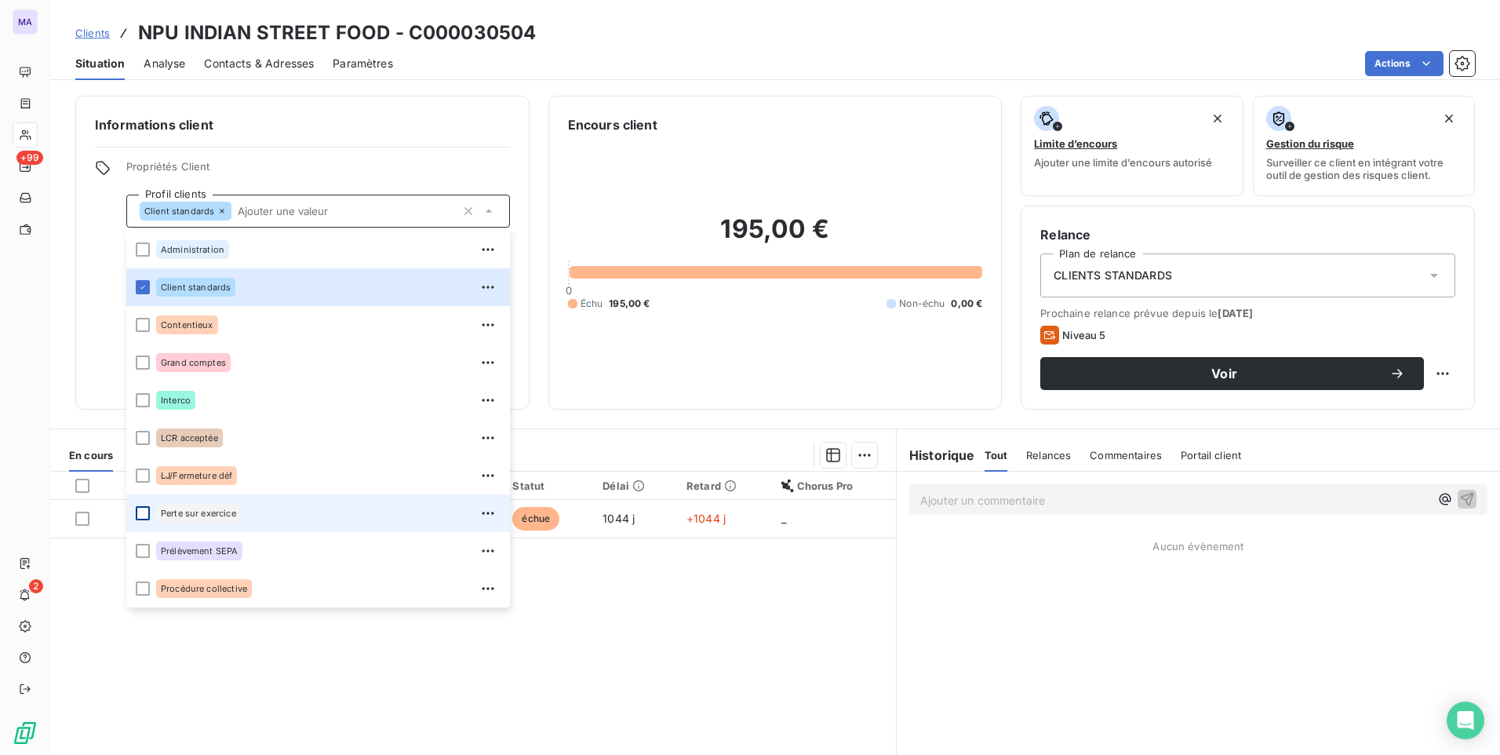
click at [145, 514] on div at bounding box center [143, 513] width 14 height 14
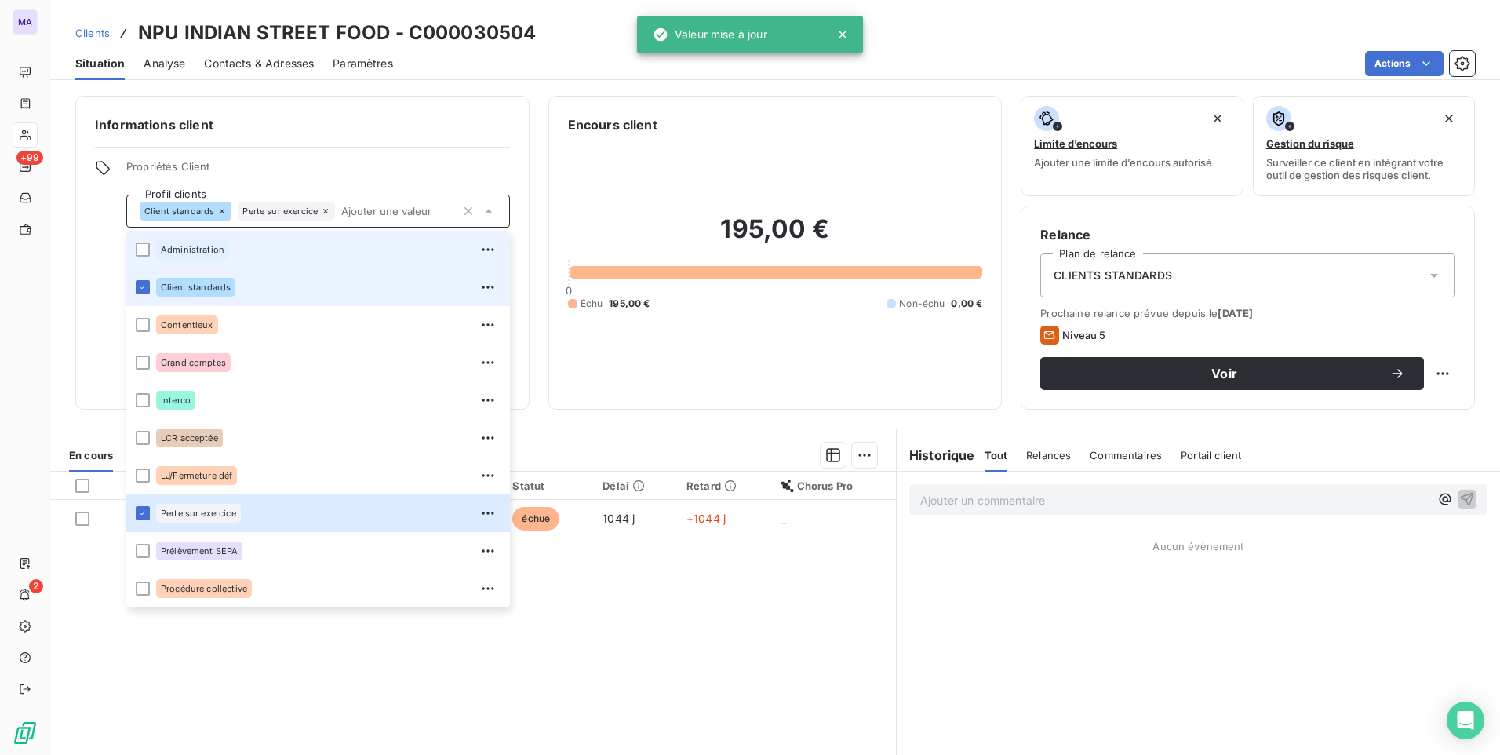
drag, startPoint x: 144, startPoint y: 289, endPoint x: 424, endPoint y: 262, distance: 280.5
click at [145, 286] on icon at bounding box center [142, 286] width 9 height 9
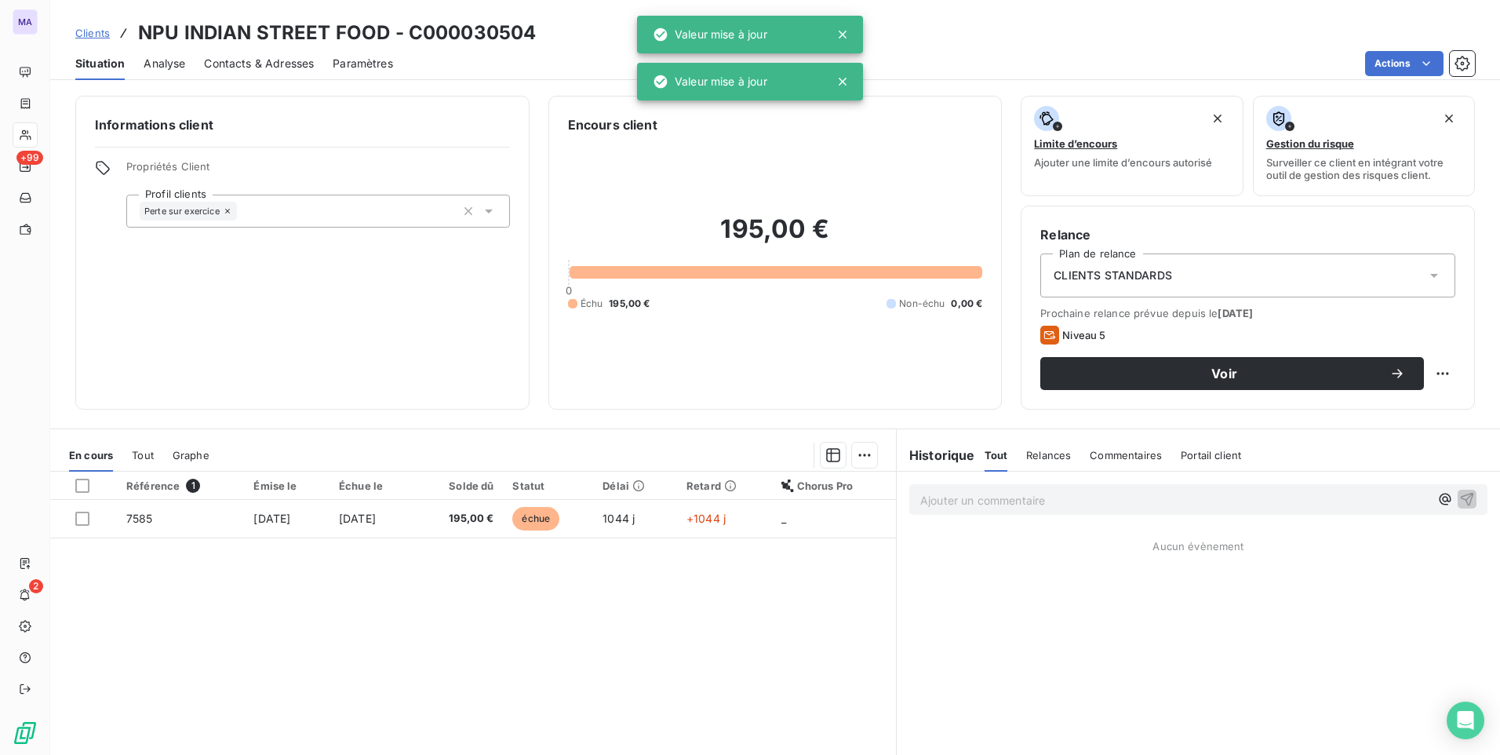
click at [1240, 278] on div "CLIENTS STANDARDS" at bounding box center [1247, 275] width 415 height 44
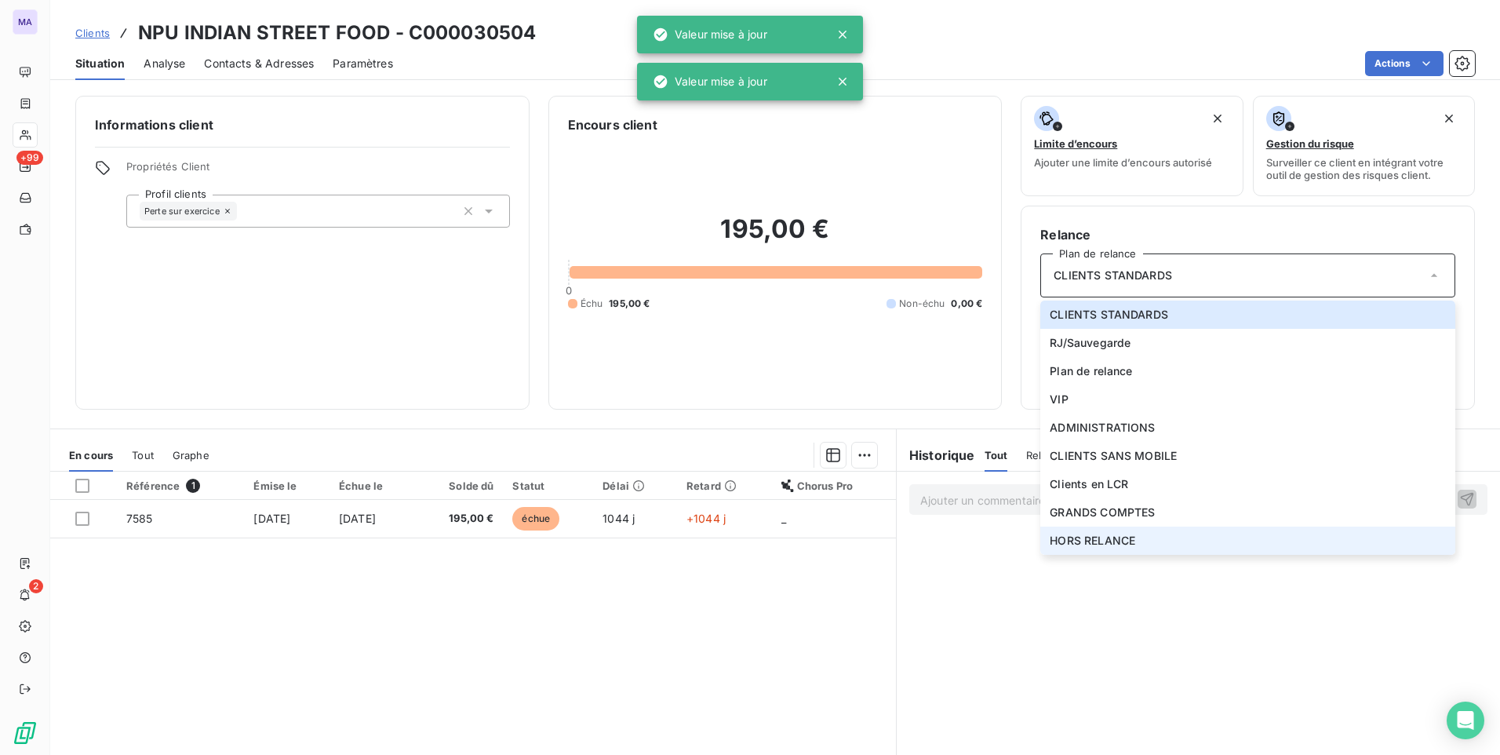
click at [1100, 536] on span "HORS RELANCE" at bounding box center [1093, 541] width 86 height 16
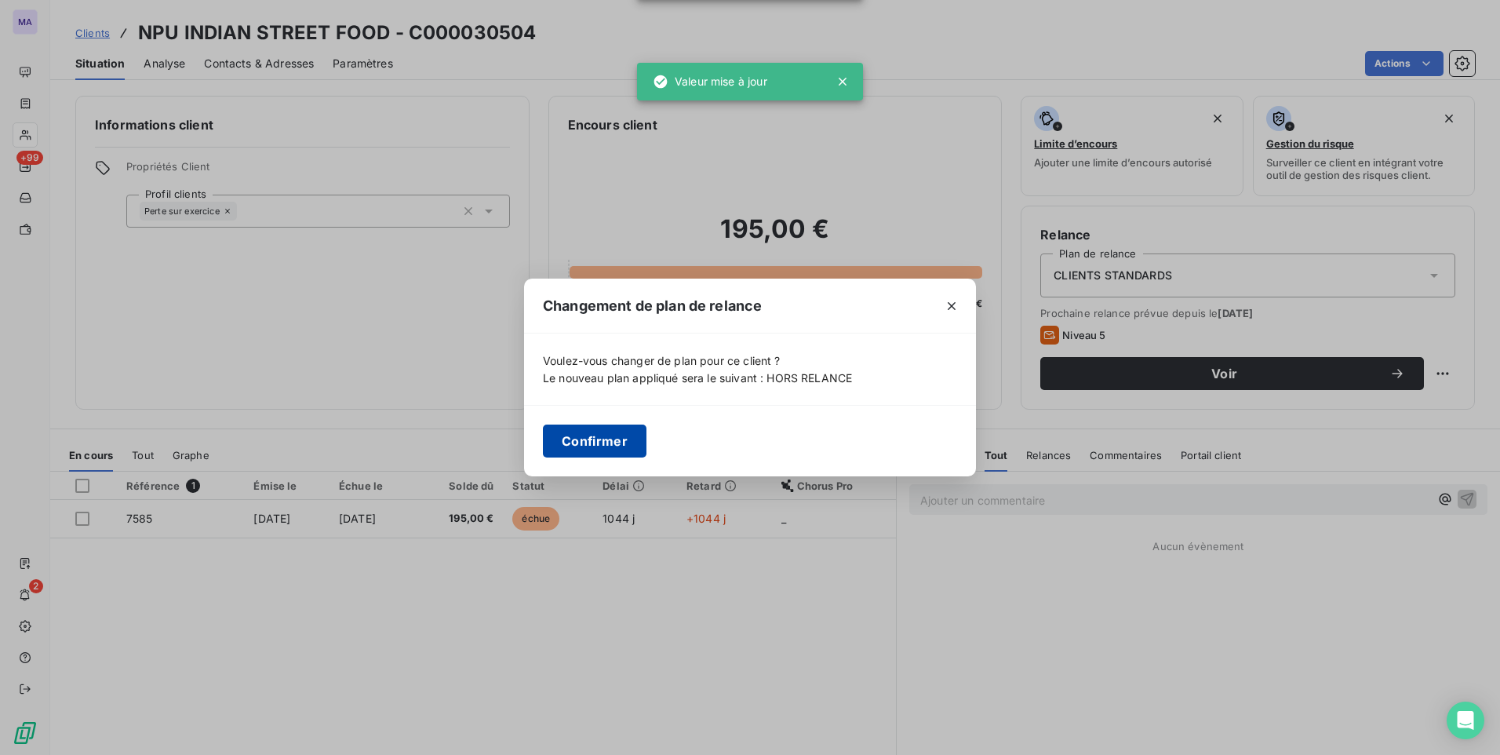
click at [583, 445] on button "Confirmer" at bounding box center [595, 440] width 104 height 33
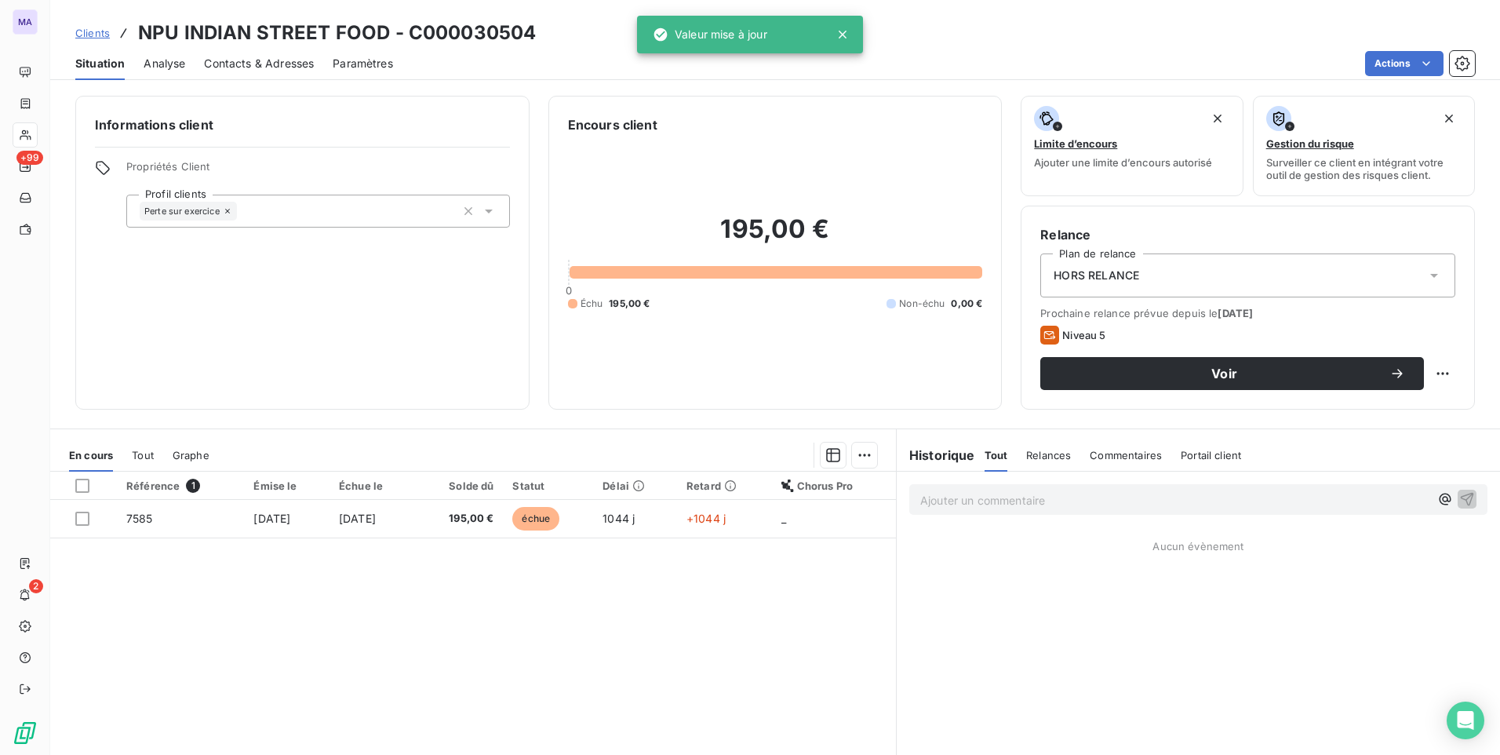
drag, startPoint x: 426, startPoint y: 351, endPoint x: 432, endPoint y: 338, distance: 14.7
click at [425, 351] on div "Informations client Propriétés Client Profil clients Perte sur exercice" at bounding box center [302, 253] width 454 height 314
drag, startPoint x: 451, startPoint y: 305, endPoint x: 351, endPoint y: 96, distance: 231.9
click at [450, 304] on div "Informations client Propriétés Client Profil clients Perte sur exercice" at bounding box center [302, 253] width 454 height 314
click at [86, 33] on span "Clients" at bounding box center [92, 33] width 35 height 13
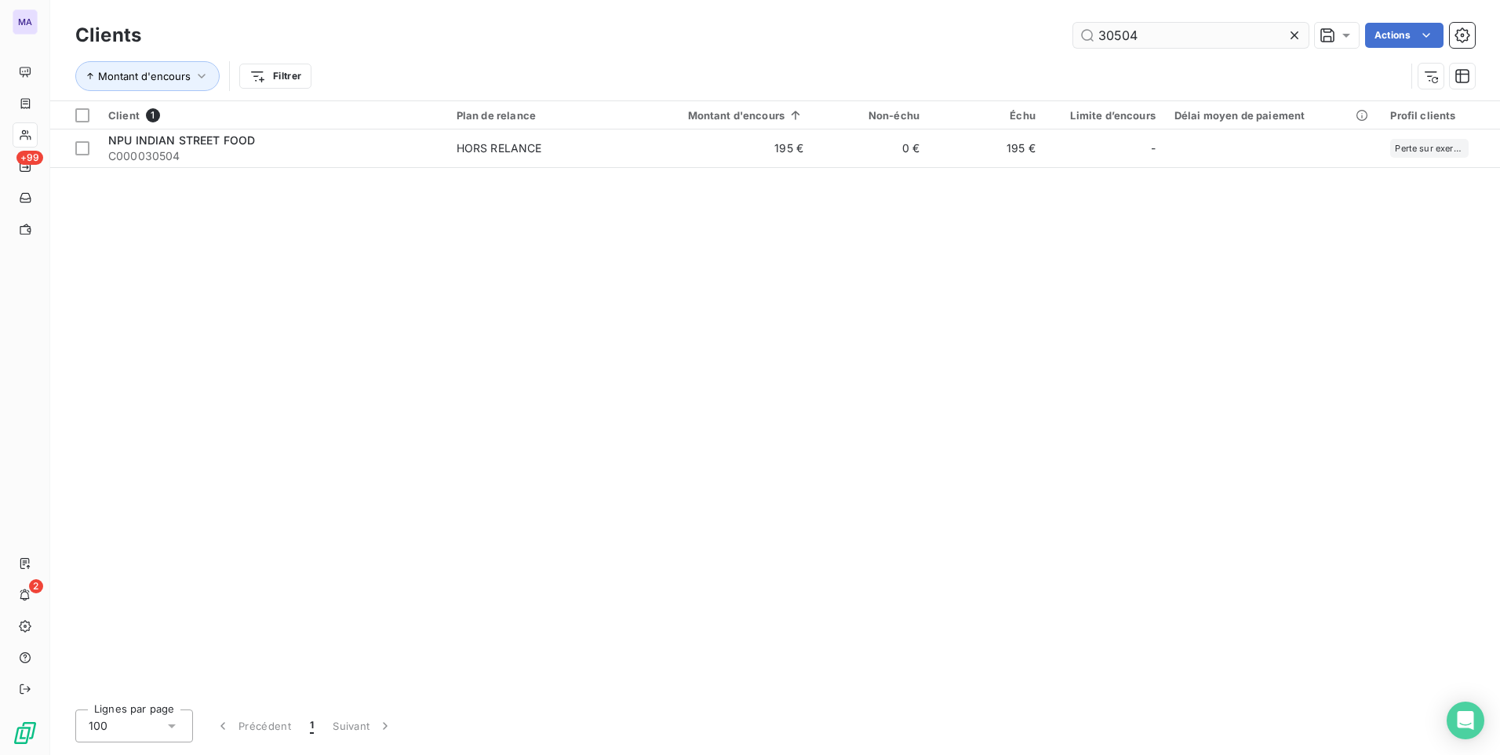
click at [1170, 38] on input "30504" at bounding box center [1190, 35] width 235 height 25
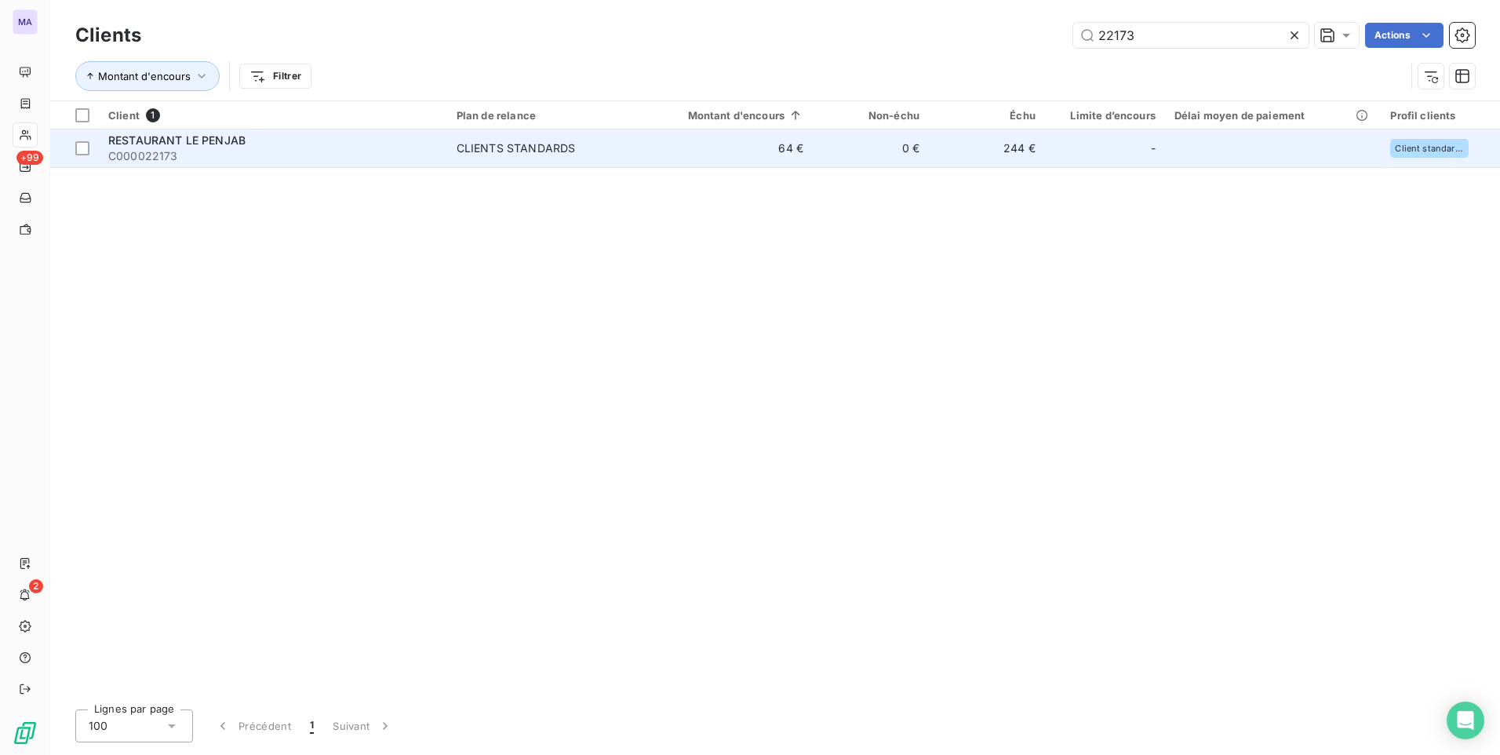
type input "22173"
click at [594, 146] on span "CLIENTS STANDARDS" at bounding box center [541, 148] width 169 height 16
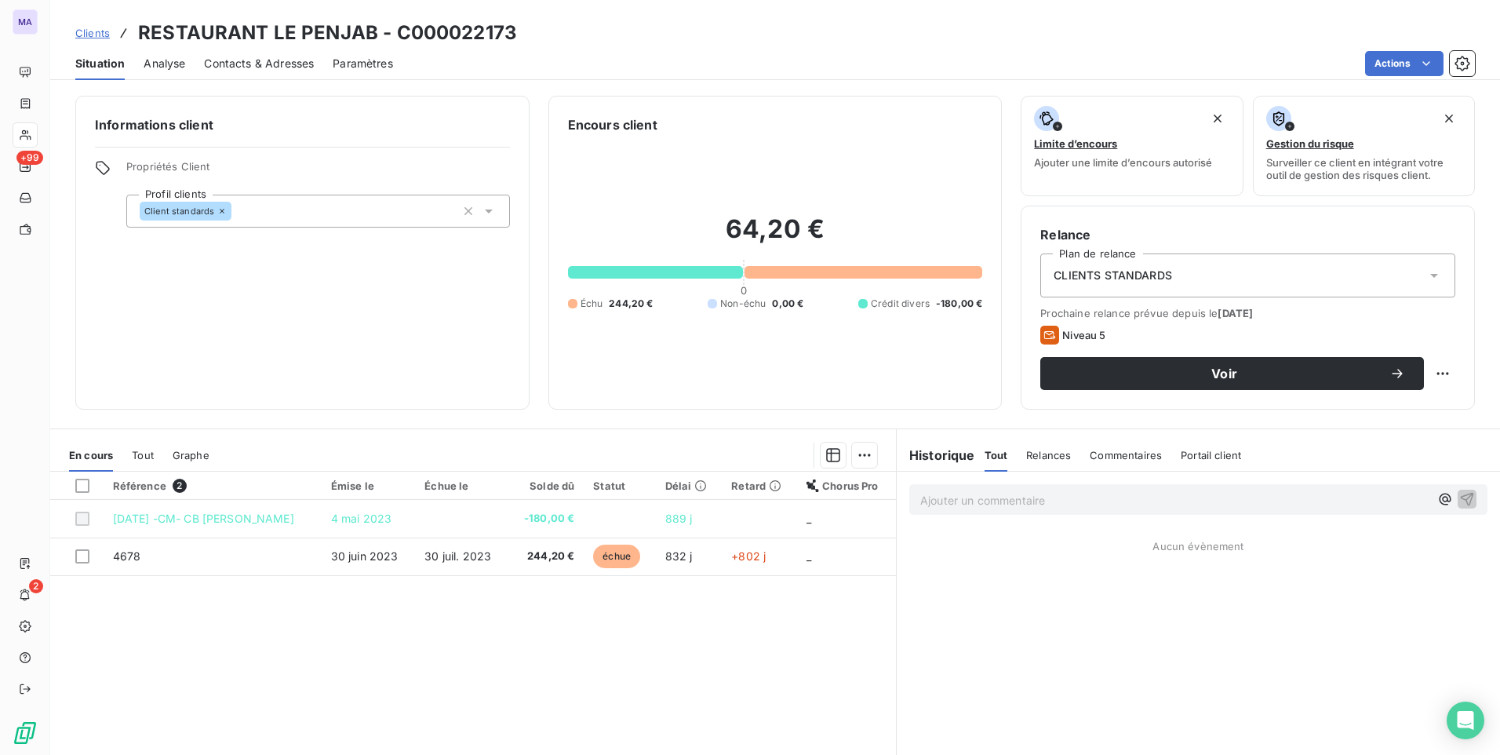
click at [1262, 264] on div "CLIENTS STANDARDS" at bounding box center [1247, 275] width 415 height 44
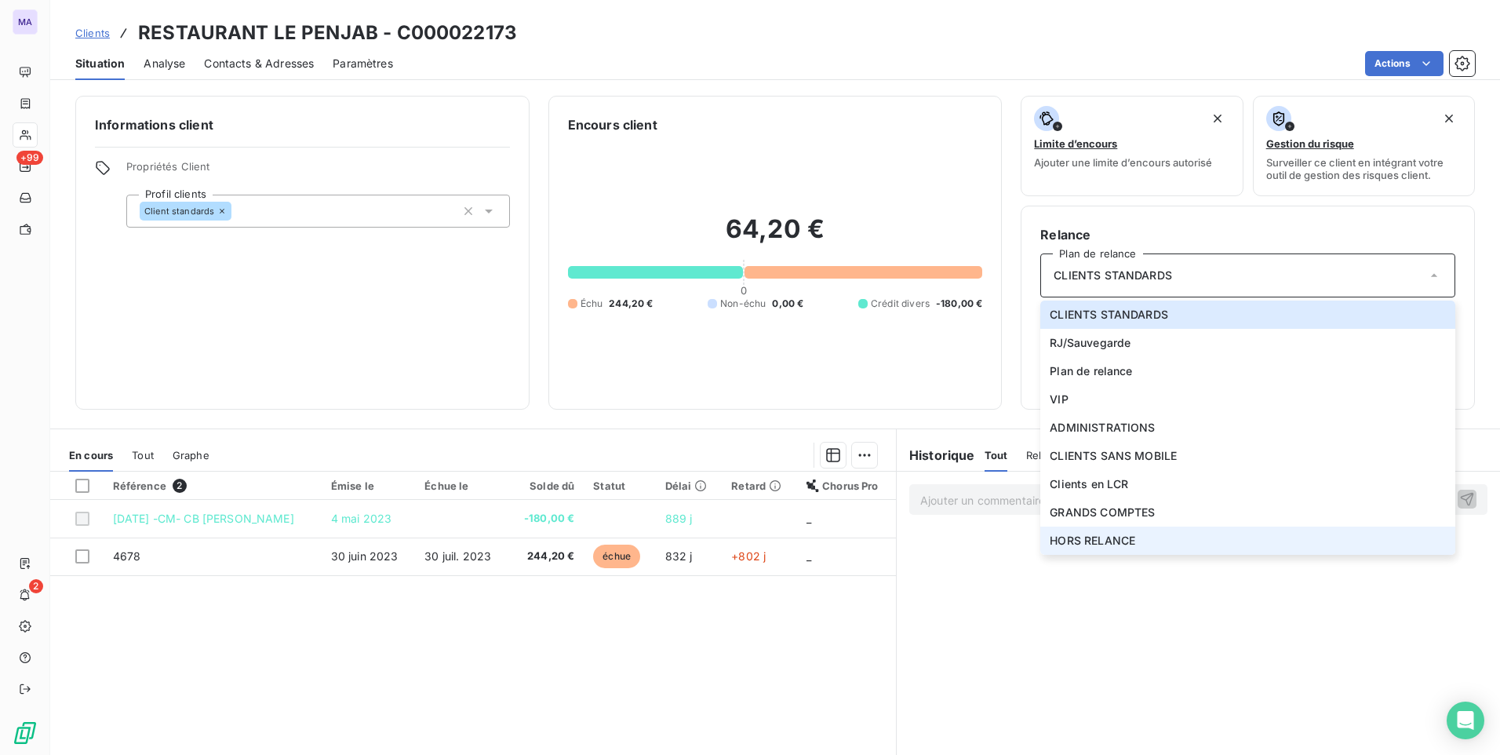
click at [1093, 535] on span "HORS RELANCE" at bounding box center [1093, 541] width 86 height 16
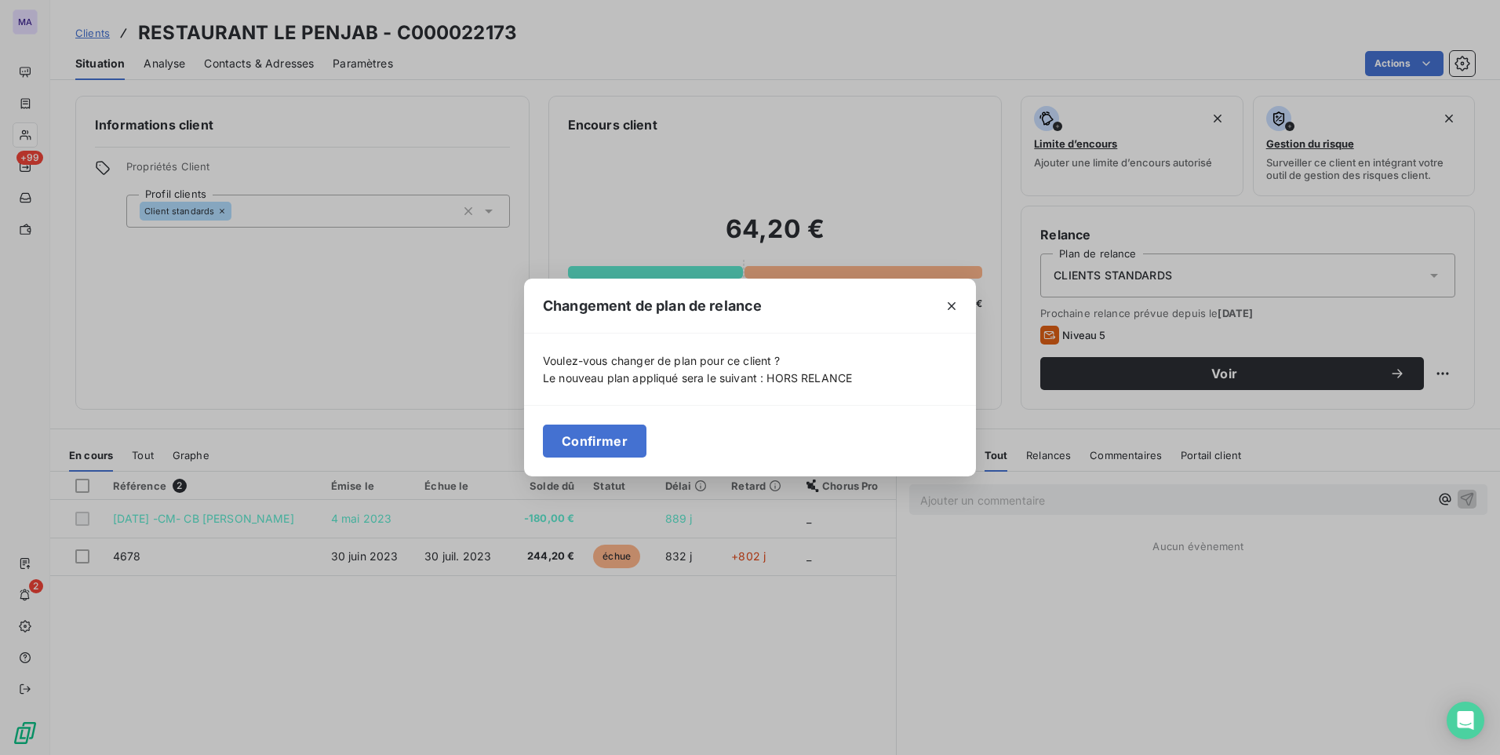
drag, startPoint x: 602, startPoint y: 446, endPoint x: 573, endPoint y: 392, distance: 61.4
click at [602, 443] on button "Confirmer" at bounding box center [595, 440] width 104 height 33
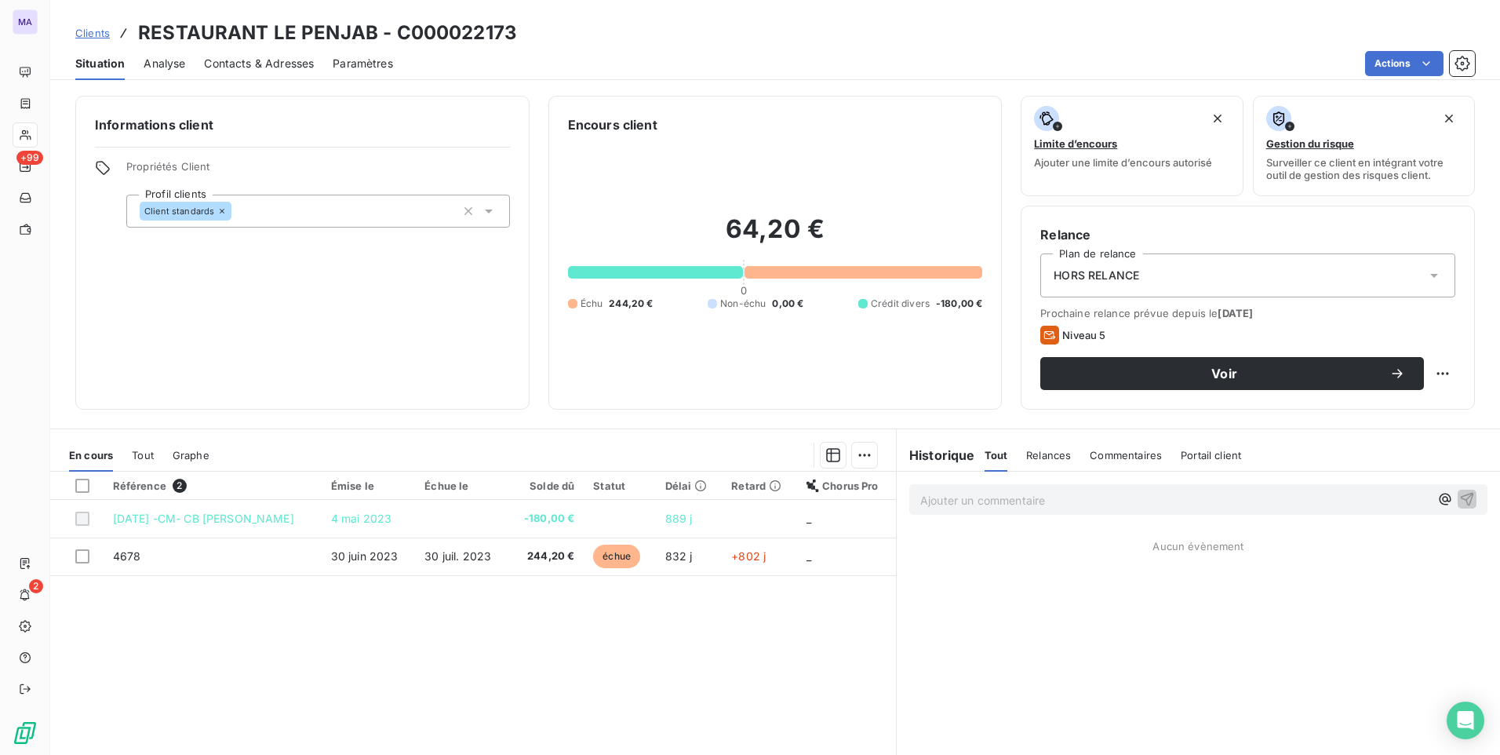
click at [428, 199] on div "Client standards" at bounding box center [318, 211] width 384 height 33
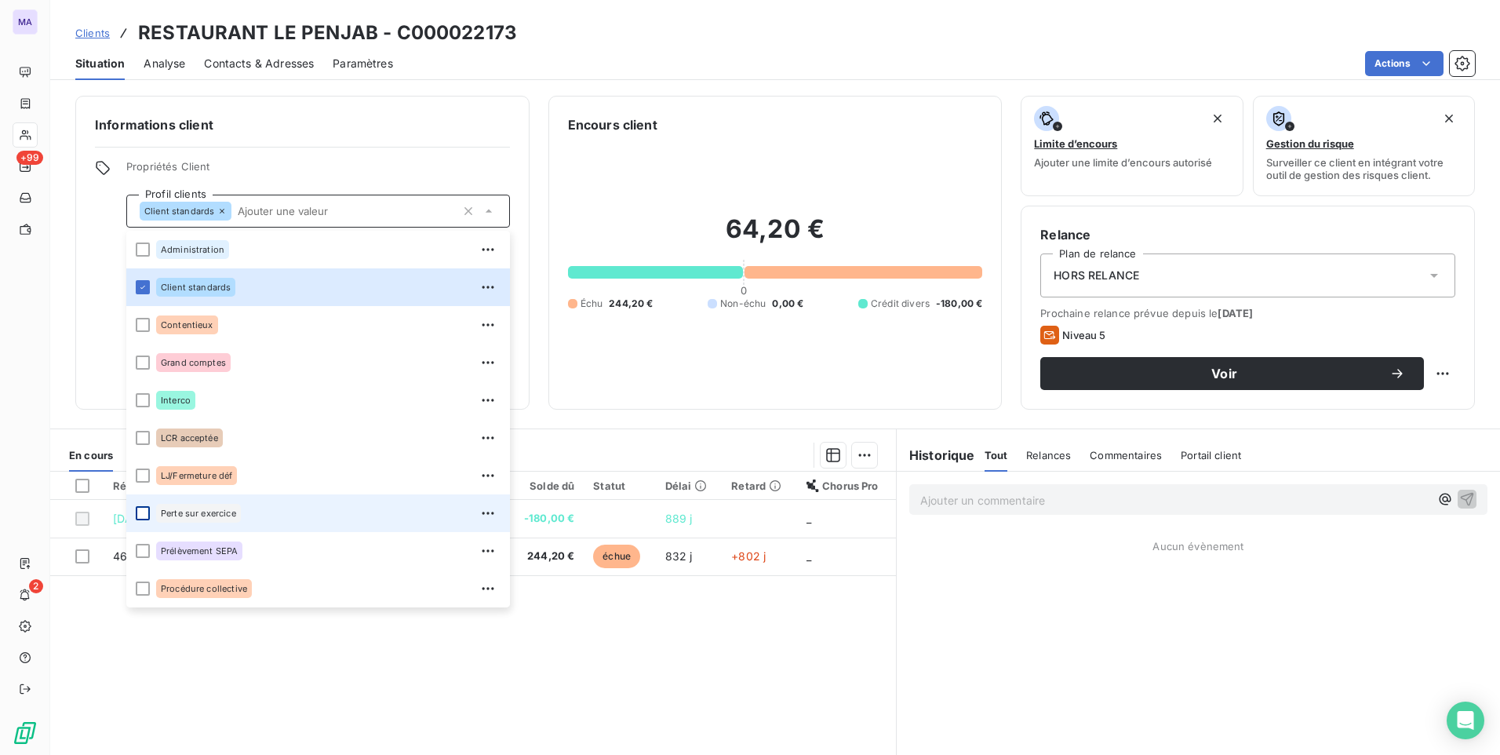
click at [138, 512] on div at bounding box center [143, 513] width 14 height 14
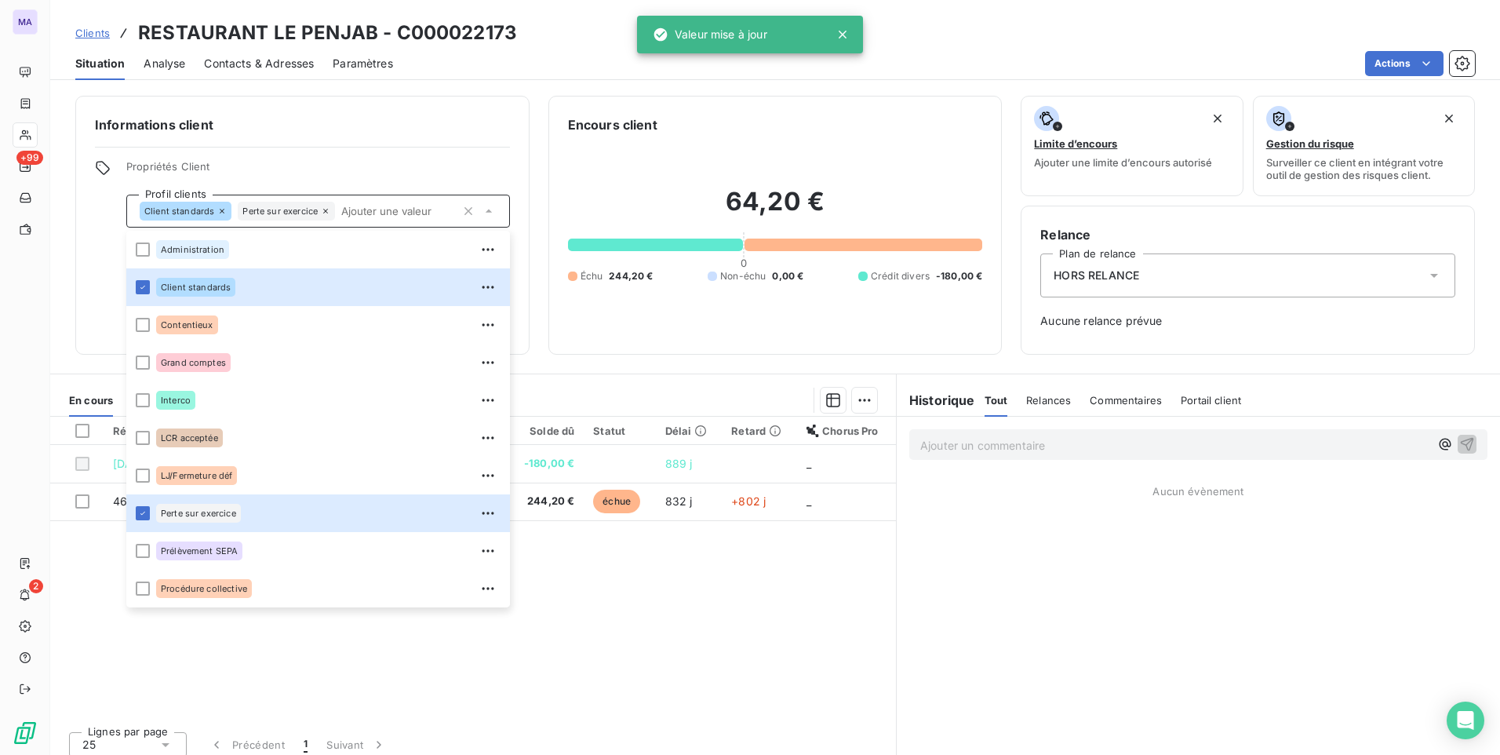
click at [220, 212] on icon at bounding box center [221, 210] width 9 height 9
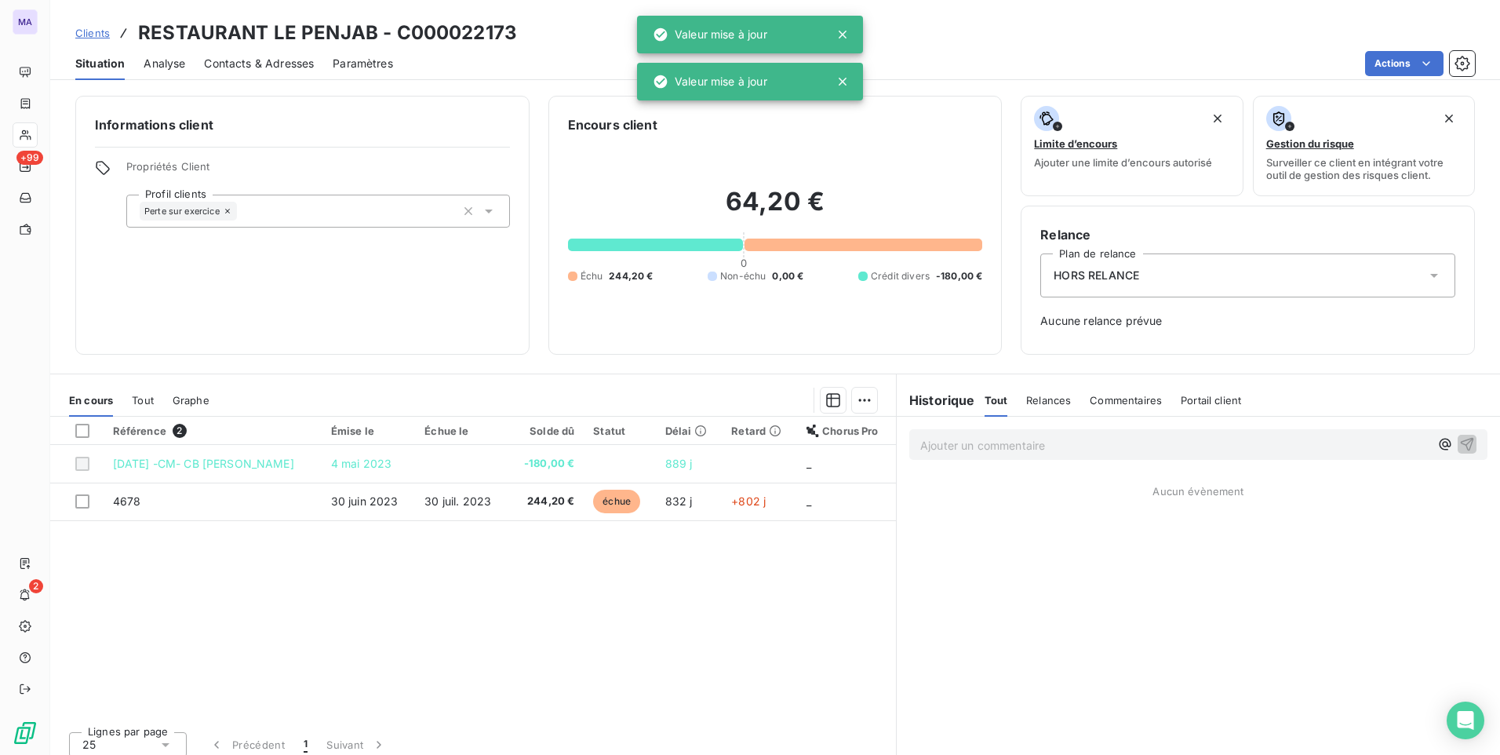
click at [318, 297] on div "Informations client Propriétés Client Profil clients Perte sur exercice" at bounding box center [302, 225] width 454 height 259
click at [90, 33] on span "Clients" at bounding box center [92, 33] width 35 height 13
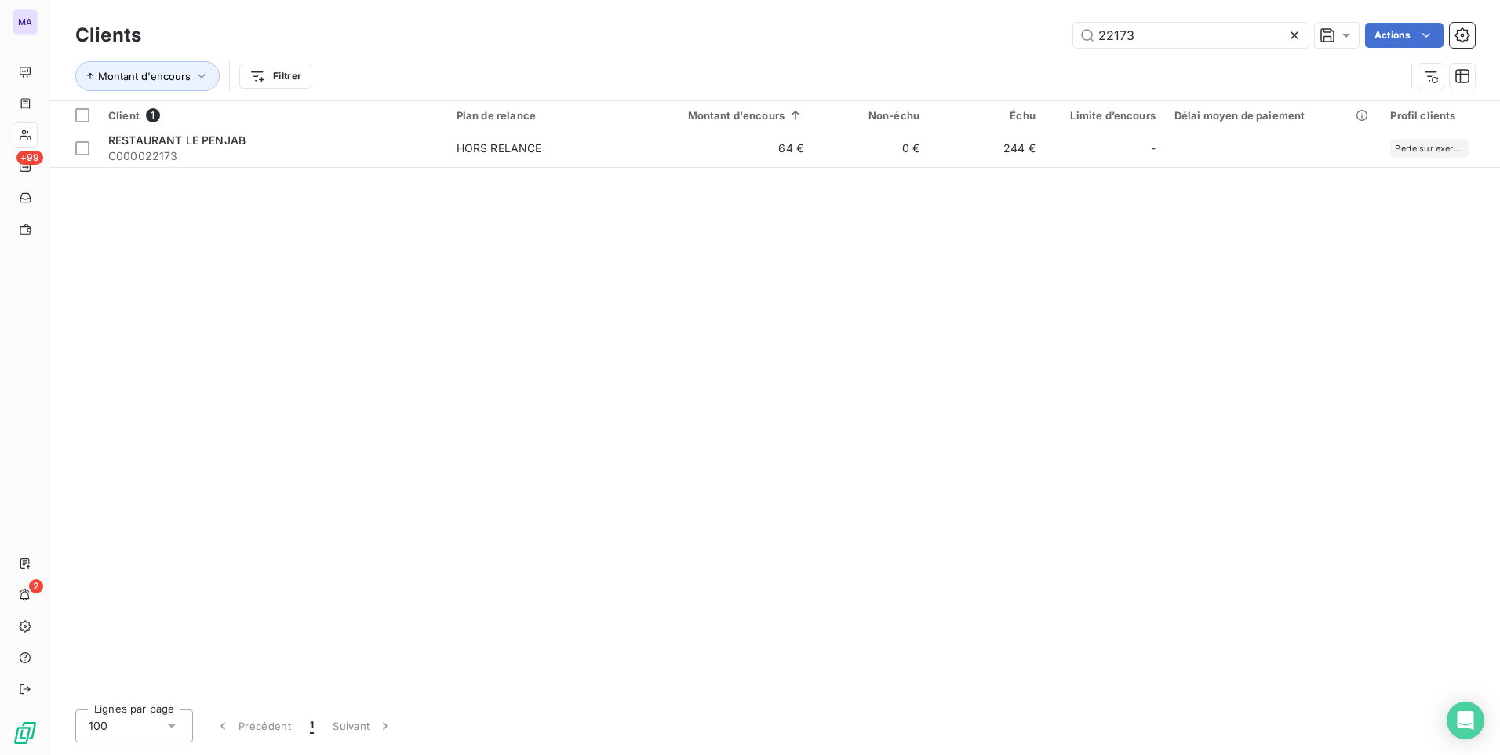
click at [280, 417] on div "Client 1 Plan de relance Montant d'encours Non-échu Échu Limite d’encours Délai…" at bounding box center [775, 398] width 1450 height 595
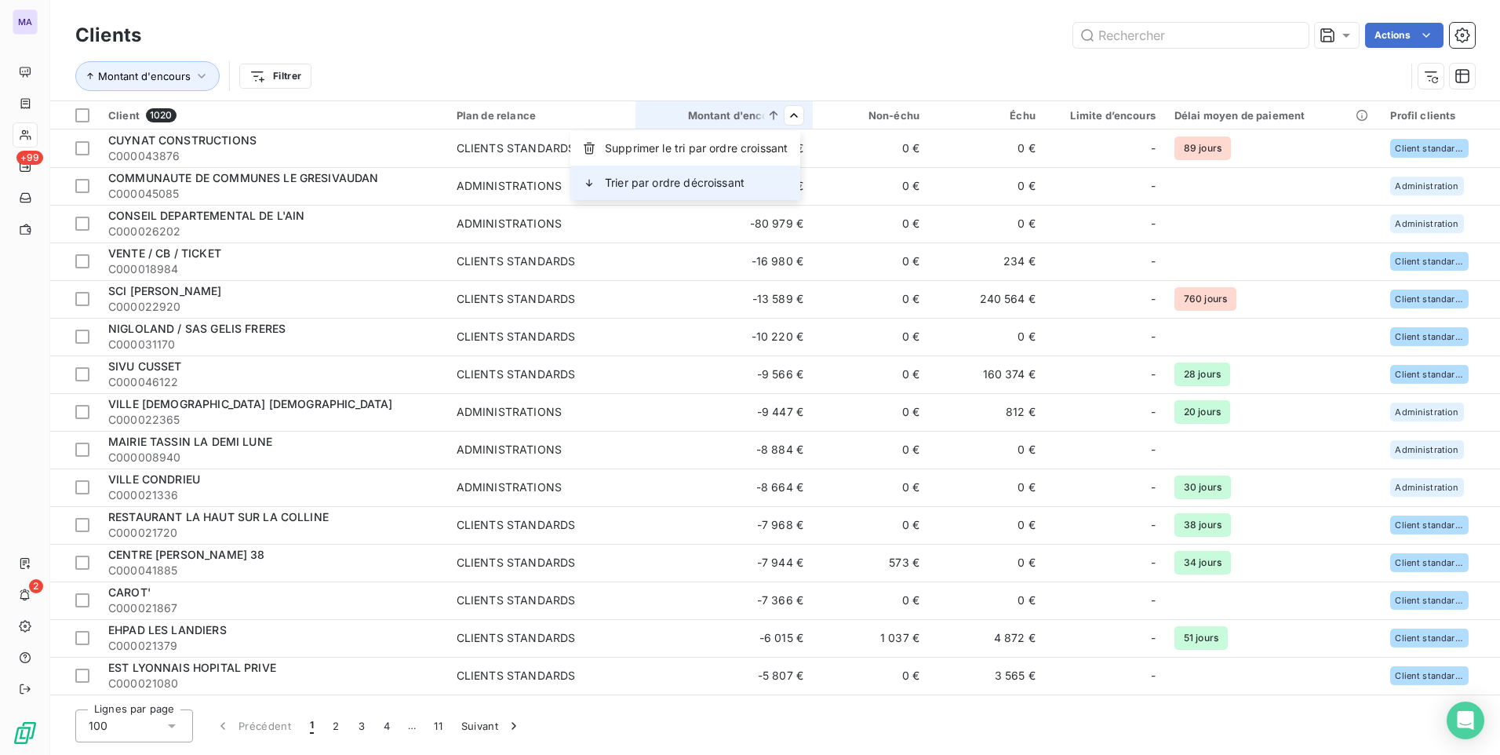
click at [737, 187] on span "Trier par ordre décroissant" at bounding box center [675, 183] width 140 height 16
